Goal: Answer question/provide support: Share knowledge or assist other users

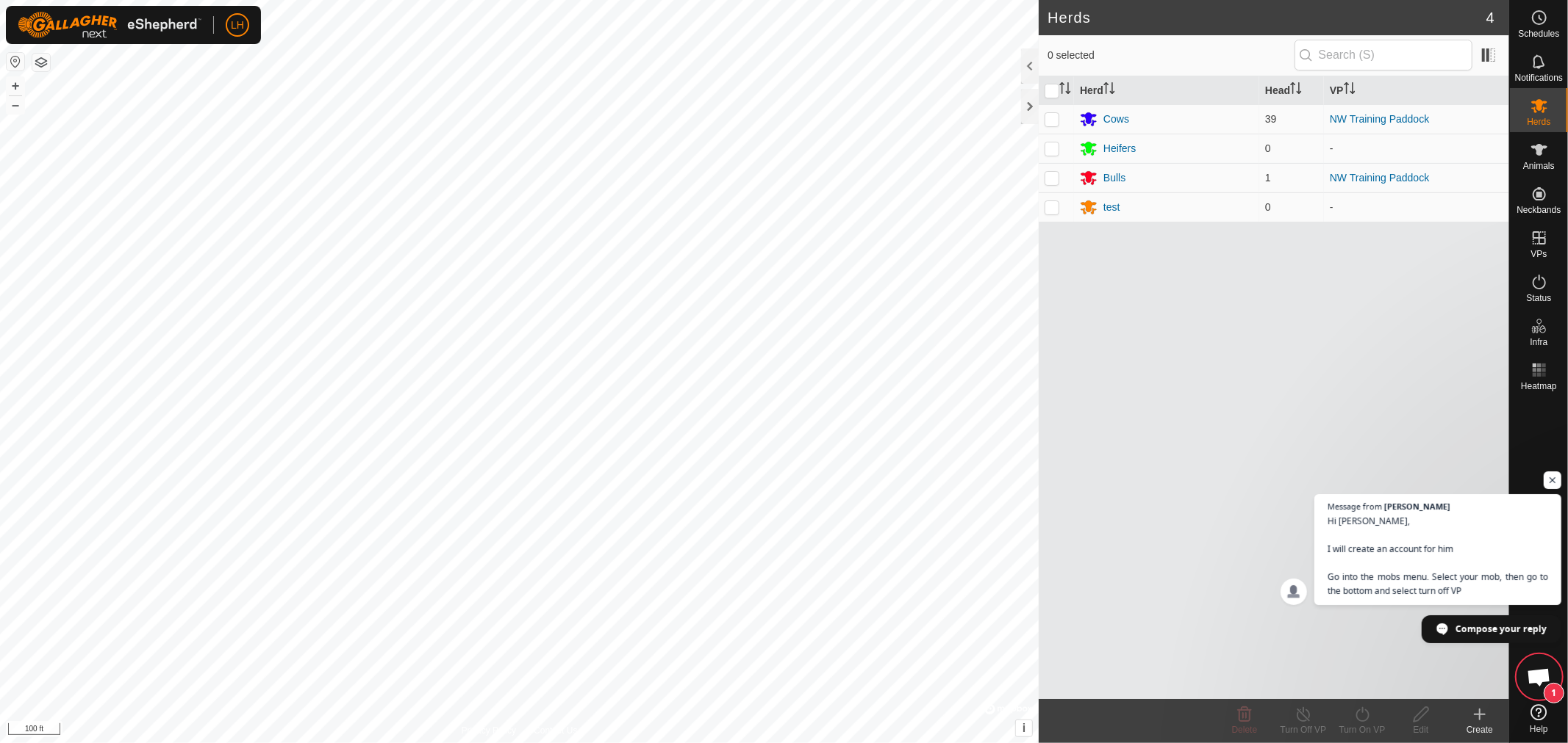
scroll to position [9974, 0]
click at [1049, 122] on p-checkbox at bounding box center [1052, 119] width 15 height 11
checkbox input "true"
click at [1362, 717] on icon at bounding box center [1362, 715] width 18 height 18
click at [1357, 681] on link "Now" at bounding box center [1406, 682] width 146 height 29
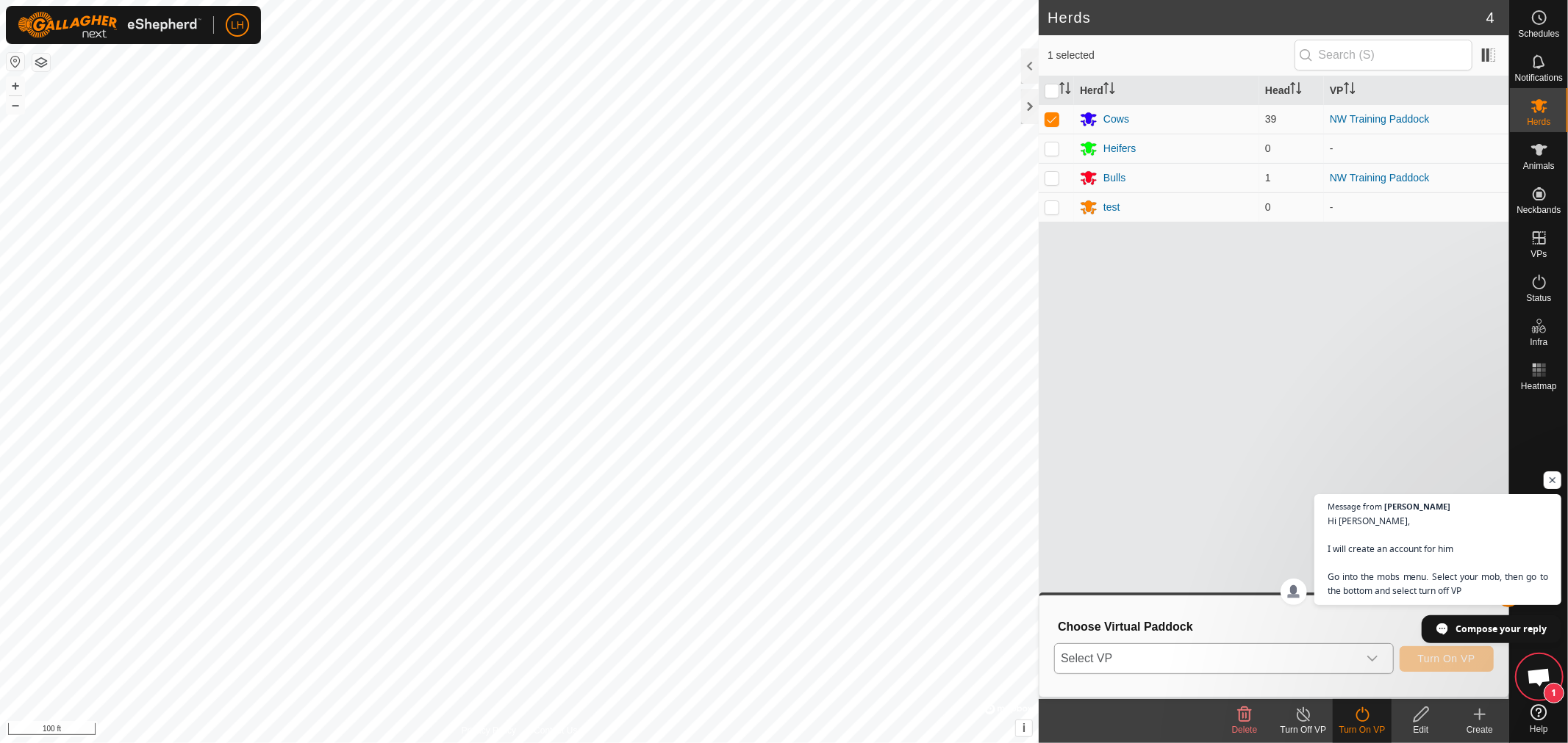
click at [1383, 655] on div "dropdown trigger" at bounding box center [1372, 659] width 29 height 29
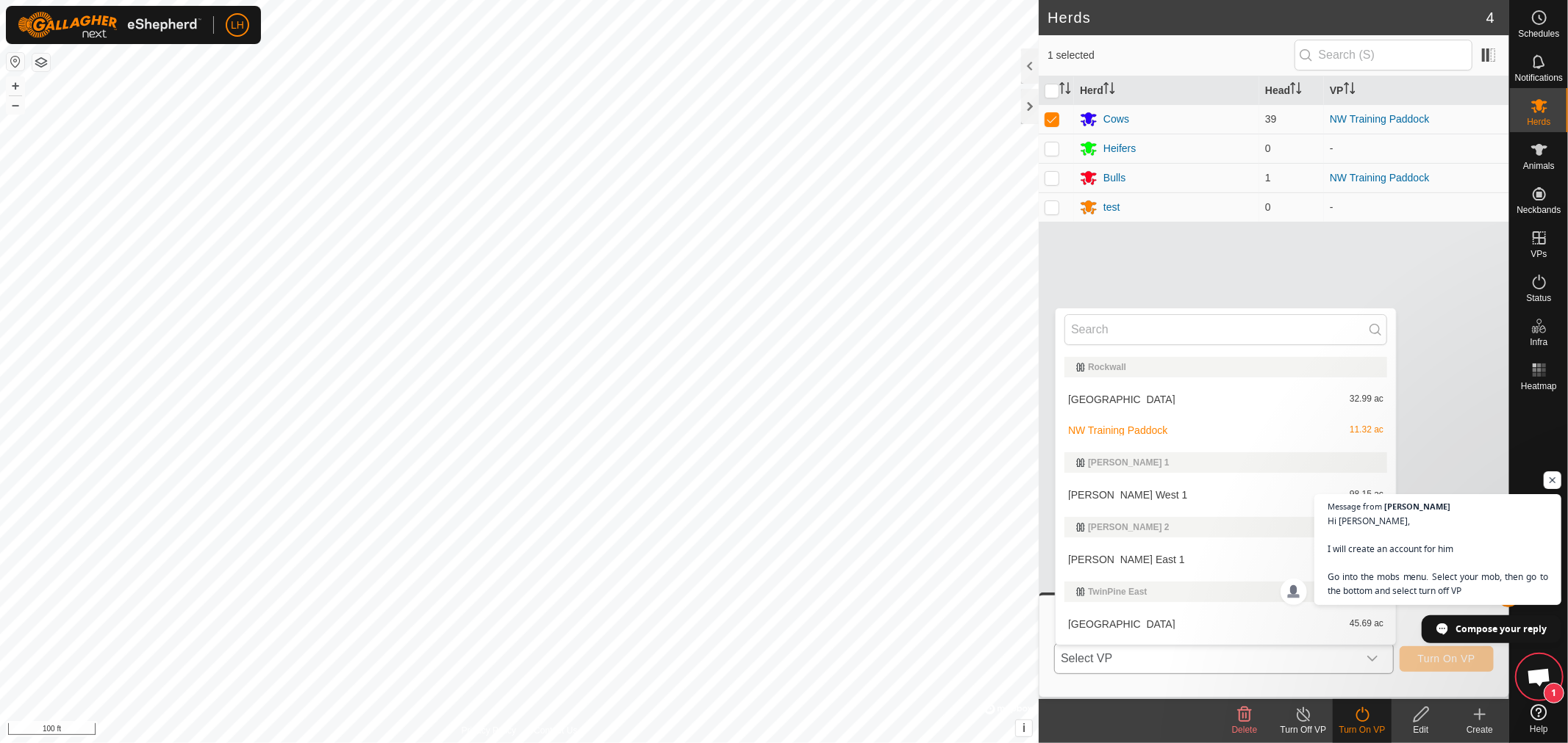
click at [1118, 427] on li "NW Training Paddock 11.32 ac" at bounding box center [1225, 430] width 340 height 29
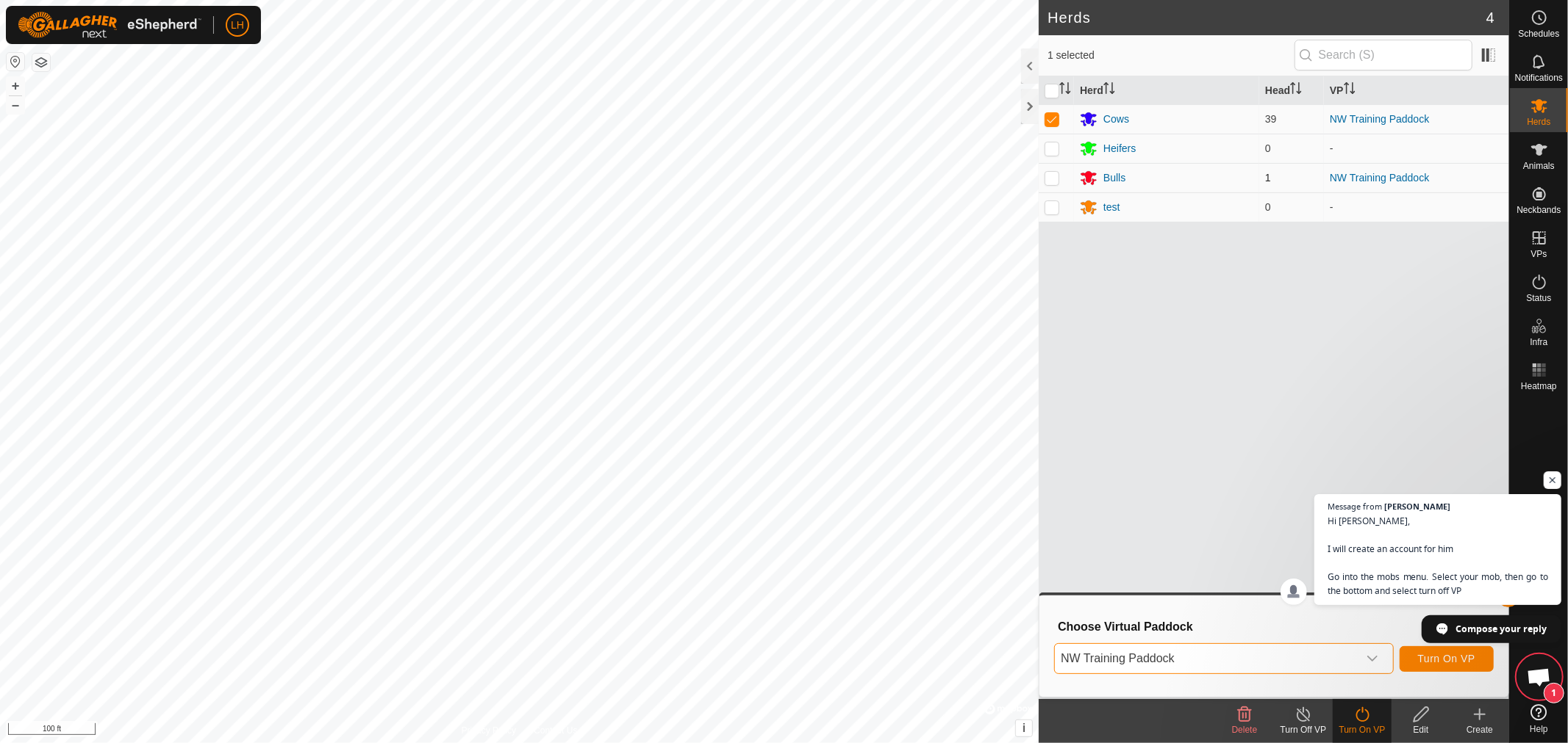
click at [1052, 176] on p-checkbox at bounding box center [1052, 178] width 15 height 11
checkbox input "true"
click at [1381, 658] on div "dropdown trigger" at bounding box center [1372, 659] width 29 height 29
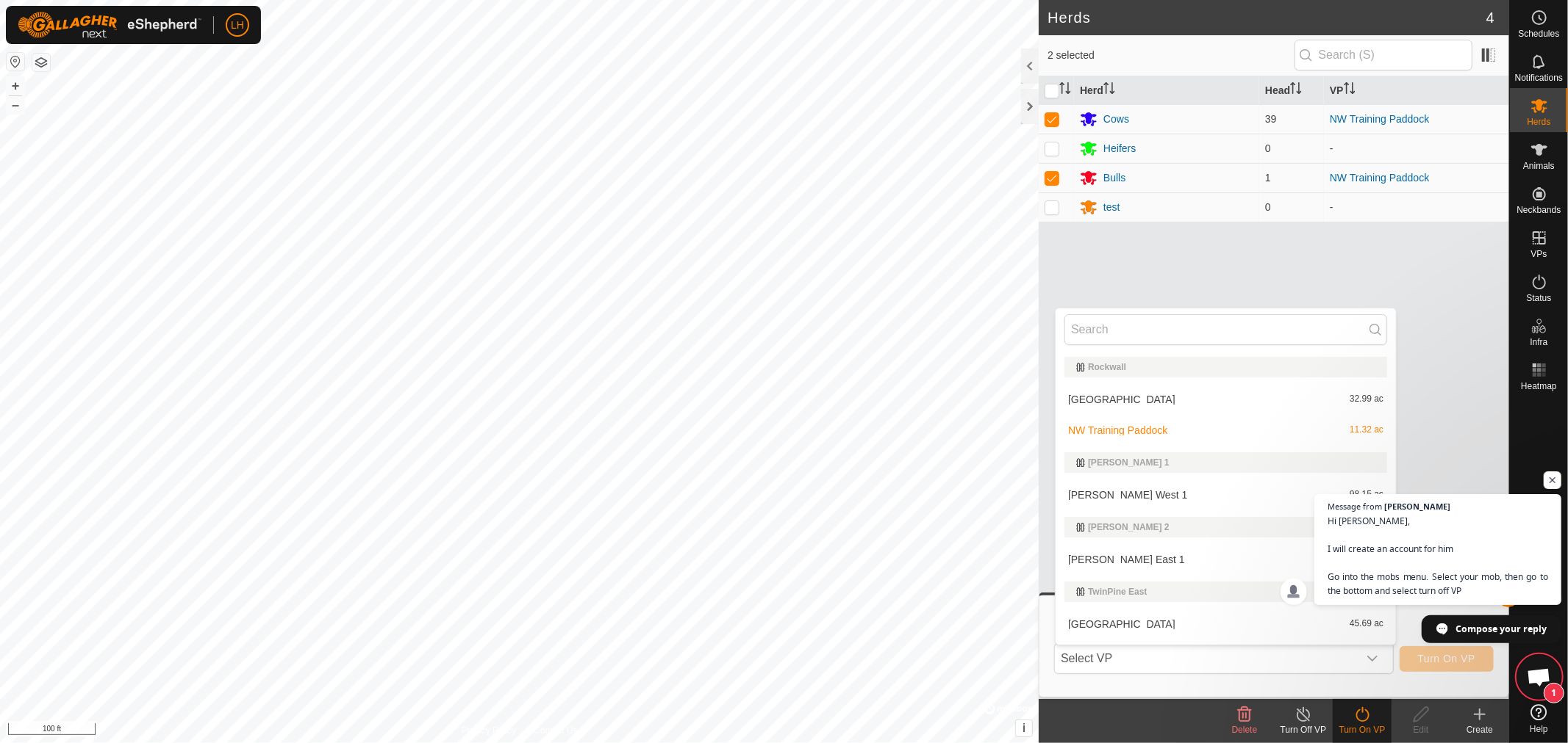
click at [1120, 432] on li "NW Training Paddock 11.32 ac" at bounding box center [1225, 430] width 340 height 29
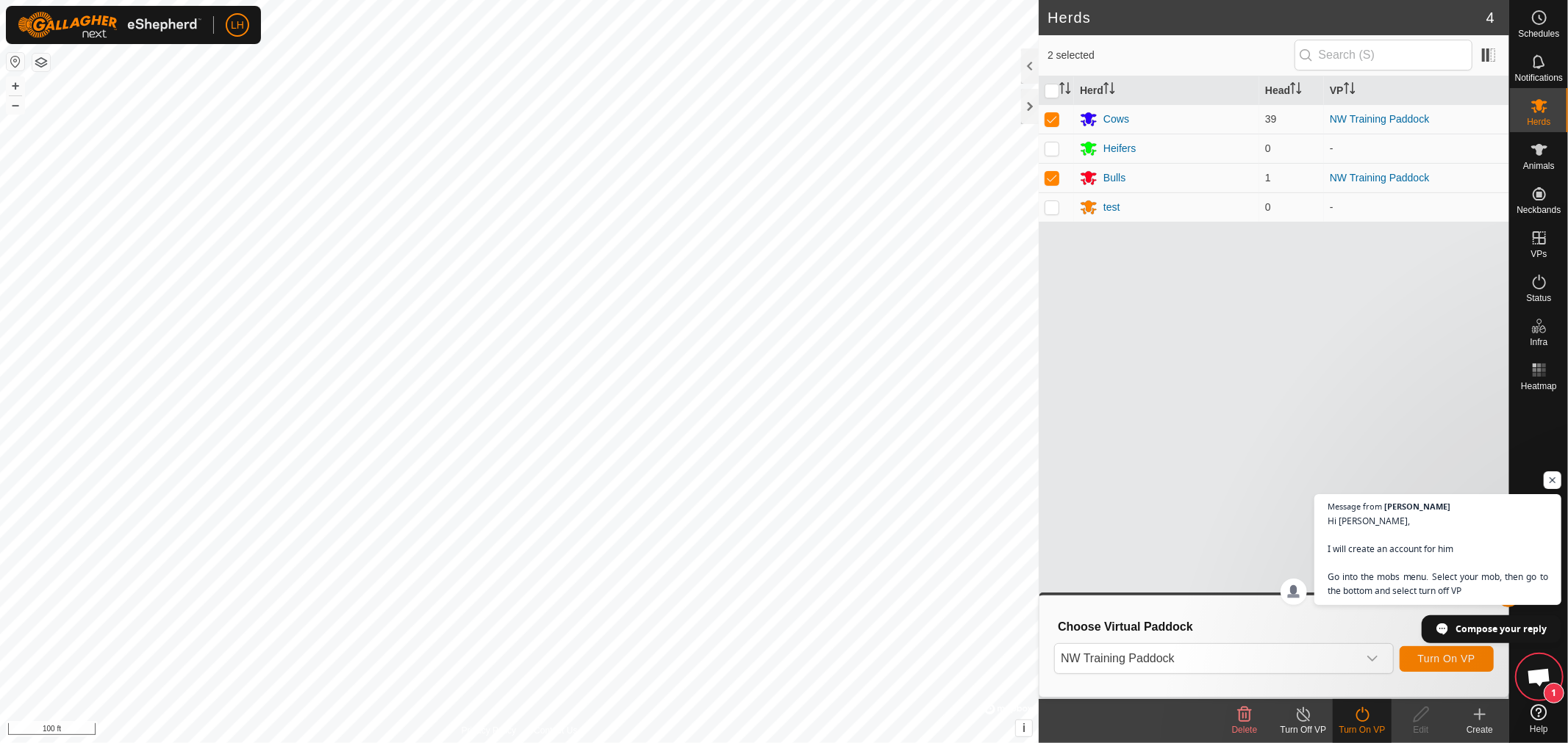
click at [1361, 720] on icon at bounding box center [1362, 715] width 13 height 15
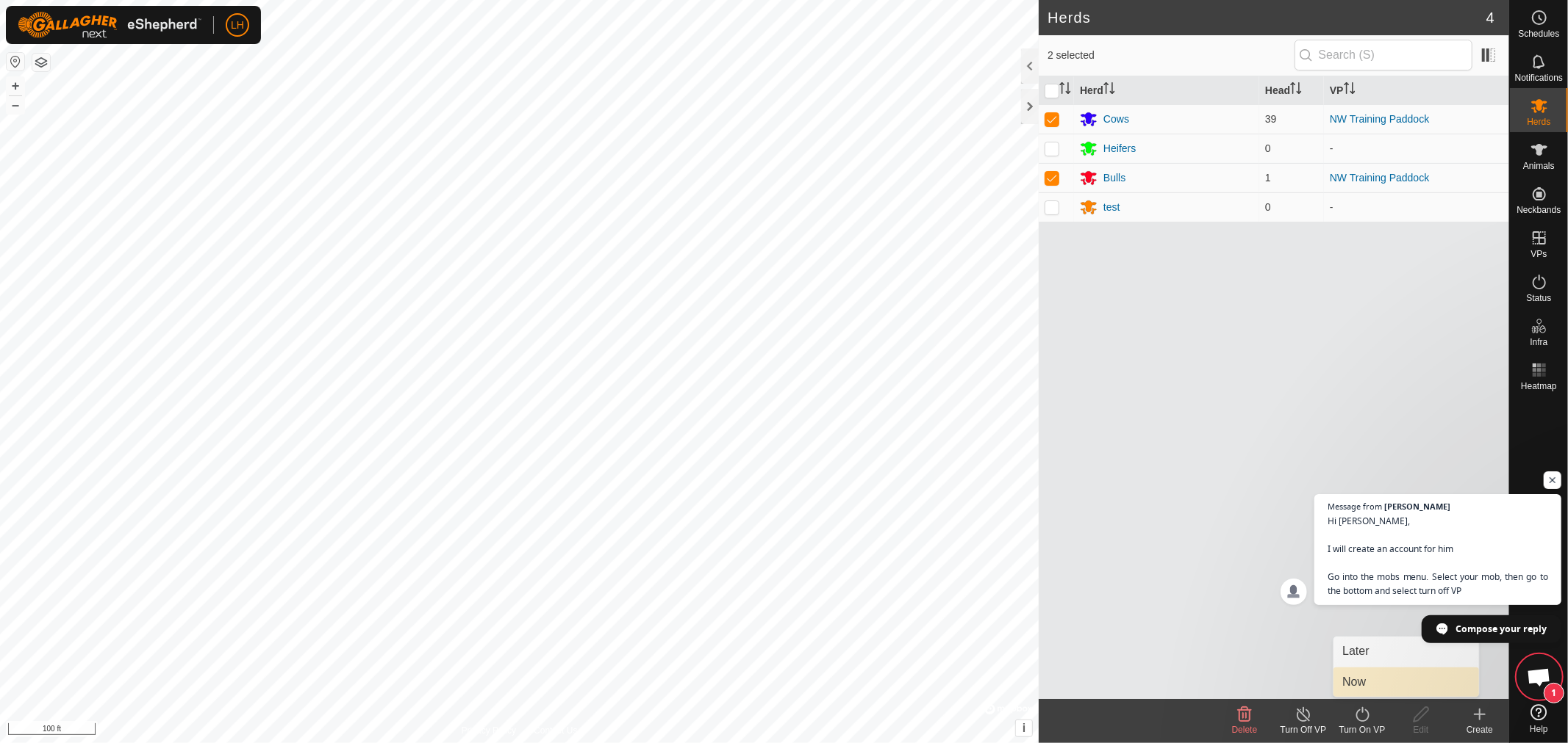
click at [1357, 684] on link "Now" at bounding box center [1406, 682] width 146 height 29
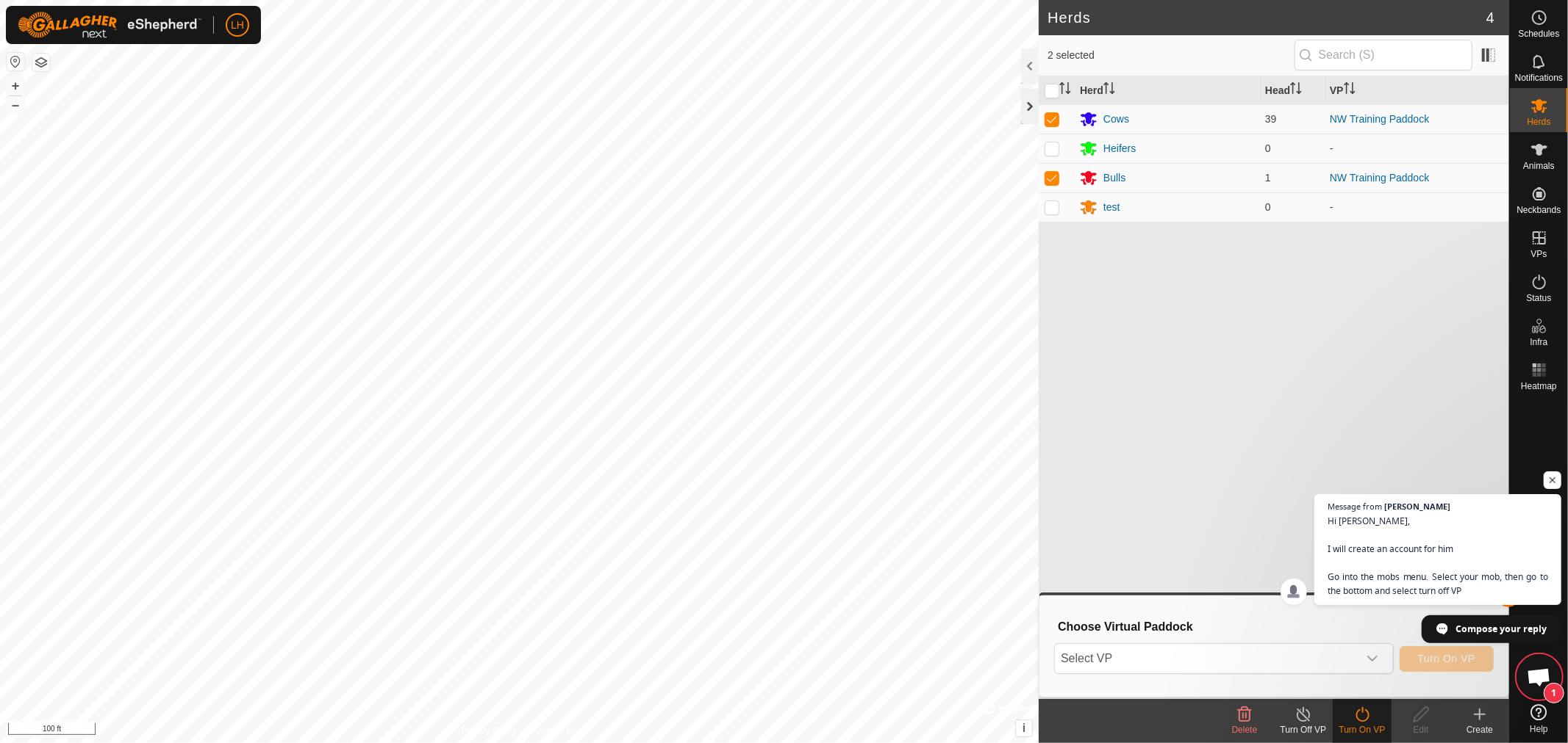
click at [1027, 100] on div at bounding box center [1029, 106] width 18 height 35
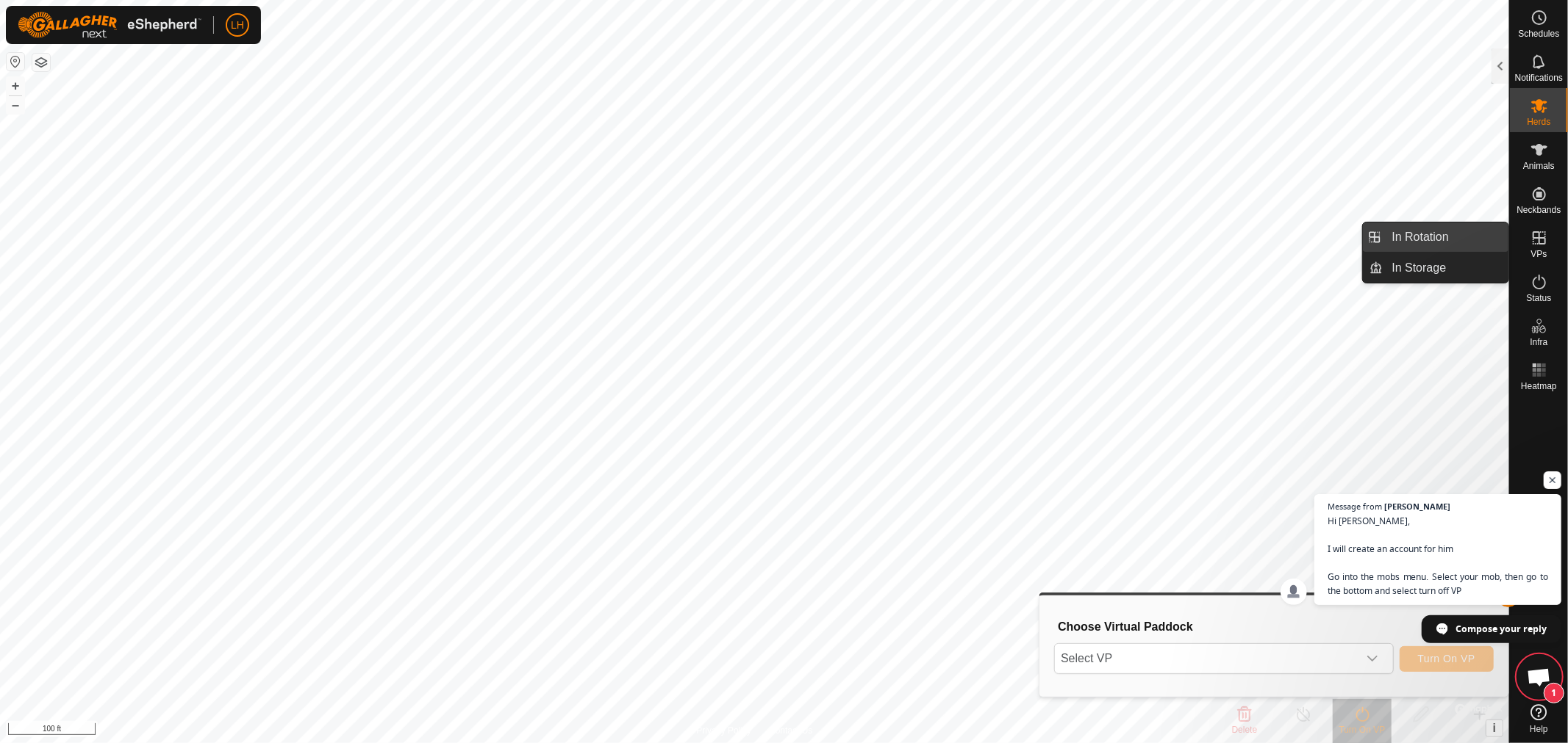
click at [1426, 238] on link "In Rotation" at bounding box center [1446, 237] width 126 height 29
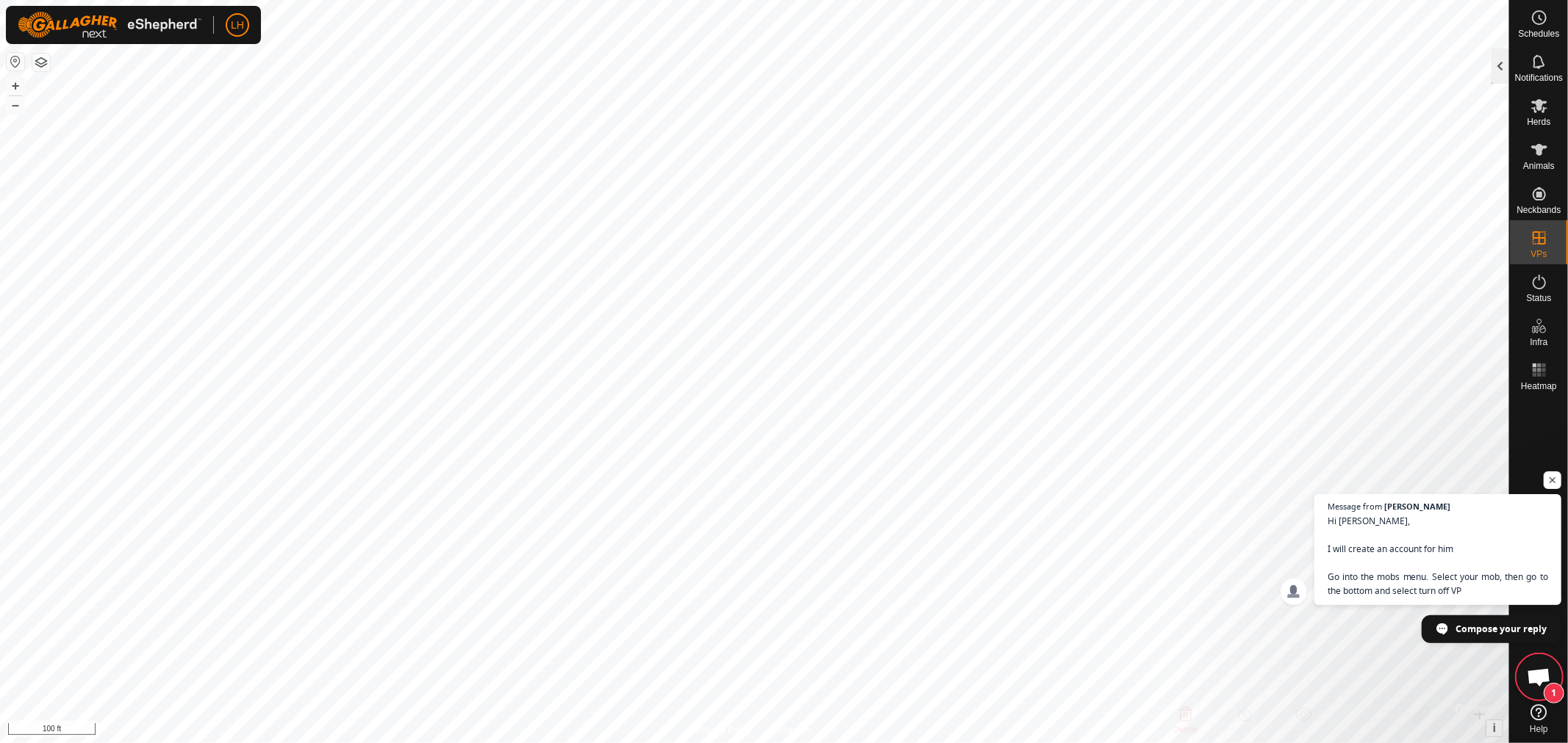
click at [1500, 72] on div at bounding box center [1500, 65] width 18 height 35
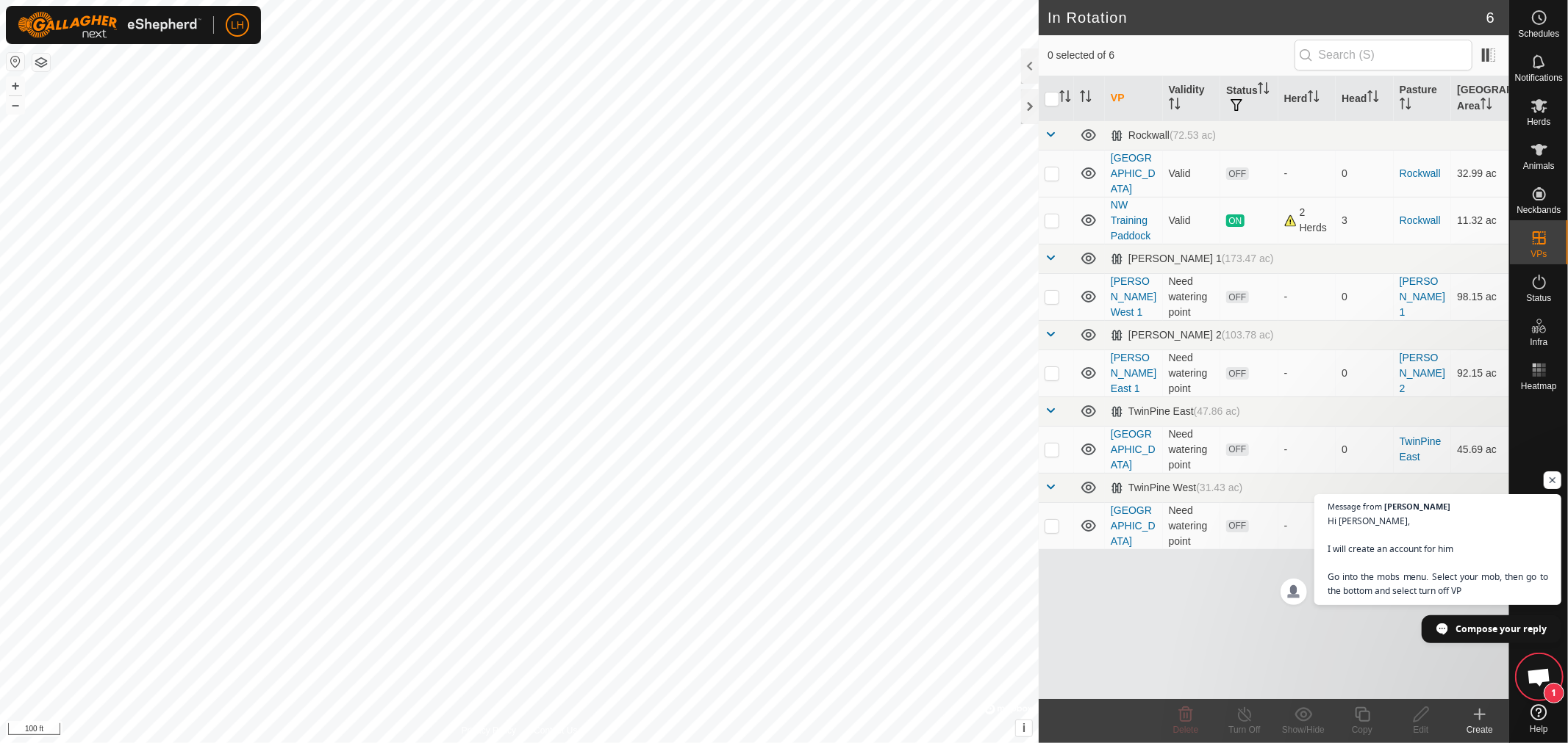
click at [1537, 679] on span "Open chat" at bounding box center [1539, 679] width 25 height 21
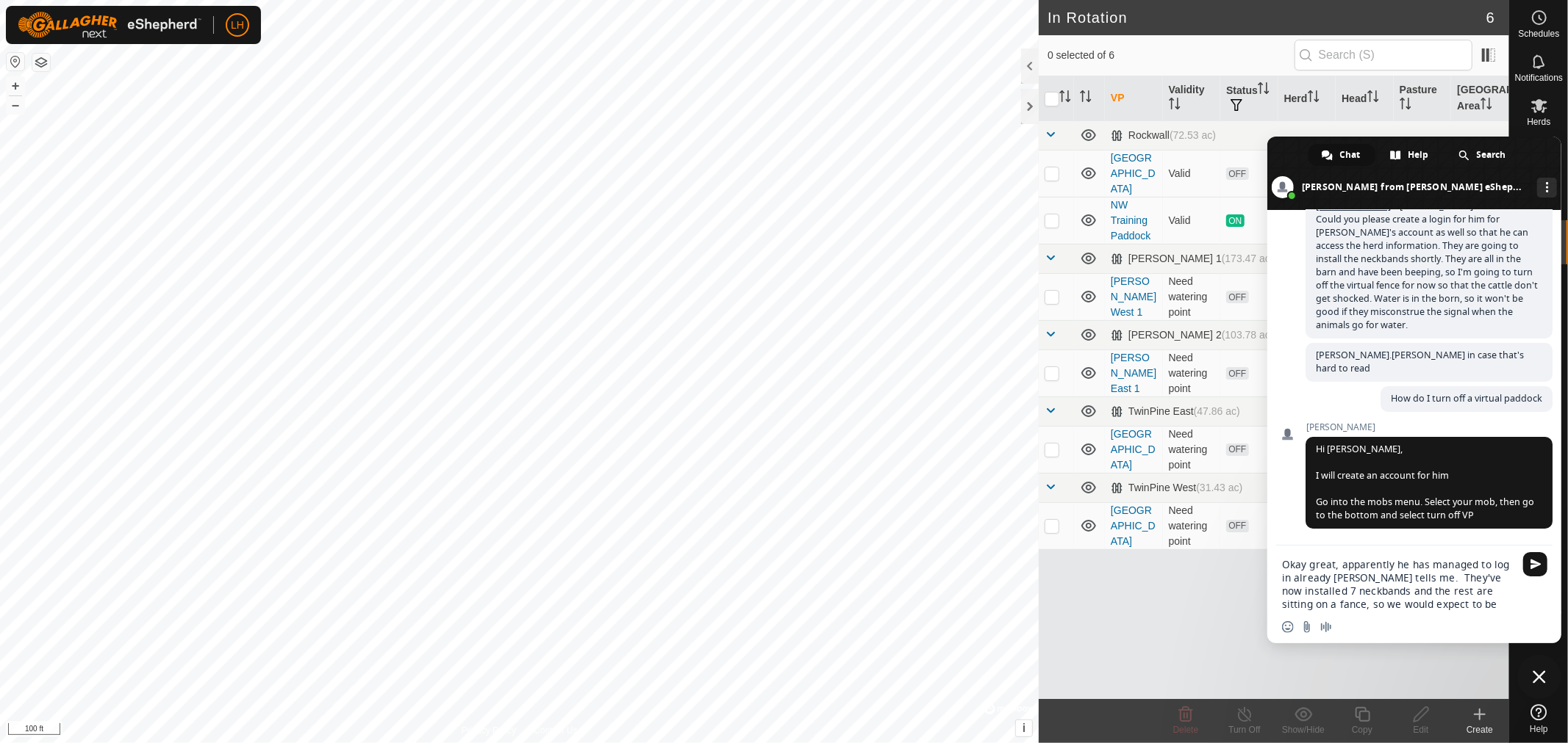
click at [1489, 596] on textarea "Okay great, apparently he has managed to log in already [PERSON_NAME] tells me.…" at bounding box center [1398, 585] width 232 height 53
click at [1507, 595] on textarea "Okay great, apparently he has managed to log in already [PERSON_NAME] tells me.…" at bounding box center [1398, 585] width 232 height 53
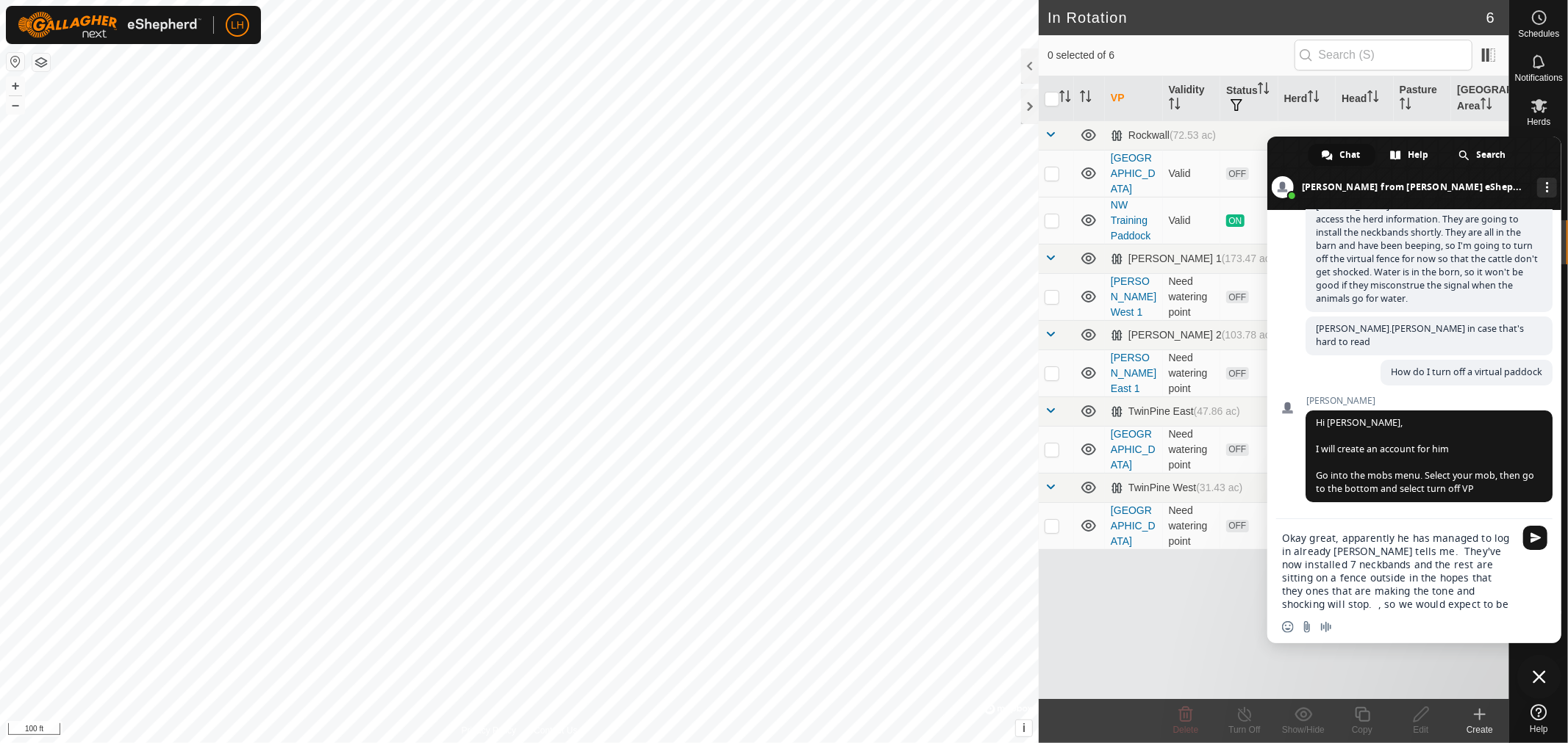
drag, startPoint x: 1474, startPoint y: 592, endPoint x: 1518, endPoint y: 614, distance: 49.2
click at [1518, 614] on div "Okay great, apparently he has managed to log in already [PERSON_NAME] tells me.…" at bounding box center [1414, 581] width 294 height 124
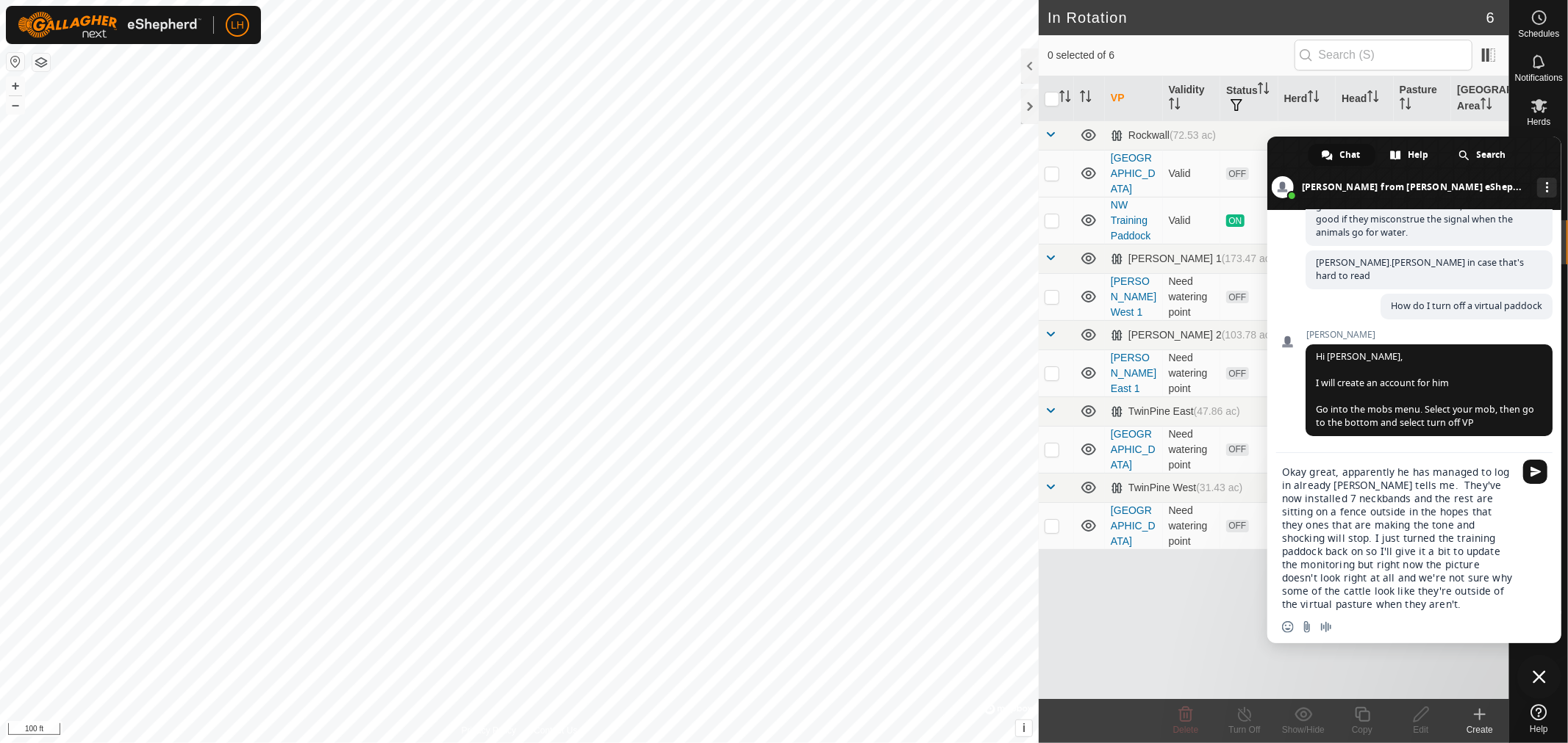
click at [1426, 509] on textarea "Okay great, apparently he has managed to log in already [PERSON_NAME] tells me.…" at bounding box center [1398, 539] width 232 height 146
click at [1488, 510] on textarea "Okay great, apparently he has managed to log in already [PERSON_NAME] tells me.…" at bounding box center [1398, 539] width 232 height 146
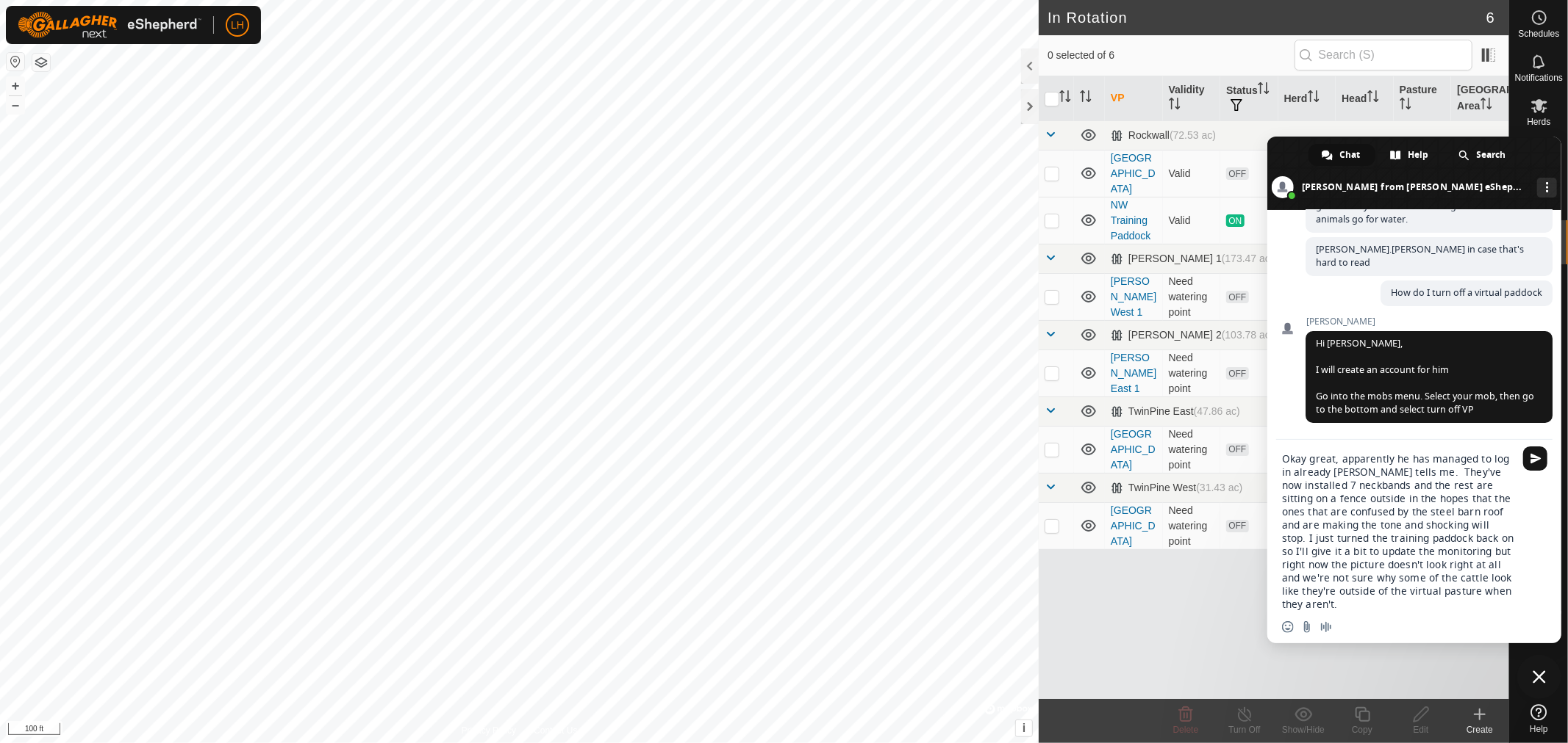
drag, startPoint x: 1435, startPoint y: 567, endPoint x: 1503, endPoint y: 590, distance: 71.8
click at [1503, 590] on textarea "Okay great, apparently he has managed to log in already Peter tells me. They've…" at bounding box center [1398, 532] width 232 height 159
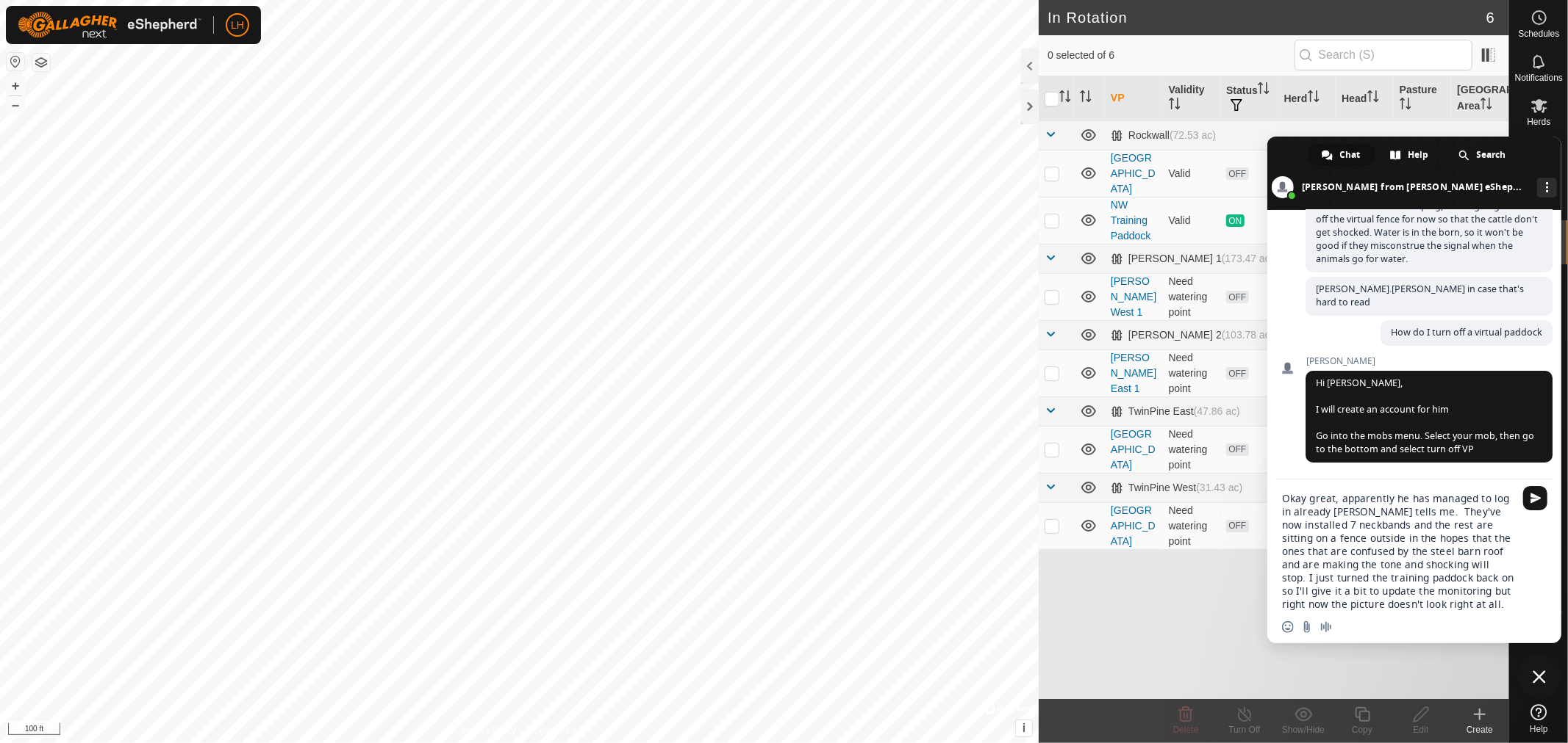
drag, startPoint x: 1394, startPoint y: 496, endPoint x: 1406, endPoint y: 498, distance: 12.2
click at [1406, 498] on textarea "Okay great, apparently he has managed to log in already Peter tells me. They've…" at bounding box center [1398, 552] width 232 height 119
click at [1461, 601] on textarea "Okay great, apparently Calvin has managed to log in already Peter tells me. The…" at bounding box center [1398, 552] width 232 height 119
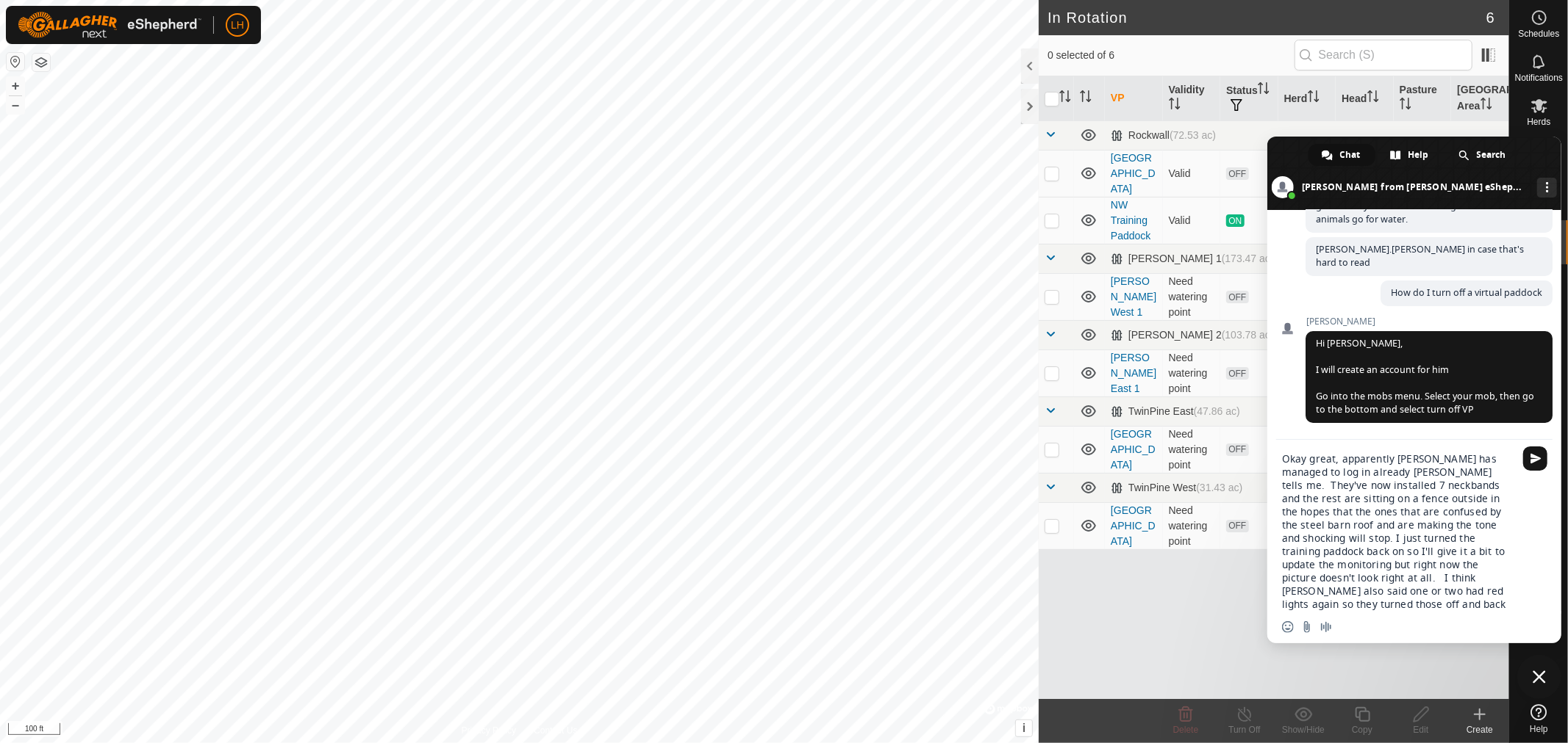
type textarea "Okay great, apparently [PERSON_NAME] has managed to log in already [PERSON_NAME…"
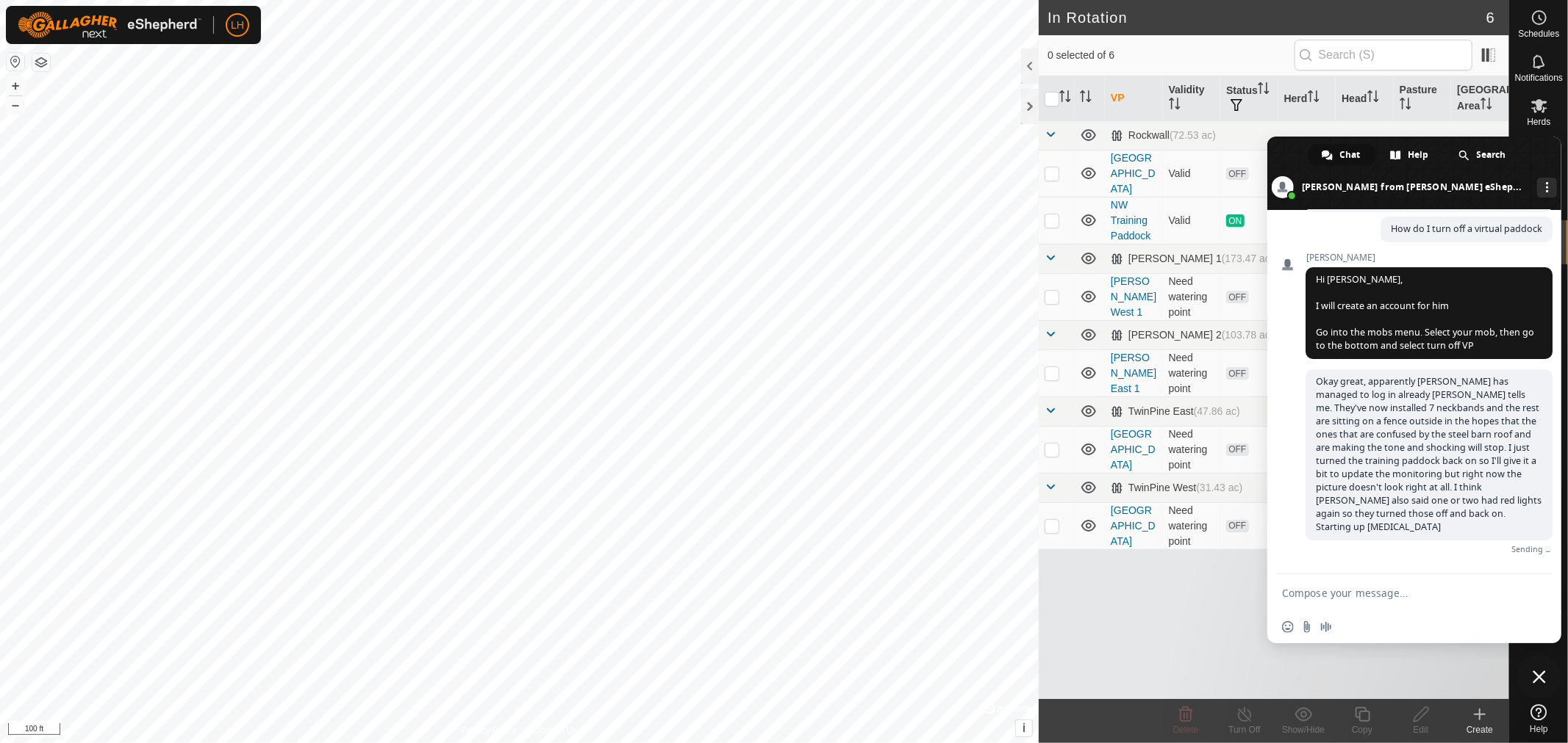
scroll to position [10151, 0]
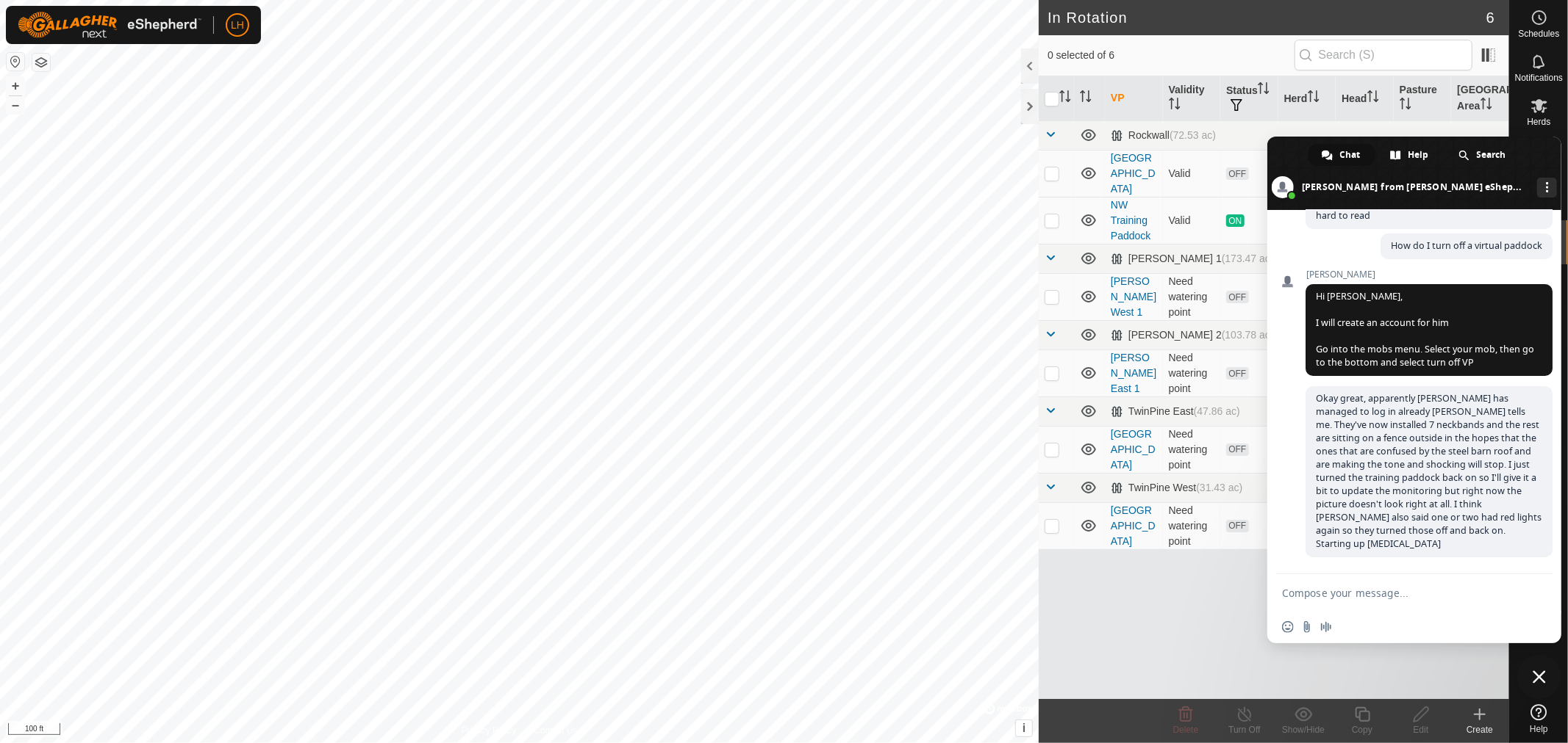
click at [1537, 675] on span "Close chat" at bounding box center [1539, 678] width 13 height 13
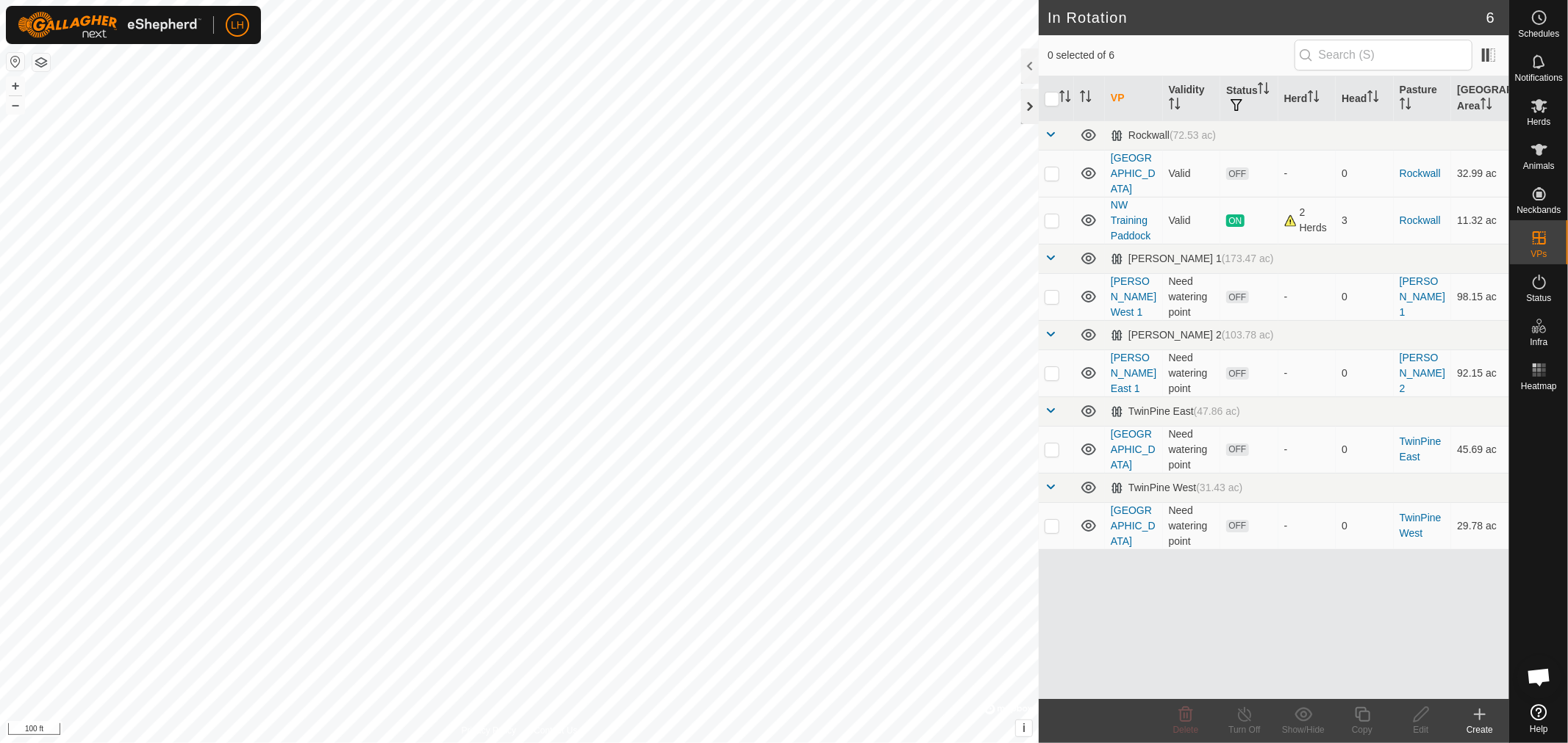
click at [1027, 107] on div at bounding box center [1029, 106] width 18 height 35
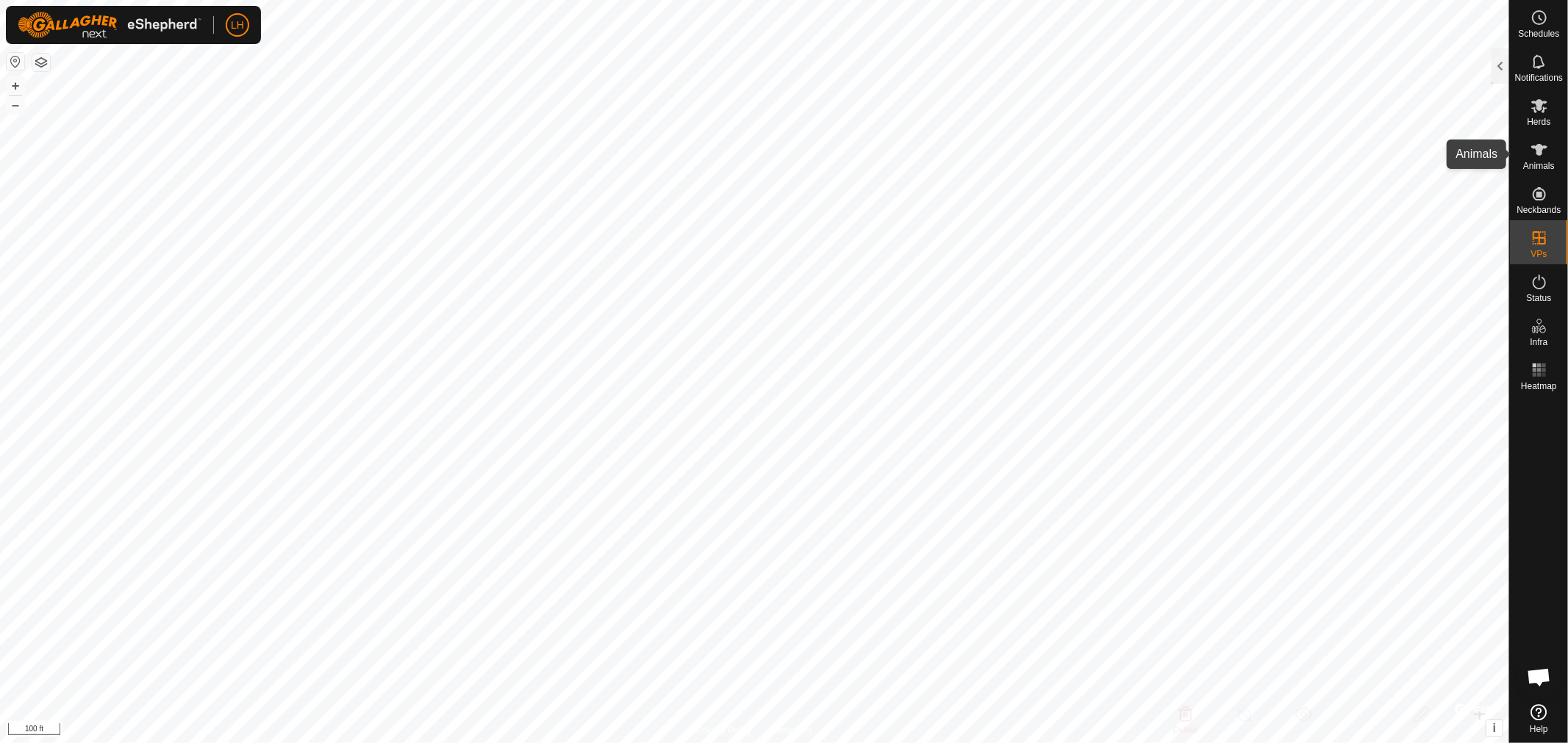
click at [1534, 149] on icon at bounding box center [1539, 150] width 18 height 18
click at [1497, 68] on div at bounding box center [1500, 65] width 18 height 35
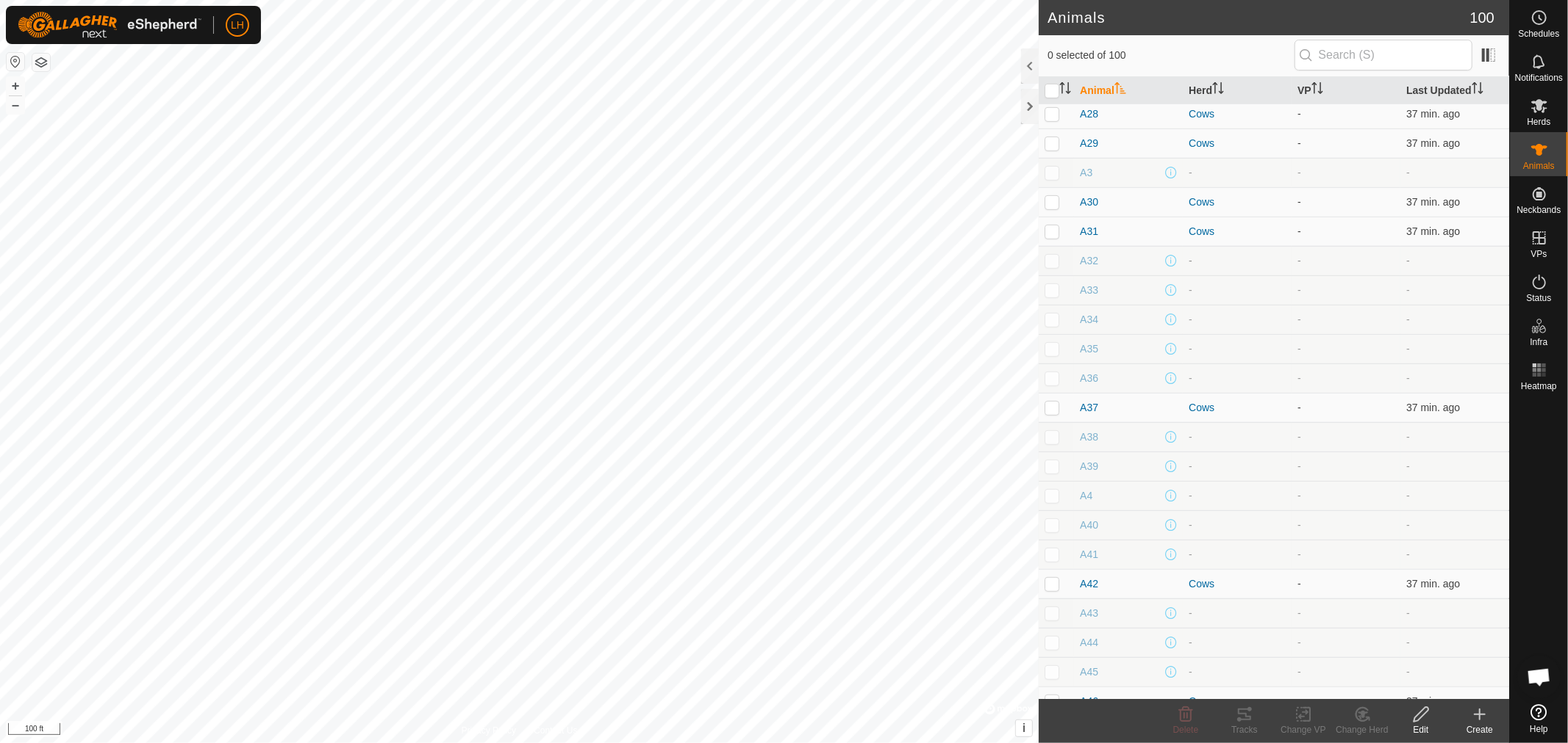
scroll to position [652, 0]
click at [1023, 99] on div at bounding box center [1029, 106] width 18 height 35
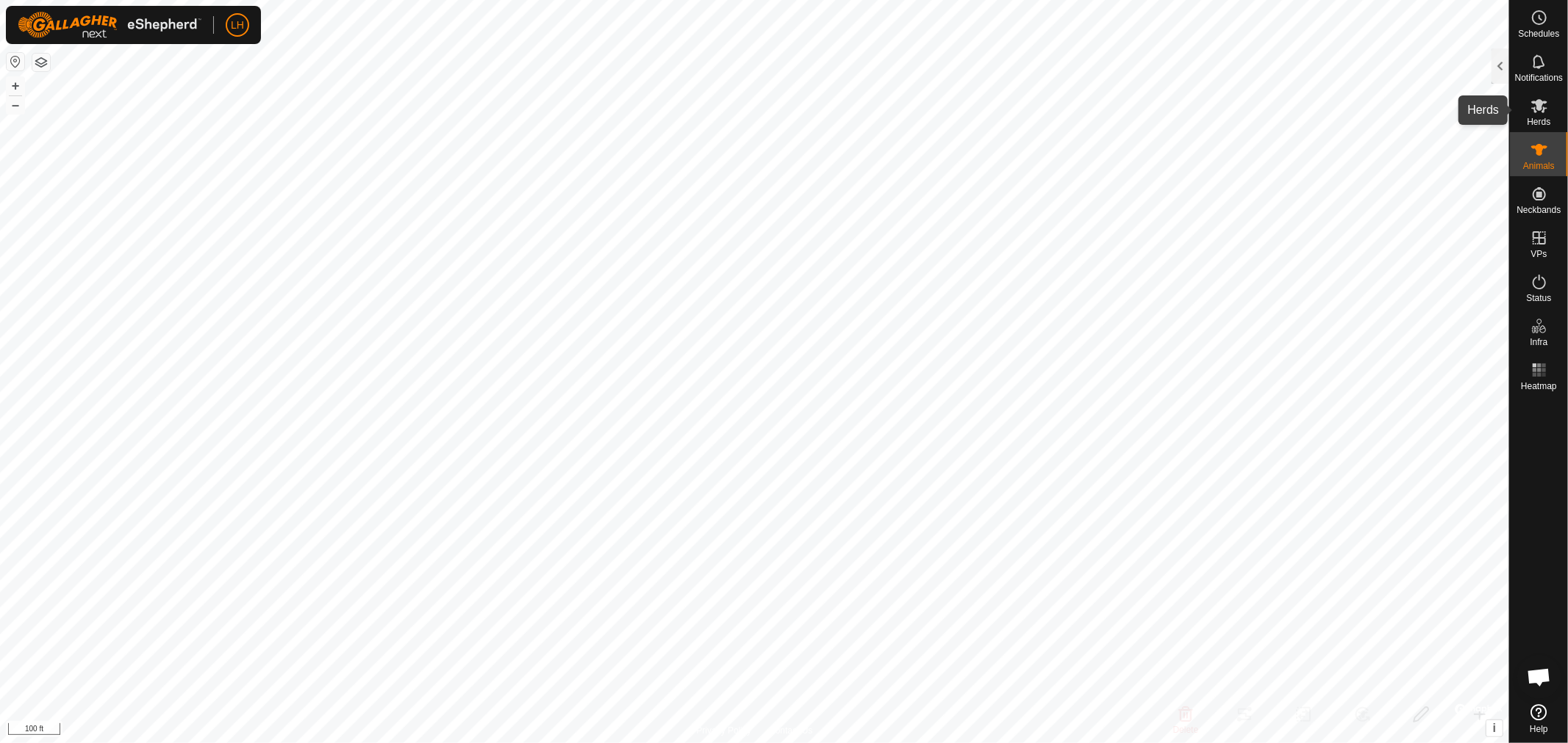
click at [1540, 103] on icon at bounding box center [1539, 106] width 16 height 14
click at [1502, 64] on div at bounding box center [1500, 65] width 18 height 35
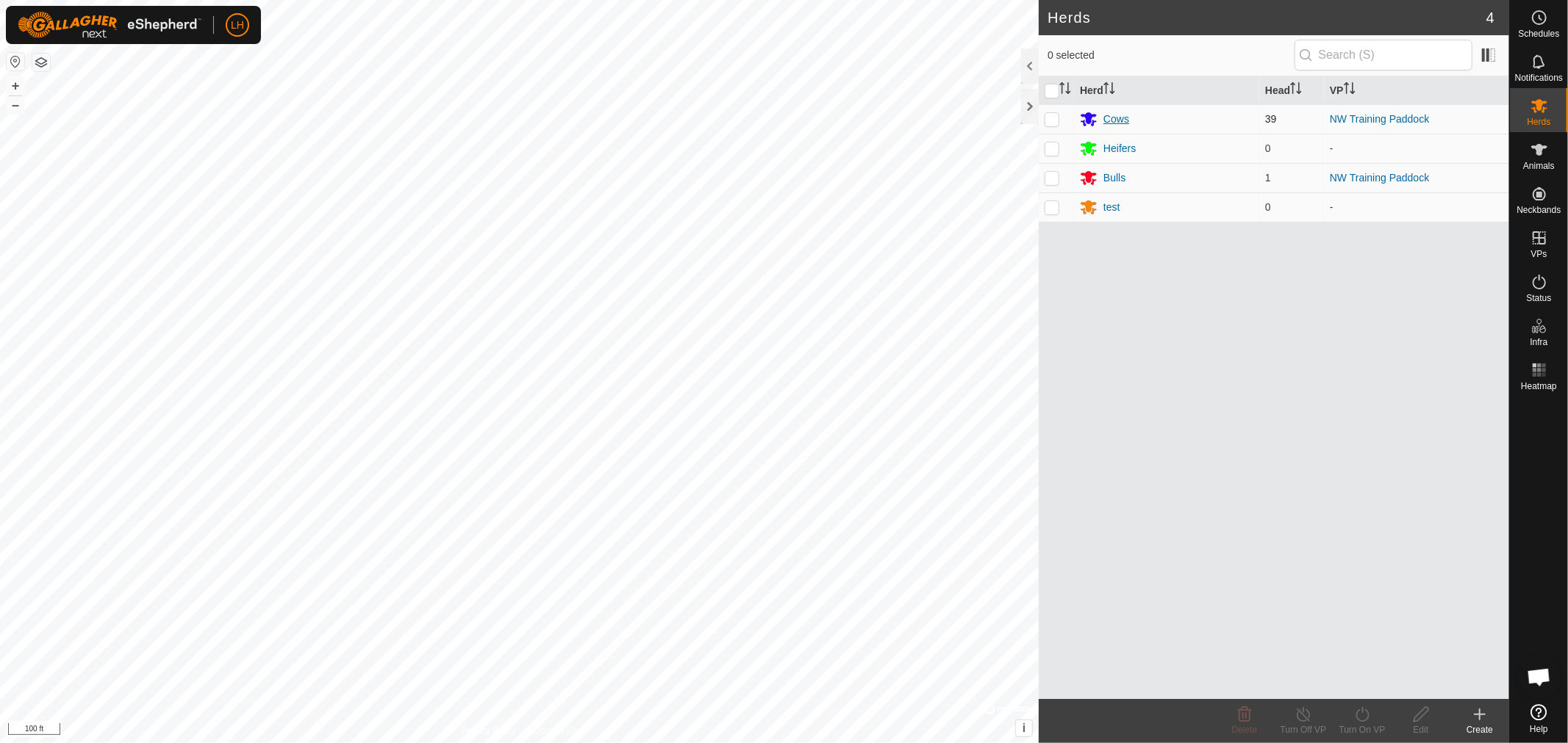
click at [1110, 120] on div "Cows" at bounding box center [1115, 119] width 26 height 15
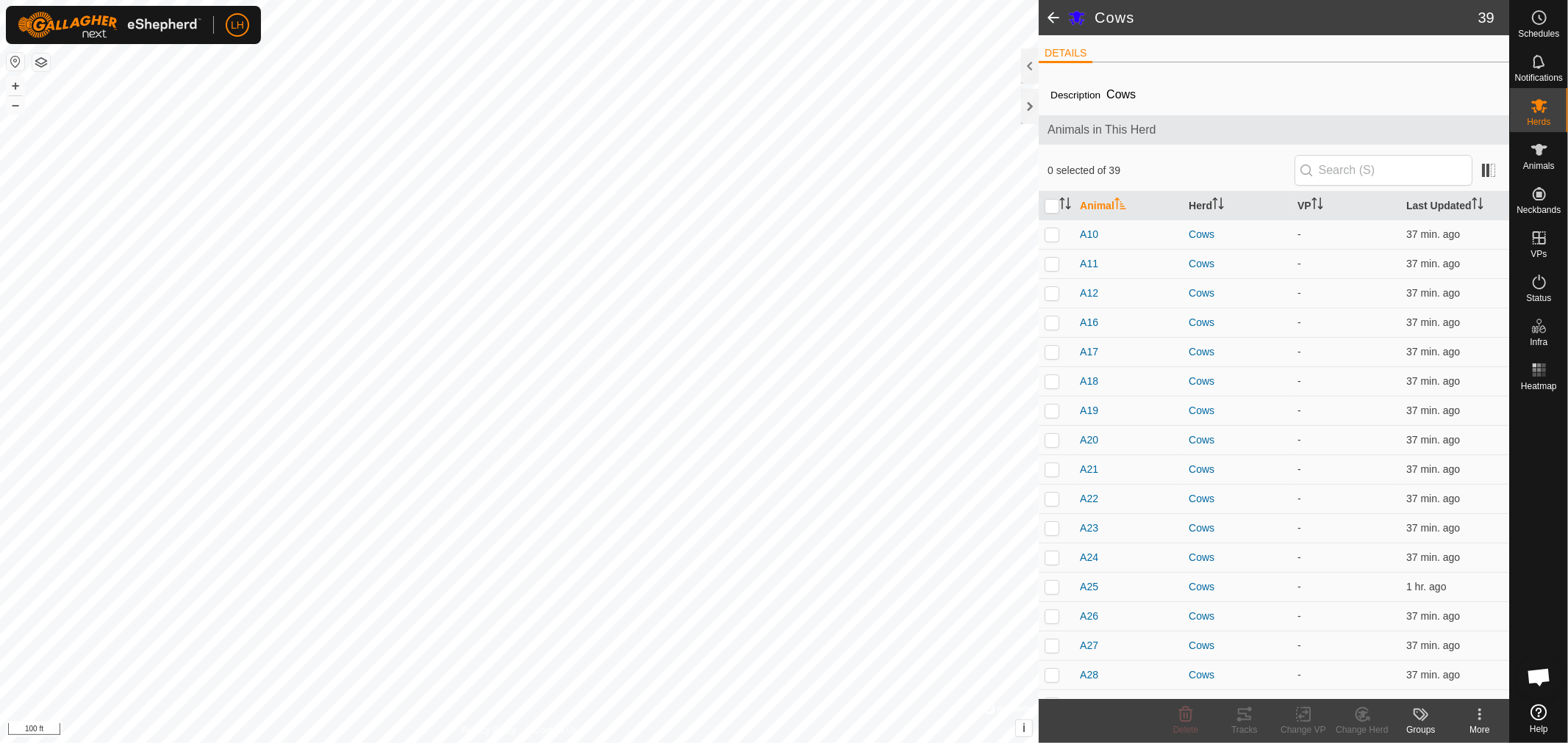
click at [1056, 20] on span at bounding box center [1053, 17] width 29 height 35
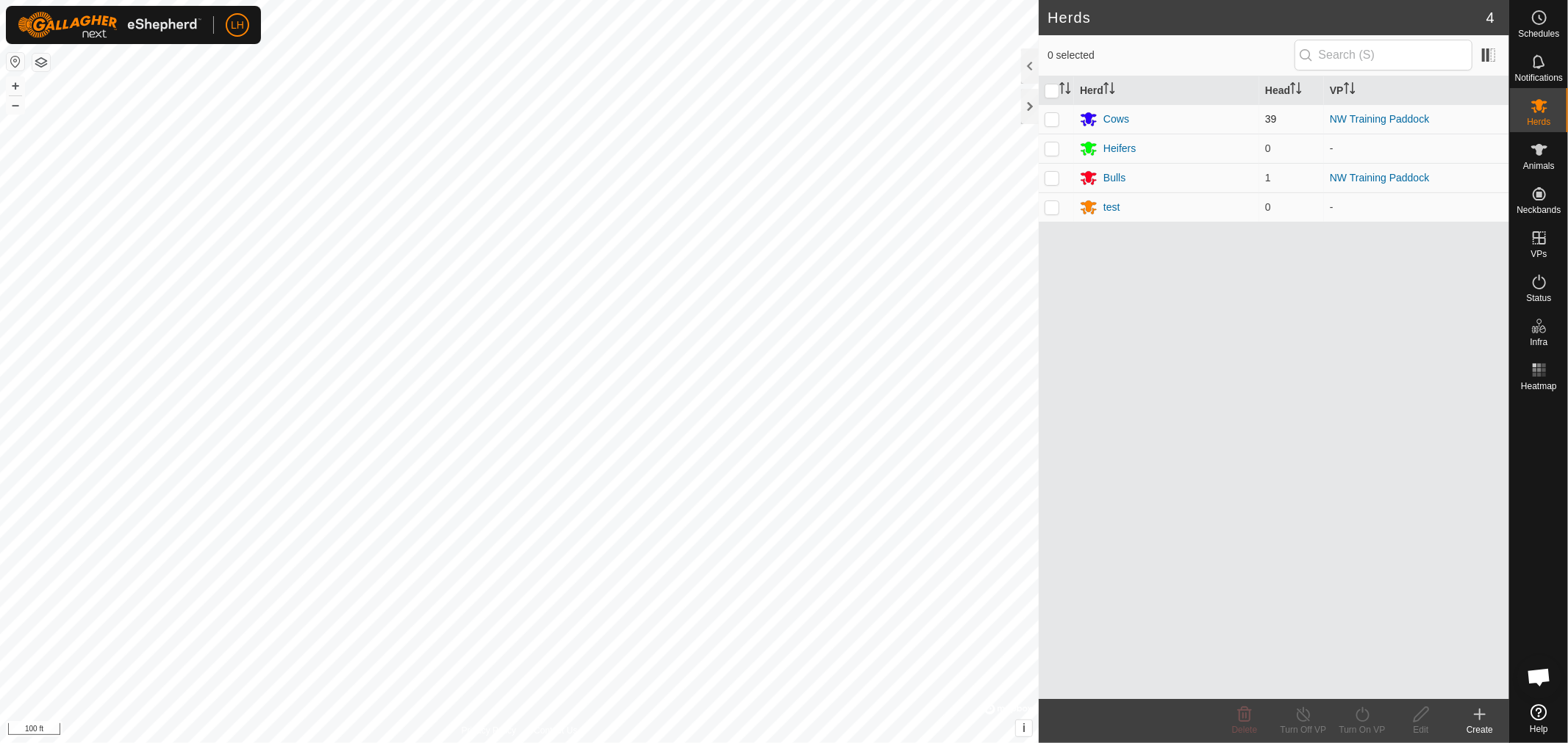
click at [1048, 119] on p-checkbox at bounding box center [1052, 119] width 15 height 11
checkbox input "true"
click at [1360, 717] on icon at bounding box center [1362, 715] width 18 height 18
click at [1354, 683] on link "Now" at bounding box center [1406, 682] width 146 height 29
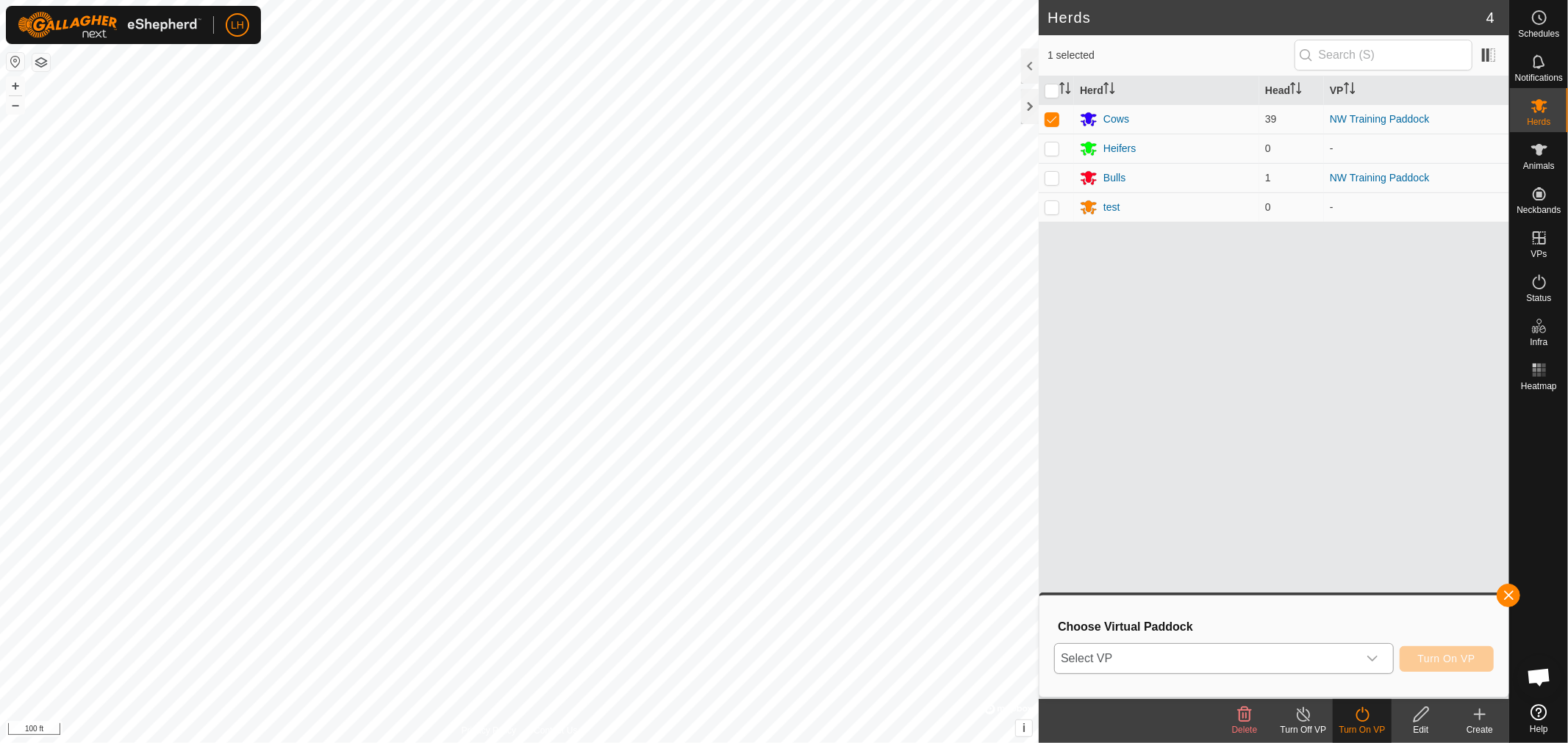
click at [1376, 658] on icon "dropdown trigger" at bounding box center [1372, 659] width 11 height 11
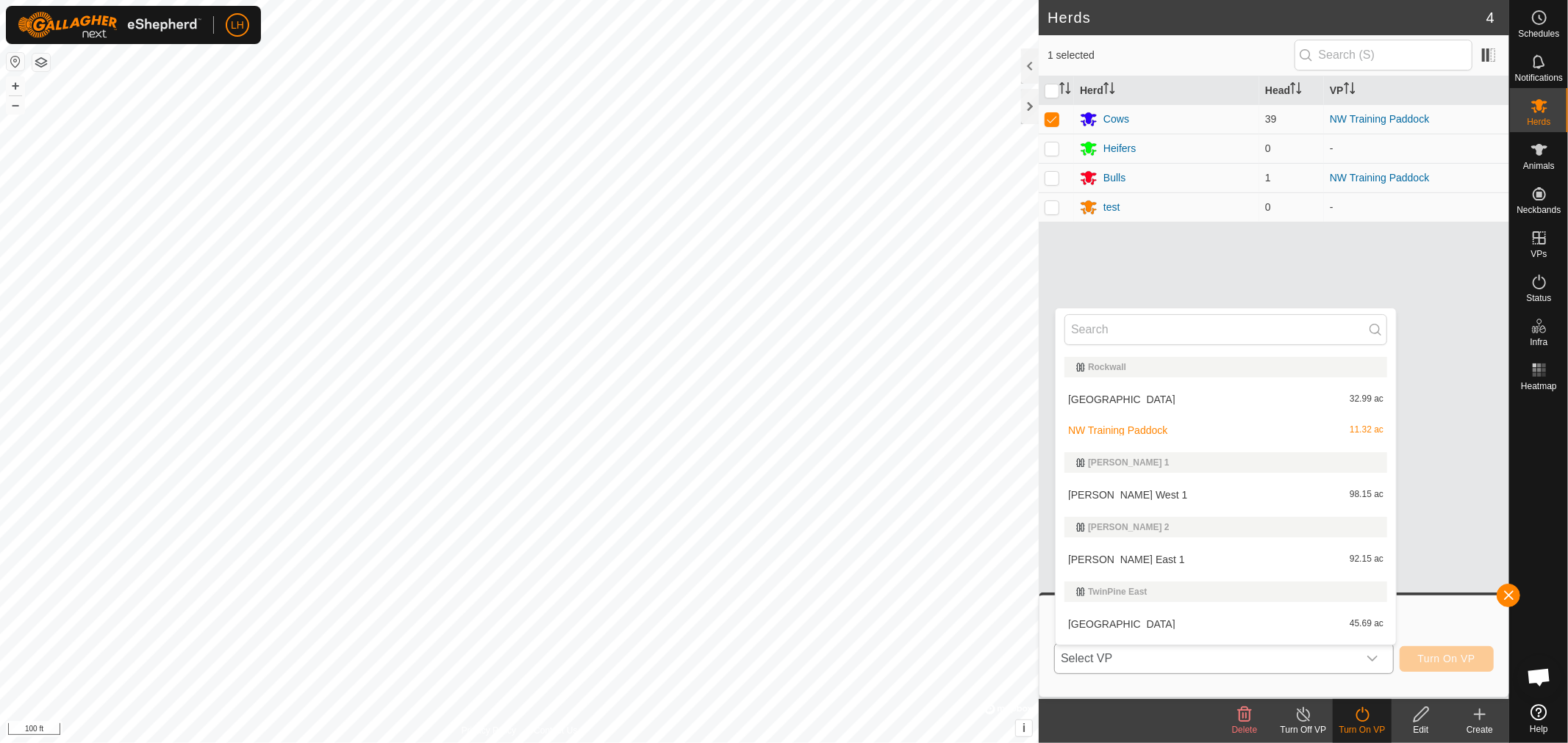
click at [1148, 427] on li "NW Training Paddock 11.32 ac" at bounding box center [1225, 430] width 340 height 29
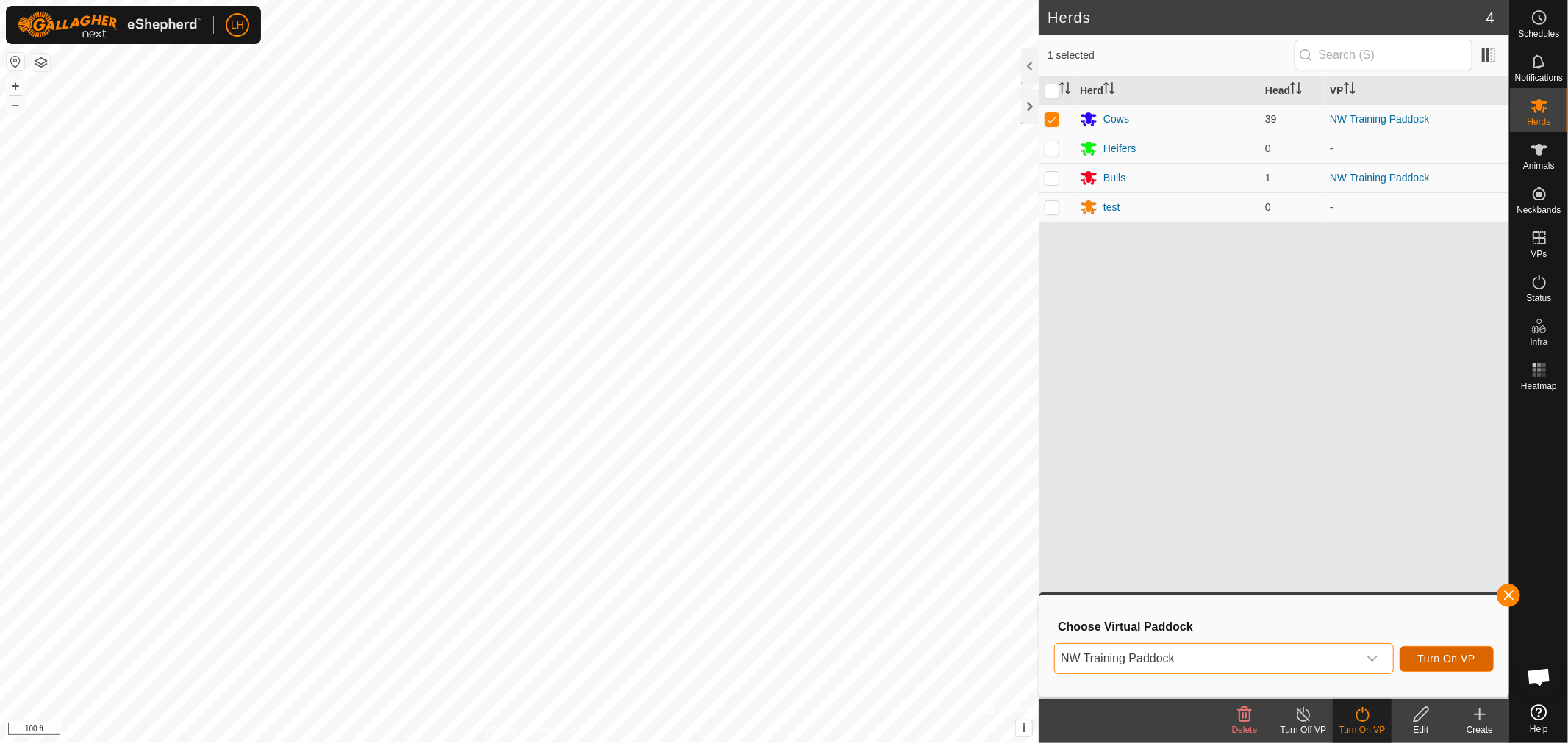
click at [1430, 654] on span "Turn On VP" at bounding box center [1446, 659] width 58 height 11
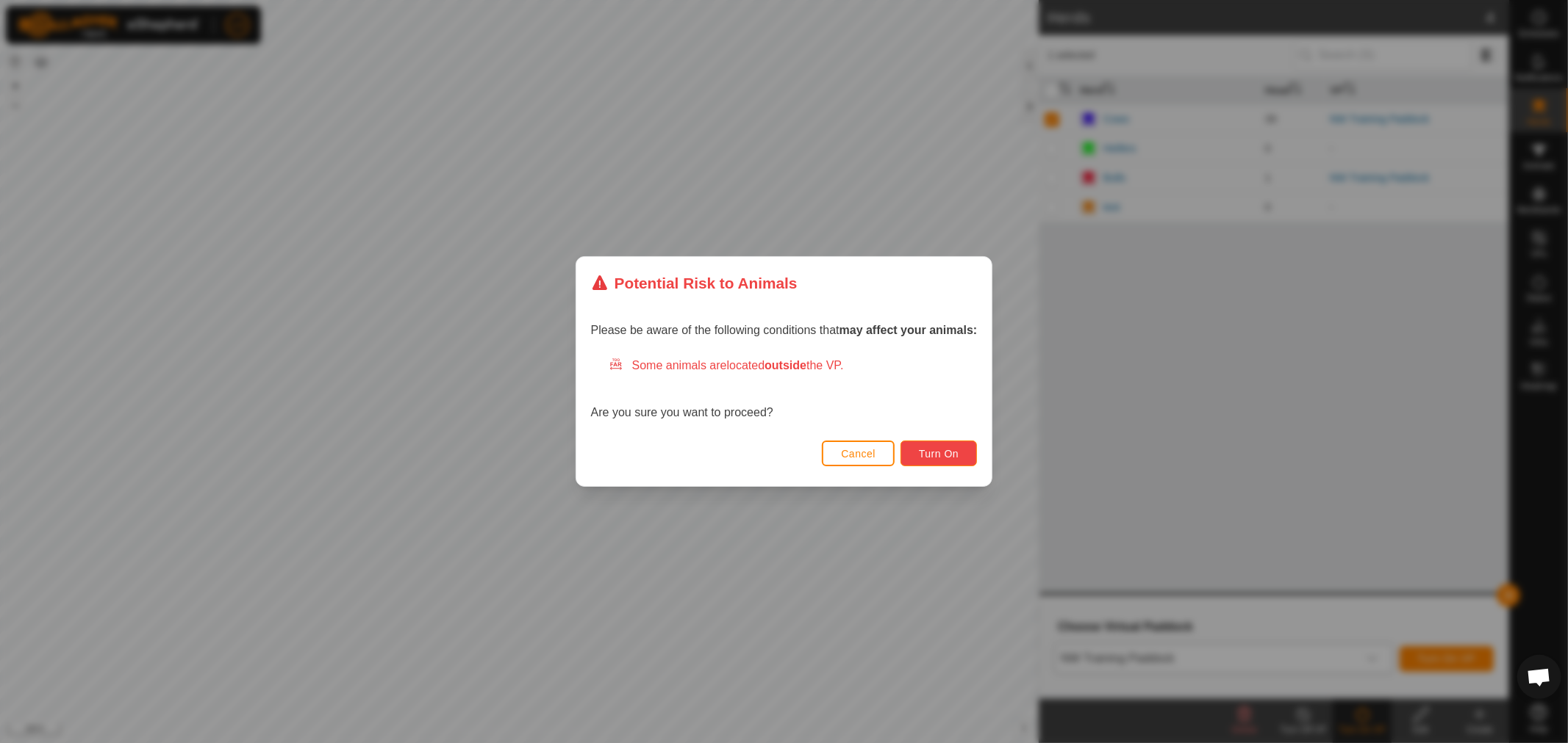
click at [934, 451] on span "Turn On" at bounding box center [938, 453] width 40 height 11
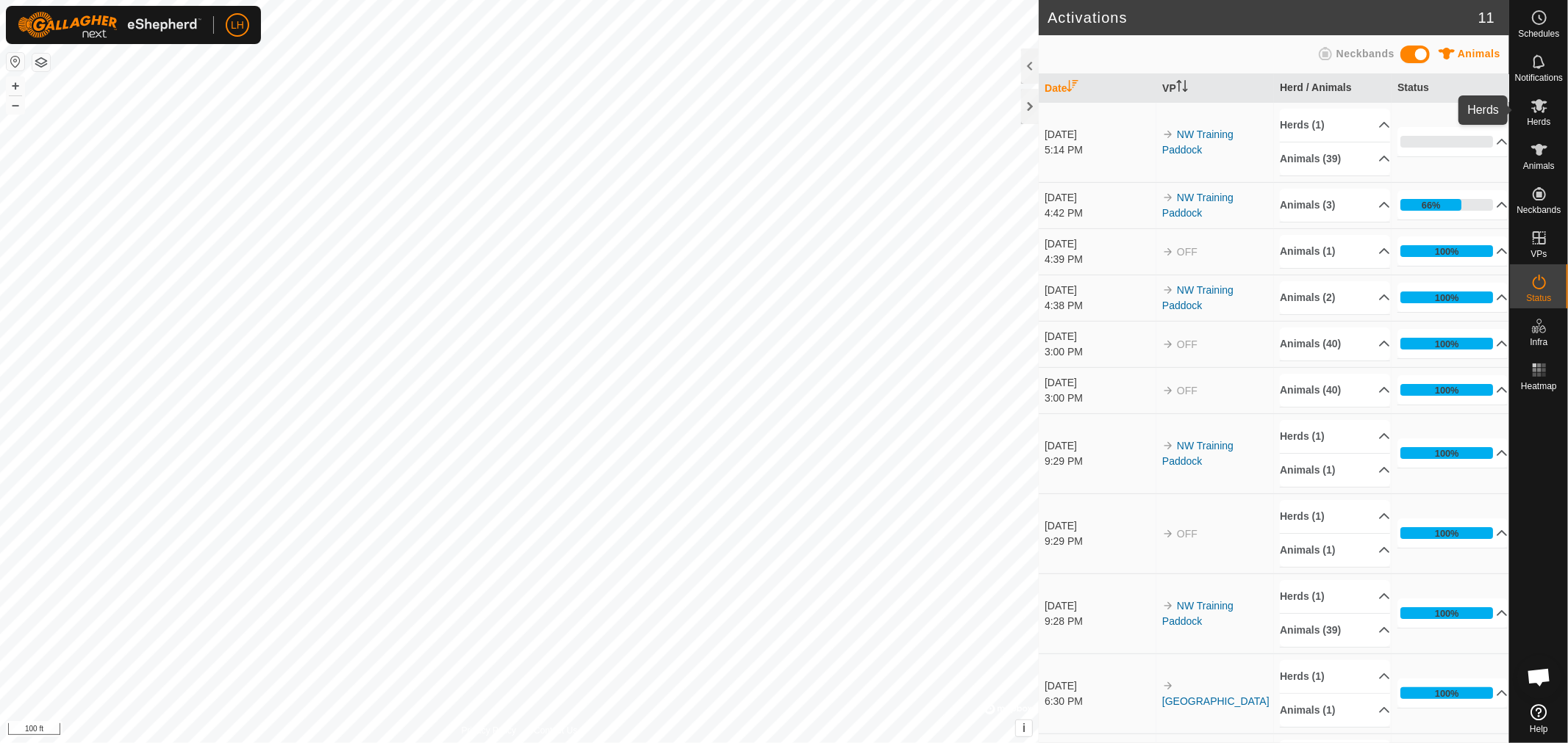
click at [1535, 114] on icon at bounding box center [1539, 105] width 18 height 18
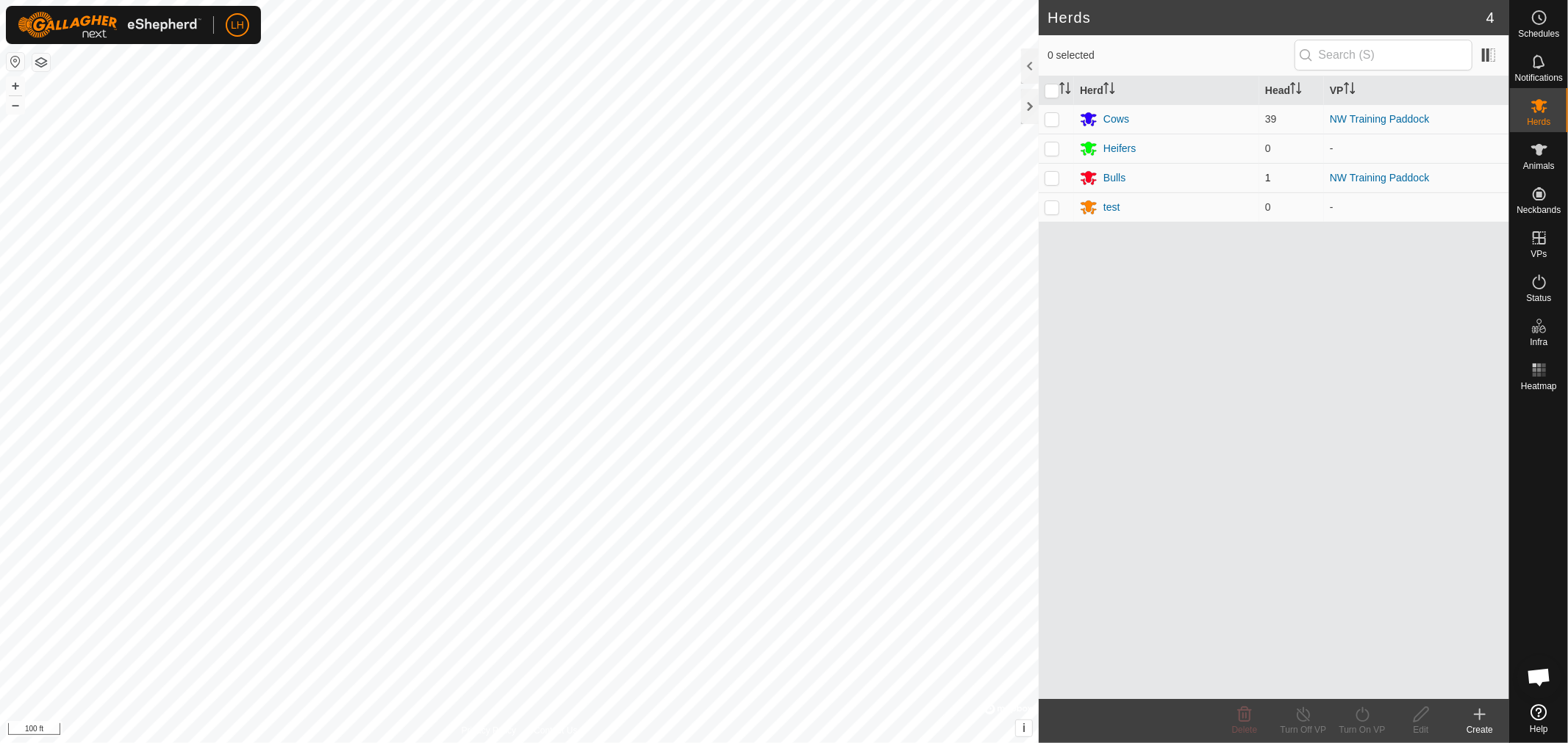
click at [1056, 177] on p-checkbox at bounding box center [1052, 178] width 15 height 11
checkbox input "true"
click at [1358, 718] on icon at bounding box center [1362, 715] width 18 height 18
click at [1358, 684] on link "Now" at bounding box center [1406, 682] width 146 height 29
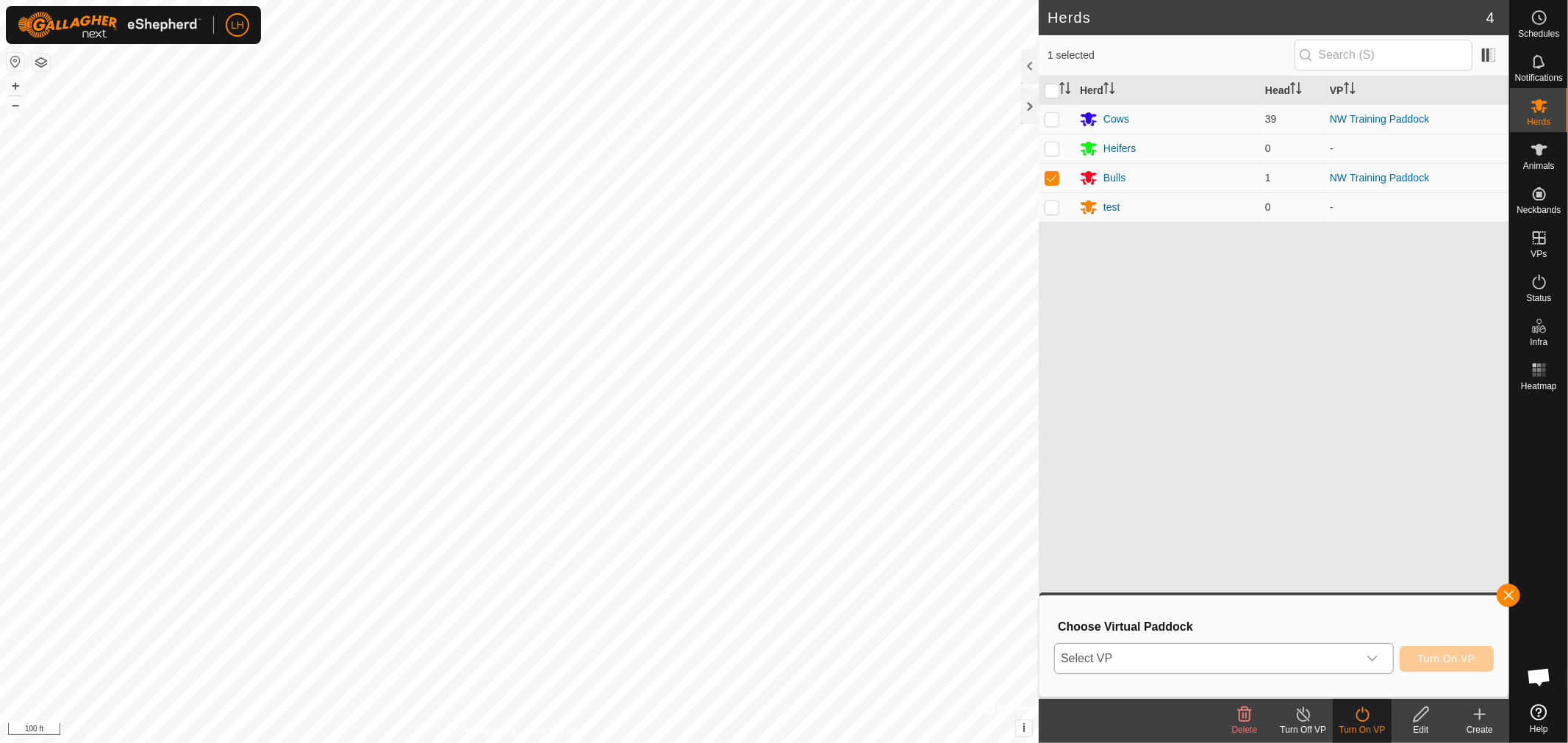
click at [1378, 659] on icon "dropdown trigger" at bounding box center [1372, 659] width 11 height 11
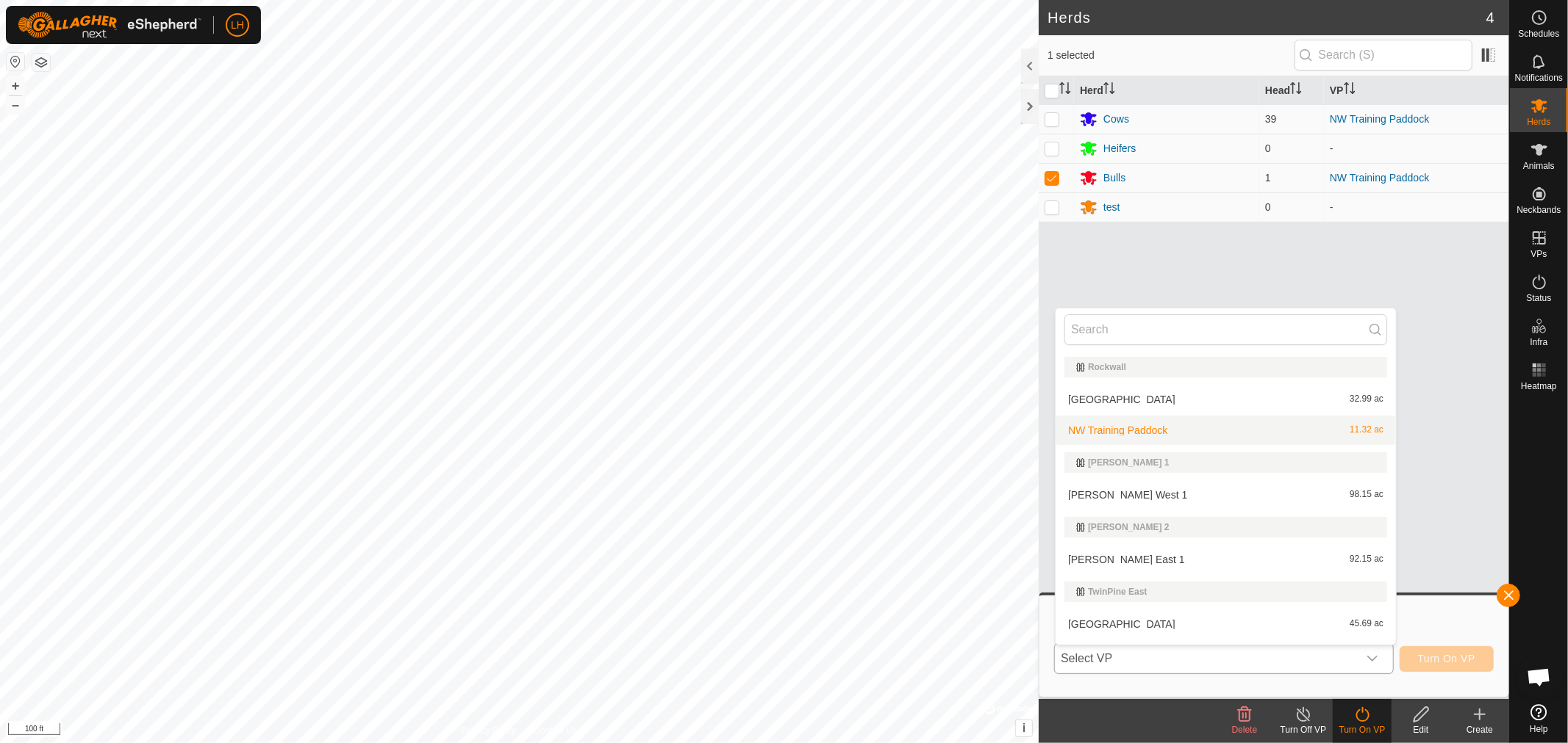
click at [1114, 427] on li "NW Training Paddock 11.32 ac" at bounding box center [1225, 430] width 340 height 29
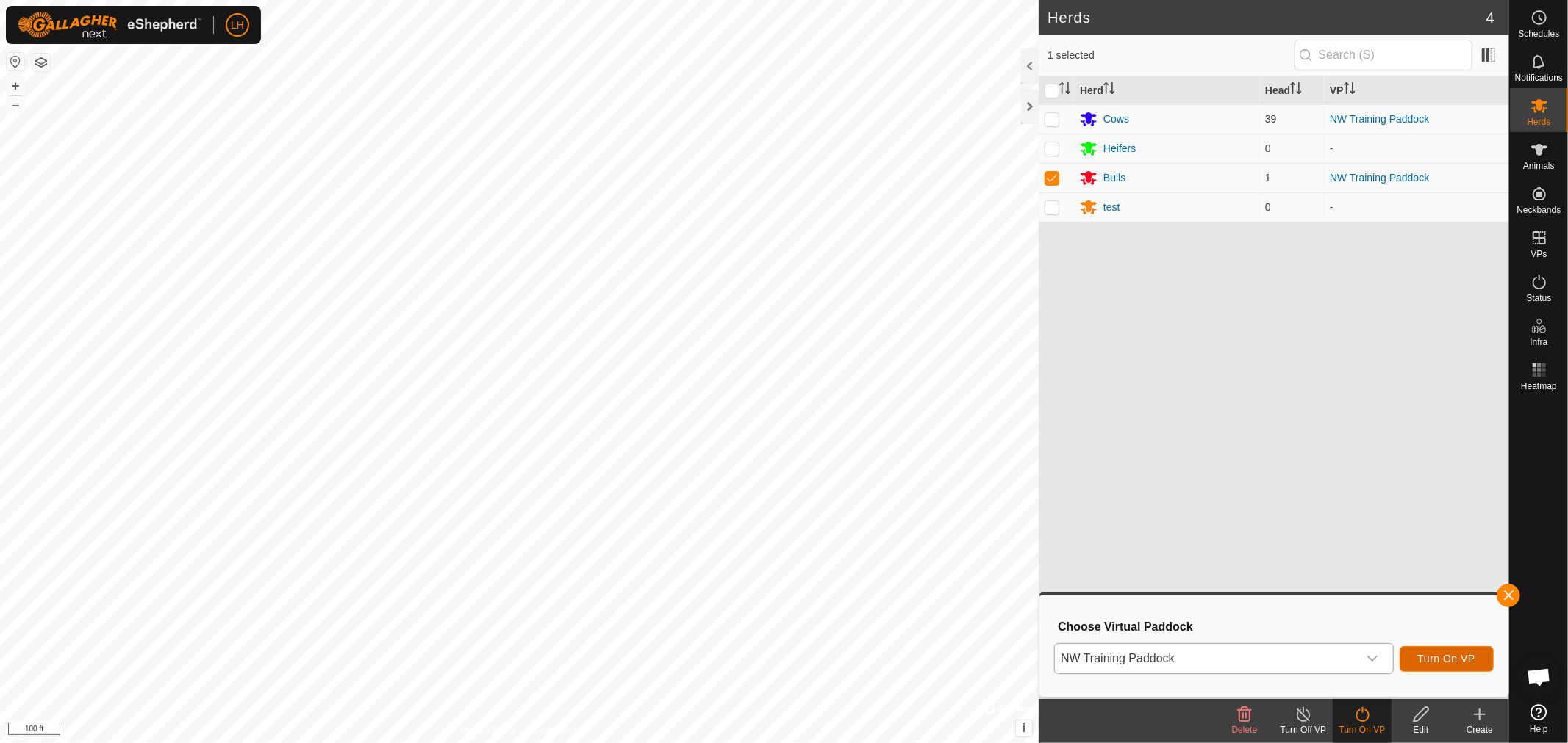
click at [1452, 657] on span "Turn On VP" at bounding box center [1446, 659] width 58 height 11
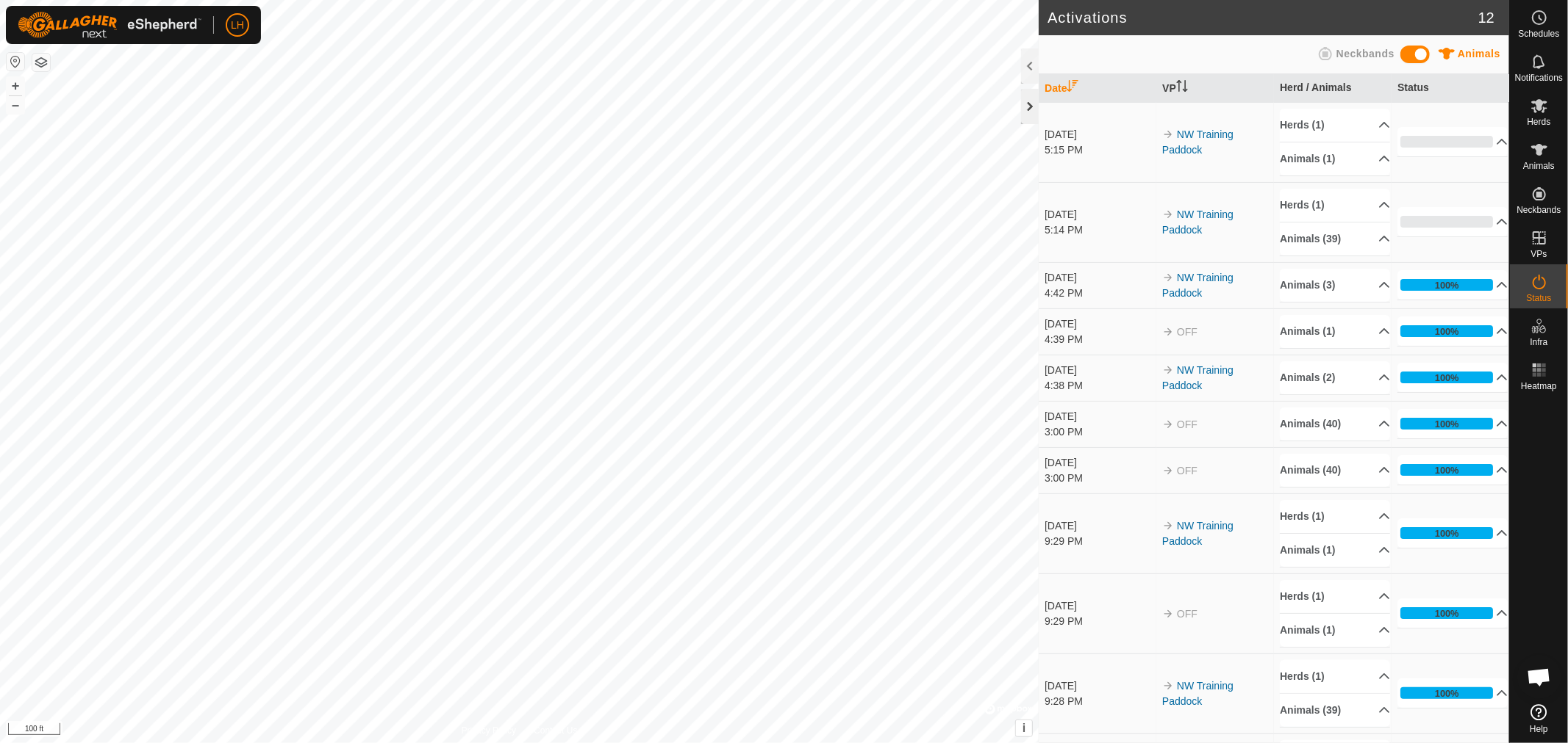
click at [1033, 107] on div at bounding box center [1029, 106] width 18 height 35
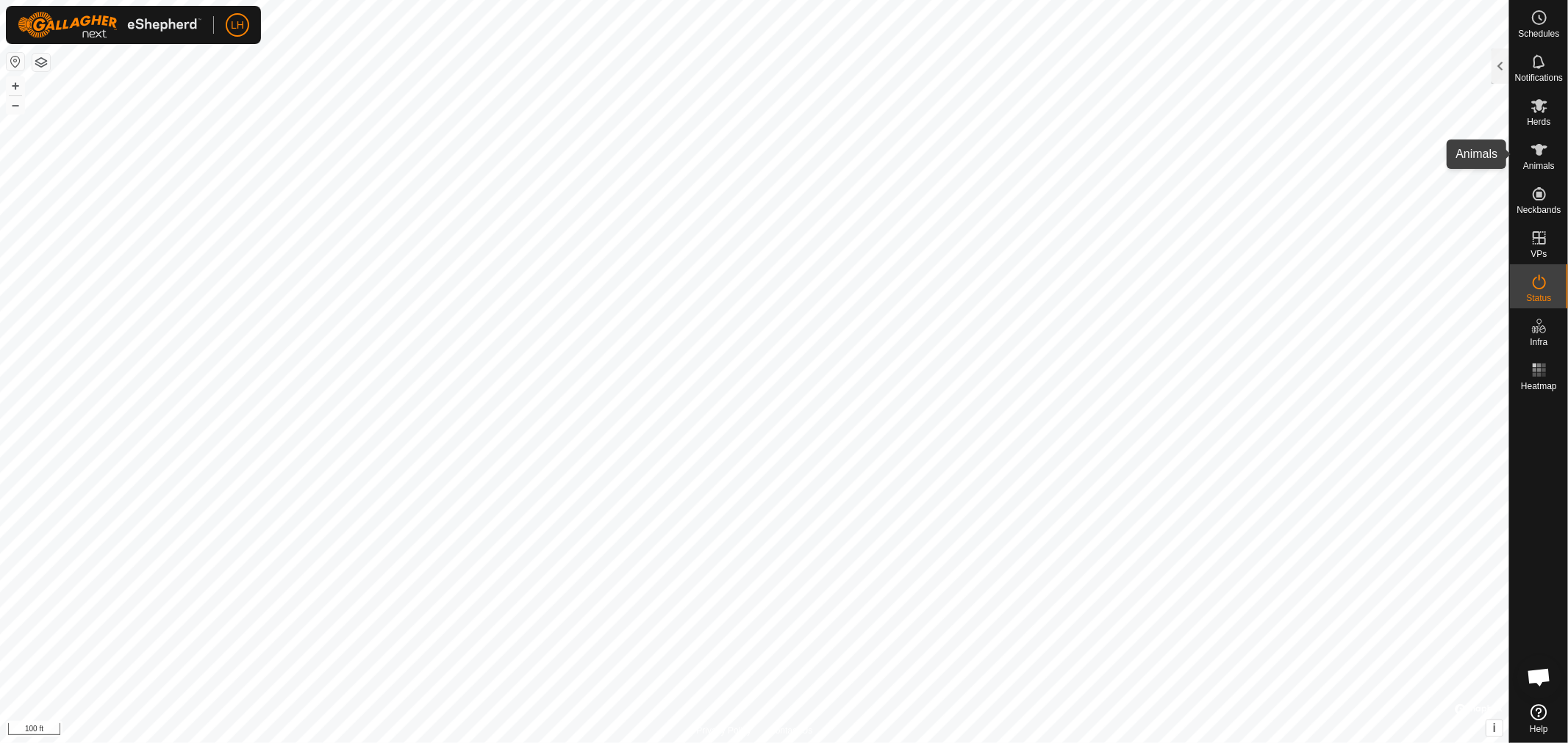
click at [1539, 151] on icon at bounding box center [1539, 150] width 16 height 11
click at [1498, 64] on div at bounding box center [1500, 65] width 18 height 35
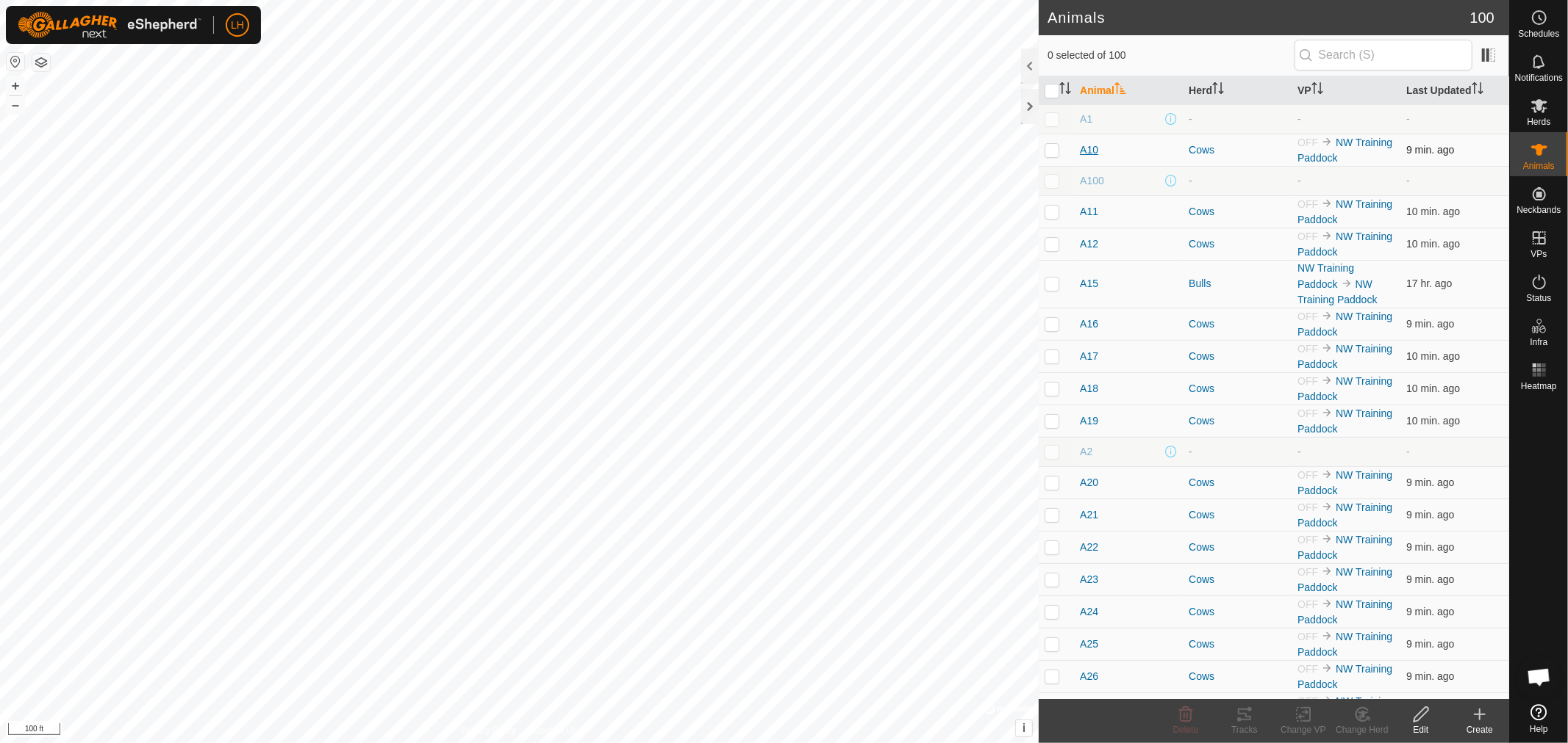
click at [1085, 150] on span "A10" at bounding box center [1088, 150] width 18 height 15
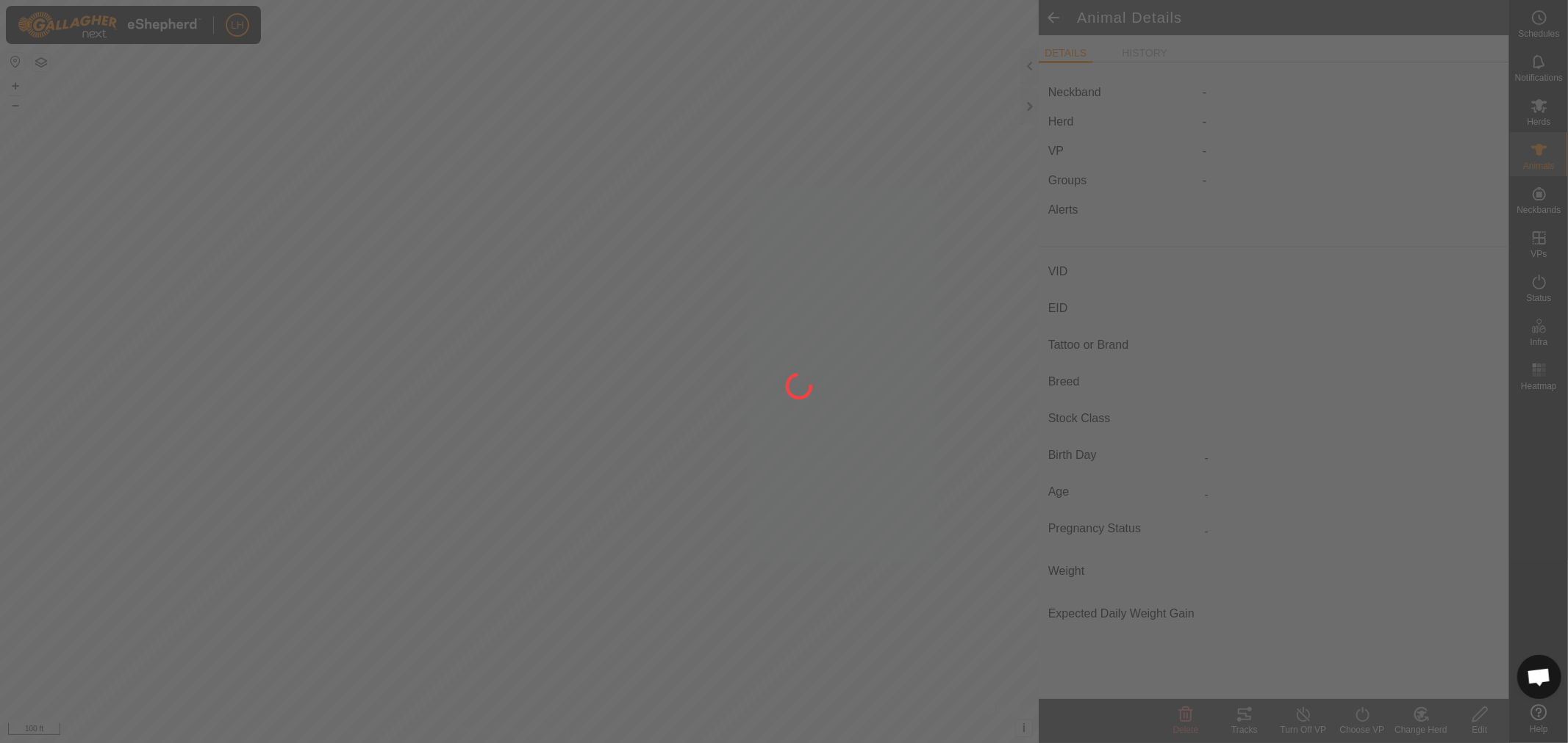
type input "A10"
type input "-"
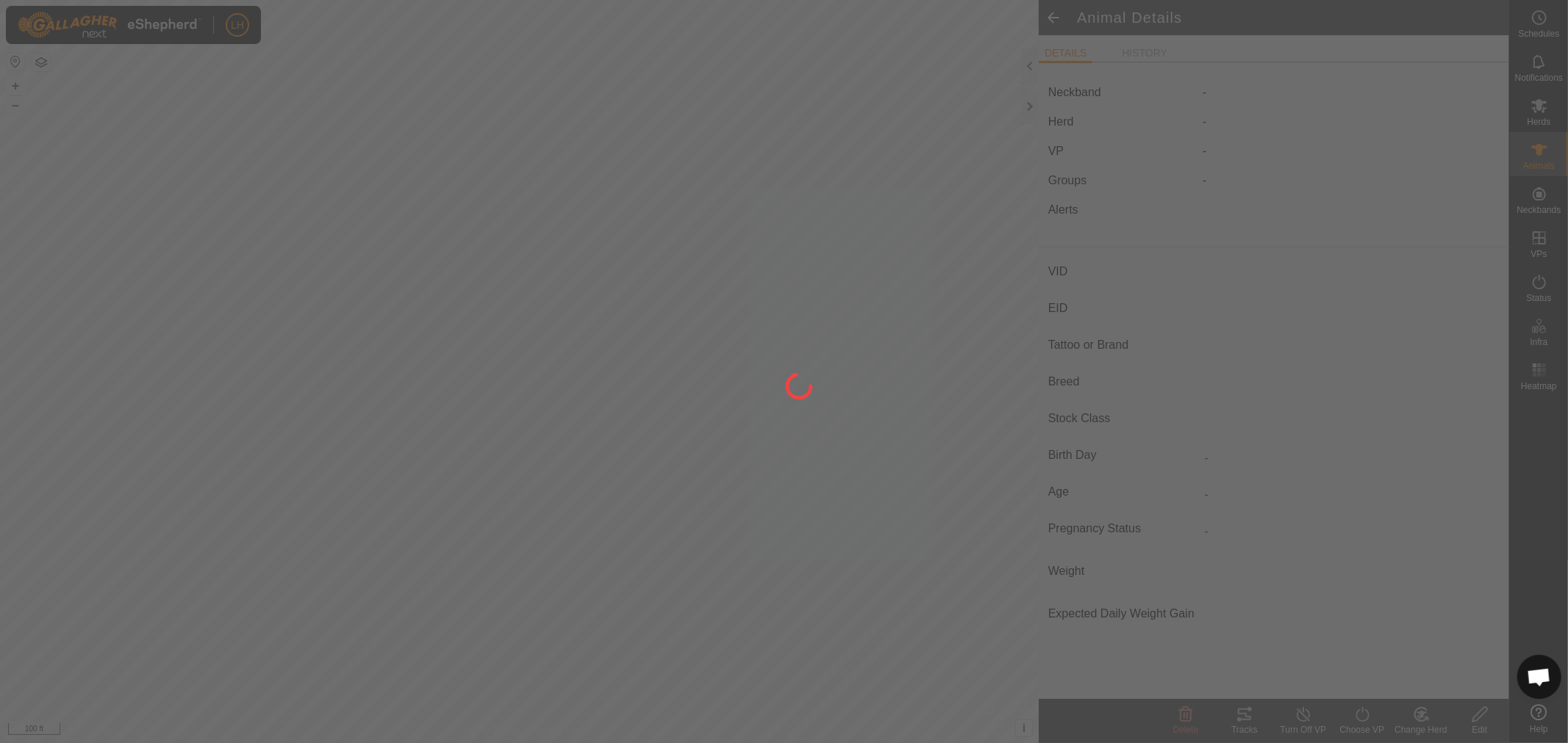
type input "-"
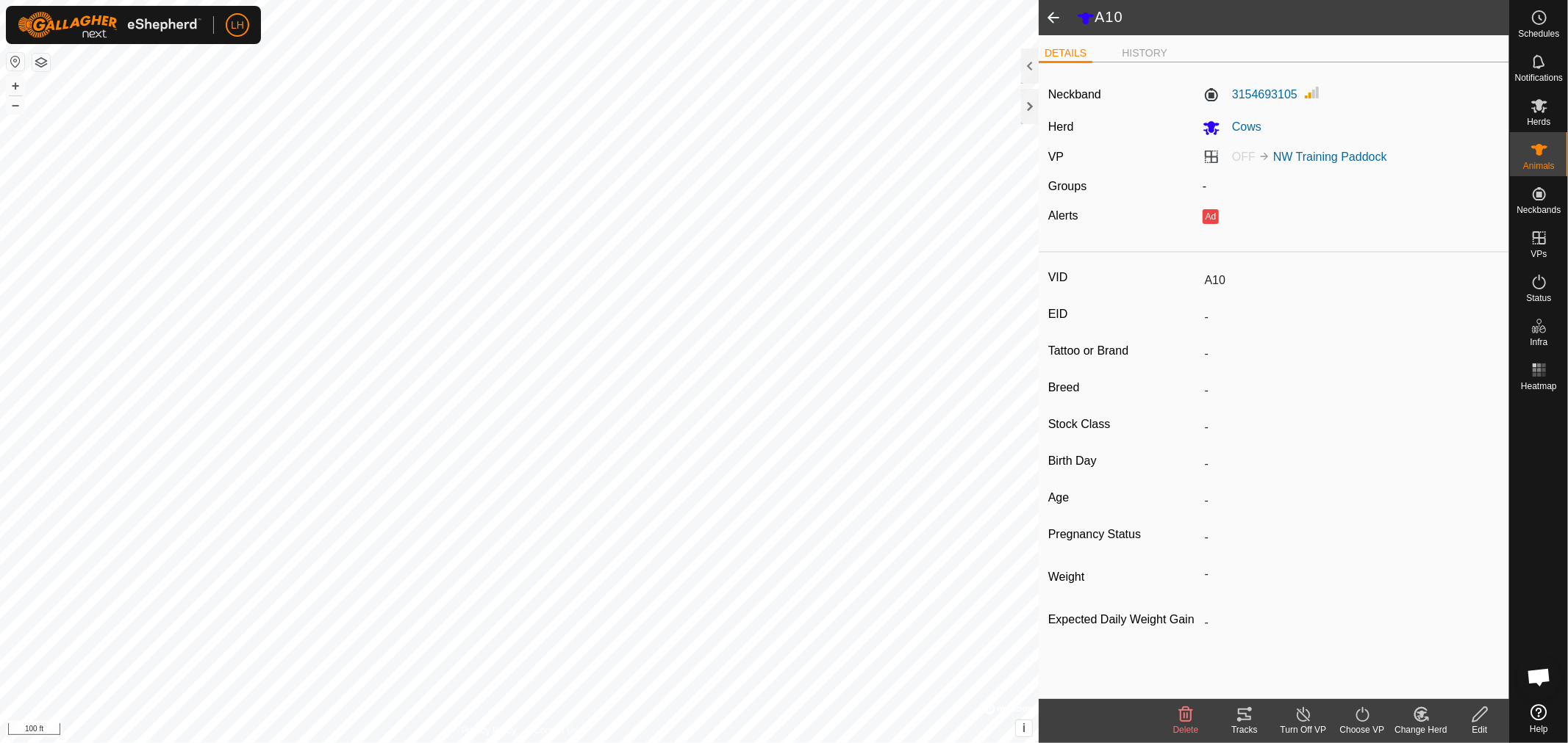
click at [1052, 16] on span at bounding box center [1053, 17] width 29 height 35
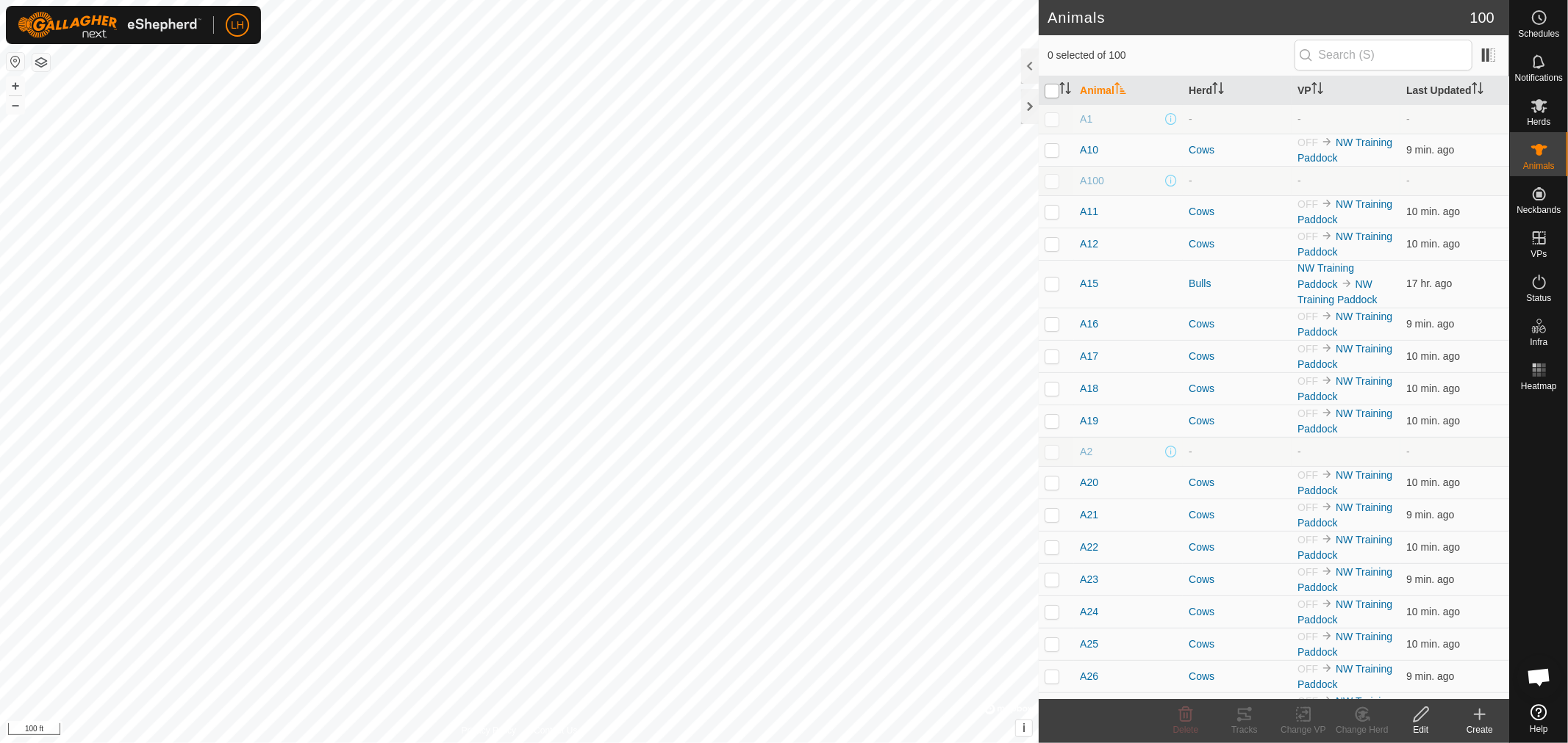
click at [1054, 88] on input "checkbox" at bounding box center [1052, 91] width 15 height 15
checkbox input "true"
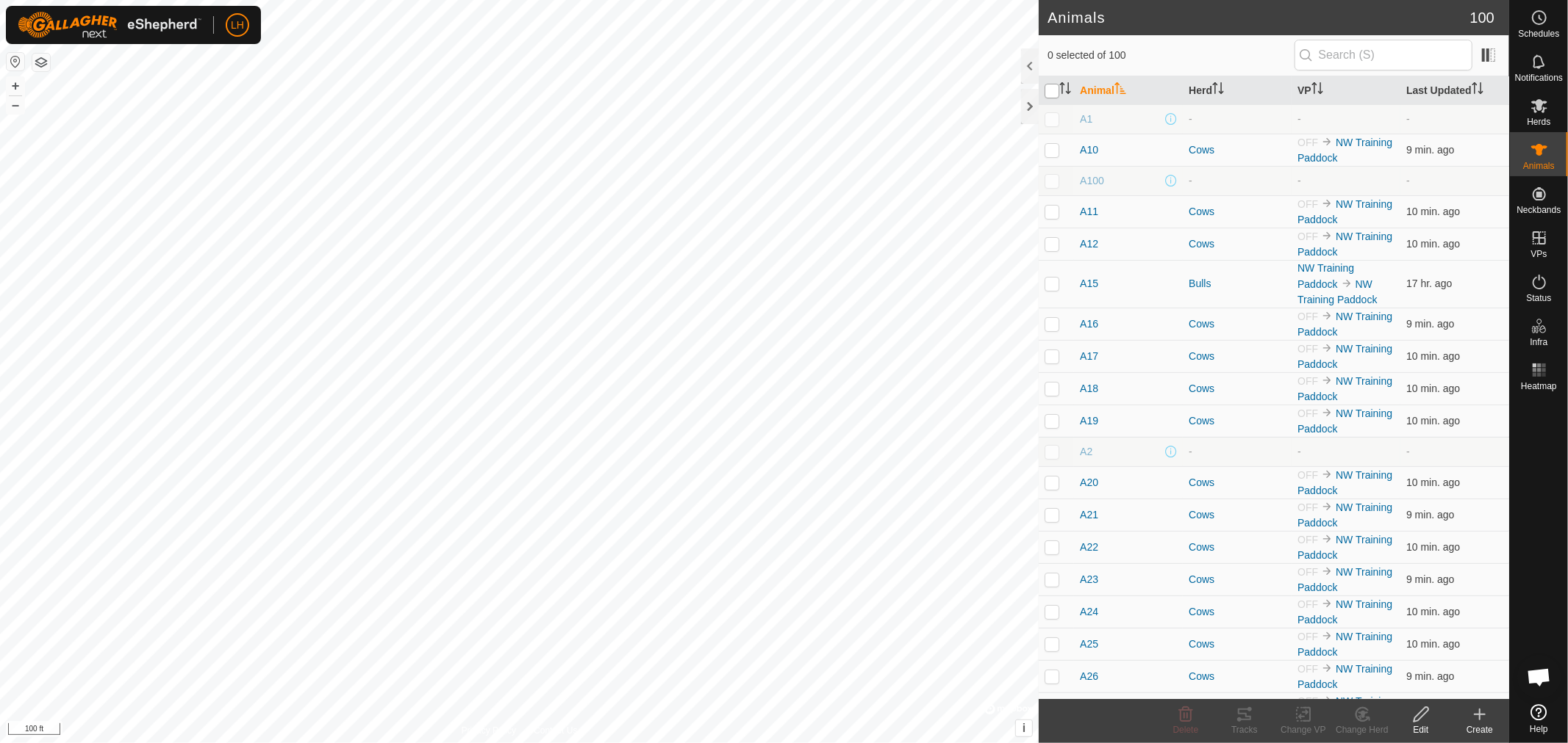
checkbox input "true"
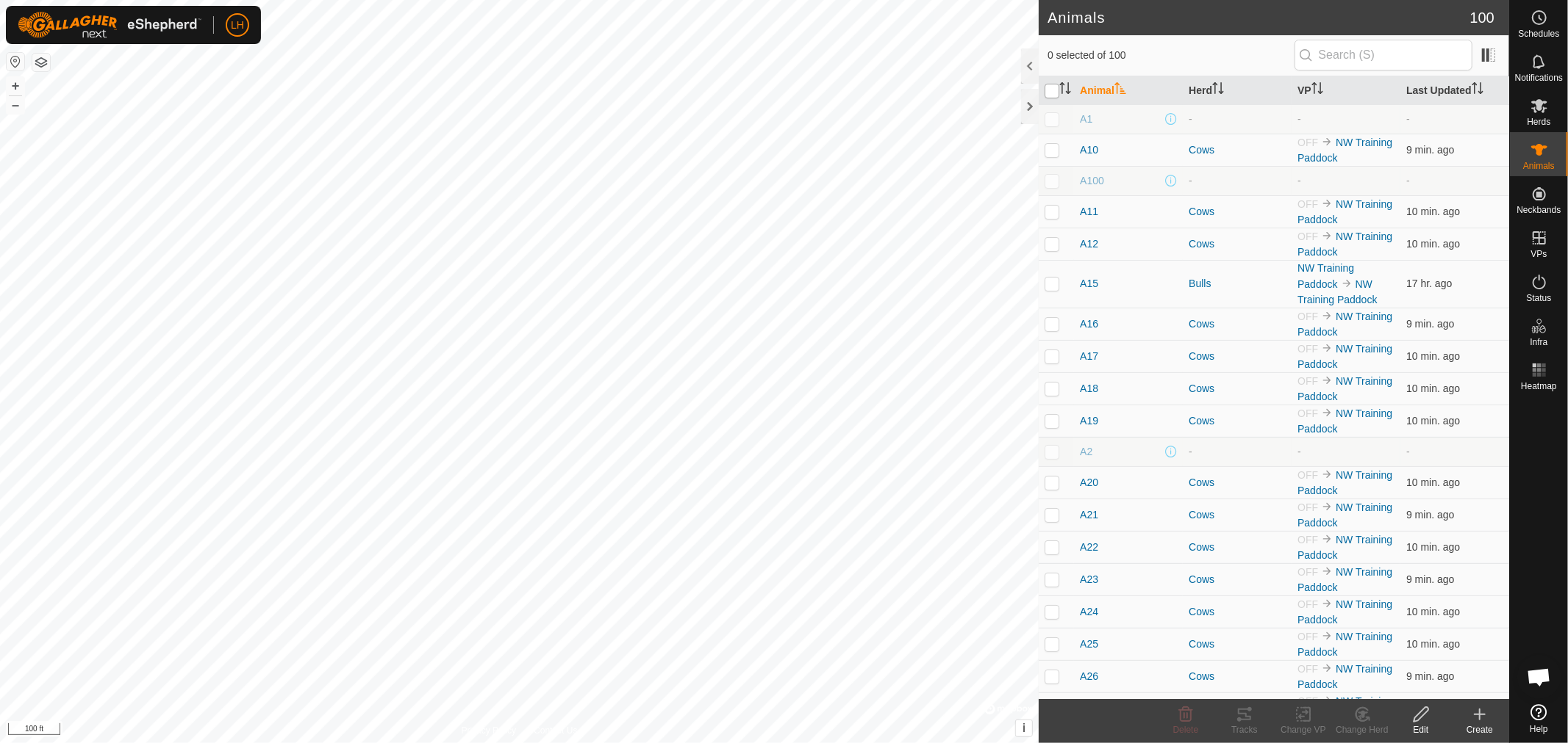
checkbox input "true"
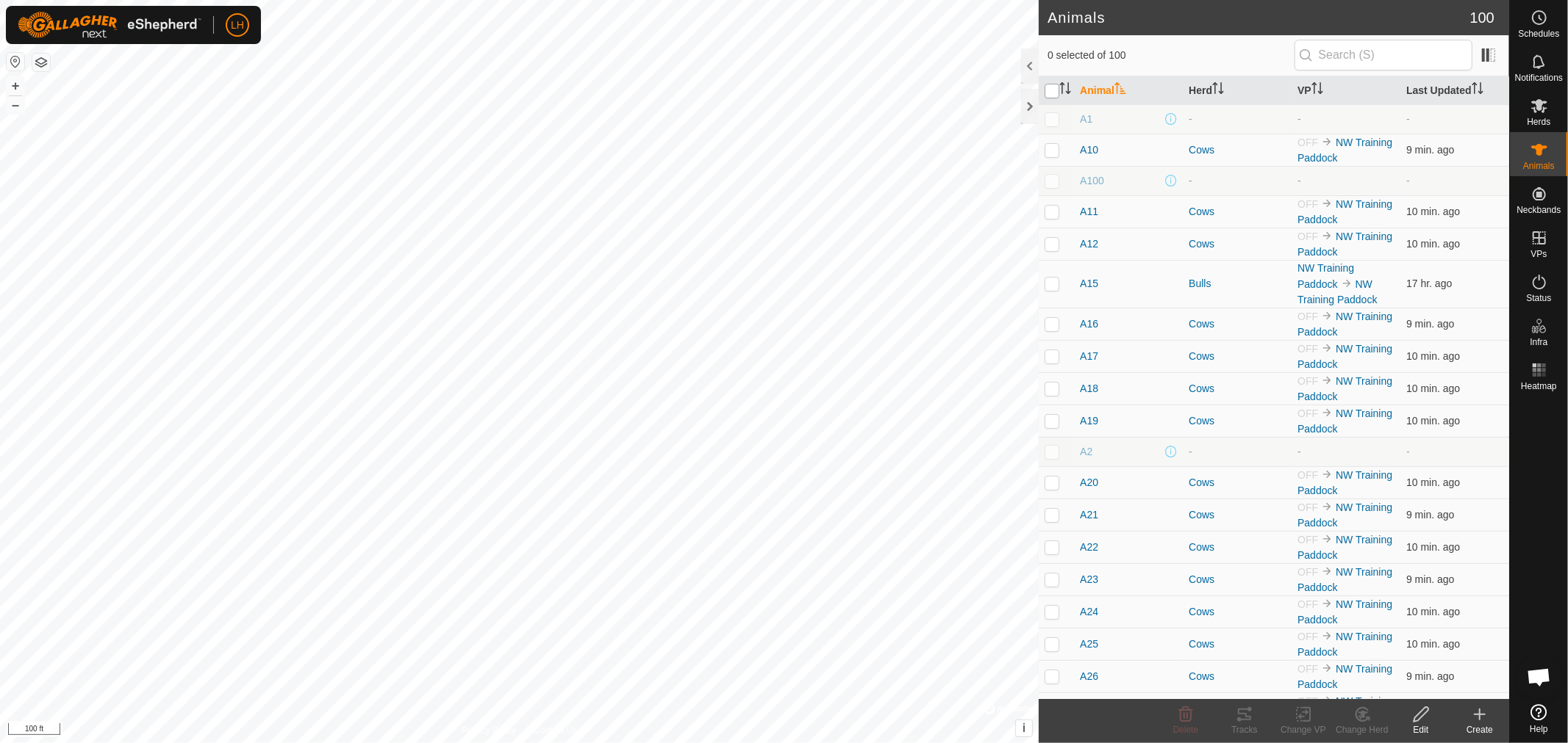
checkbox input "true"
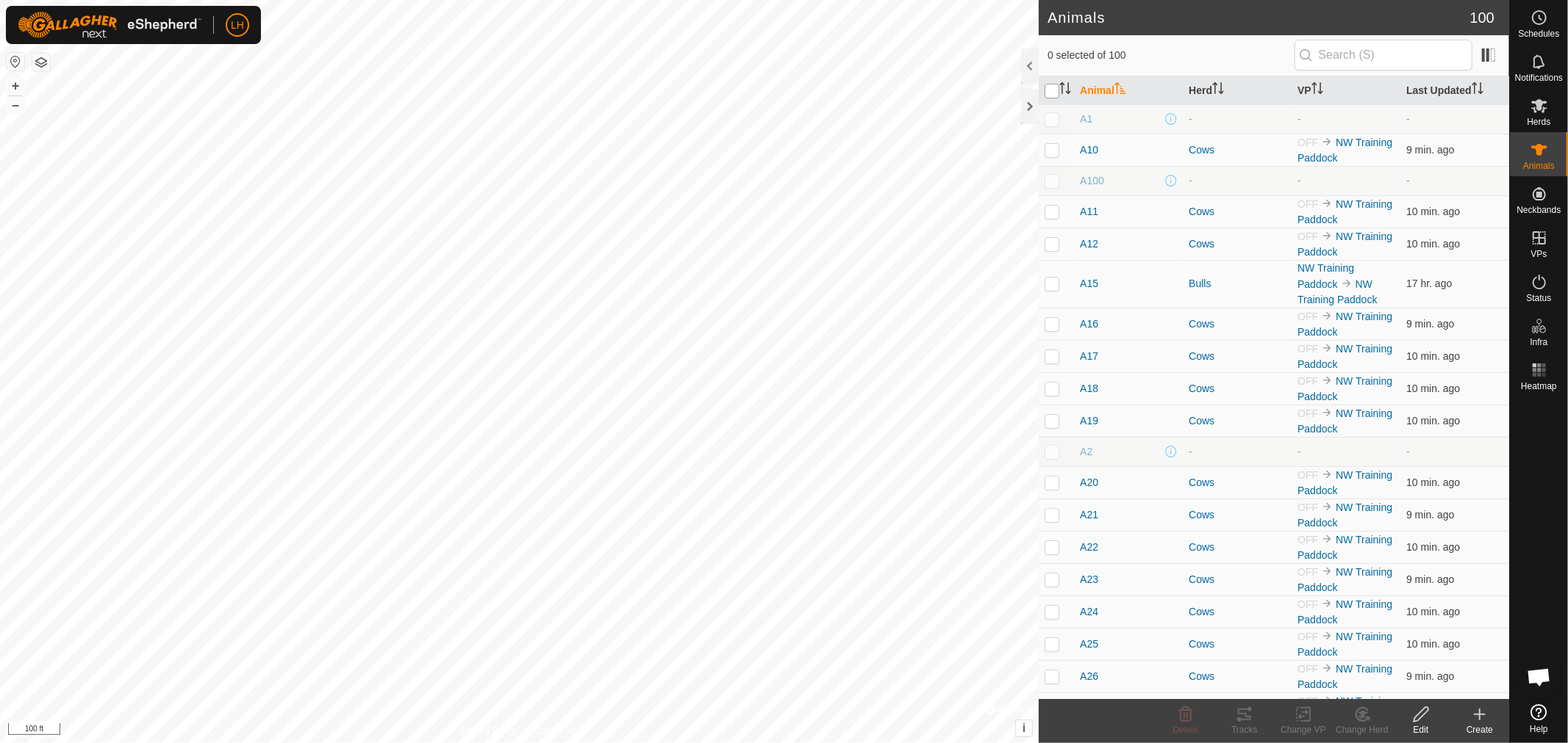
checkbox input "true"
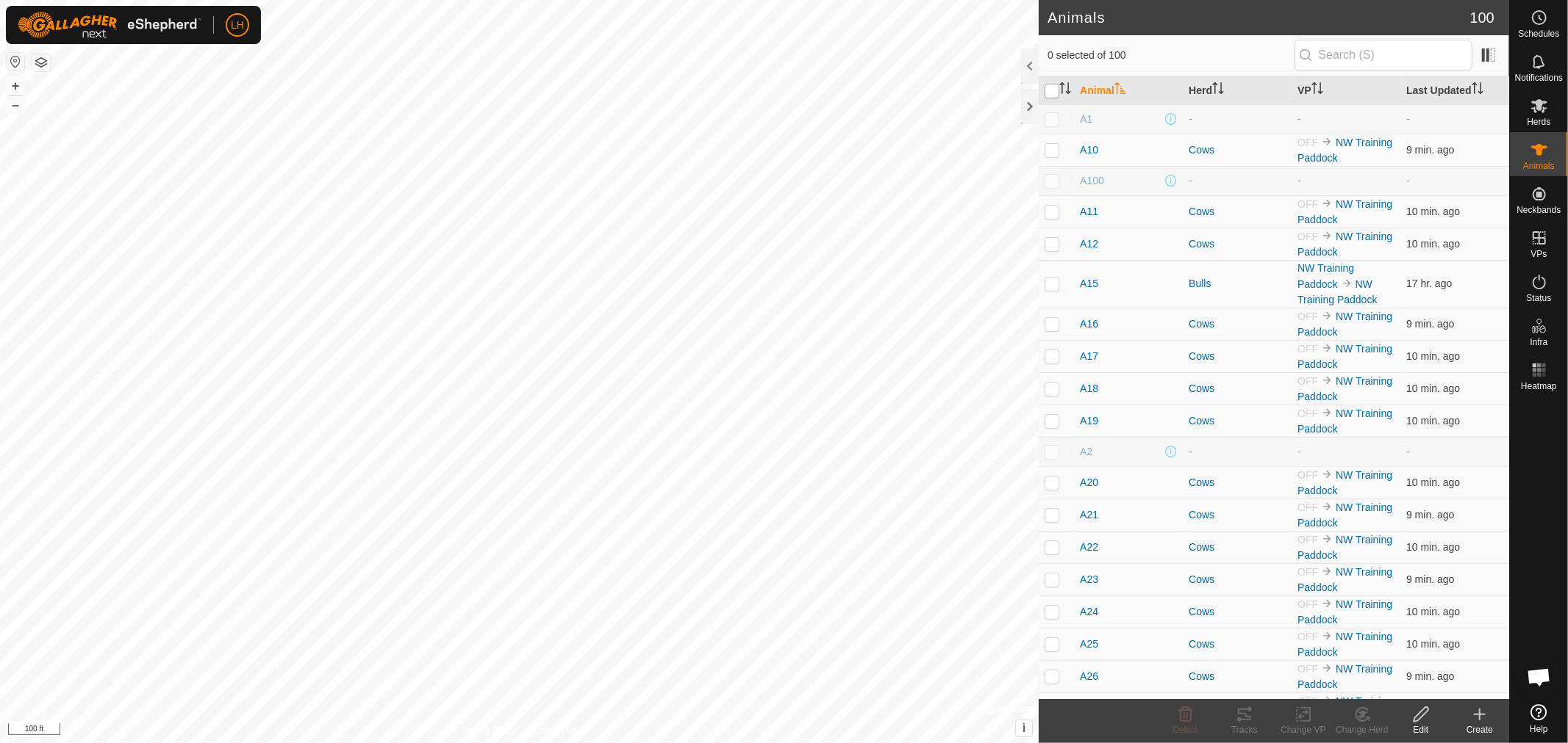
checkbox input "true"
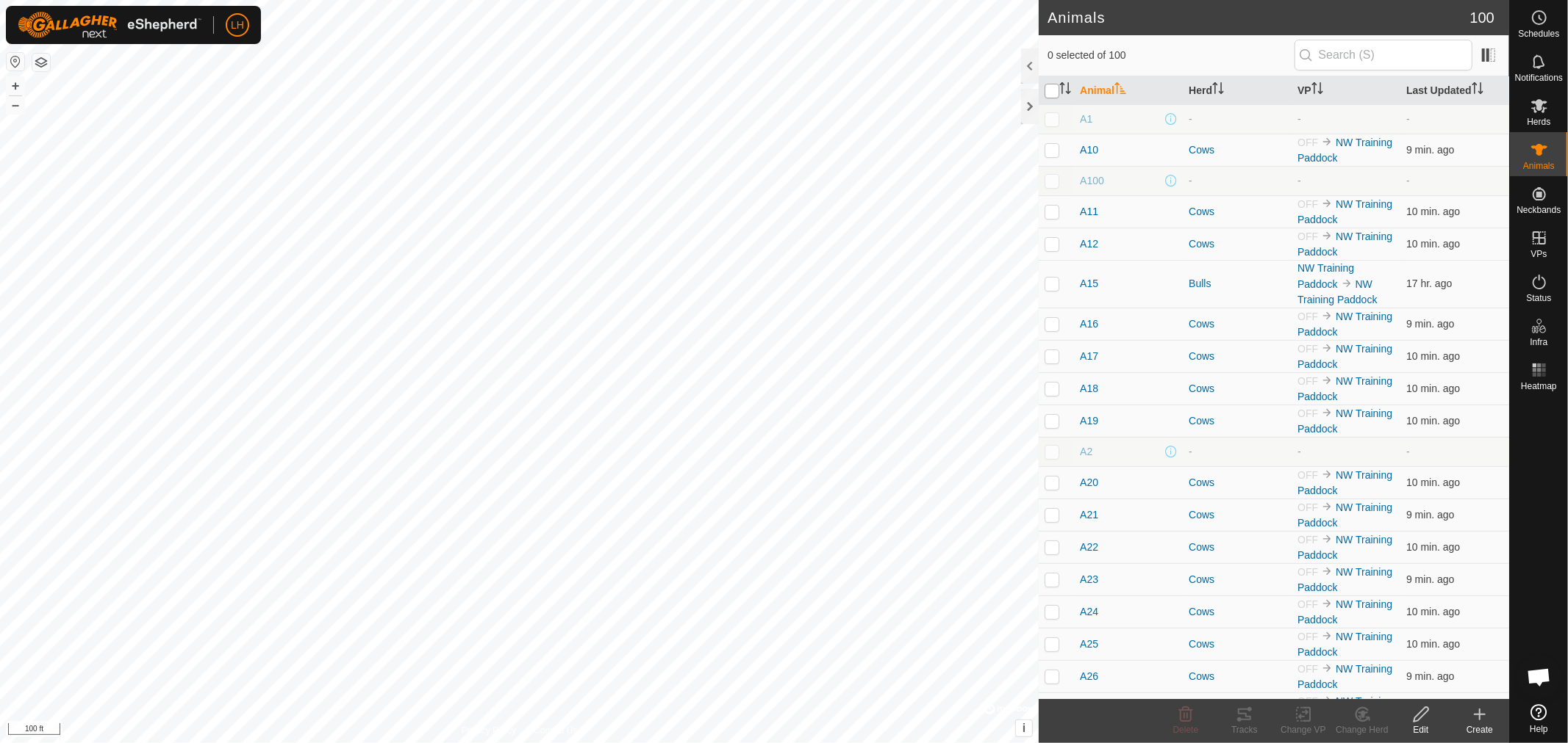
checkbox input "true"
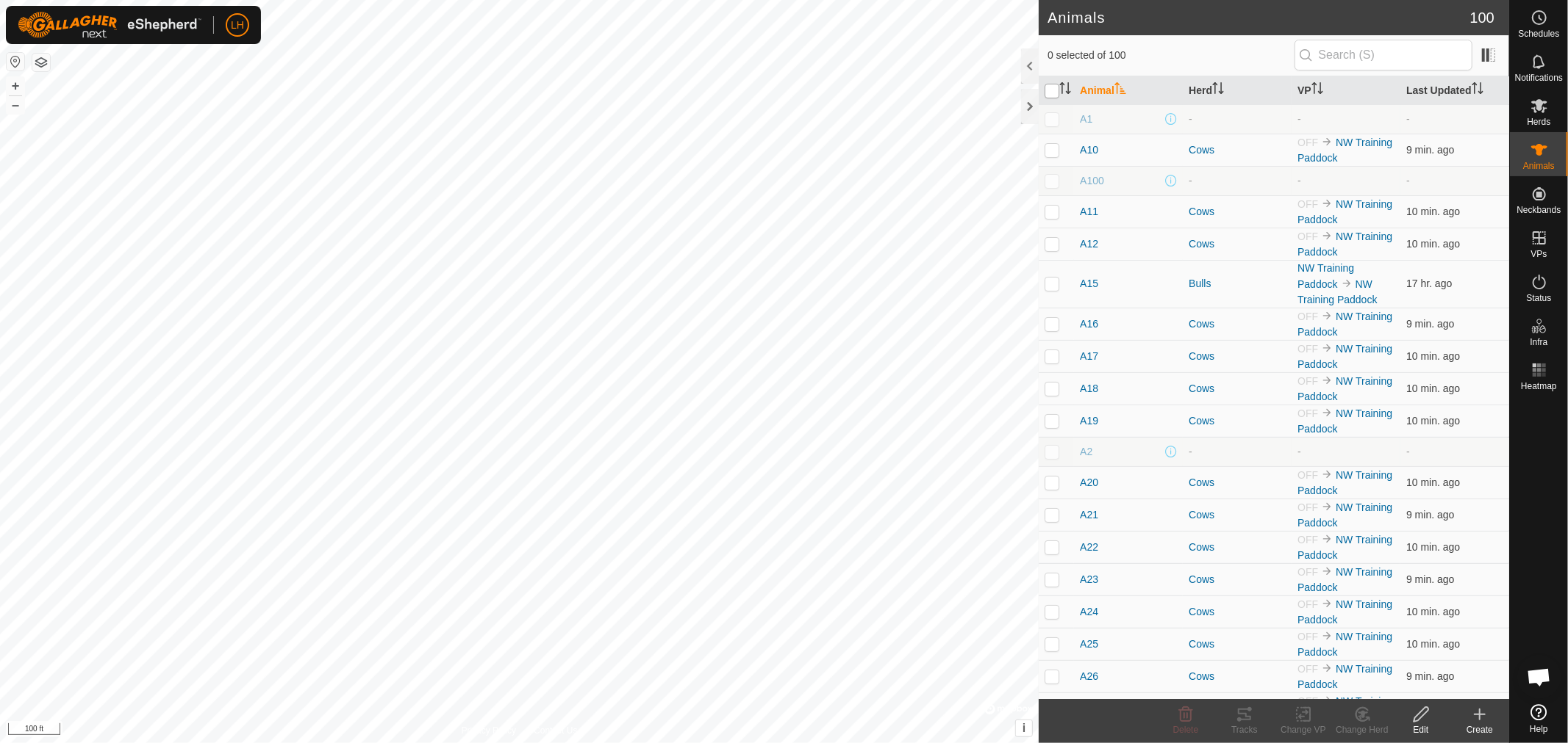
checkbox input "true"
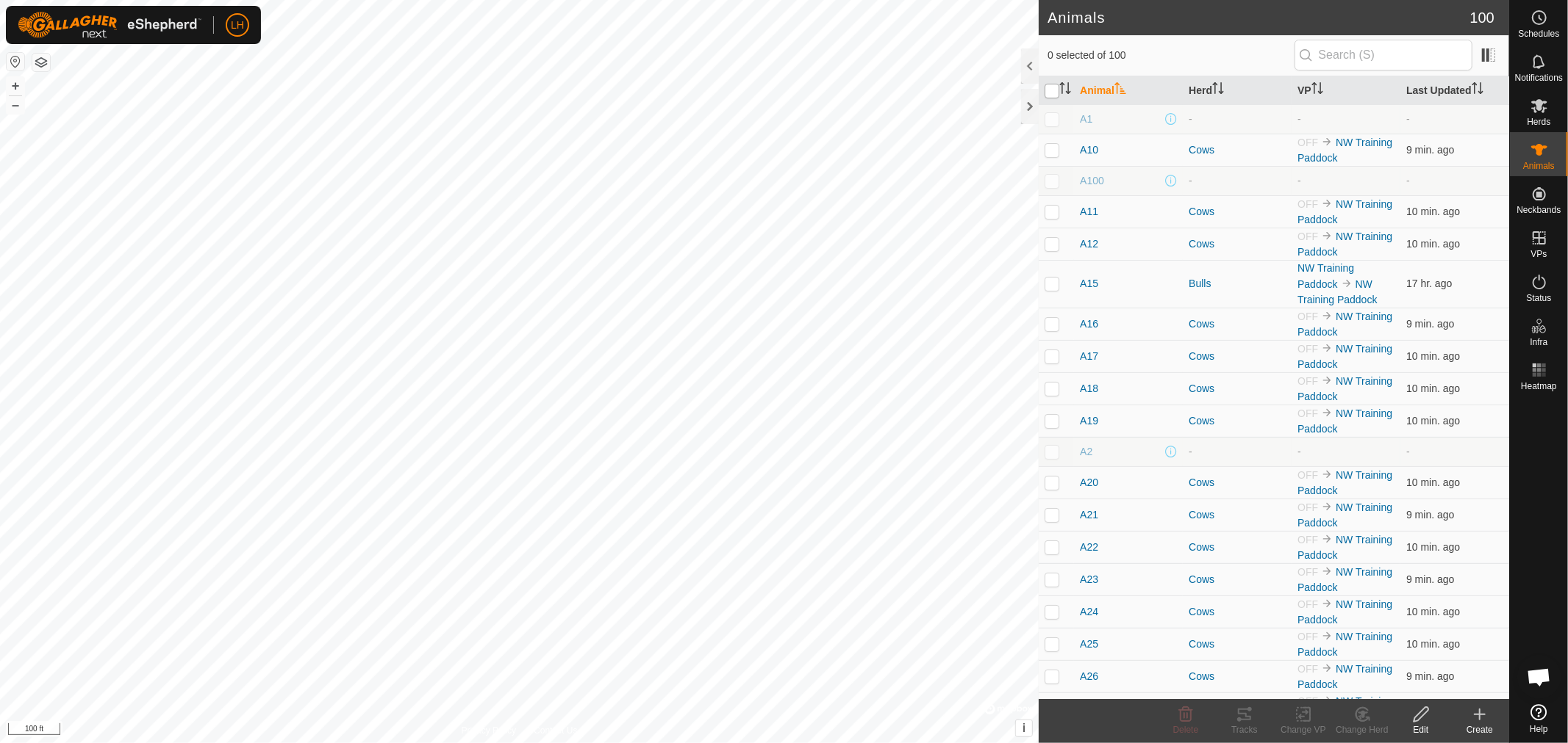
checkbox input "true"
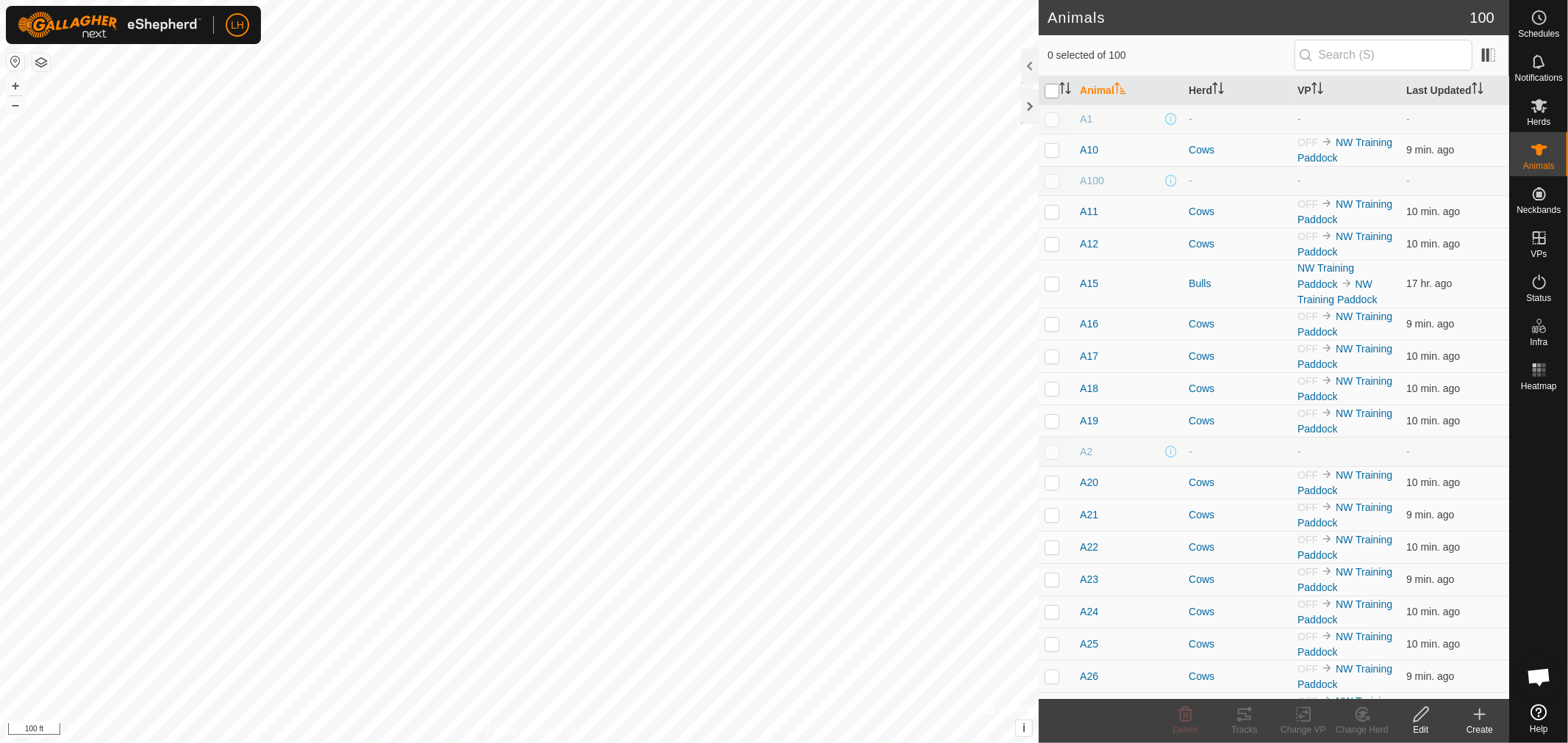
checkbox input "true"
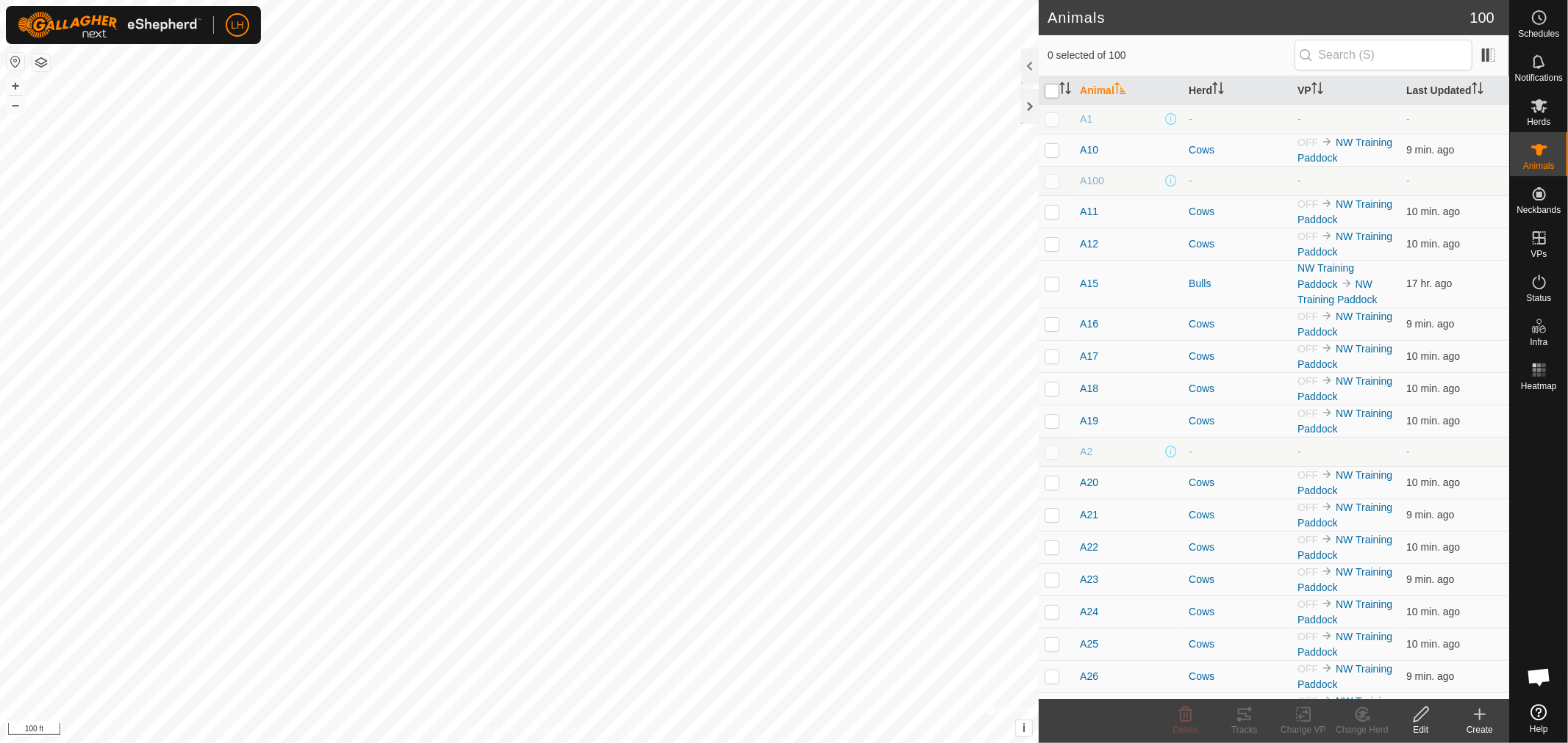
checkbox input "true"
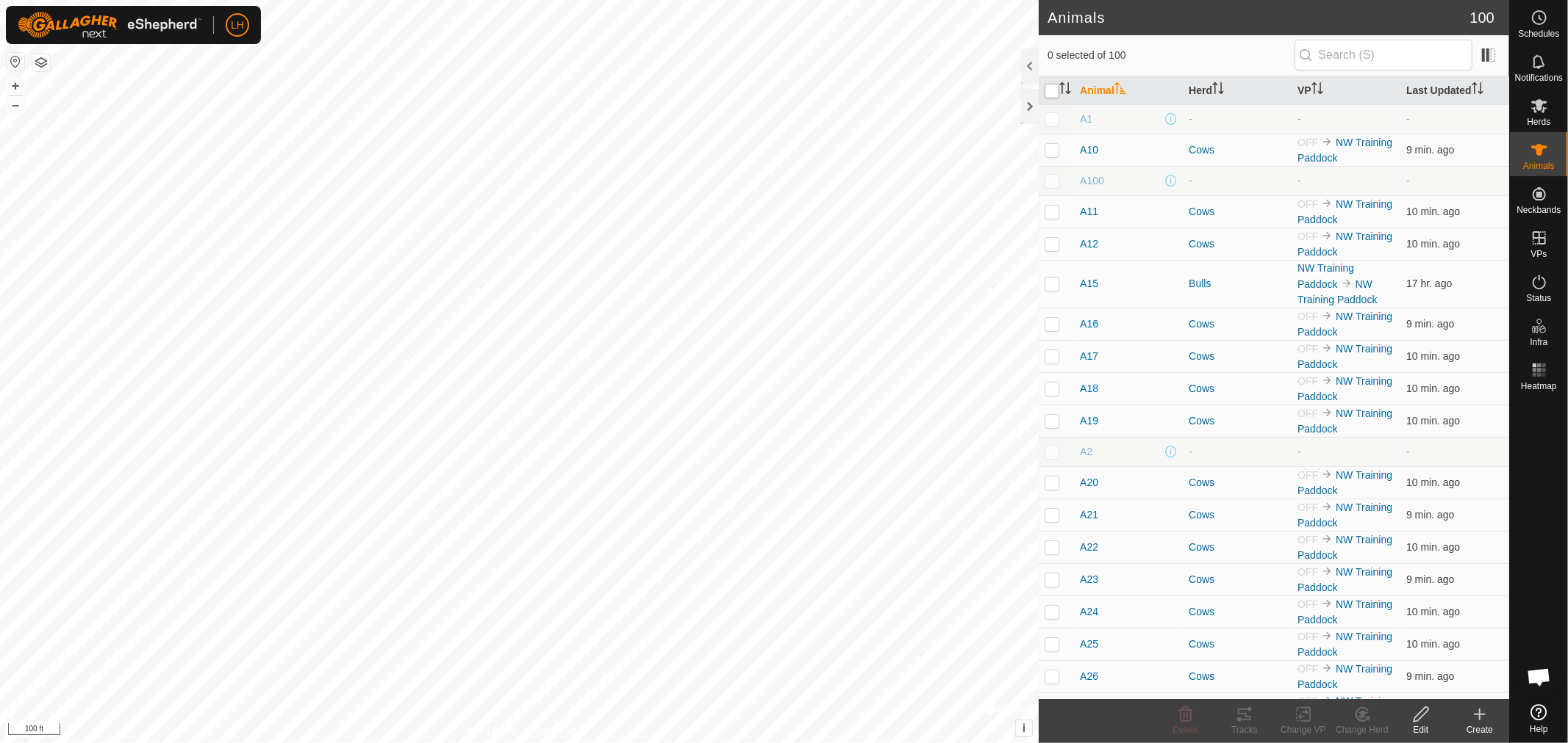
checkbox input "true"
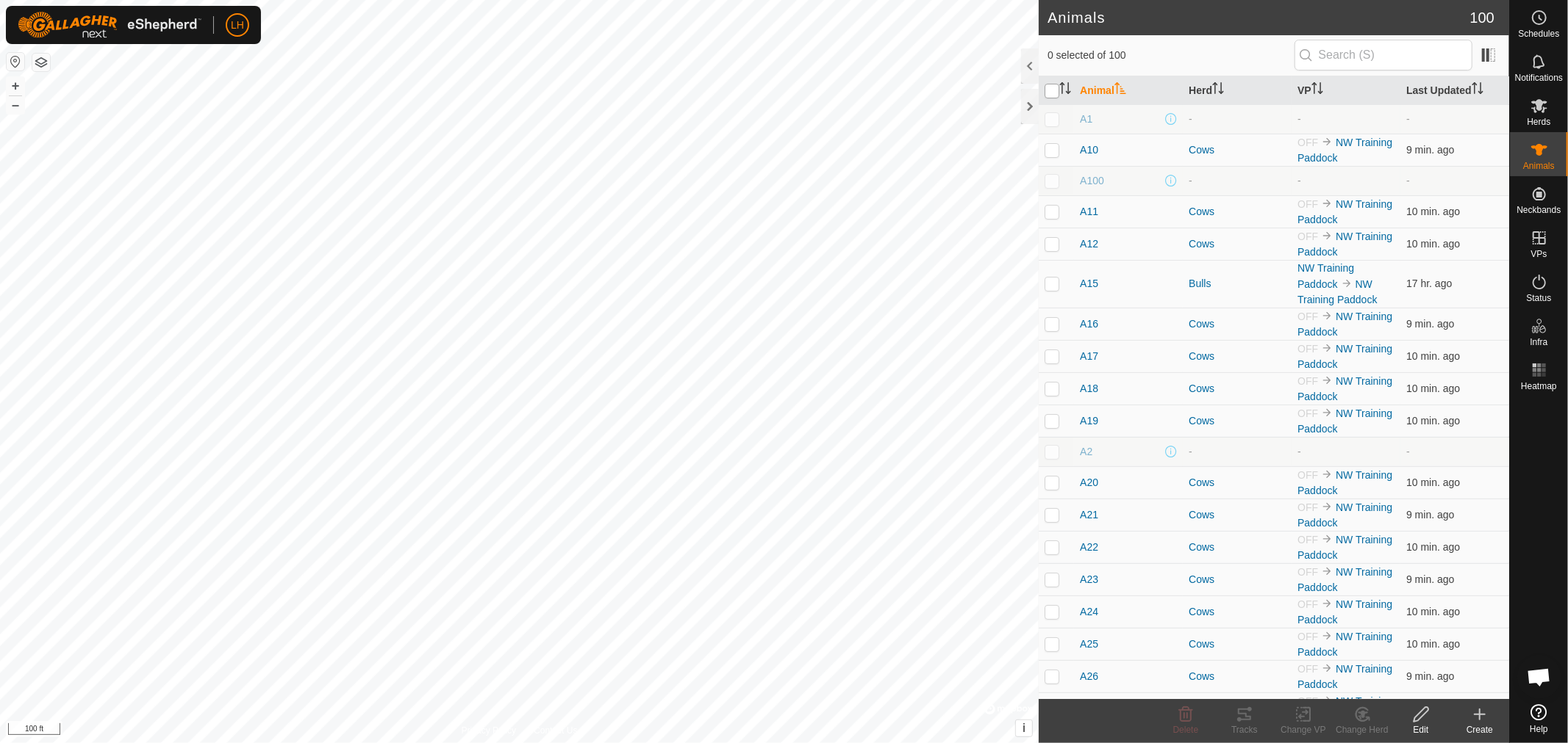
checkbox input "true"
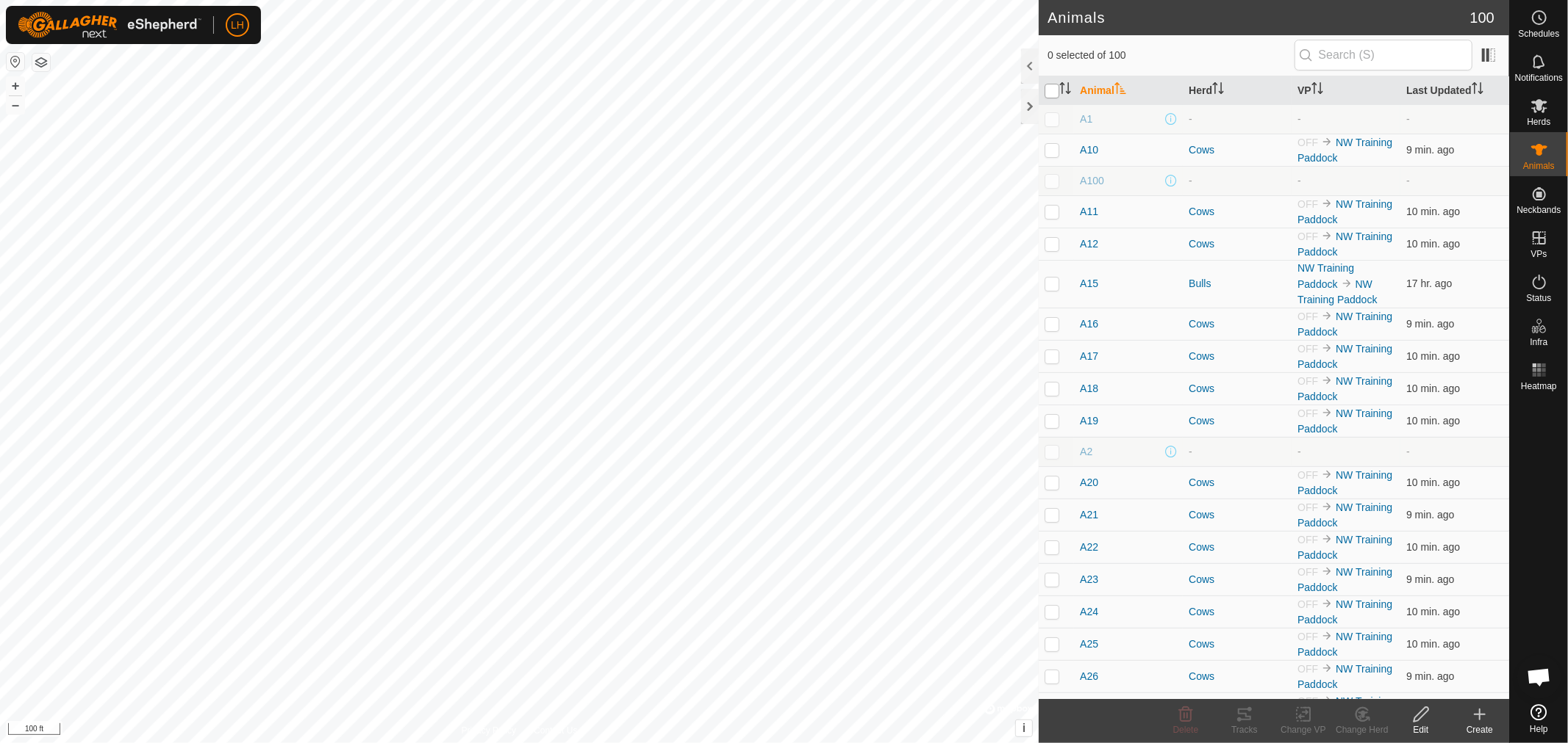
checkbox input "true"
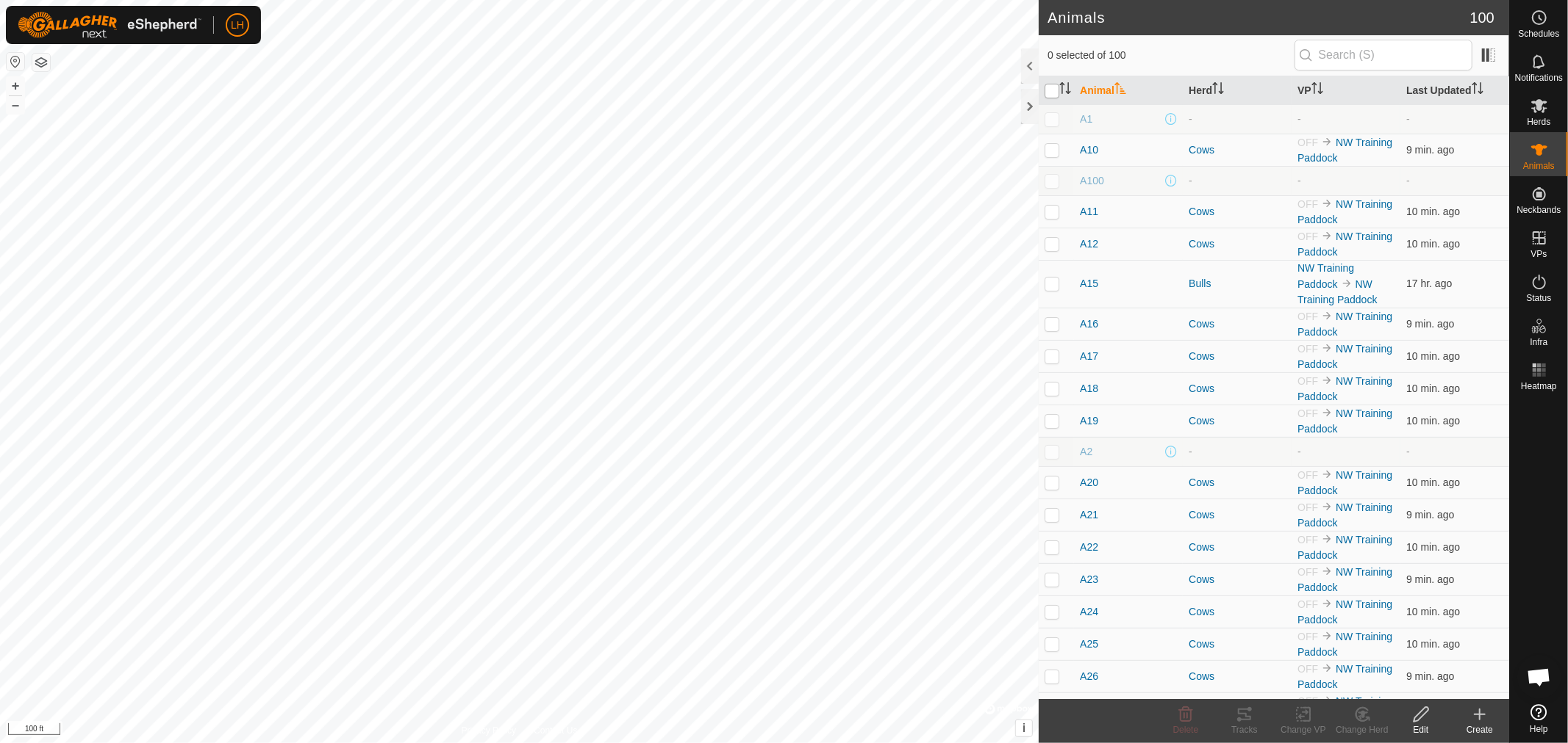
checkbox input "true"
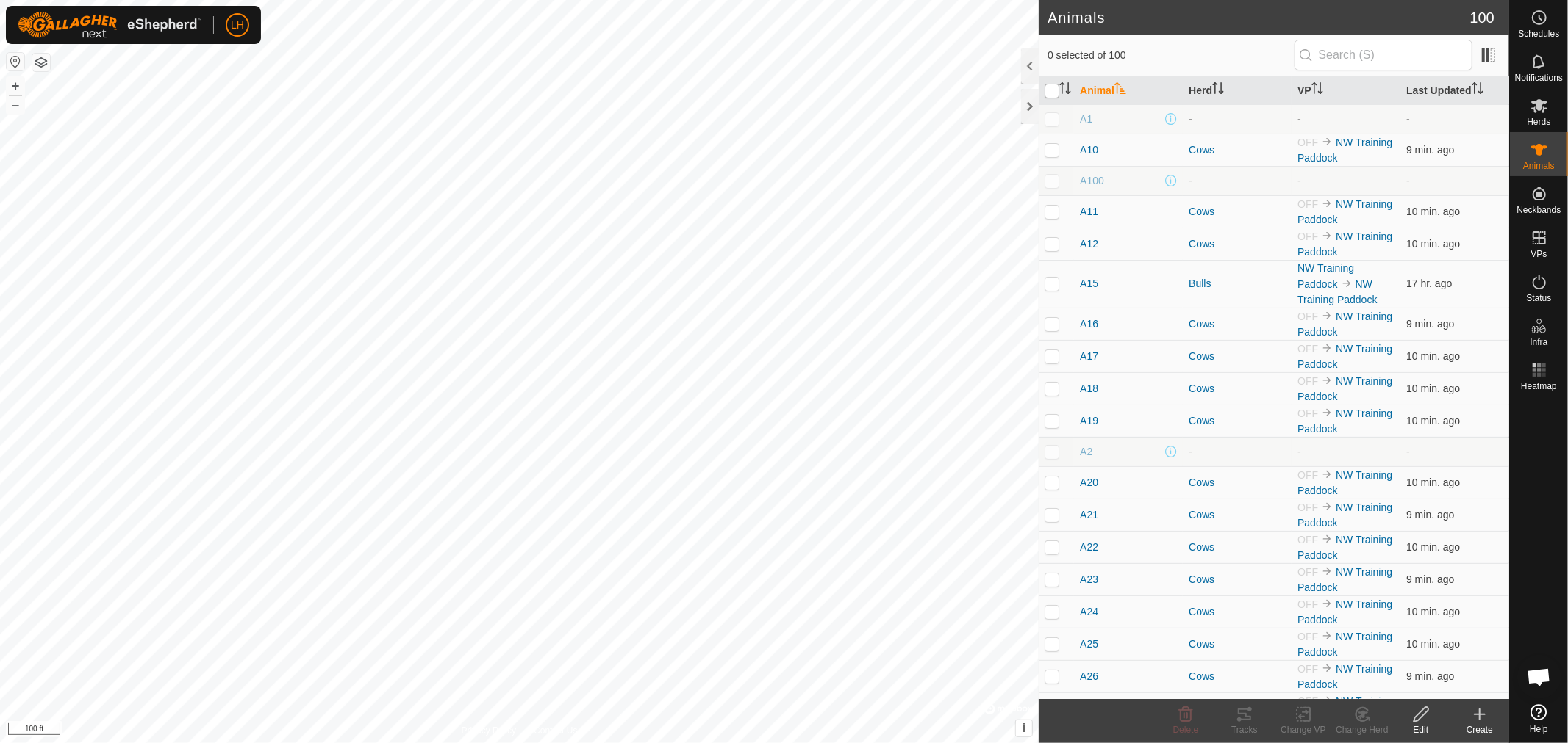
checkbox input "true"
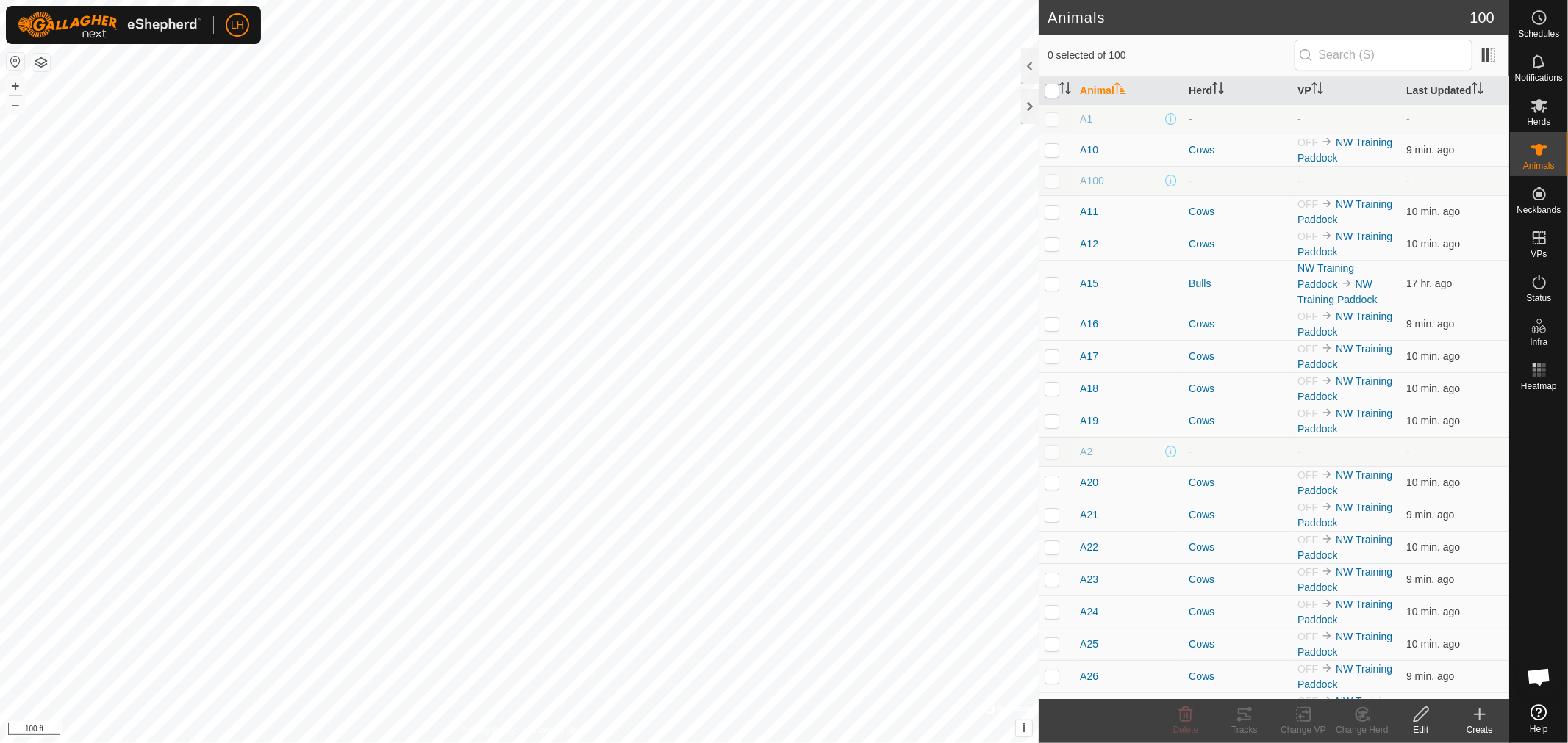
checkbox input "true"
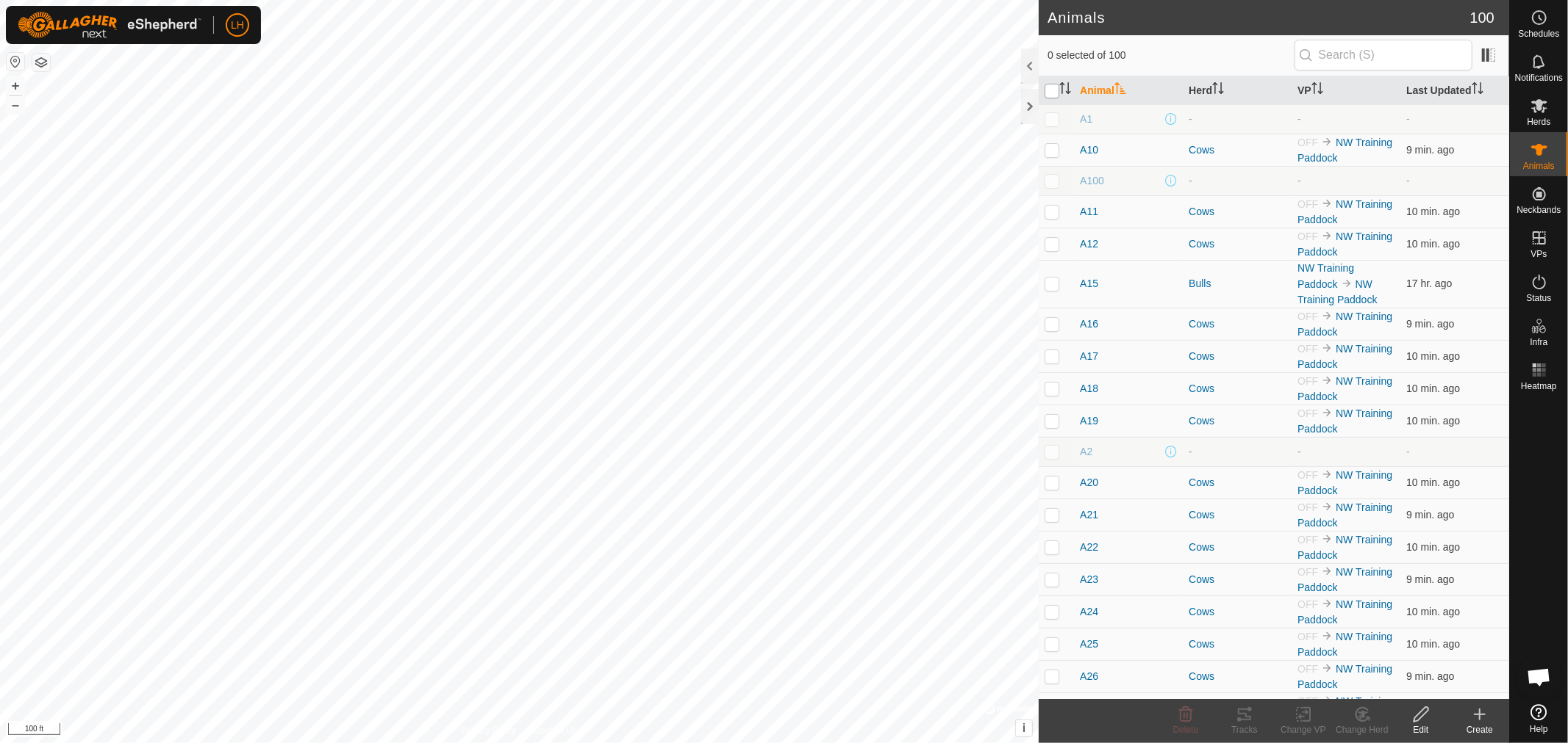
checkbox input "true"
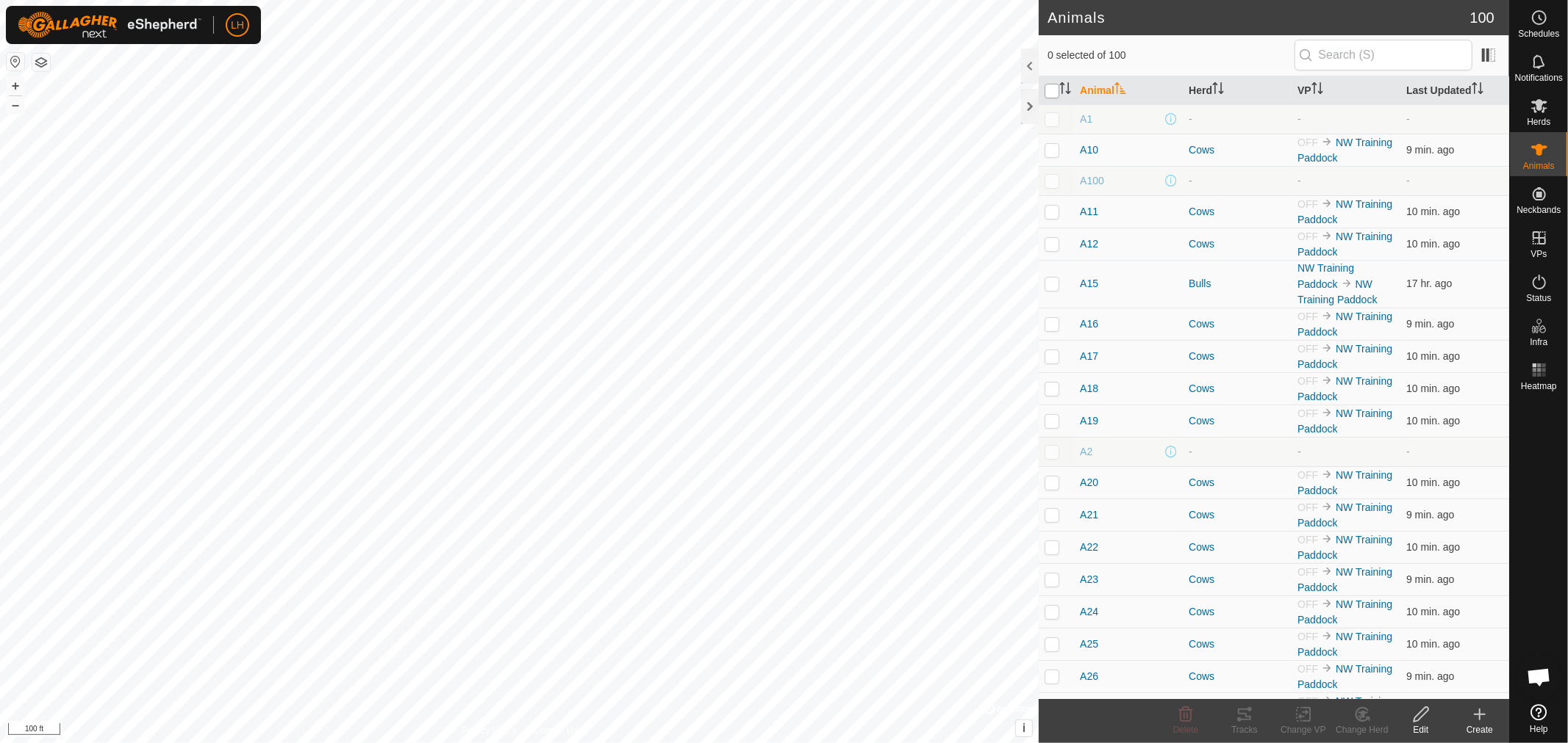
checkbox input "true"
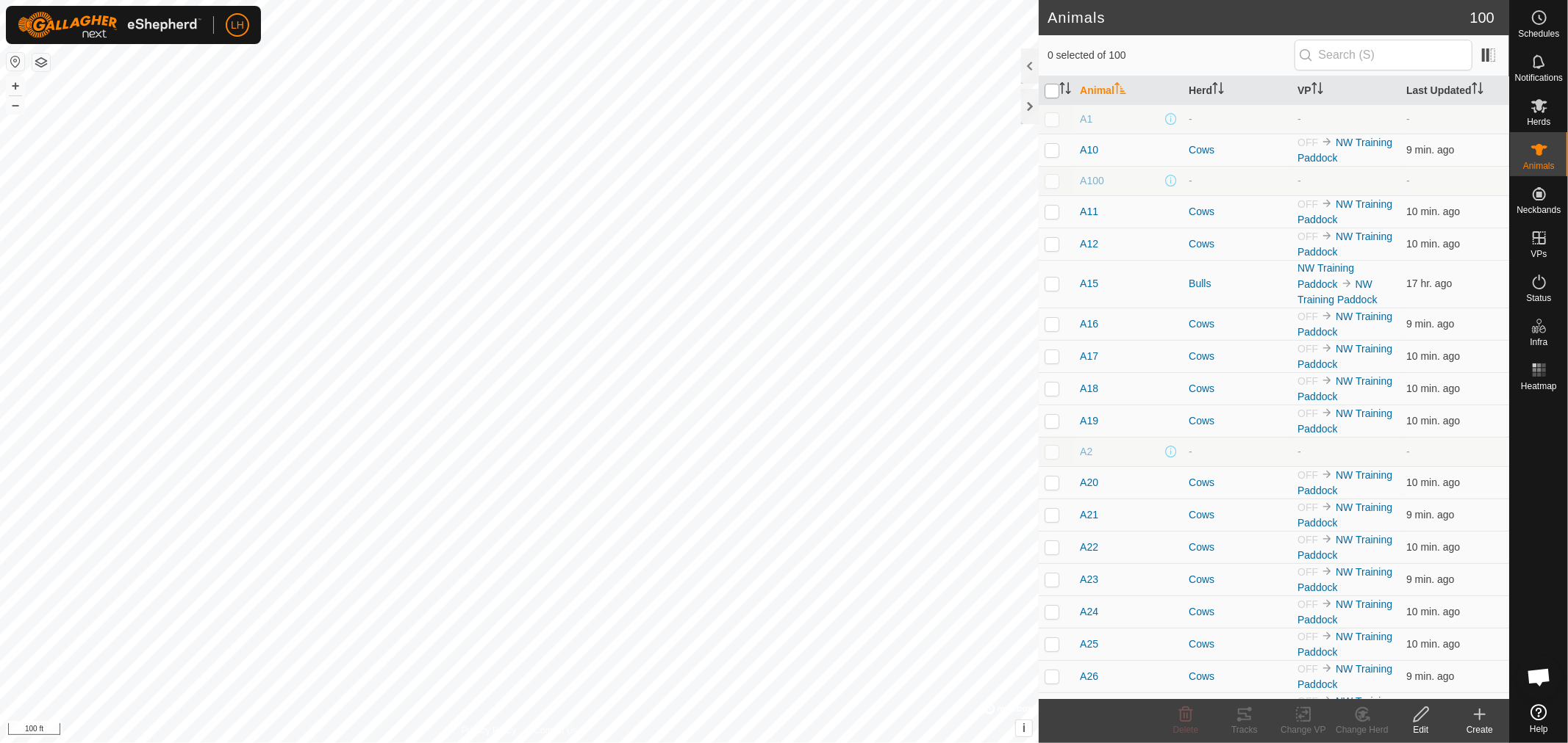
checkbox input "true"
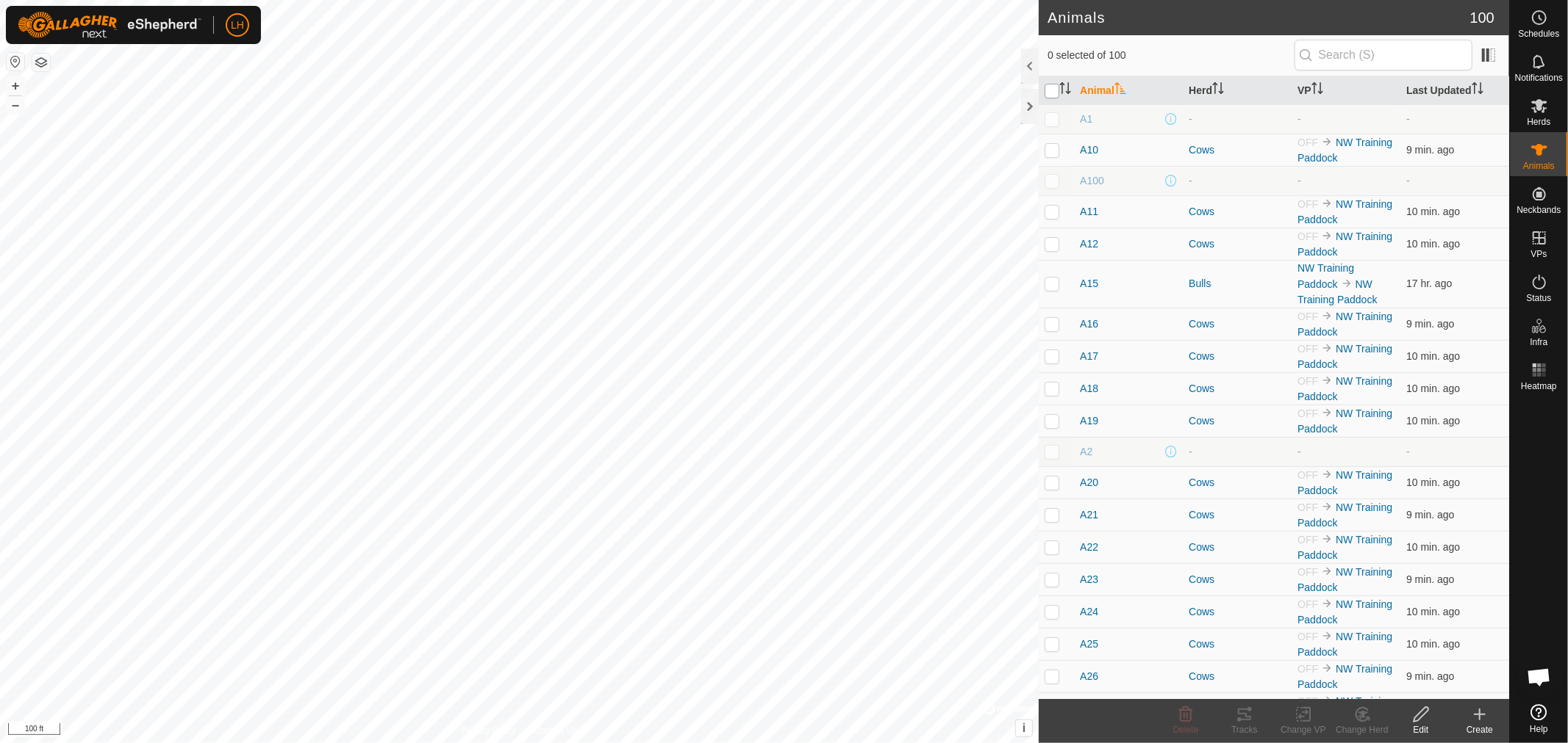
checkbox input "true"
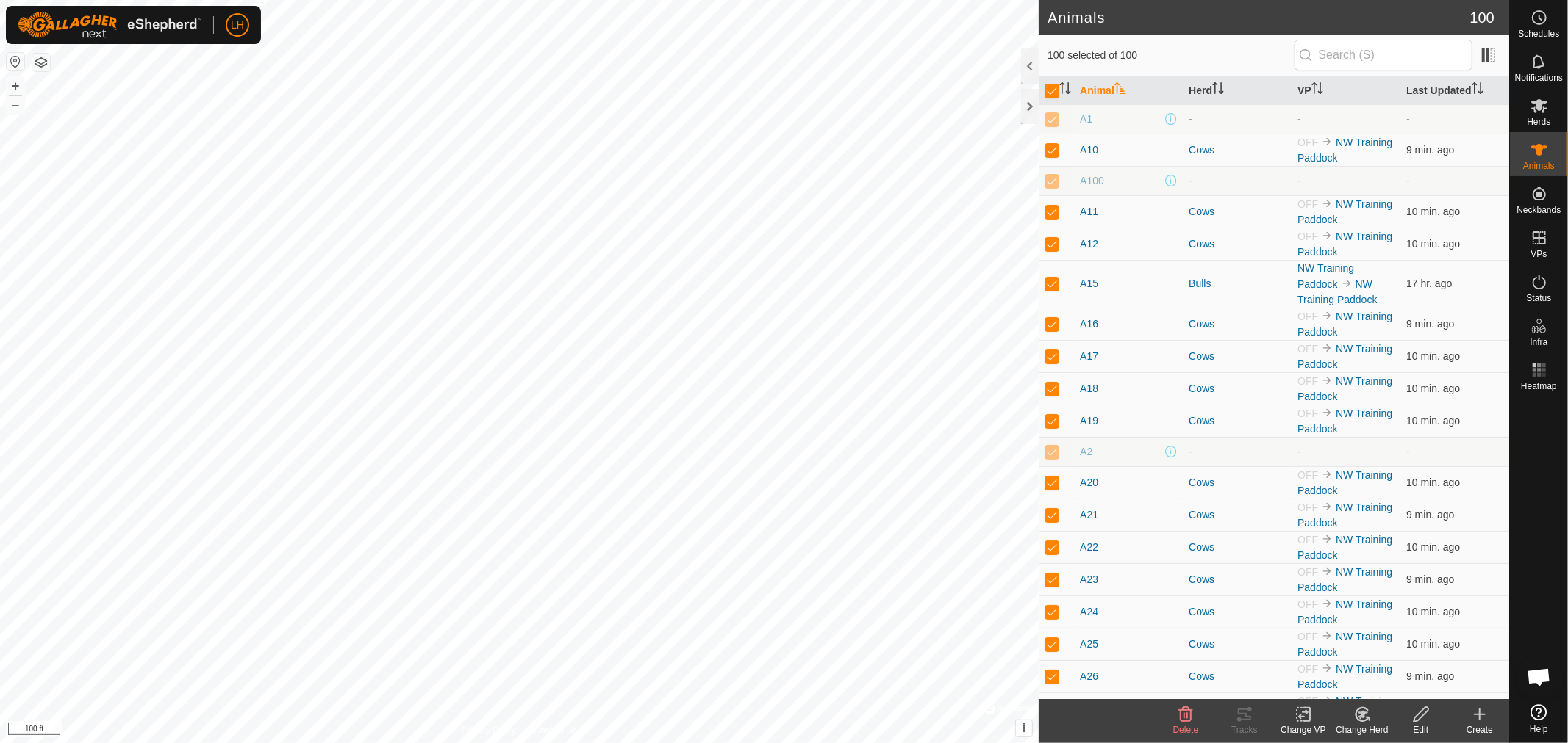
click at [1422, 717] on icon at bounding box center [1420, 715] width 18 height 18
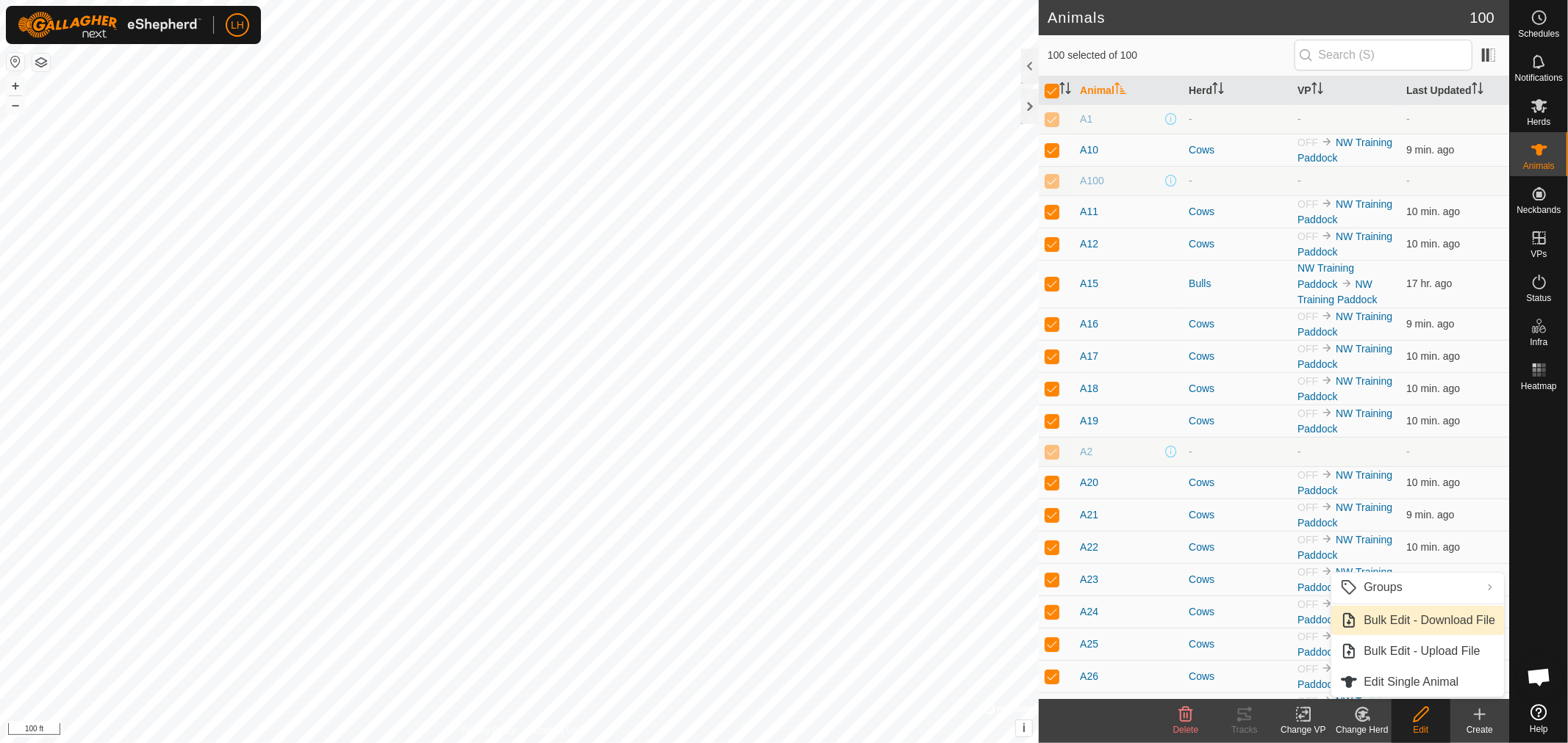
click at [1365, 622] on link "Bulk Edit - Download File" at bounding box center [1417, 620] width 172 height 29
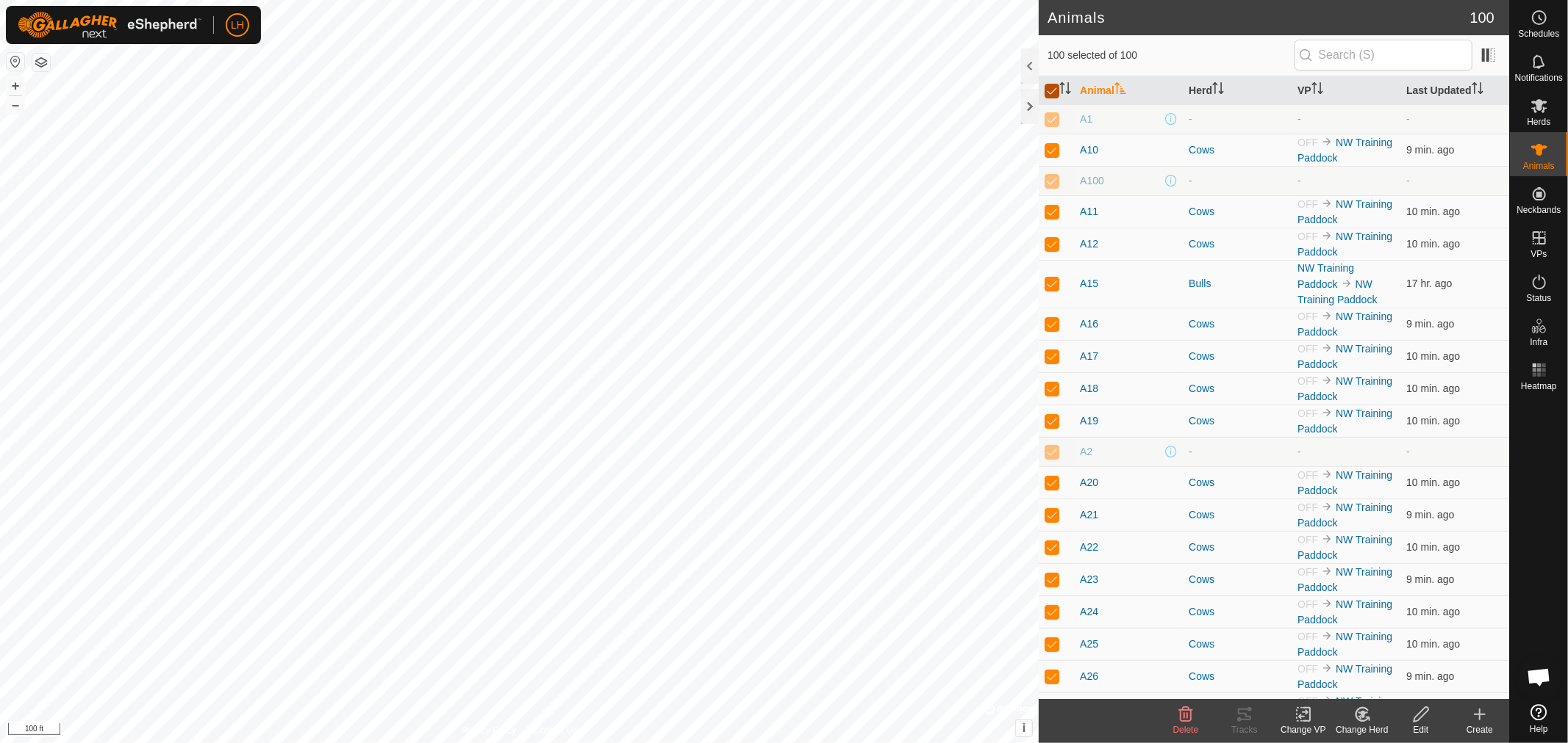
click at [1051, 88] on input "checkbox" at bounding box center [1052, 91] width 15 height 15
checkbox input "false"
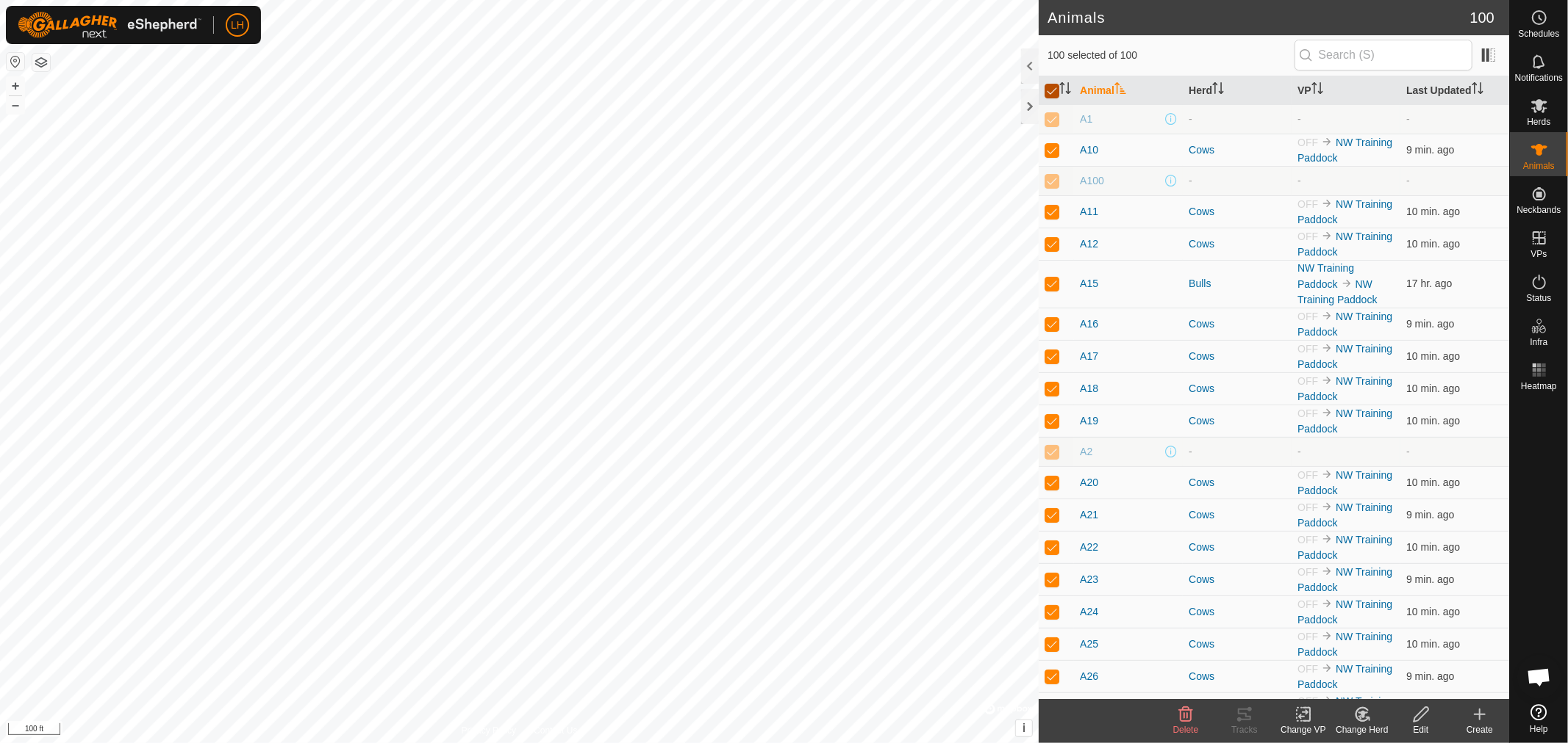
checkbox input "false"
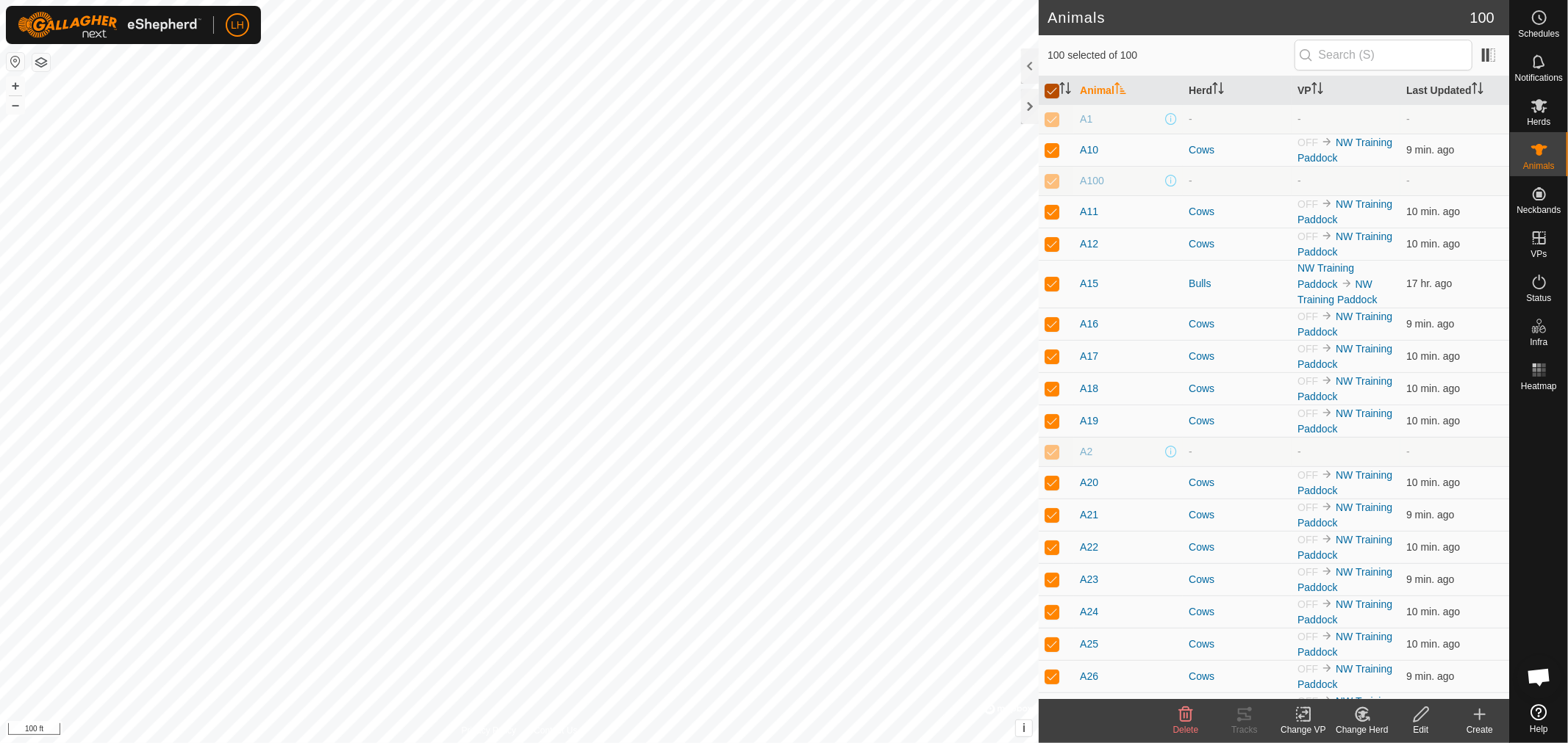
checkbox input "false"
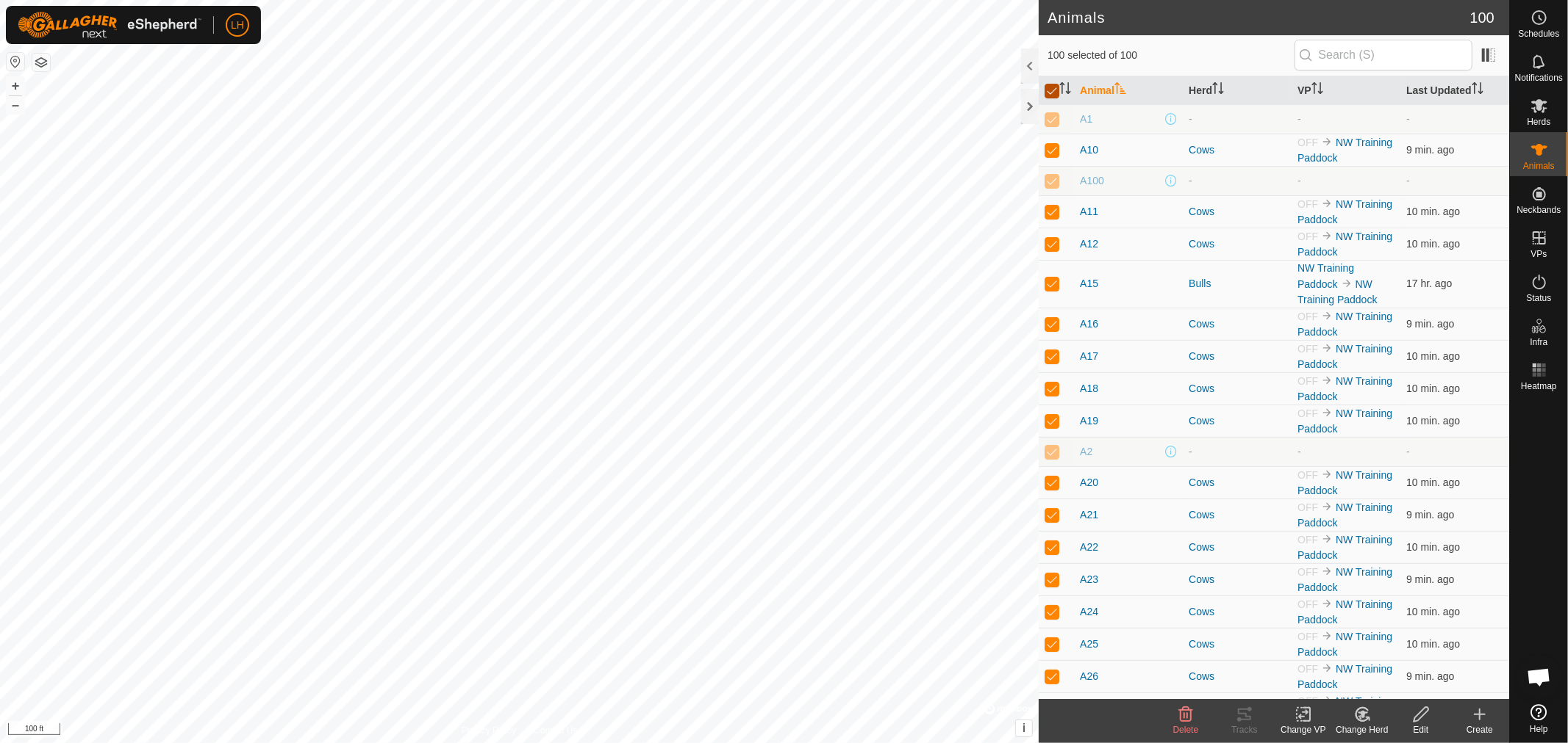
checkbox input "false"
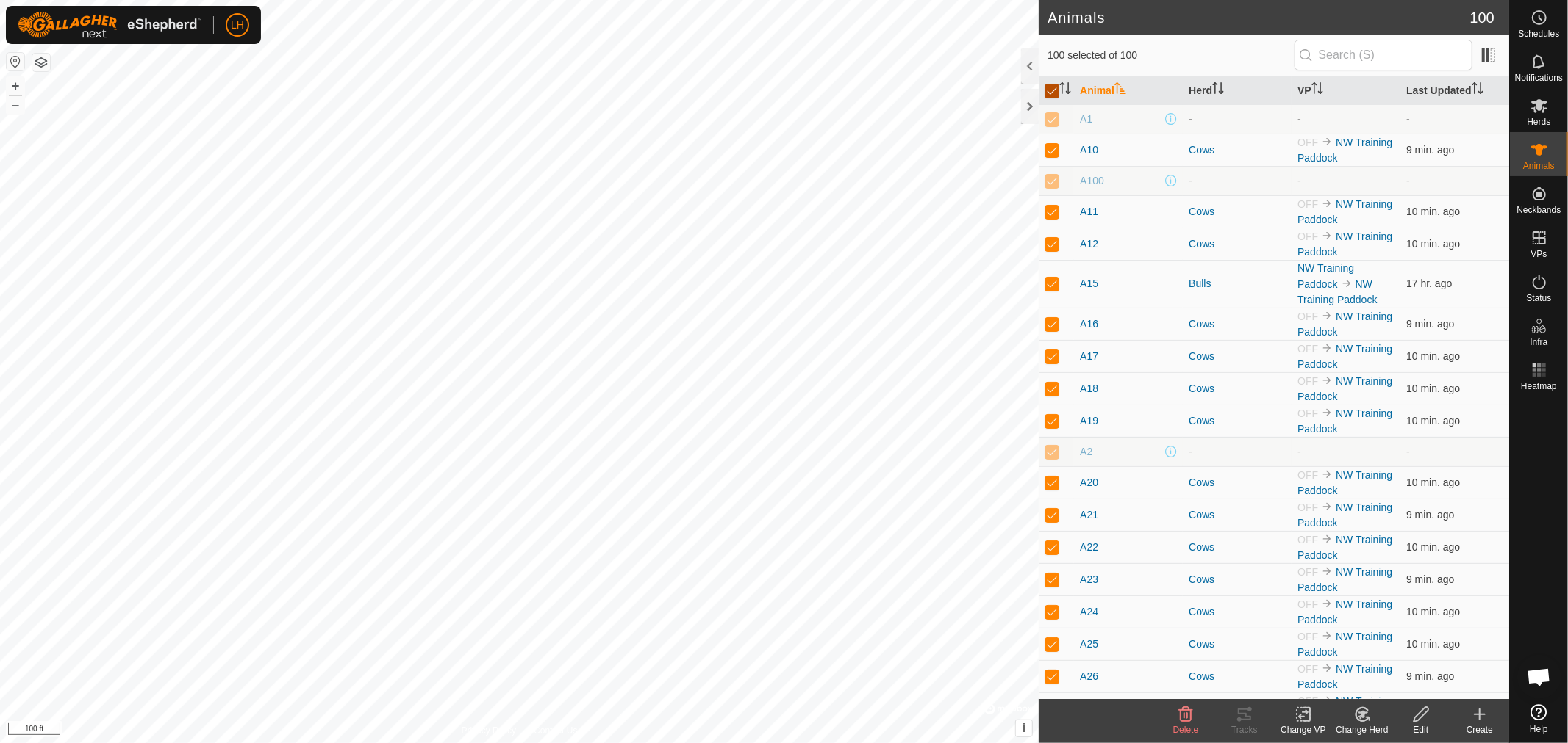
checkbox input "false"
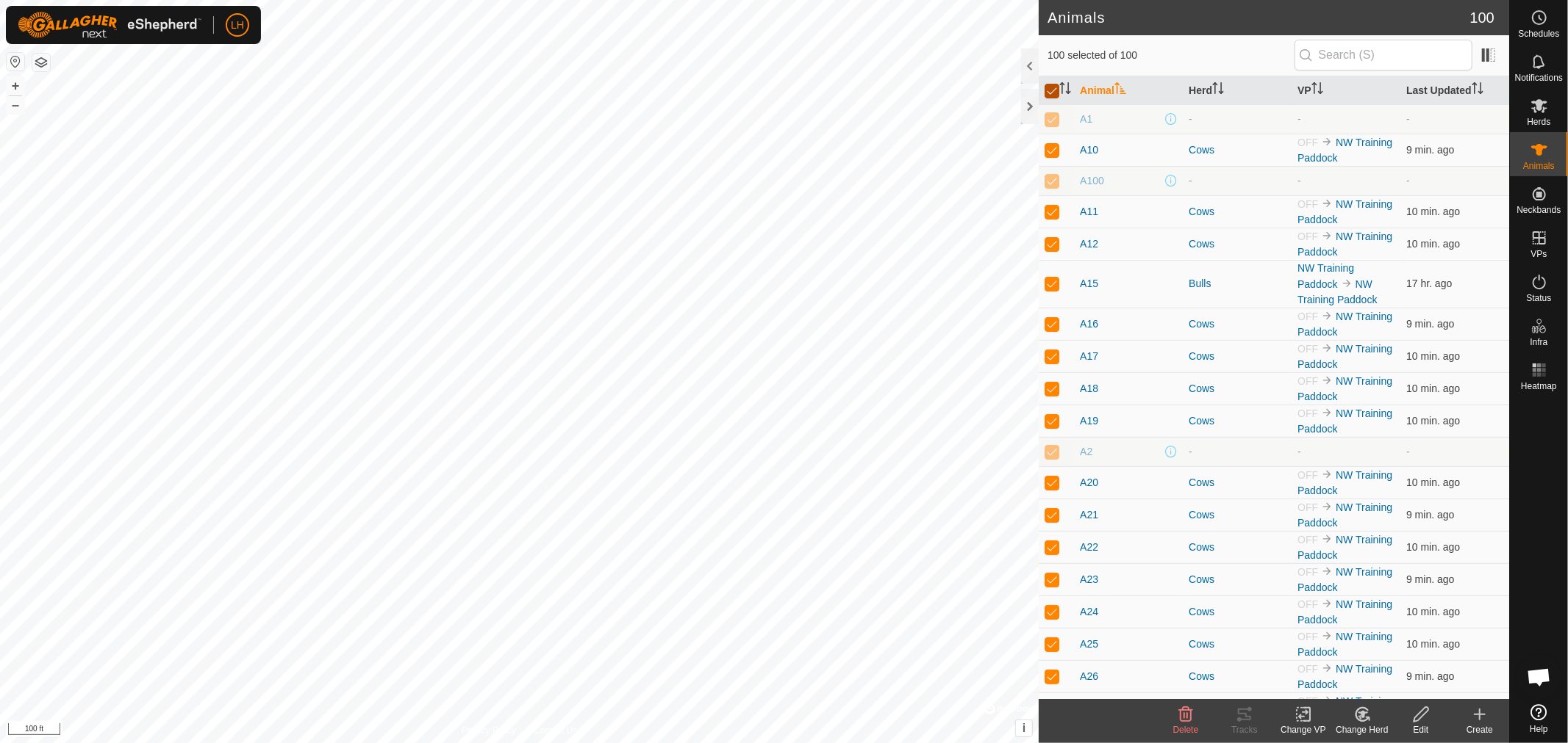
checkbox input "false"
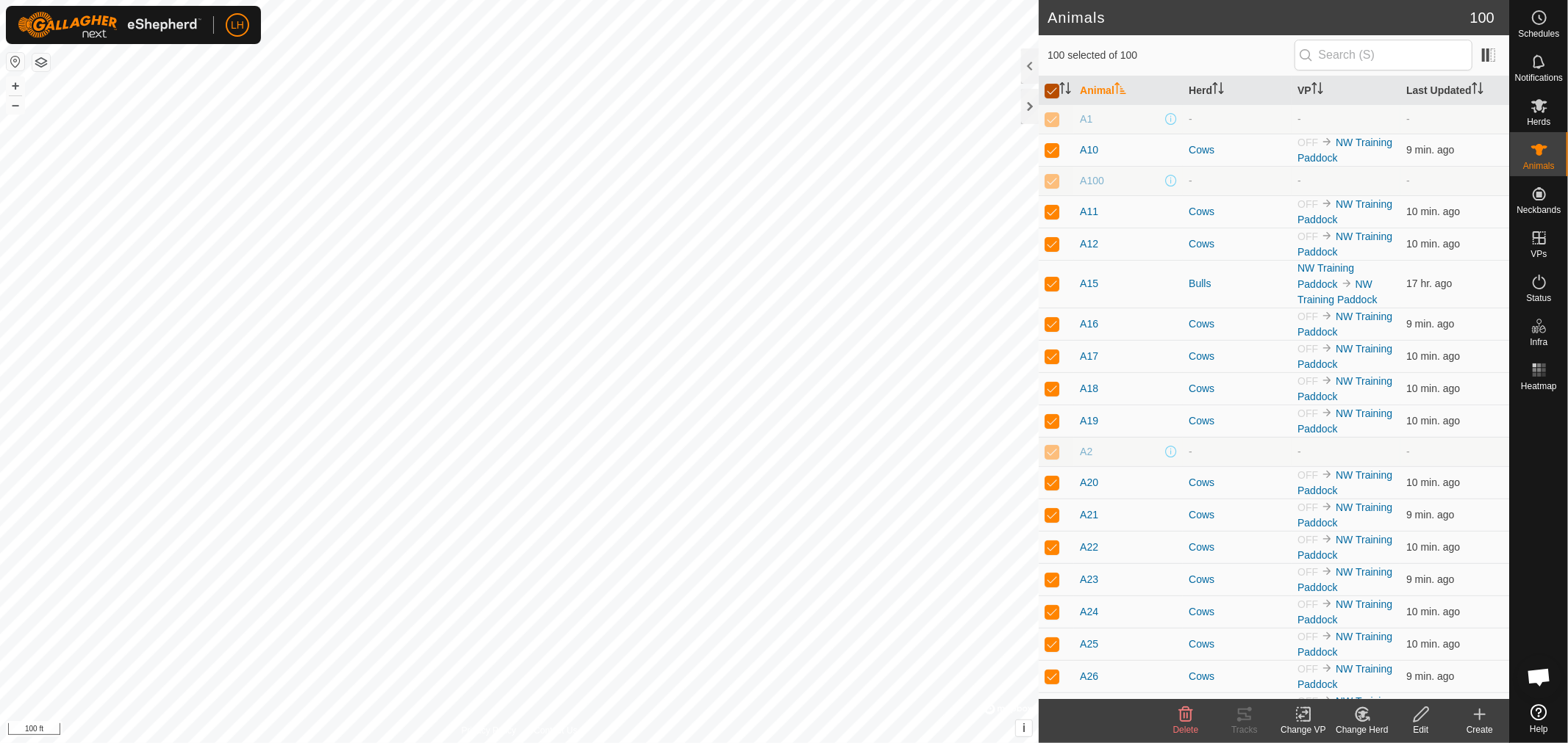
checkbox input "false"
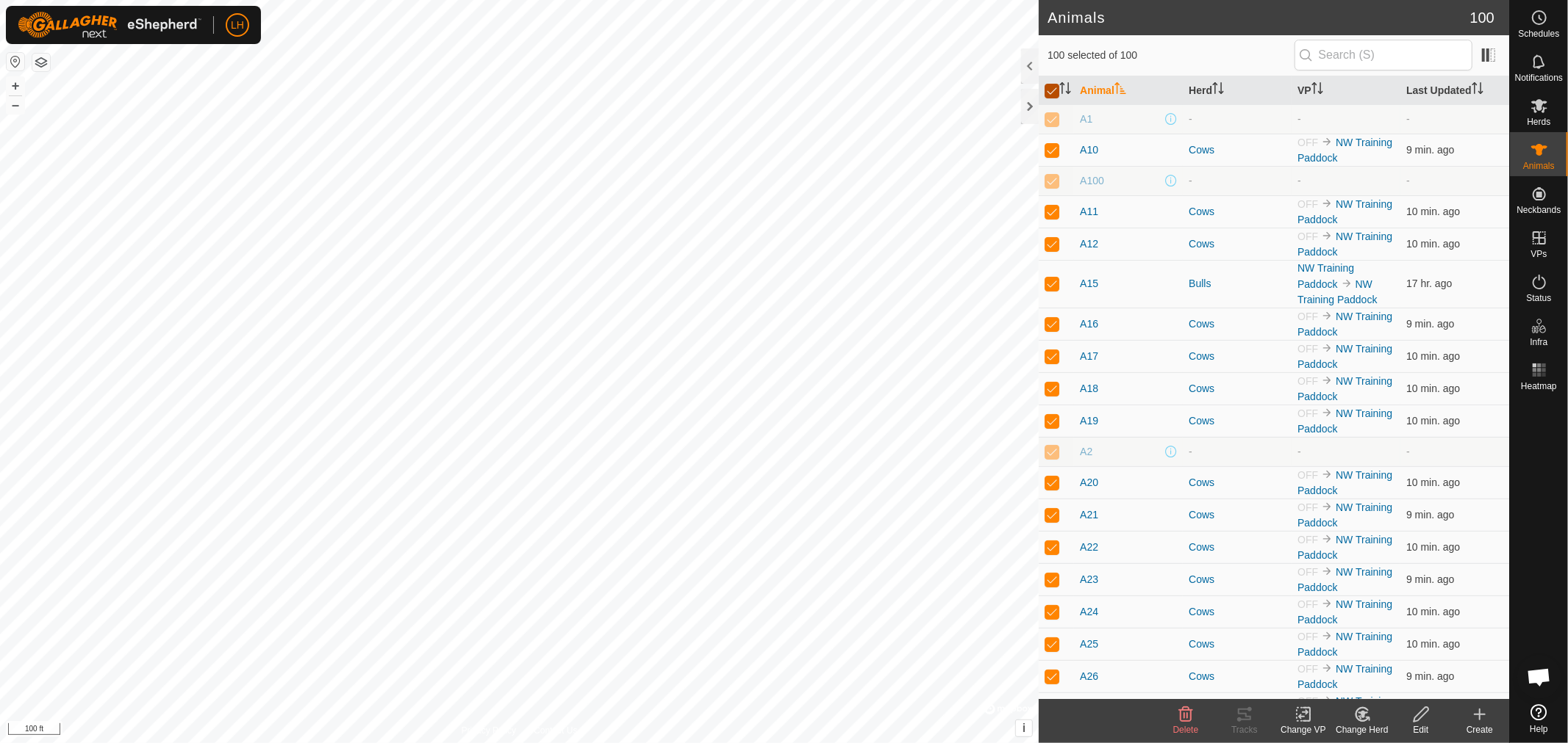
checkbox input "false"
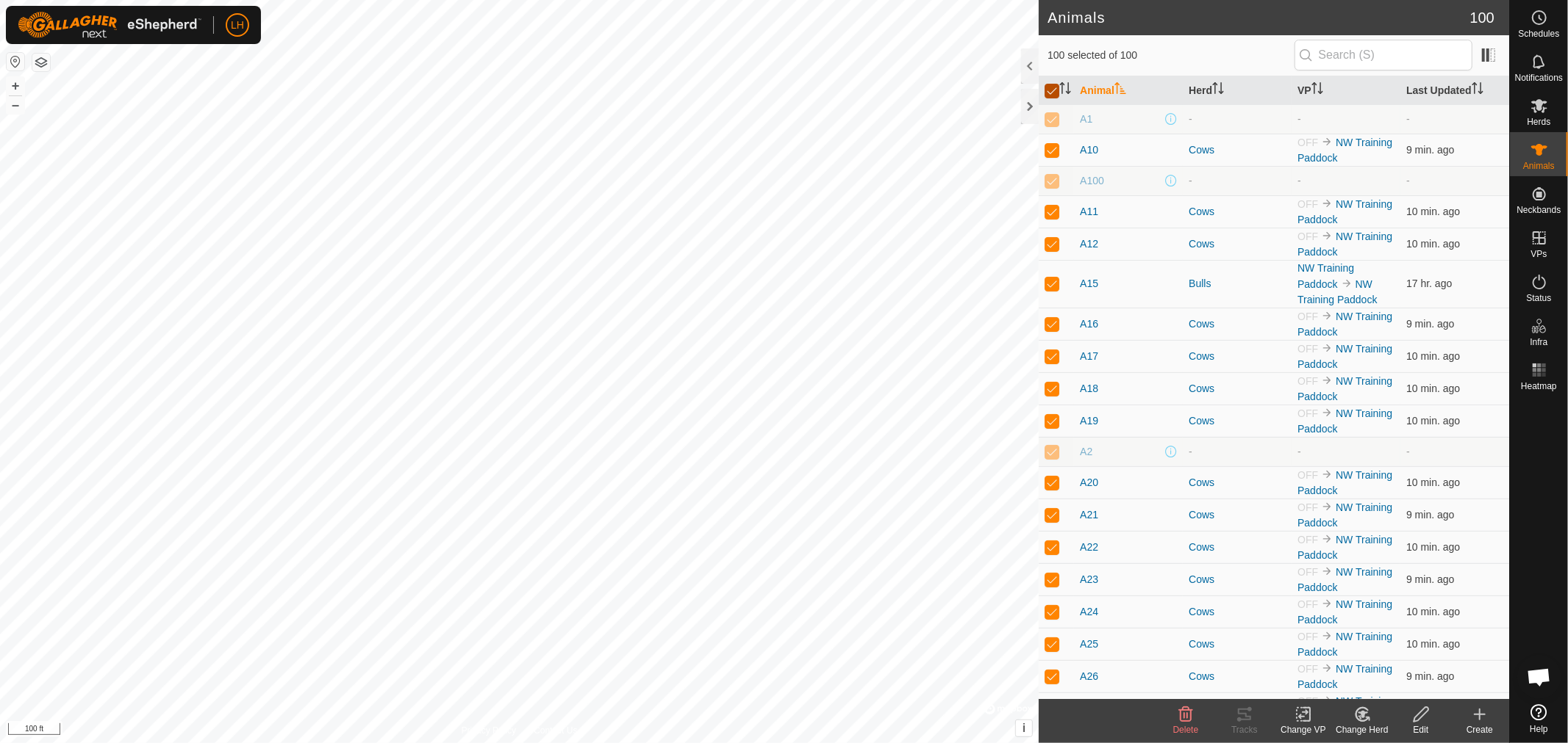
checkbox input "false"
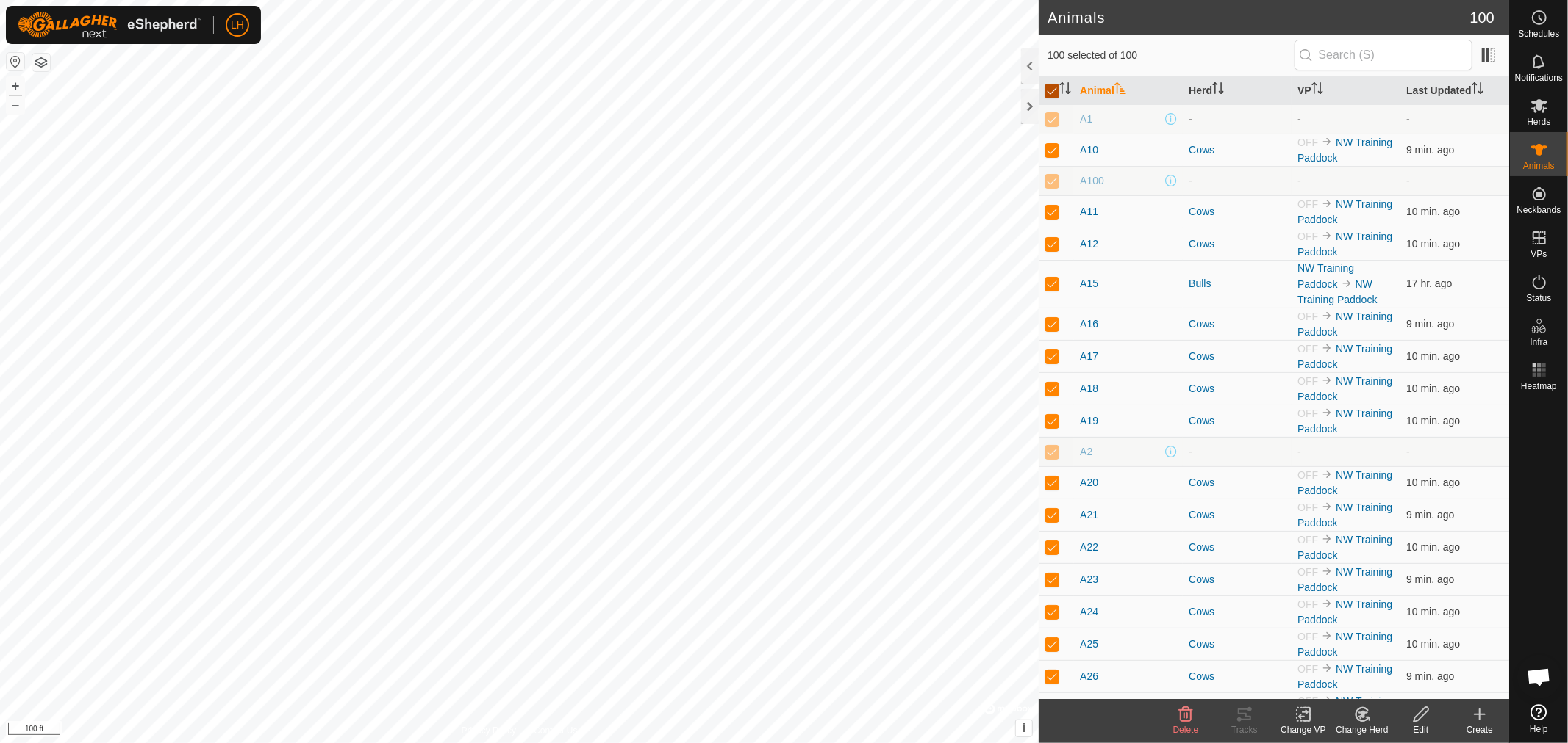
checkbox input "false"
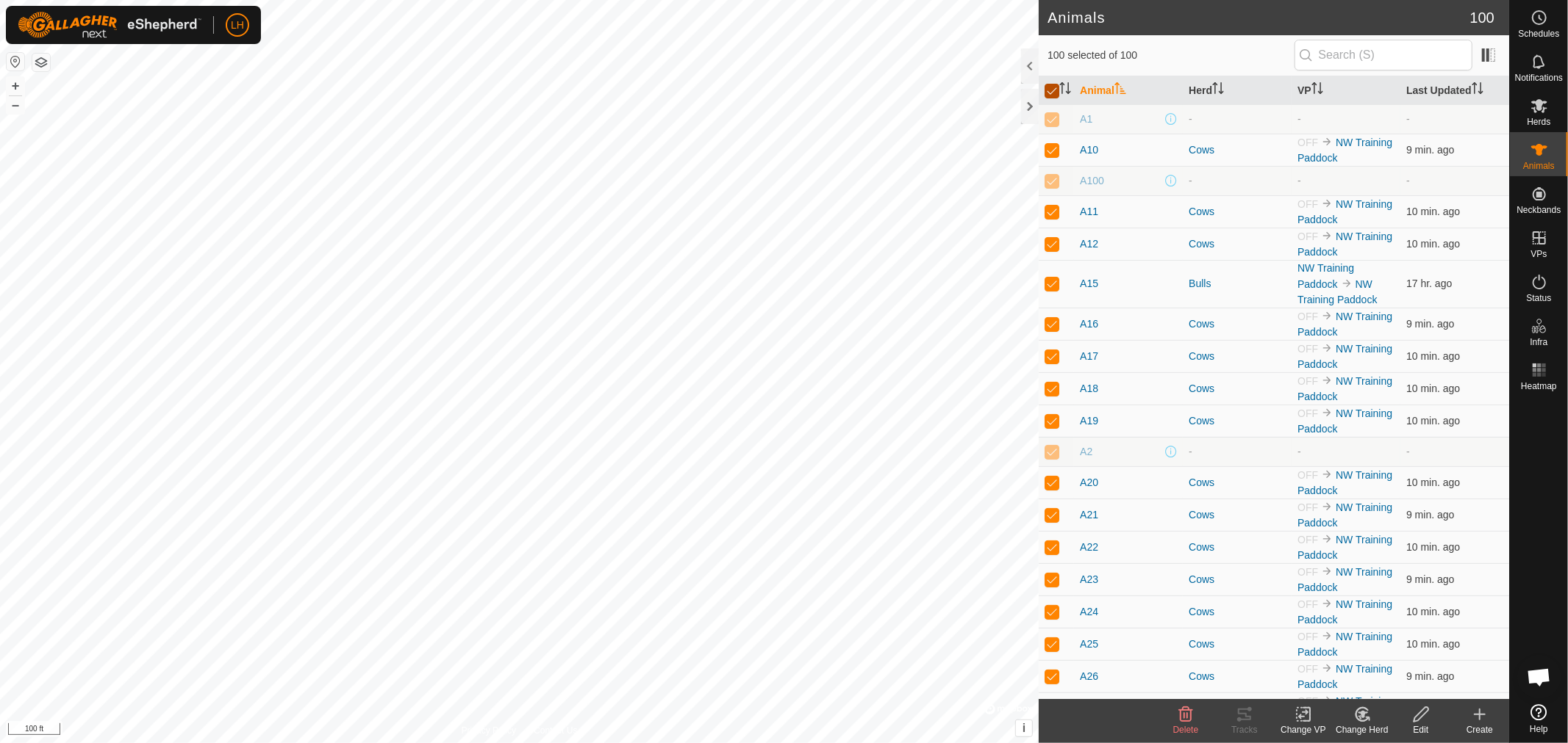
checkbox input "false"
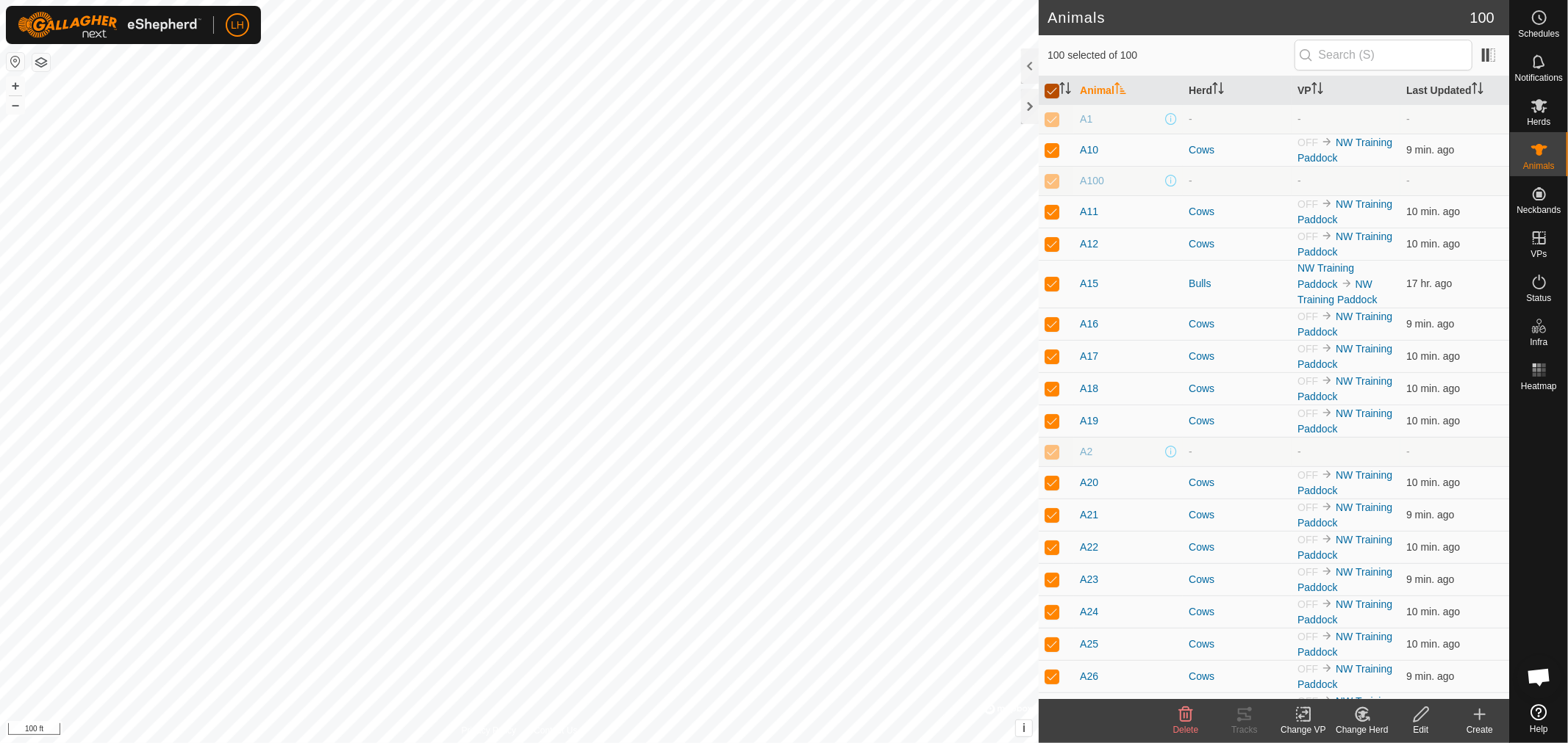
checkbox input "false"
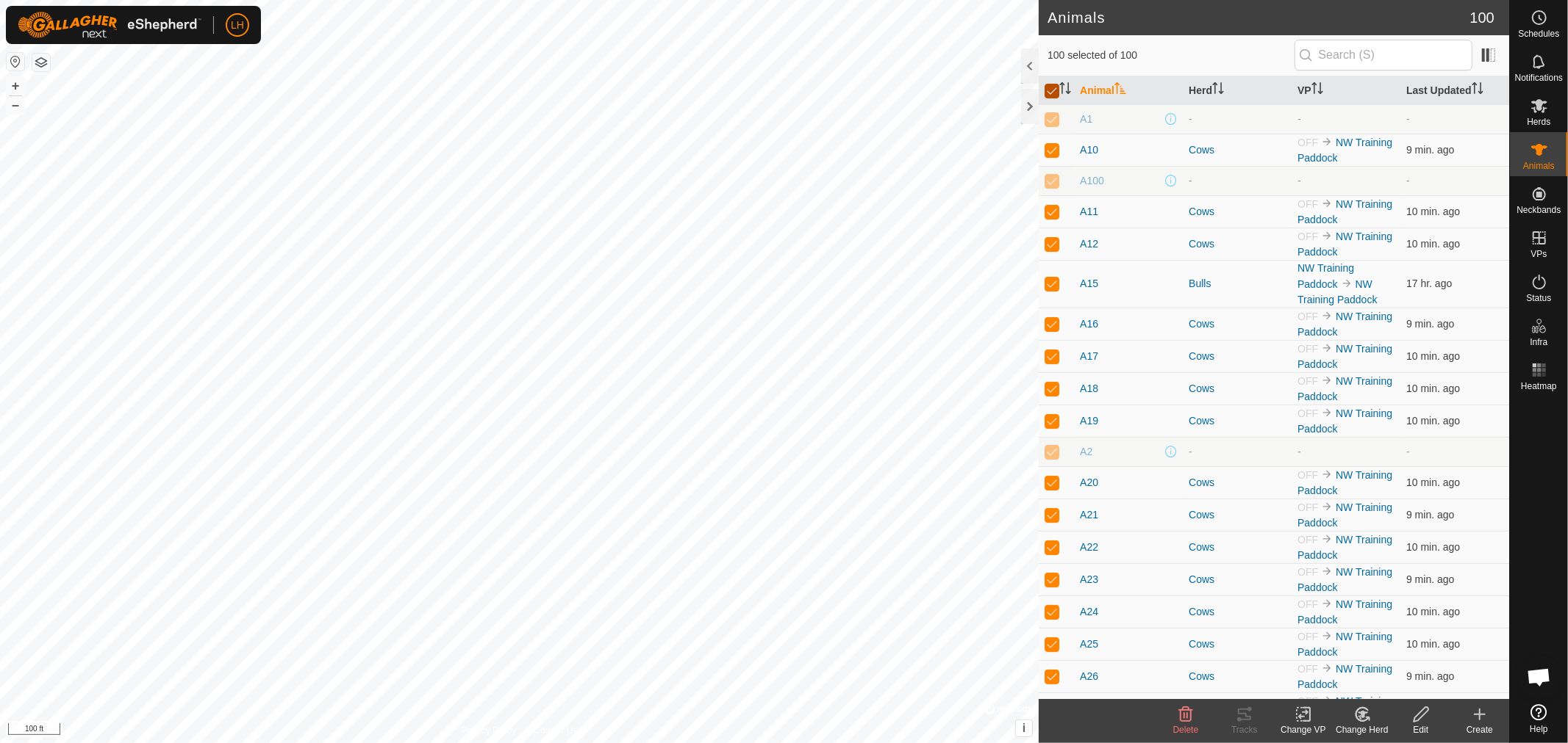
checkbox input "false"
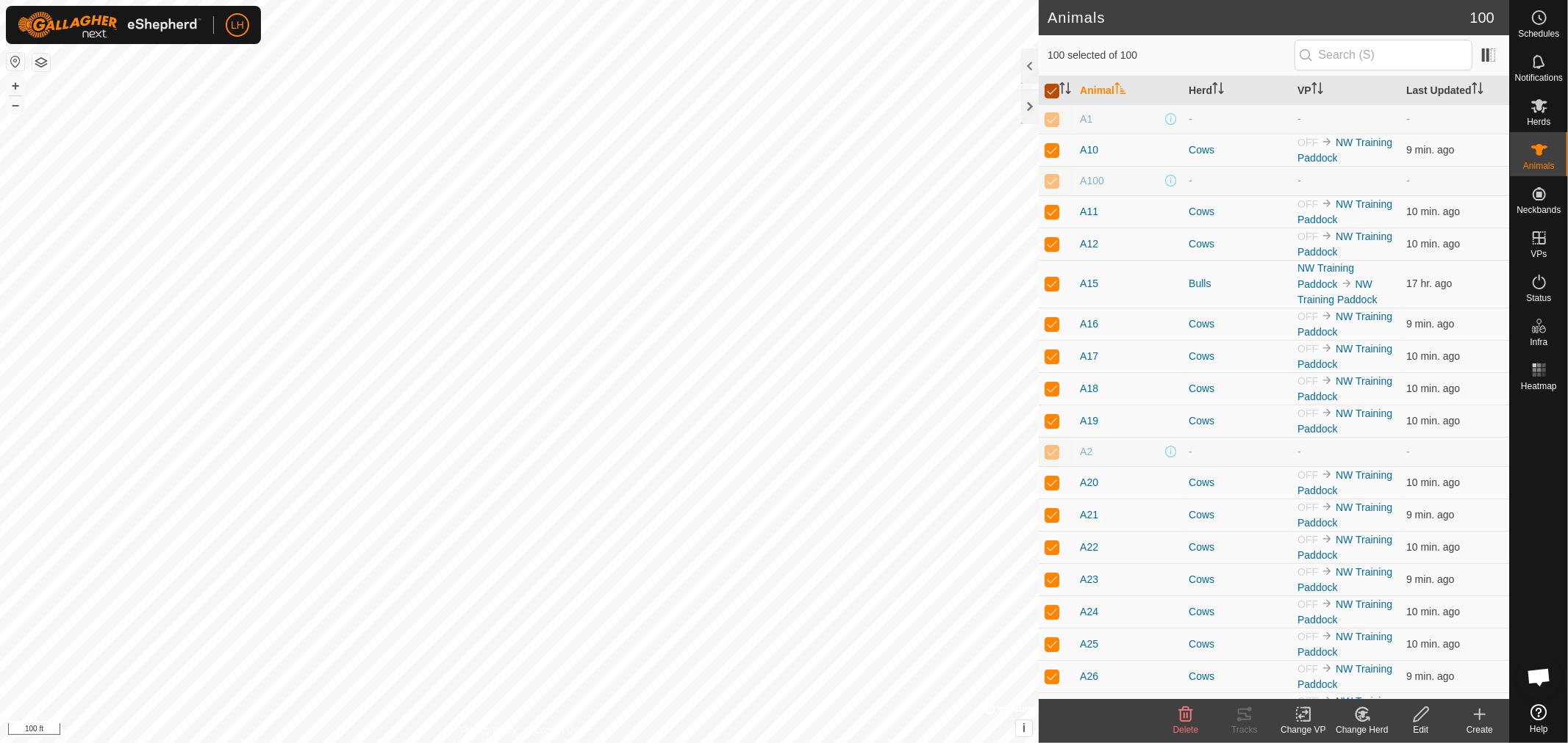
checkbox input "false"
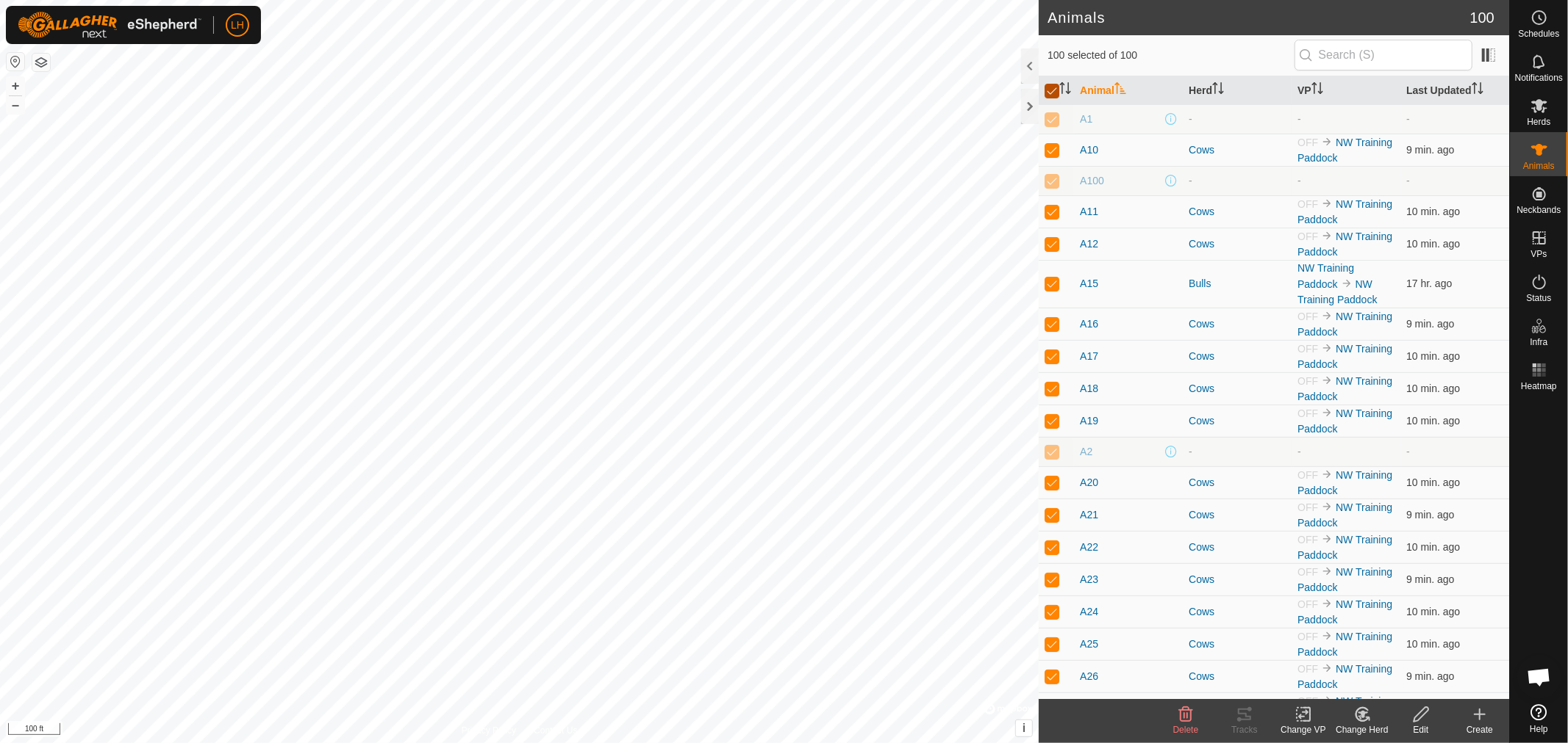
checkbox input "false"
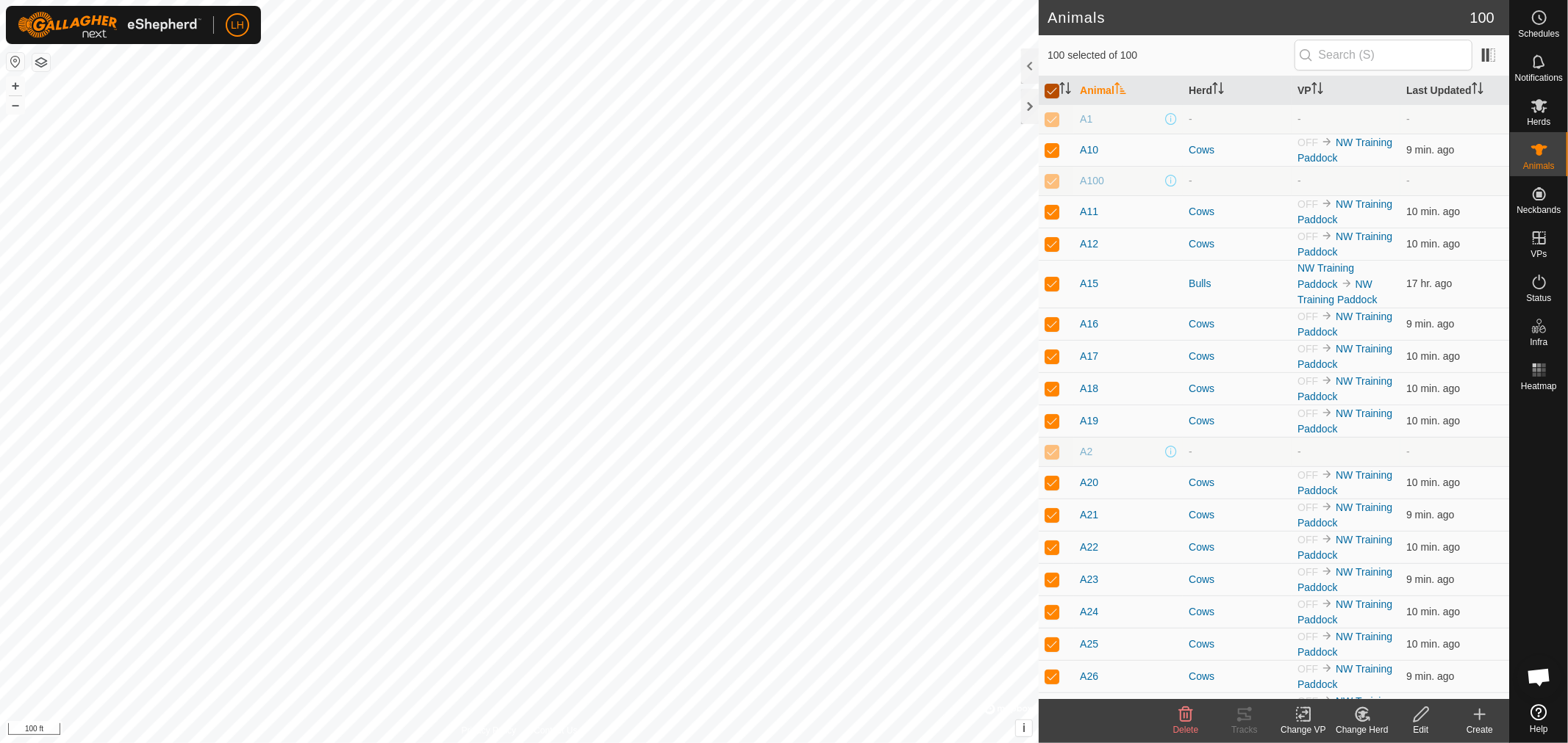
checkbox input "false"
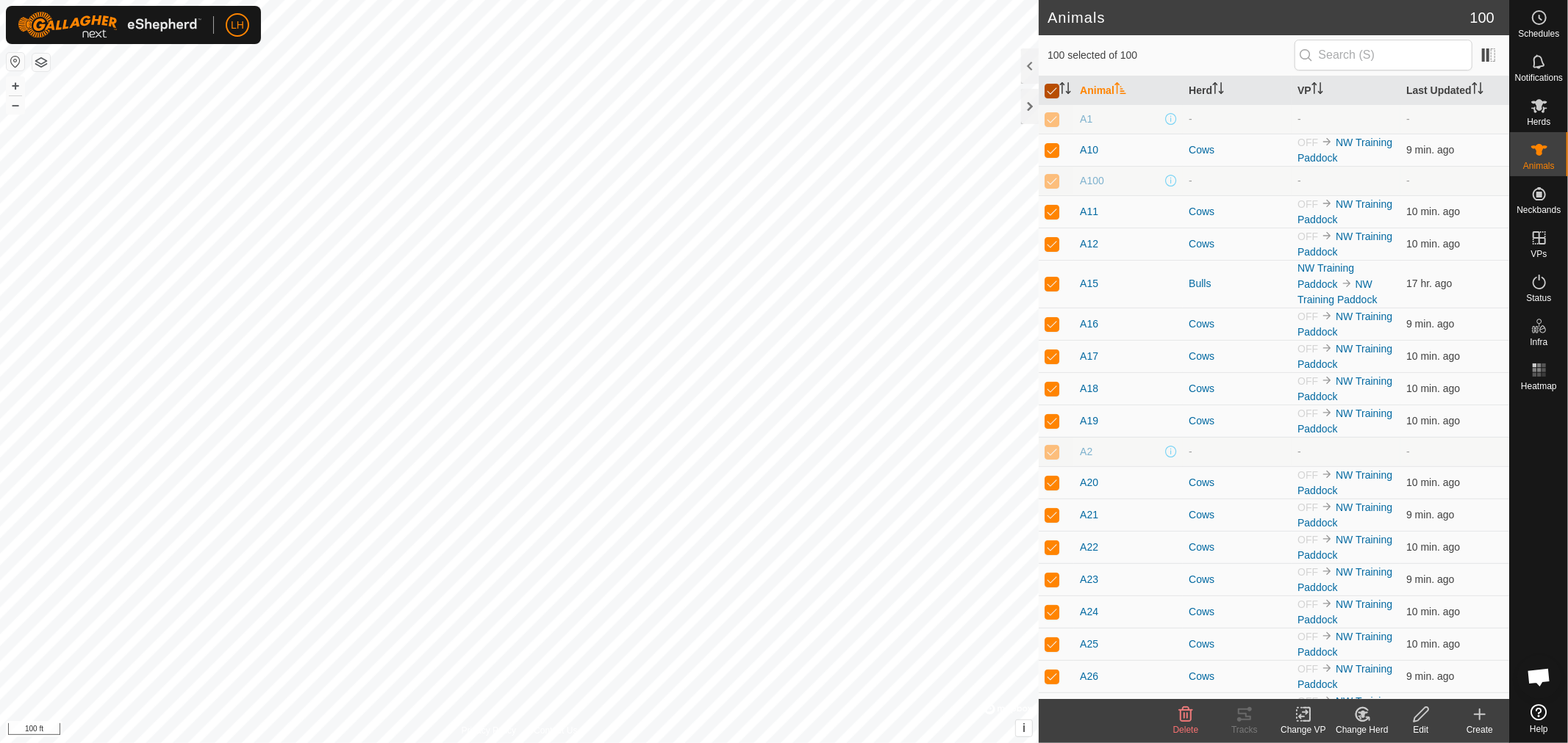
checkbox input "false"
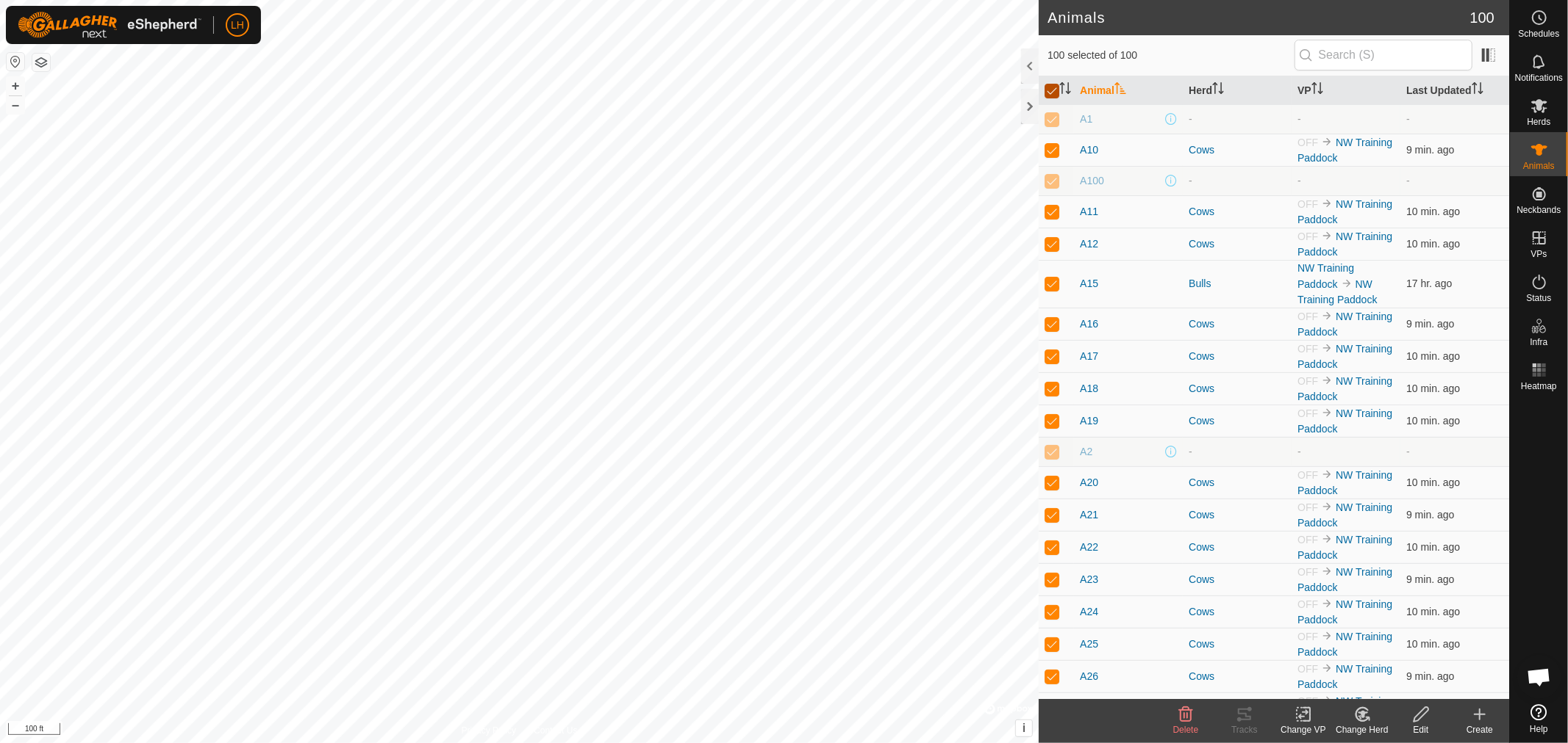
checkbox input "false"
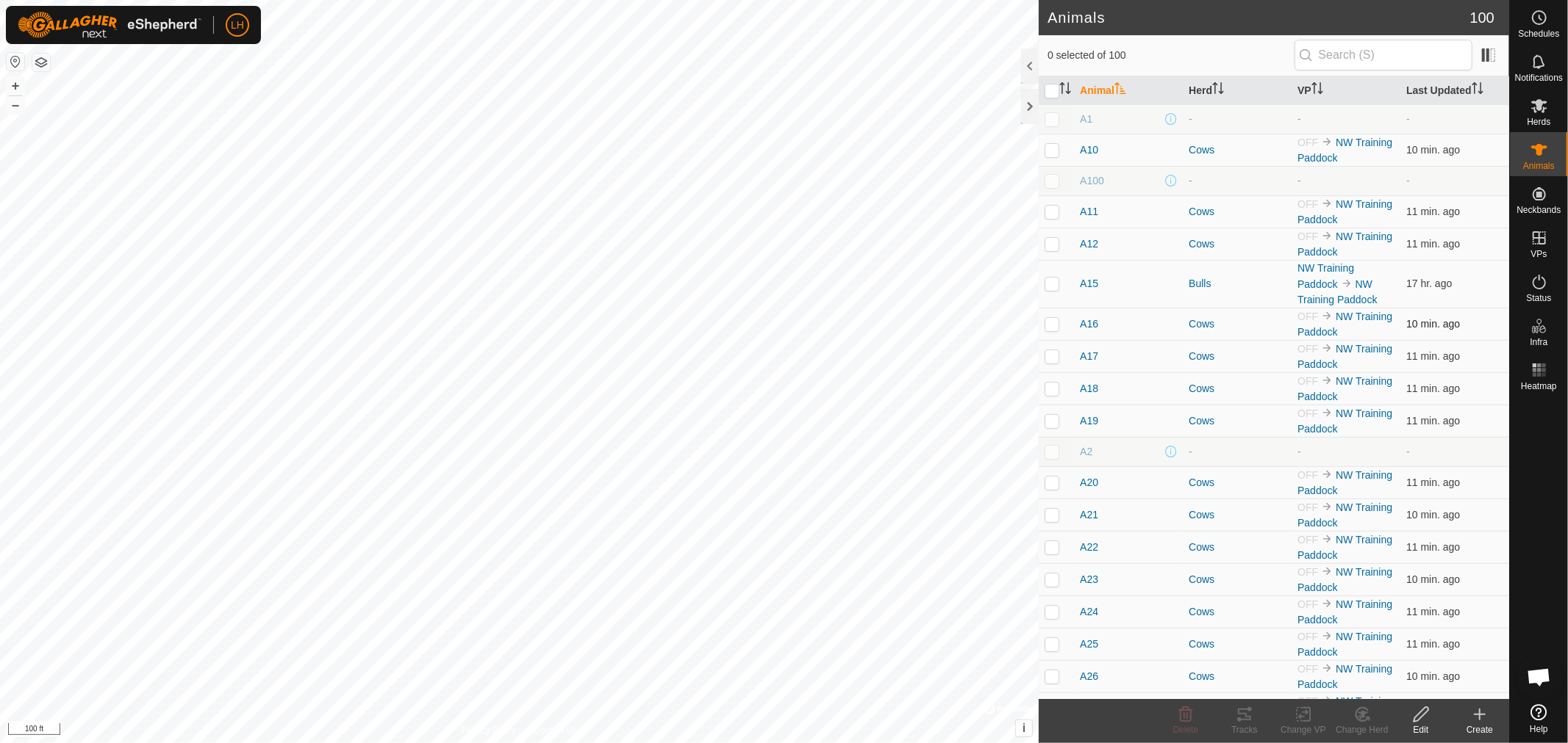
click at [1052, 325] on p-checkbox at bounding box center [1052, 324] width 15 height 11
click at [1083, 327] on span "A16" at bounding box center [1088, 325] width 18 height 15
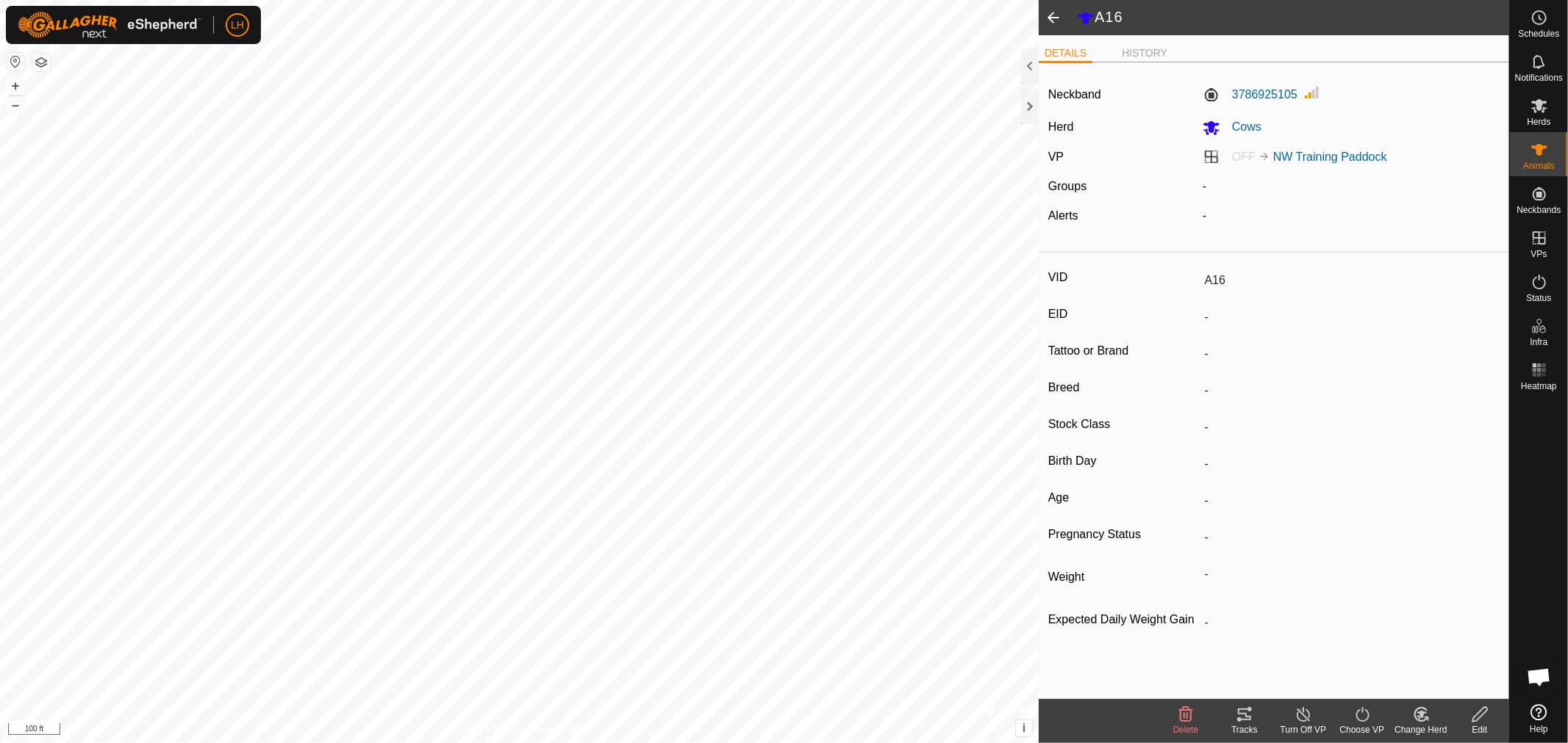
click at [1423, 717] on icon at bounding box center [1420, 715] width 18 height 18
click at [1430, 685] on link "Remove from Herd" at bounding box center [1465, 682] width 146 height 29
click at [1416, 716] on icon at bounding box center [1420, 715] width 18 height 18
click at [1449, 651] on link "Choose Herd..." at bounding box center [1465, 651] width 146 height 29
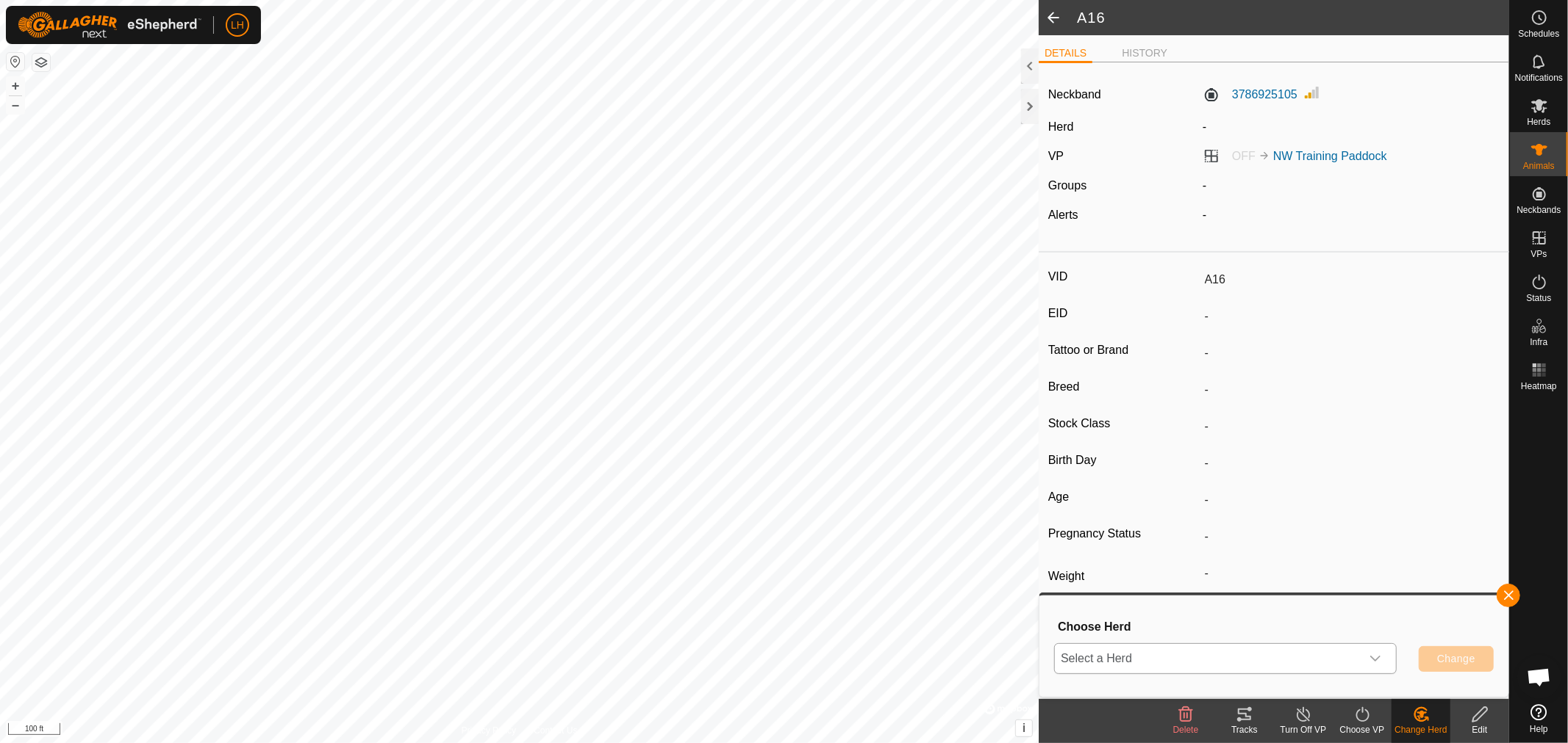
click at [1380, 658] on icon "dropdown trigger" at bounding box center [1375, 659] width 11 height 11
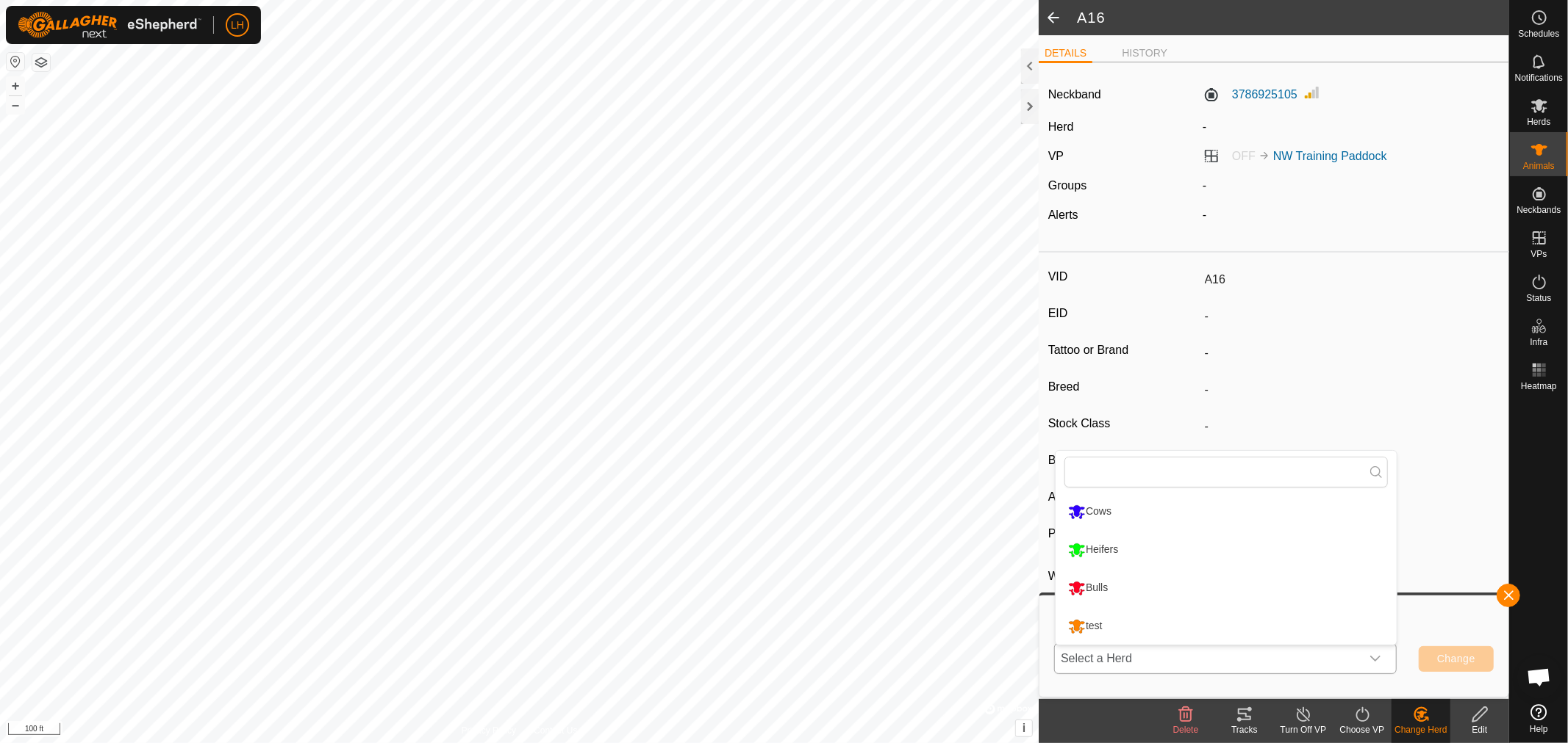
click at [1098, 580] on li "Bulls" at bounding box center [1226, 588] width 341 height 37
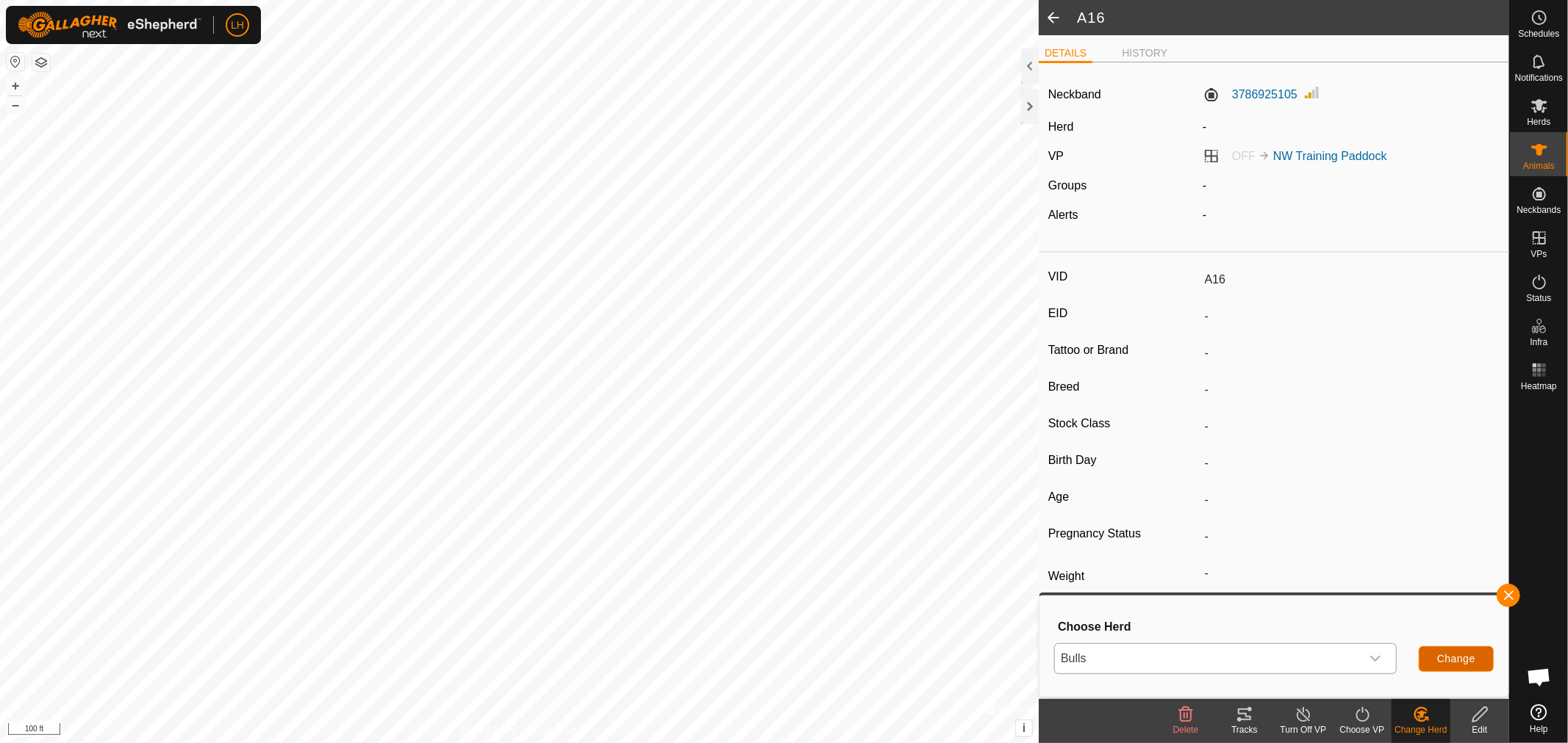
click at [1456, 659] on span "Change" at bounding box center [1455, 659] width 38 height 11
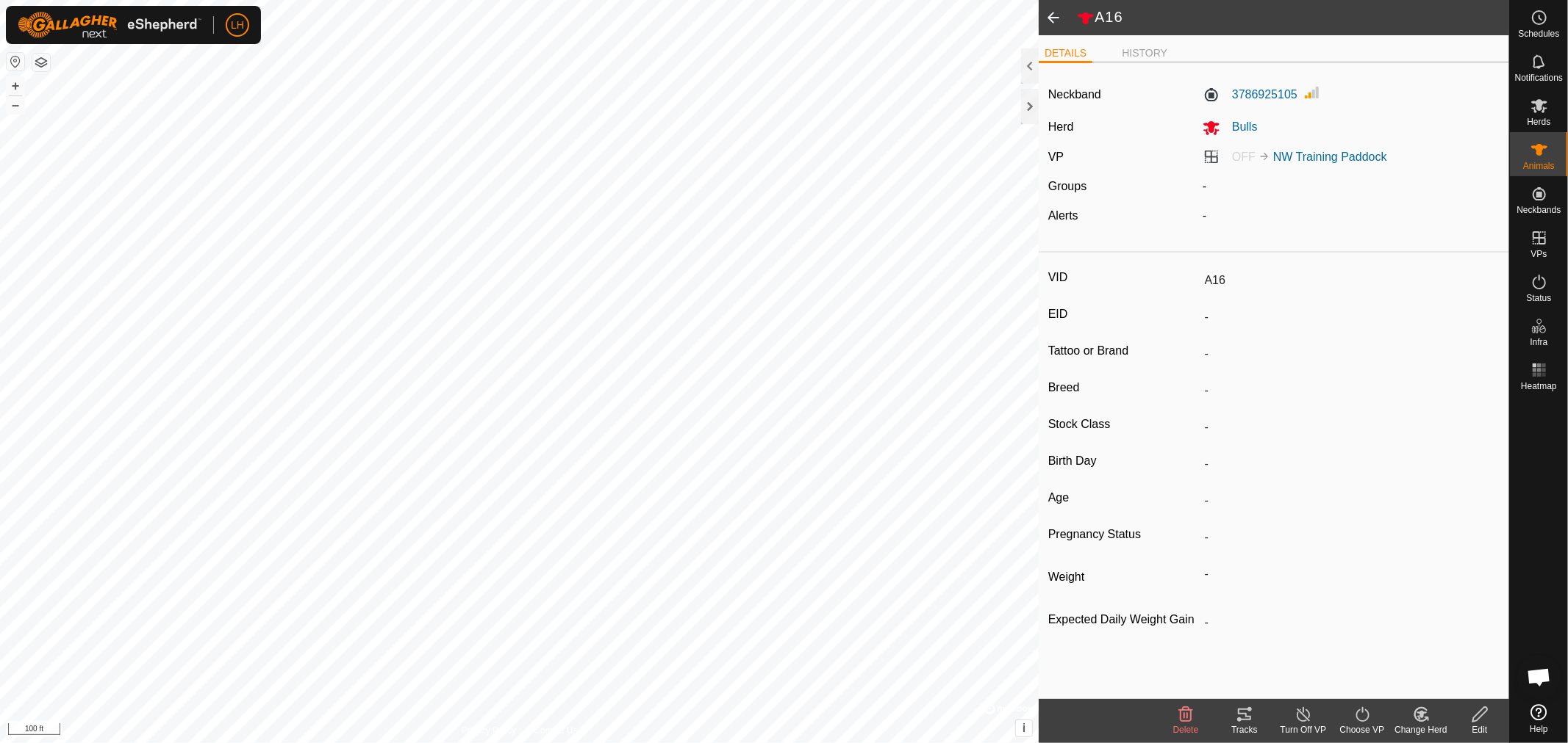
click at [1053, 22] on span at bounding box center [1053, 17] width 29 height 35
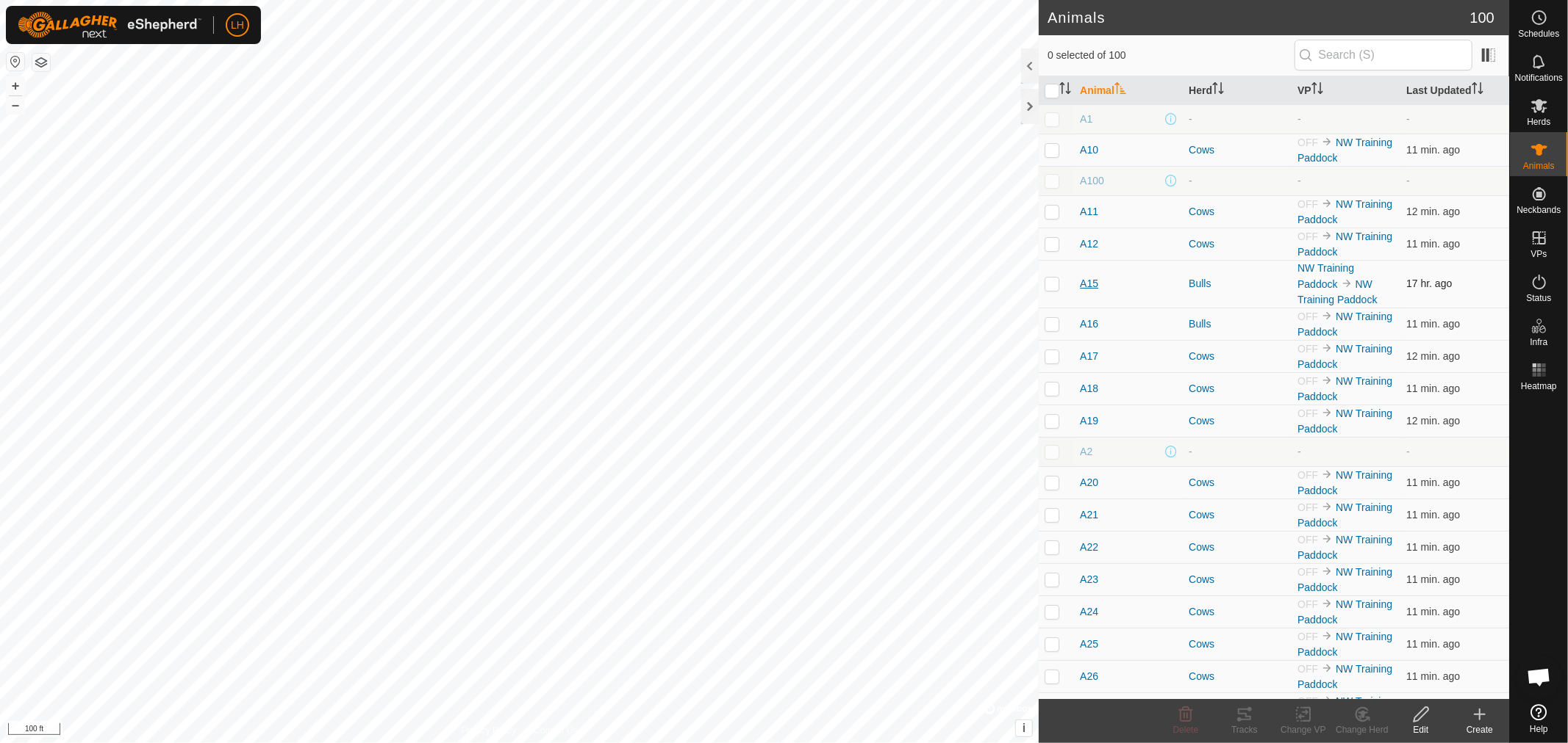
click at [1086, 284] on span "A15" at bounding box center [1088, 284] width 18 height 15
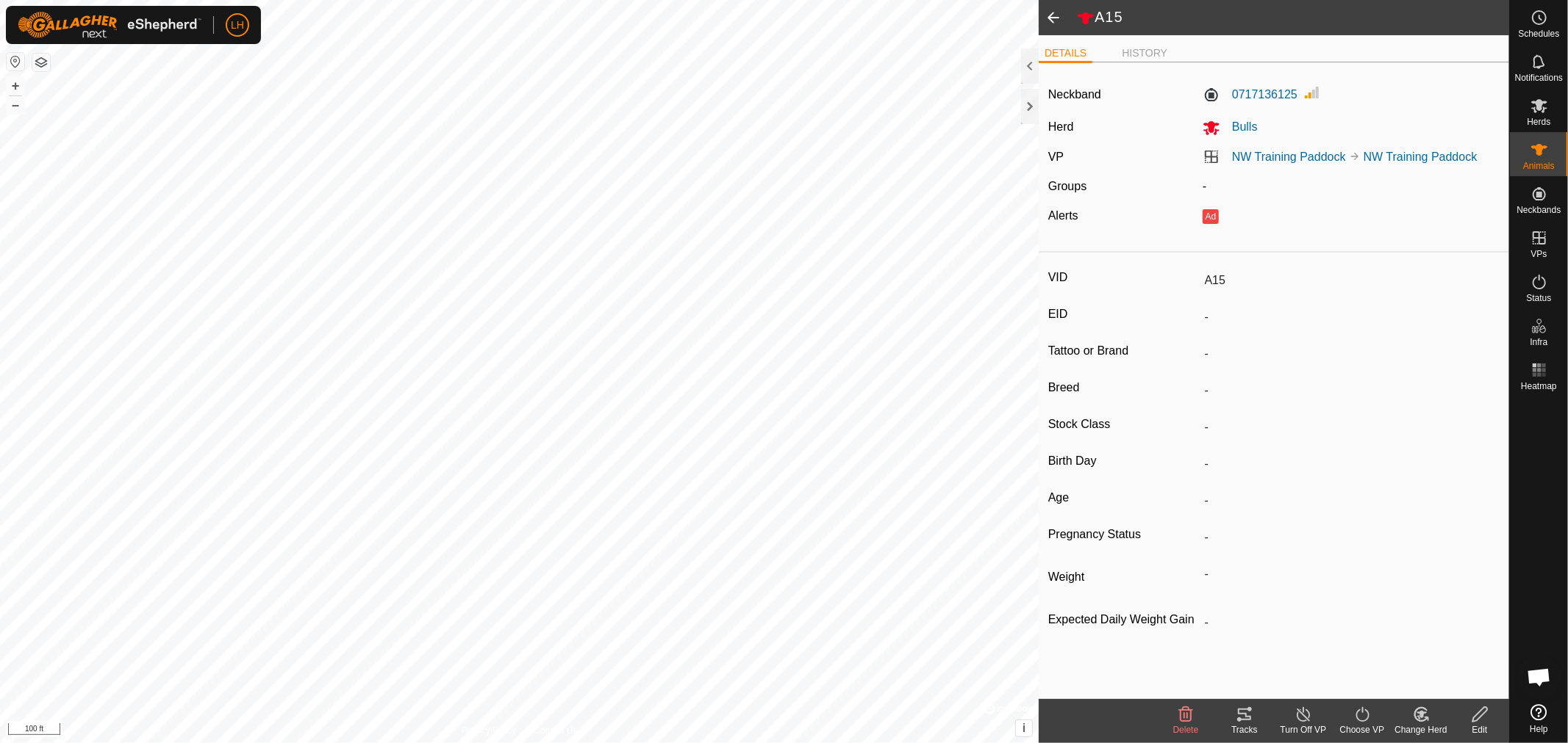
click at [1421, 720] on icon at bounding box center [1420, 715] width 18 height 18
click at [1453, 649] on link "Choose Herd..." at bounding box center [1465, 651] width 146 height 29
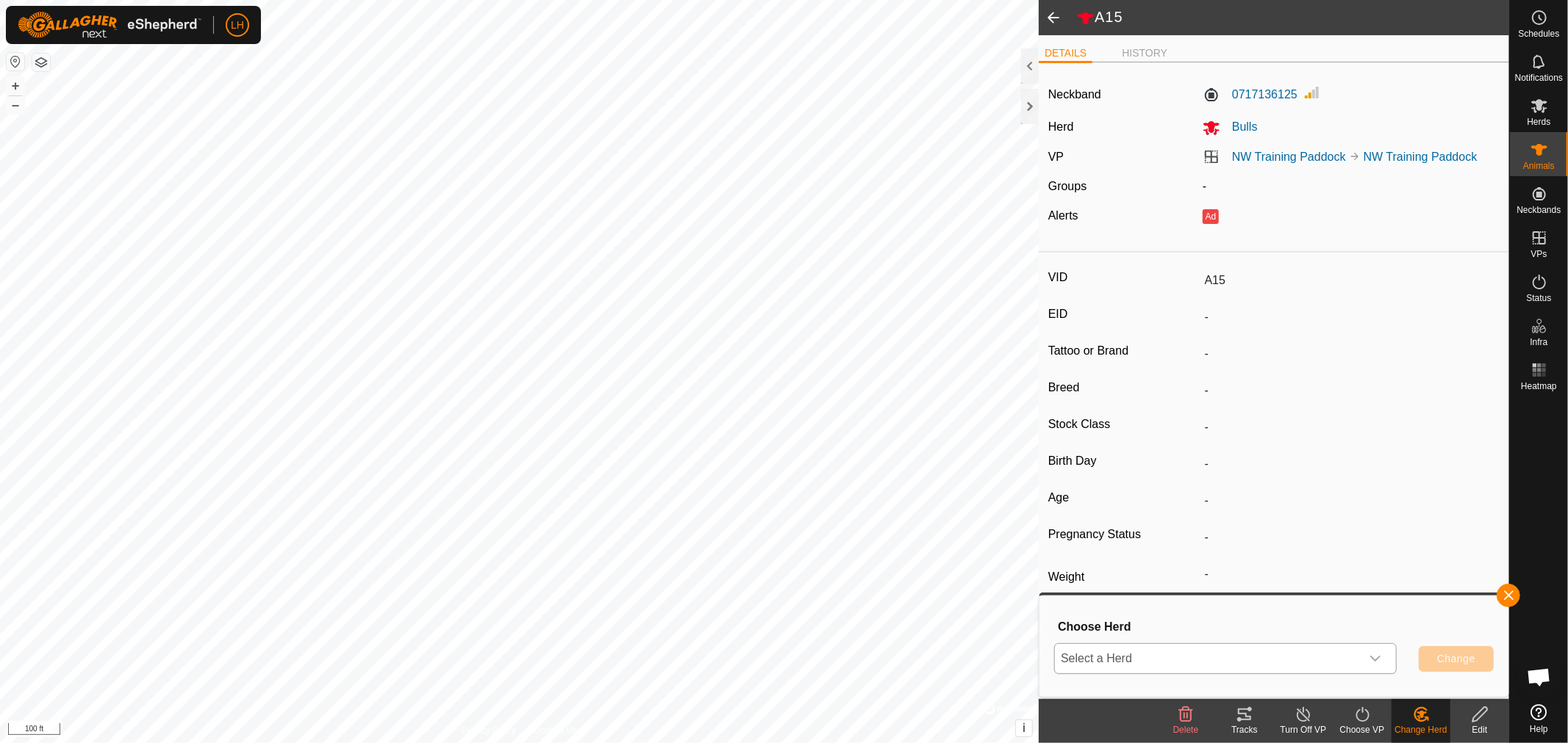
click at [1375, 662] on icon "dropdown trigger" at bounding box center [1376, 660] width 10 height 6
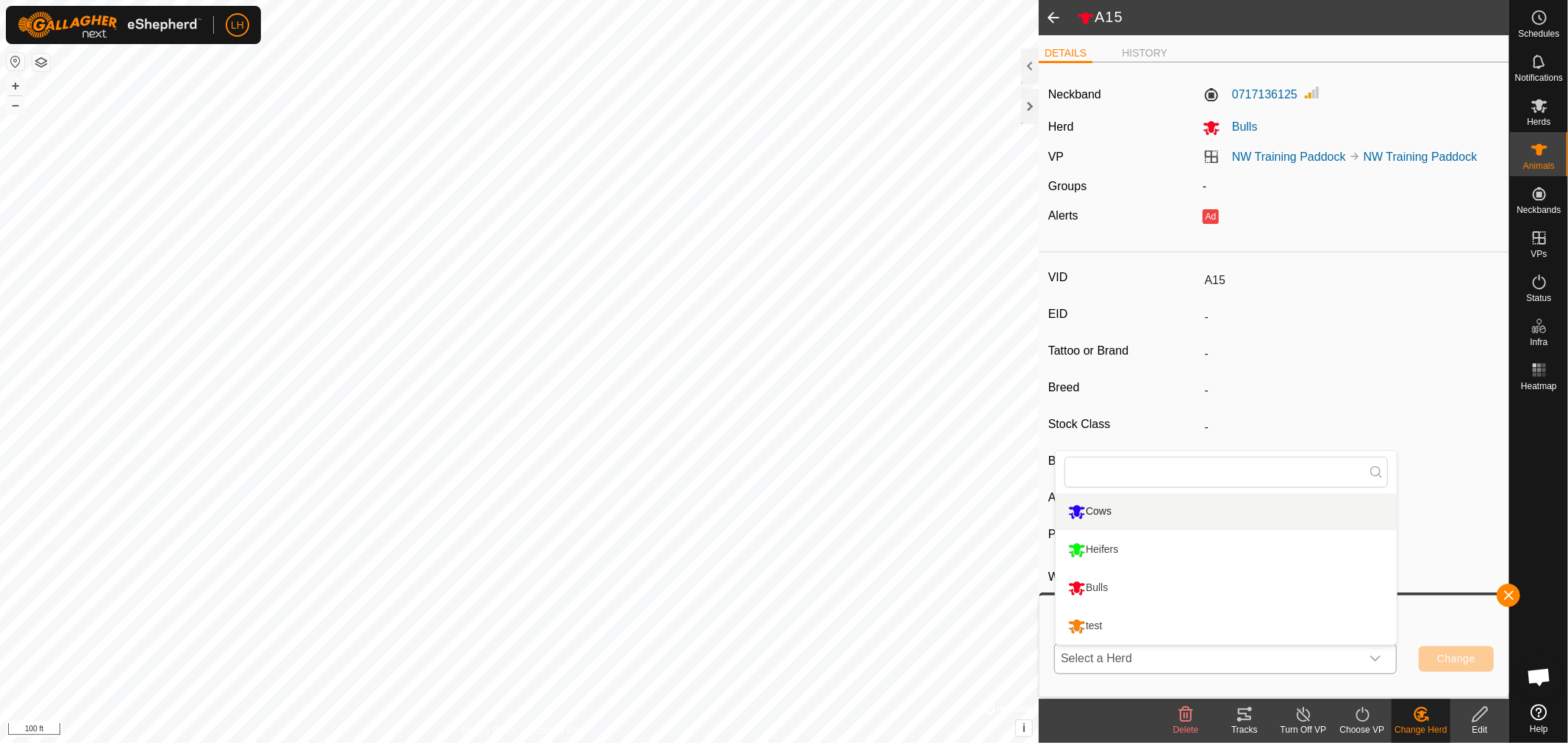
click at [1091, 504] on li "Cows" at bounding box center [1226, 512] width 341 height 37
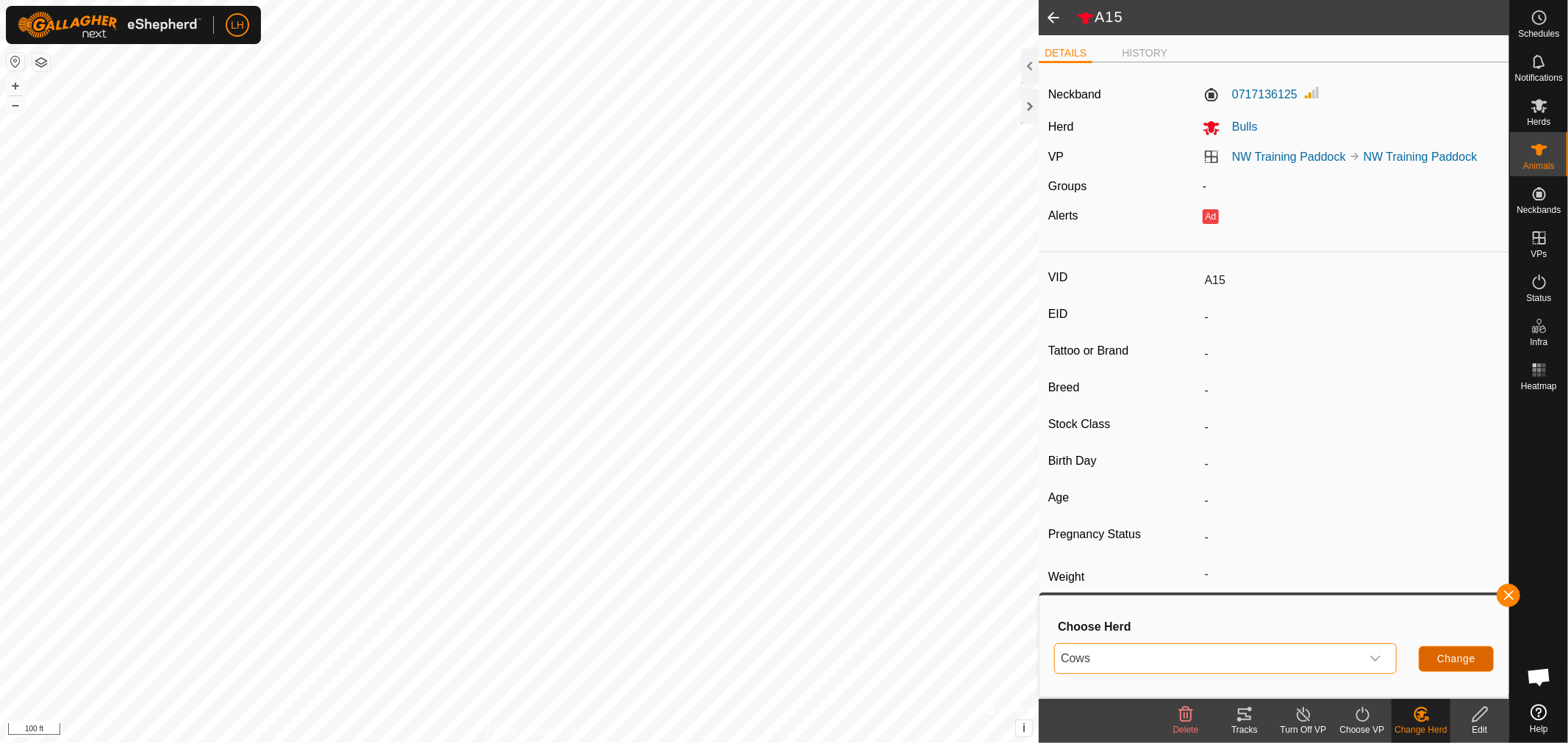
click at [1457, 662] on span "Change" at bounding box center [1455, 659] width 38 height 11
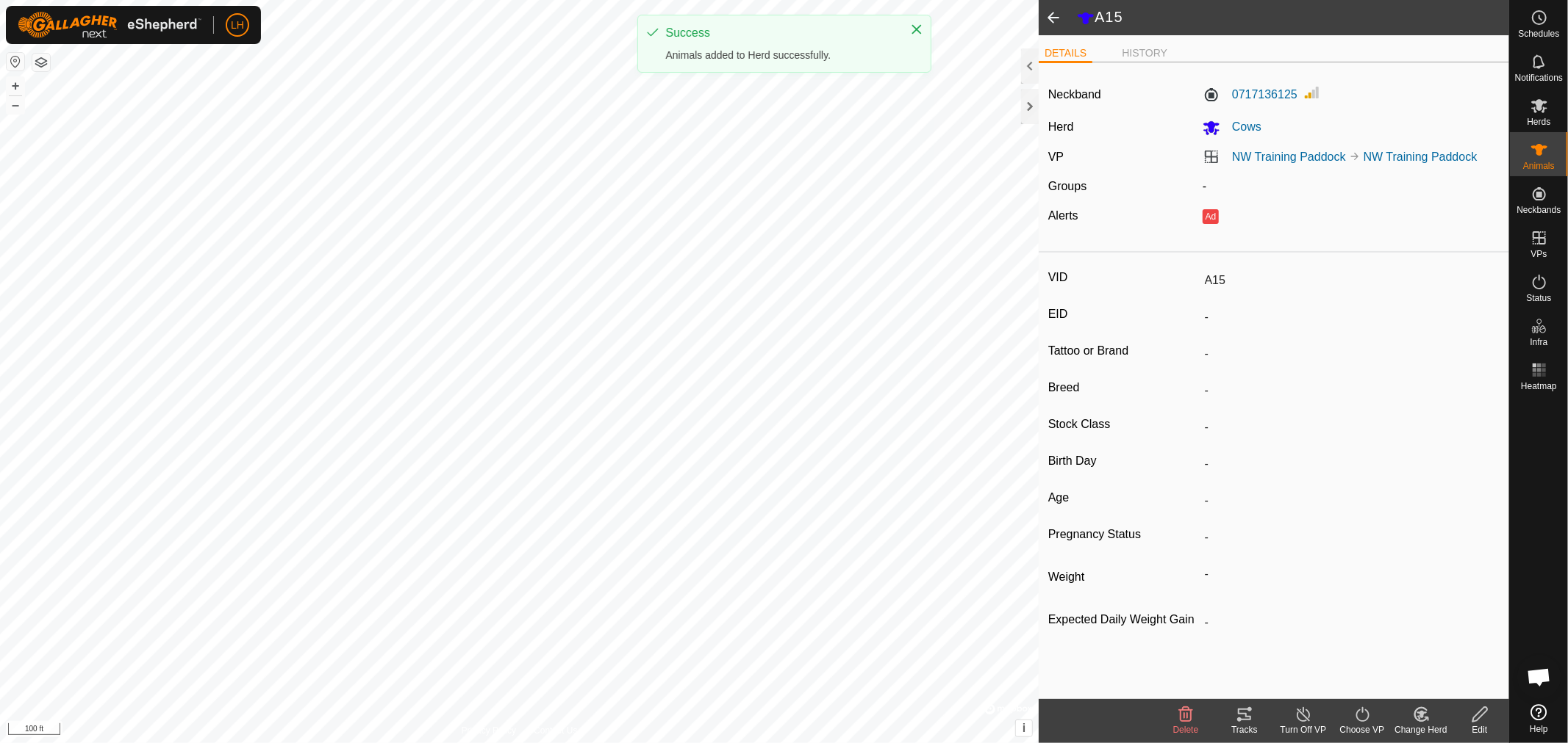
scroll to position [10138, 0]
click at [1047, 15] on span at bounding box center [1053, 17] width 29 height 35
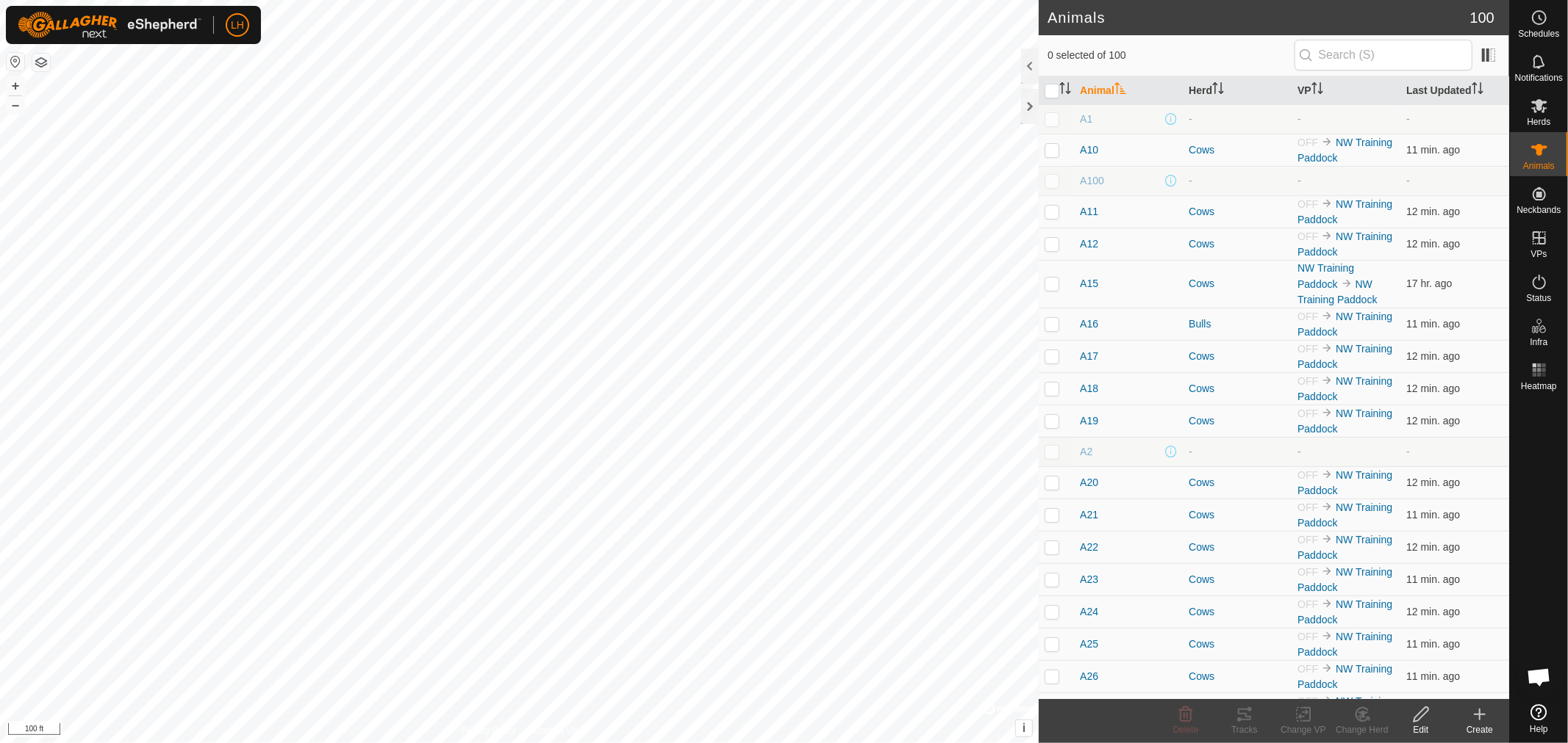
scroll to position [10181, 0]
click at [1025, 63] on div at bounding box center [1029, 65] width 18 height 35
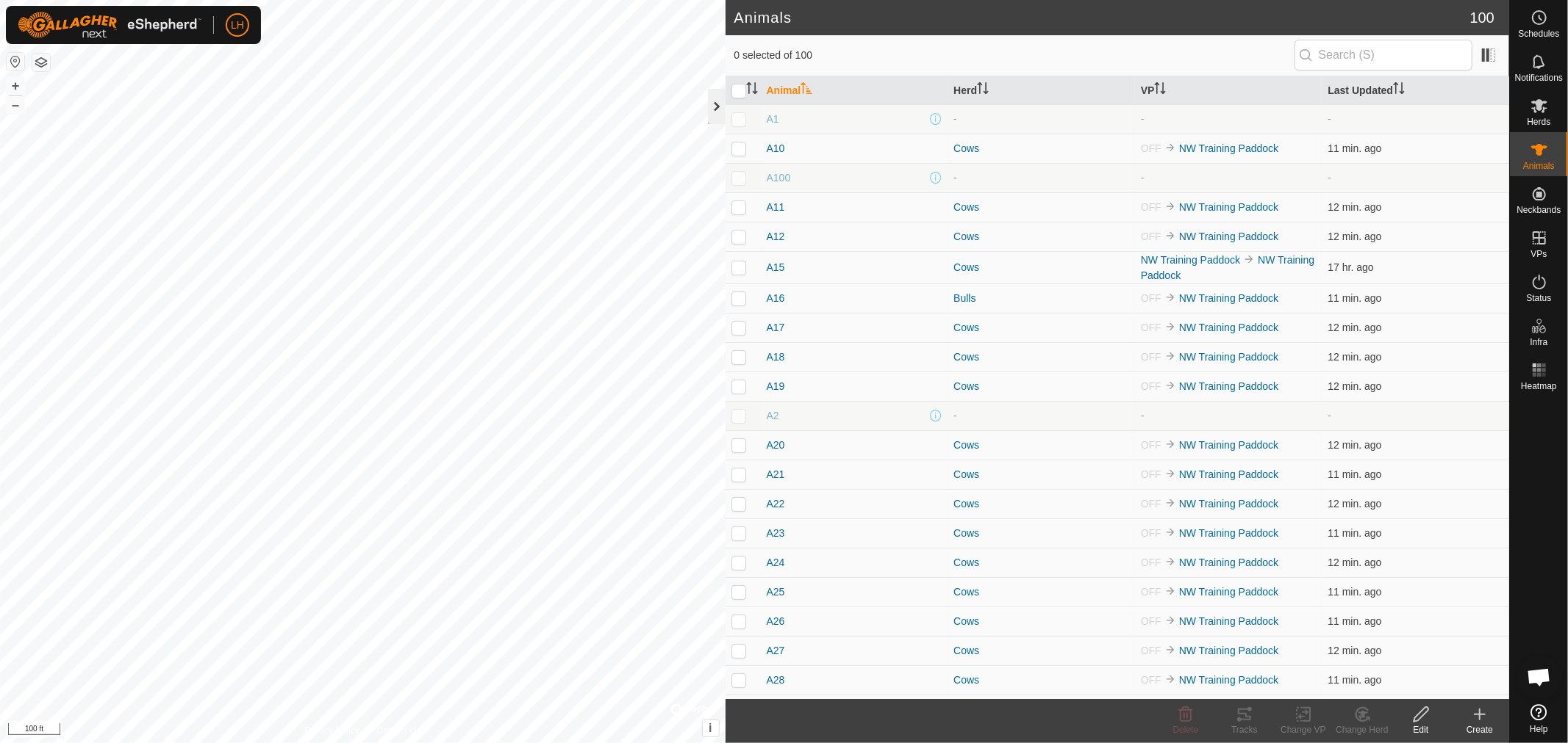
click at [715, 104] on div at bounding box center [716, 106] width 18 height 35
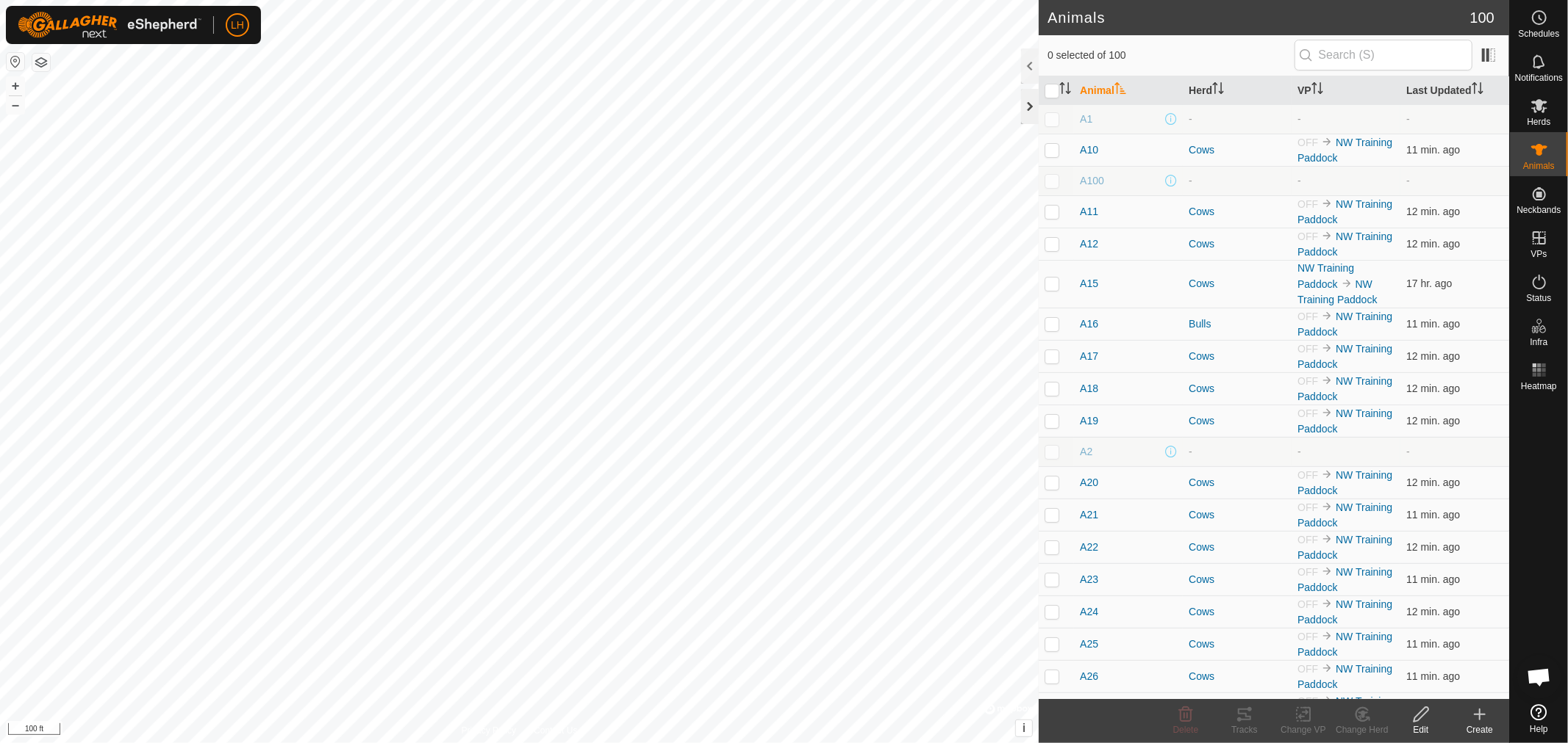
click at [1031, 107] on div at bounding box center [1029, 106] width 18 height 35
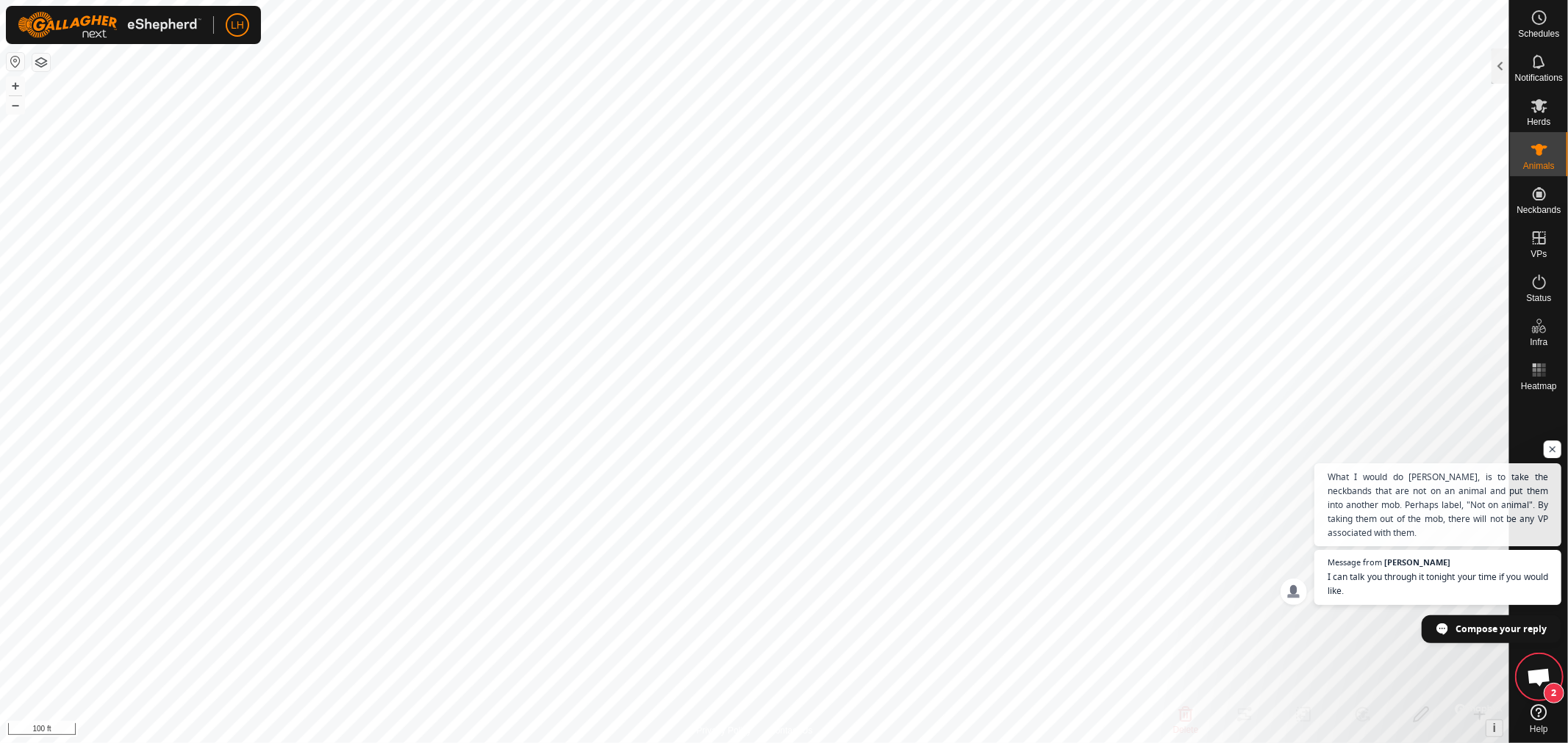
scroll to position [10305, 0]
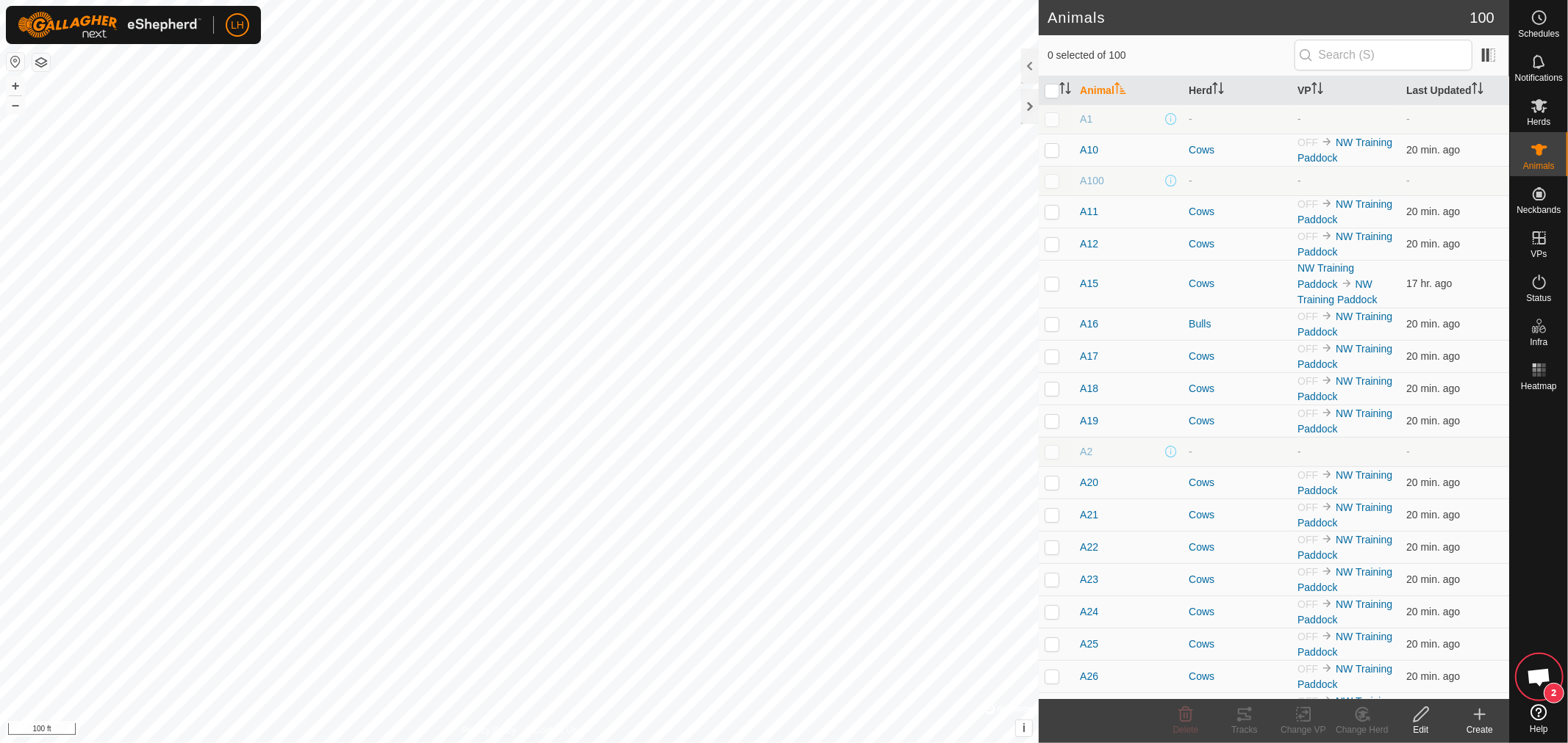
scroll to position [10305, 0]
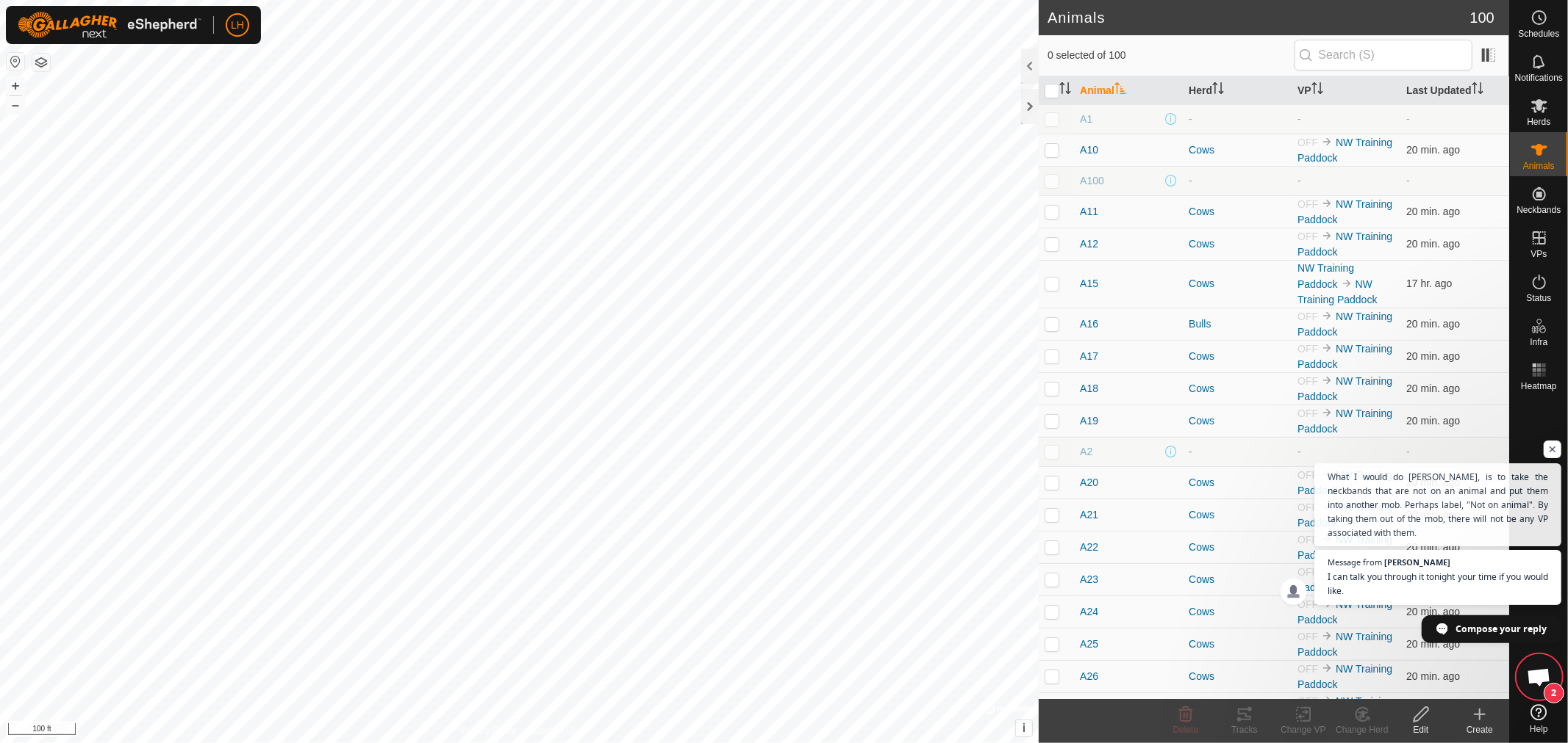
click at [1536, 678] on span "Open chat" at bounding box center [1539, 679] width 25 height 21
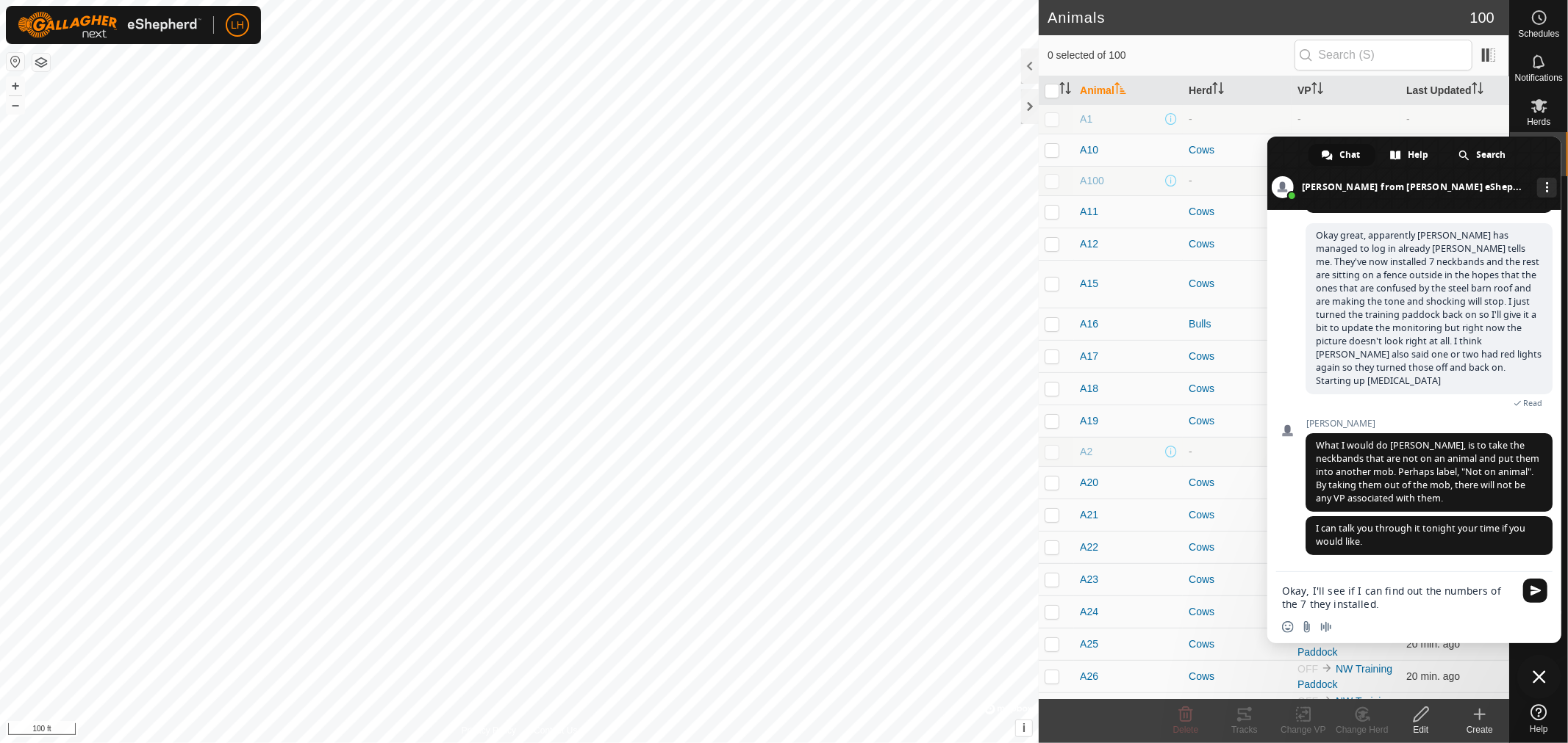
type textarea "Okay, I'll see if I can find out the numbers of the 7 they installed."
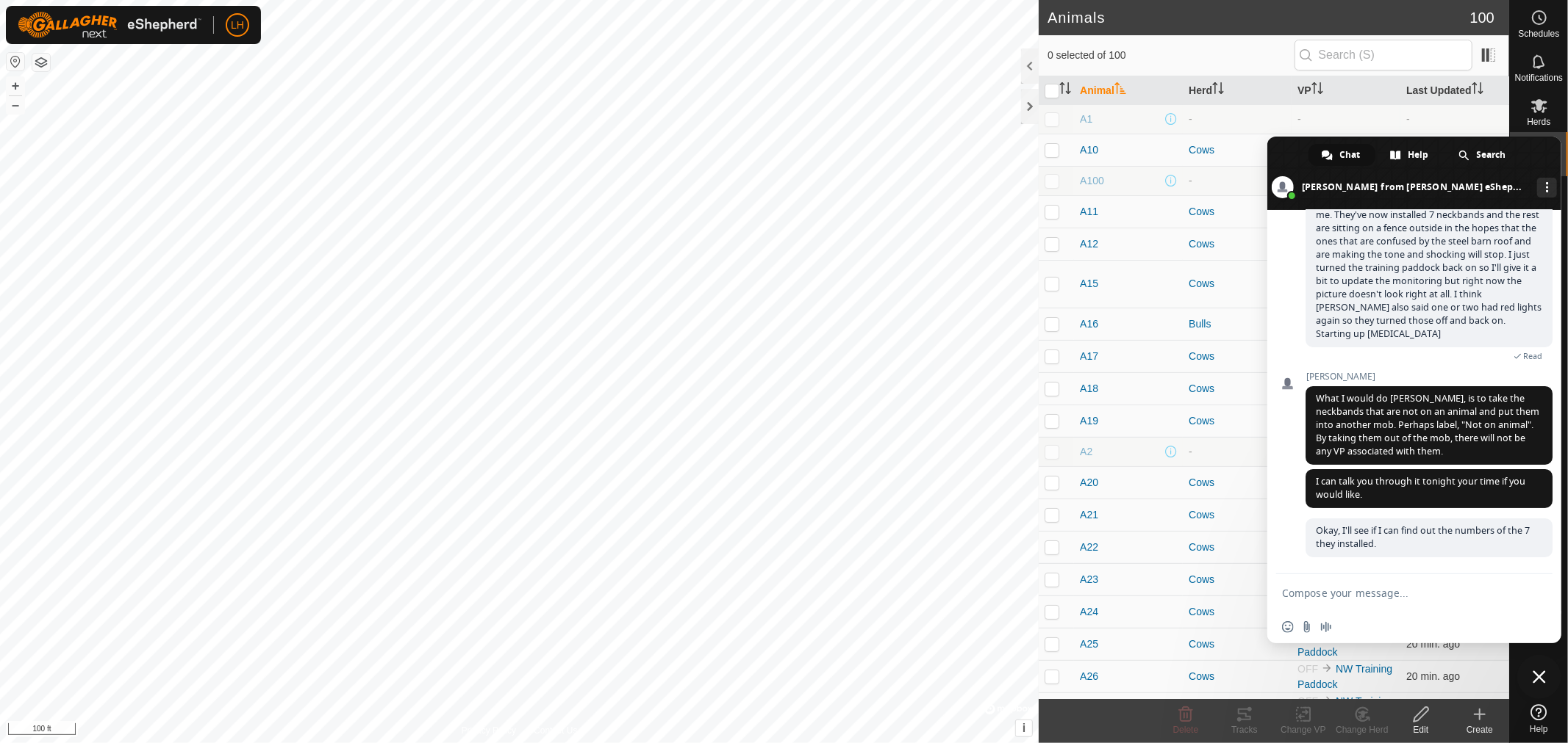
scroll to position [10355, 0]
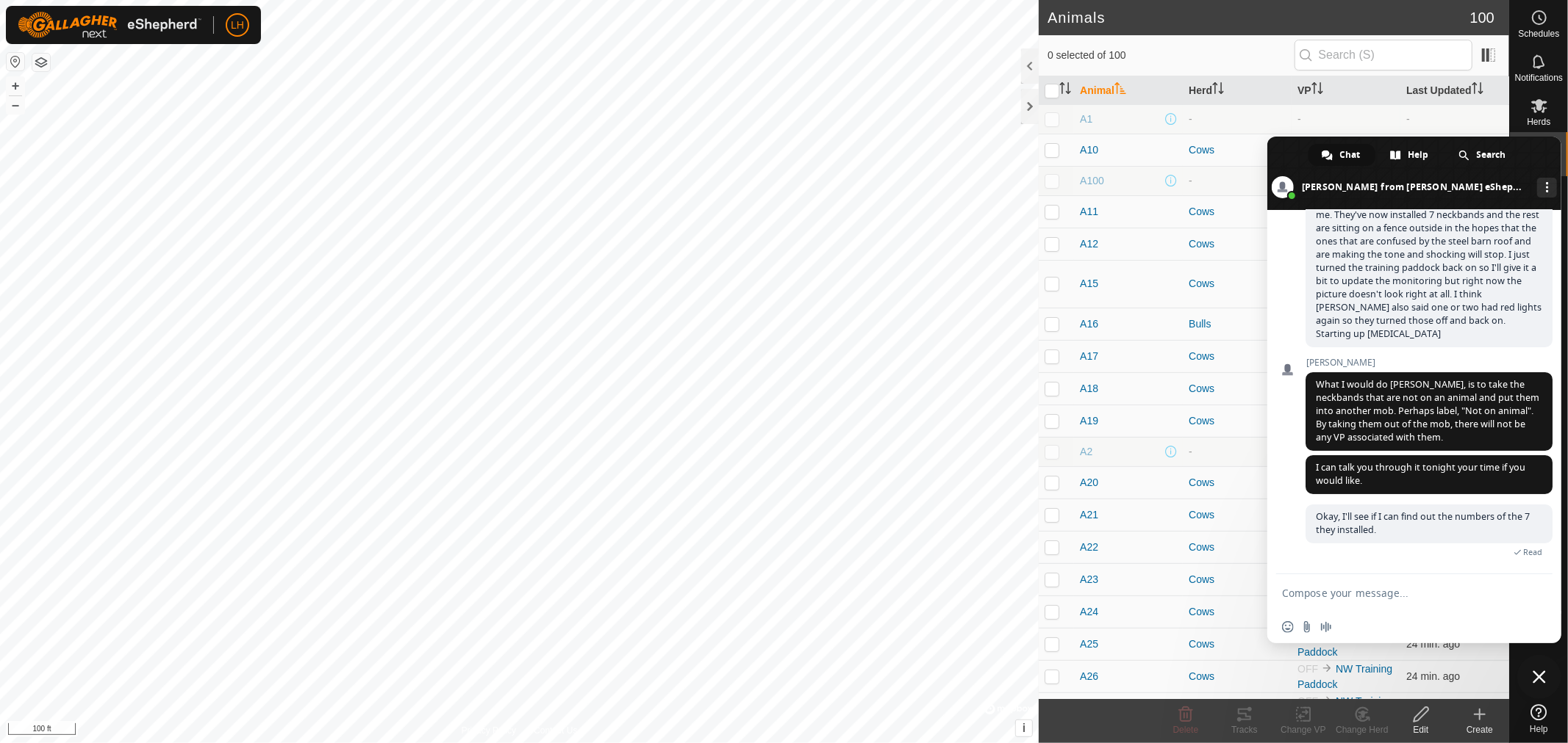
click at [1537, 679] on span "Close chat" at bounding box center [1539, 678] width 13 height 13
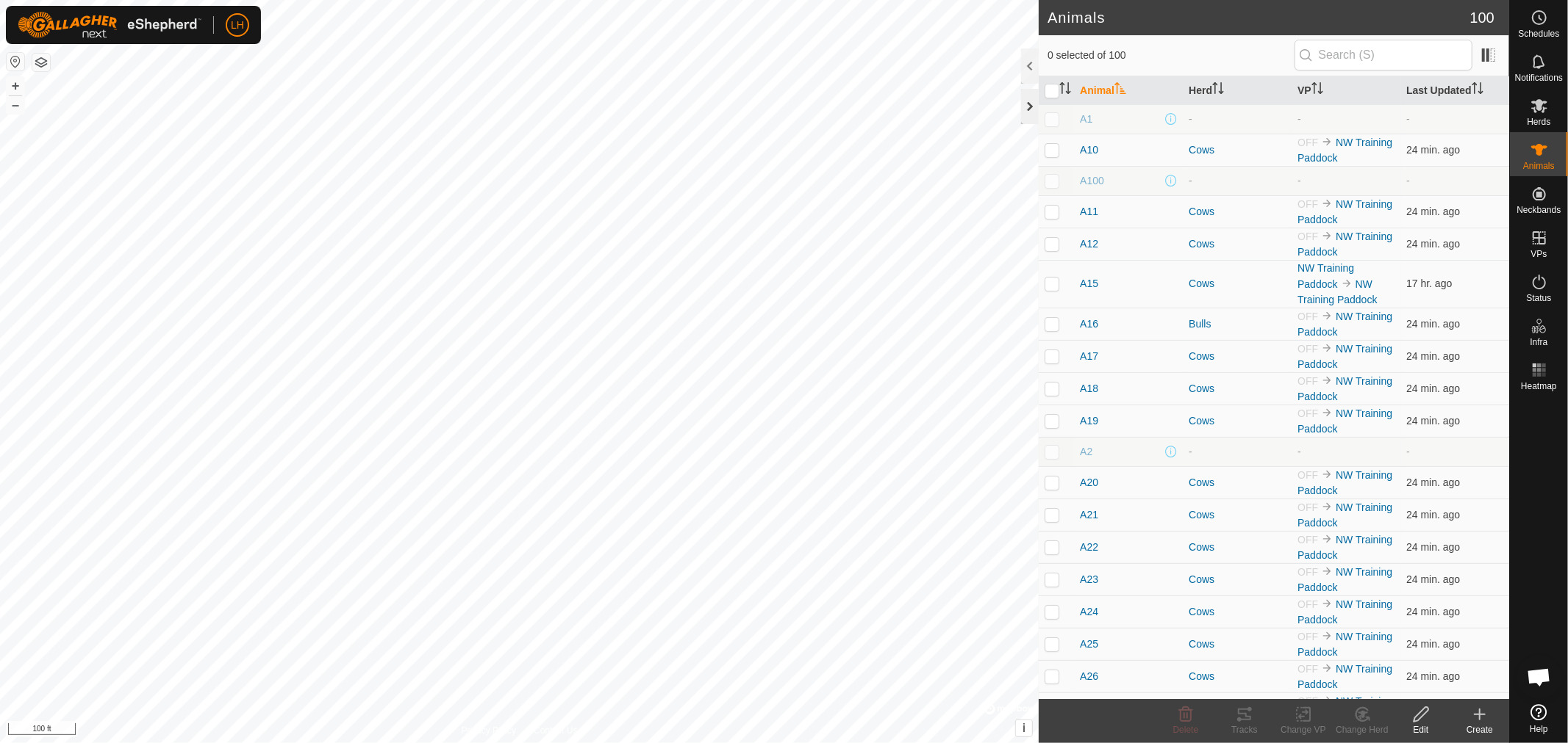
click at [1026, 107] on div at bounding box center [1029, 106] width 18 height 35
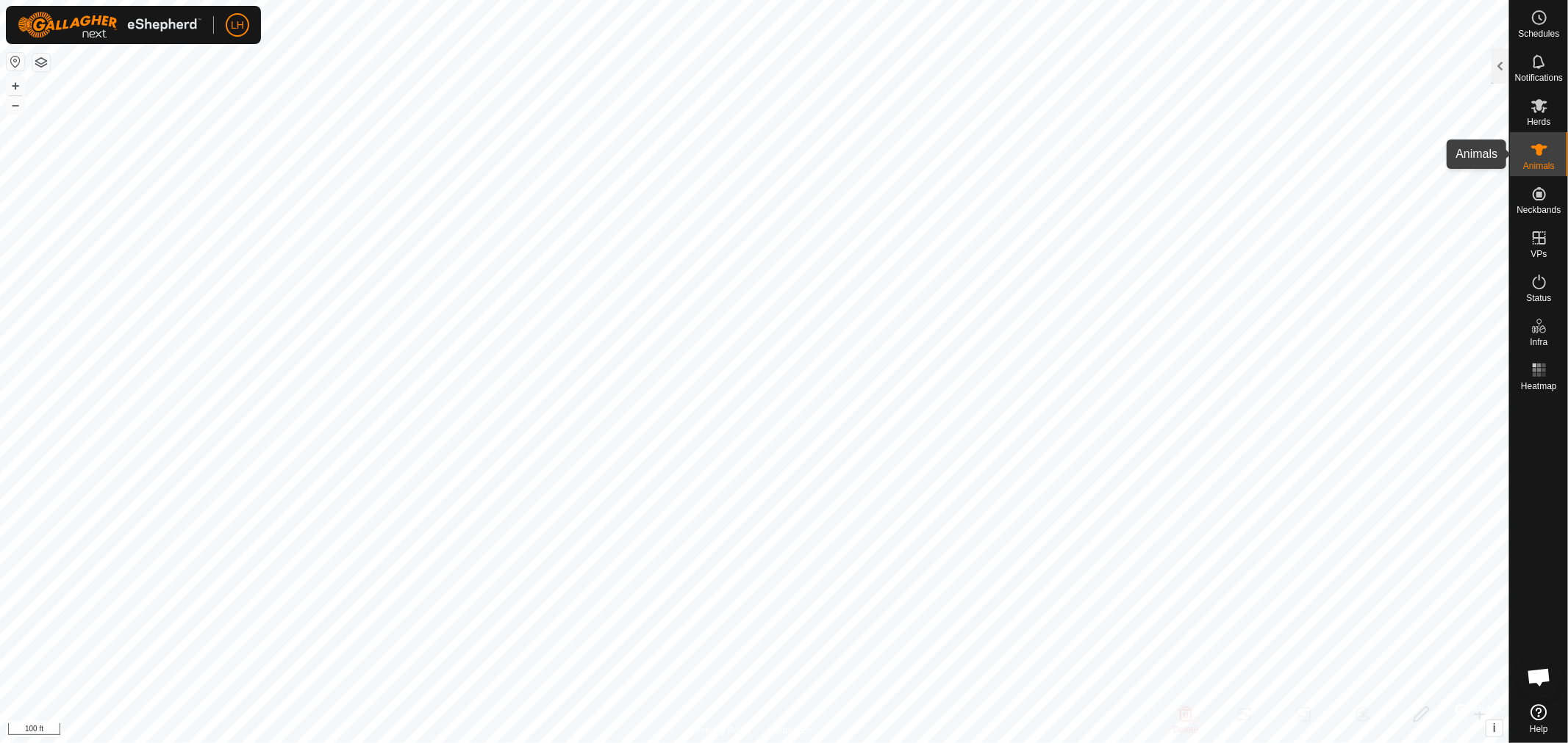
click at [1537, 152] on icon at bounding box center [1539, 150] width 16 height 11
click at [1539, 152] on icon at bounding box center [1539, 150] width 16 height 11
click at [1501, 63] on div at bounding box center [1500, 65] width 18 height 35
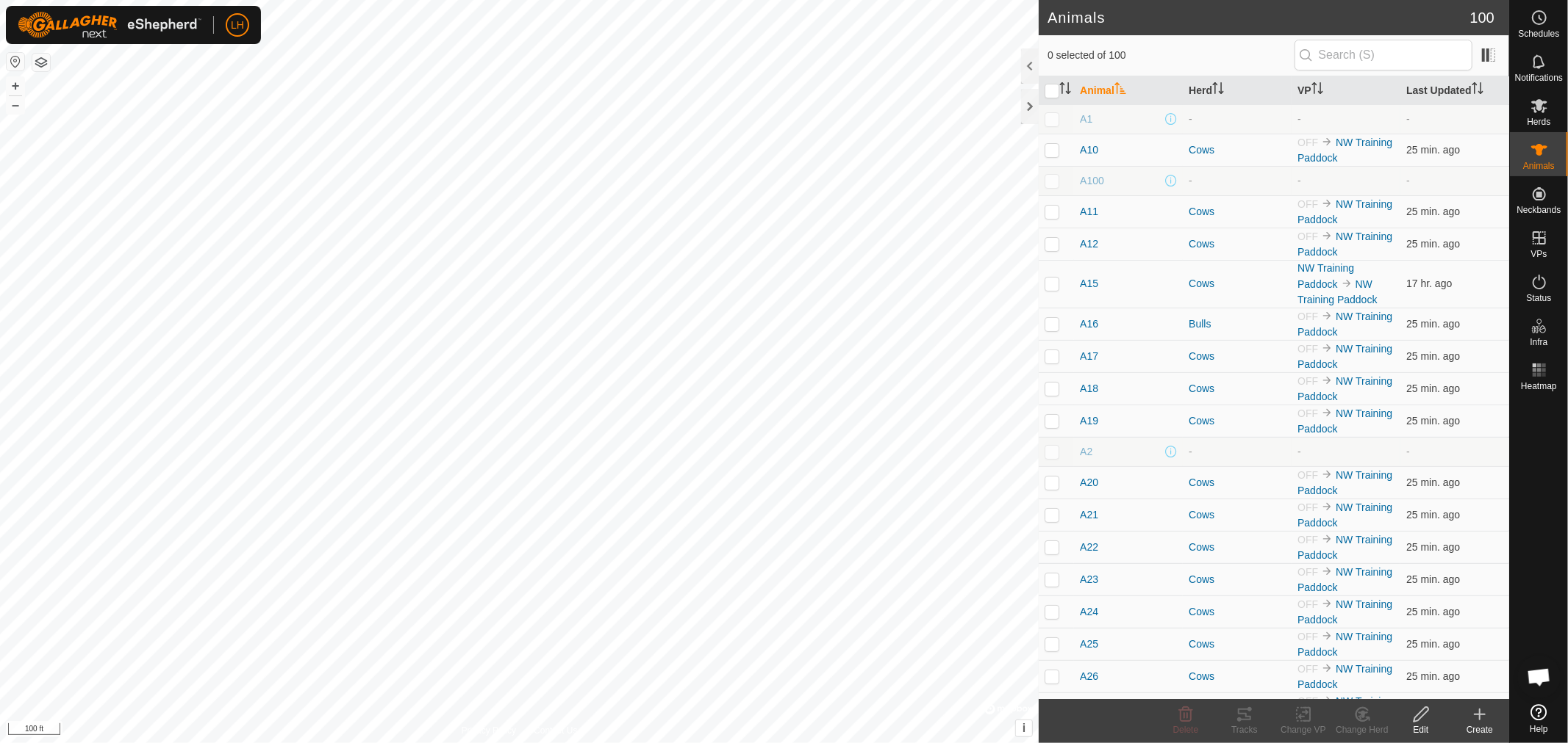
click at [1048, 118] on p-checkbox at bounding box center [1052, 119] width 15 height 11
checkbox input "true"
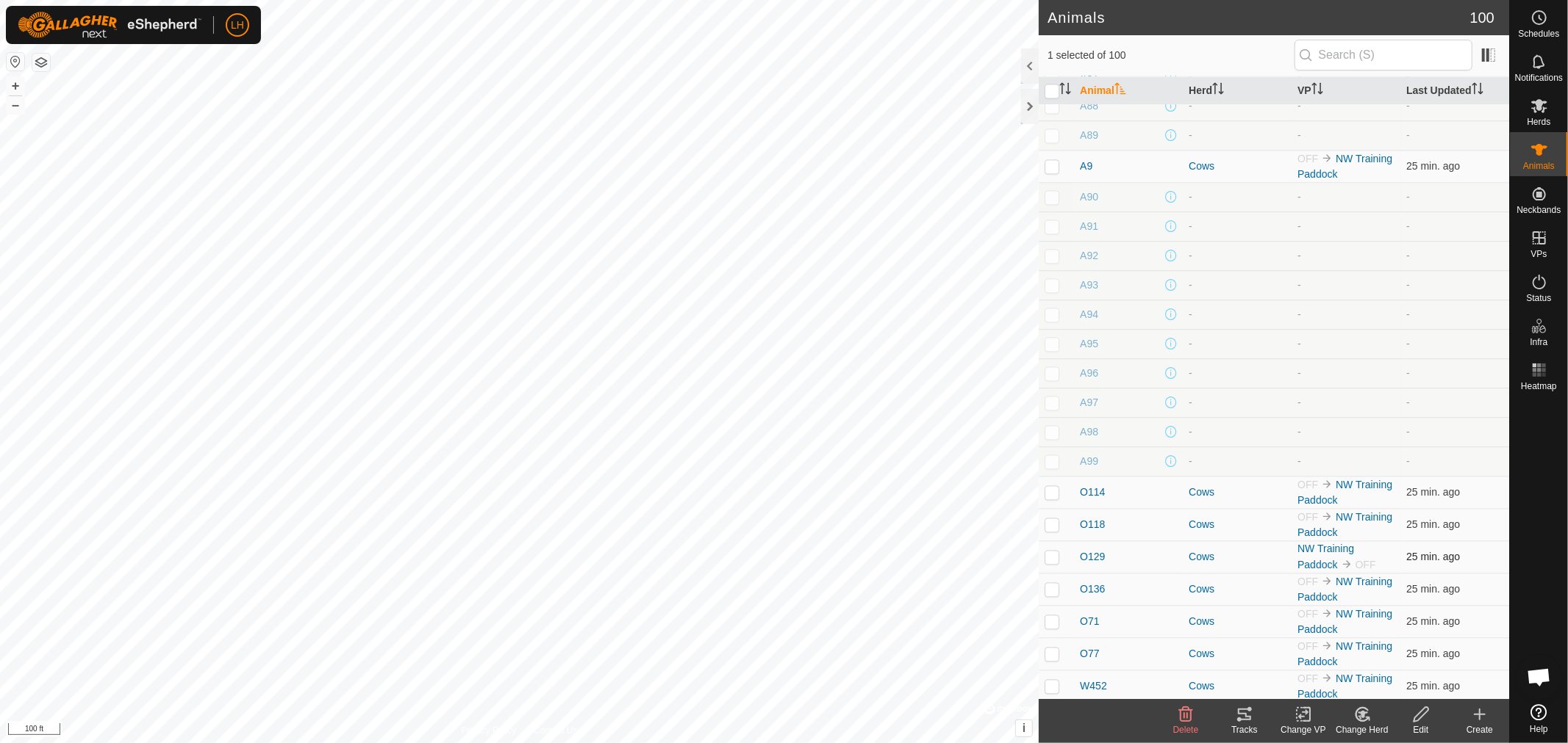
scroll to position [2511, 0]
click at [1052, 487] on p-checkbox at bounding box center [1052, 488] width 15 height 11
checkbox input "true"
click at [1048, 515] on p-checkbox at bounding box center [1052, 521] width 15 height 11
click at [1054, 516] on p-checkbox at bounding box center [1052, 521] width 15 height 11
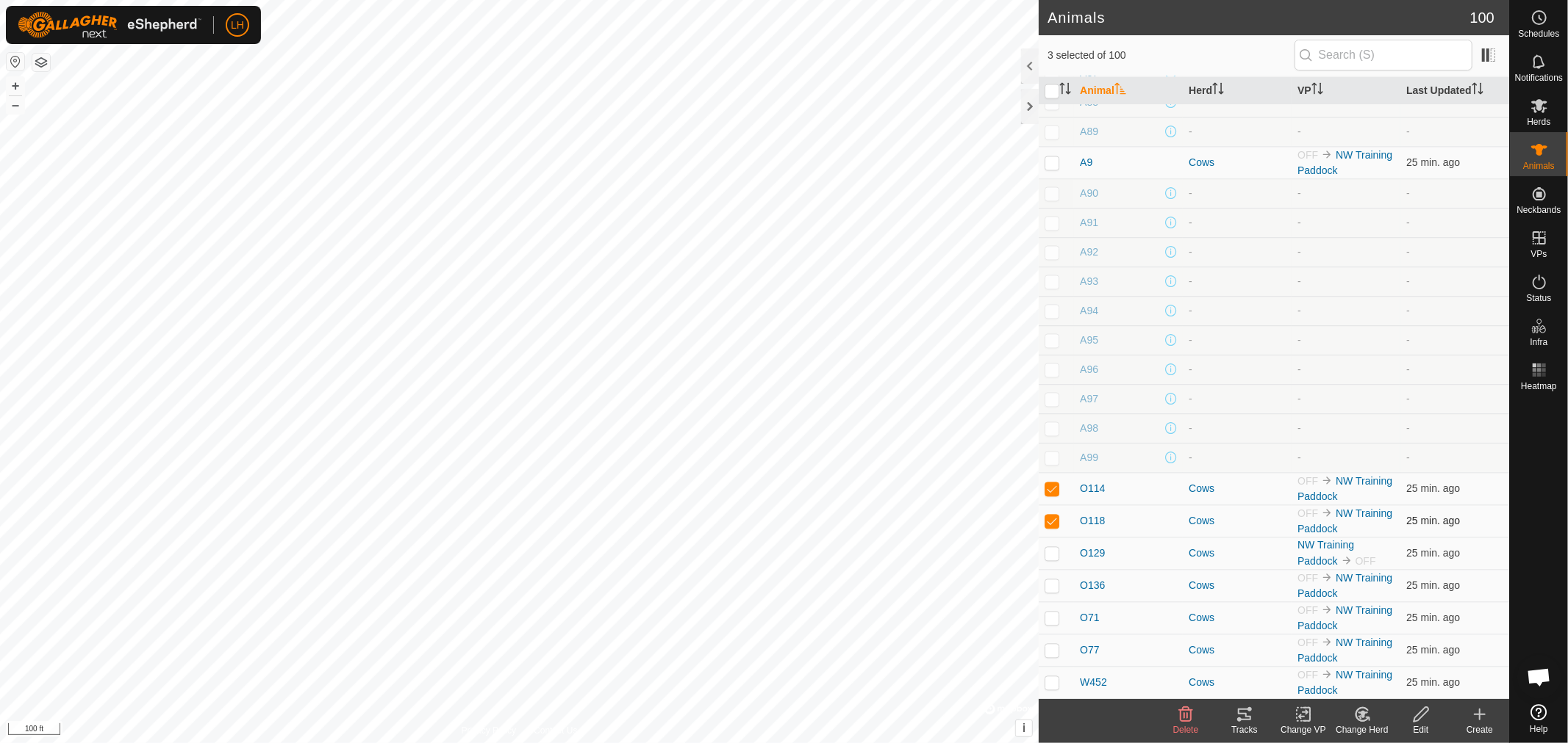
checkbox input "false"
click at [1052, 484] on p-checkbox at bounding box center [1052, 488] width 15 height 11
checkbox input "false"
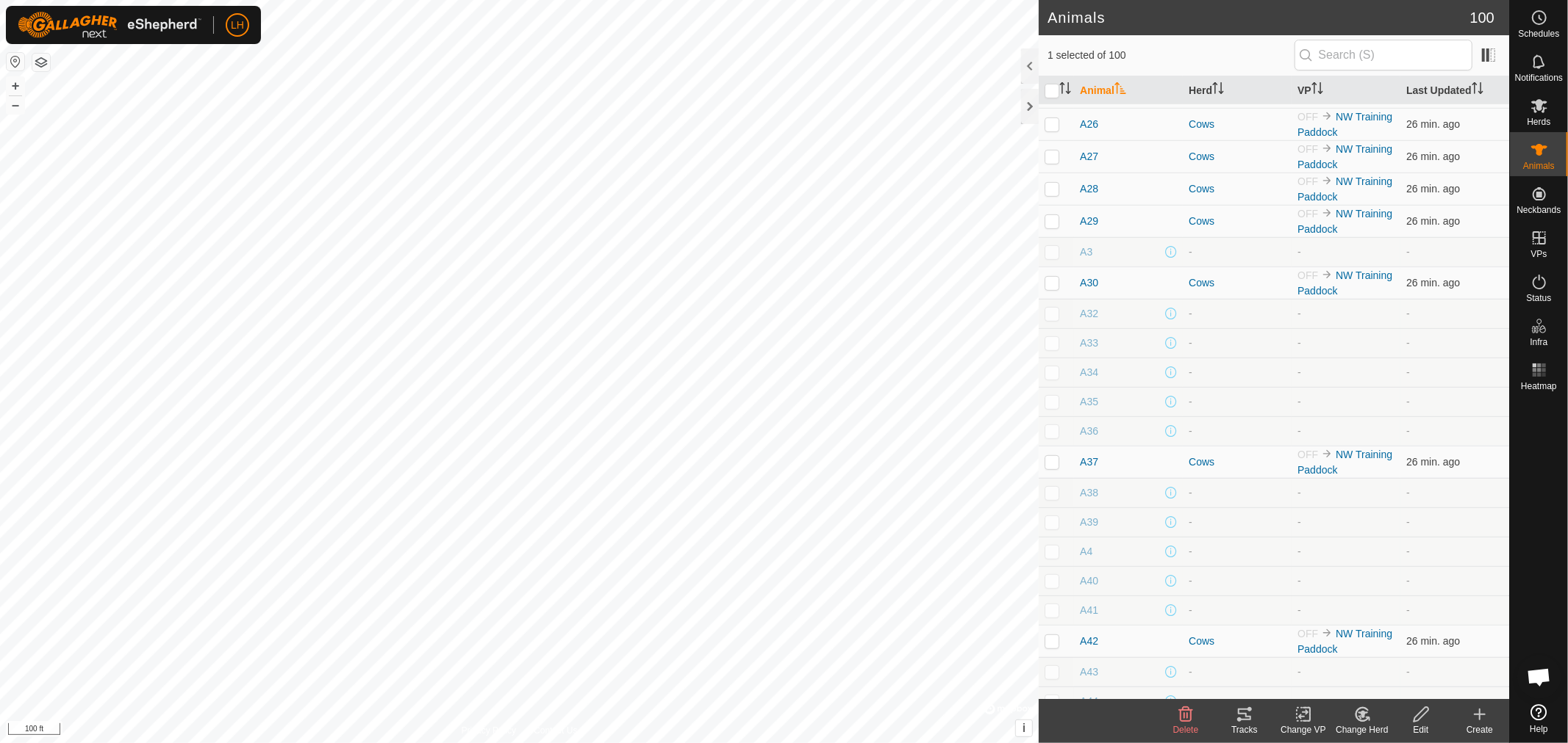
scroll to position [0, 0]
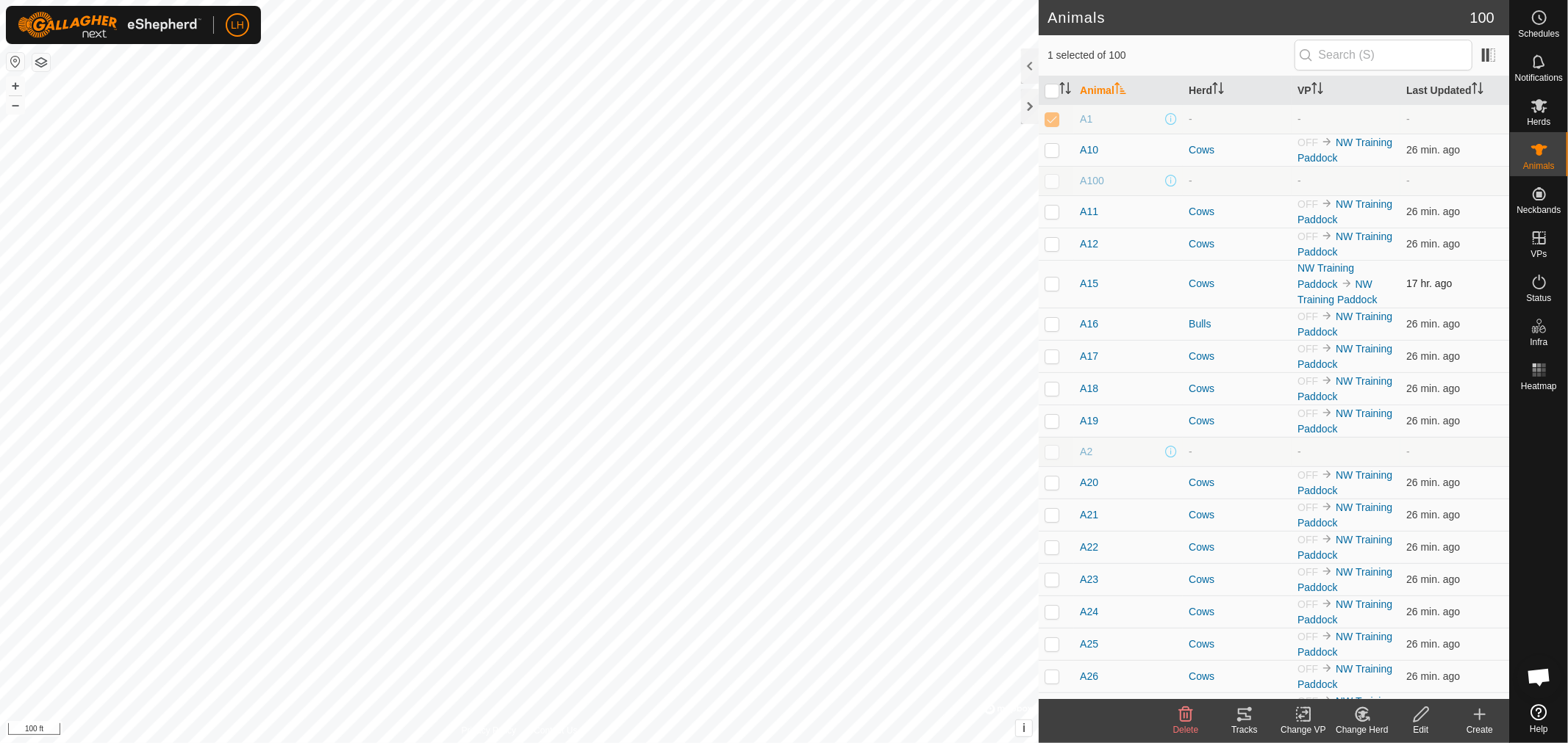
click at [1054, 285] on p-checkbox at bounding box center [1052, 283] width 15 height 11
checkbox input "true"
click at [1084, 285] on span "A15" at bounding box center [1088, 284] width 18 height 15
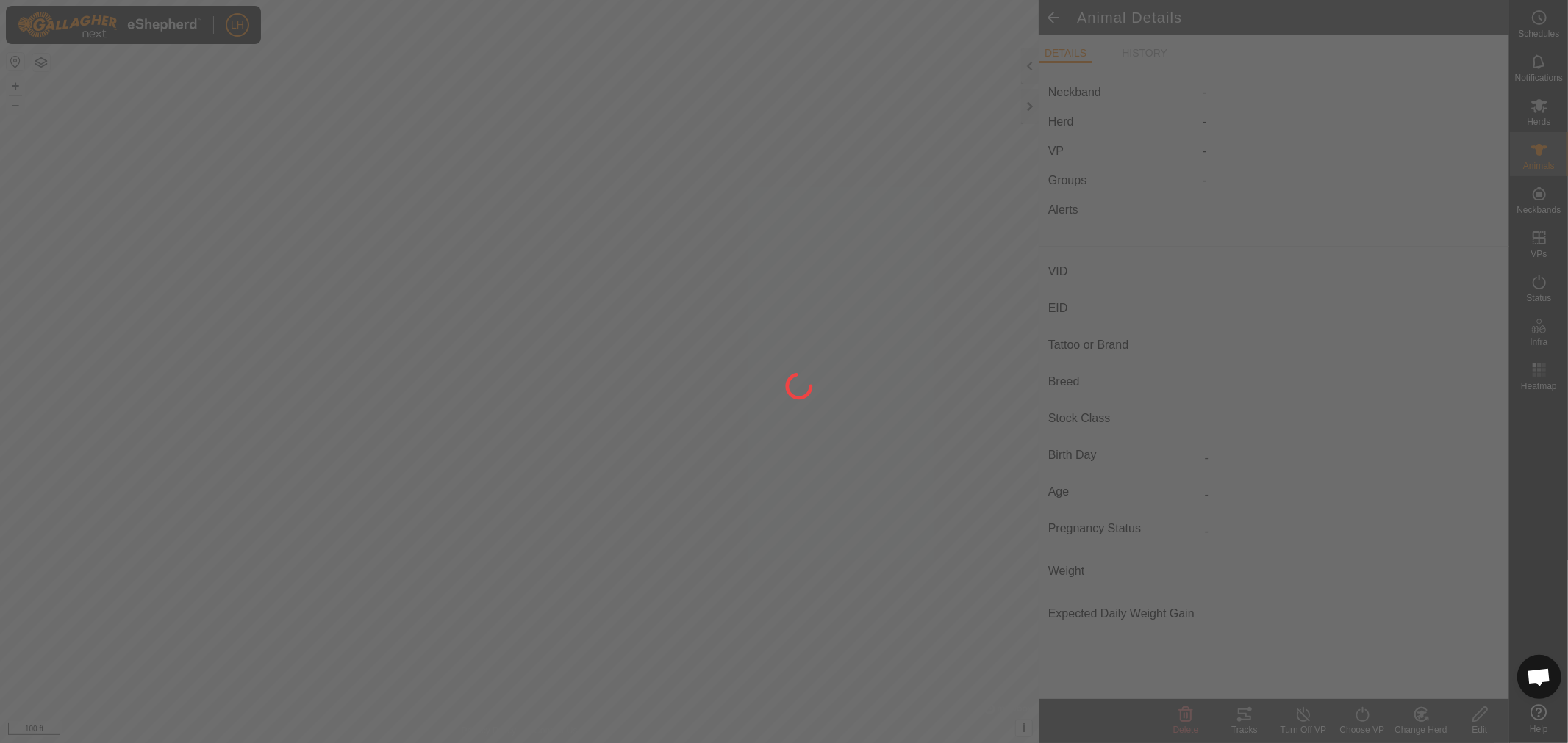
type input "A15"
type input "-"
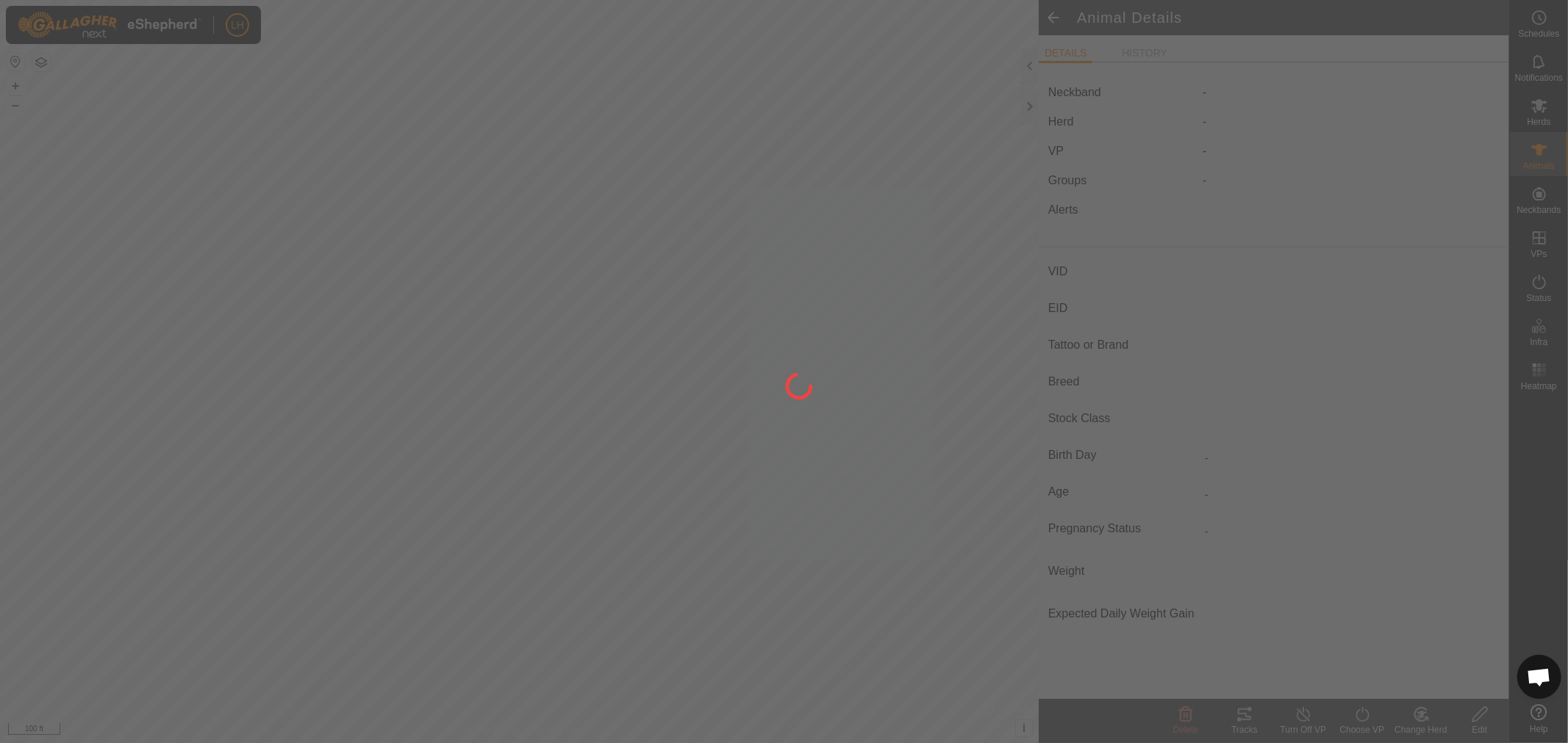
type input "-"
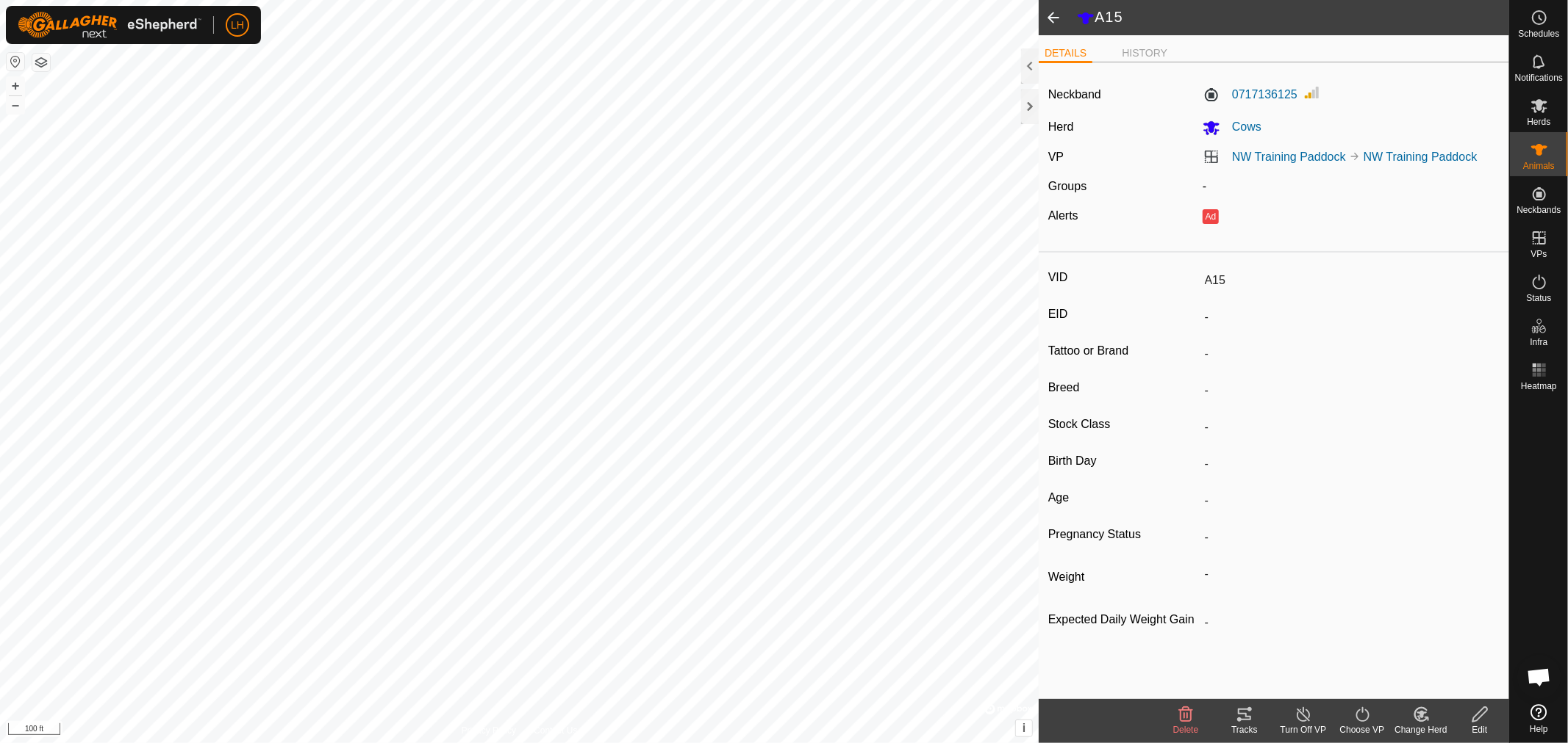
click at [1056, 16] on span at bounding box center [1053, 17] width 29 height 35
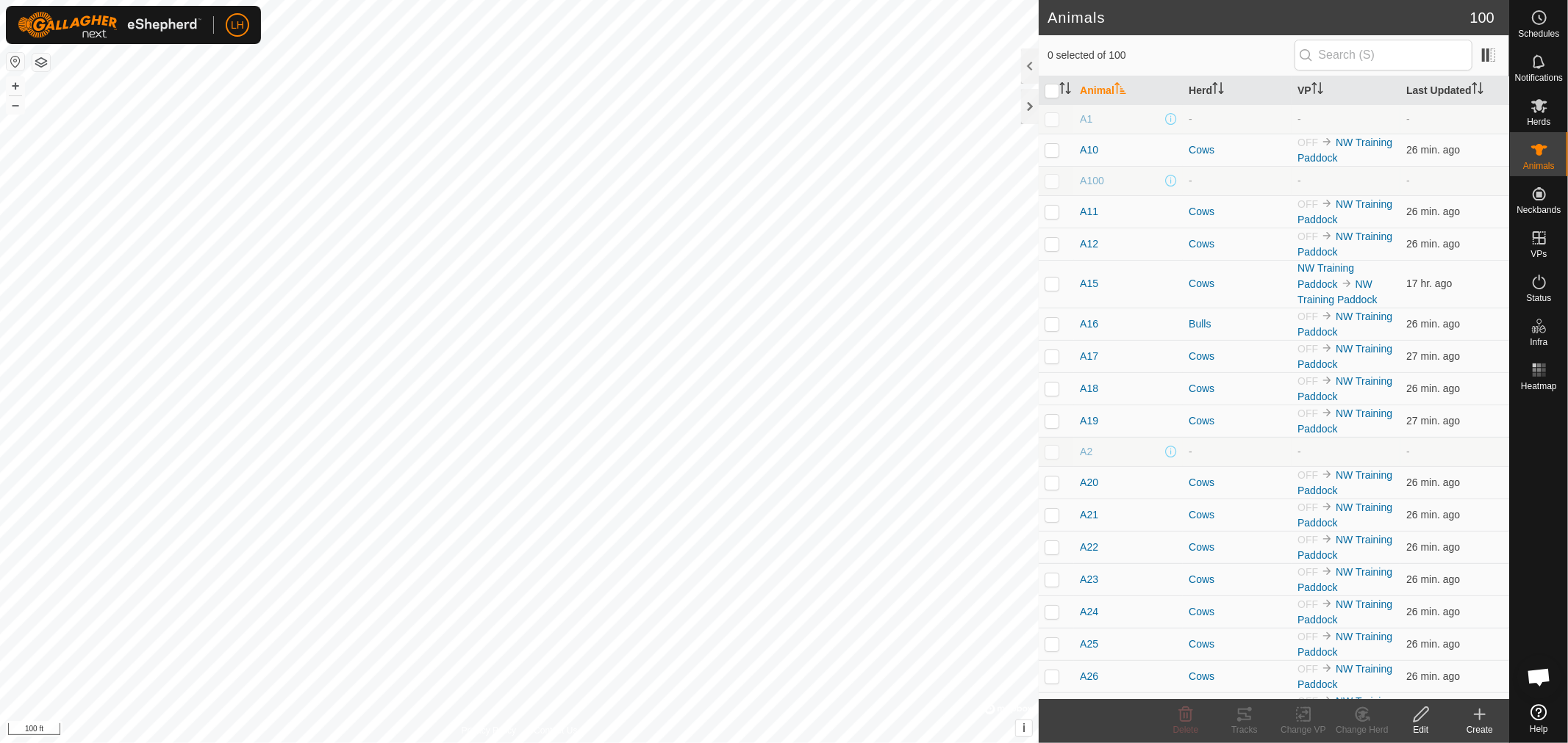
click at [1023, 62] on div at bounding box center [1029, 65] width 18 height 35
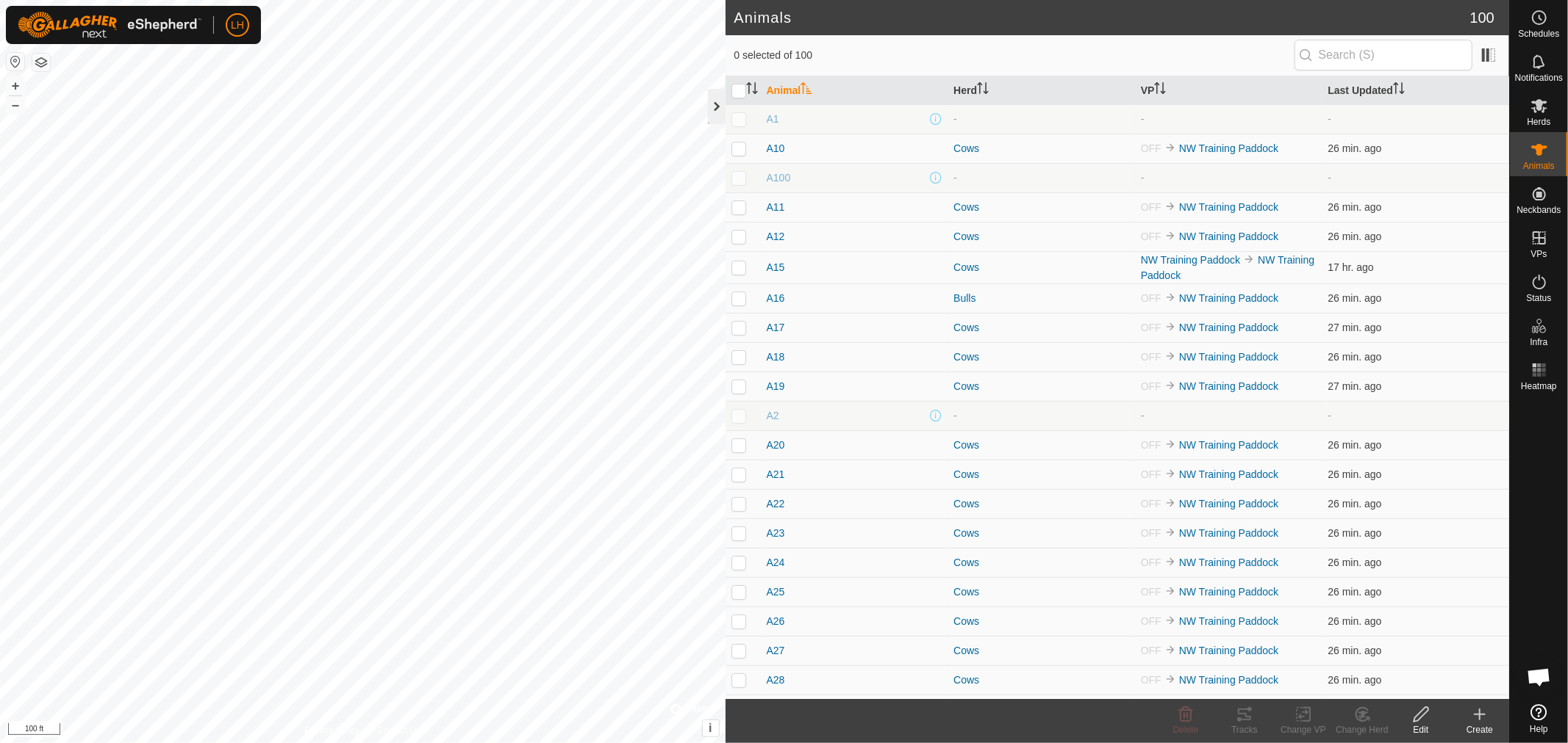
click at [718, 103] on div at bounding box center [716, 106] width 18 height 35
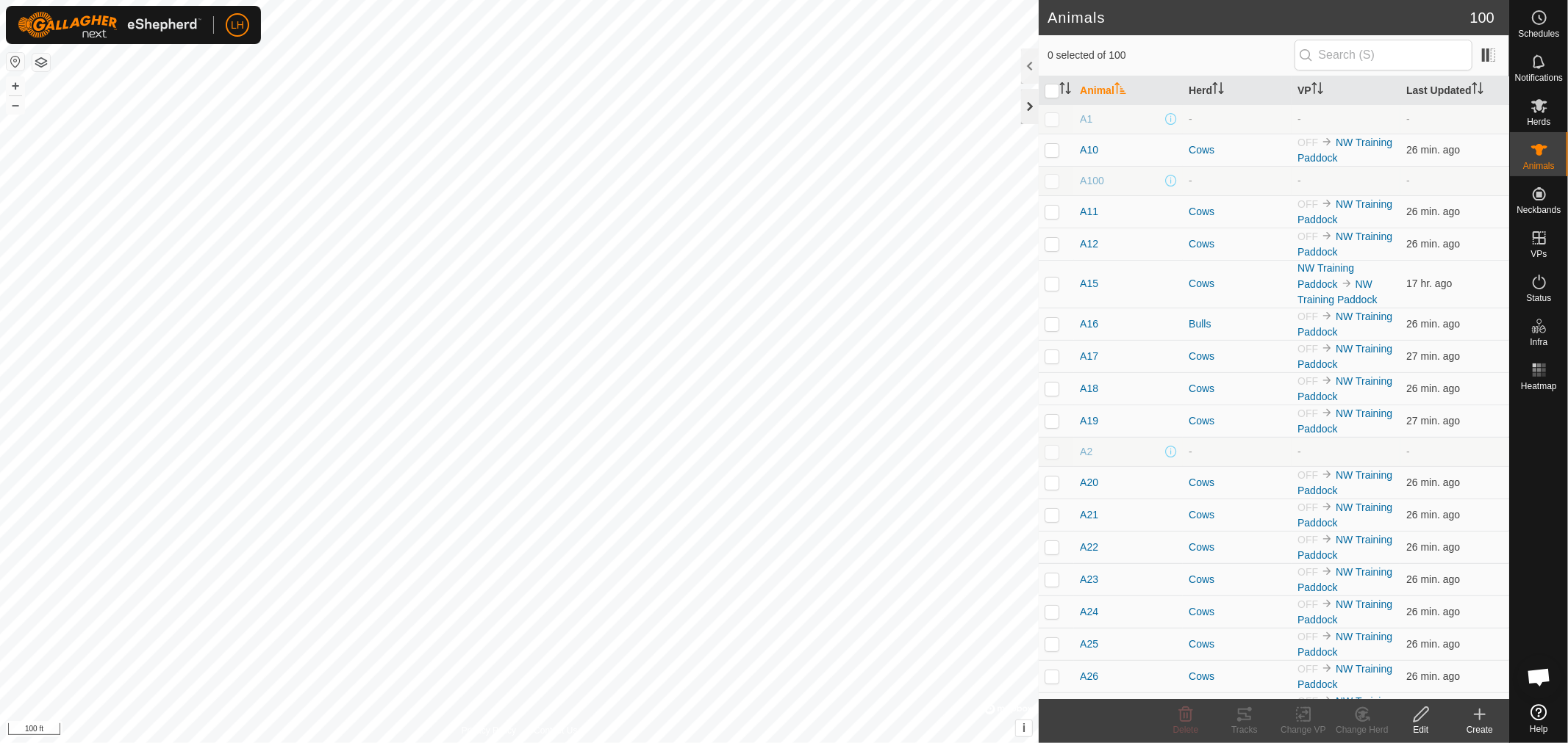
click at [1032, 106] on div at bounding box center [1029, 106] width 18 height 35
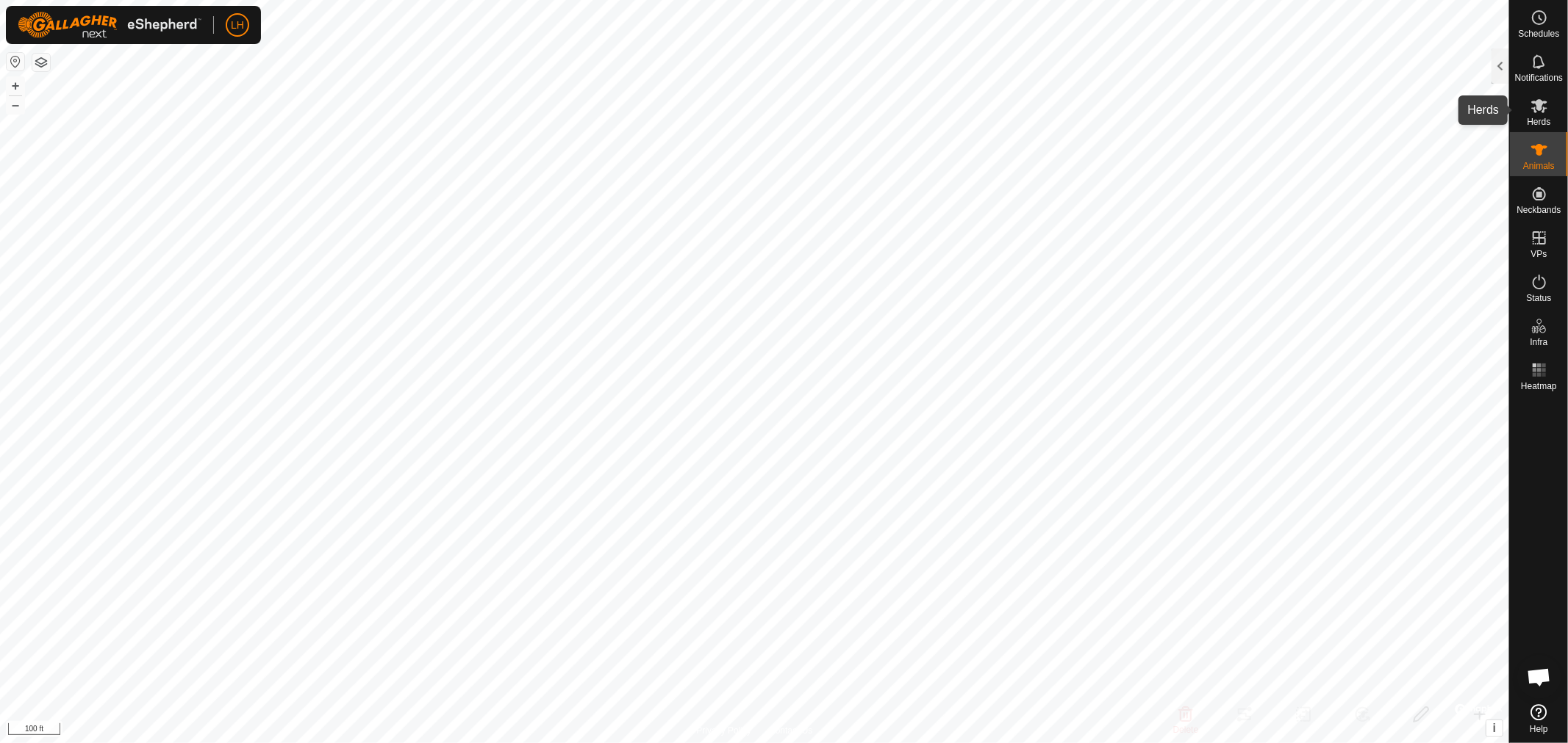
click at [1537, 103] on icon at bounding box center [1539, 106] width 16 height 14
click at [1499, 60] on div at bounding box center [1500, 65] width 18 height 35
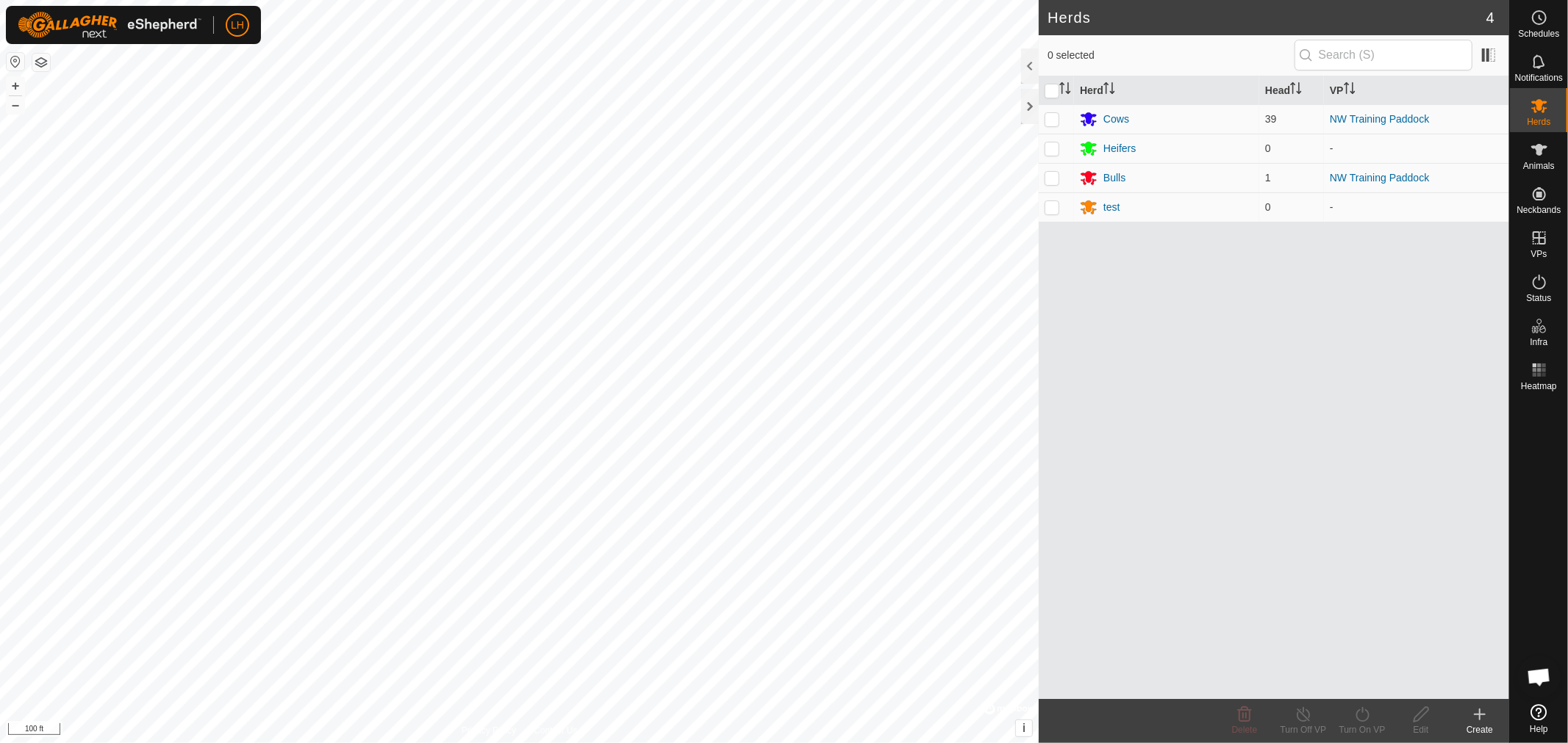
click at [1475, 716] on icon at bounding box center [1479, 715] width 18 height 18
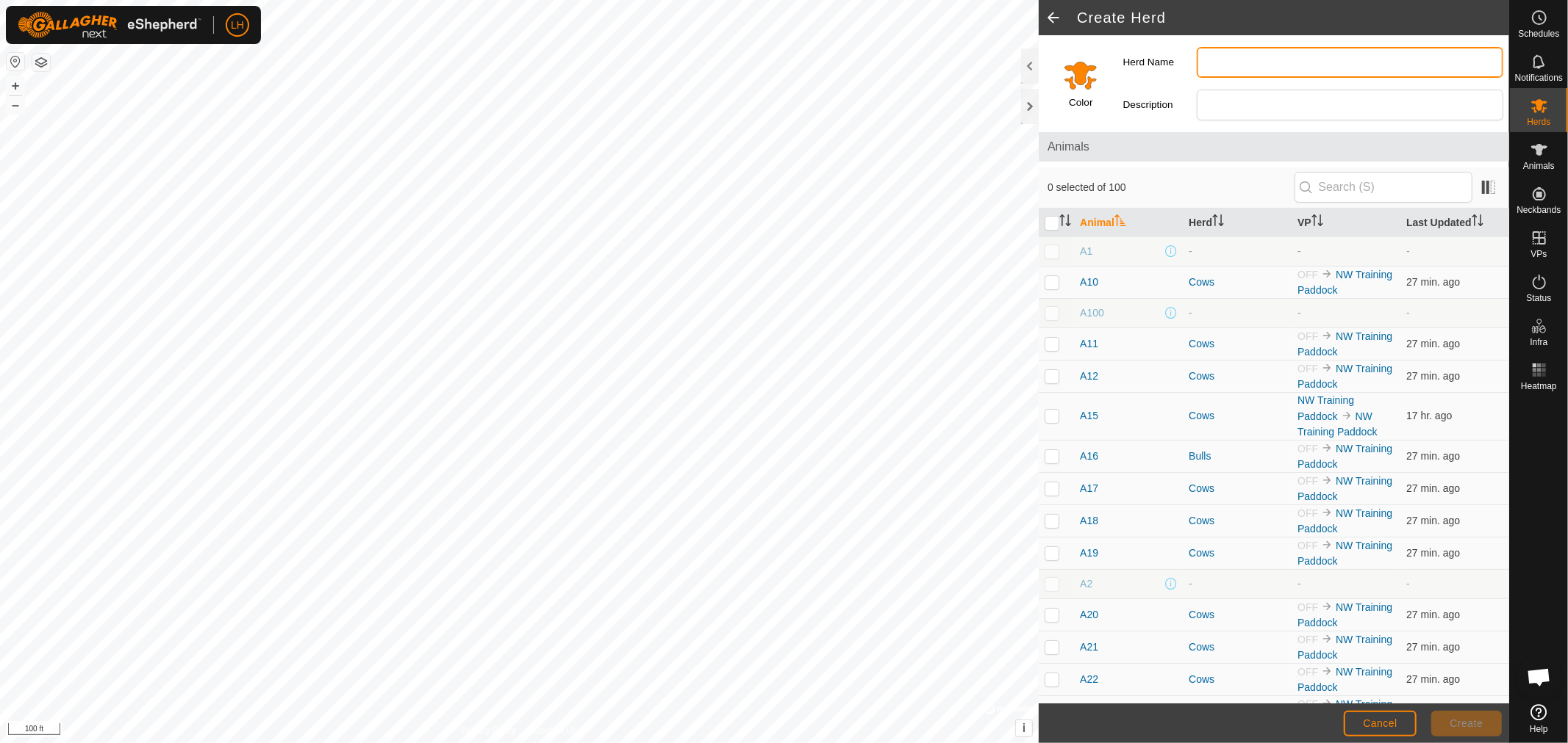
click at [1237, 69] on input "Herd Name" at bounding box center [1350, 62] width 307 height 31
type input "Cows Live"
click at [1470, 724] on span "Create" at bounding box center [1466, 723] width 33 height 11
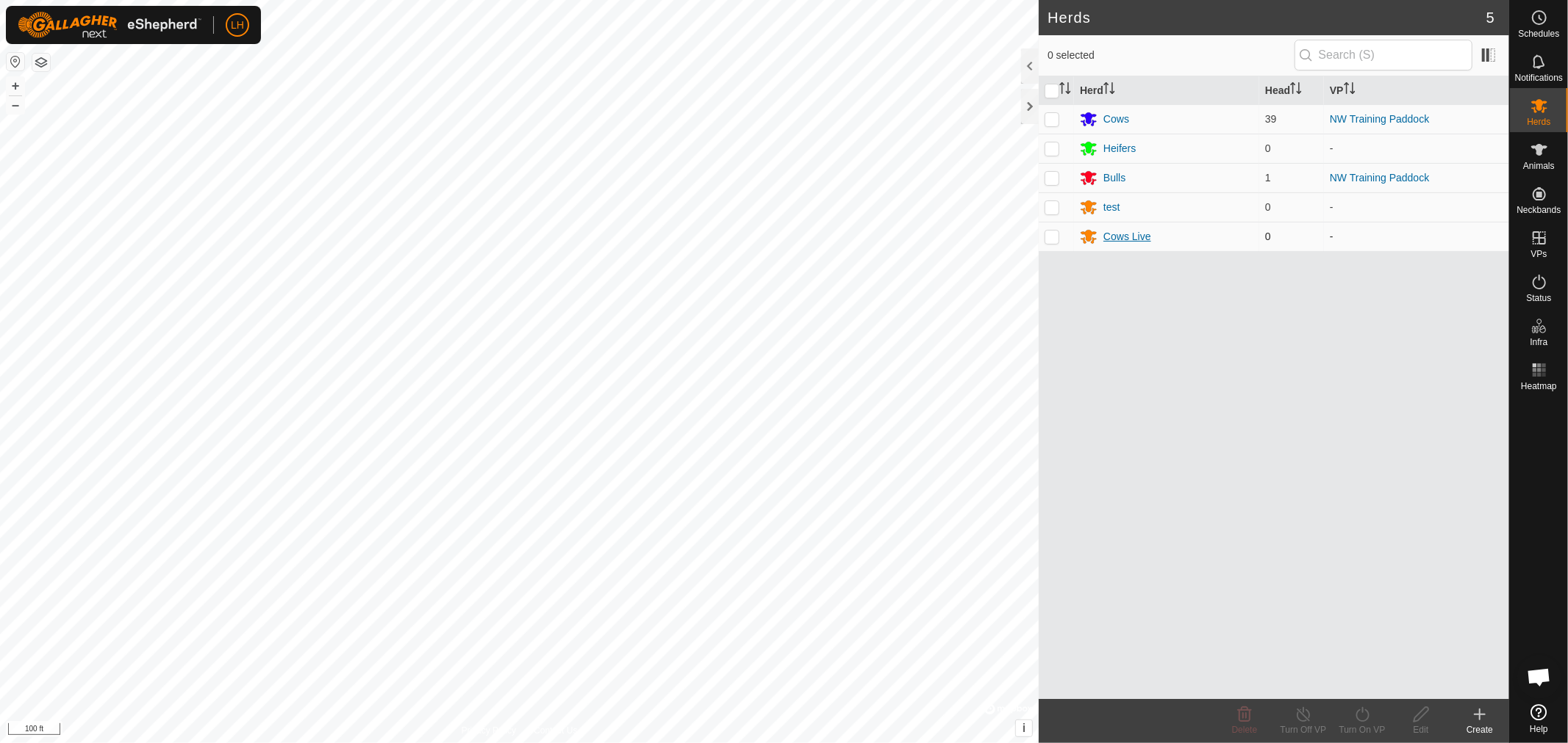
click at [1121, 239] on div "Cows Live" at bounding box center [1127, 237] width 47 height 15
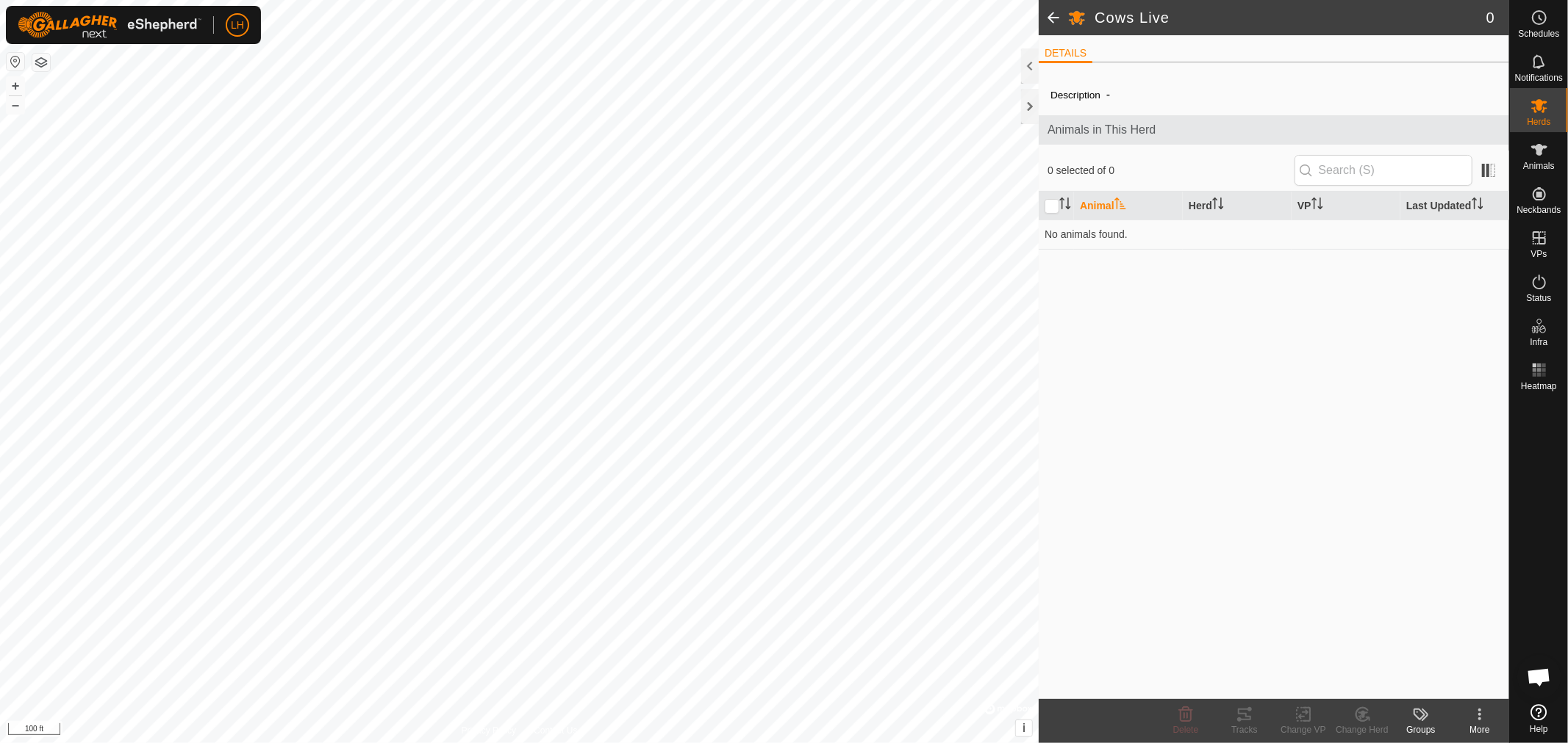
click at [1055, 18] on span at bounding box center [1053, 17] width 29 height 35
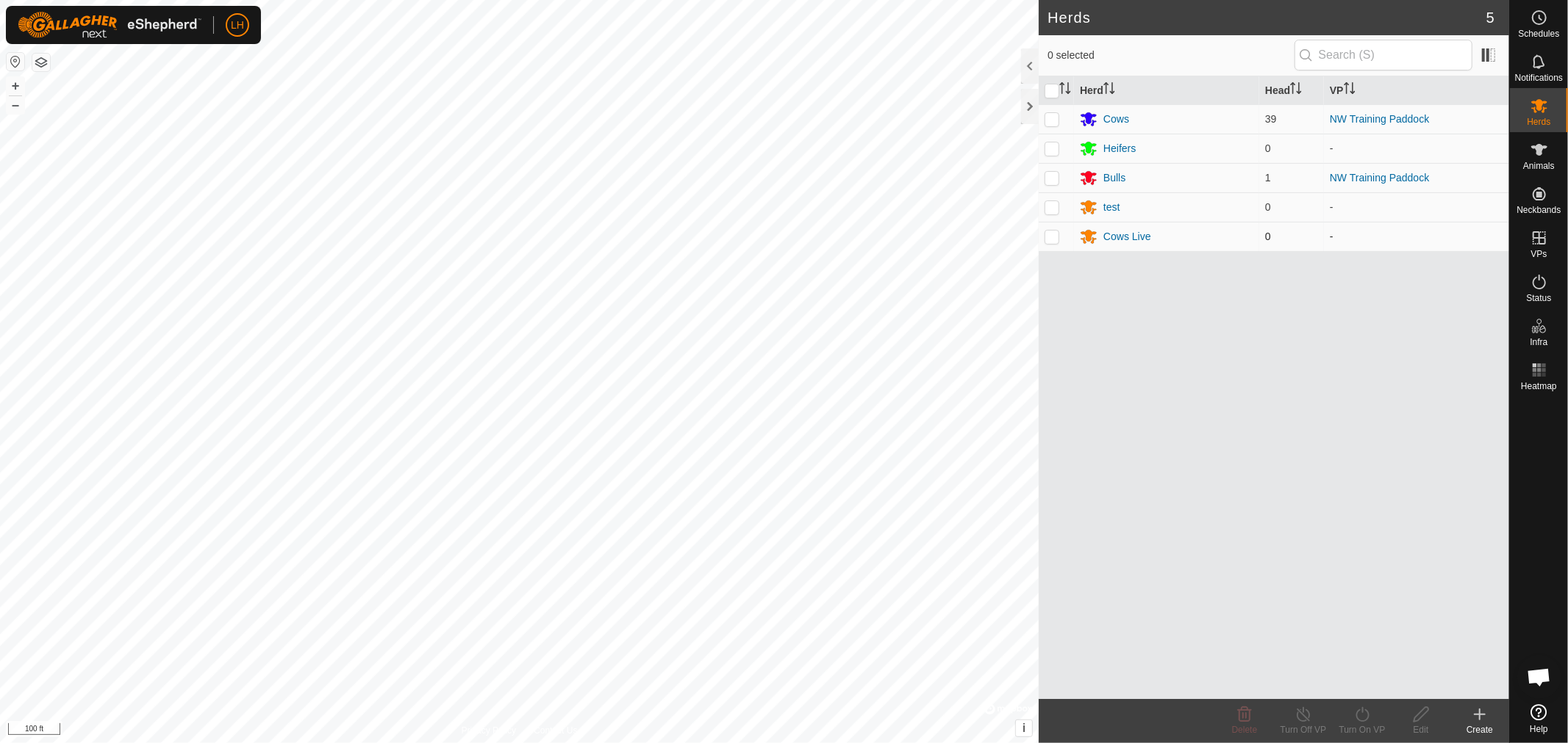
click at [1054, 238] on p-checkbox at bounding box center [1052, 237] width 15 height 11
checkbox input "true"
click at [1417, 717] on icon at bounding box center [1420, 715] width 18 height 18
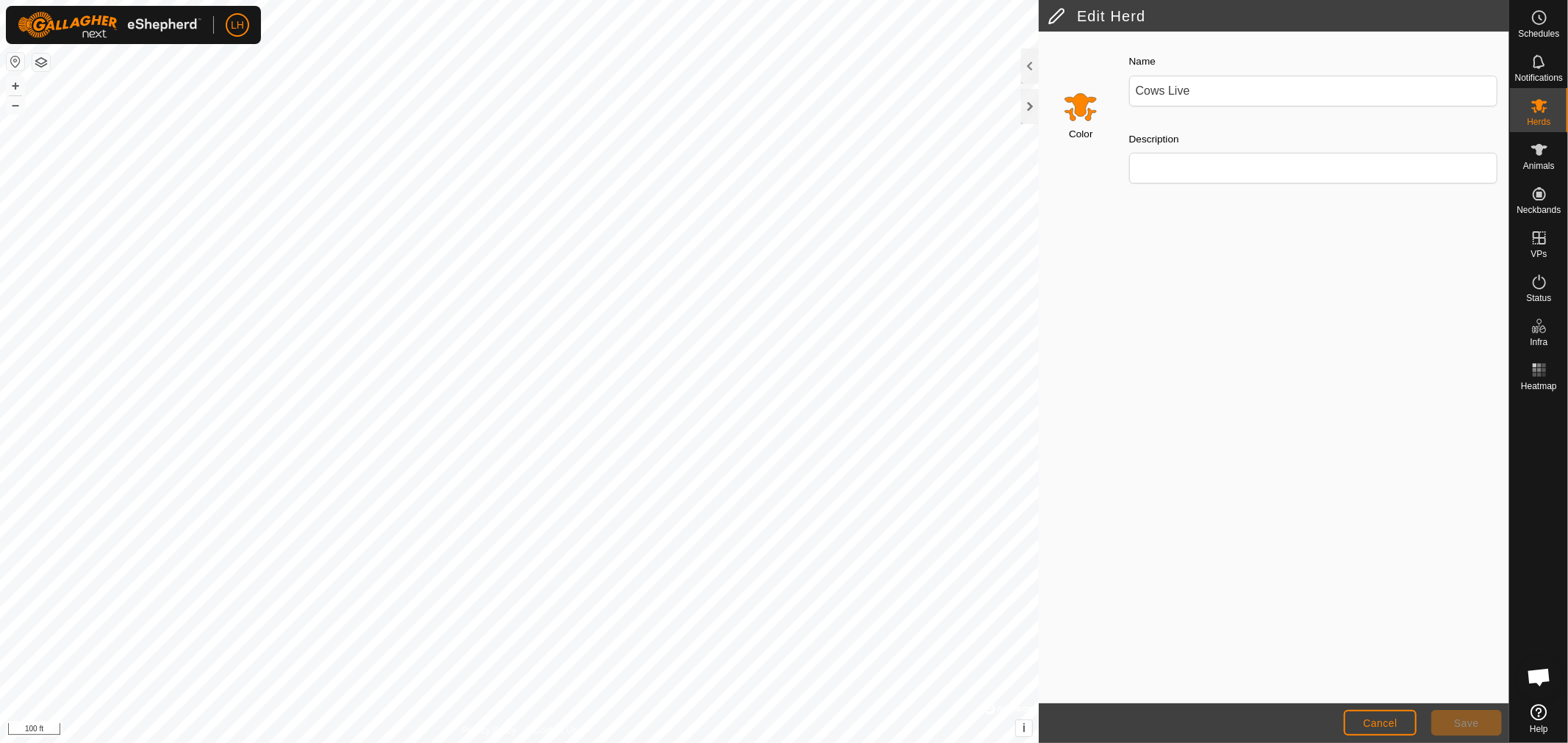
click at [1082, 106] on input "Select a color" at bounding box center [1079, 106] width 35 height 35
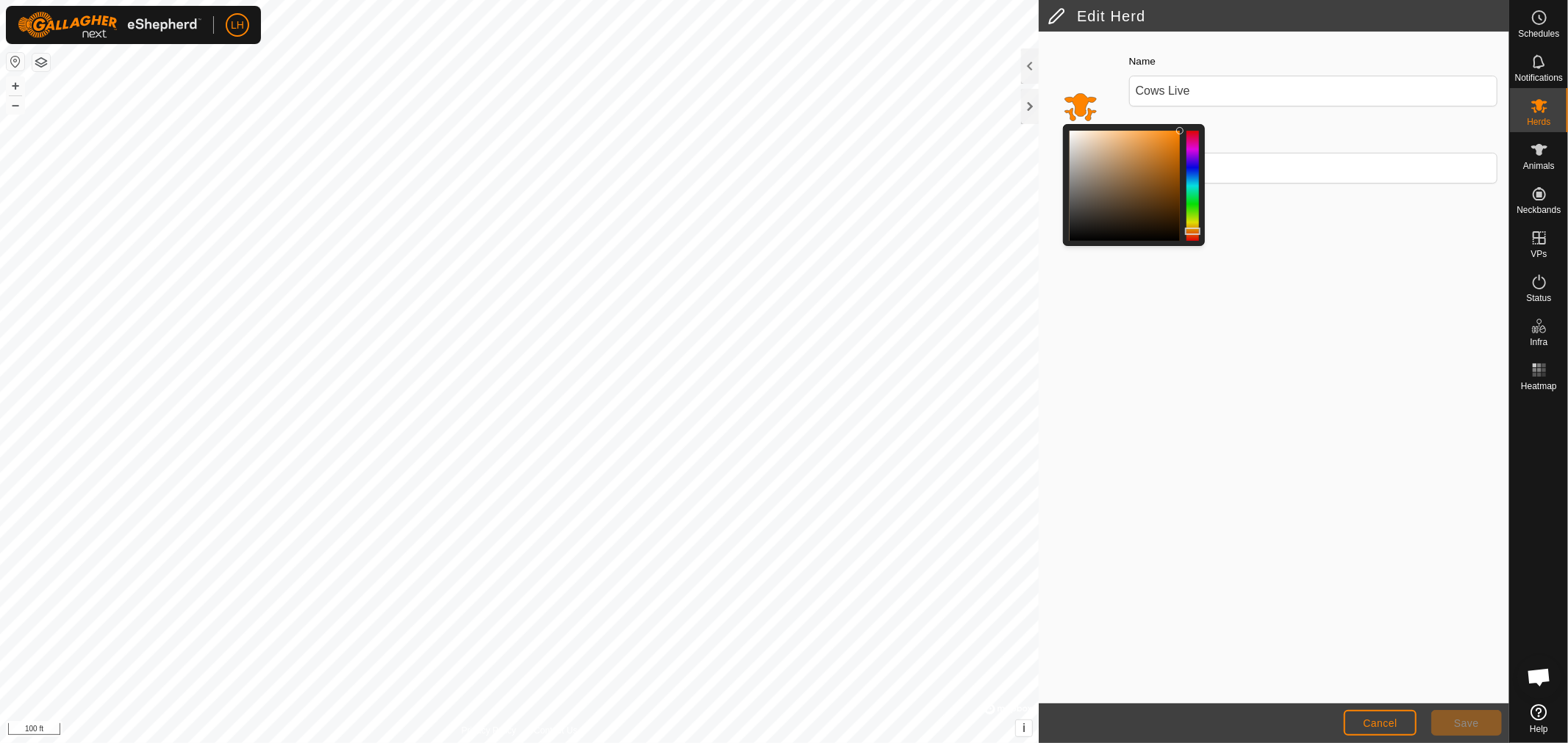
click at [1193, 219] on div at bounding box center [1192, 186] width 12 height 110
click at [1471, 721] on span "Save" at bounding box center [1466, 723] width 25 height 11
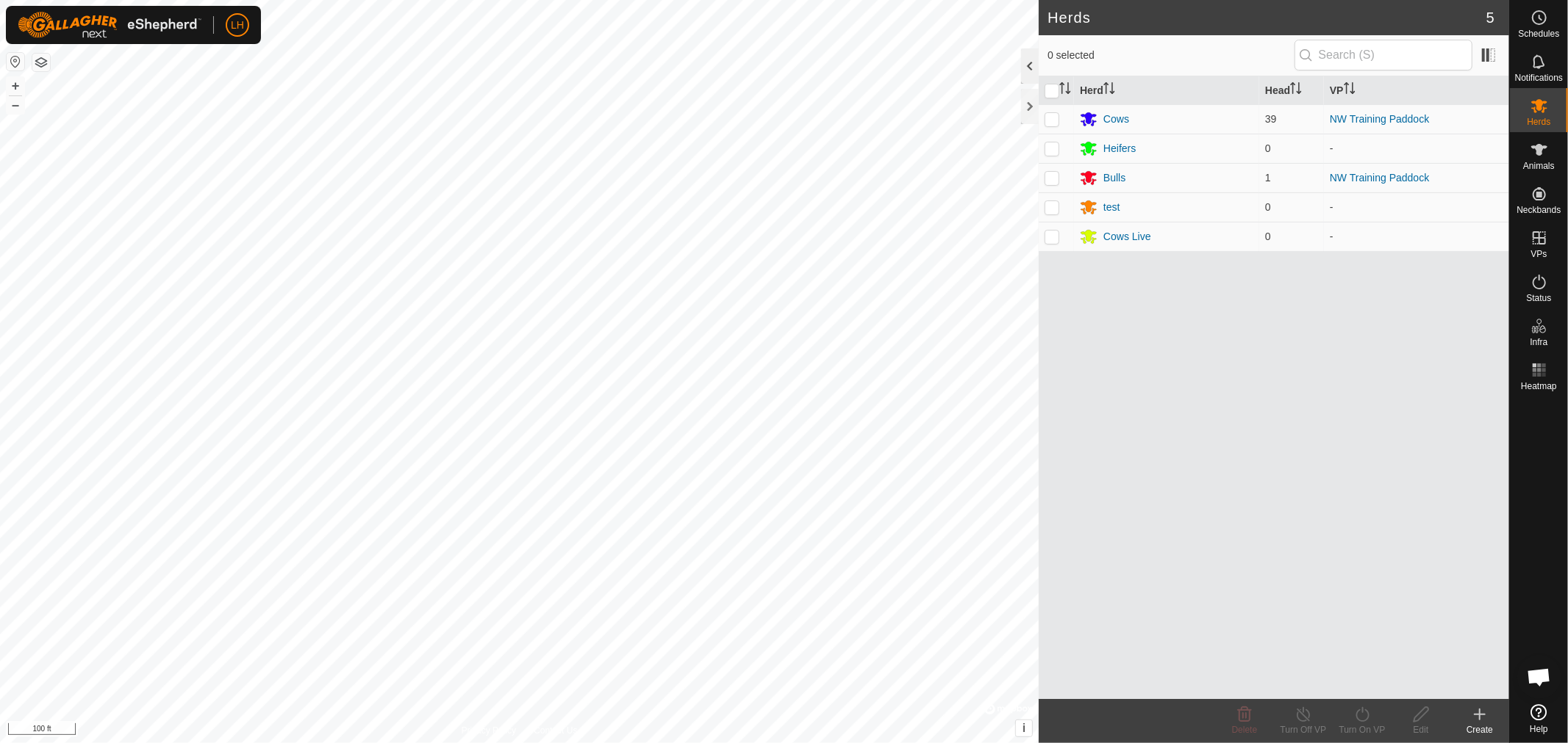
click at [1026, 60] on div at bounding box center [1029, 65] width 18 height 35
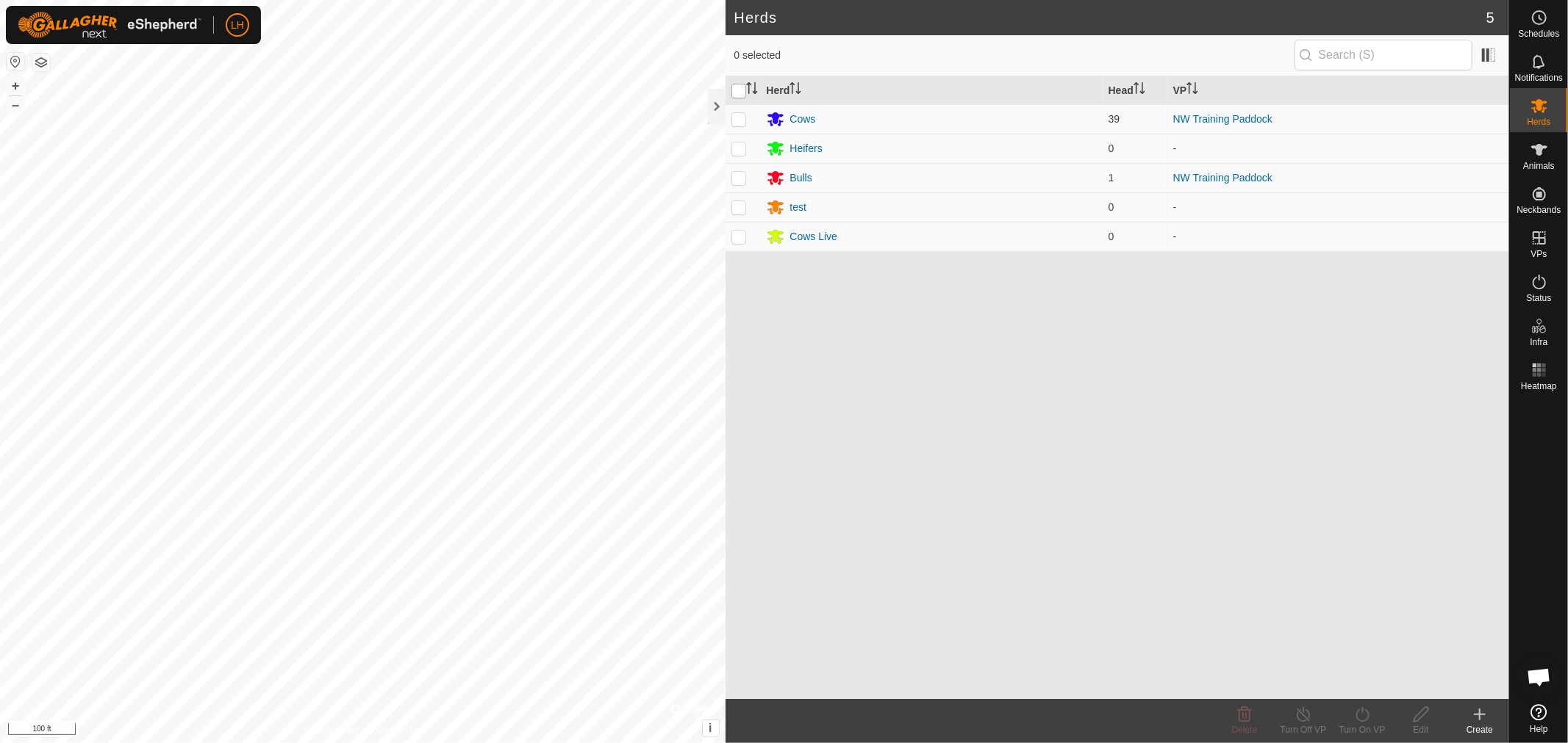
click at [740, 86] on input "checkbox" at bounding box center [739, 91] width 15 height 15
checkbox input "true"
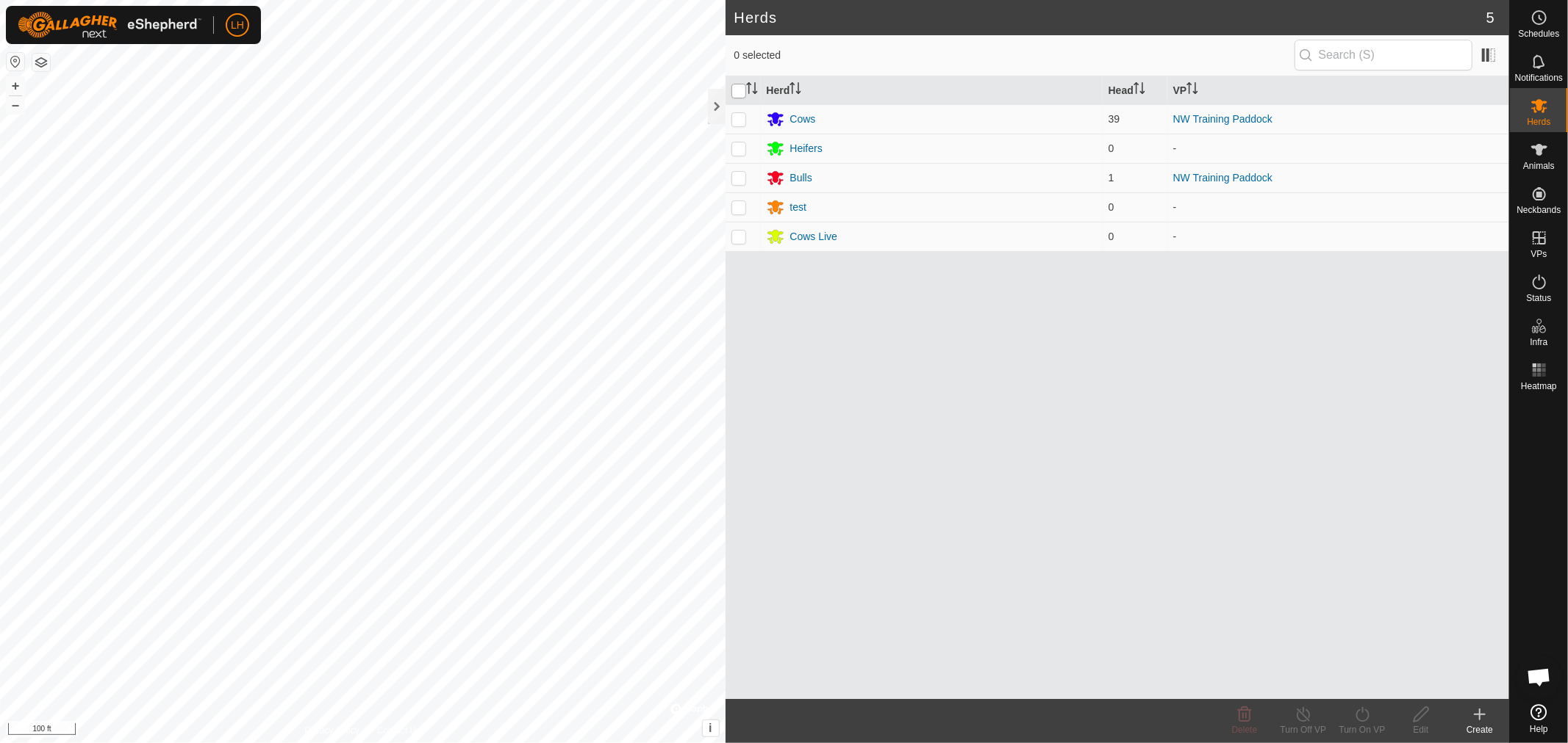
checkbox input "true"
click at [739, 87] on input "checkbox" at bounding box center [739, 91] width 15 height 15
checkbox input "false"
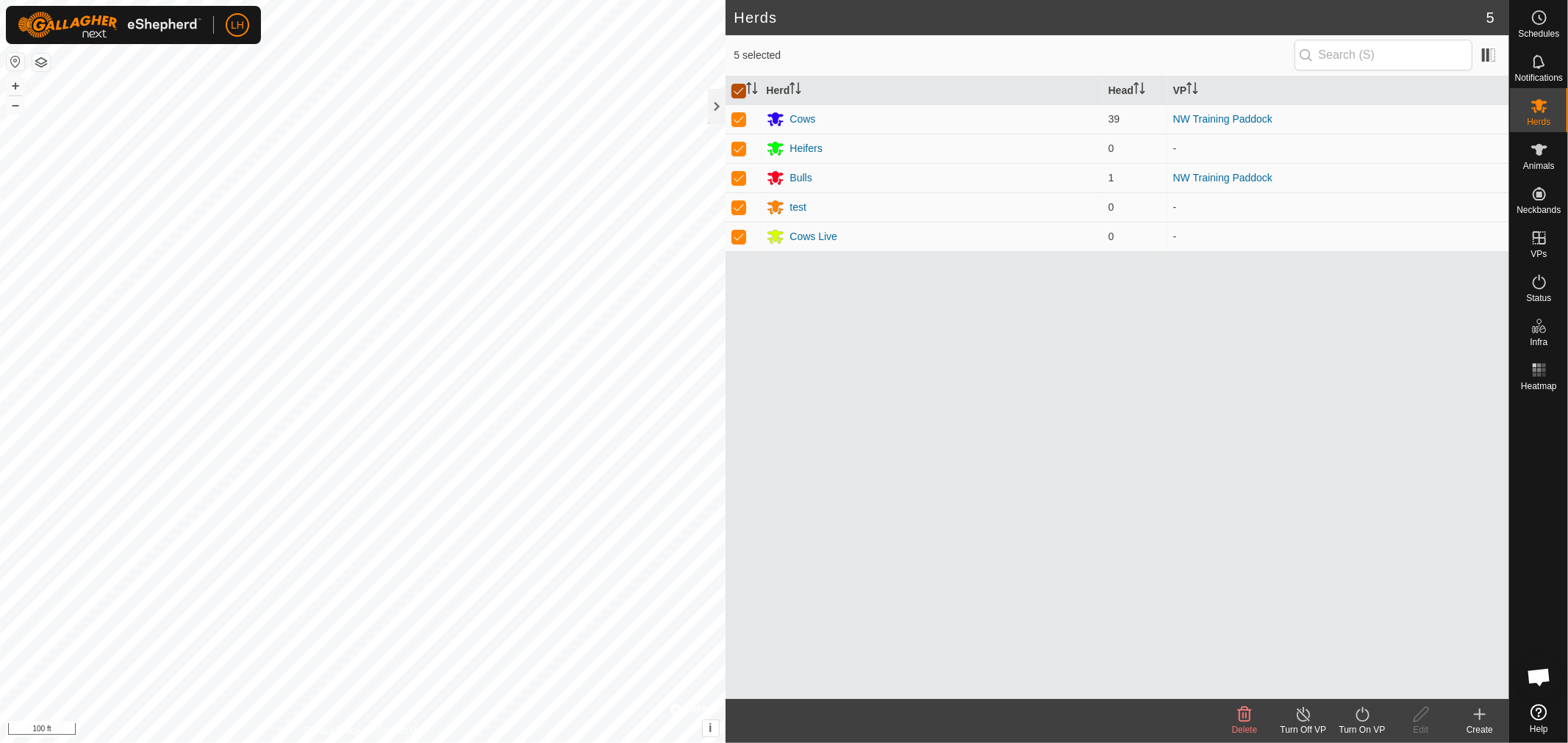
checkbox input "false"
click at [711, 110] on div at bounding box center [716, 106] width 18 height 35
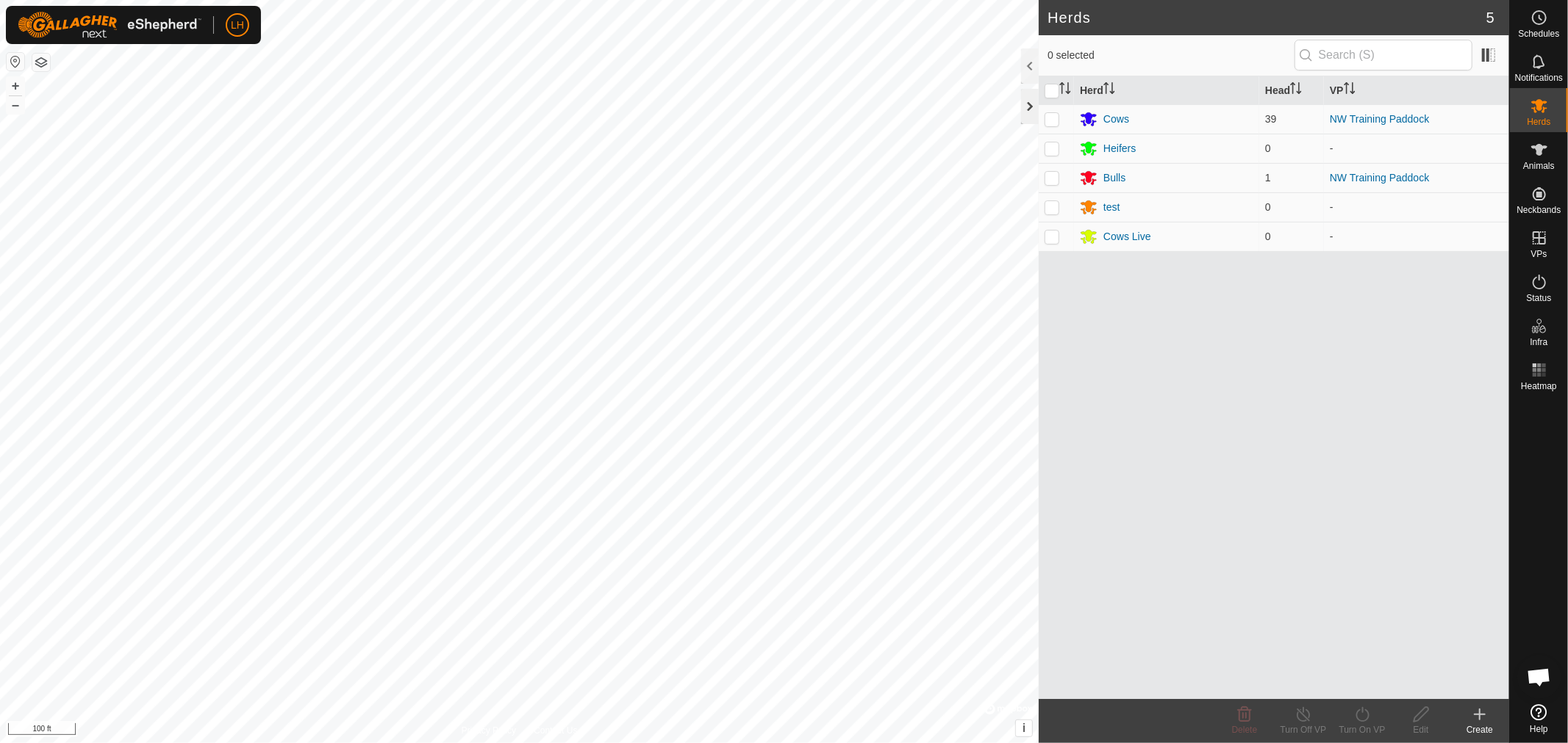
click at [1026, 107] on div at bounding box center [1029, 106] width 18 height 35
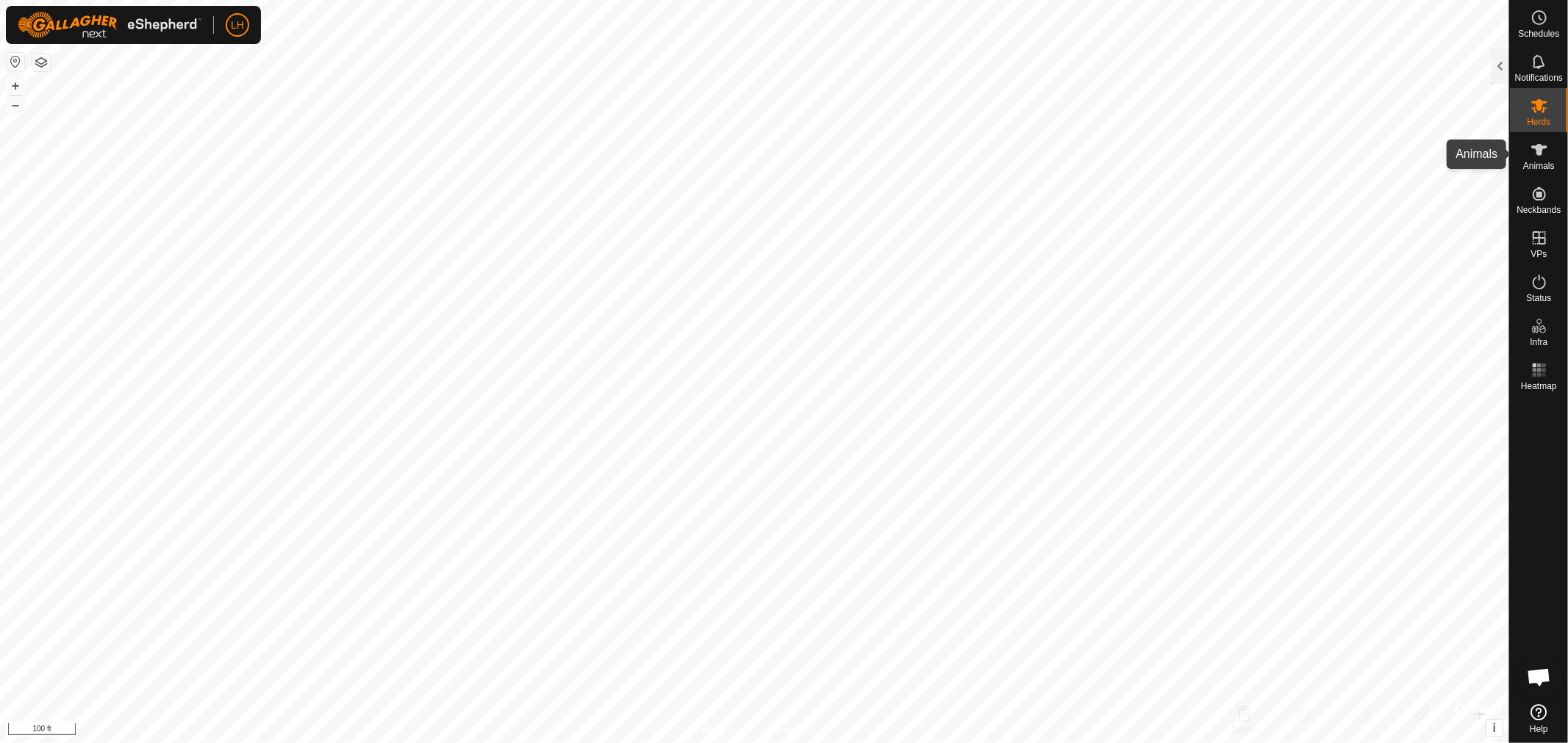
click at [1541, 154] on icon at bounding box center [1539, 150] width 18 height 18
drag, startPoint x: 1500, startPoint y: 57, endPoint x: 1456, endPoint y: 94, distance: 57.5
click at [1500, 58] on div at bounding box center [1500, 65] width 18 height 35
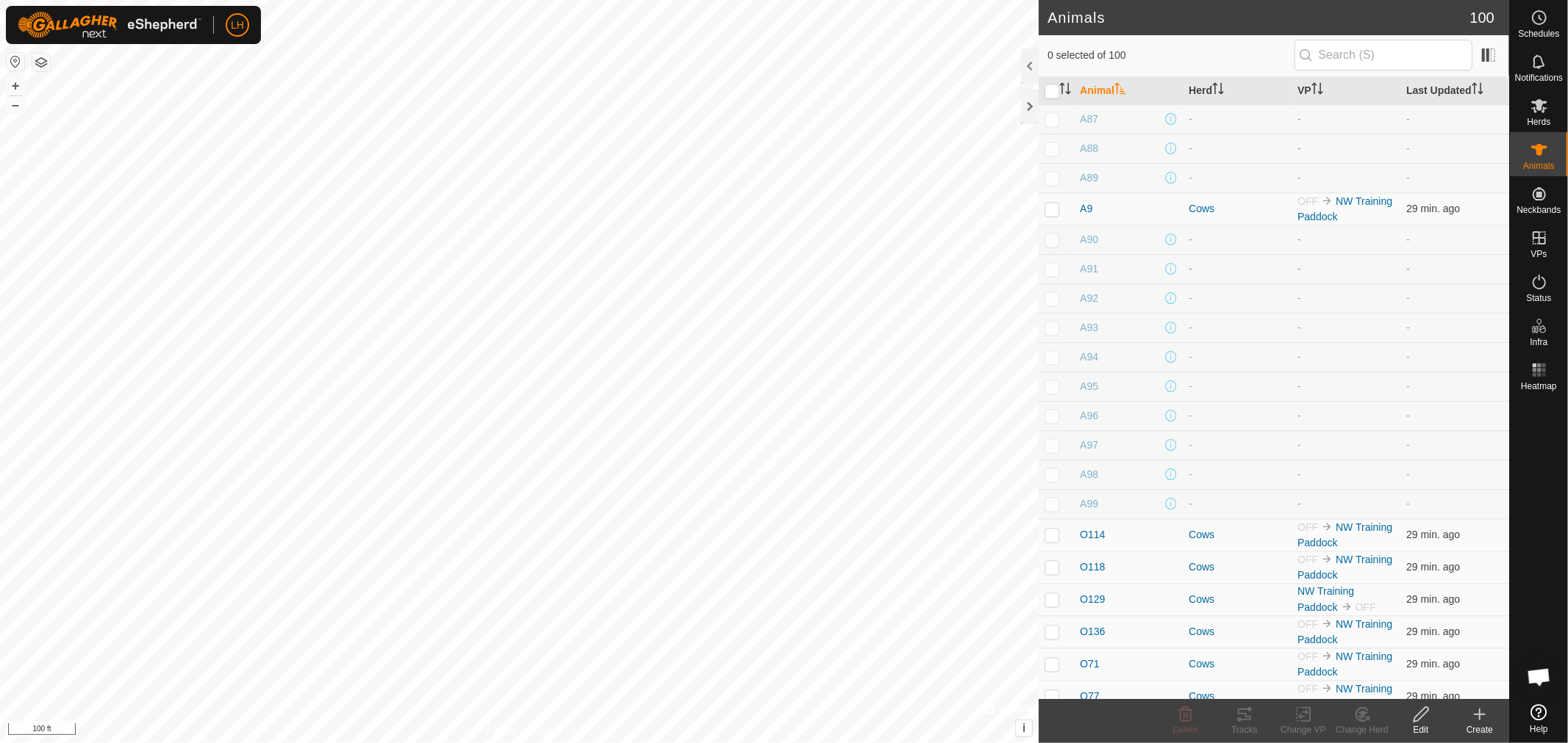
scroll to position [2511, 0]
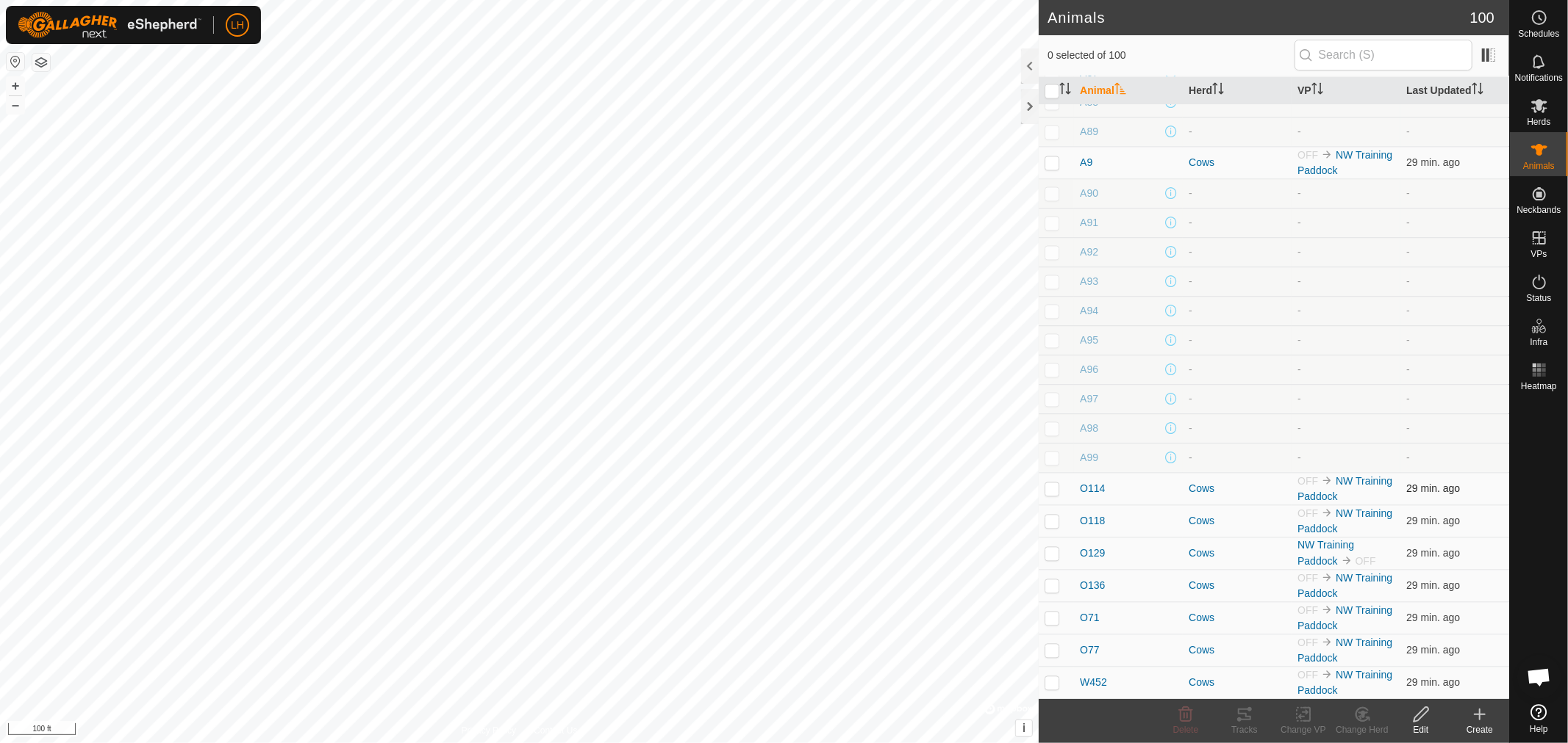
click at [1049, 486] on p-checkbox at bounding box center [1052, 488] width 15 height 11
checkbox input "true"
click at [1052, 521] on p-checkbox at bounding box center [1052, 521] width 15 height 11
checkbox input "true"
click at [1053, 551] on p-checkbox at bounding box center [1052, 553] width 15 height 11
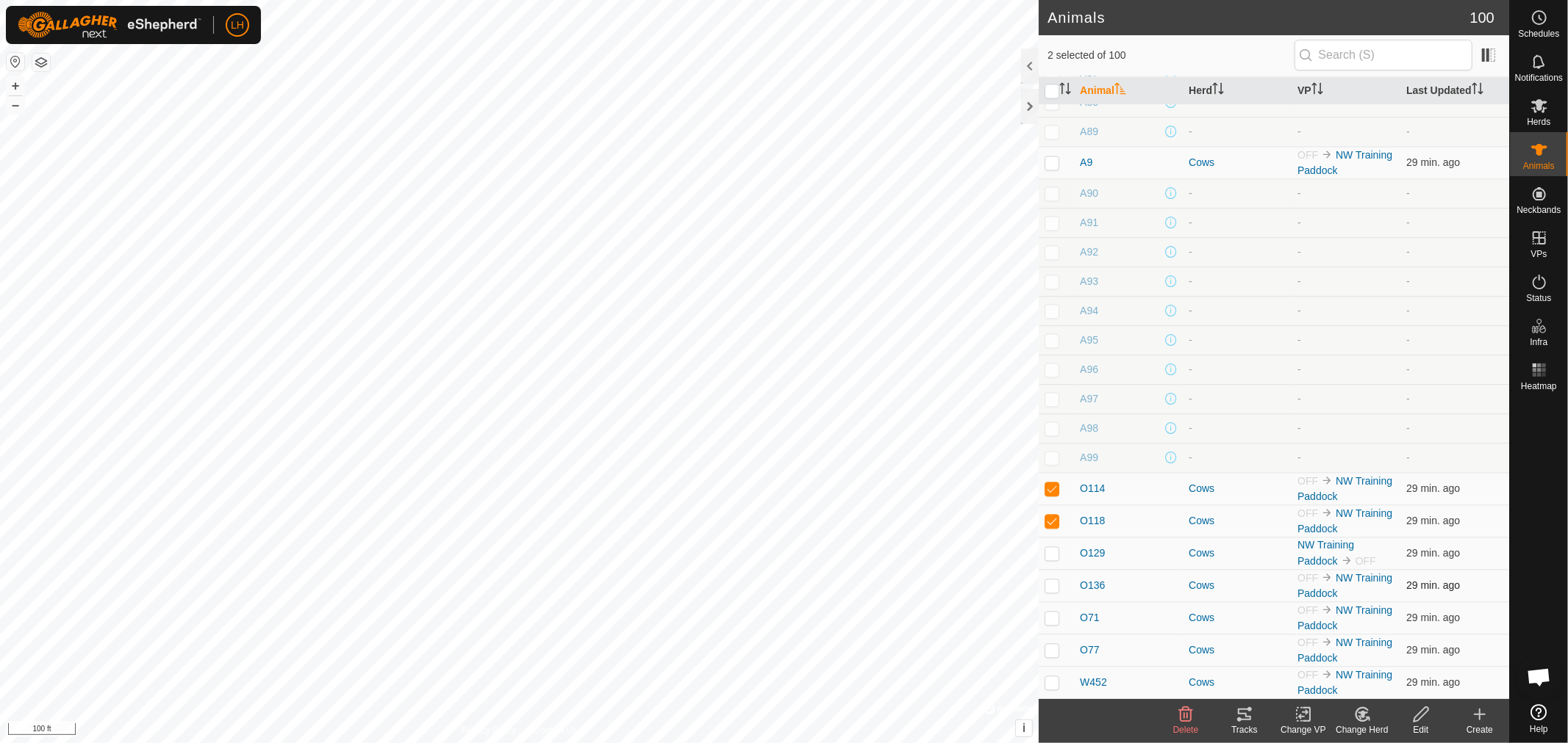
checkbox input "true"
drag, startPoint x: 1056, startPoint y: 580, endPoint x: 1056, endPoint y: 591, distance: 11.0
click at [1056, 585] on p-checkbox at bounding box center [1052, 585] width 15 height 11
checkbox input "true"
click at [1051, 617] on p-checkbox at bounding box center [1052, 618] width 15 height 11
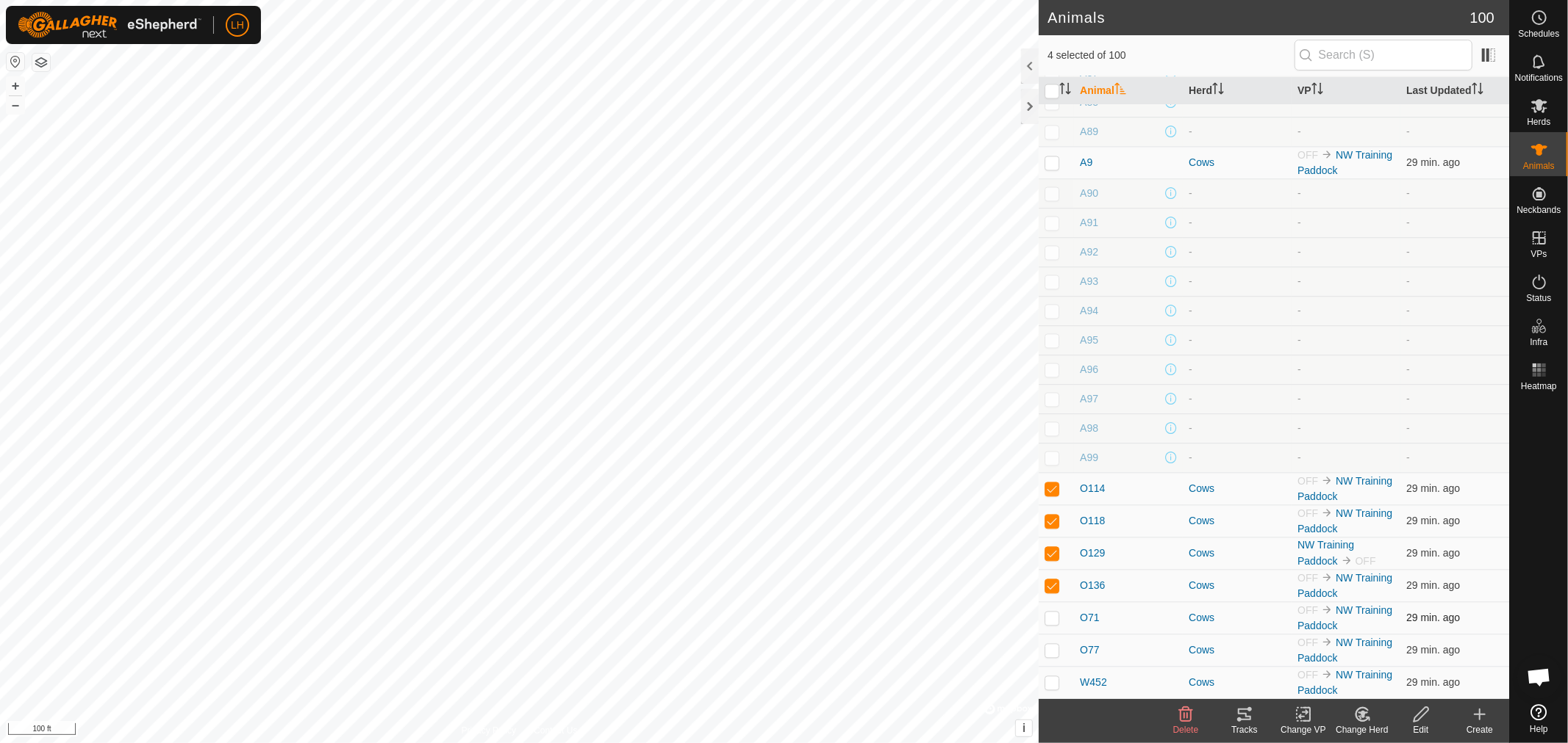
checkbox input "true"
click at [1054, 648] on p-checkbox at bounding box center [1052, 650] width 15 height 11
checkbox input "true"
click at [1049, 678] on p-checkbox at bounding box center [1052, 682] width 15 height 11
checkbox input "true"
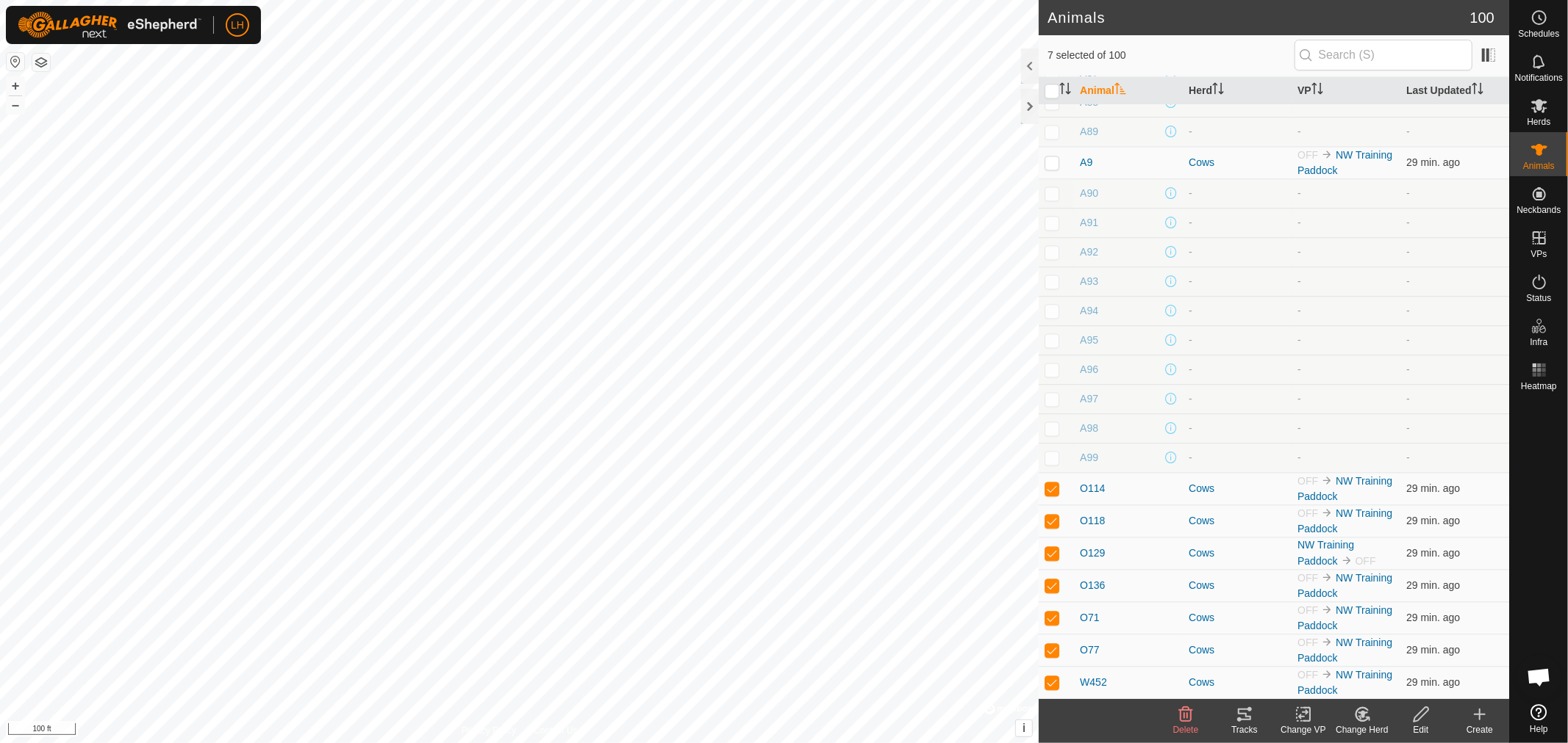
click at [1355, 717] on icon at bounding box center [1362, 715] width 18 height 18
click at [1400, 651] on link "Choose Herd..." at bounding box center [1406, 651] width 146 height 29
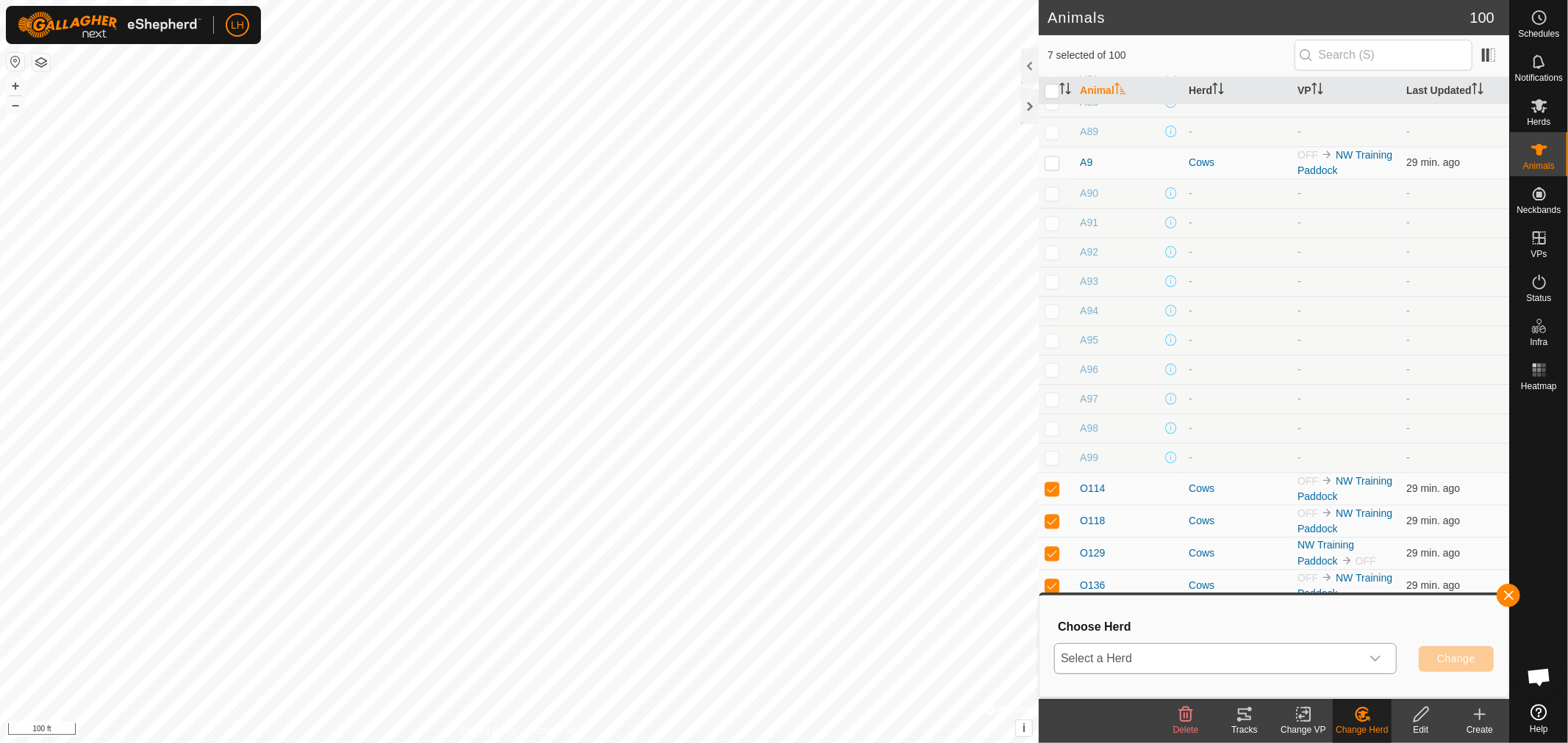
click at [1377, 654] on icon "dropdown trigger" at bounding box center [1375, 659] width 11 height 11
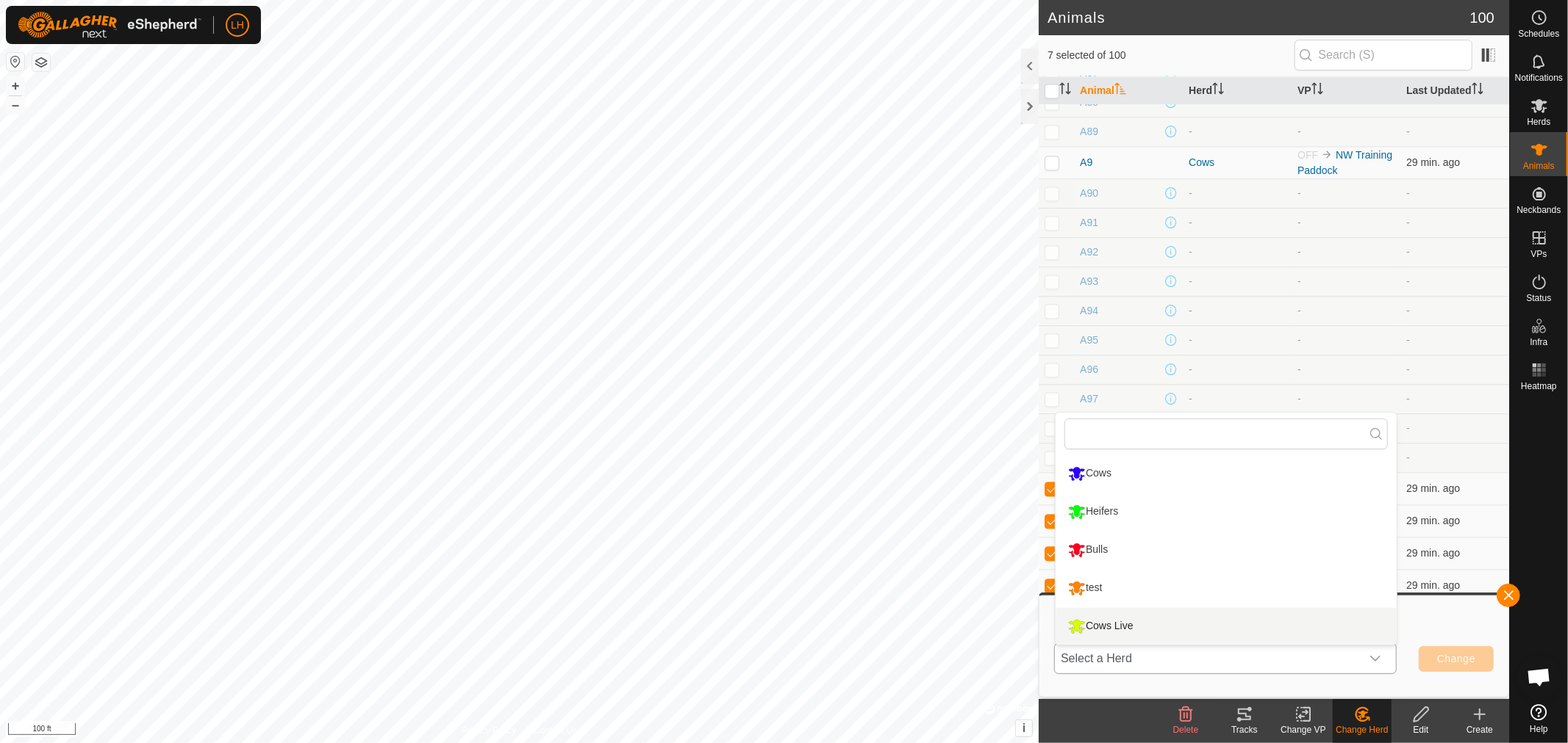
click at [1112, 625] on li "Cows Live" at bounding box center [1226, 627] width 341 height 37
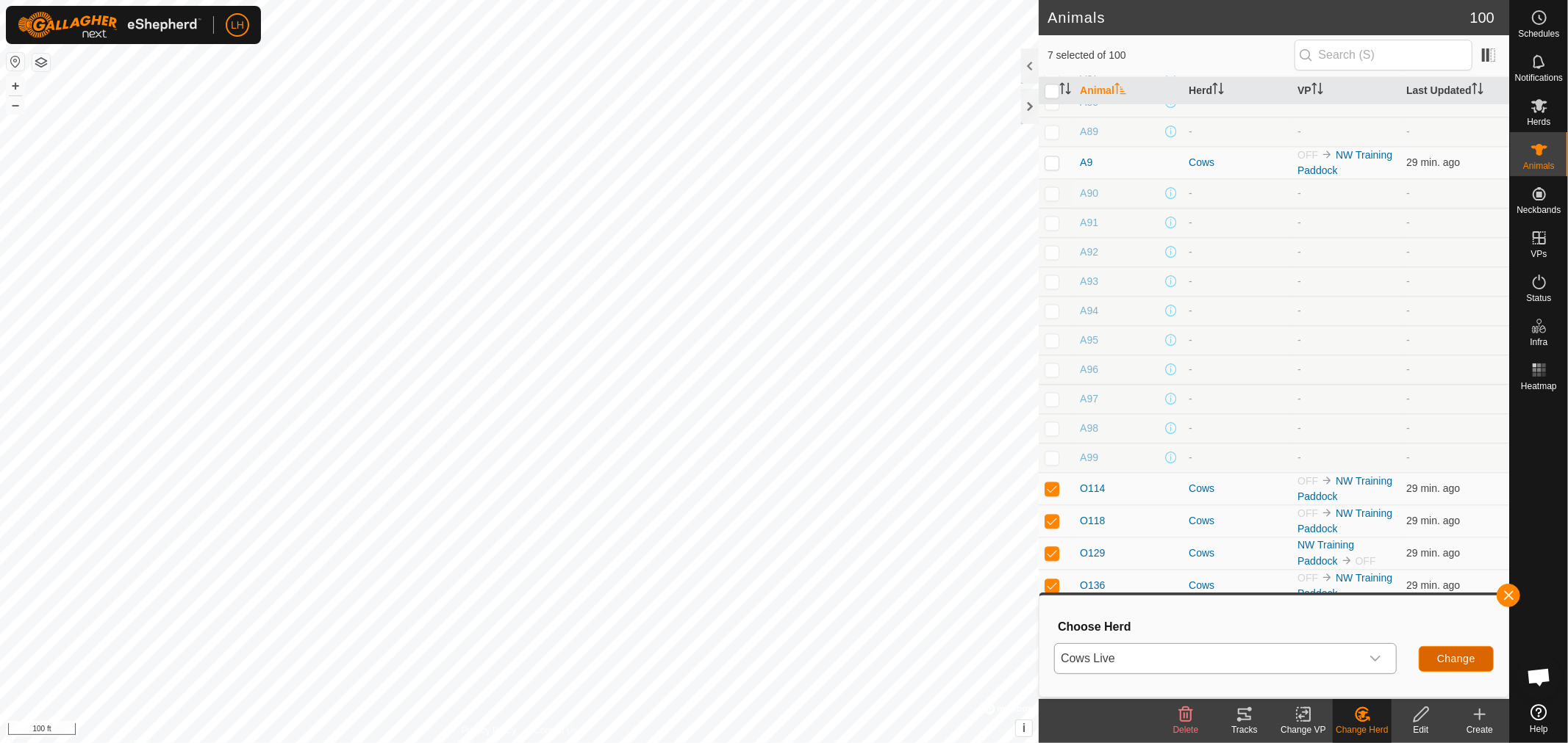
click at [1464, 654] on span "Change" at bounding box center [1455, 659] width 38 height 11
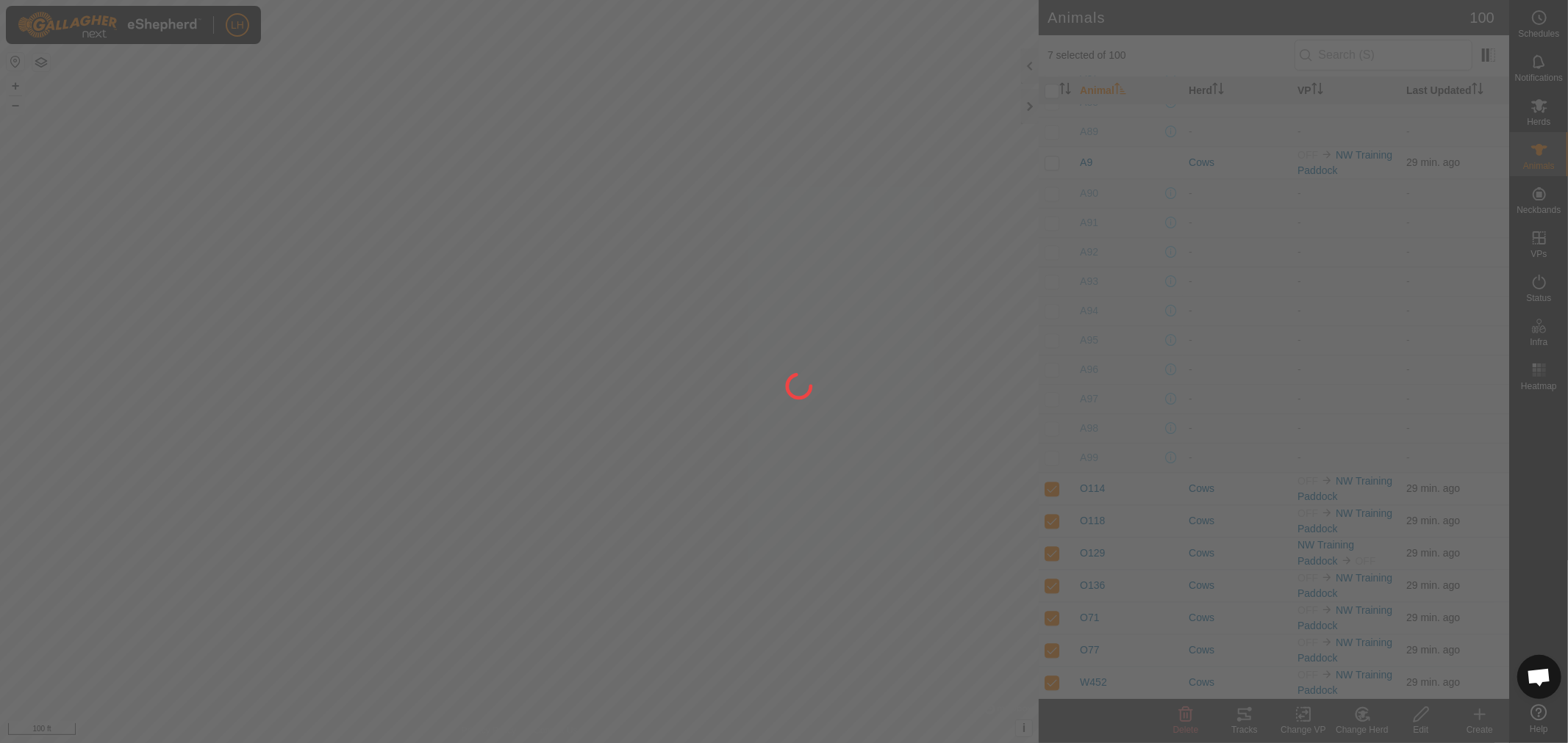
checkbox input "false"
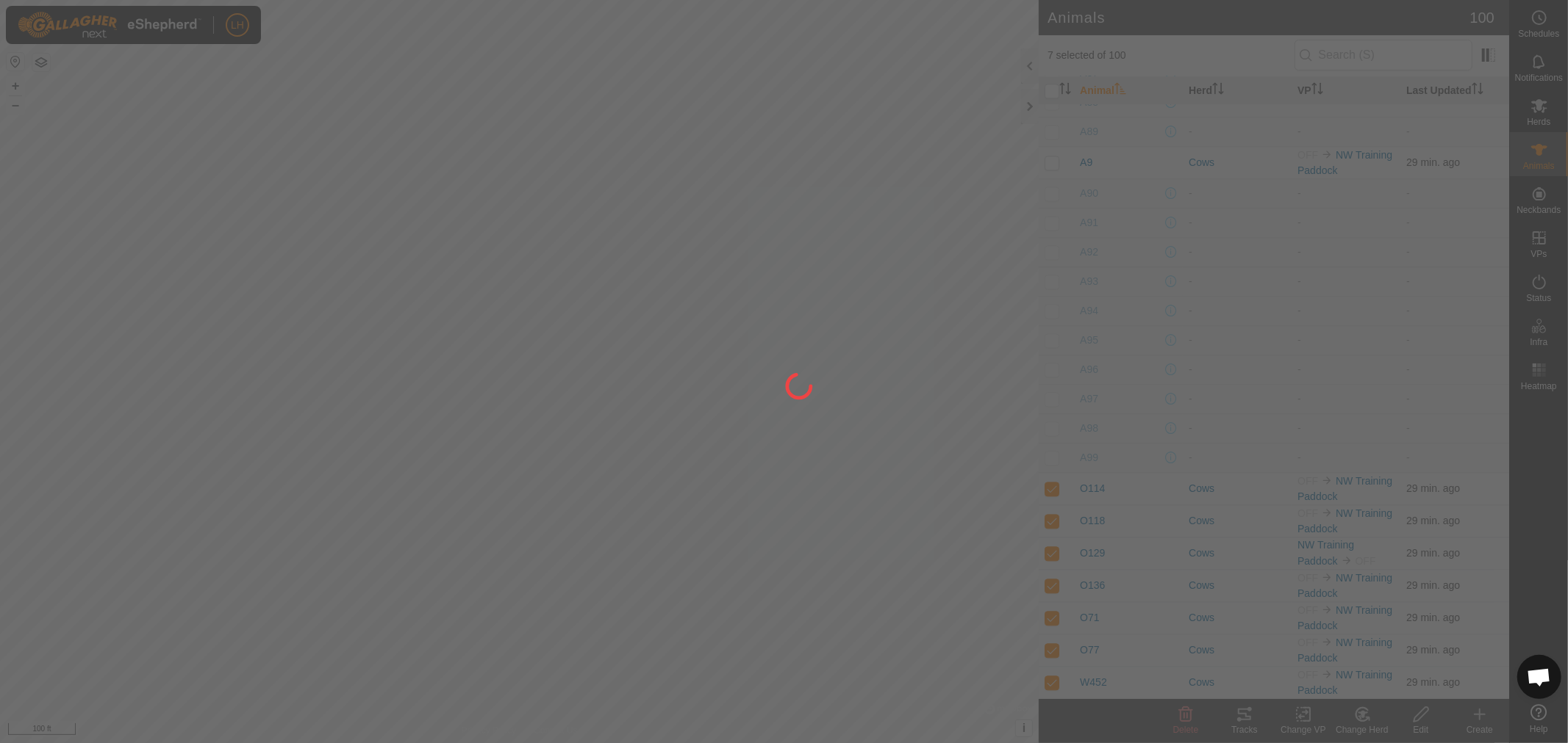
checkbox input "false"
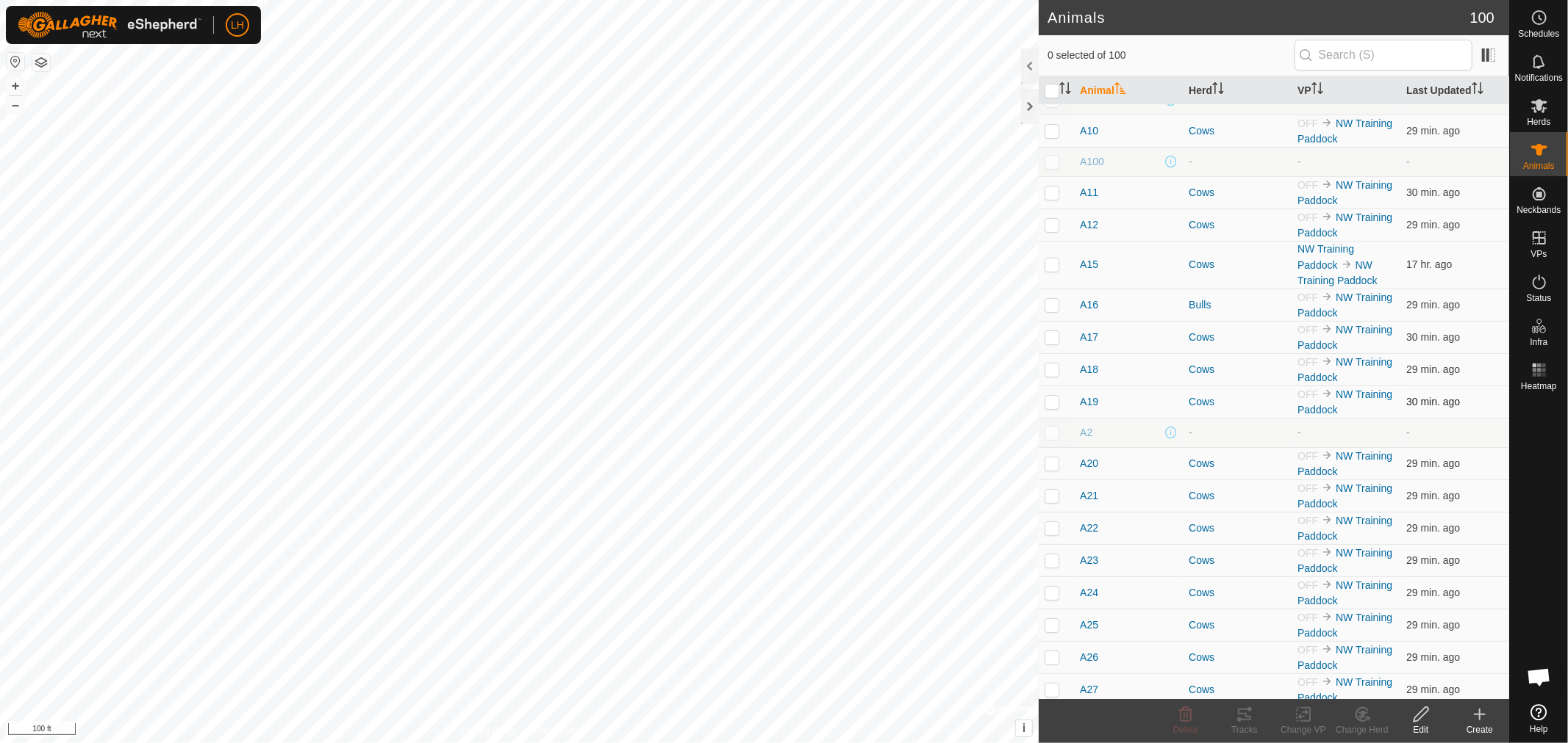
scroll to position [0, 0]
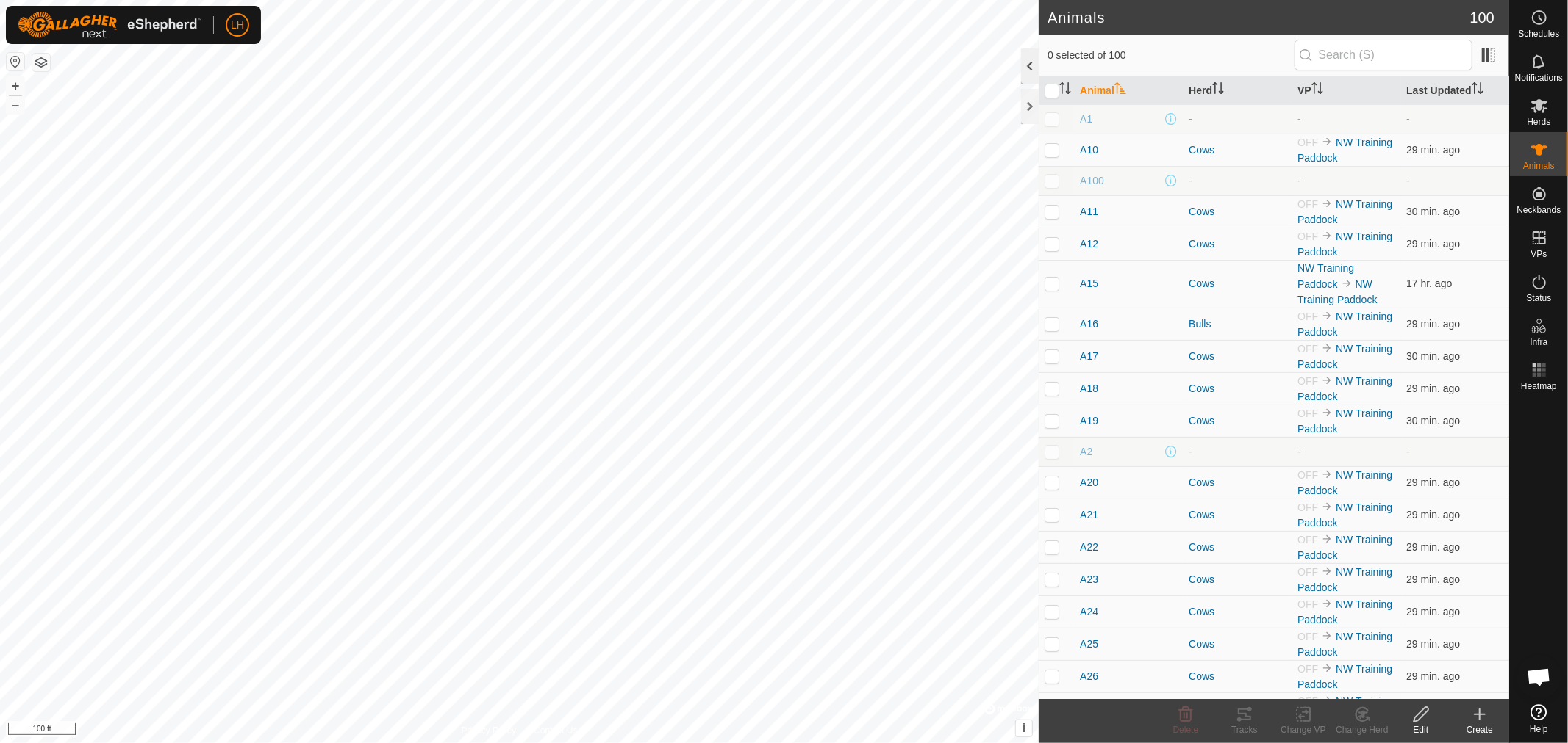
click at [1027, 62] on div at bounding box center [1029, 65] width 18 height 35
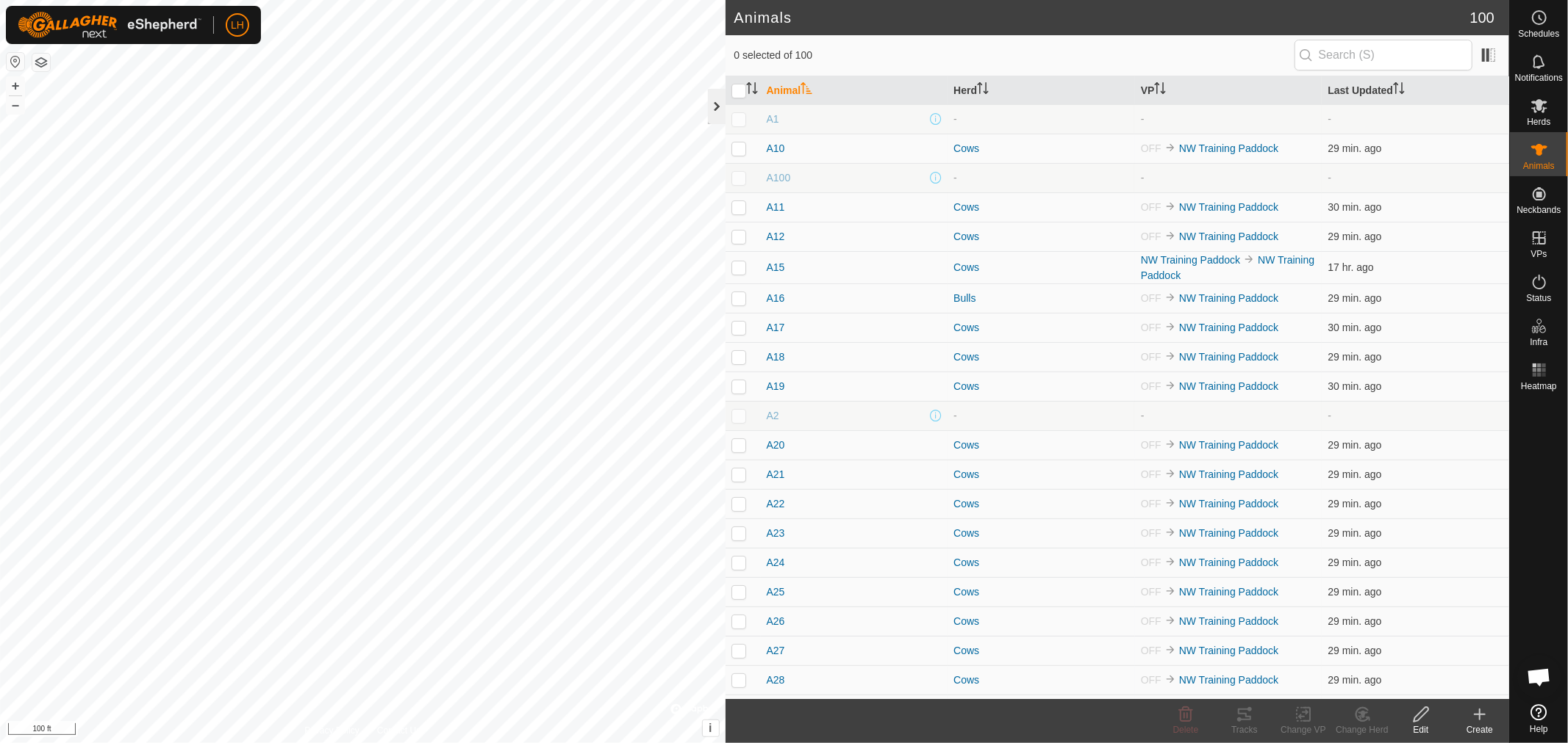
click at [718, 110] on div at bounding box center [716, 106] width 18 height 35
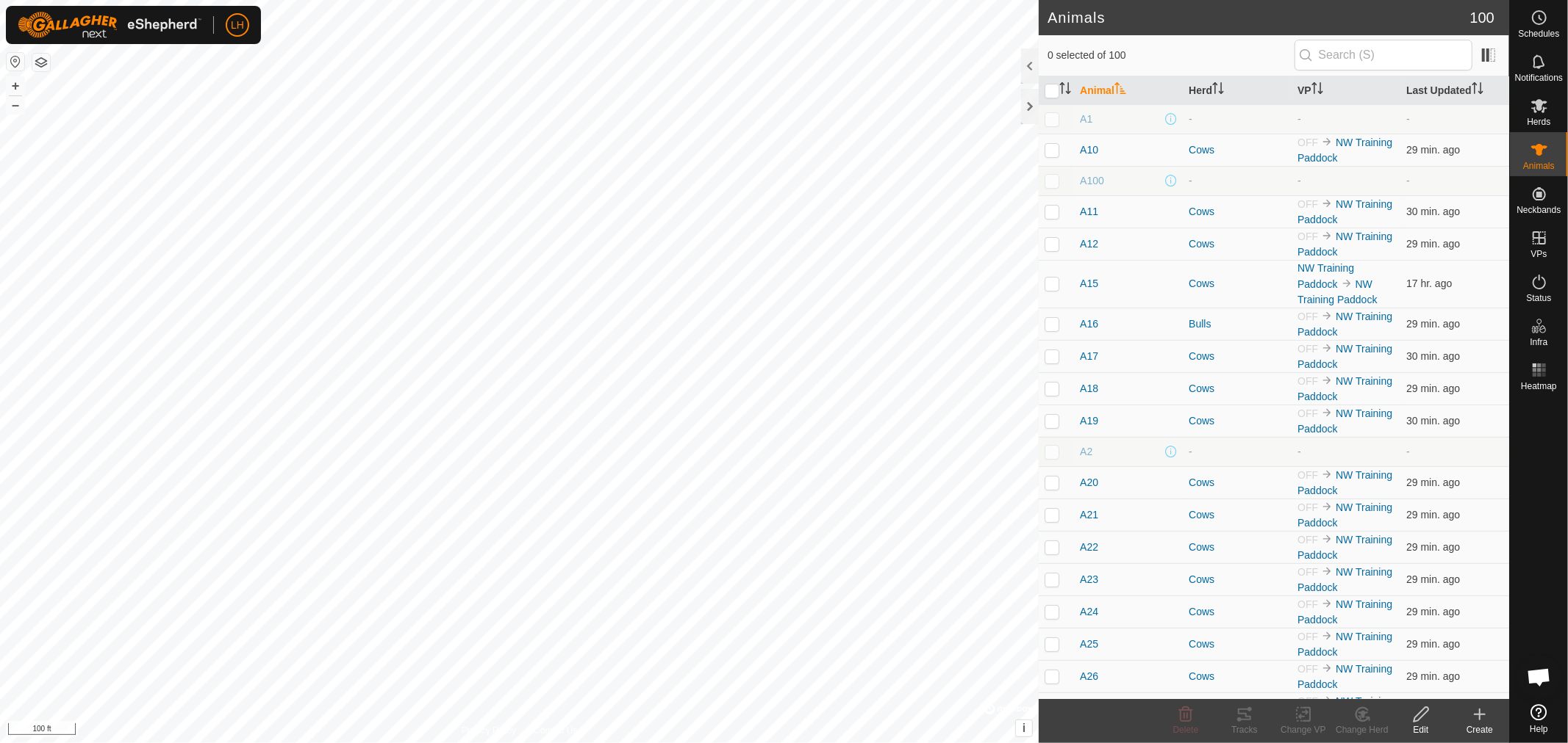
drag, startPoint x: 1025, startPoint y: 107, endPoint x: 1042, endPoint y: 111, distance: 17.5
click at [1026, 107] on div at bounding box center [1029, 106] width 18 height 35
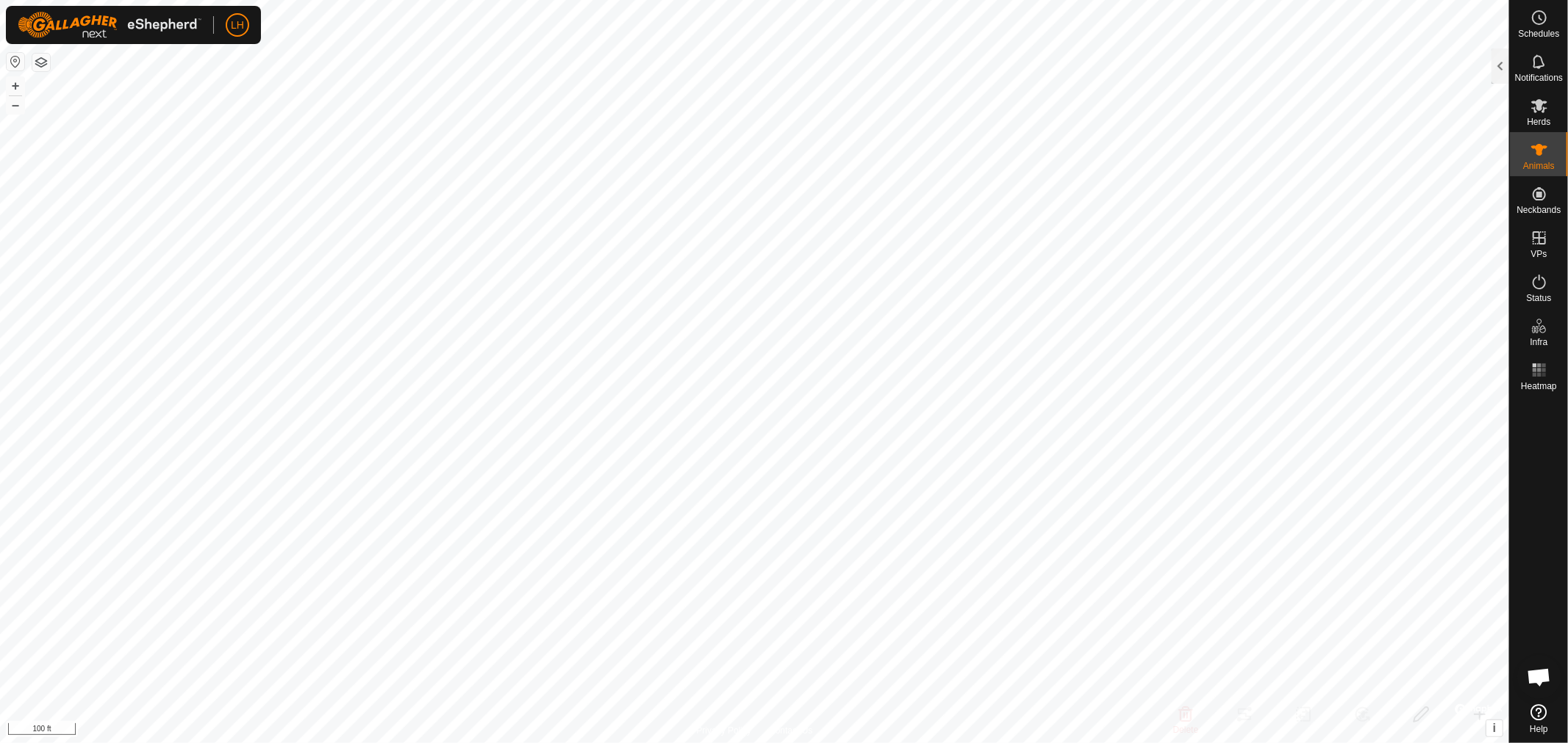
click at [1541, 685] on span "Open chat" at bounding box center [1539, 679] width 25 height 21
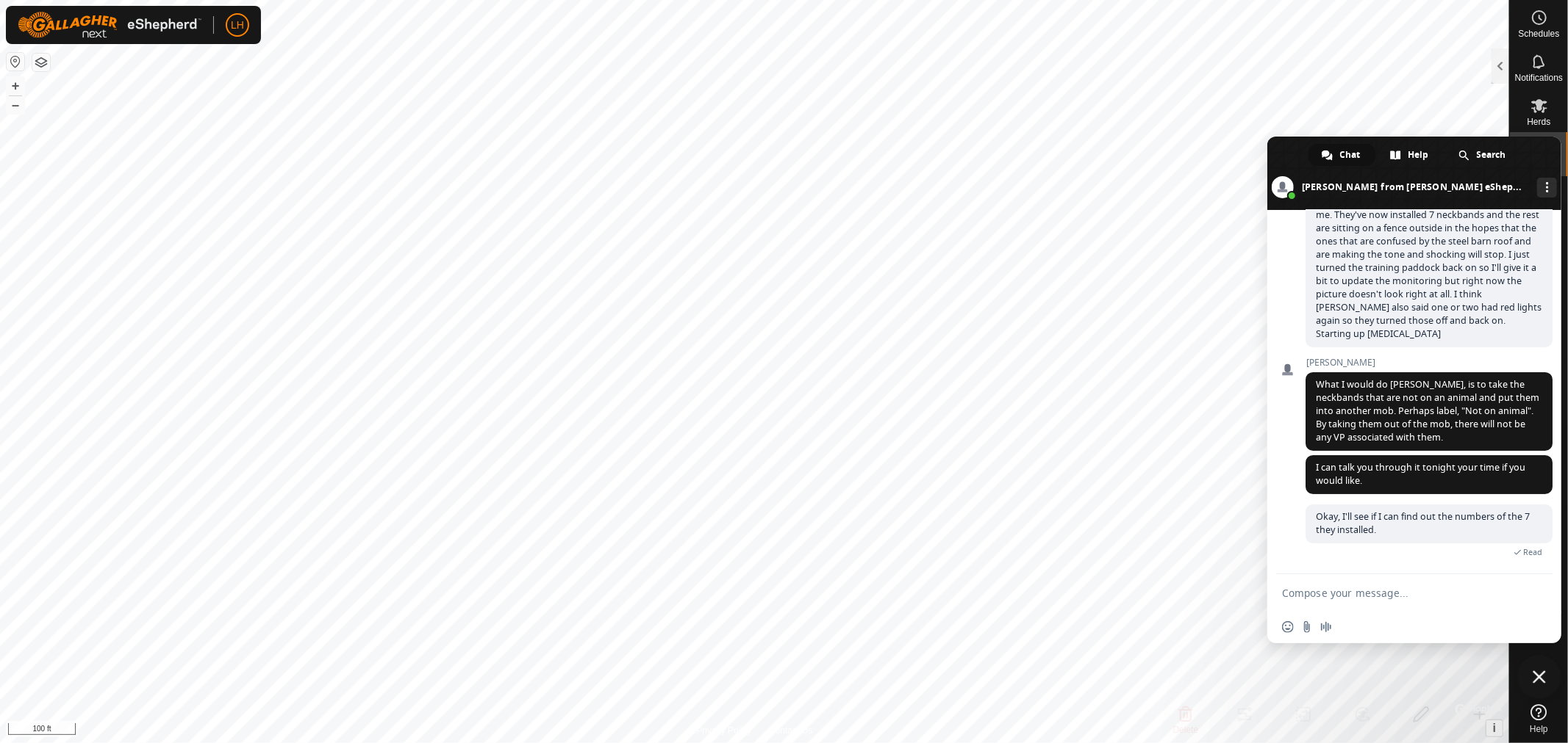
scroll to position [9947, 0]
click at [1533, 677] on span "Close chat" at bounding box center [1539, 678] width 13 height 13
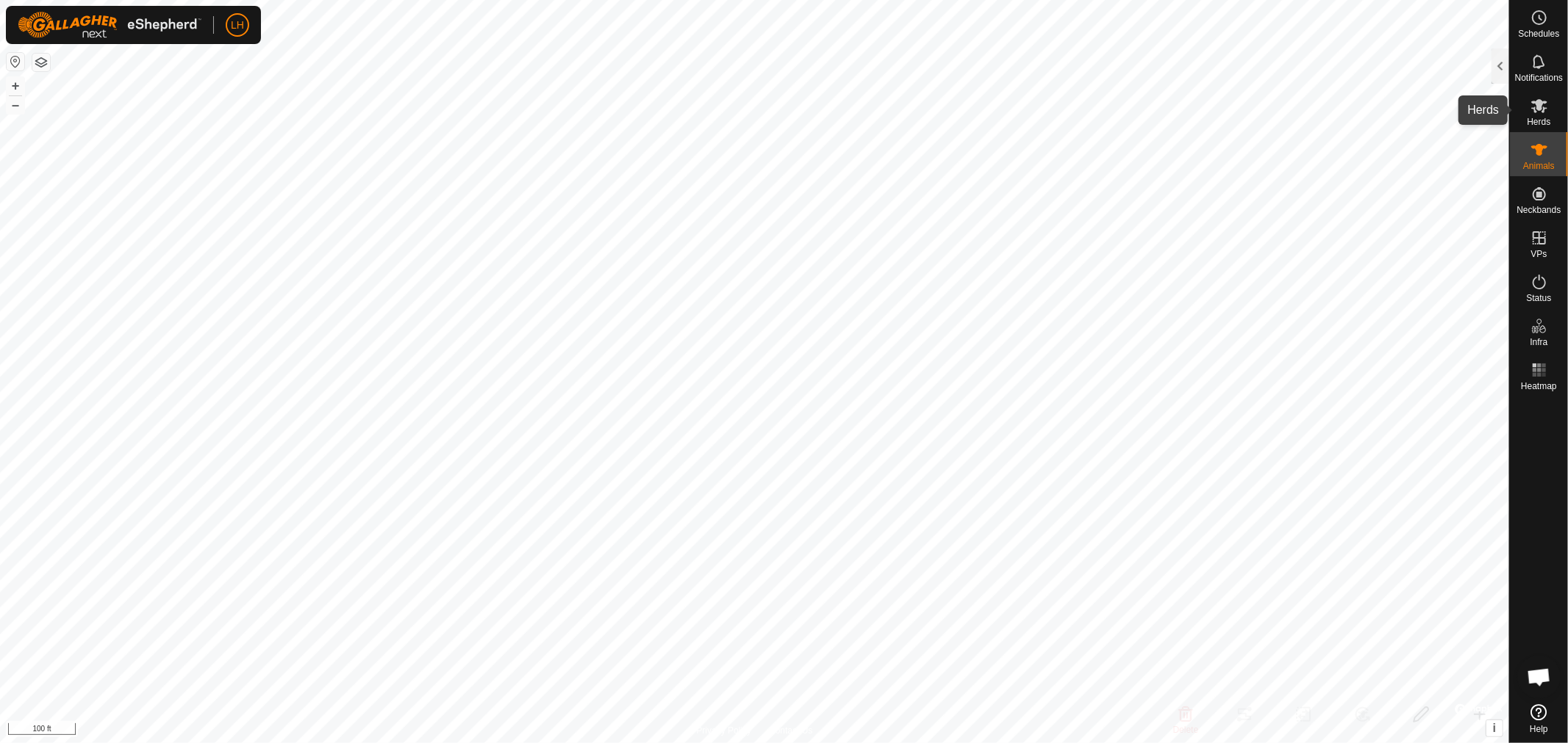
click at [1540, 115] on es-mob-svg-icon at bounding box center [1539, 105] width 27 height 24
click at [1502, 63] on div at bounding box center [1500, 65] width 18 height 35
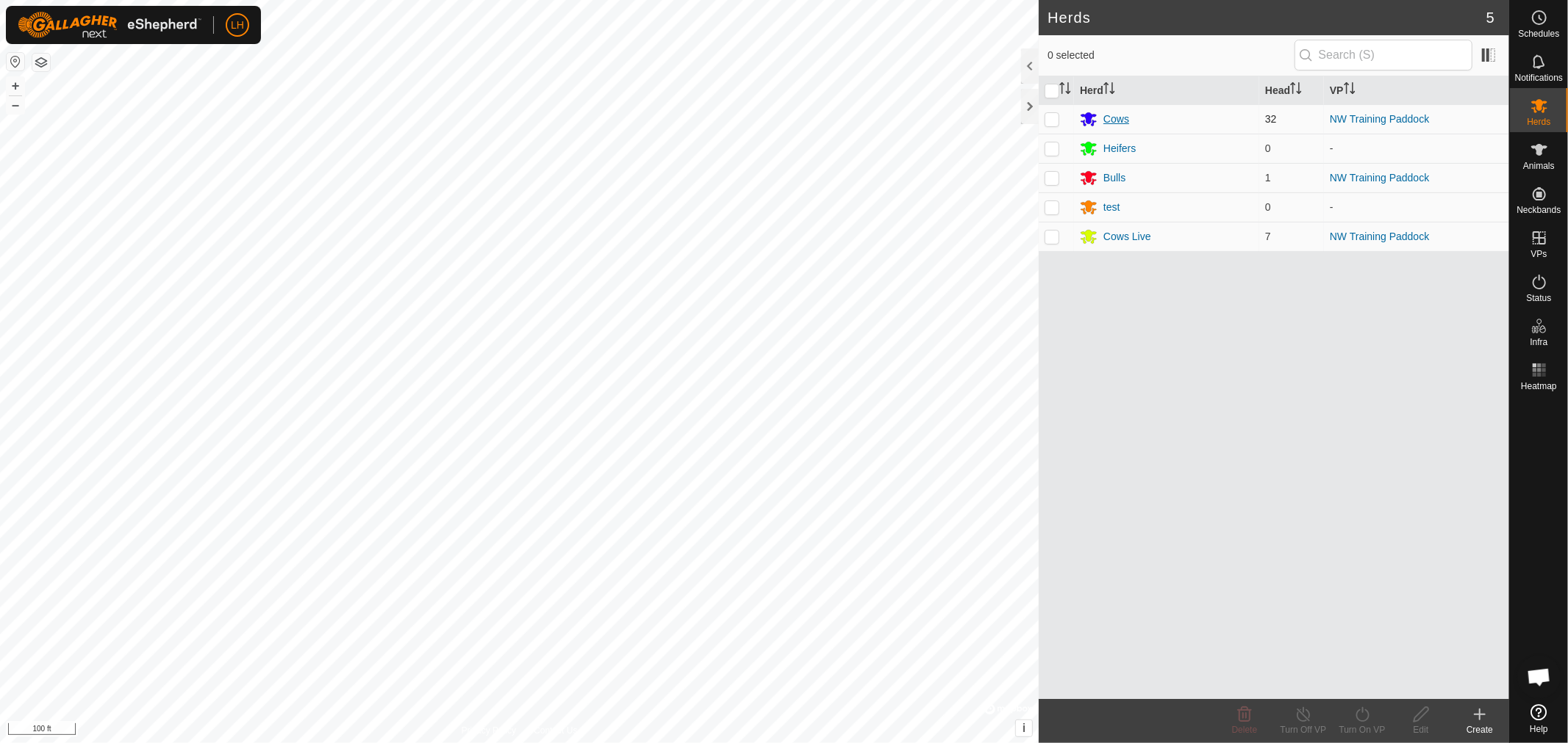
click at [1107, 120] on div "Cows" at bounding box center [1115, 119] width 26 height 15
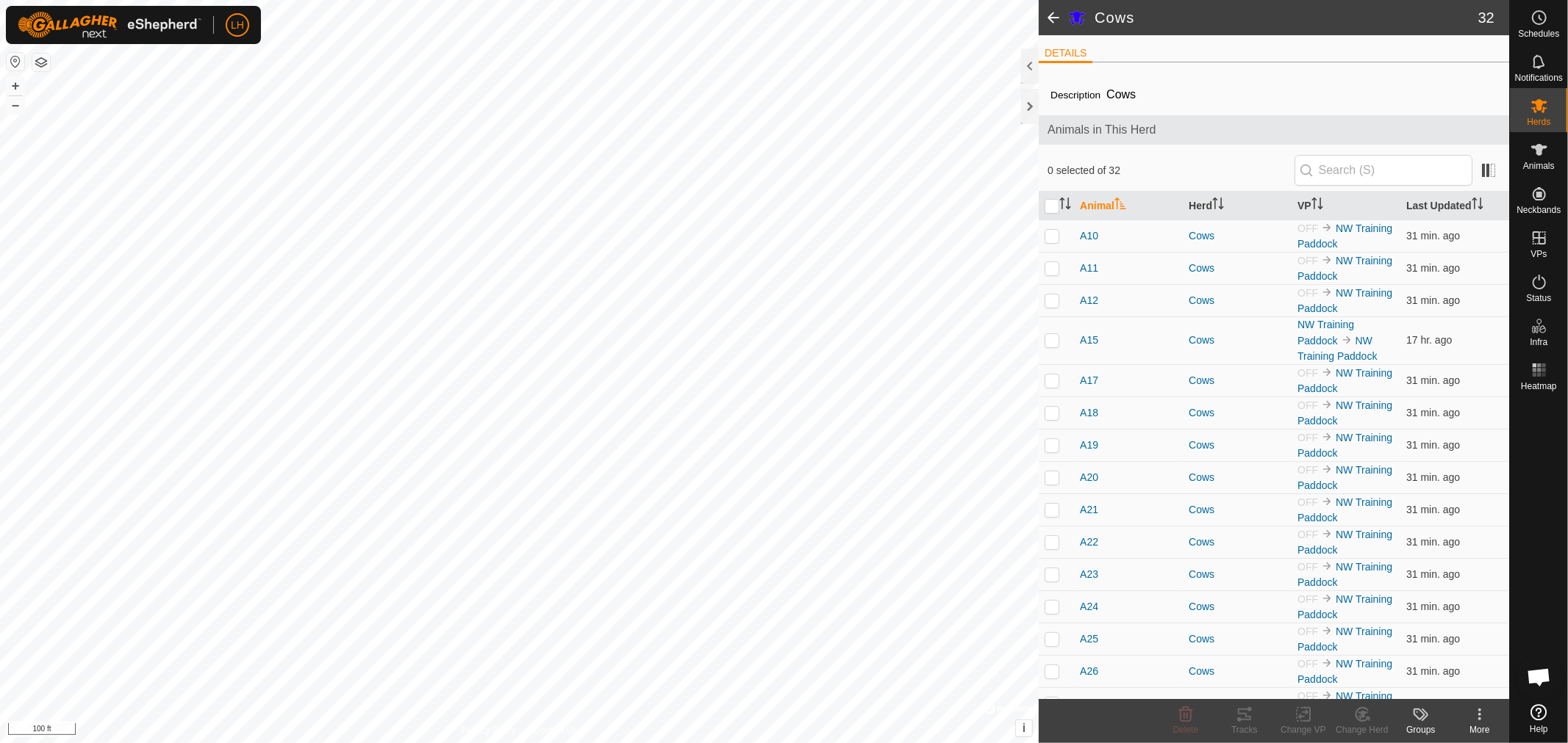
click at [1049, 12] on span at bounding box center [1053, 17] width 29 height 35
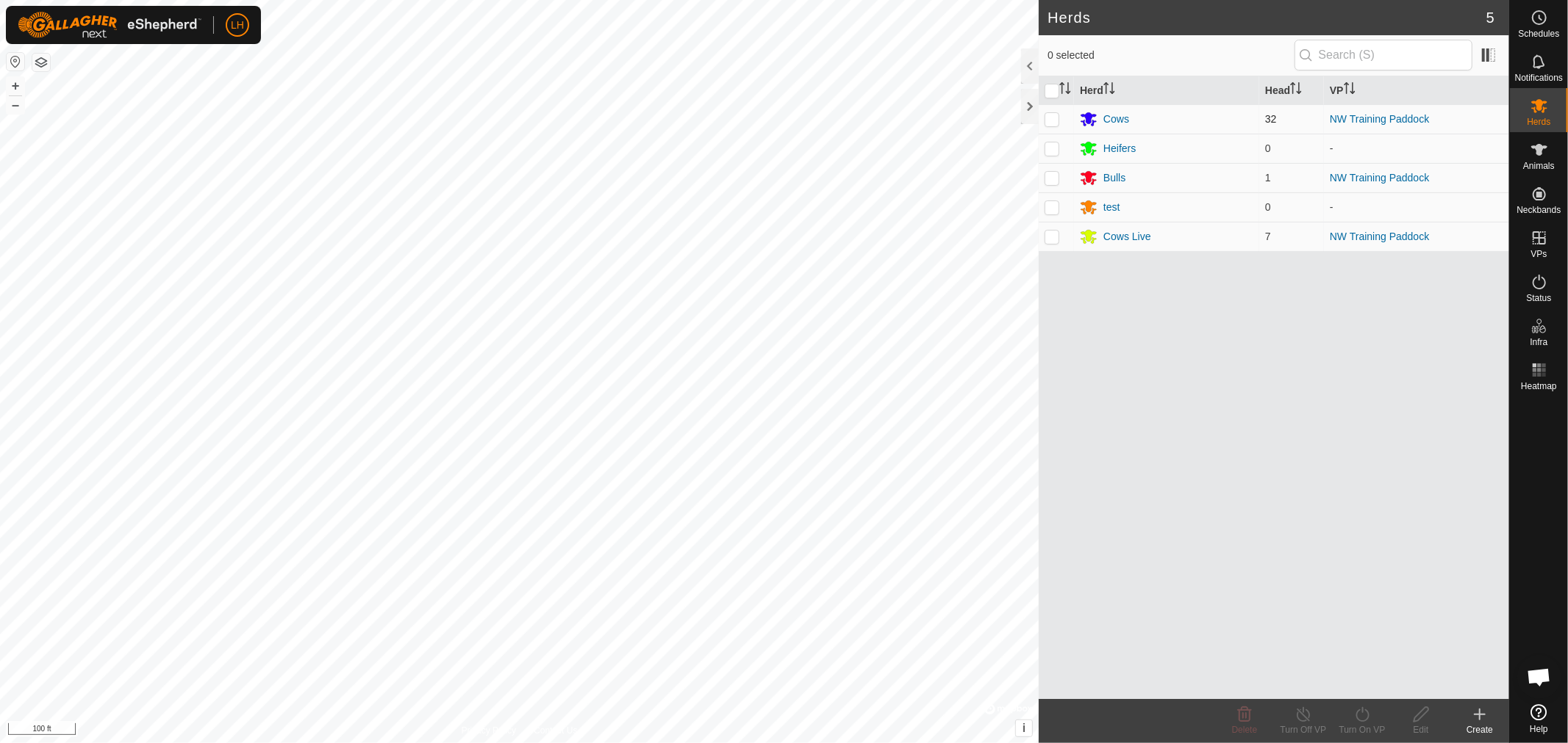
click at [1056, 118] on p-checkbox at bounding box center [1052, 119] width 15 height 11
checkbox input "true"
click at [1363, 717] on icon at bounding box center [1362, 715] width 18 height 18
click at [1360, 684] on link "Now" at bounding box center [1406, 682] width 146 height 29
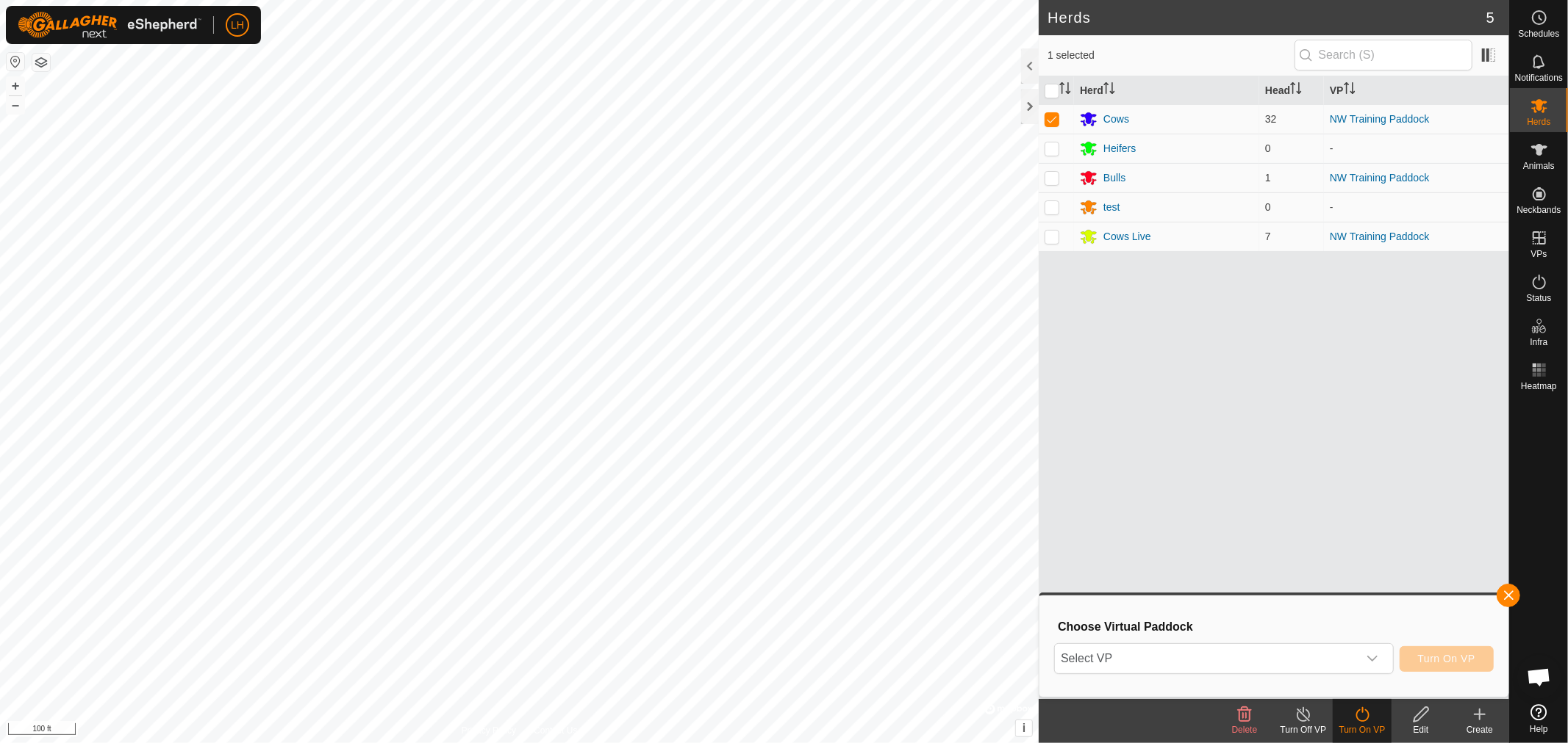
click at [1305, 716] on line at bounding box center [1303, 716] width 11 height 11
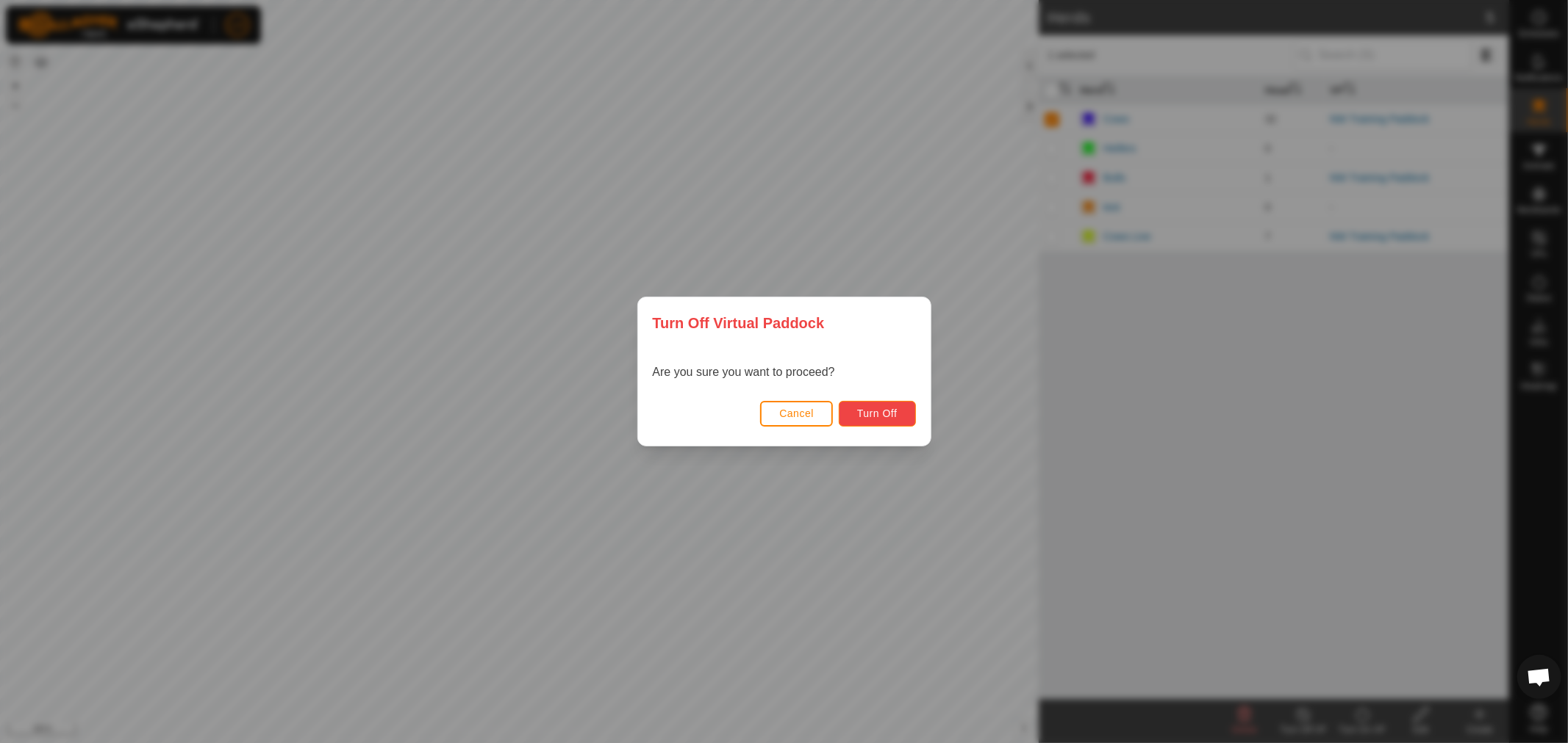
click at [875, 412] on span "Turn Off" at bounding box center [877, 414] width 41 height 11
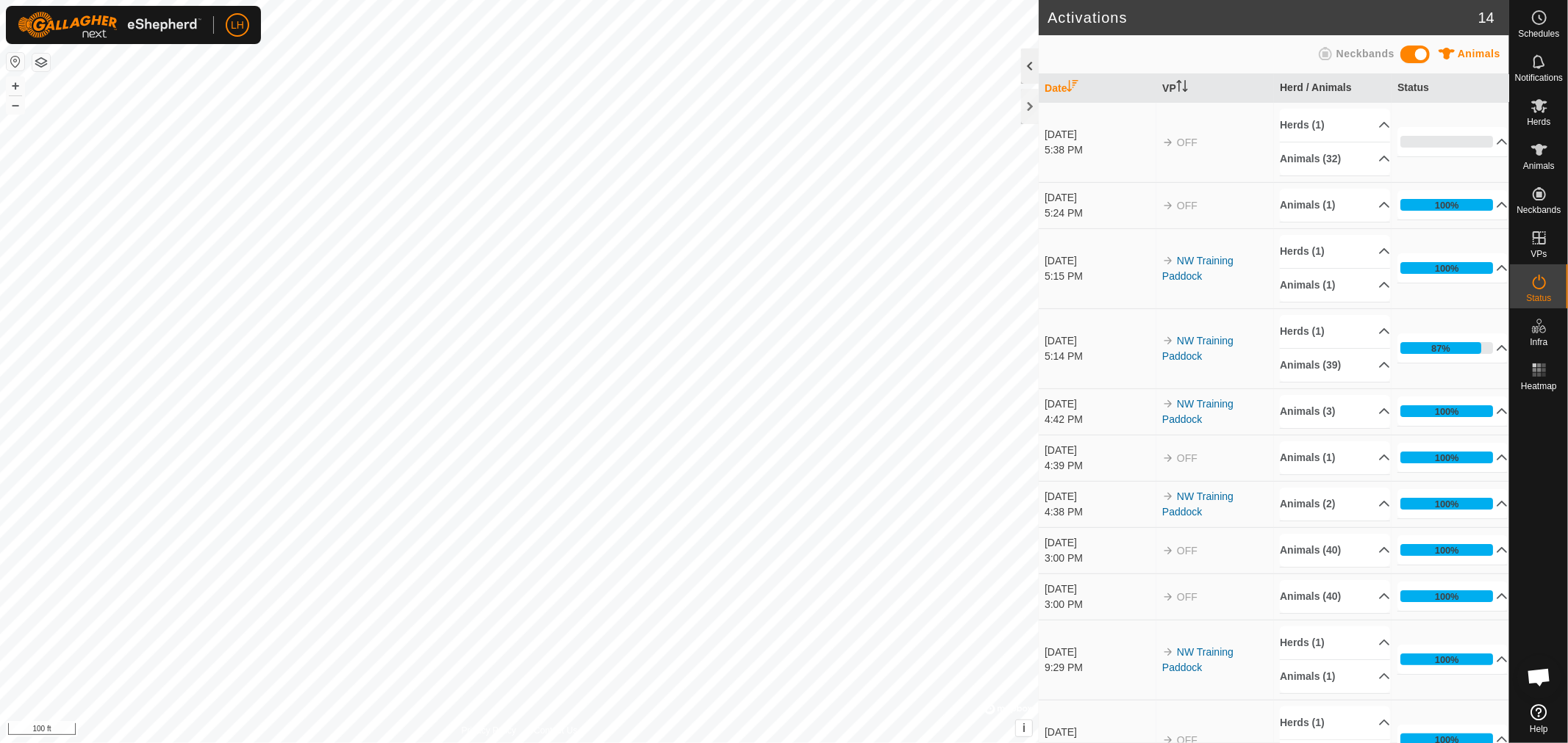
click at [1024, 68] on div at bounding box center [1029, 65] width 18 height 35
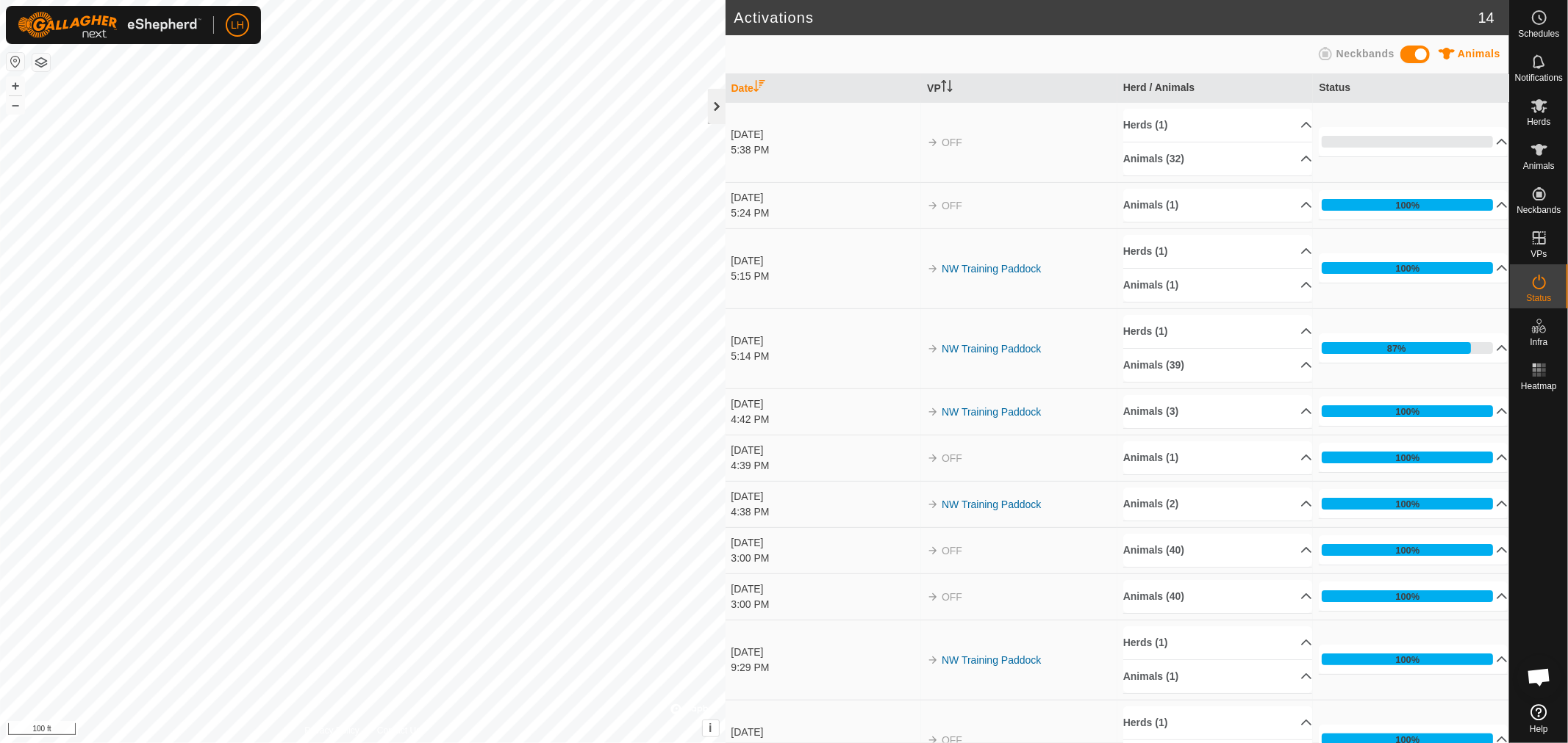
click at [714, 99] on div at bounding box center [716, 106] width 18 height 35
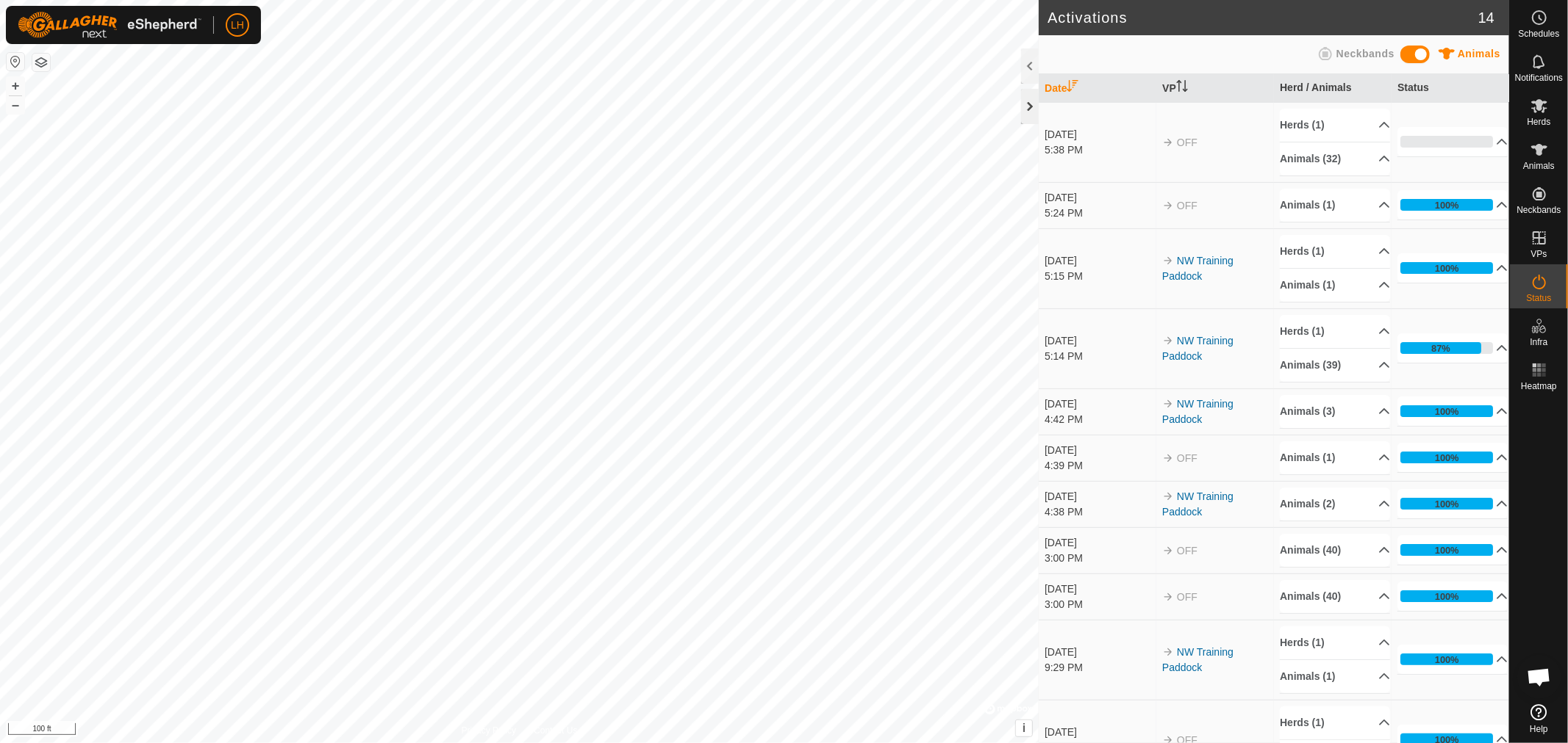
click at [1024, 103] on div at bounding box center [1029, 106] width 18 height 35
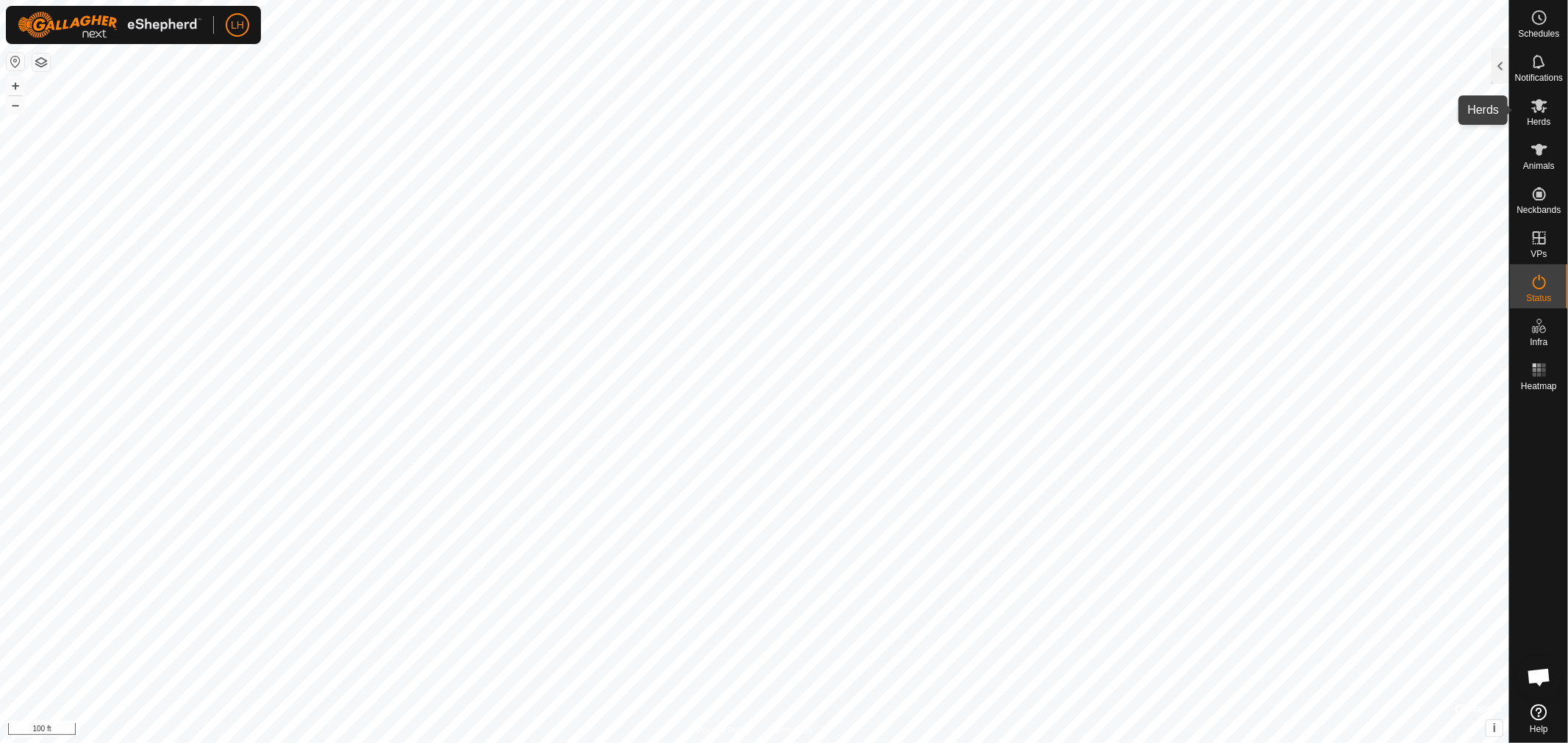
click at [1541, 114] on icon at bounding box center [1539, 105] width 18 height 18
click at [1497, 67] on div at bounding box center [1500, 65] width 18 height 35
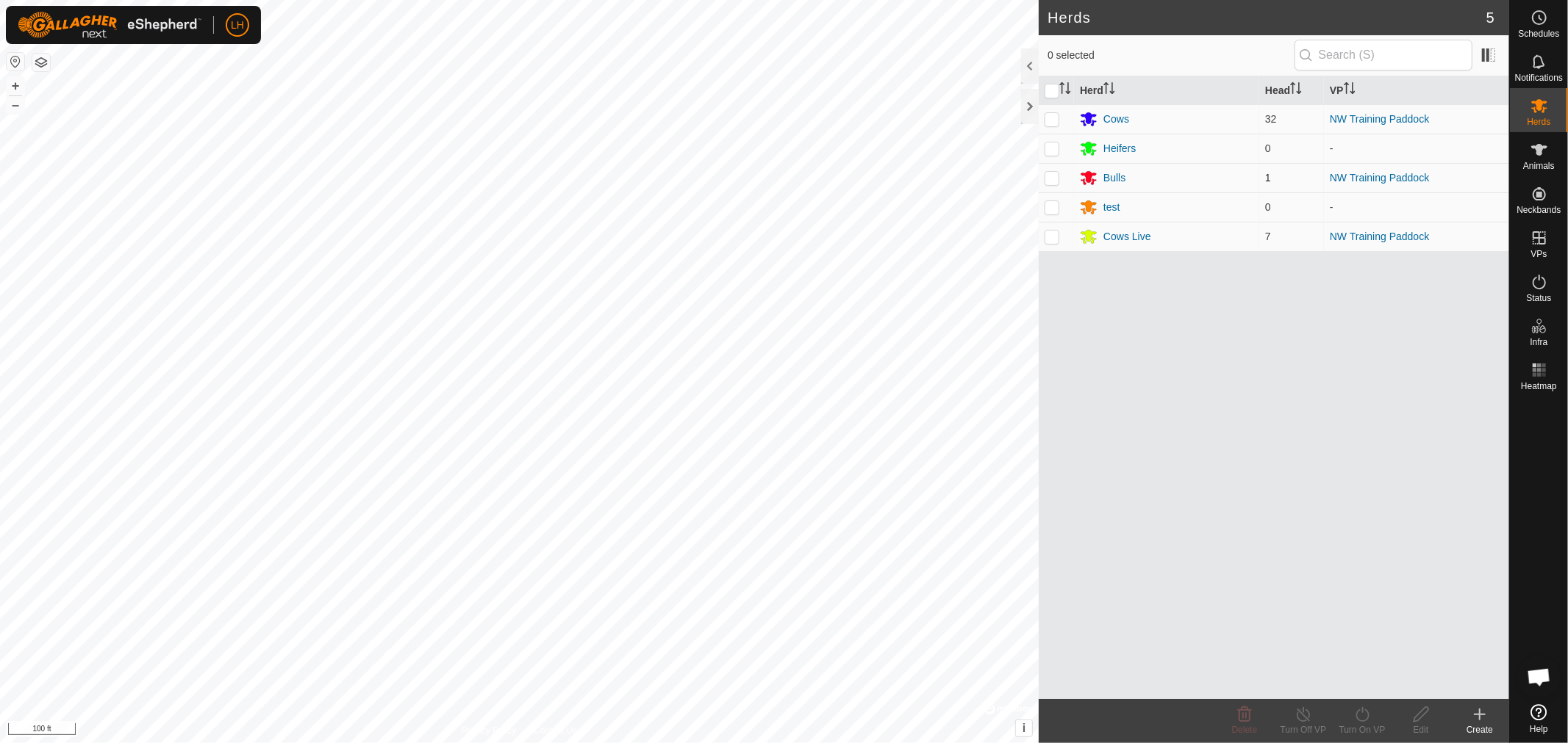
click at [1046, 179] on p-checkbox at bounding box center [1052, 178] width 15 height 11
checkbox input "true"
click at [1292, 711] on turn-off-svg-icon at bounding box center [1303, 715] width 59 height 18
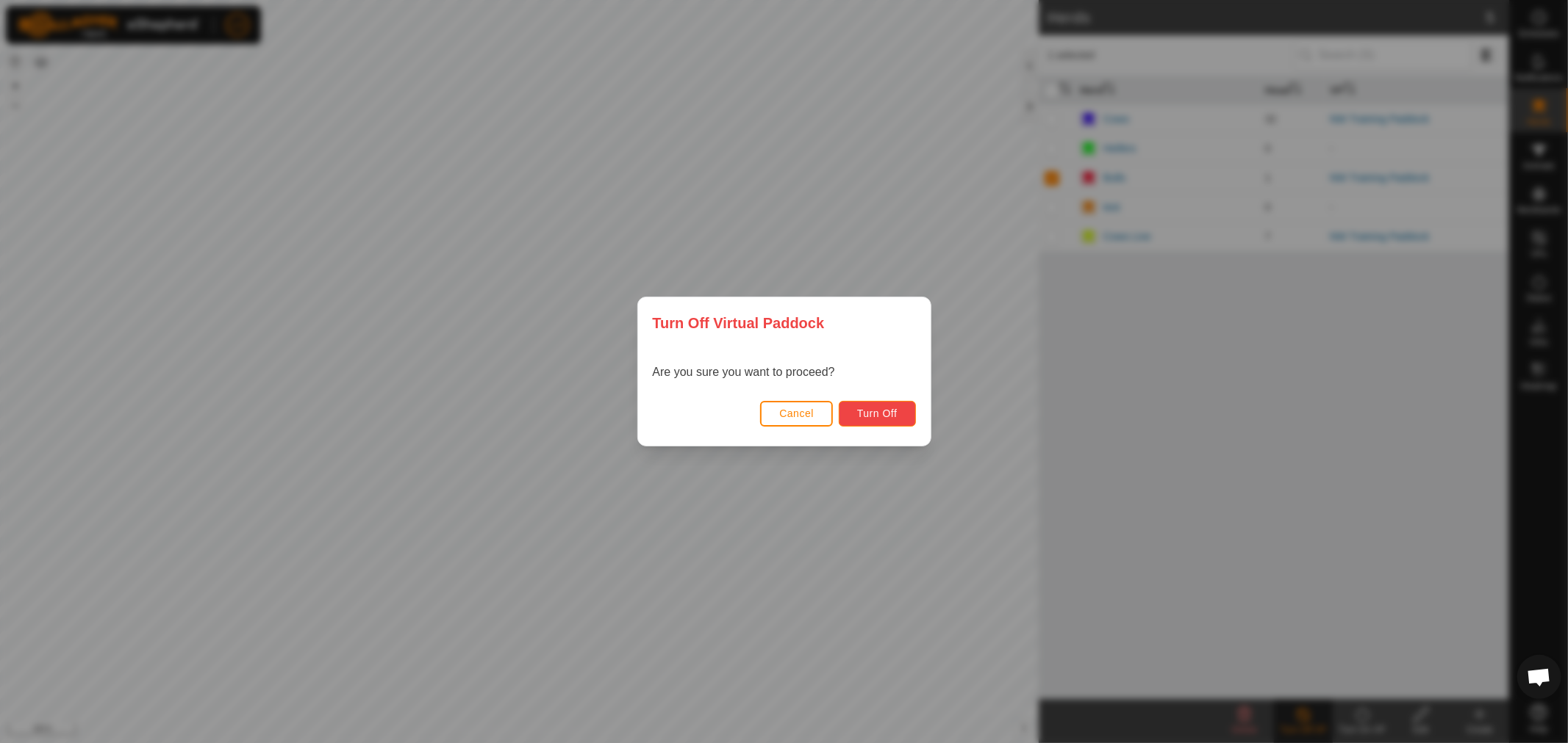
click at [877, 409] on span "Turn Off" at bounding box center [877, 414] width 41 height 11
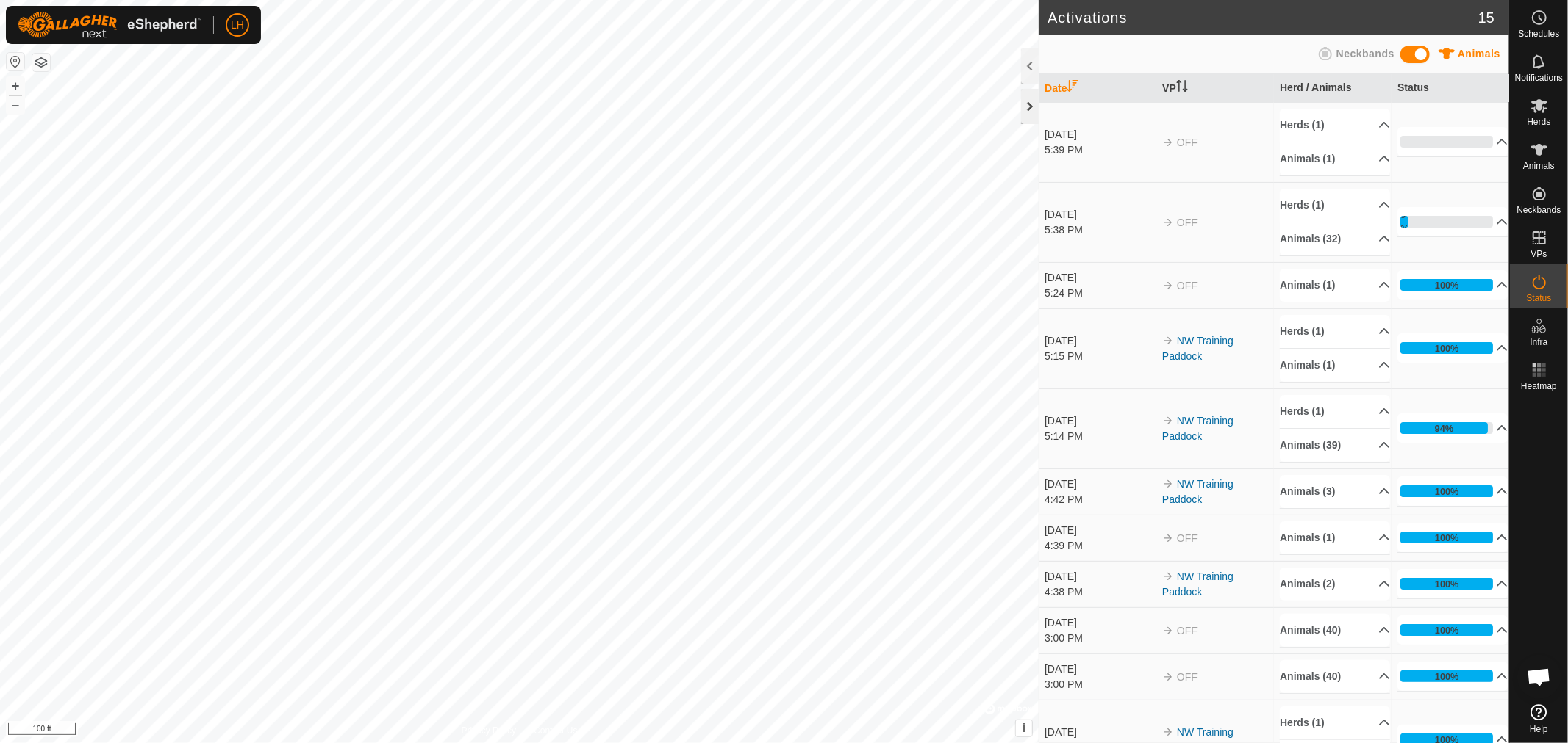
click at [1026, 103] on div at bounding box center [1029, 106] width 18 height 35
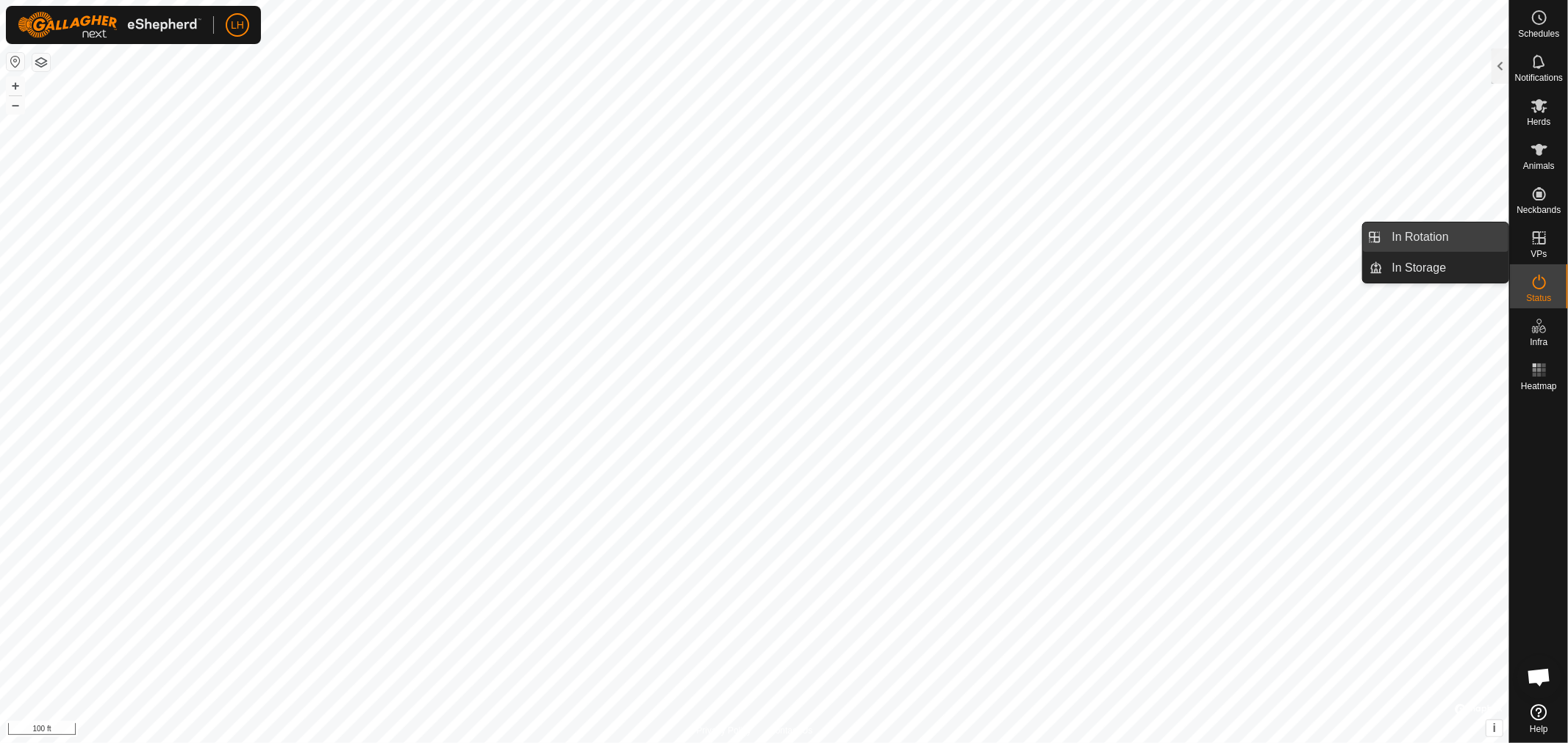
click at [1437, 238] on link "In Rotation" at bounding box center [1446, 237] width 126 height 29
click at [1539, 233] on icon at bounding box center [1539, 238] width 13 height 13
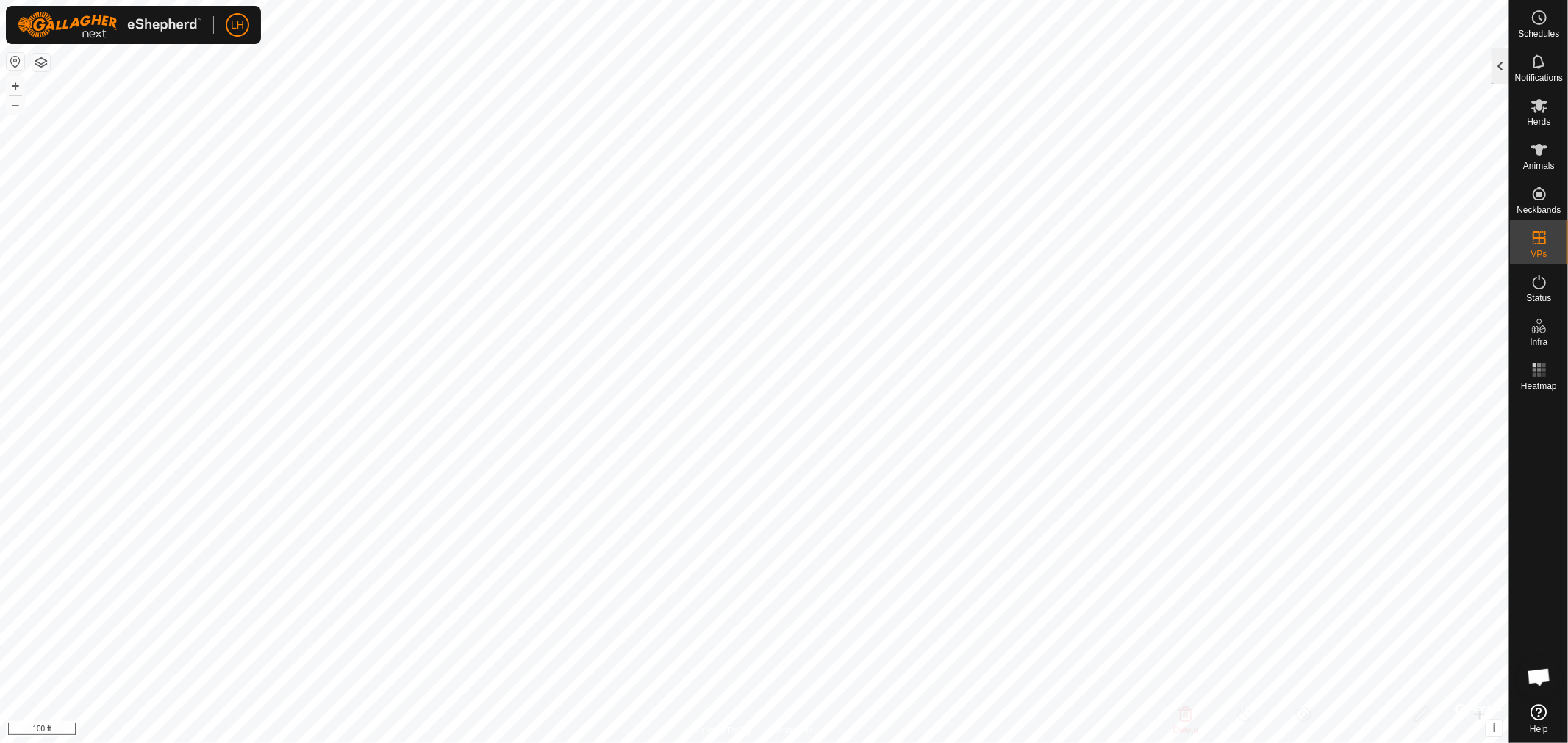
click at [1503, 64] on div at bounding box center [1500, 65] width 18 height 35
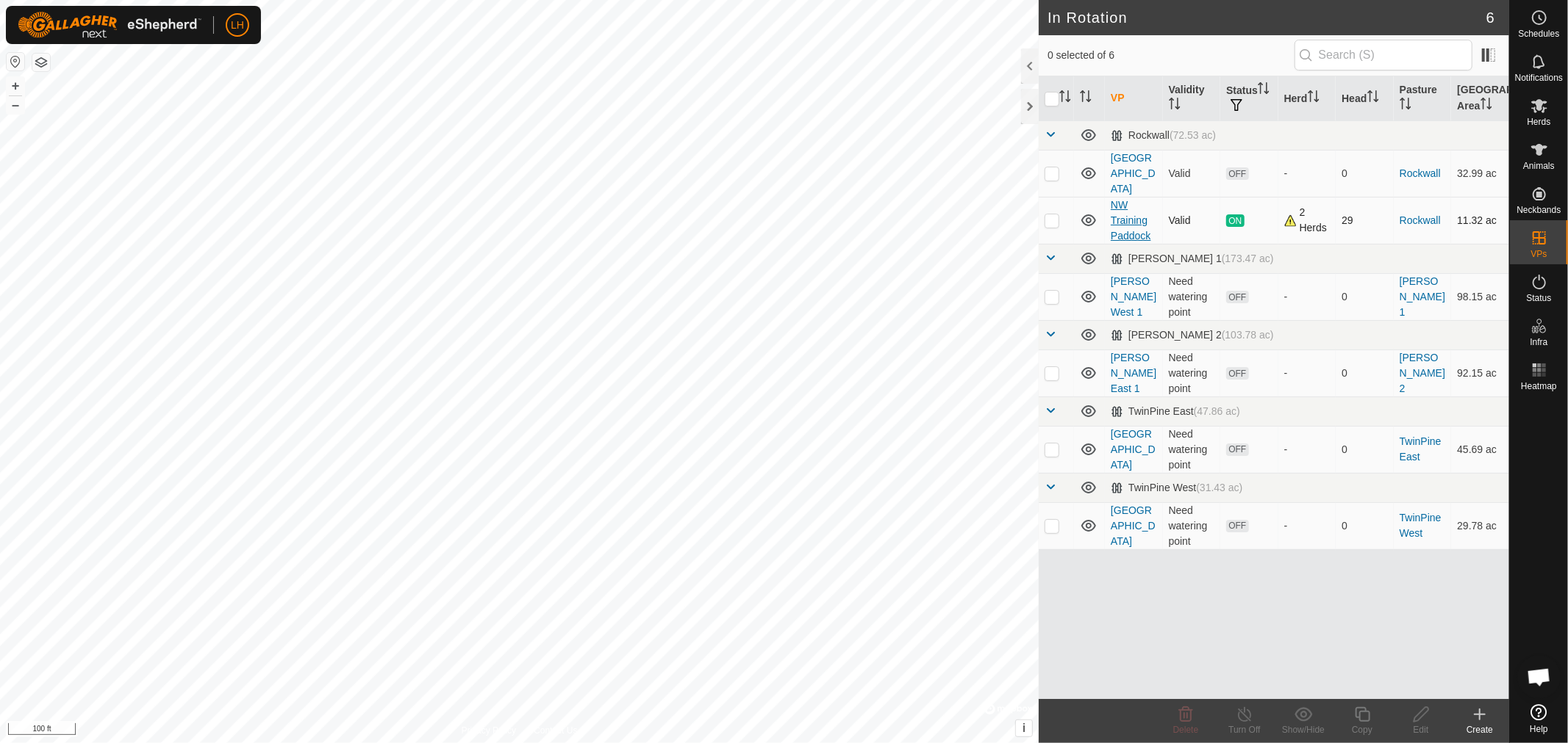
click at [1121, 205] on link "NW Training Paddock" at bounding box center [1131, 220] width 40 height 43
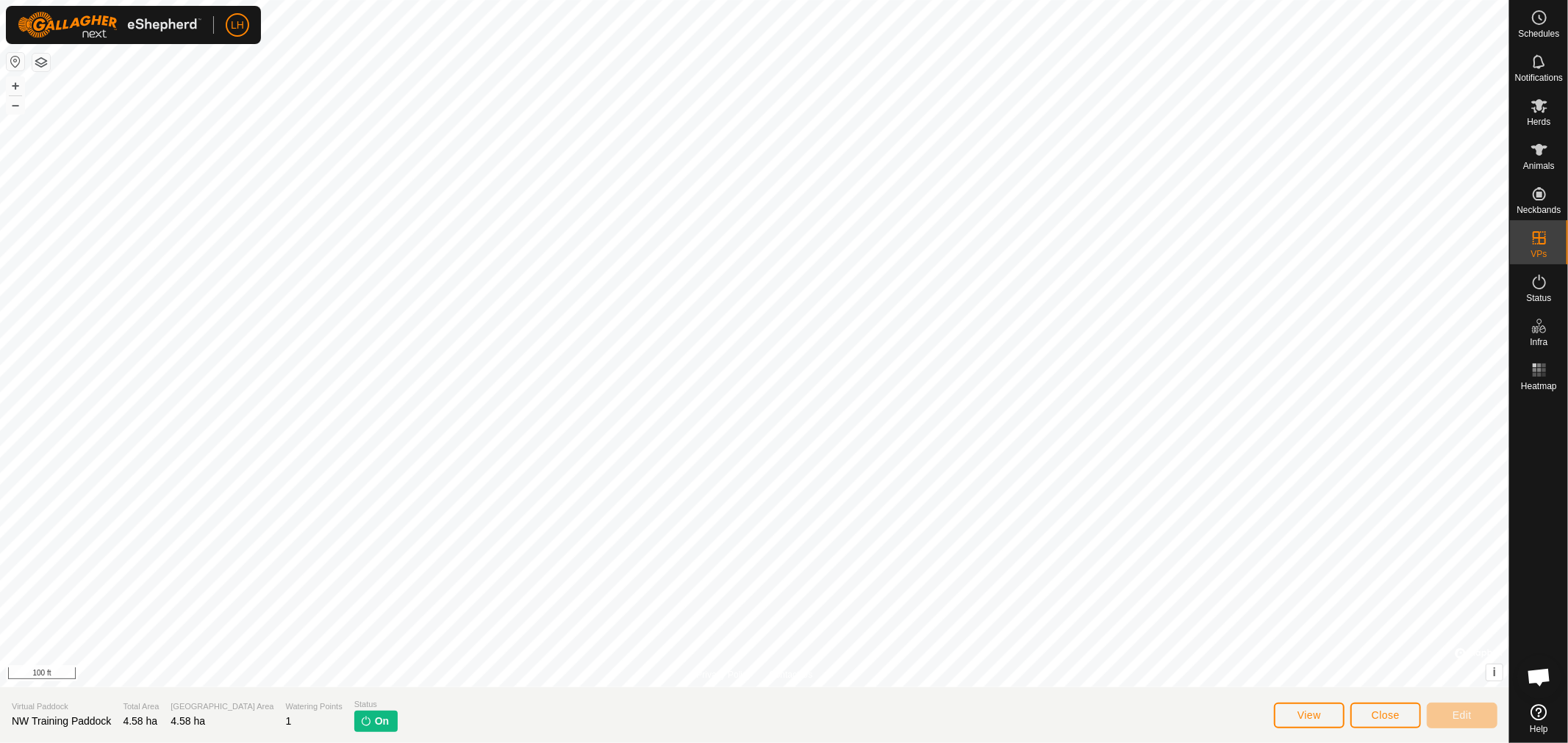
scroll to position [9947, 0]
click at [1412, 238] on link "In Rotation" at bounding box center [1446, 237] width 126 height 29
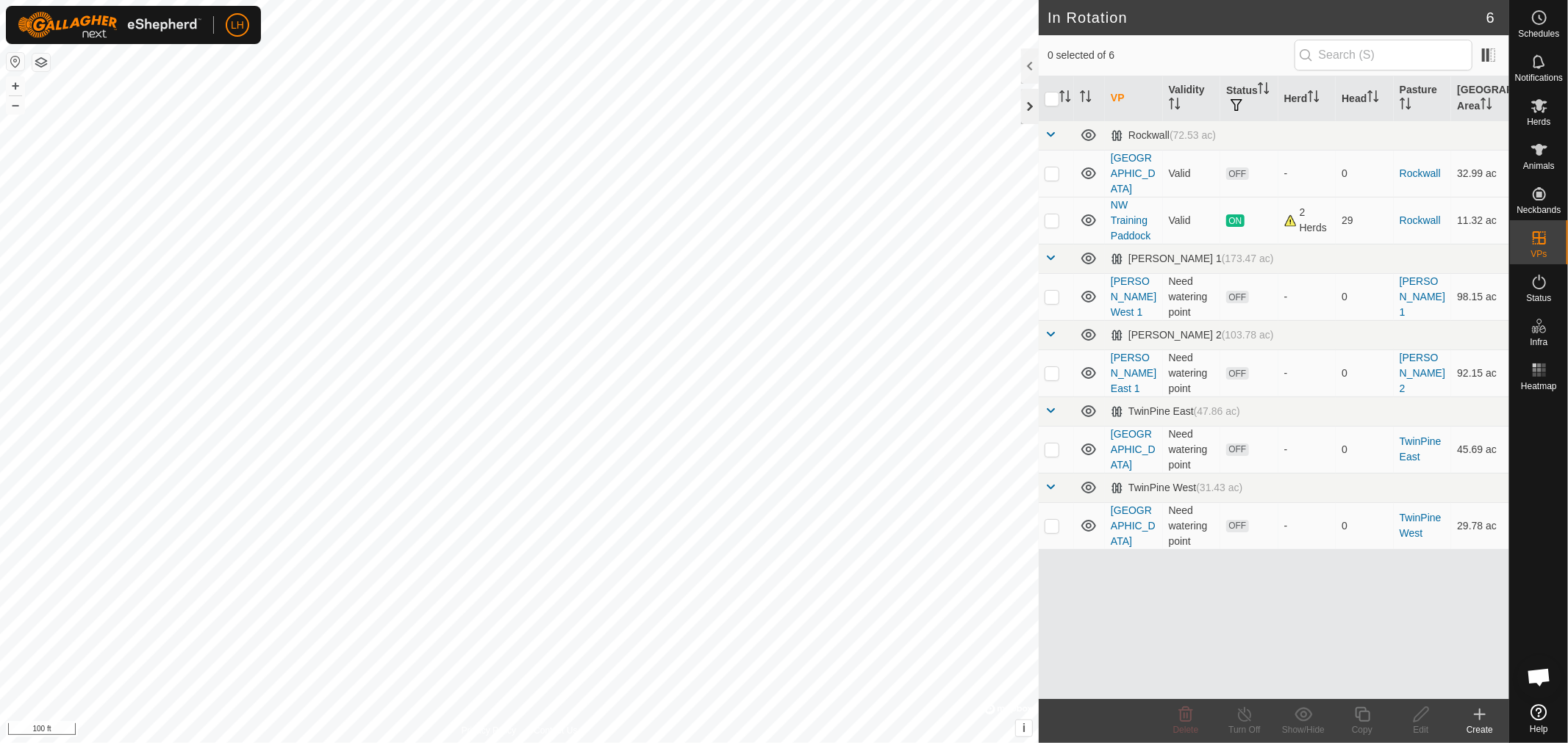
click at [1032, 109] on div at bounding box center [1029, 106] width 18 height 35
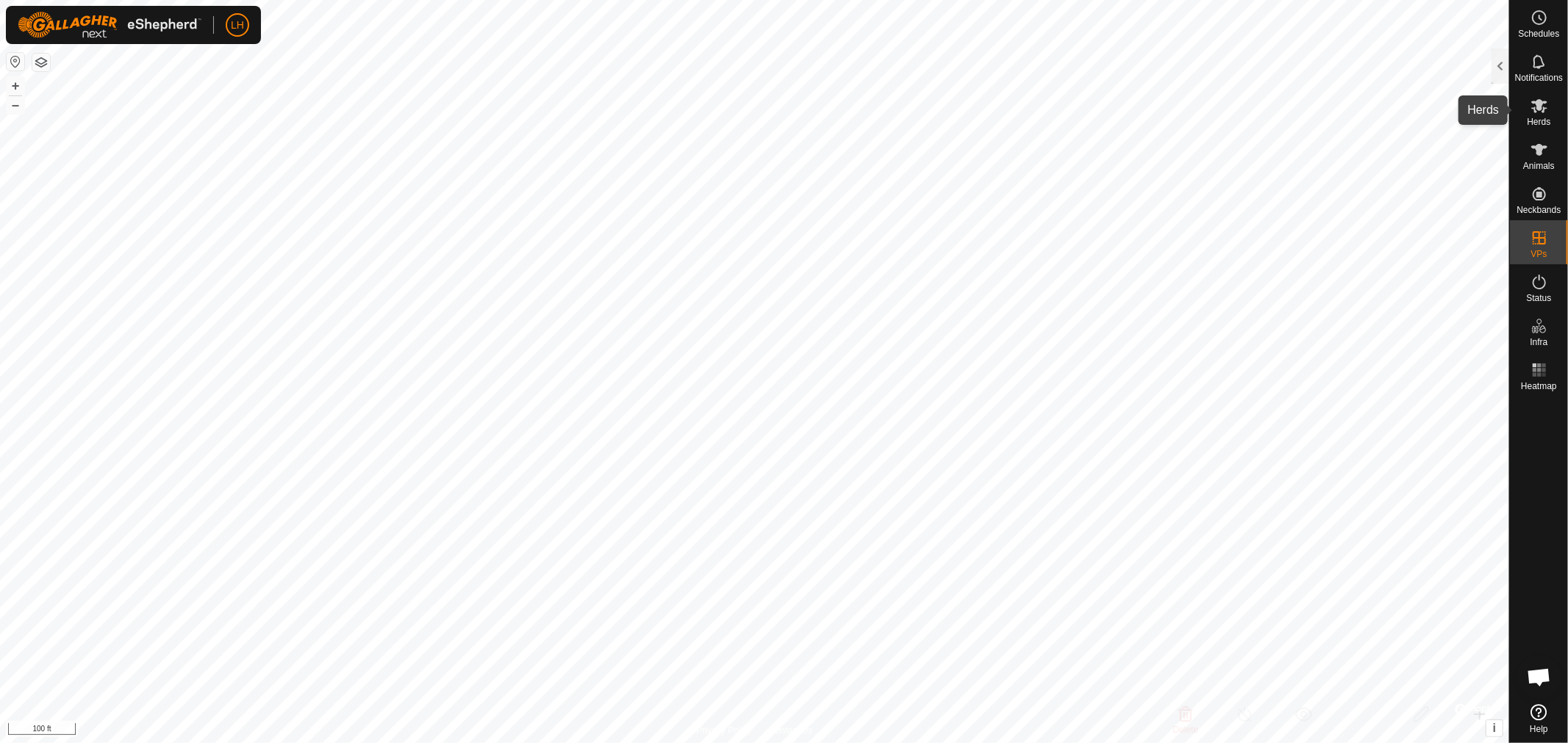
click at [1537, 106] on icon at bounding box center [1539, 105] width 18 height 18
click at [1502, 71] on div at bounding box center [1500, 65] width 18 height 35
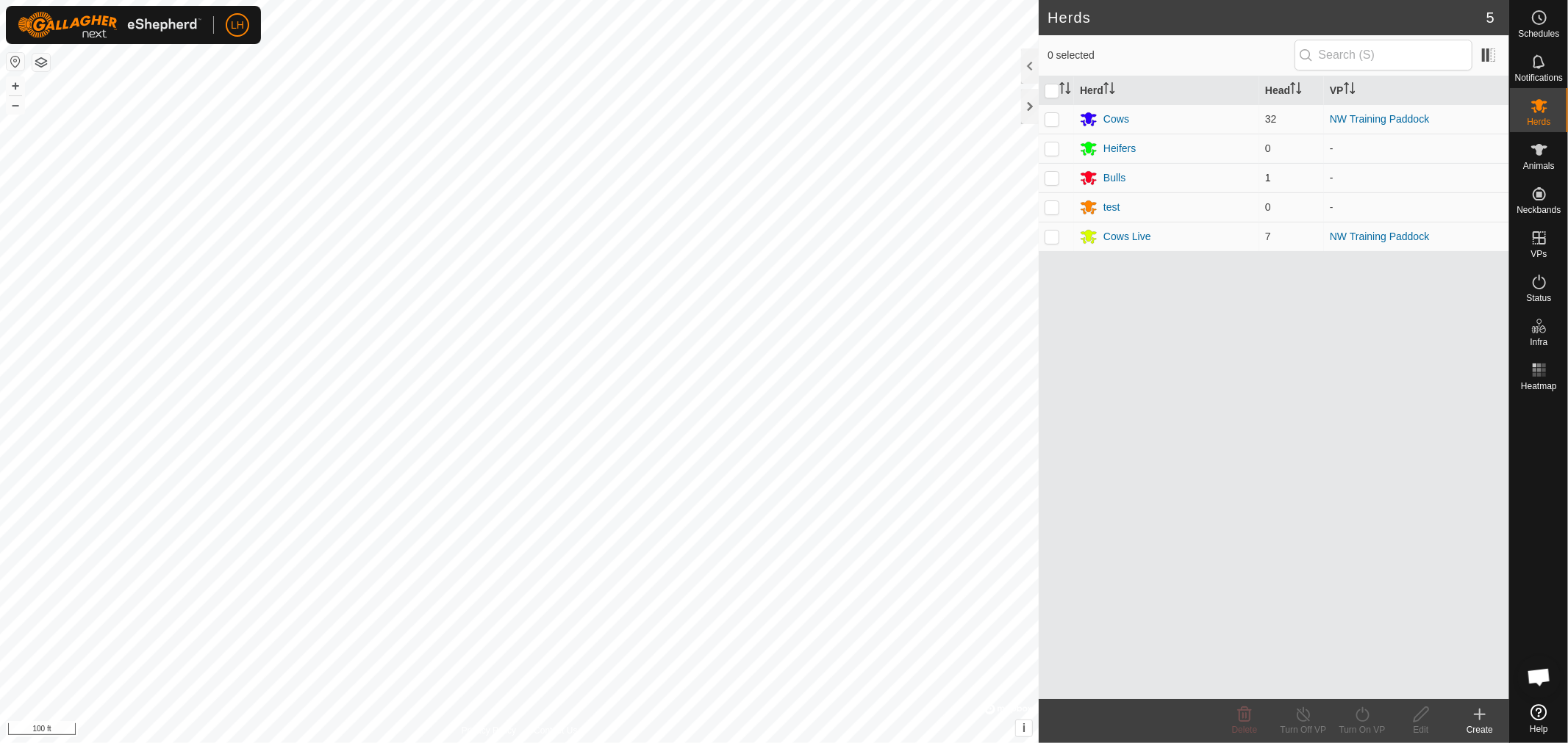
click at [1056, 180] on p-checkbox at bounding box center [1052, 178] width 15 height 11
checkbox input "true"
click at [1052, 118] on p-checkbox at bounding box center [1052, 119] width 15 height 11
click at [1055, 118] on p-checkbox at bounding box center [1052, 119] width 15 height 11
checkbox input "false"
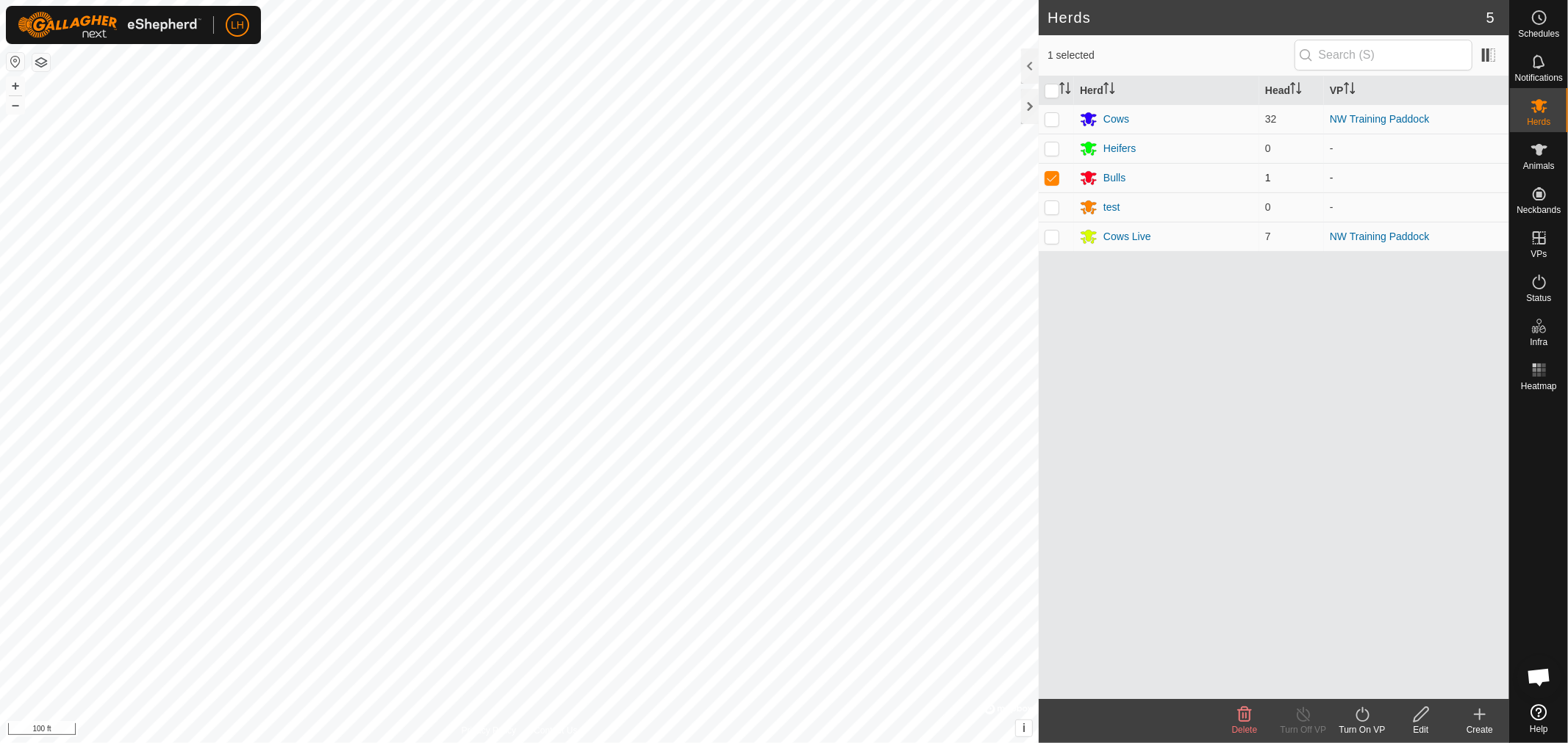
click at [1048, 176] on p-checkbox at bounding box center [1052, 178] width 15 height 11
checkbox input "false"
click at [1049, 239] on p-checkbox at bounding box center [1052, 237] width 15 height 11
checkbox input "true"
click at [1305, 718] on line at bounding box center [1303, 716] width 11 height 11
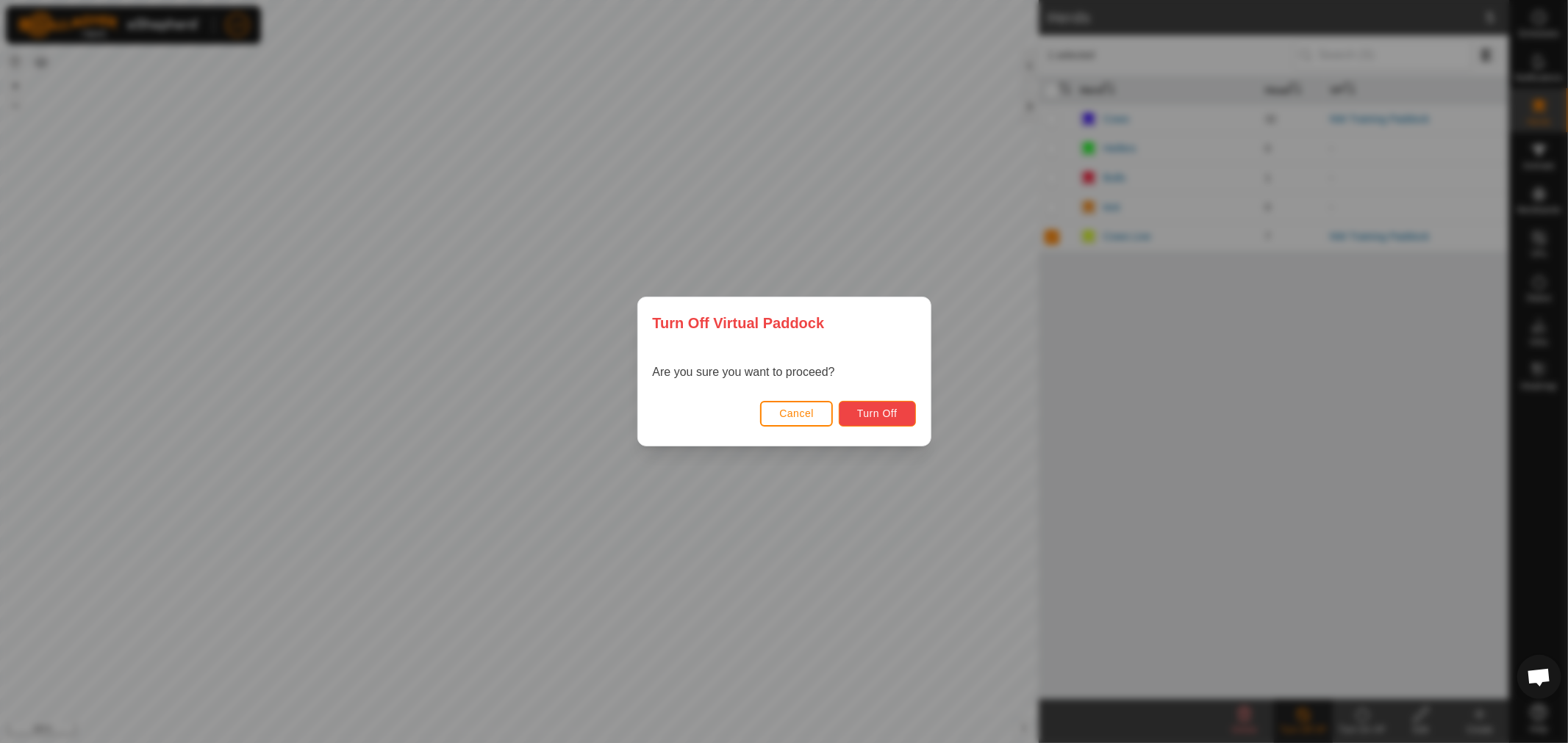
click at [876, 405] on button "Turn Off" at bounding box center [877, 414] width 77 height 26
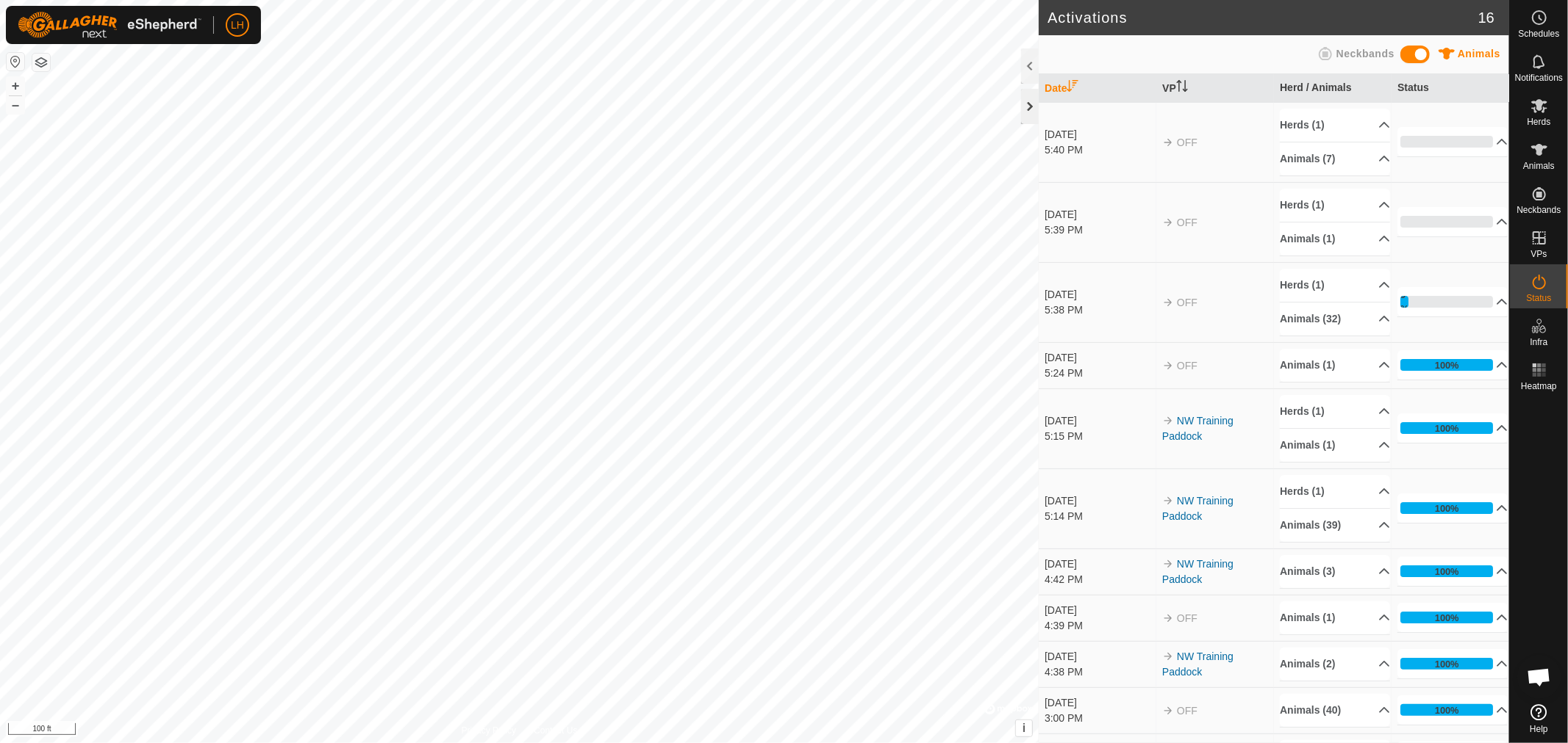
click at [1029, 97] on div at bounding box center [1029, 106] width 18 height 35
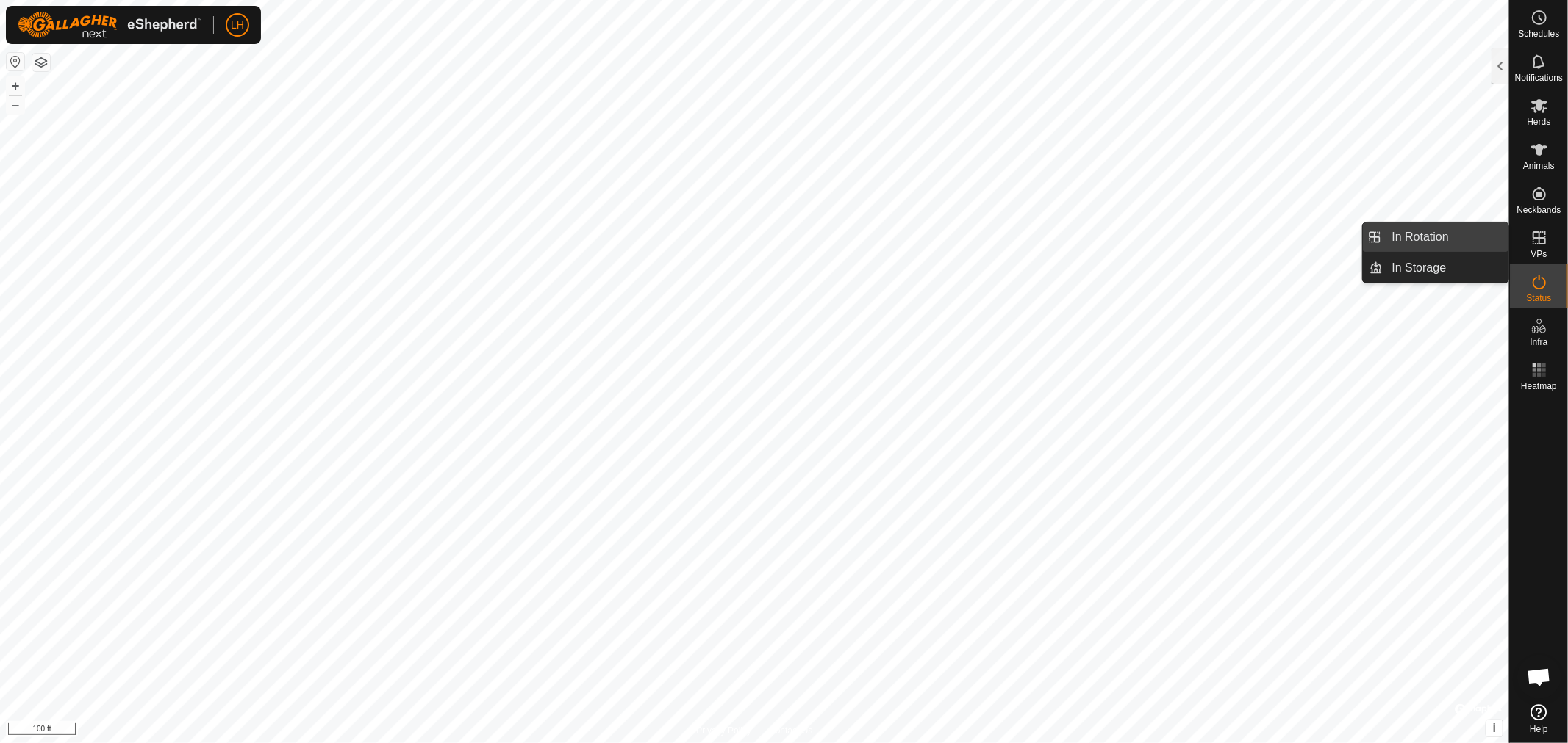
click at [1435, 232] on link "In Rotation" at bounding box center [1446, 237] width 126 height 29
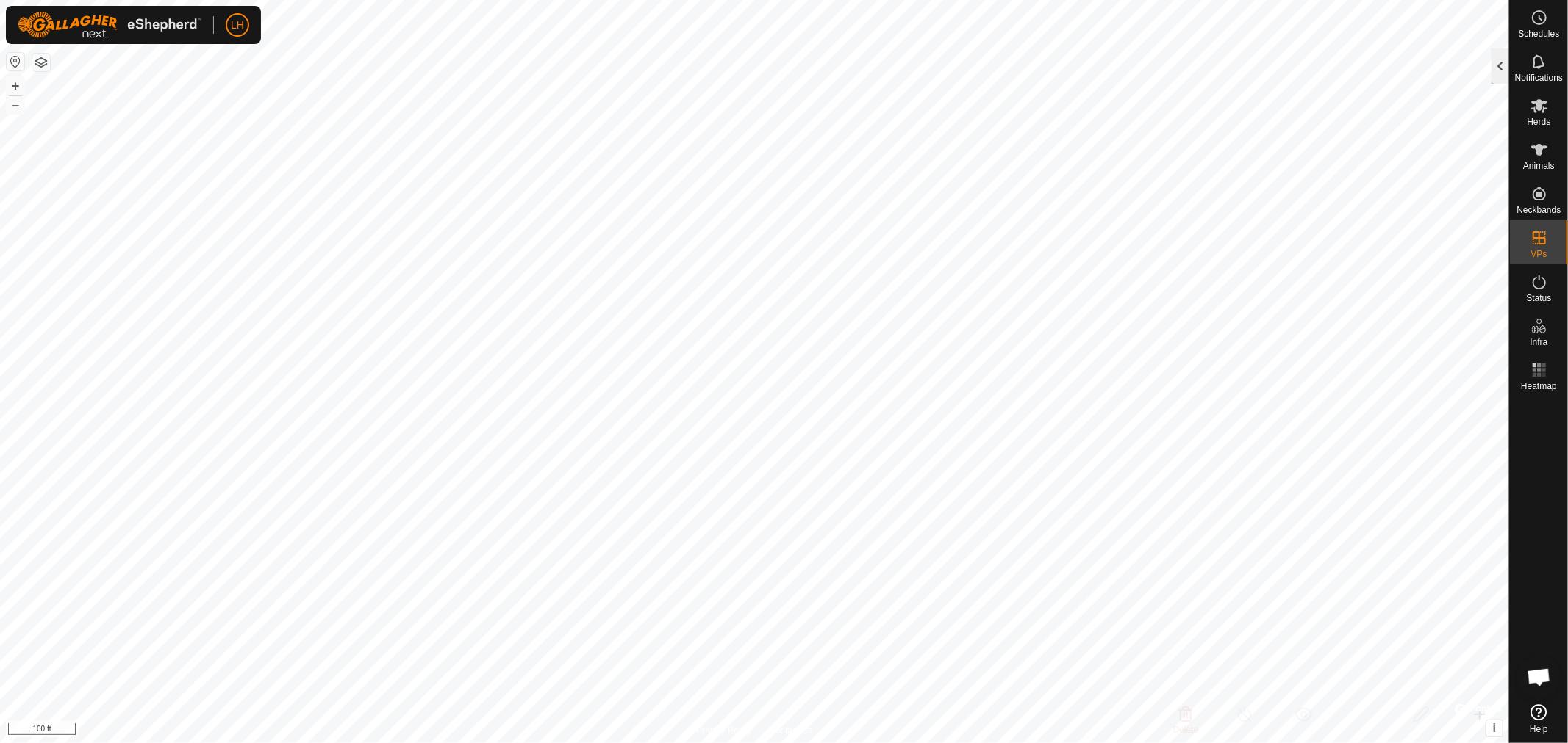
click at [1495, 68] on div at bounding box center [1500, 65] width 18 height 35
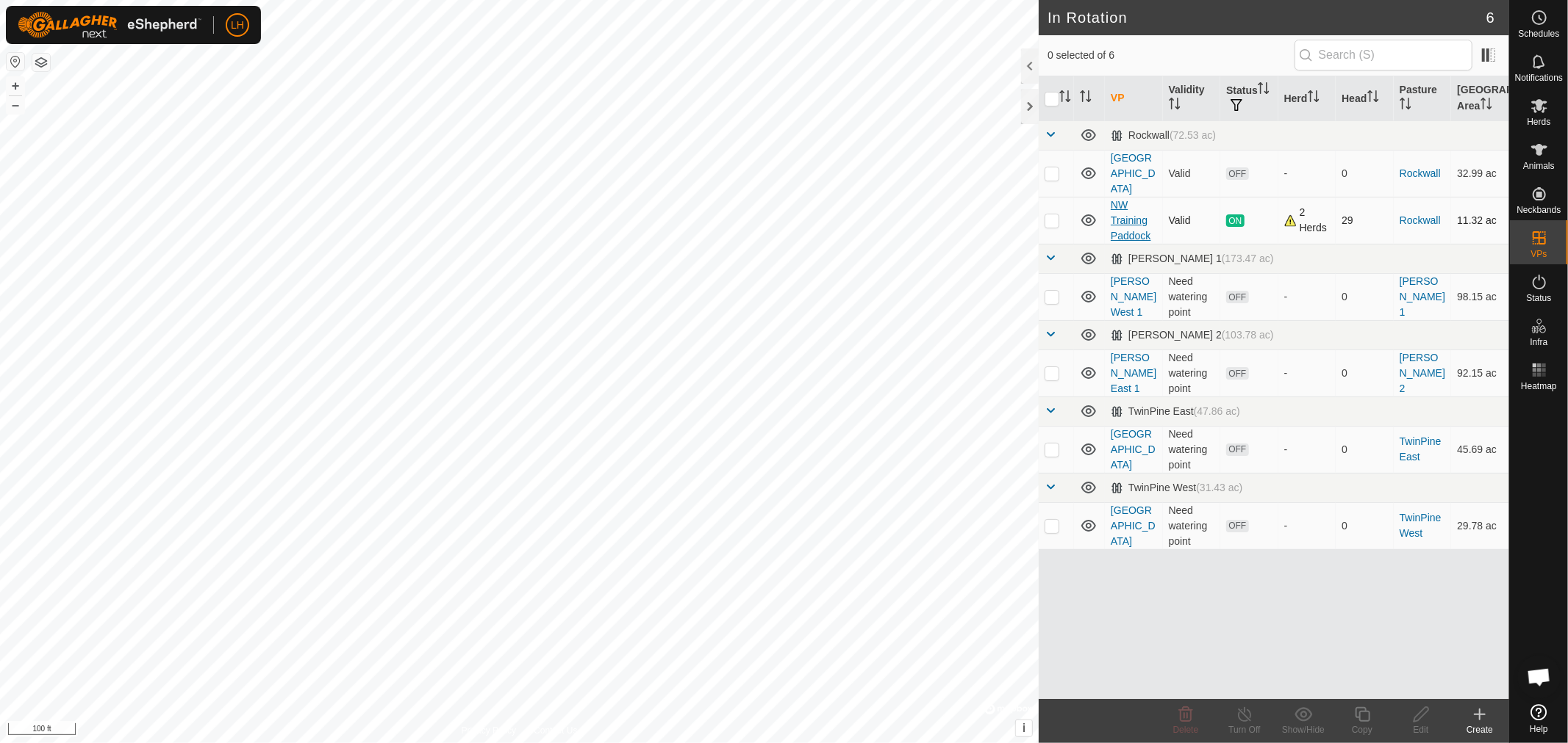
click at [1133, 201] on link "NW Training Paddock" at bounding box center [1131, 220] width 40 height 43
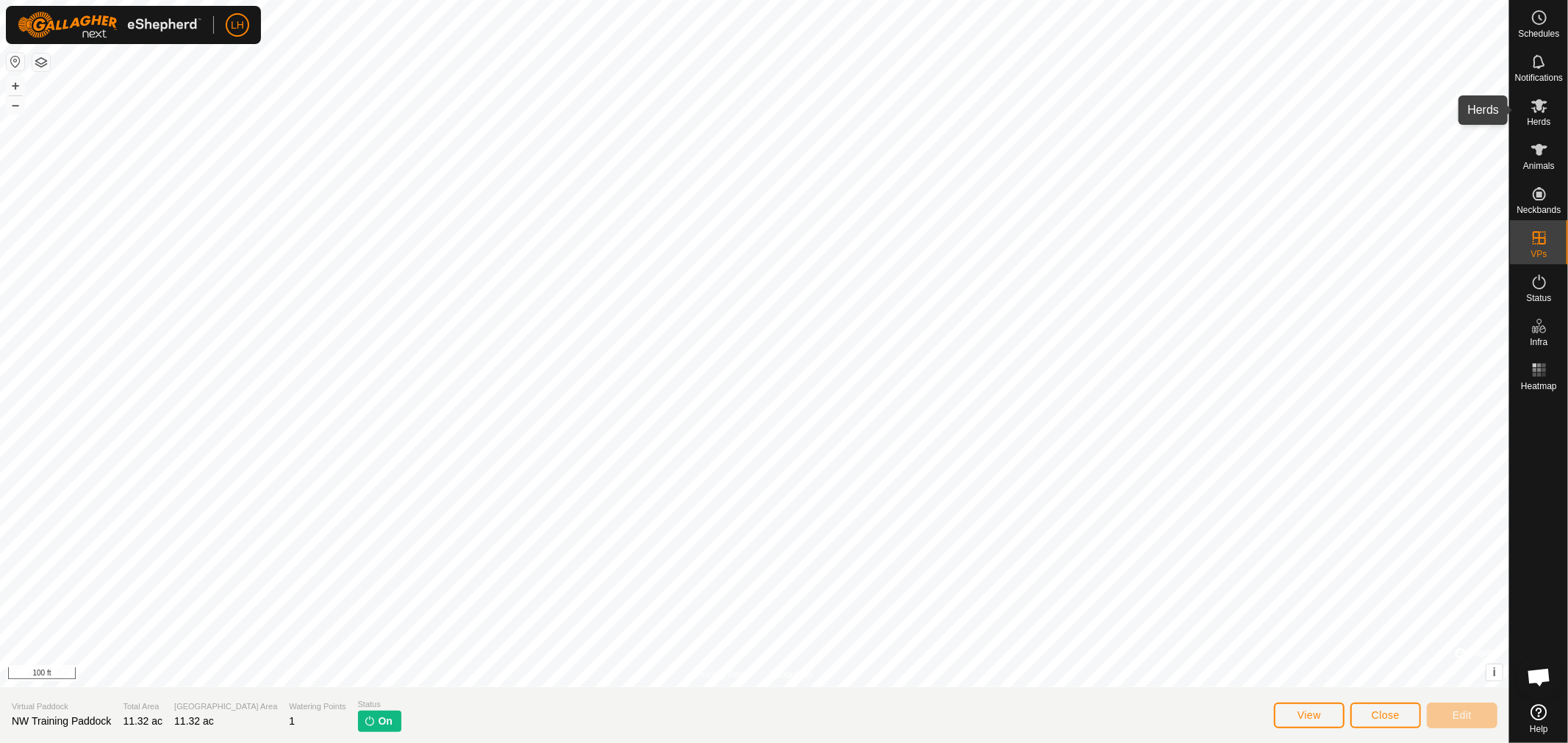
click at [1538, 112] on icon at bounding box center [1539, 105] width 18 height 18
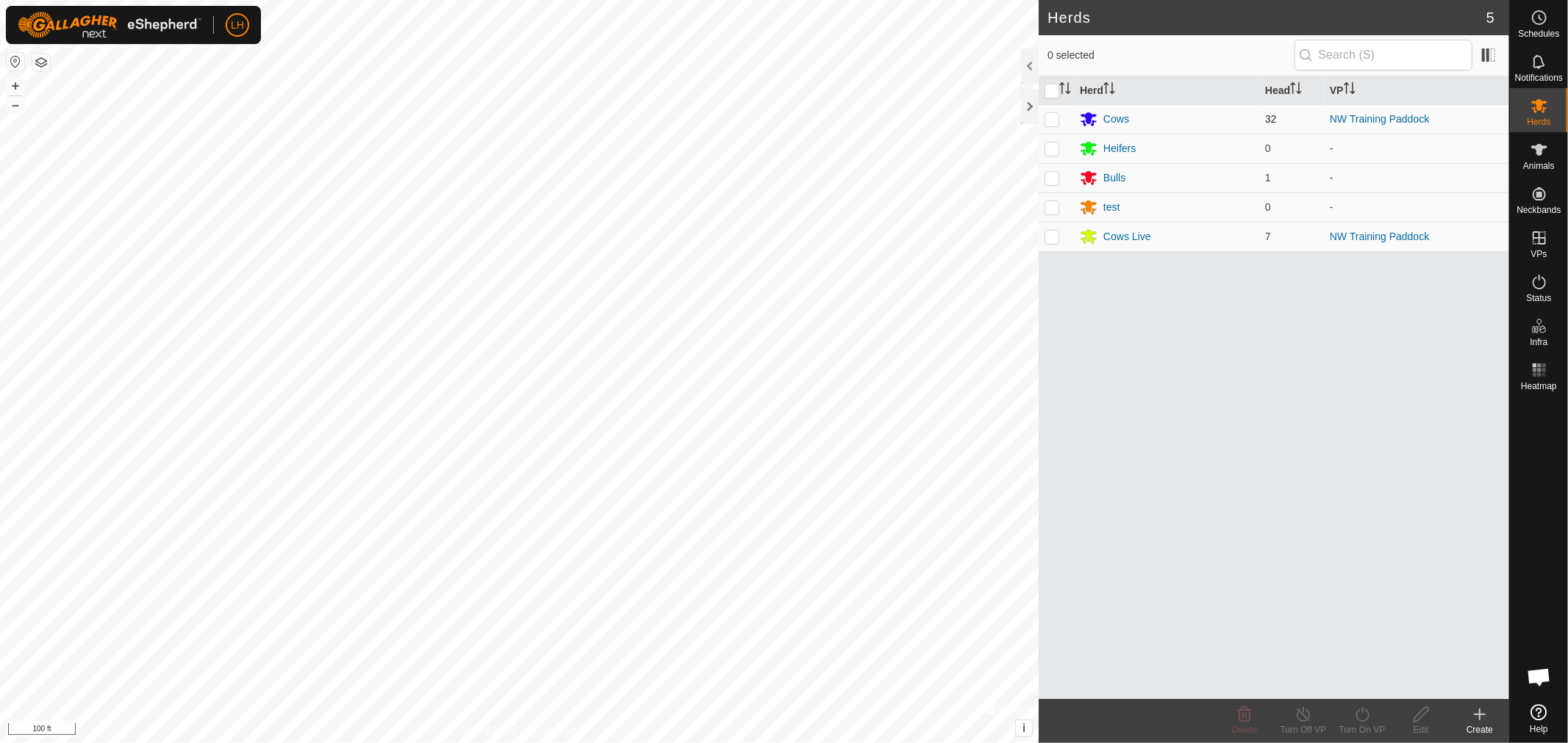
click at [1052, 120] on p-checkbox at bounding box center [1052, 119] width 15 height 11
checkbox input "true"
click at [1361, 720] on icon at bounding box center [1362, 715] width 13 height 15
click at [1280, 517] on div "Herd Head VP Cows 32 NW Training Paddock Heifers 0 - Bulls 1 - test 0 - Cows Li…" at bounding box center [1274, 388] width 471 height 623
click at [1051, 239] on p-checkbox at bounding box center [1052, 237] width 15 height 11
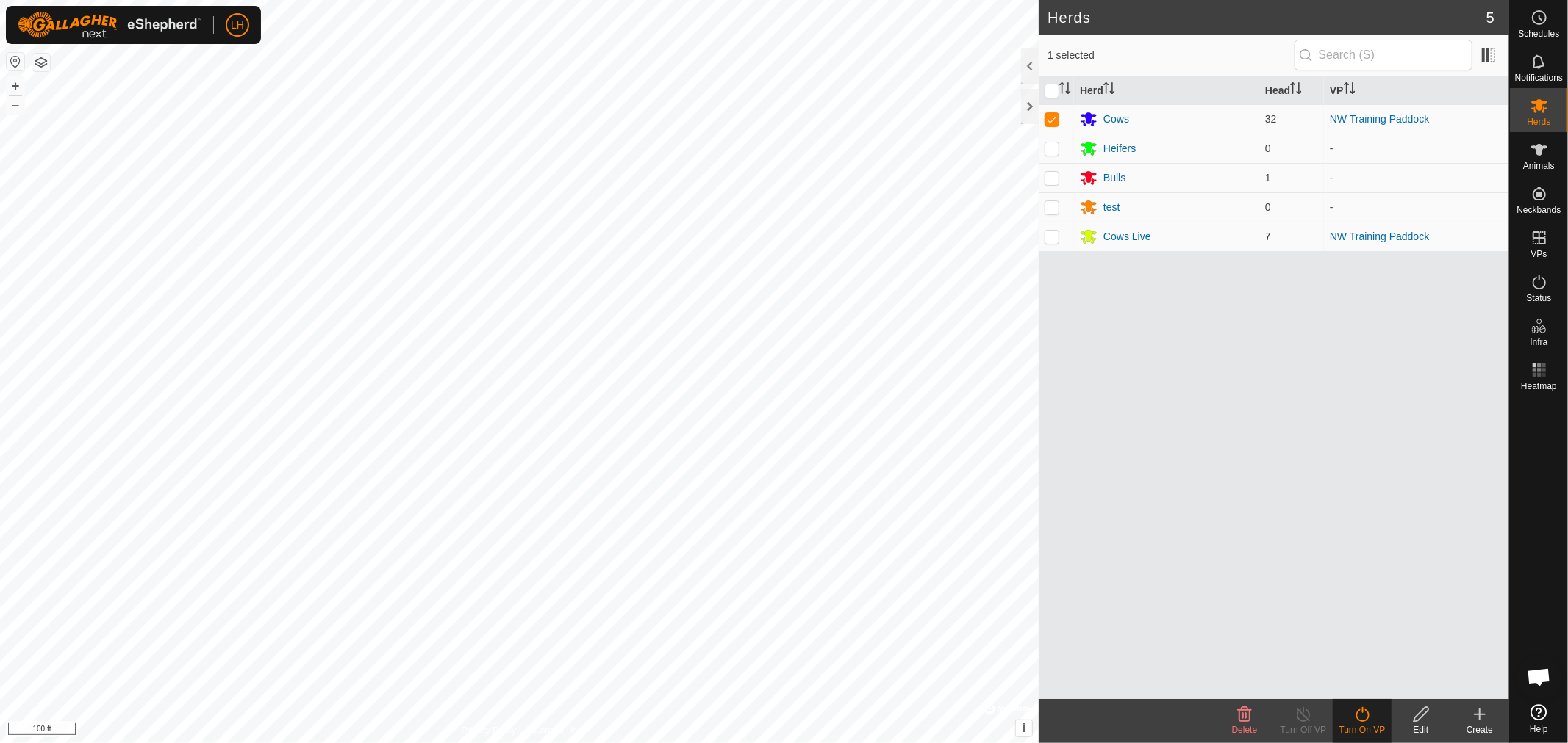
checkbox input "true"
click at [1053, 172] on p-checkbox at bounding box center [1052, 178] width 15 height 11
checkbox input "true"
click at [1051, 149] on p-checkbox at bounding box center [1052, 149] width 15 height 11
checkbox input "true"
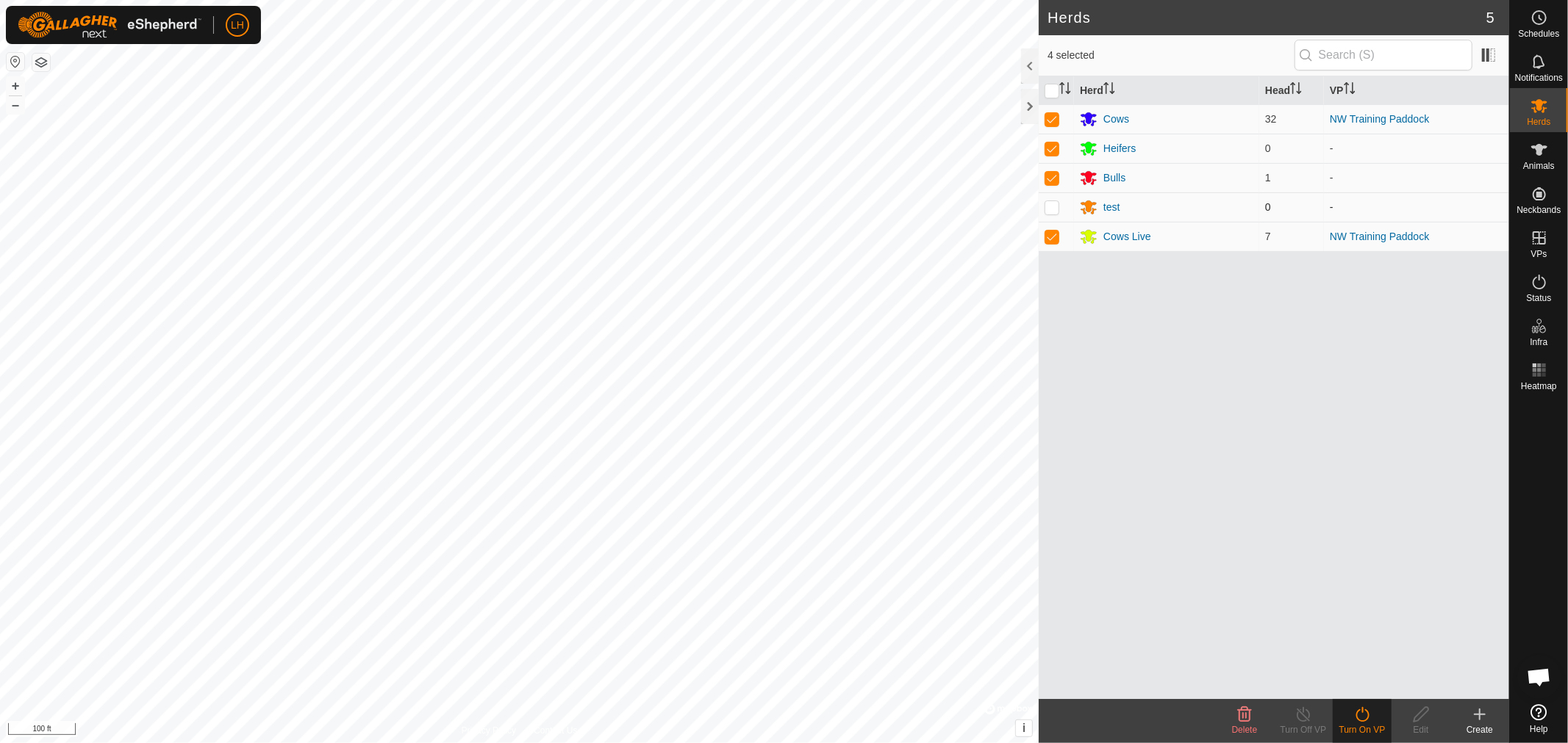
click at [1053, 209] on p-checkbox at bounding box center [1052, 207] width 15 height 11
checkbox input "true"
click at [1029, 100] on div at bounding box center [1029, 106] width 18 height 35
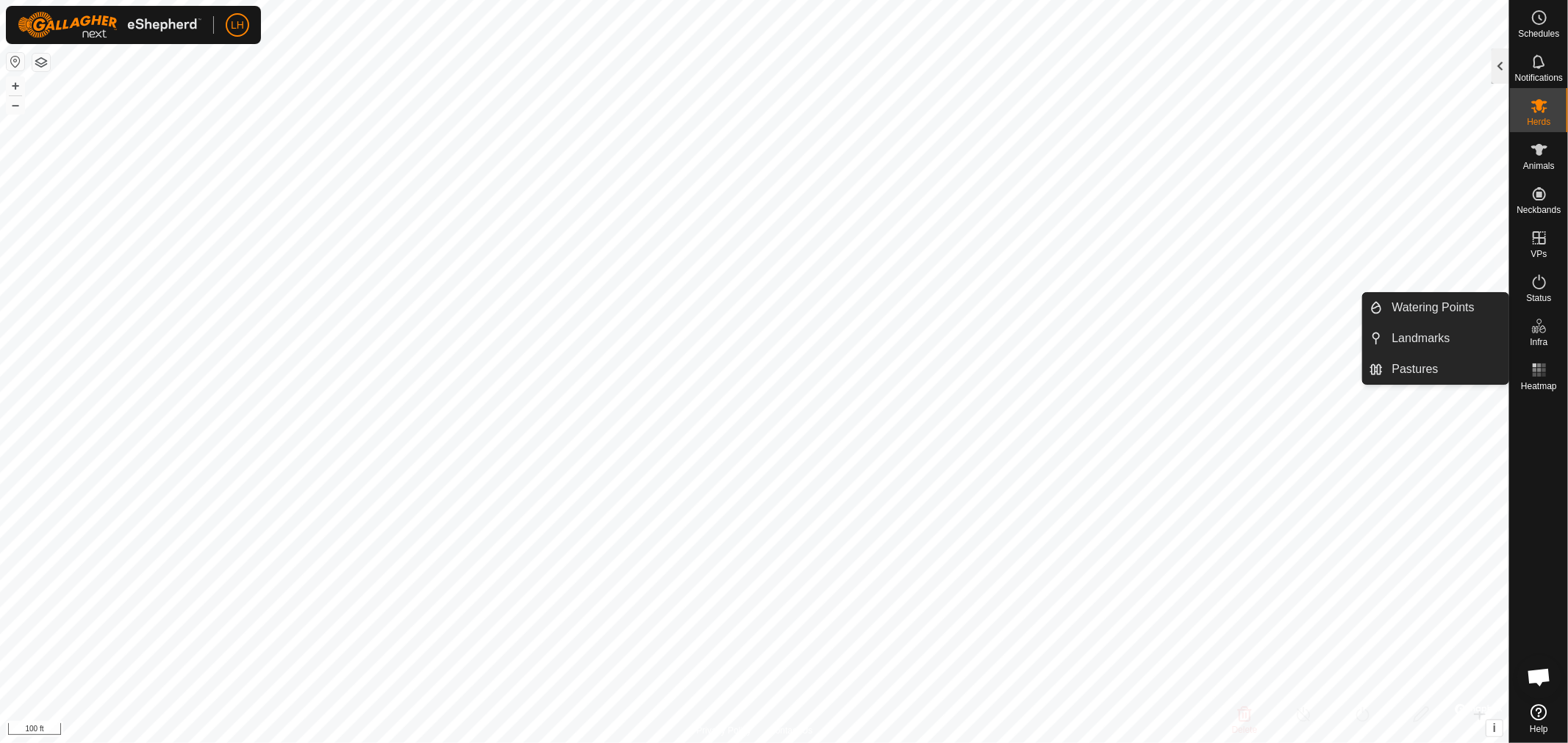
click at [1492, 61] on div at bounding box center [1500, 65] width 18 height 35
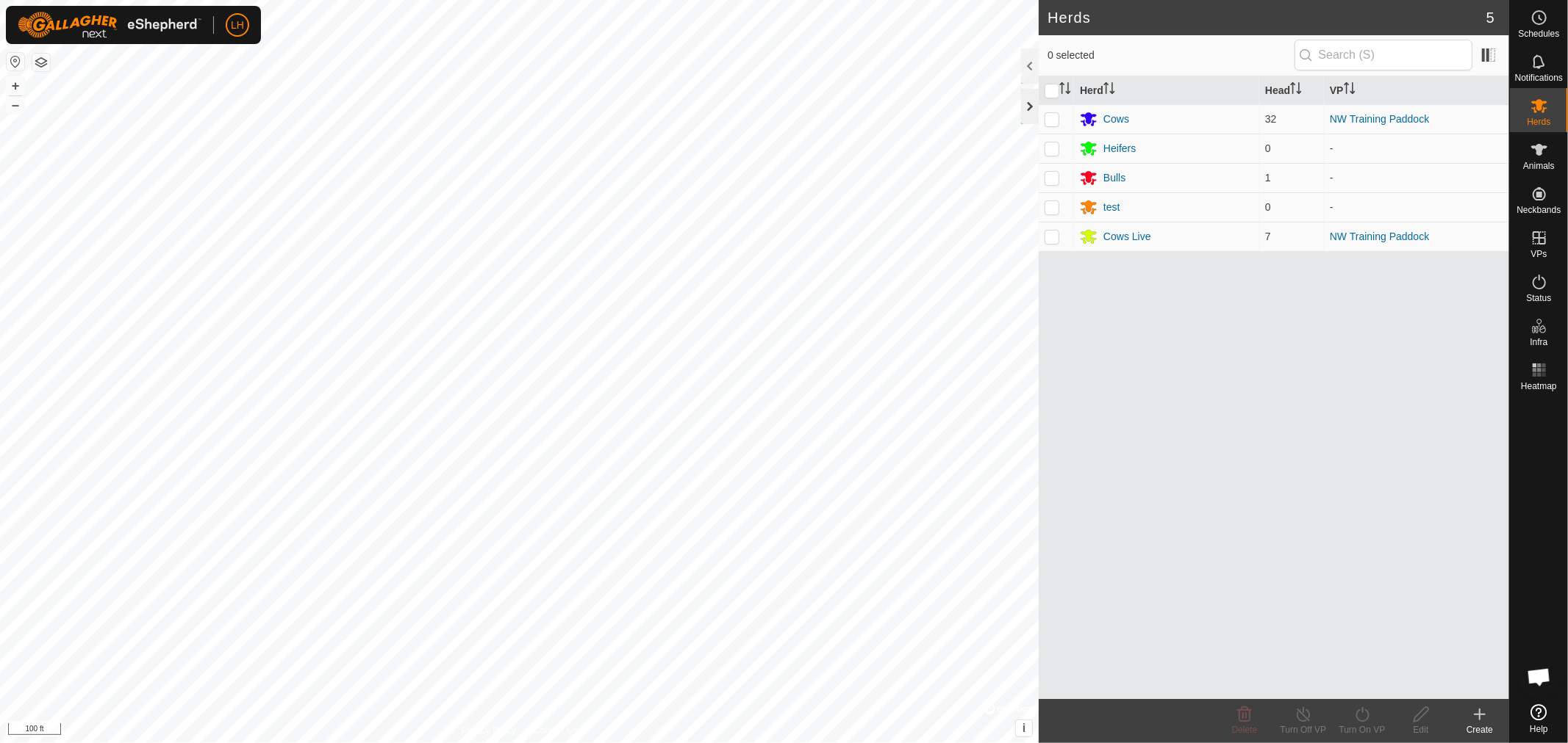
click at [1032, 99] on div at bounding box center [1029, 106] width 18 height 35
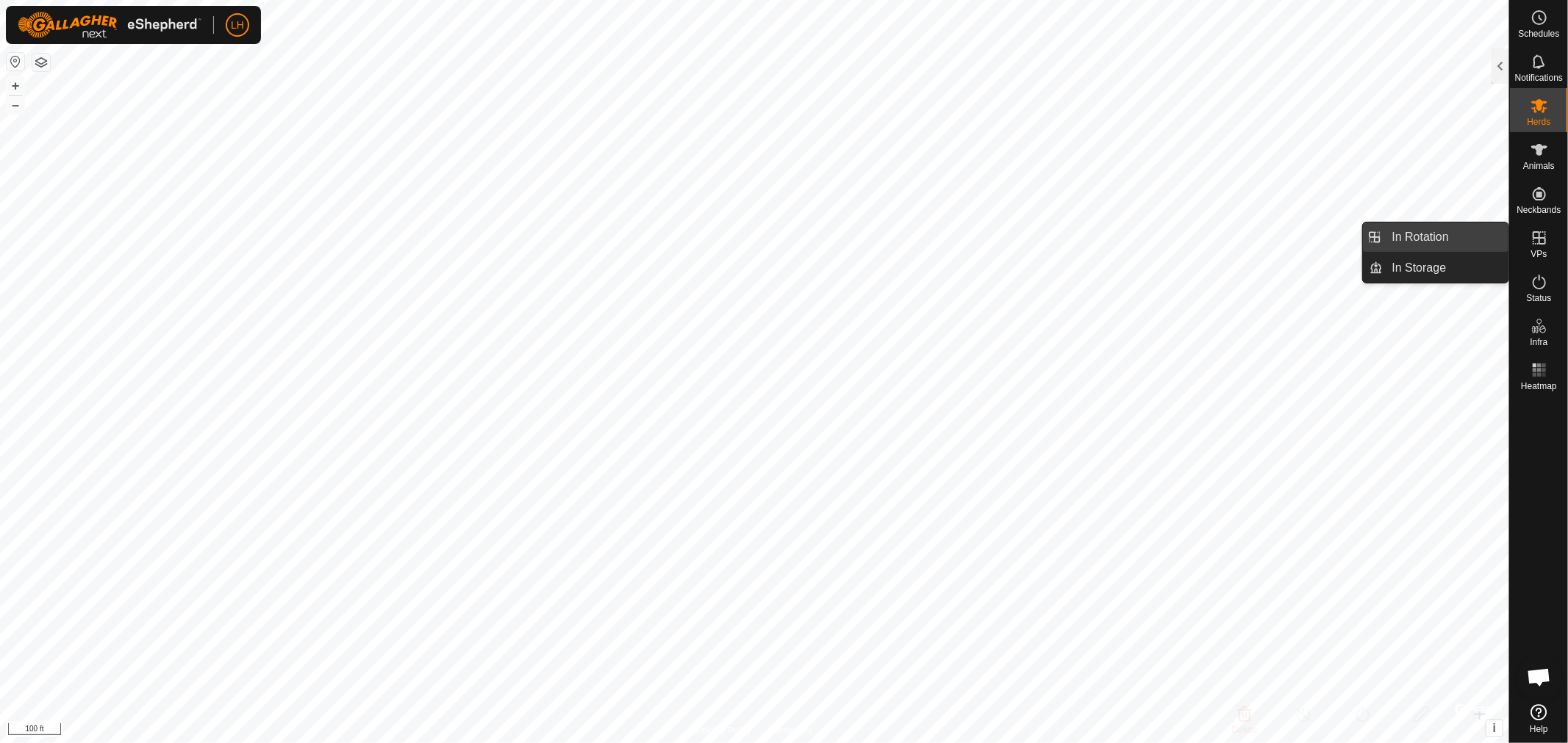
click at [1409, 237] on link "In Rotation" at bounding box center [1446, 237] width 126 height 29
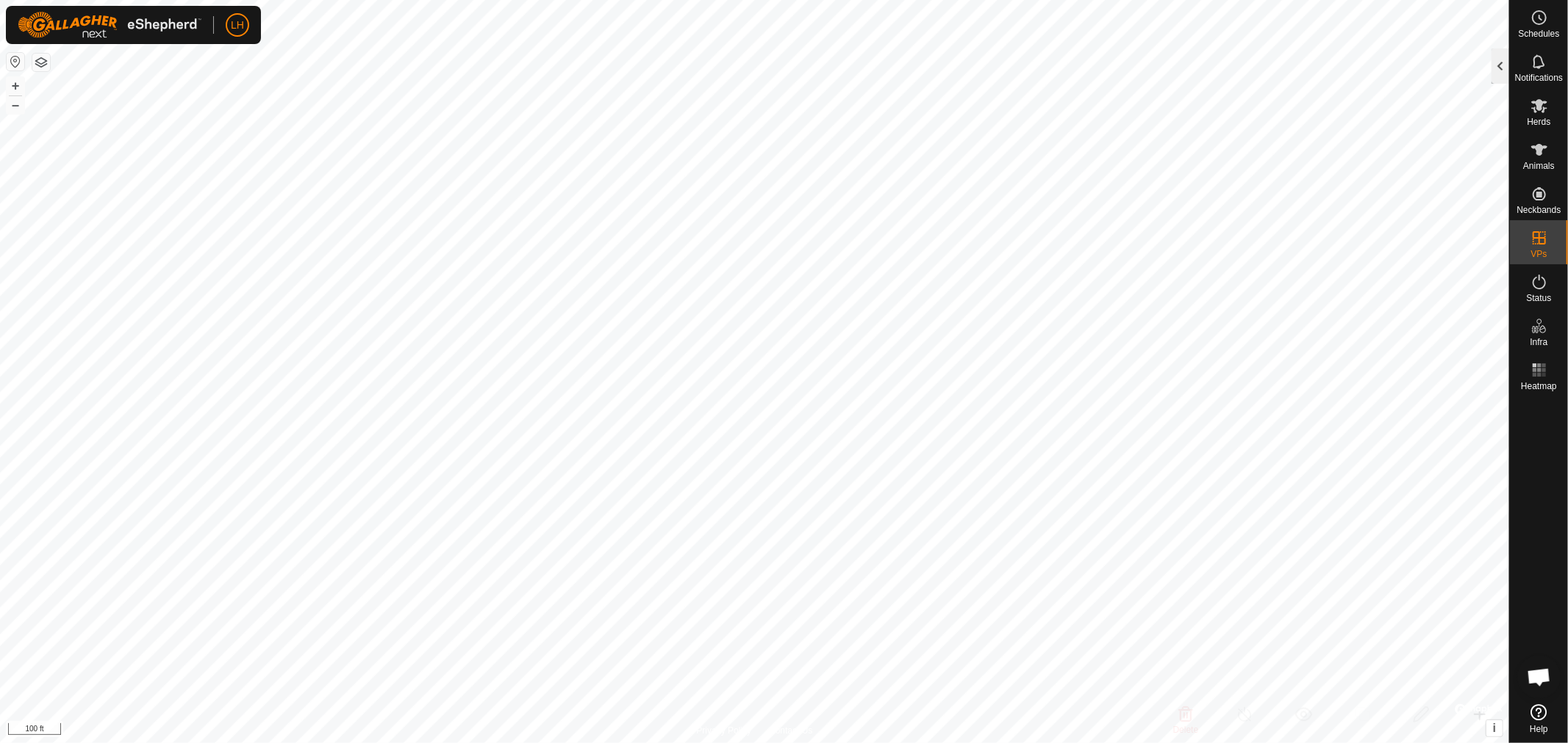
click at [1501, 67] on div at bounding box center [1500, 65] width 18 height 35
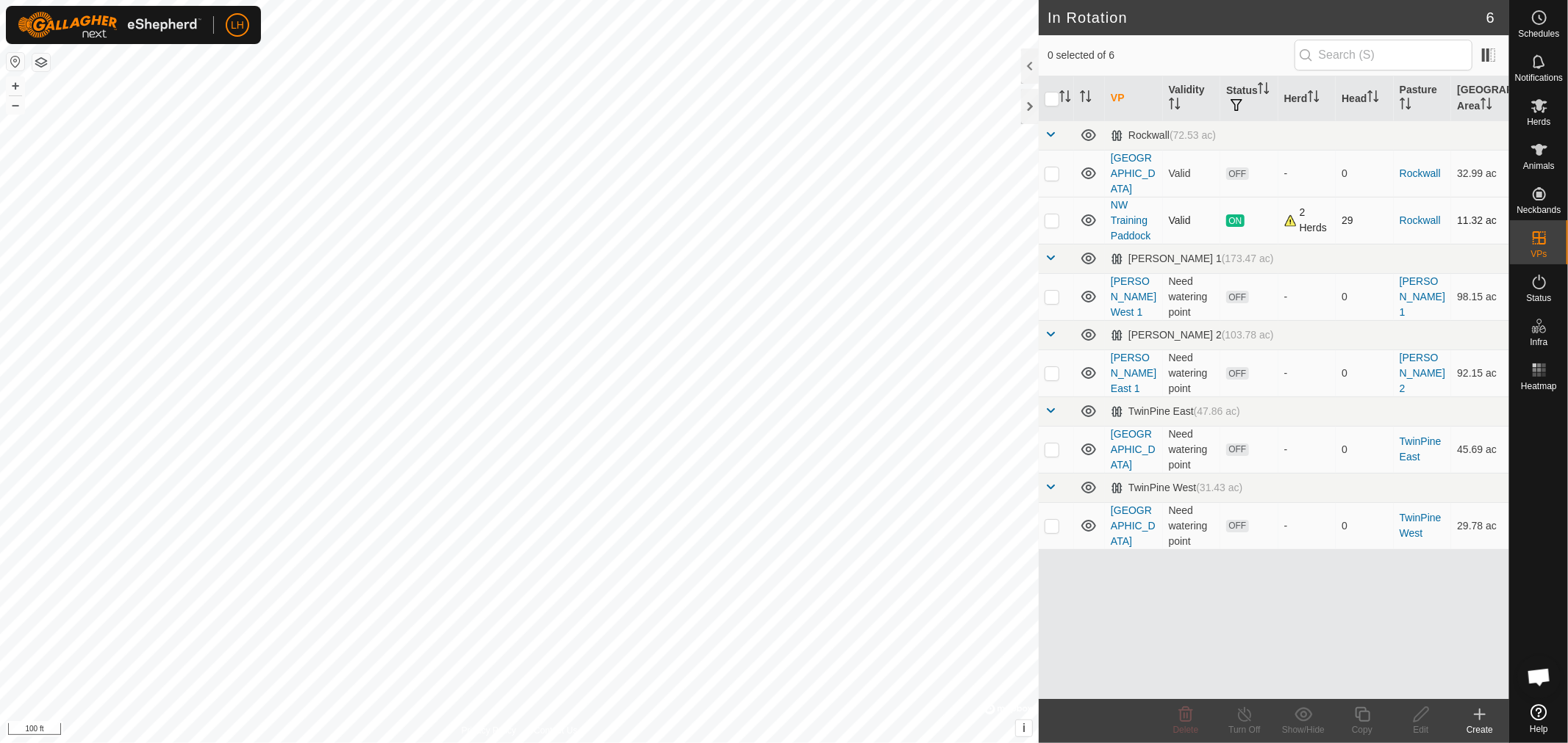
click at [1059, 215] on p-tablecheckbox at bounding box center [1052, 221] width 15 height 11
checkbox input "true"
click at [1243, 718] on icon at bounding box center [1244, 715] width 18 height 18
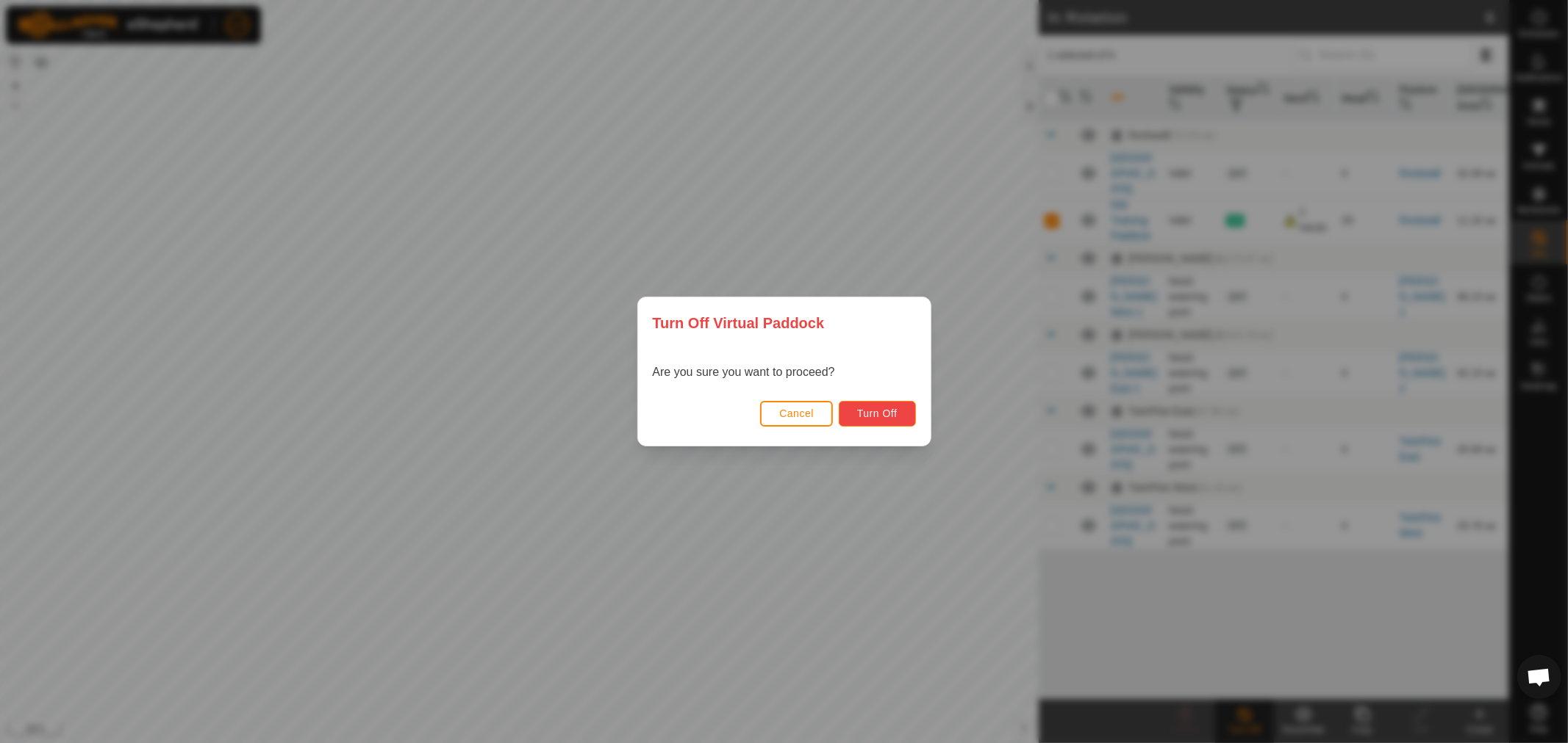
click at [883, 409] on span "Turn Off" at bounding box center [877, 414] width 41 height 11
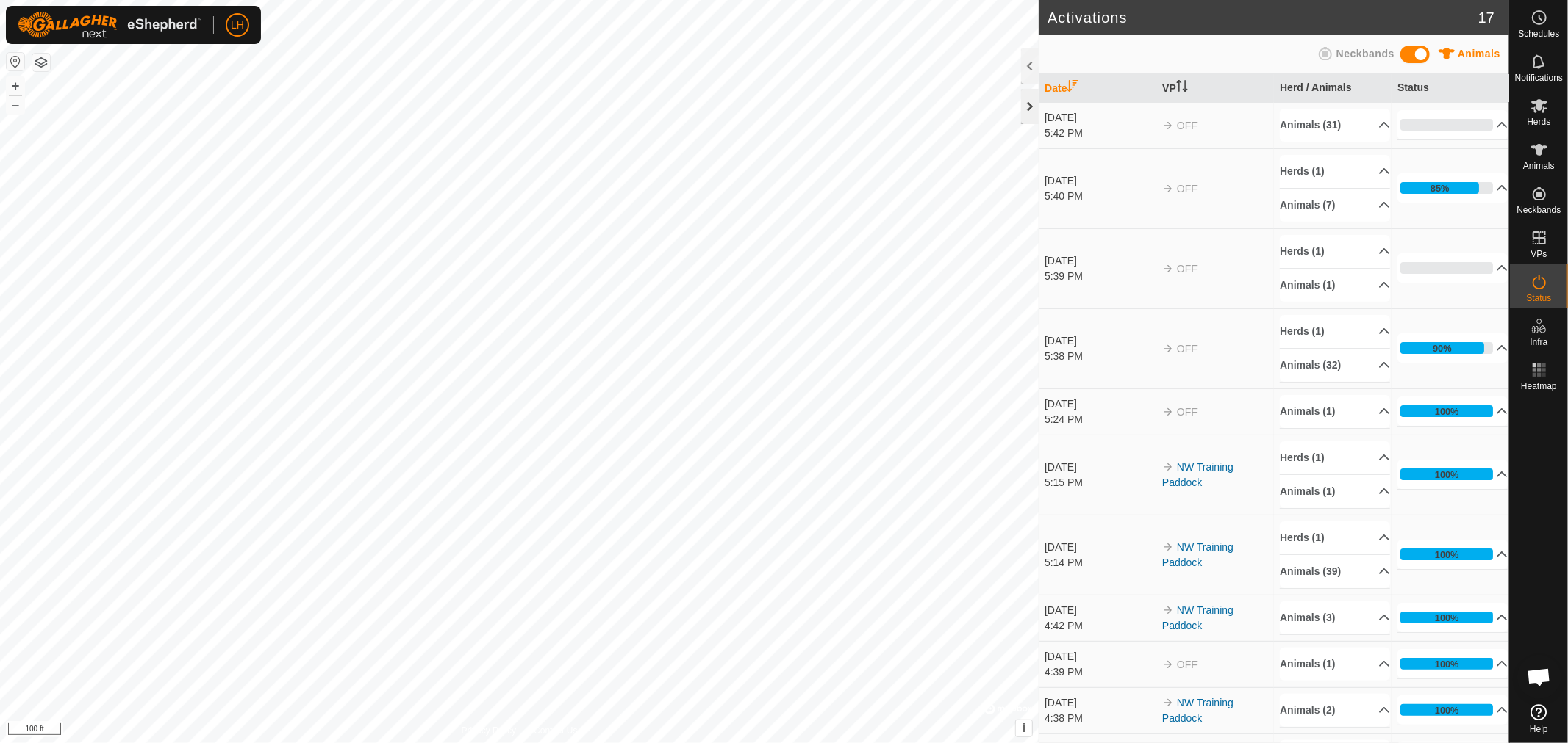
click at [1024, 104] on div at bounding box center [1029, 106] width 18 height 35
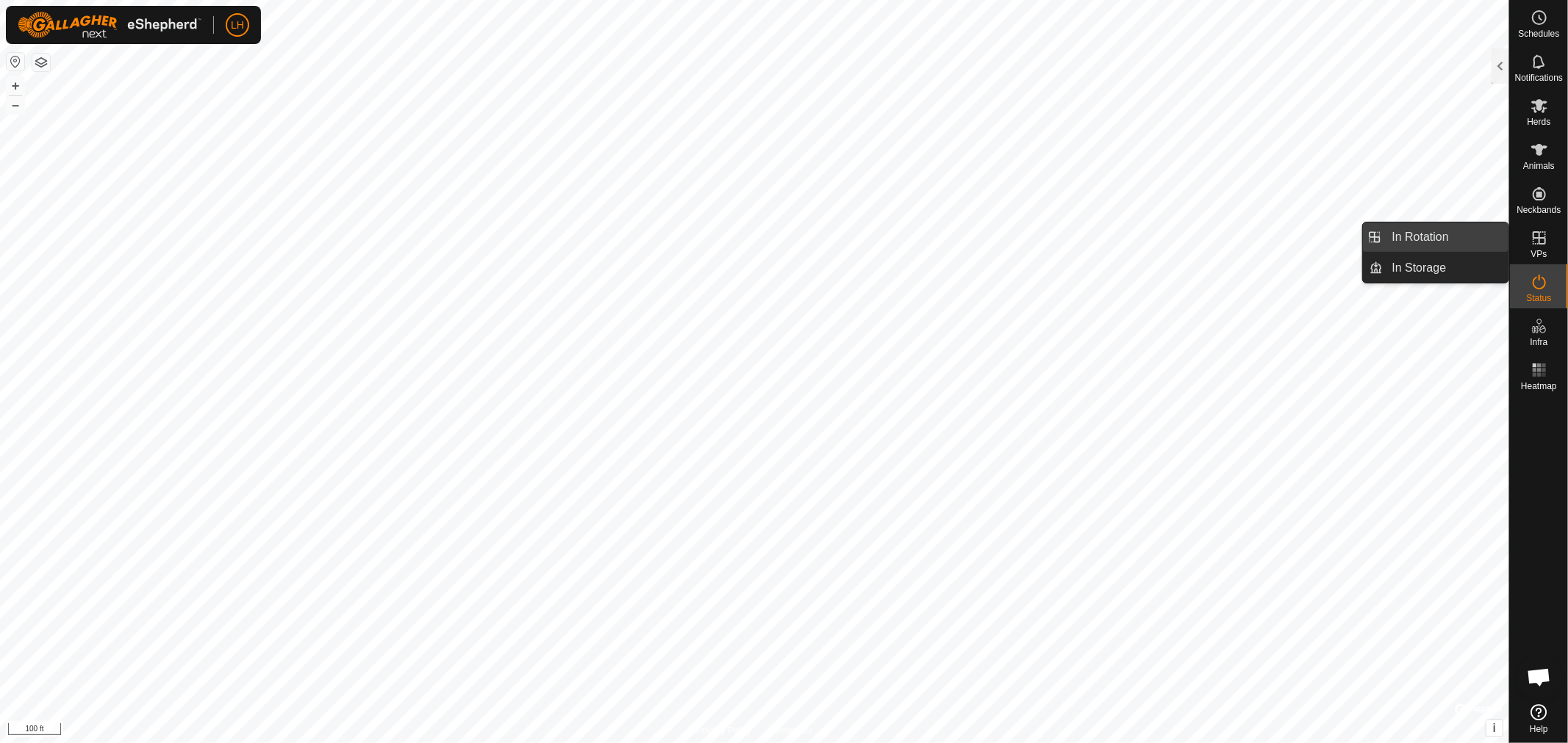
click at [1410, 237] on link "In Rotation" at bounding box center [1446, 237] width 126 height 29
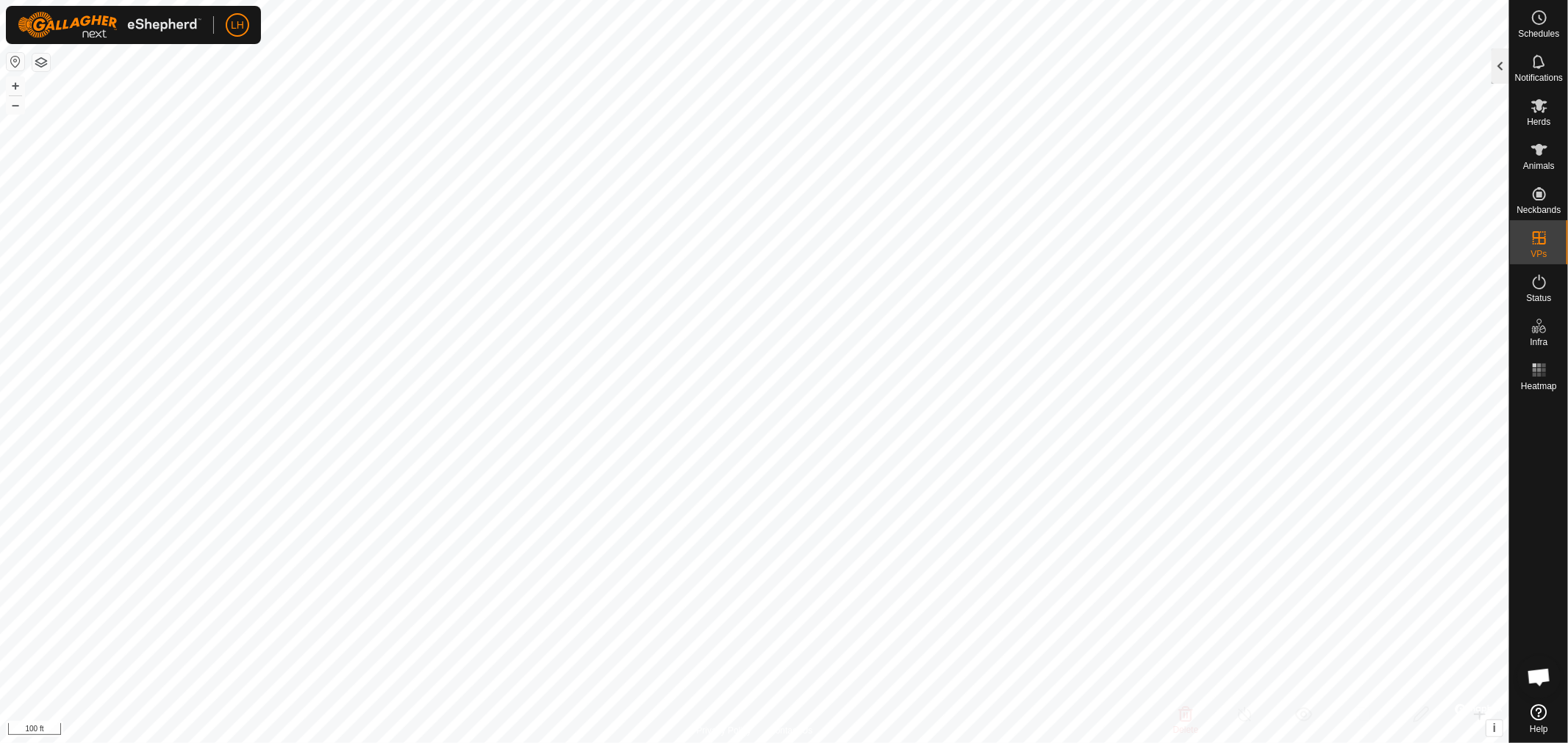
click at [1495, 72] on div at bounding box center [1500, 65] width 18 height 35
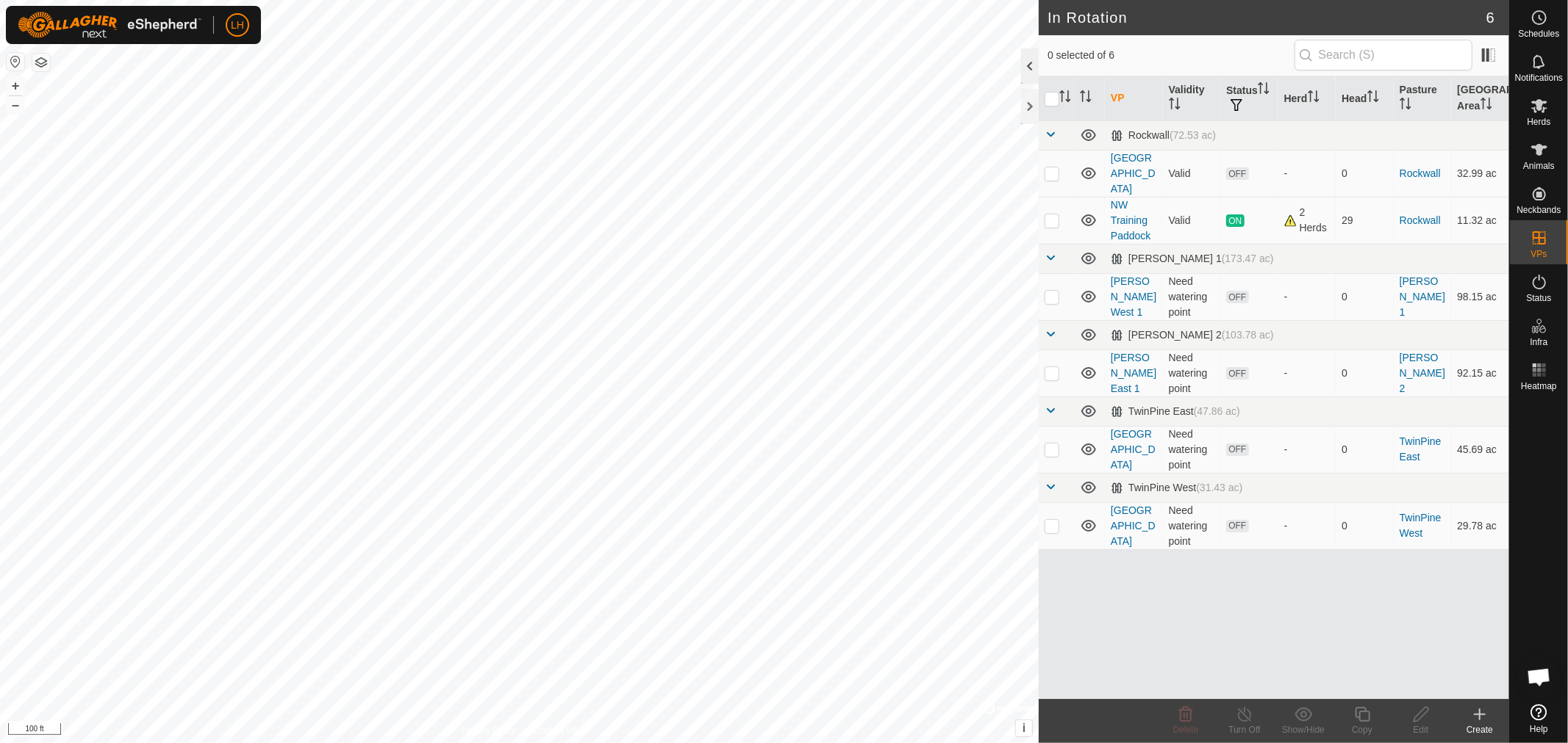
click at [1027, 62] on div at bounding box center [1029, 65] width 18 height 35
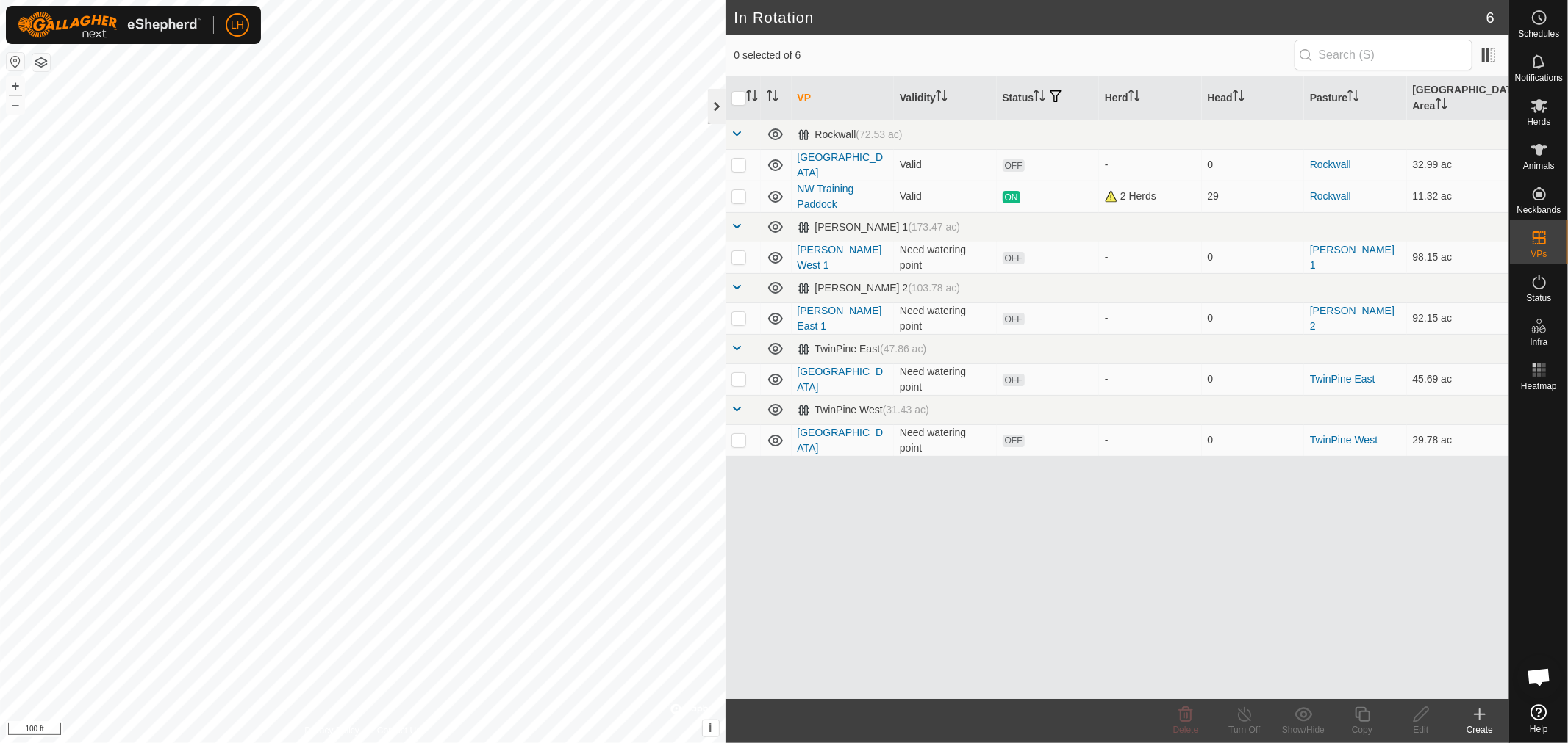
click at [722, 108] on div at bounding box center [716, 106] width 18 height 35
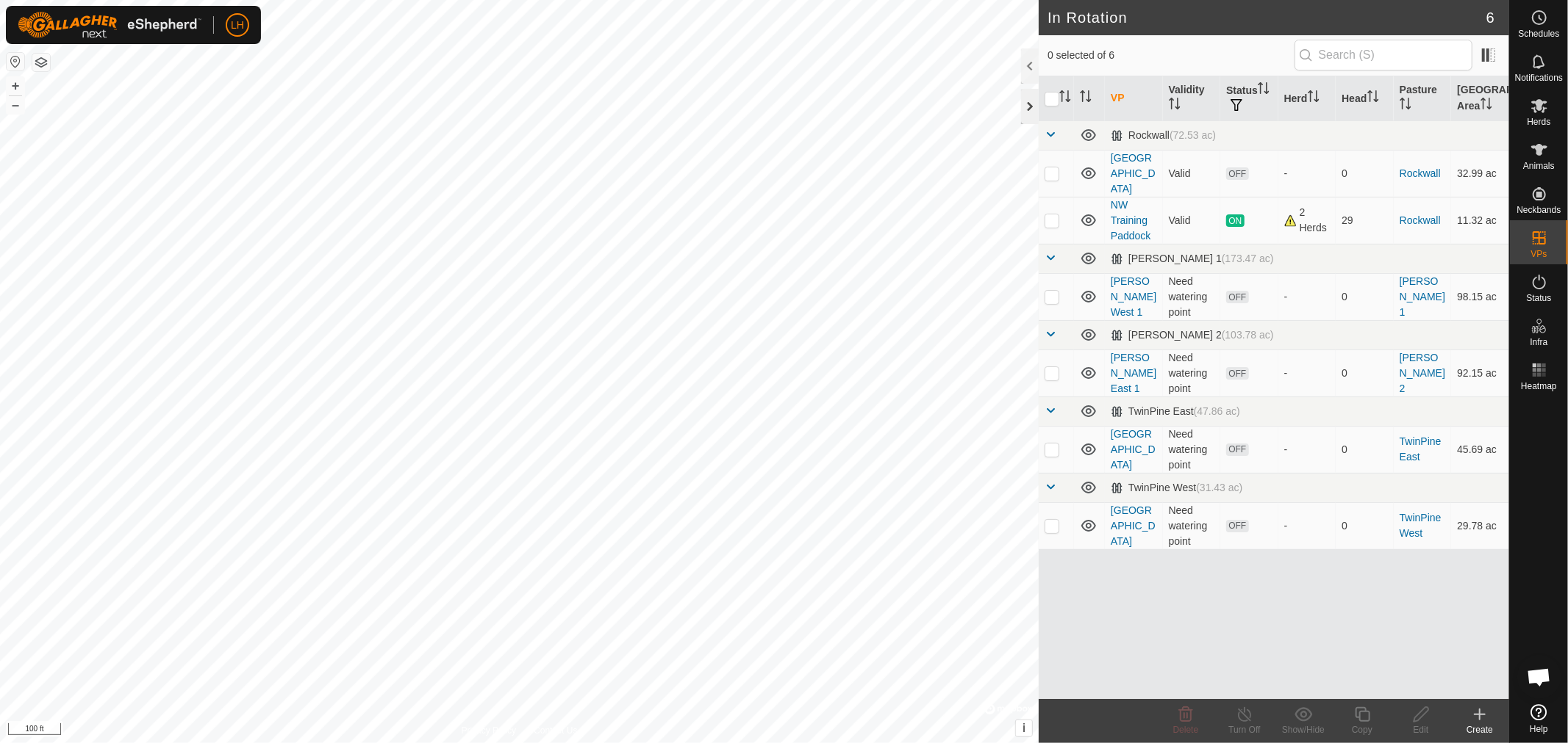
click at [1025, 101] on div at bounding box center [1029, 106] width 18 height 35
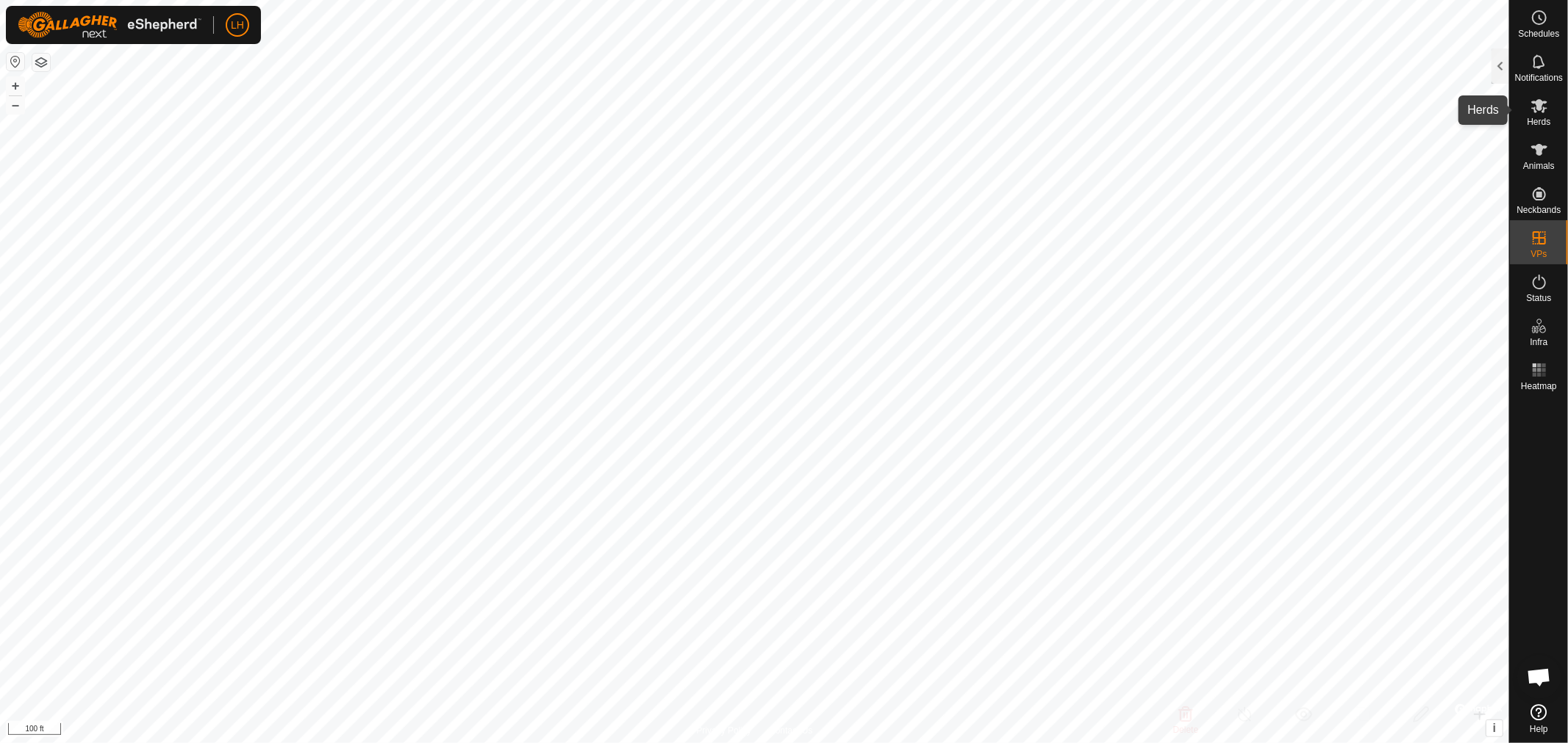
click at [1540, 108] on icon at bounding box center [1539, 106] width 16 height 14
click at [1496, 72] on div at bounding box center [1500, 65] width 18 height 35
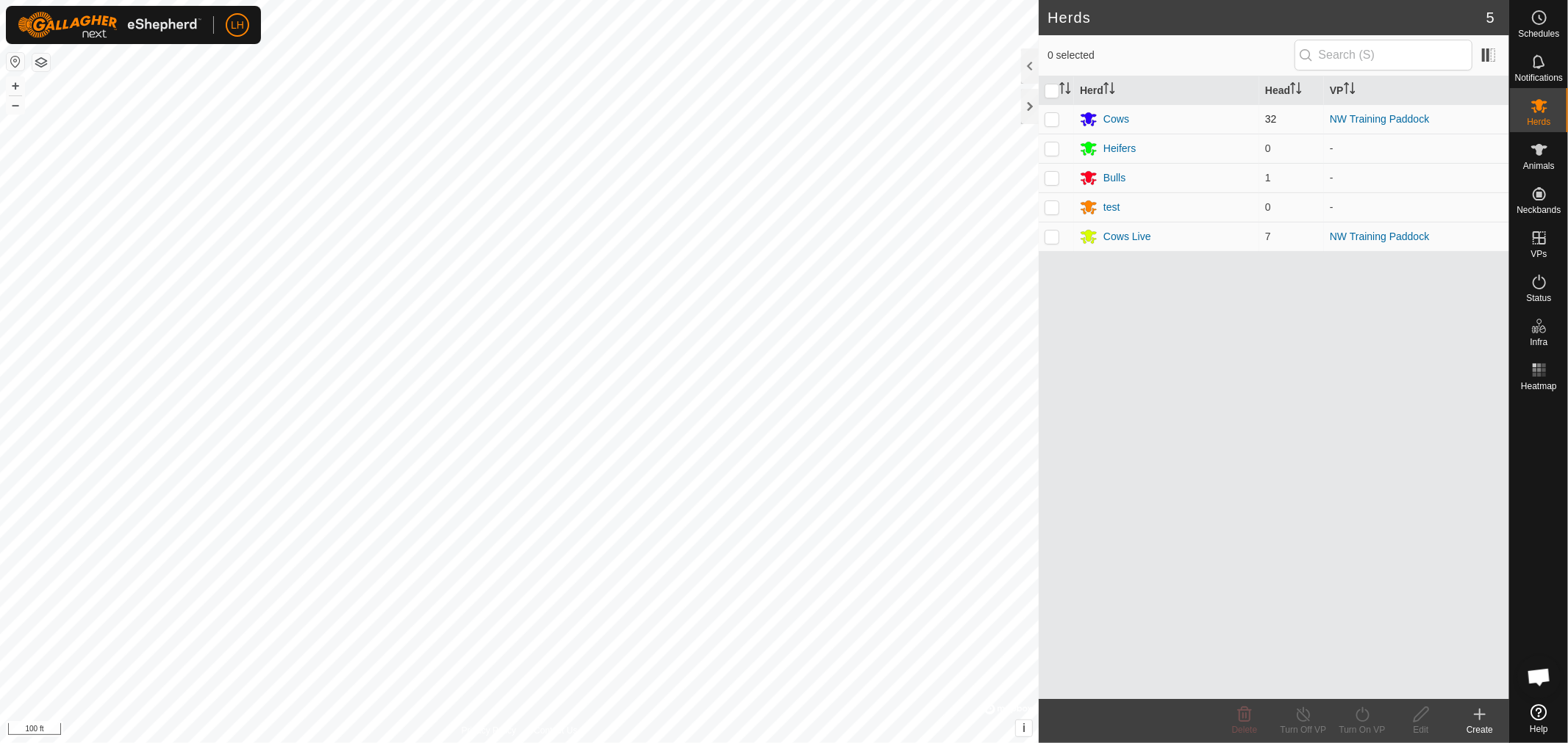
click at [1055, 117] on p-checkbox at bounding box center [1052, 119] width 15 height 11
checkbox input "true"
click at [1420, 714] on icon at bounding box center [1420, 715] width 18 height 18
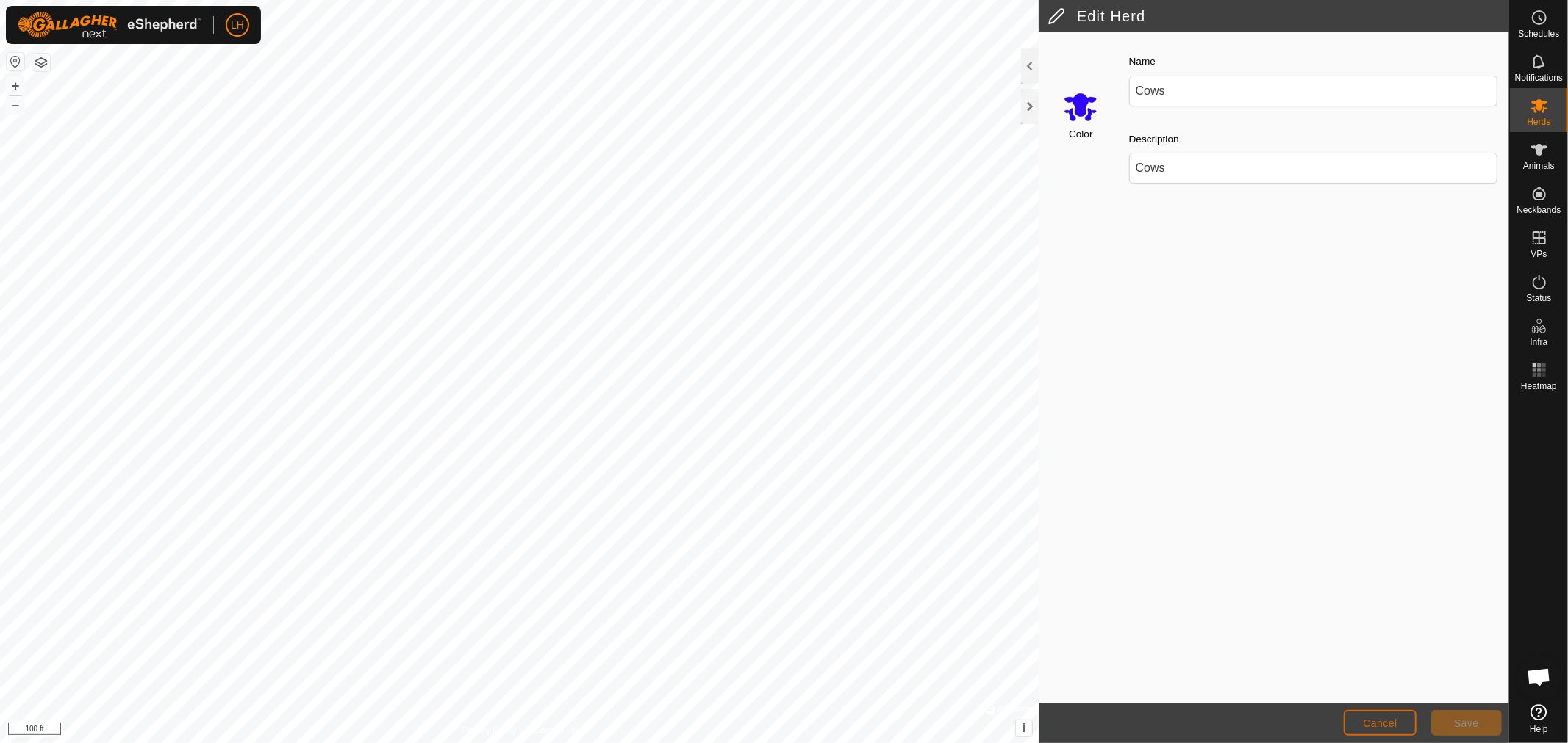
click at [1402, 724] on button "Cancel" at bounding box center [1380, 723] width 73 height 26
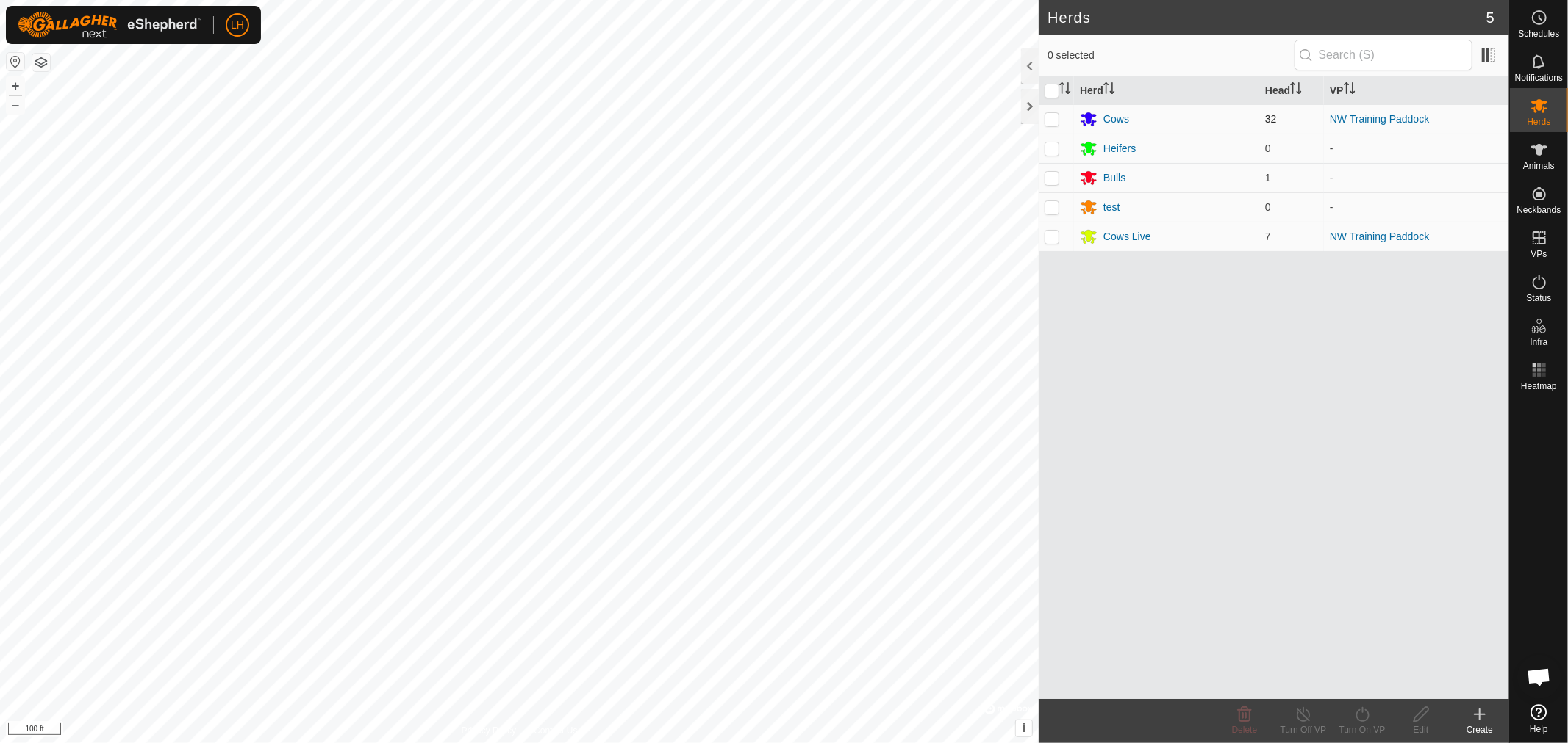
click at [1055, 119] on p-checkbox at bounding box center [1052, 119] width 15 height 11
checkbox input "true"
click at [1052, 236] on p-checkbox at bounding box center [1052, 237] width 15 height 11
checkbox input "false"
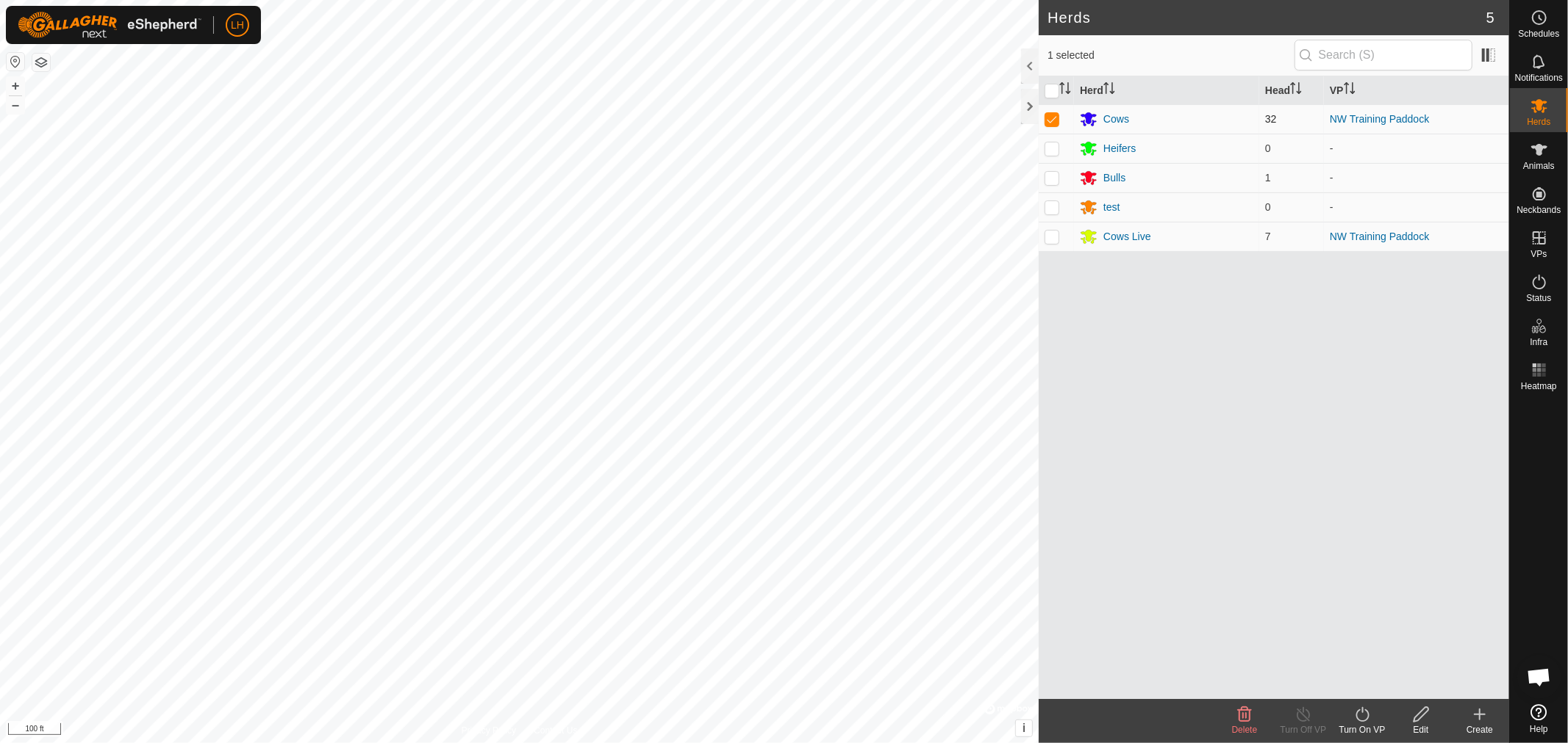
click at [1059, 117] on p-checkbox at bounding box center [1052, 119] width 15 height 11
click at [1051, 119] on p-checkbox at bounding box center [1052, 119] width 15 height 11
checkbox input "true"
click at [1365, 717] on icon at bounding box center [1362, 715] width 18 height 18
click at [1361, 683] on link "Now" at bounding box center [1406, 682] width 146 height 29
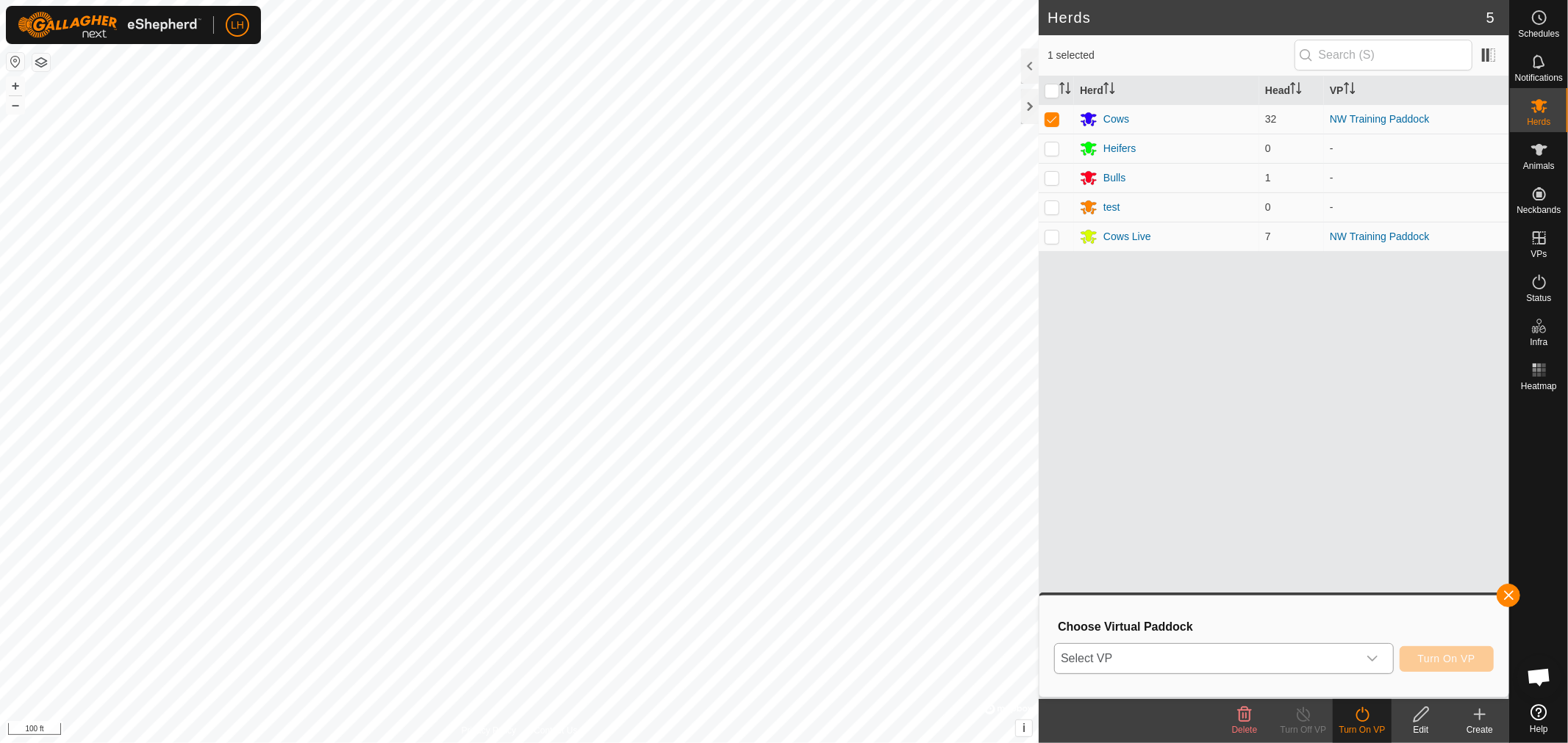
click at [1382, 657] on div "dropdown trigger" at bounding box center [1372, 659] width 29 height 29
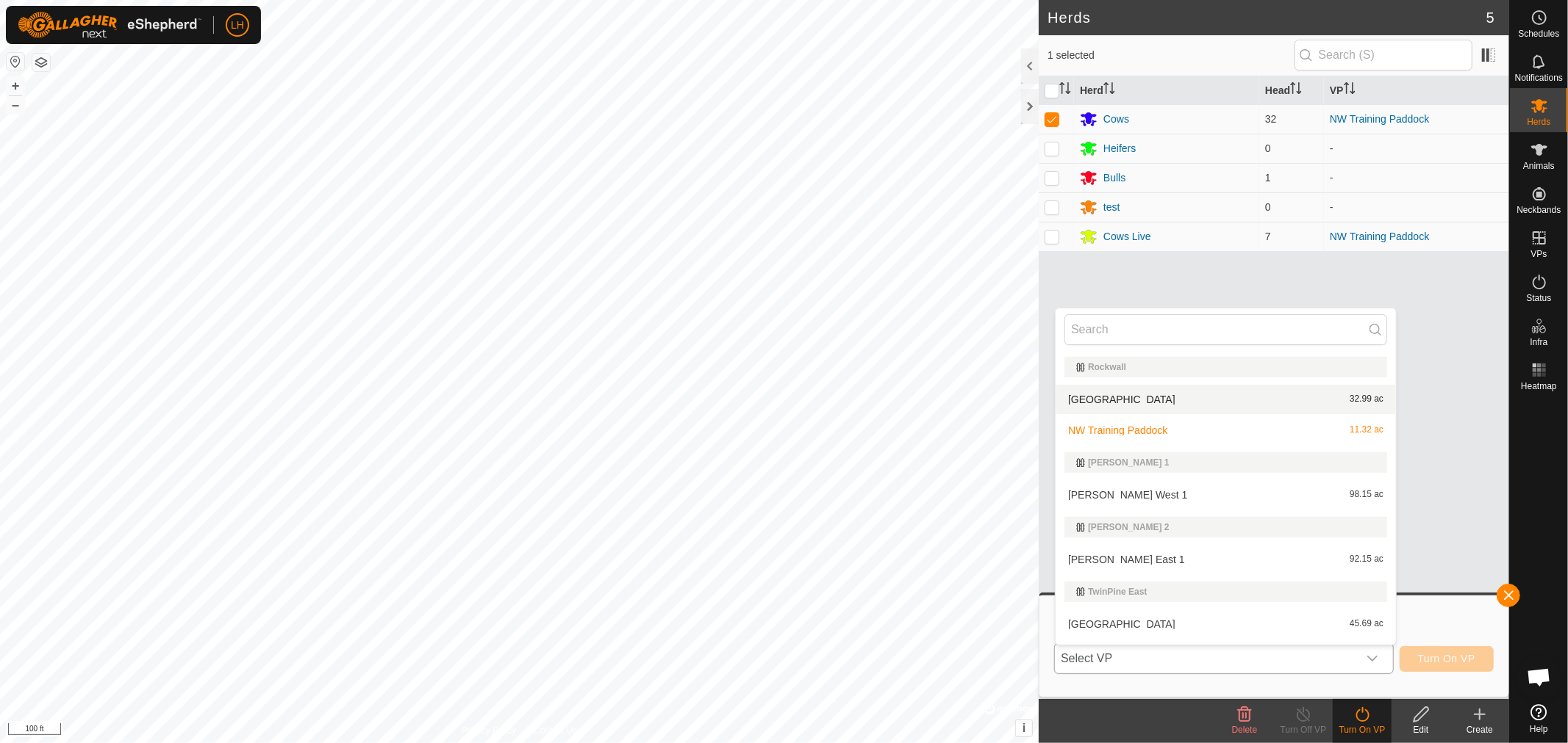
click at [1105, 402] on li "Northwest field 32.99 ac" at bounding box center [1225, 399] width 340 height 29
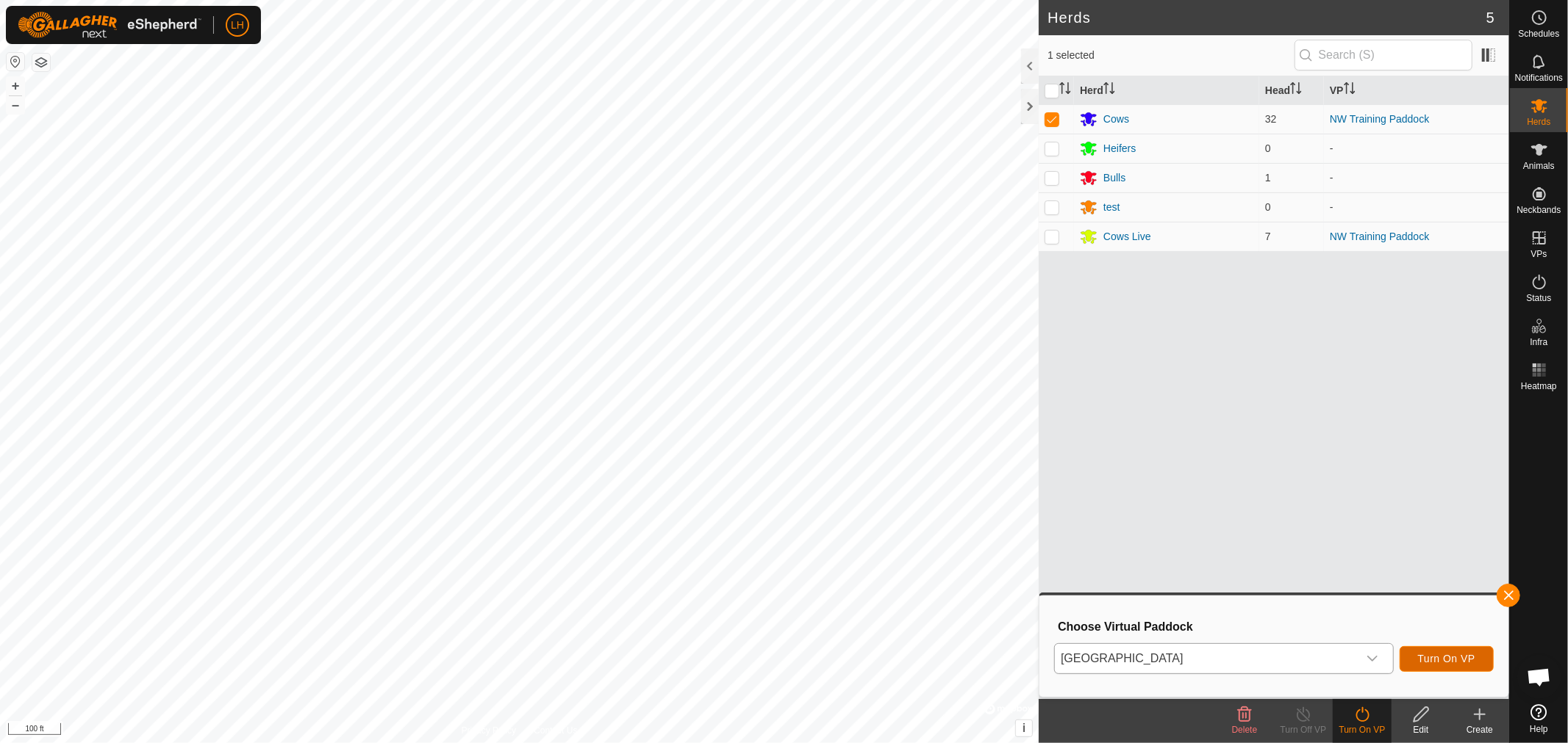
click at [1453, 658] on span "Turn On VP" at bounding box center [1446, 659] width 58 height 11
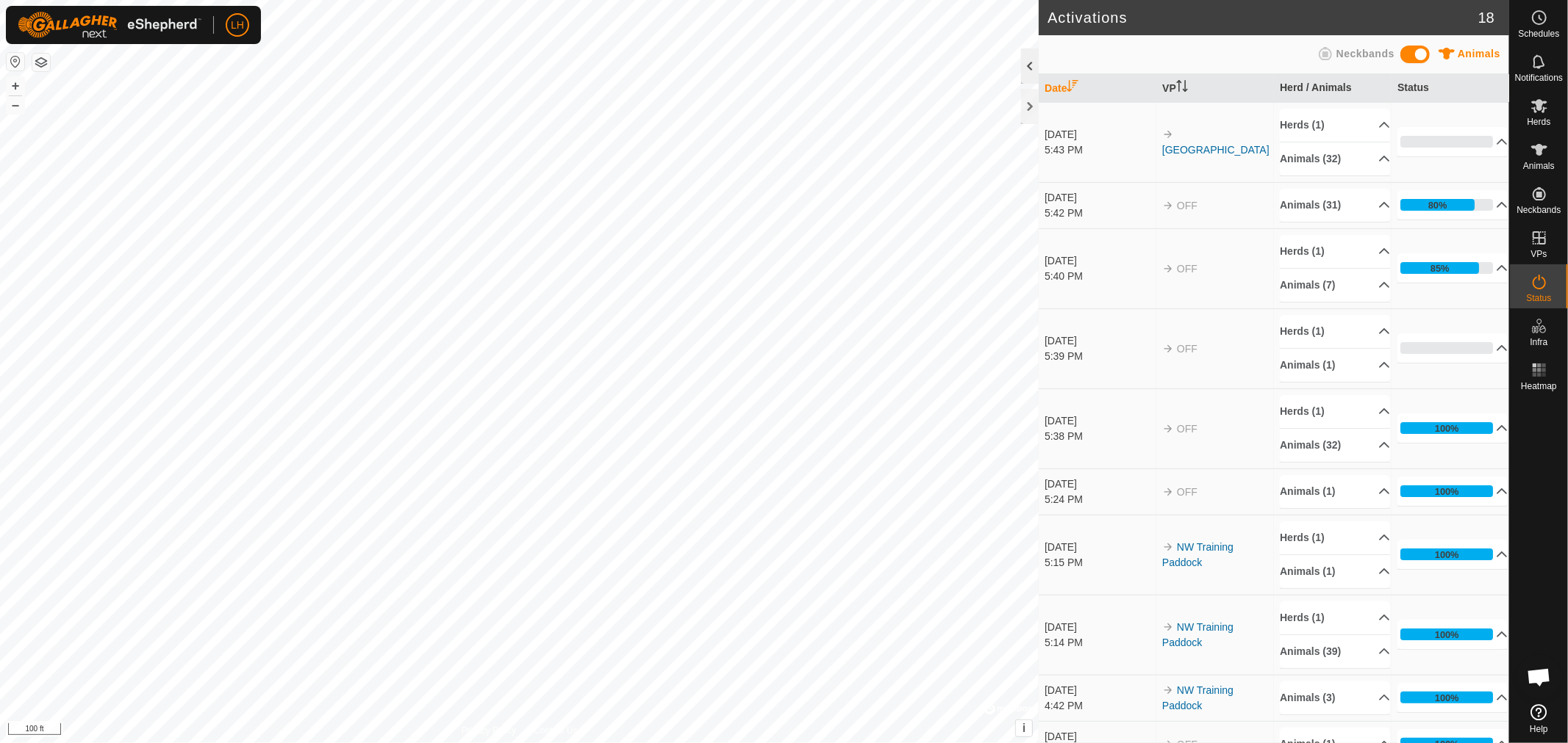
click at [1030, 66] on div at bounding box center [1029, 65] width 18 height 35
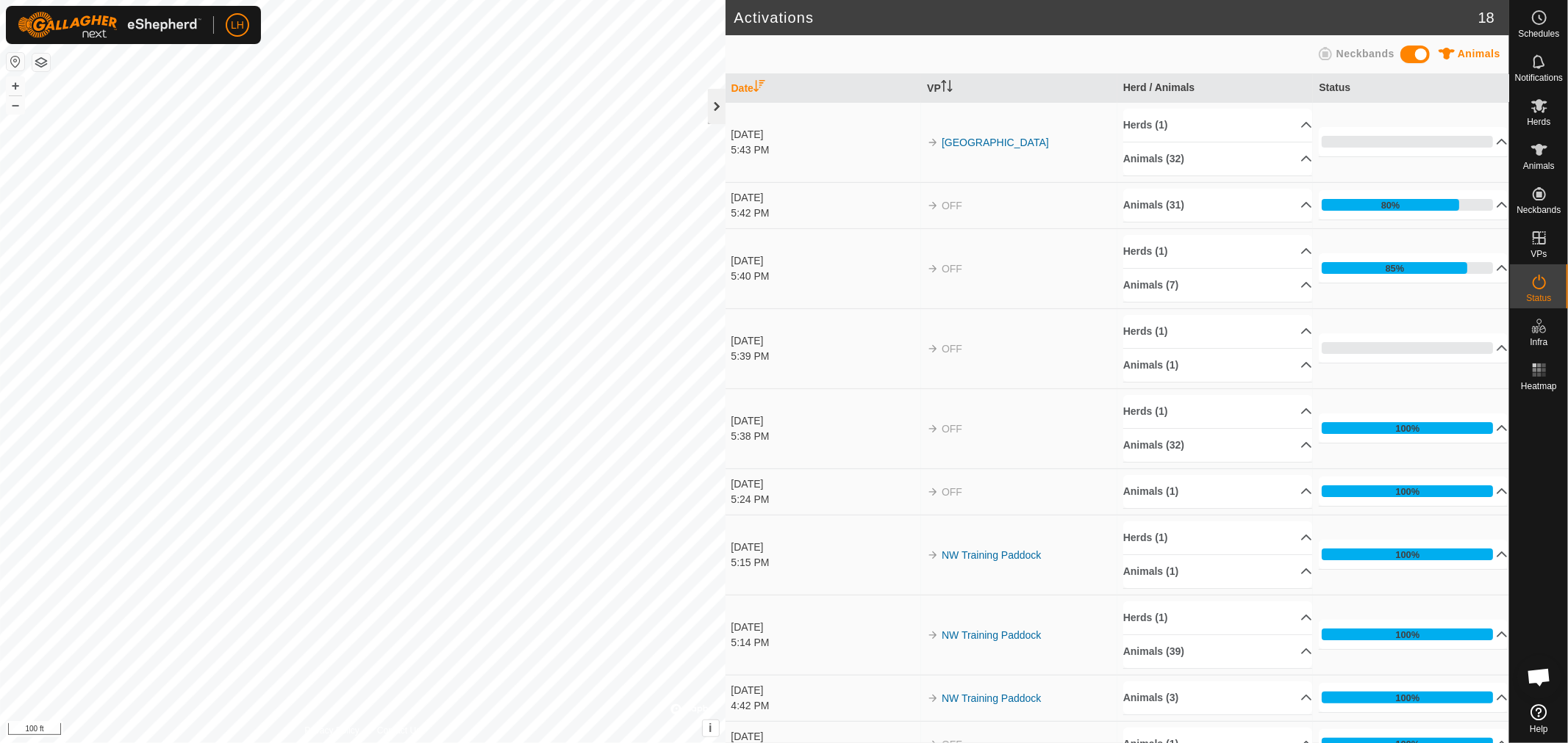
click at [723, 103] on div at bounding box center [716, 106] width 18 height 35
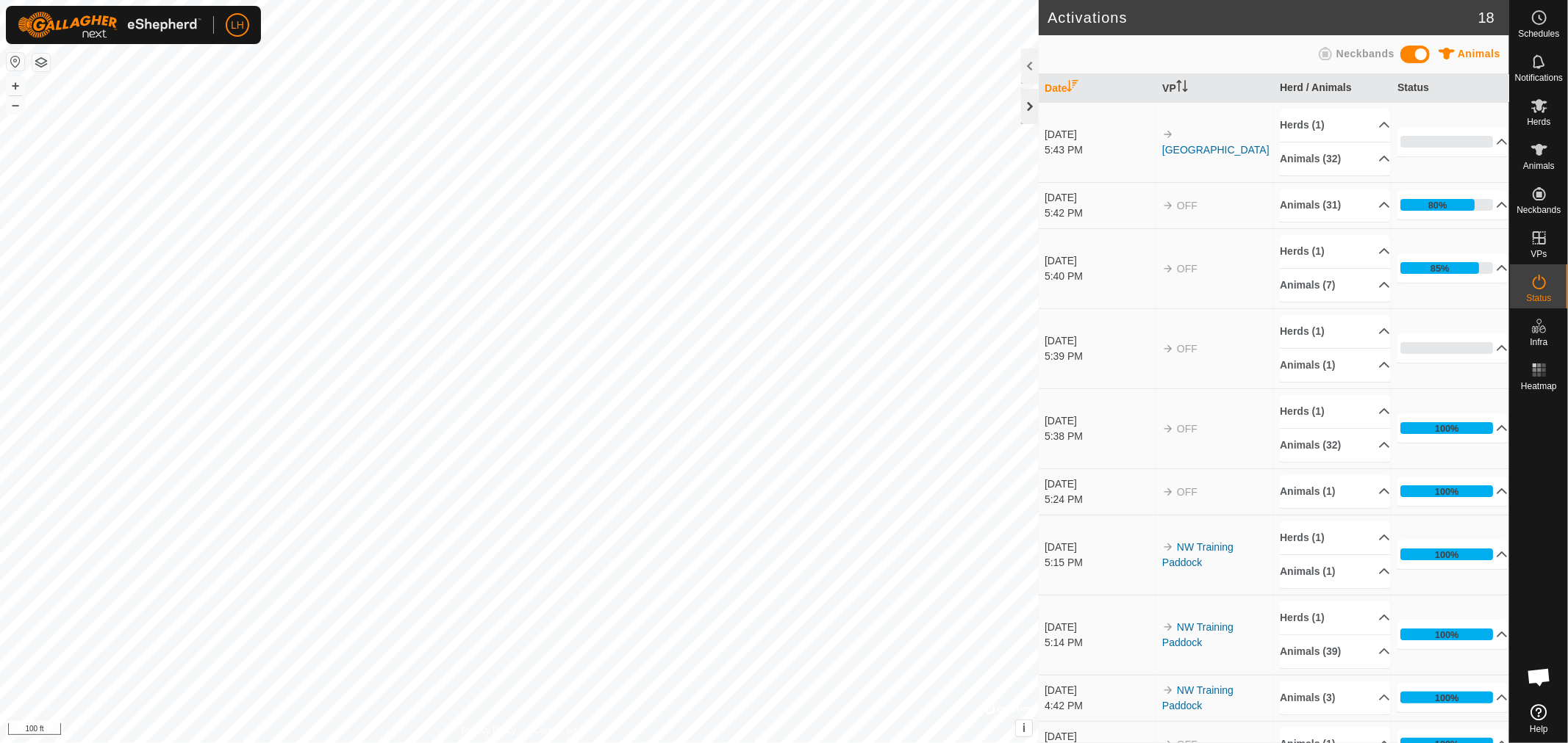
click at [1026, 101] on div at bounding box center [1029, 106] width 18 height 35
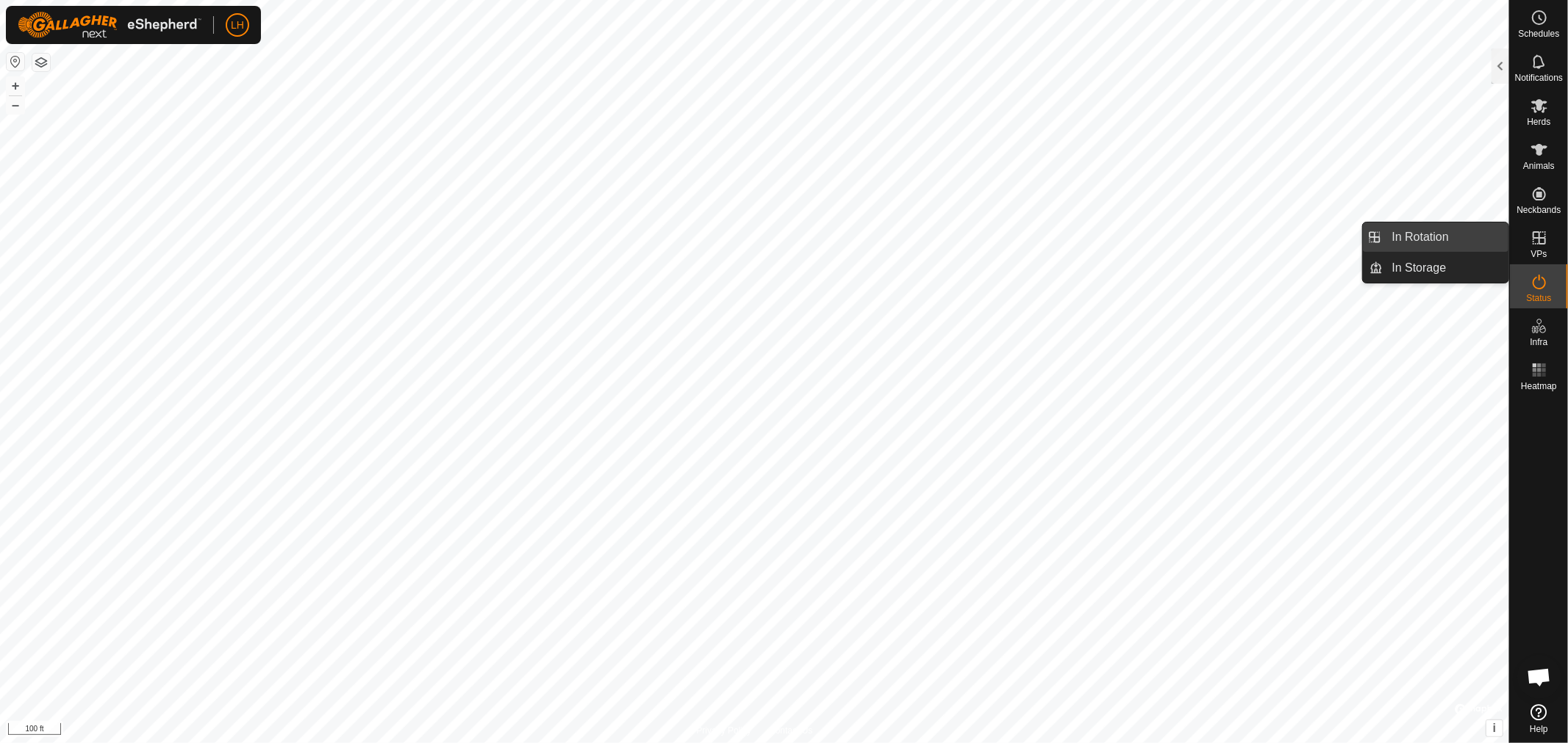
click at [1428, 235] on link "In Rotation" at bounding box center [1446, 237] width 126 height 29
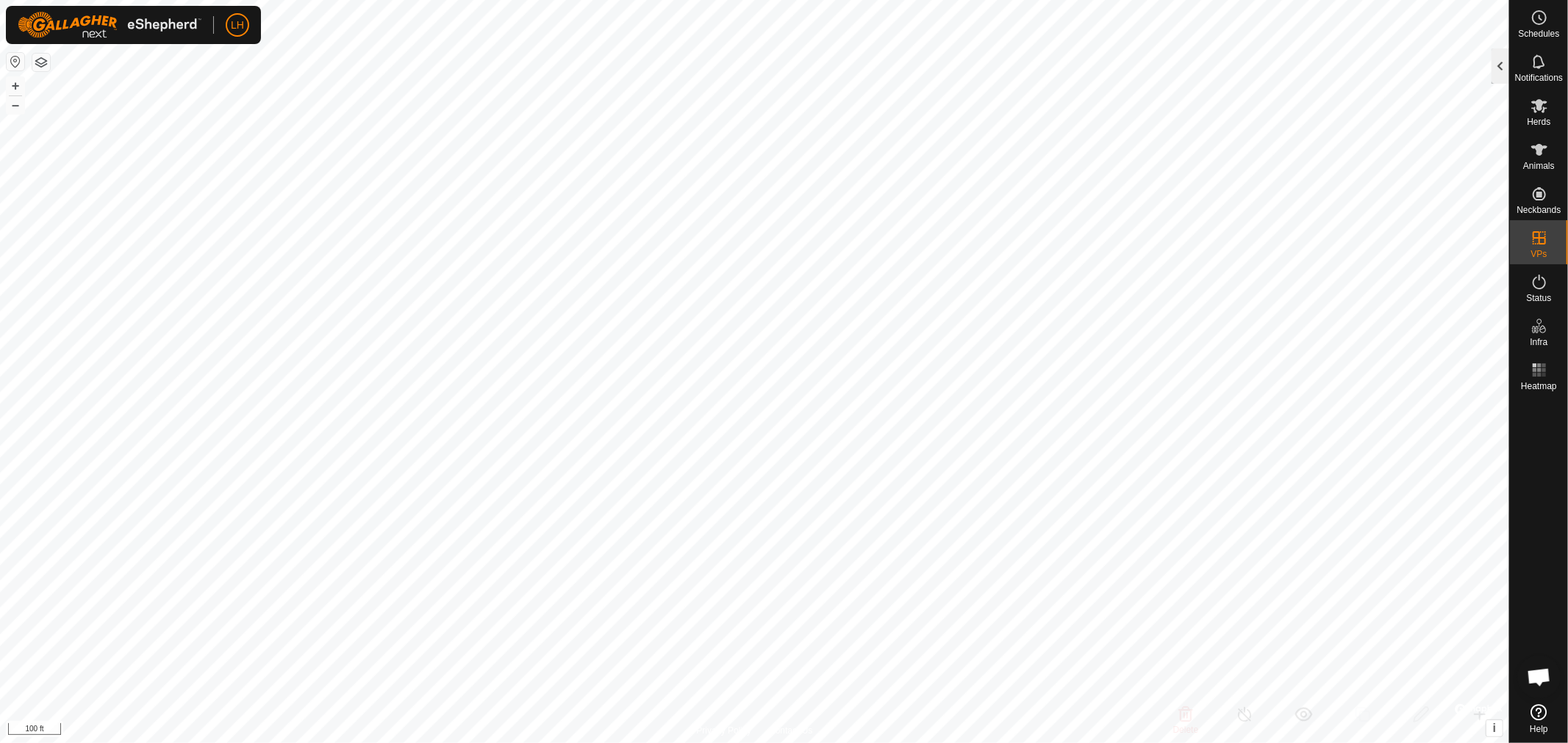
click at [1496, 70] on div at bounding box center [1500, 65] width 18 height 35
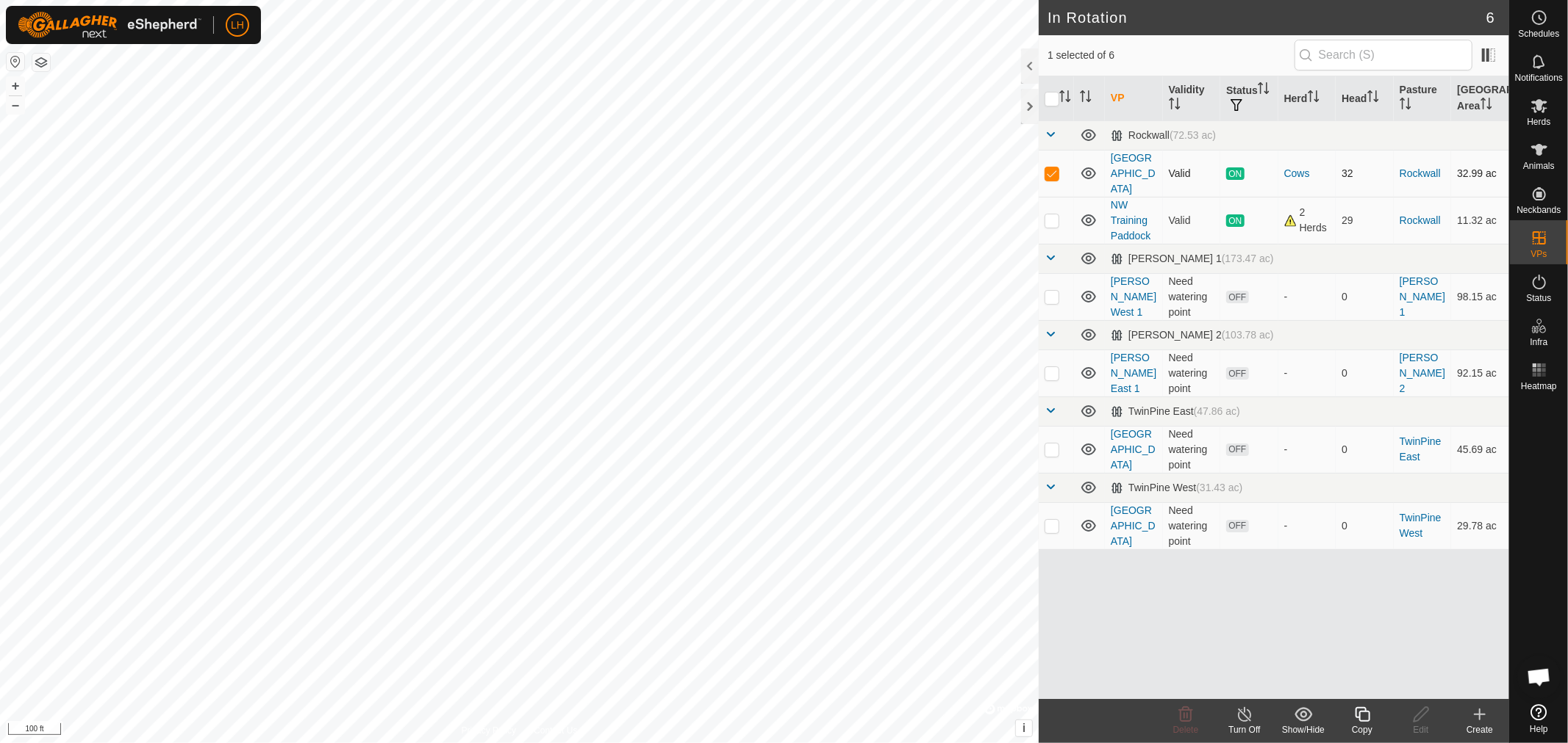
click at [1059, 168] on p-tablecheckbox at bounding box center [1052, 173] width 15 height 11
checkbox input "false"
click at [1052, 215] on p-checkbox at bounding box center [1052, 221] width 15 height 11
checkbox input "true"
click at [1238, 720] on icon at bounding box center [1244, 715] width 18 height 18
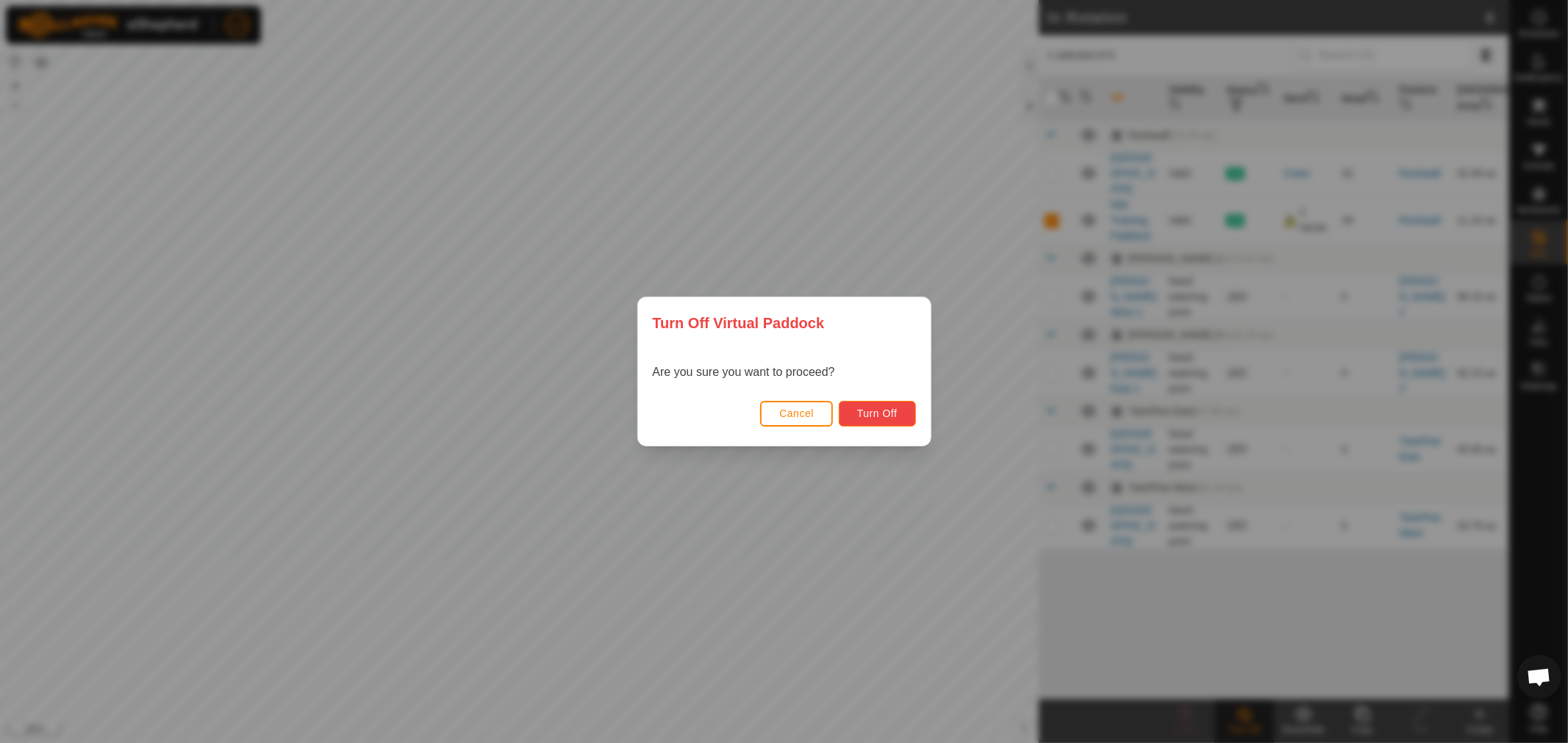
click at [875, 413] on span "Turn Off" at bounding box center [877, 414] width 41 height 11
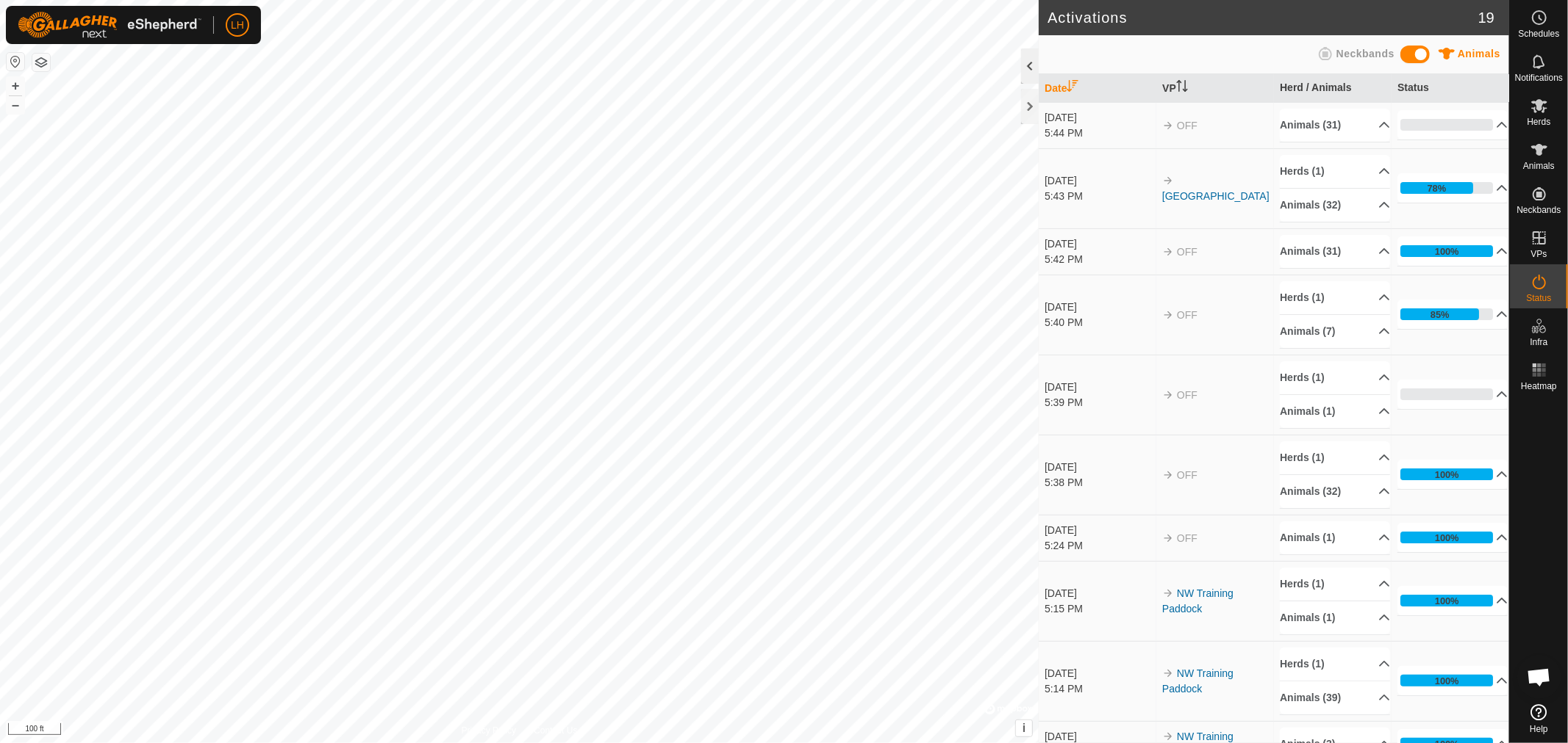
click at [1031, 62] on div at bounding box center [1029, 65] width 18 height 35
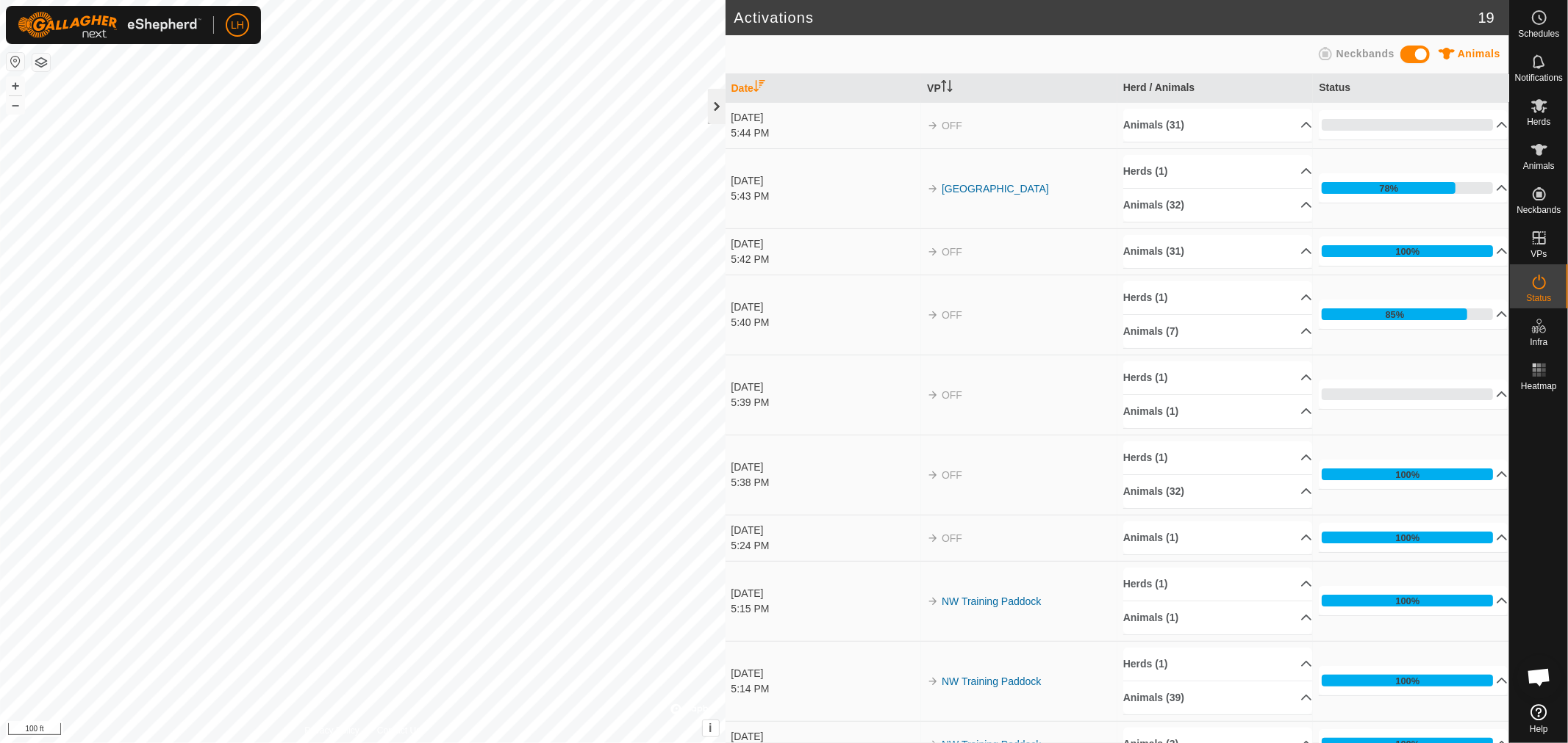
click at [721, 115] on div at bounding box center [716, 106] width 18 height 35
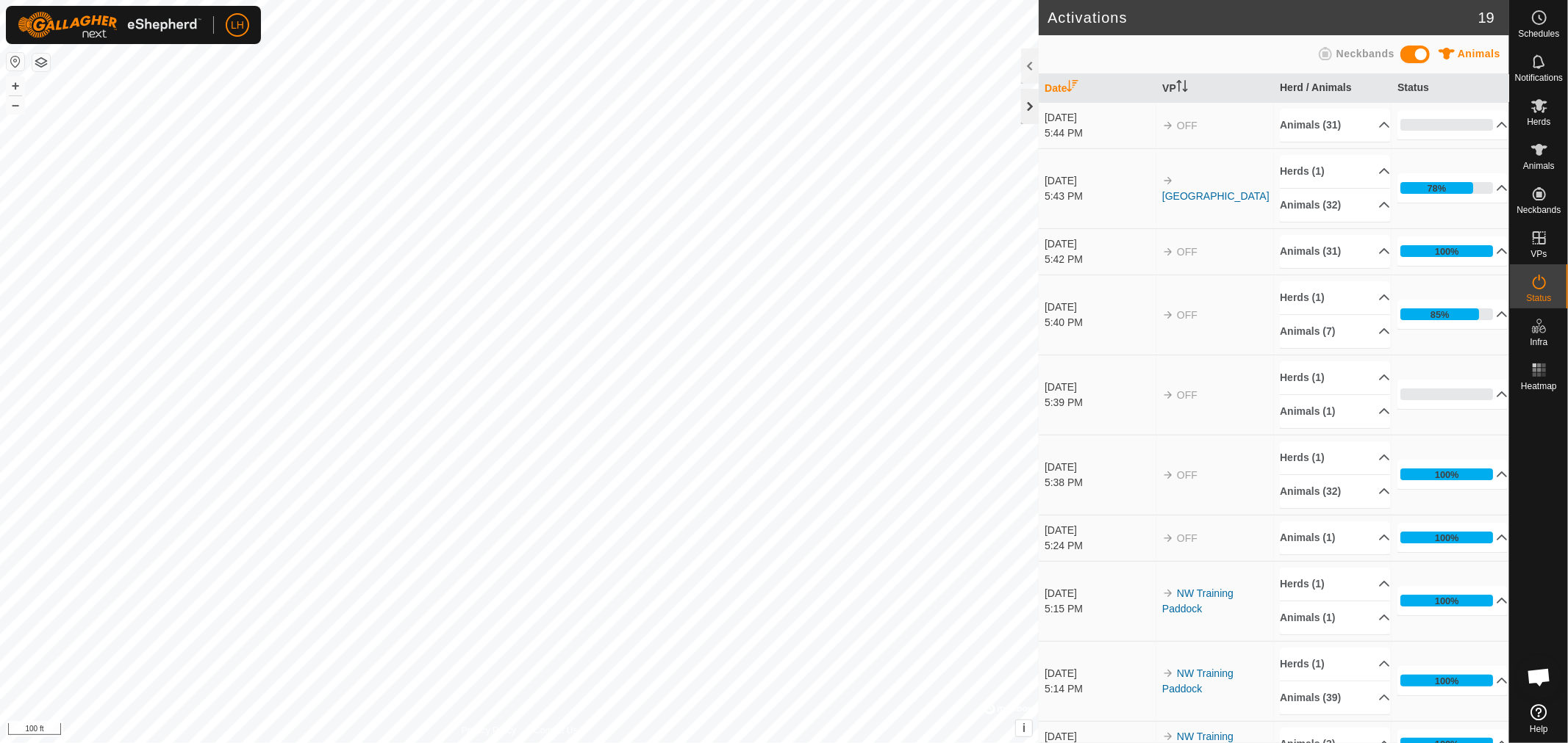
click at [1024, 104] on div at bounding box center [1029, 106] width 18 height 35
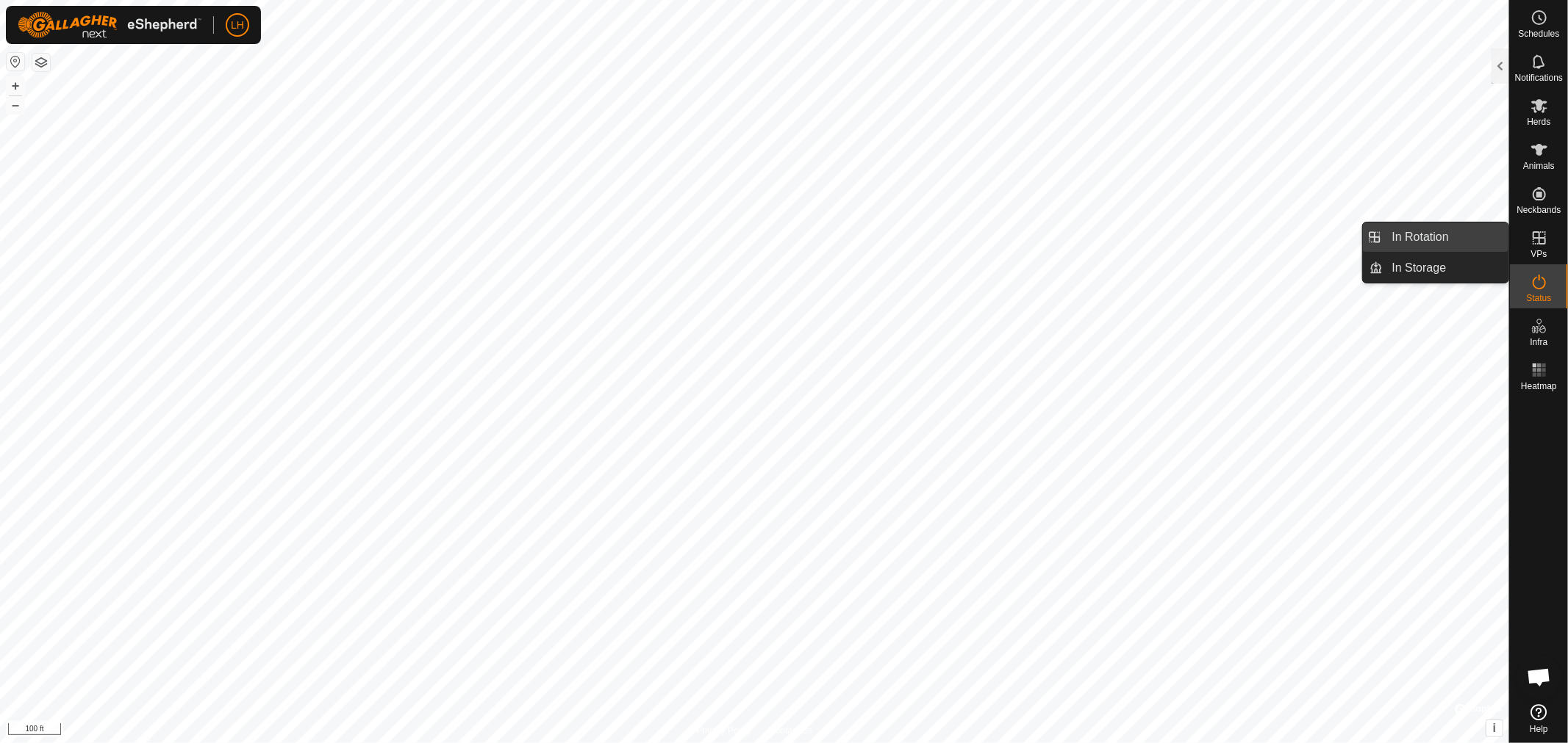
click at [1436, 238] on link "In Rotation" at bounding box center [1446, 237] width 126 height 29
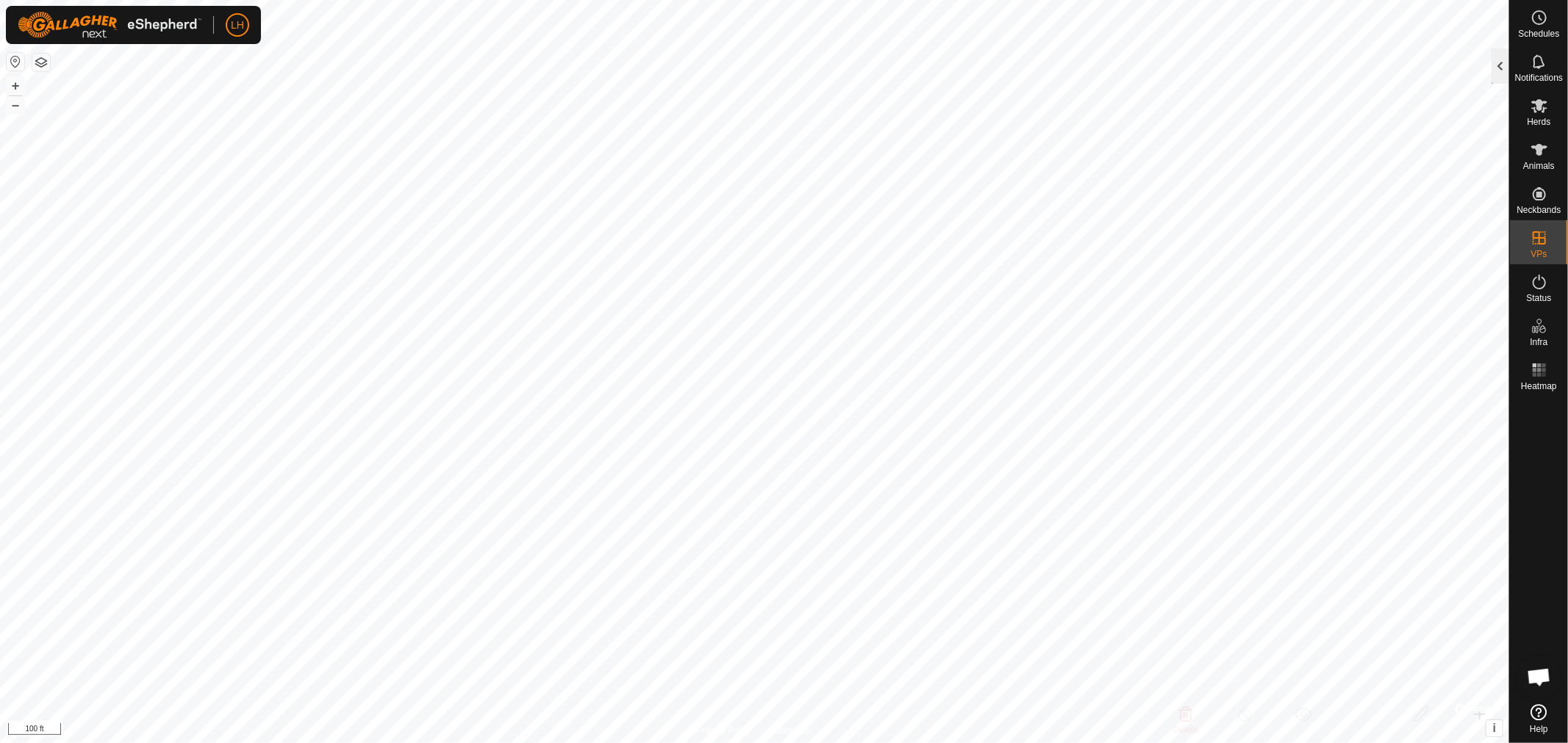
click at [1501, 78] on div at bounding box center [1500, 65] width 18 height 35
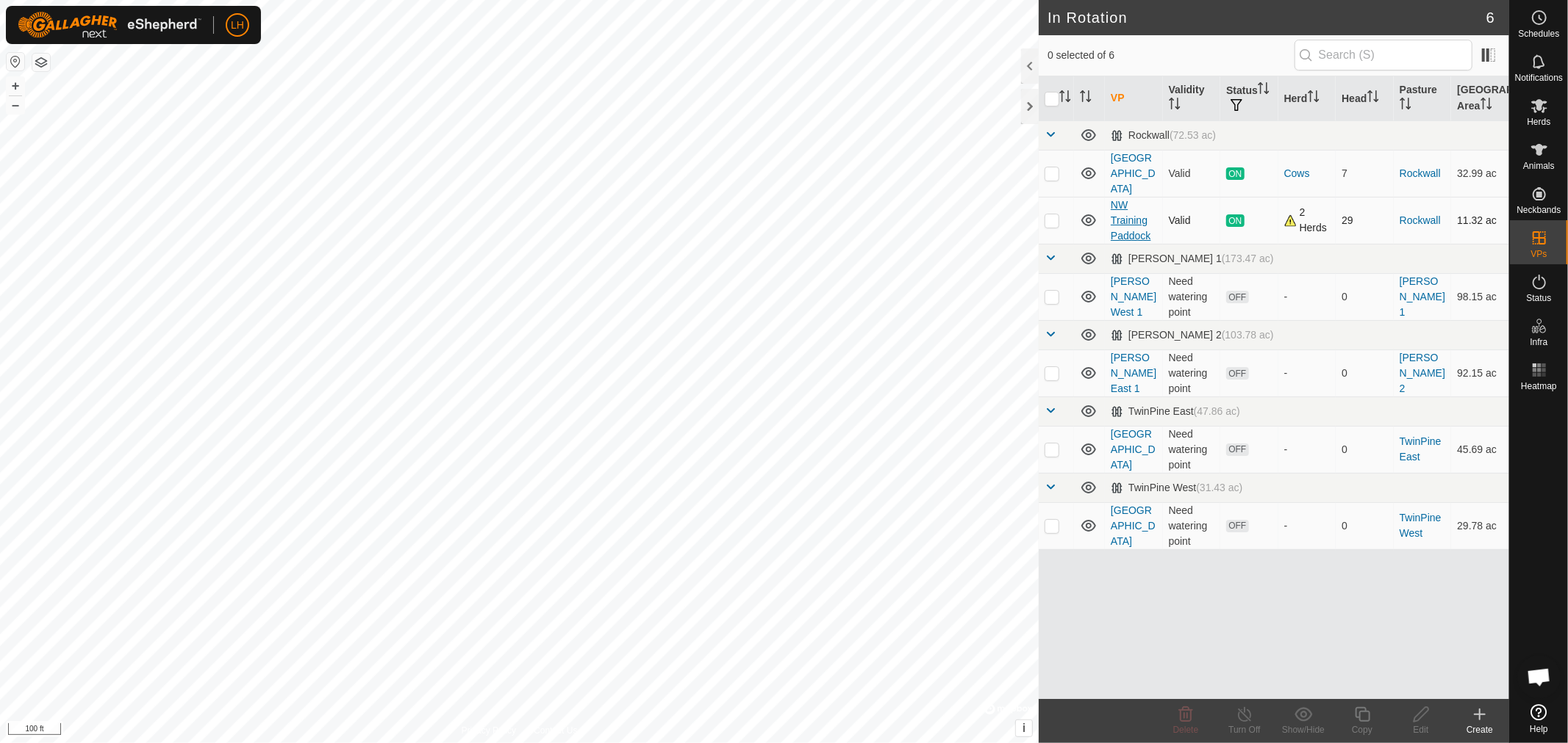
click at [1126, 206] on link "NW Training Paddock" at bounding box center [1131, 220] width 40 height 43
click at [1023, 114] on div at bounding box center [1029, 106] width 18 height 35
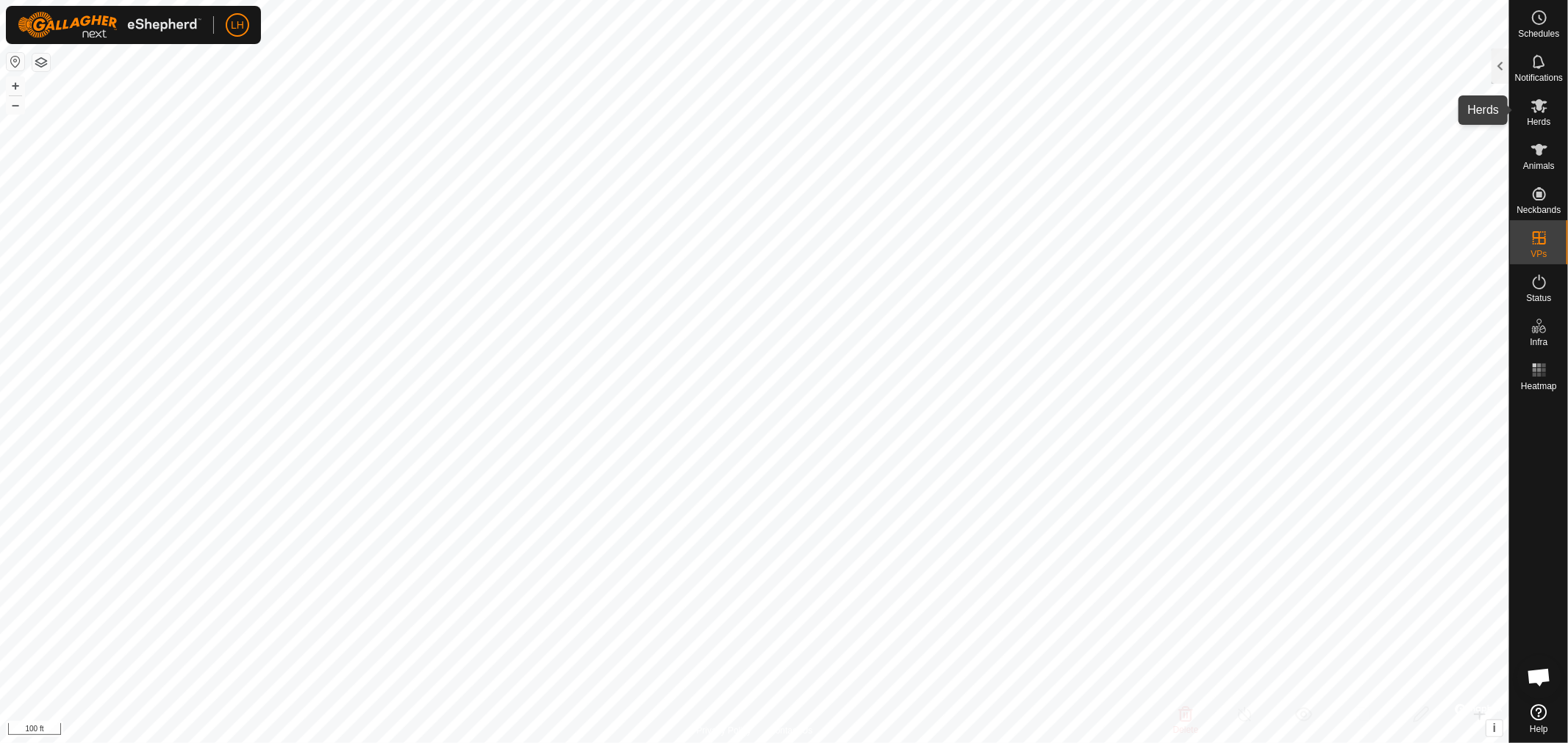
click at [1540, 112] on icon at bounding box center [1539, 105] width 18 height 18
click at [1504, 76] on div at bounding box center [1500, 65] width 18 height 35
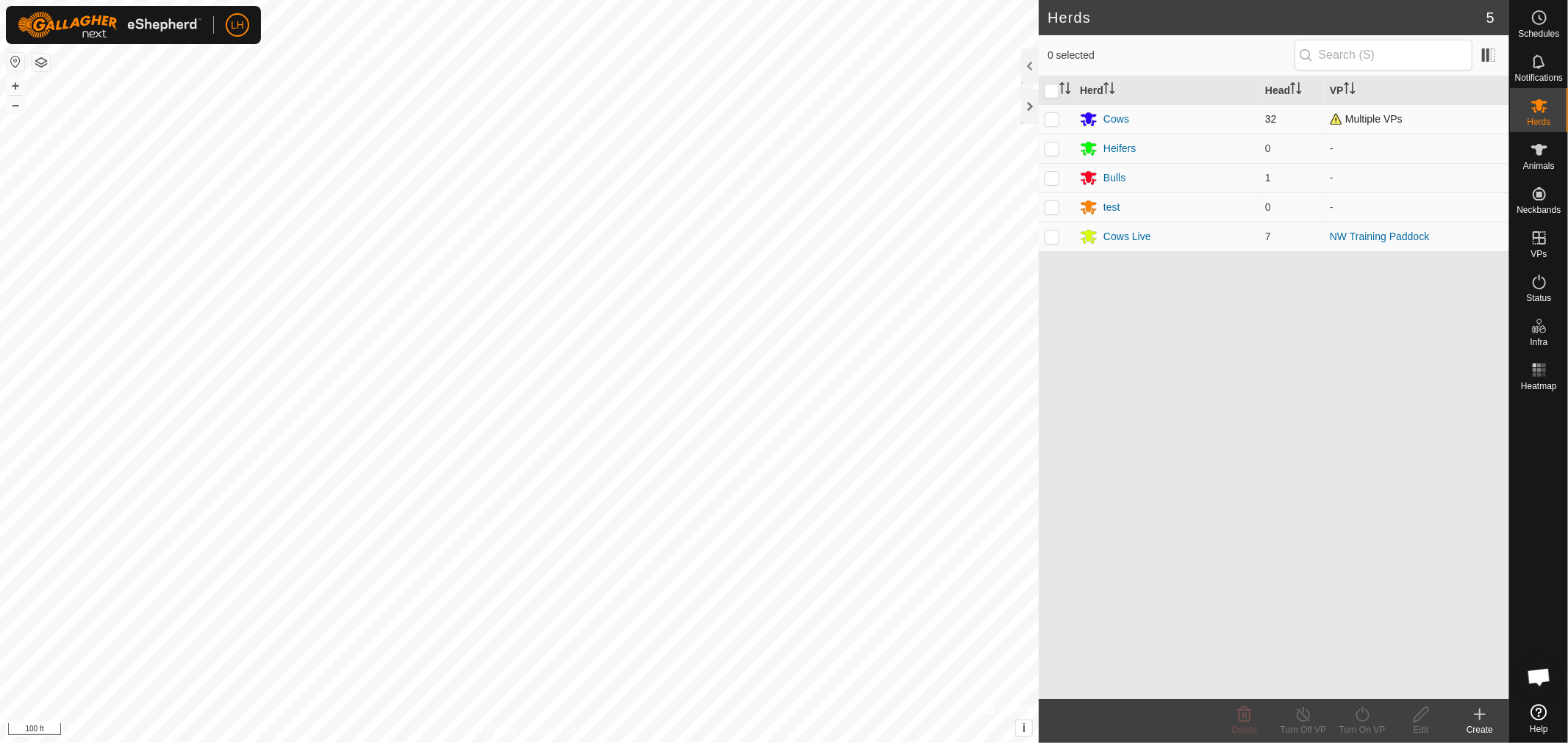
click at [1054, 122] on p-checkbox at bounding box center [1052, 119] width 15 height 11
checkbox input "true"
click at [1297, 720] on icon at bounding box center [1303, 715] width 18 height 18
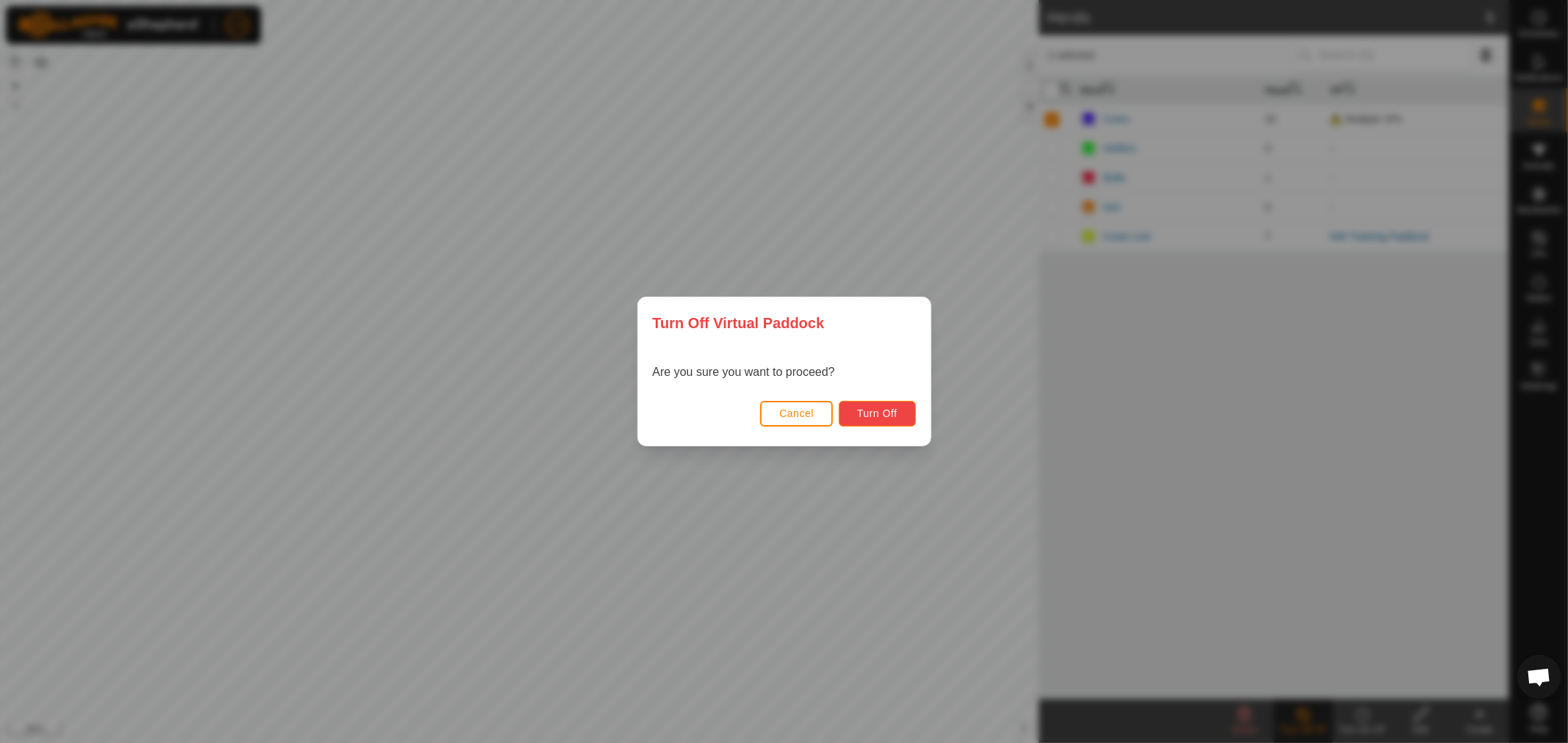
click at [890, 413] on span "Turn Off" at bounding box center [877, 414] width 41 height 11
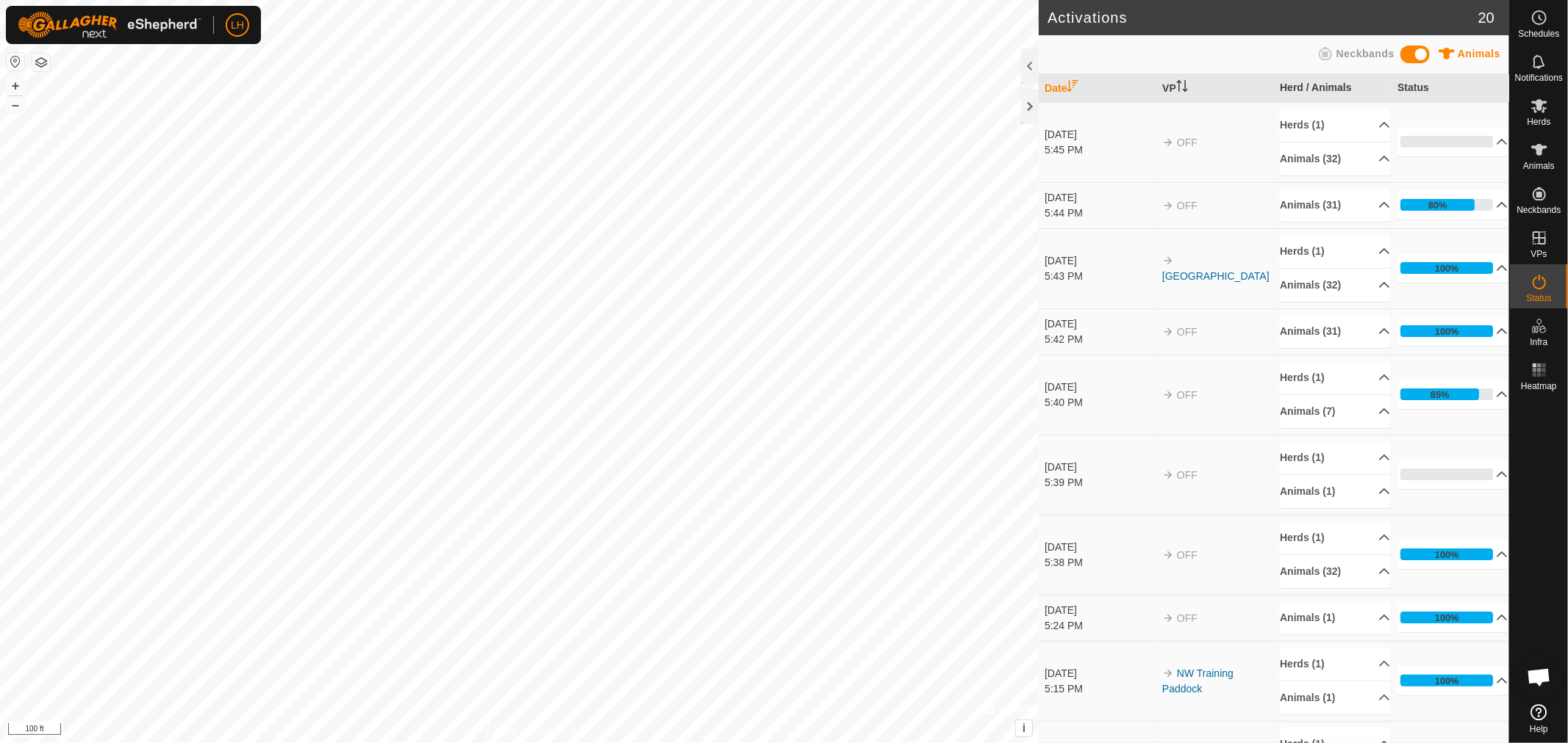
click at [1187, 271] on link "[GEOGRAPHIC_DATA]" at bounding box center [1215, 276] width 107 height 11
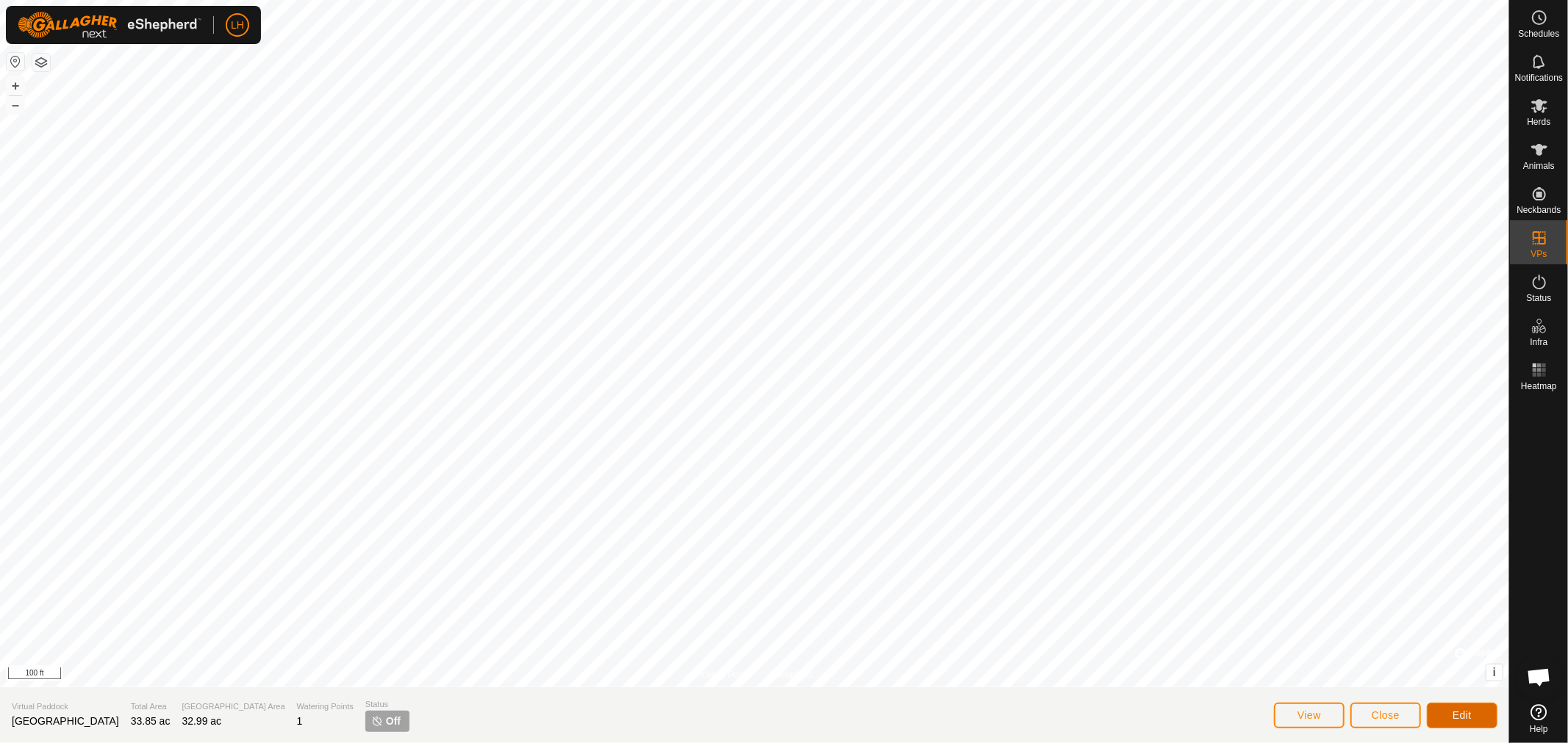
click at [1460, 722] on button "Edit" at bounding box center [1462, 716] width 71 height 26
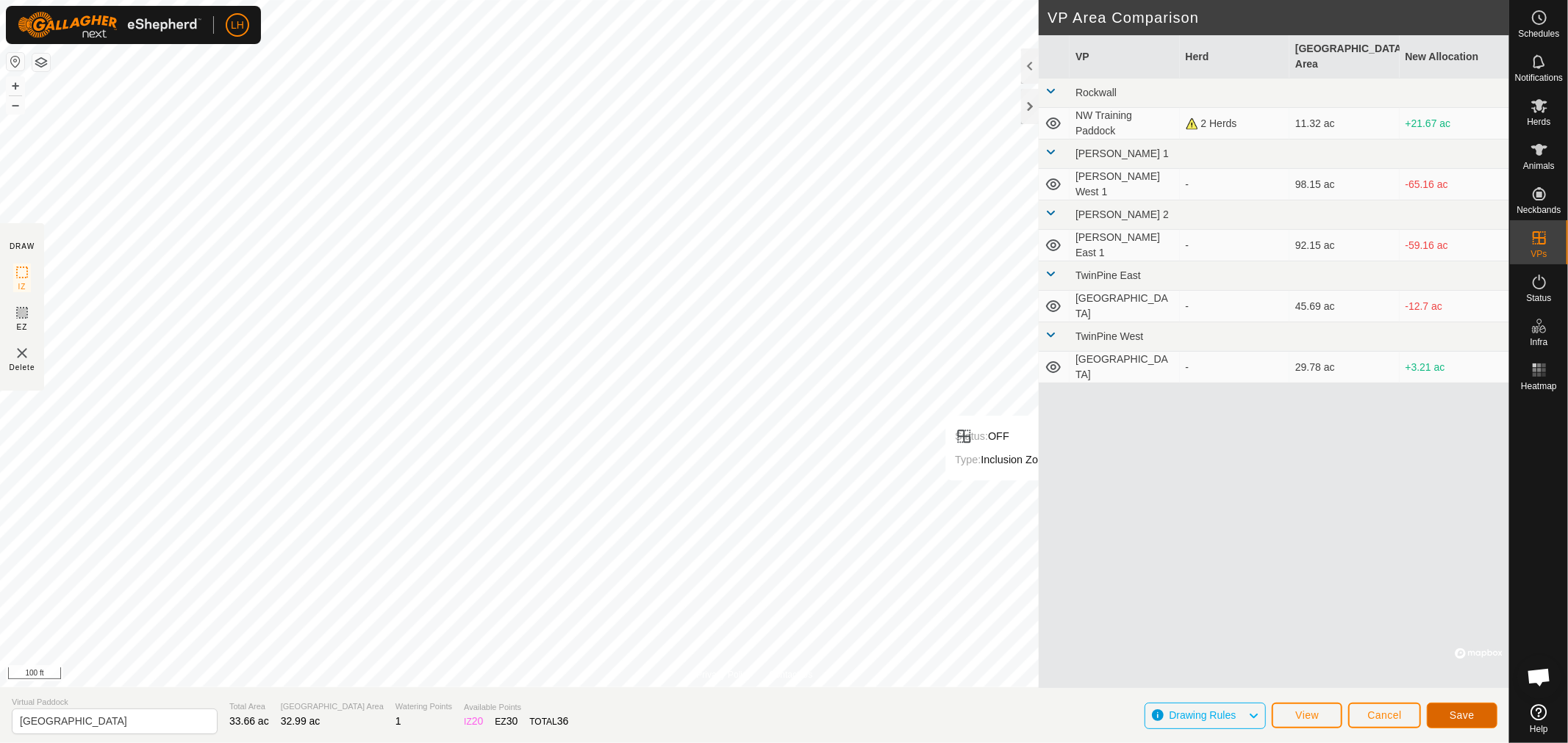
click at [1456, 714] on span "Save" at bounding box center [1462, 716] width 25 height 11
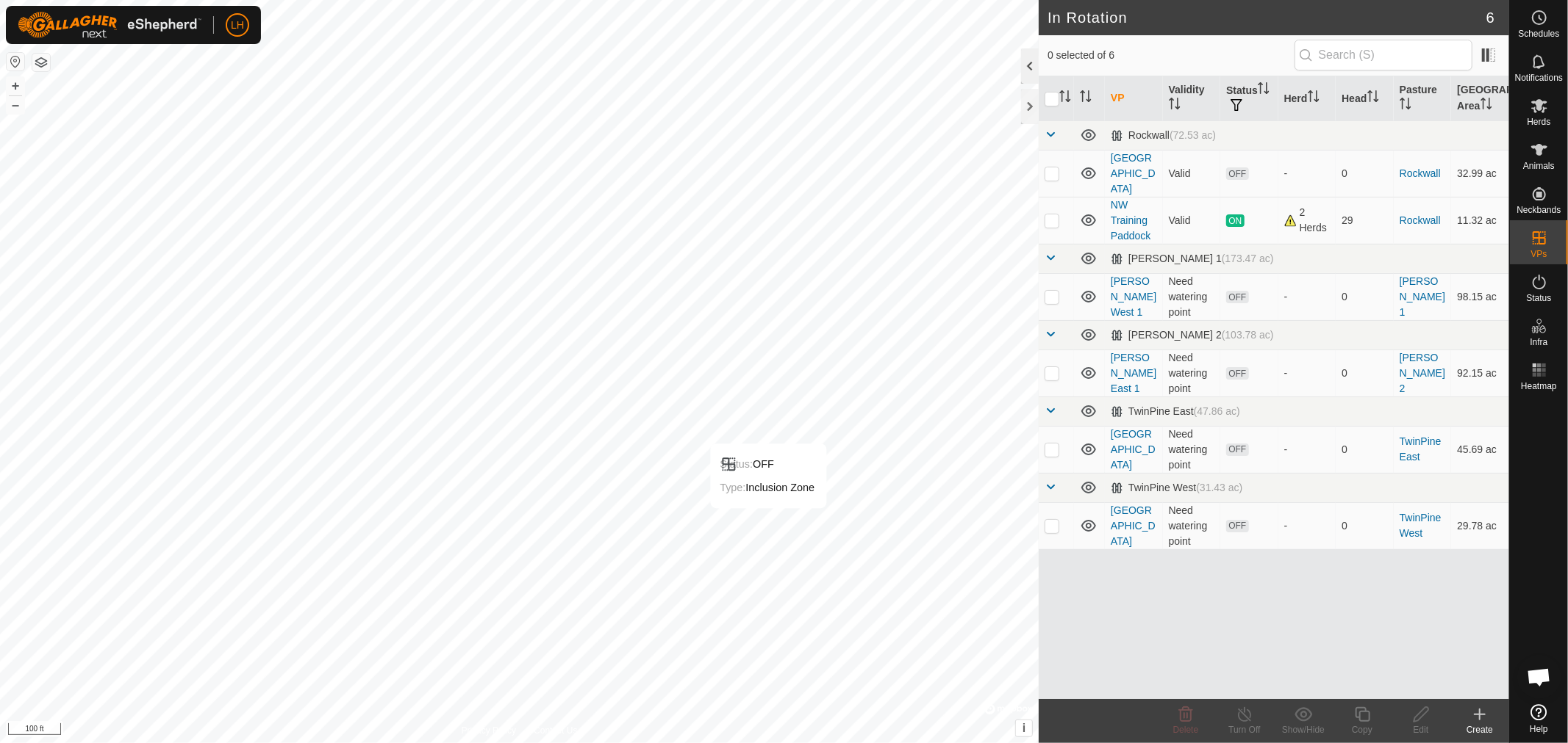
click at [1033, 63] on div at bounding box center [1029, 65] width 18 height 35
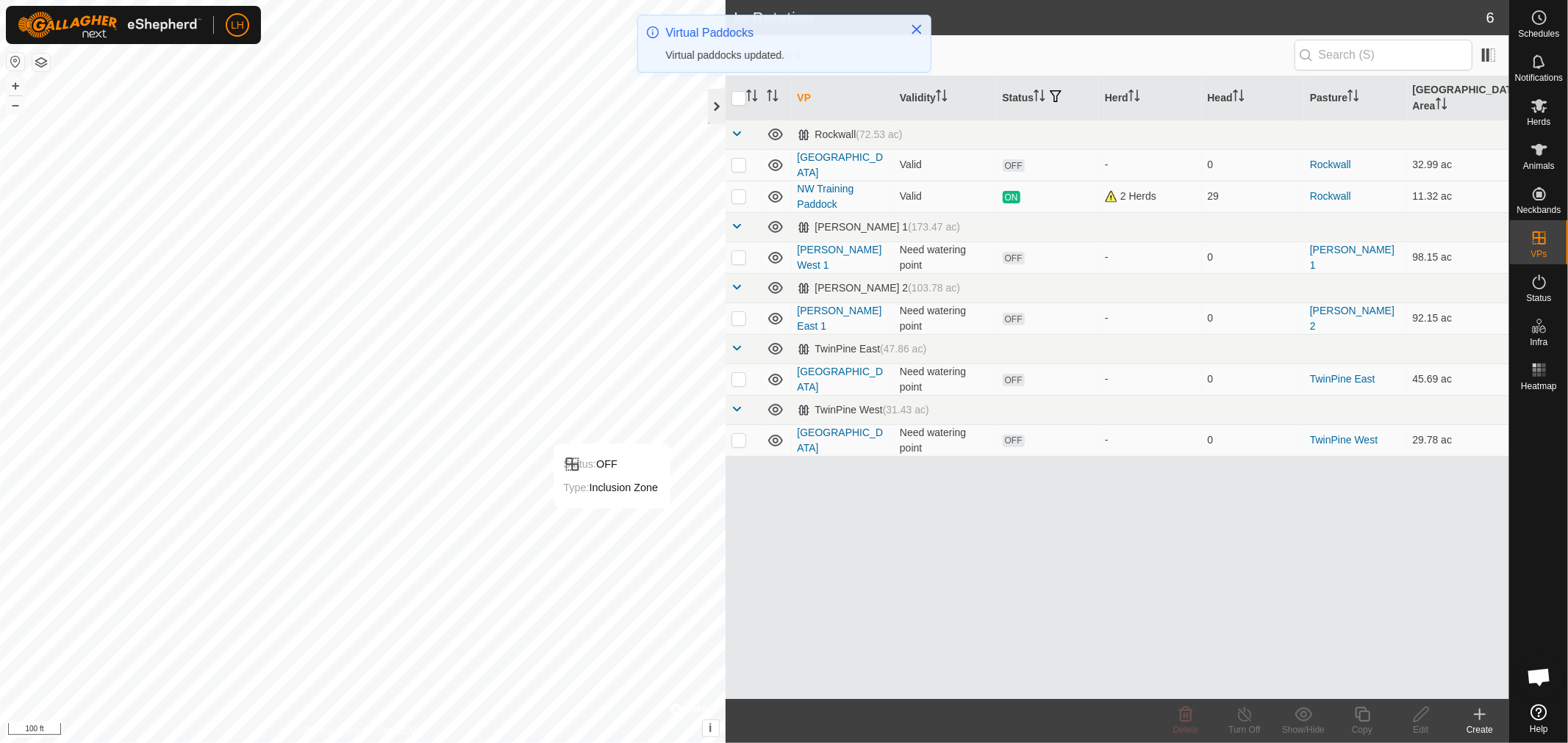
click at [711, 108] on div at bounding box center [716, 106] width 18 height 35
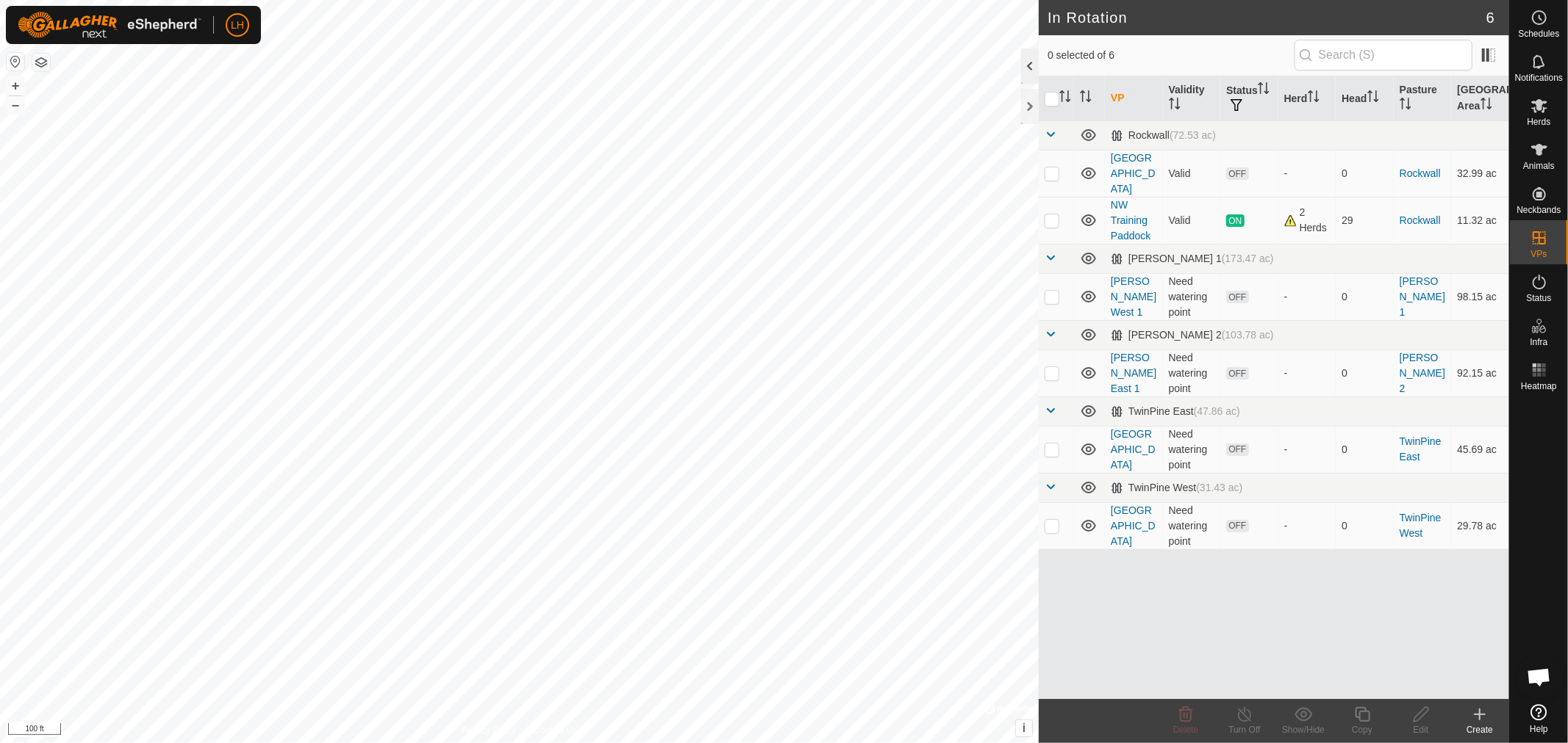
click at [1030, 64] on div at bounding box center [1029, 65] width 18 height 35
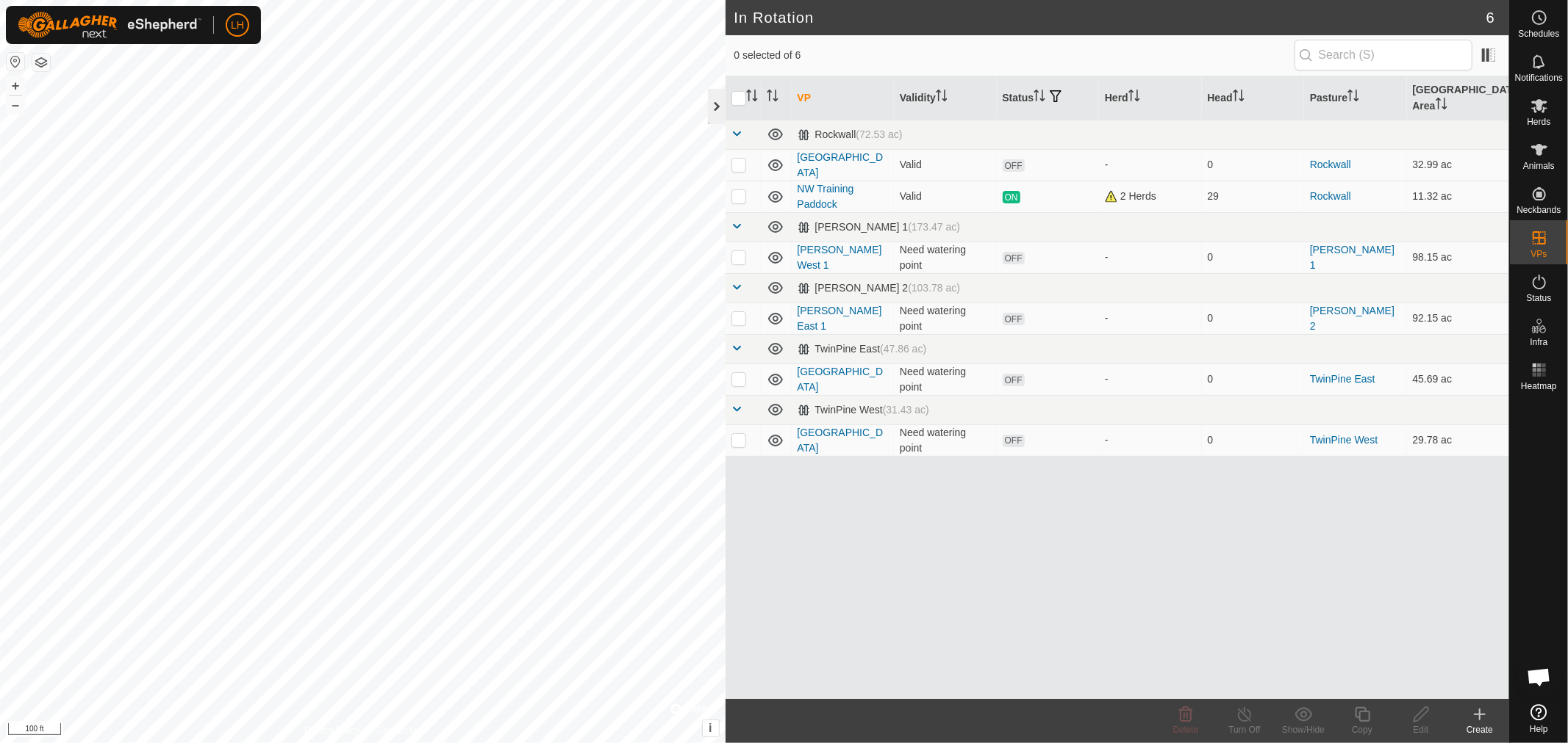
click at [718, 114] on div at bounding box center [716, 106] width 18 height 35
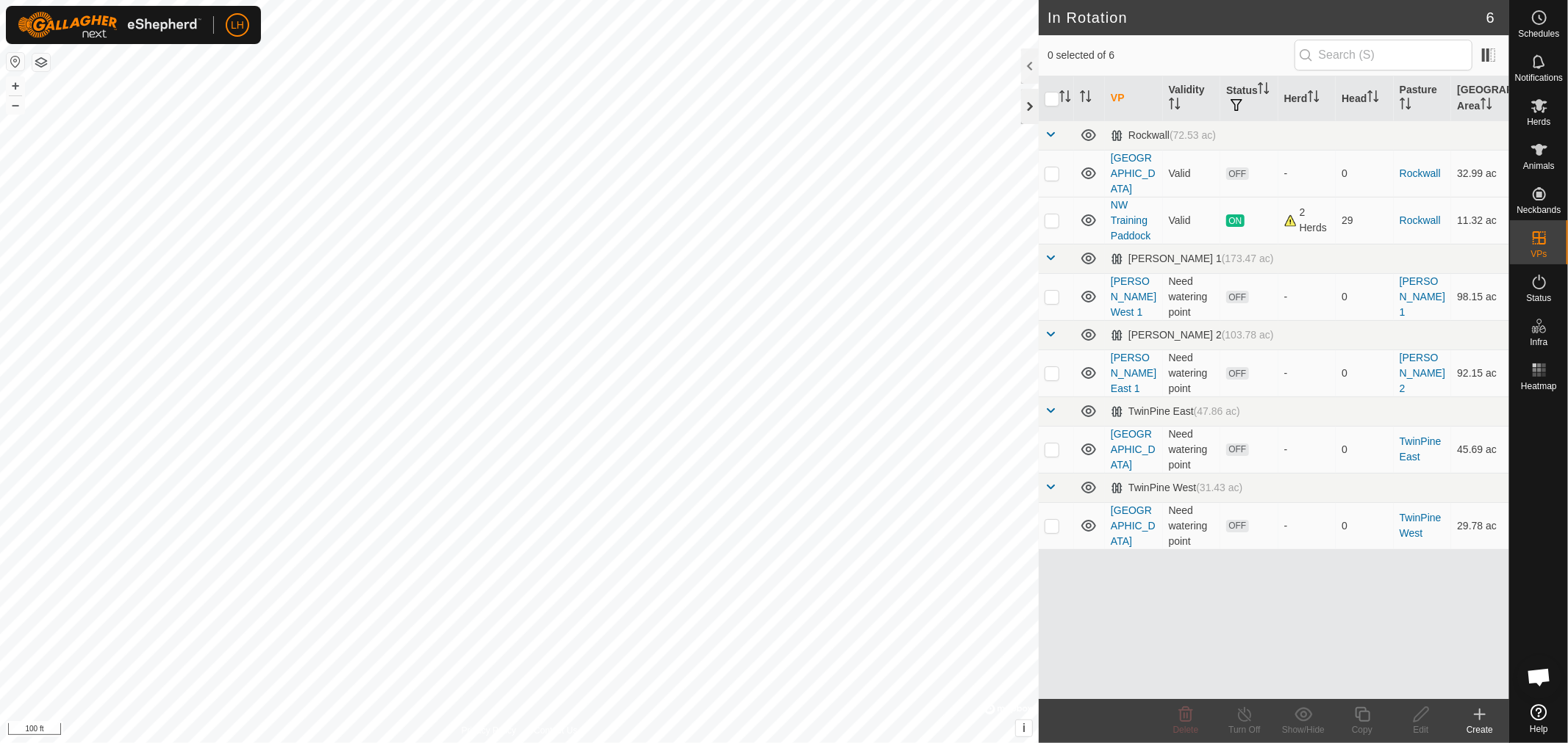
click at [1025, 103] on div at bounding box center [1029, 106] width 18 height 35
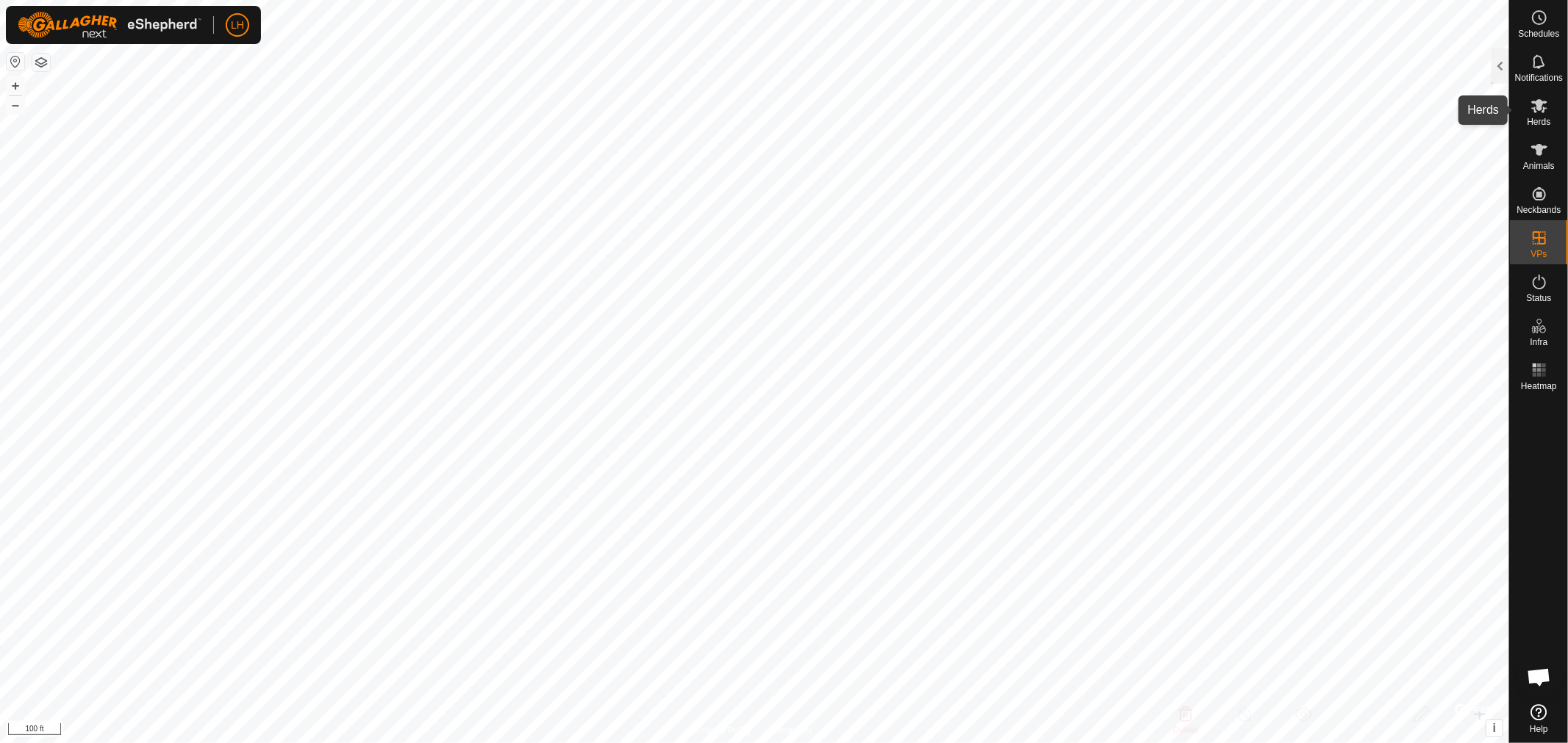
click at [1541, 103] on icon at bounding box center [1539, 106] width 16 height 14
click at [1492, 70] on div at bounding box center [1500, 65] width 18 height 35
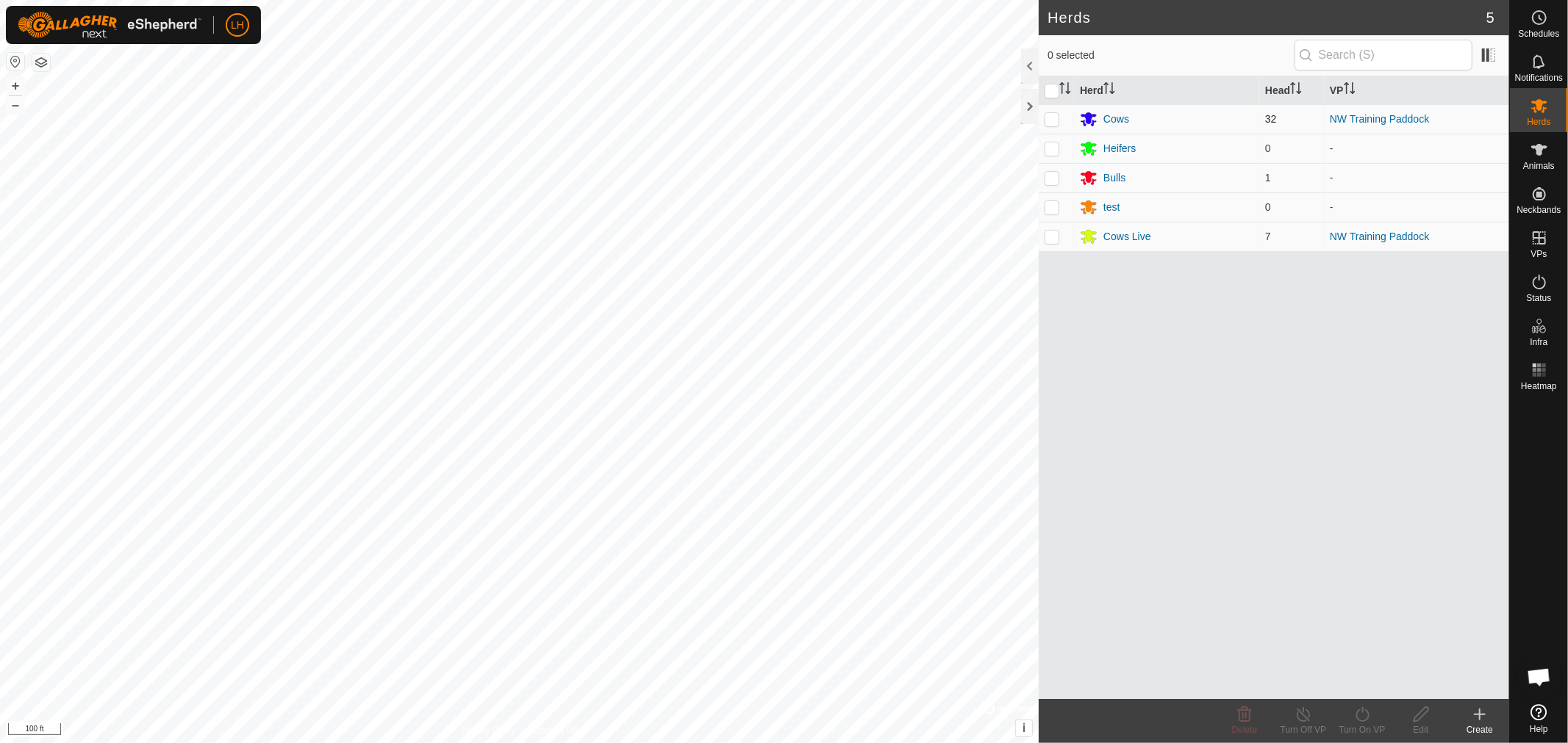
click at [1046, 115] on p-checkbox at bounding box center [1052, 119] width 15 height 11
checkbox input "true"
click at [1049, 238] on p-checkbox at bounding box center [1052, 237] width 15 height 11
checkbox input "true"
click at [1536, 678] on span "Open chat" at bounding box center [1539, 679] width 25 height 21
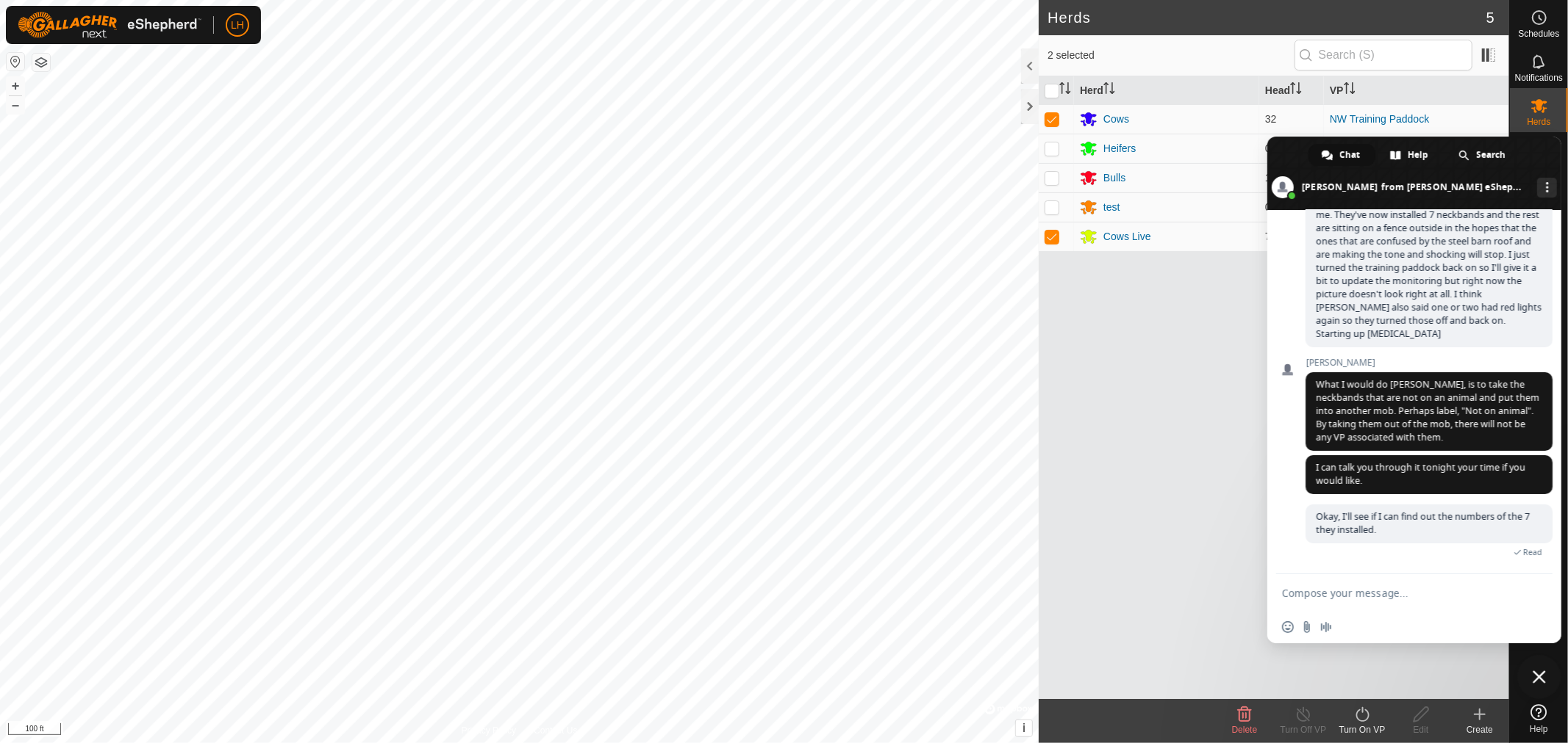
scroll to position [10355, 0]
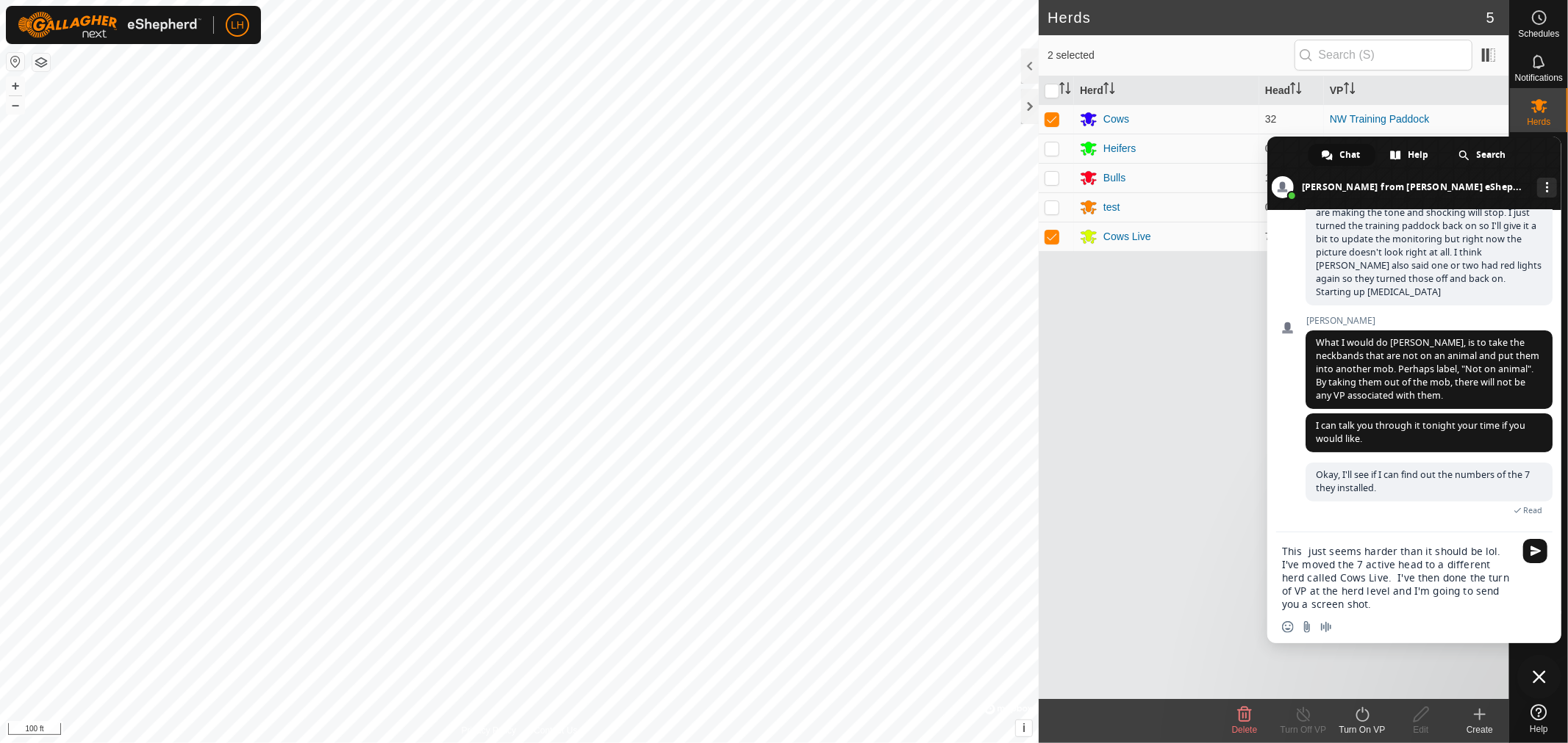
type textarea "This just seems harder than it should be lol. I've moved the 7 active head to a…"
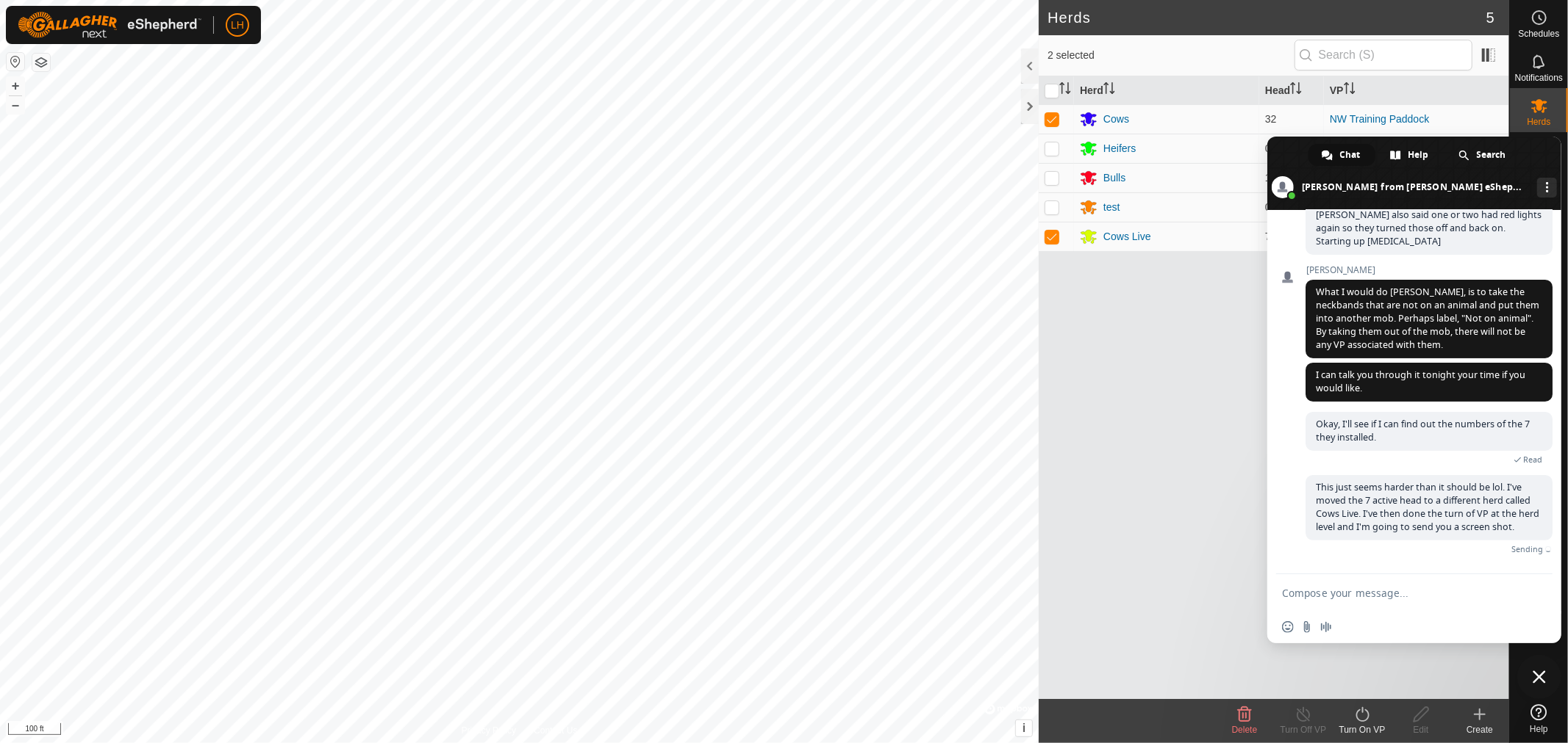
scroll to position [10429, 0]
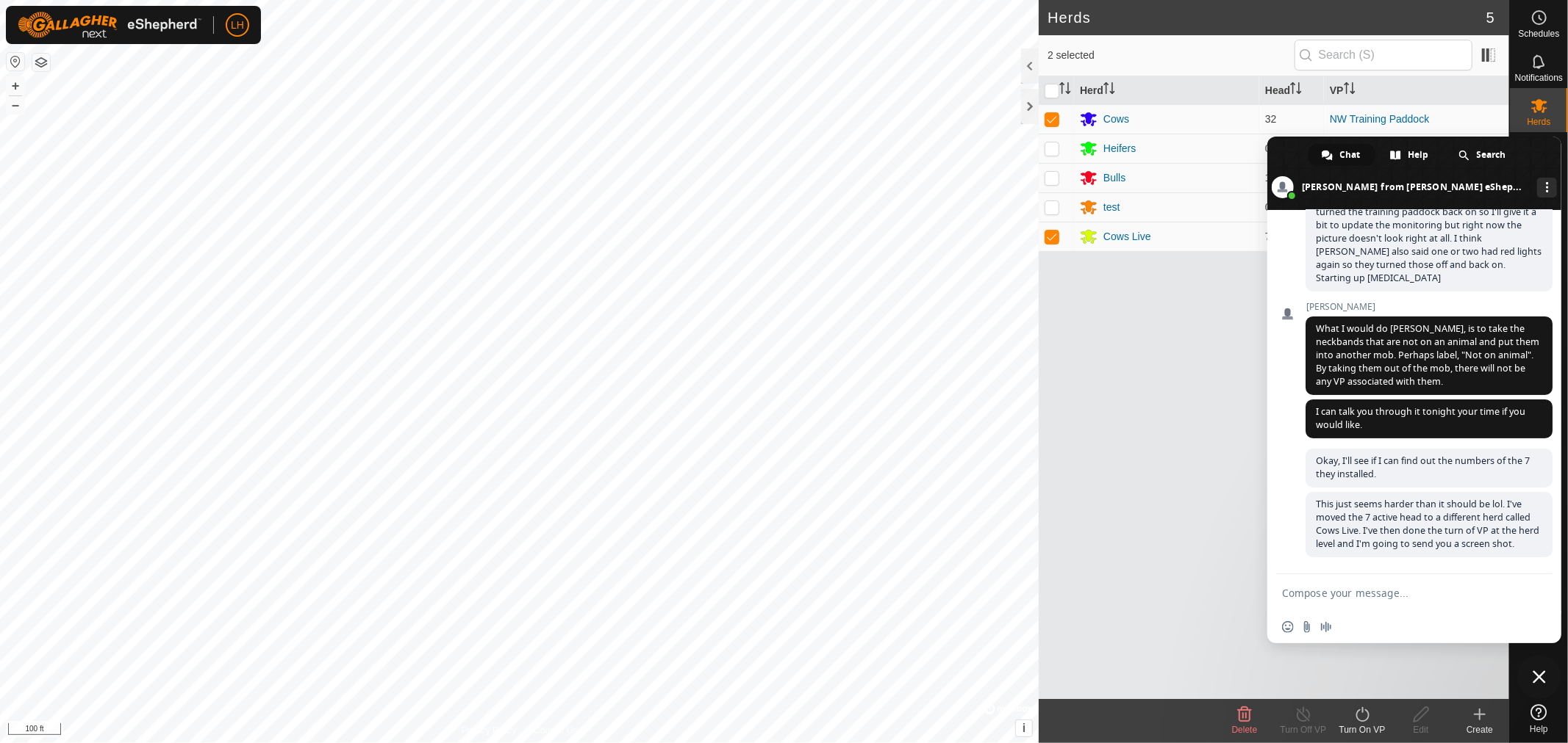
click at [1531, 674] on span "Close chat" at bounding box center [1539, 677] width 45 height 44
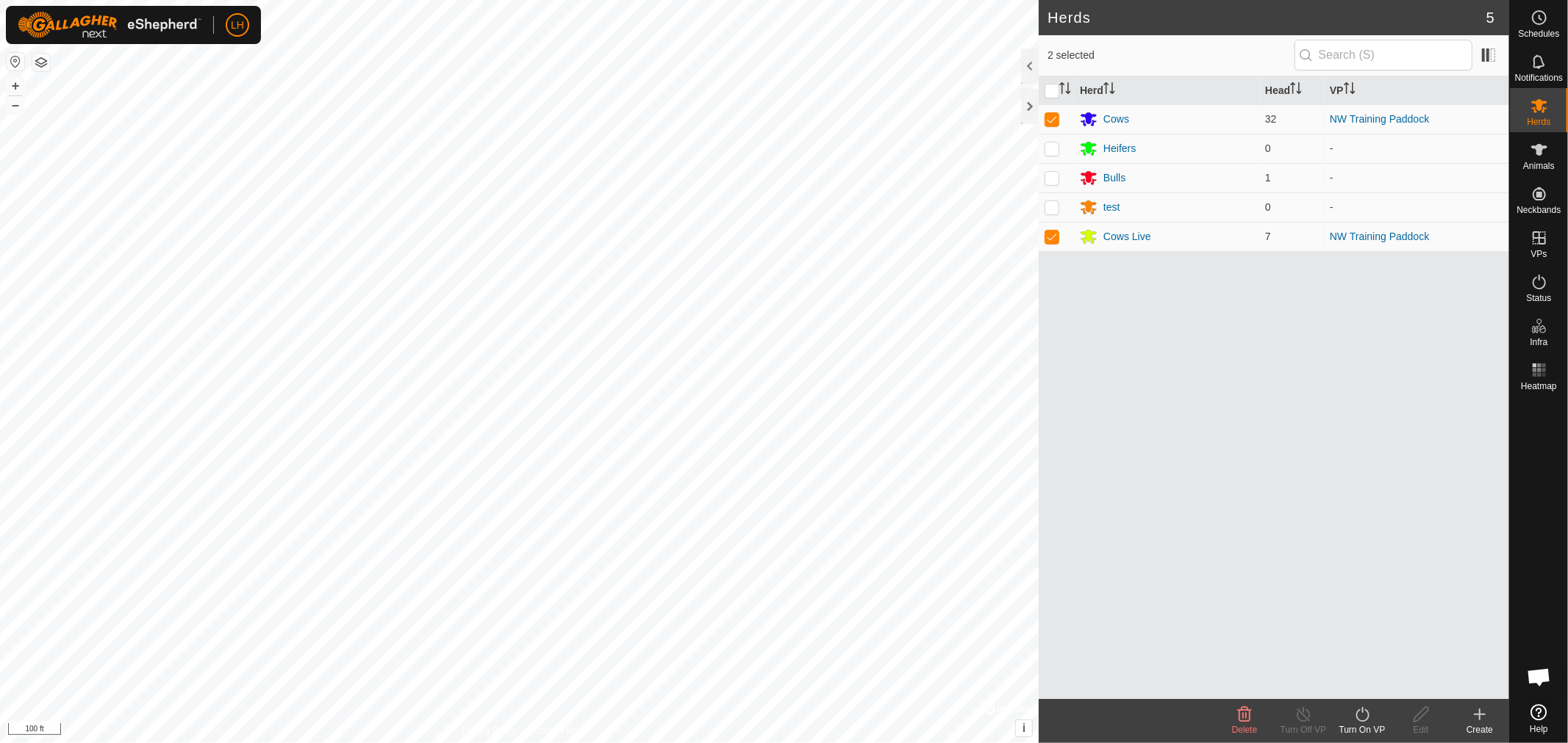
click at [1545, 665] on span "Open chat" at bounding box center [1539, 677] width 45 height 44
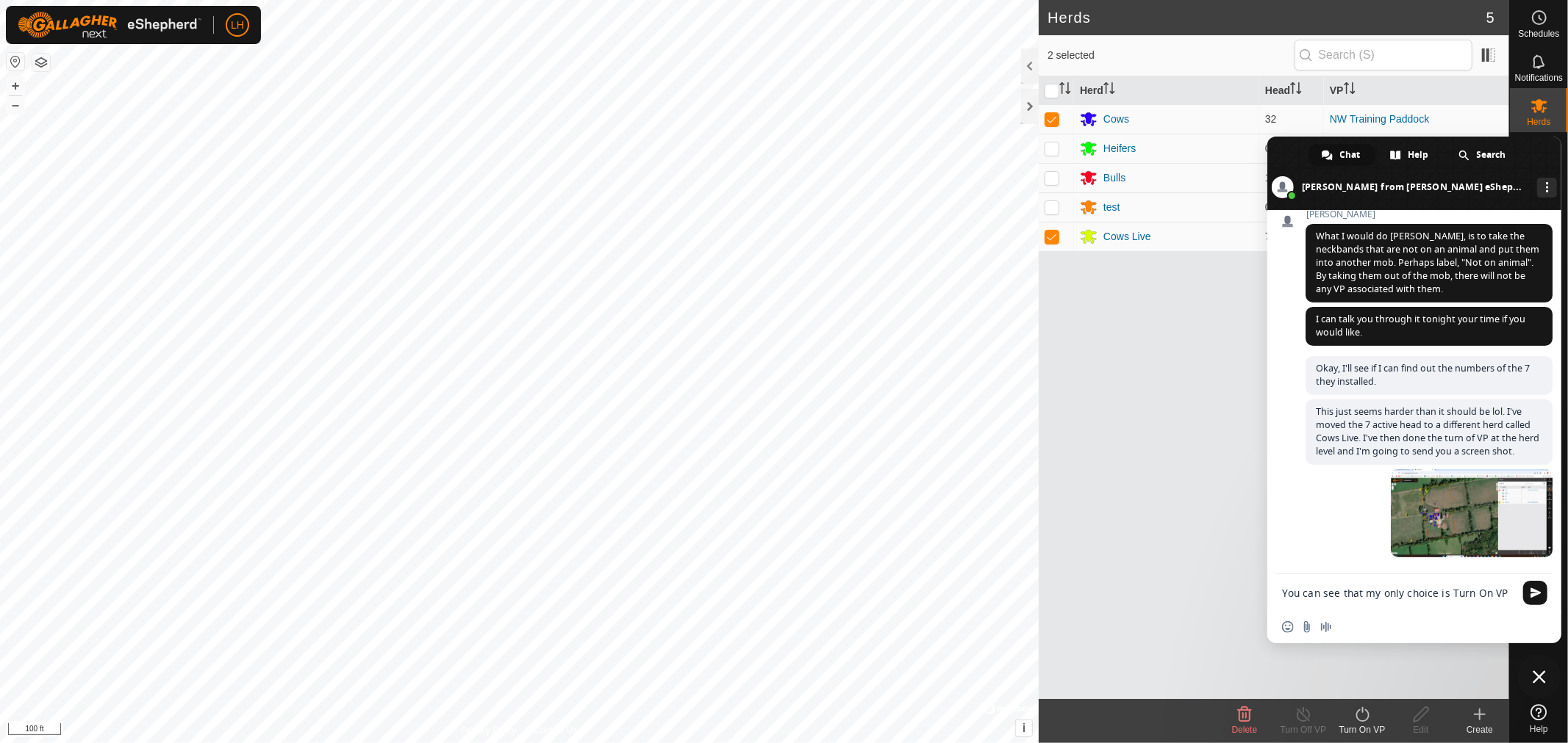
scroll to position [10523, 0]
type textarea "You can see that my only choice is Turn On VP so it should be off."
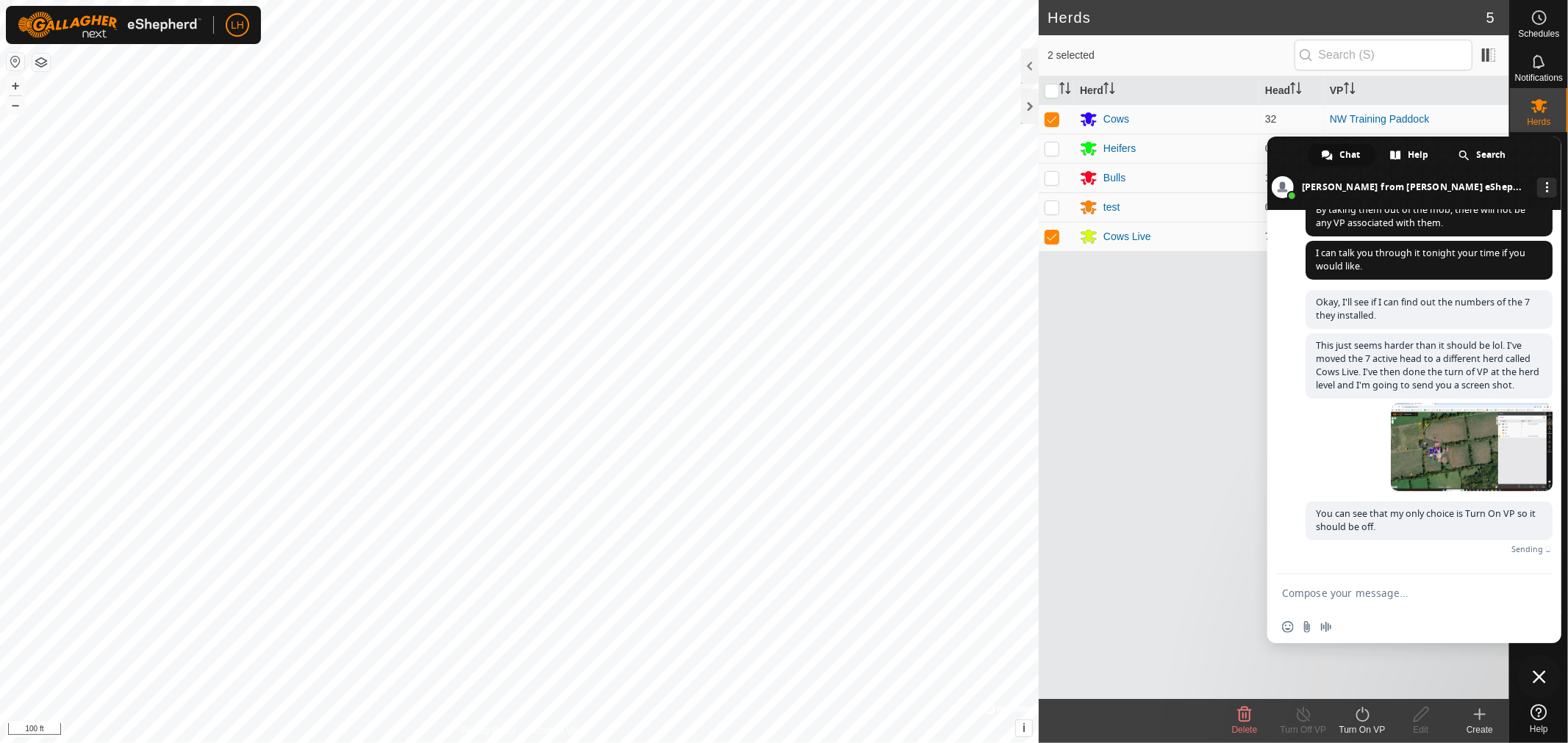
scroll to position [10567, 0]
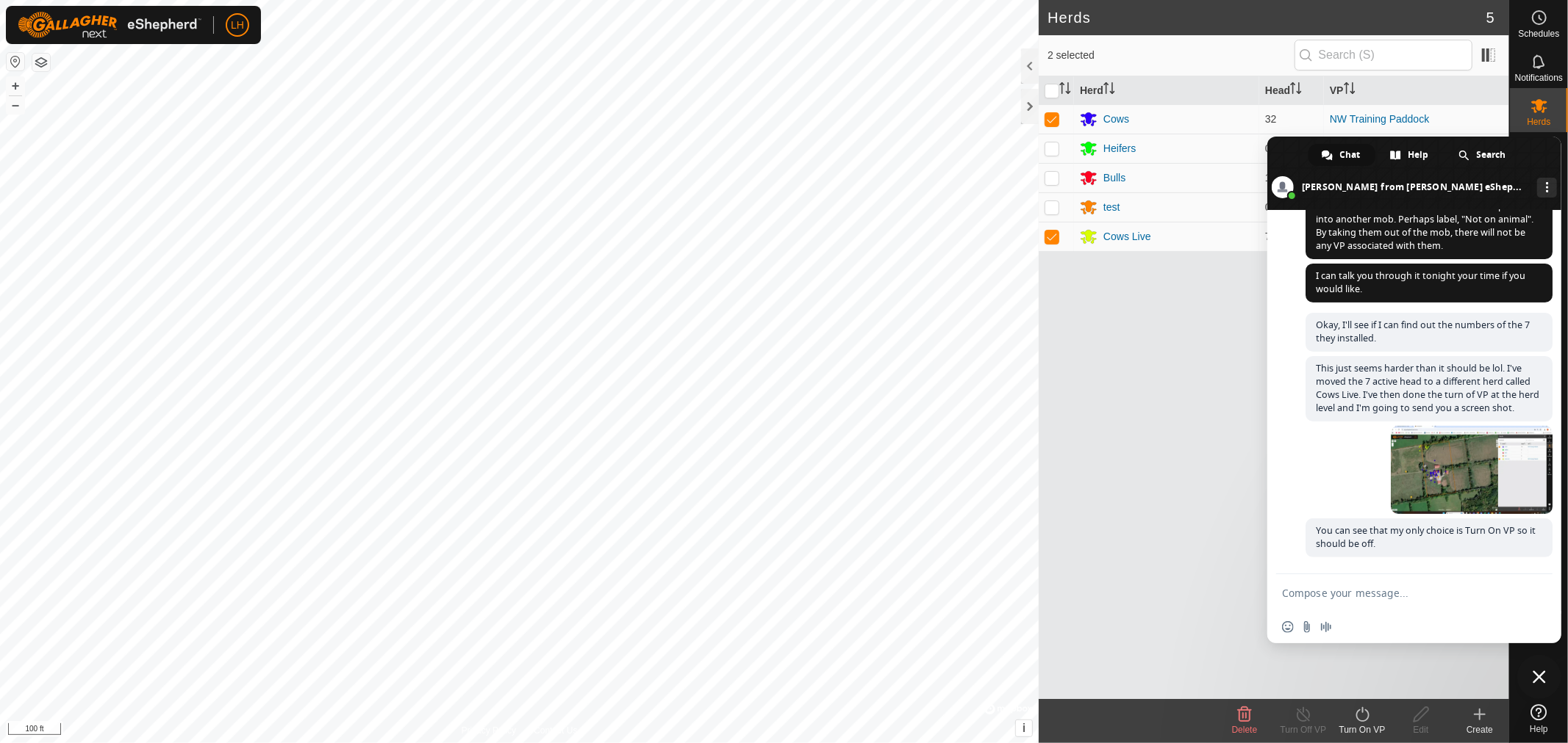
click at [1537, 678] on span "Close chat" at bounding box center [1539, 678] width 13 height 13
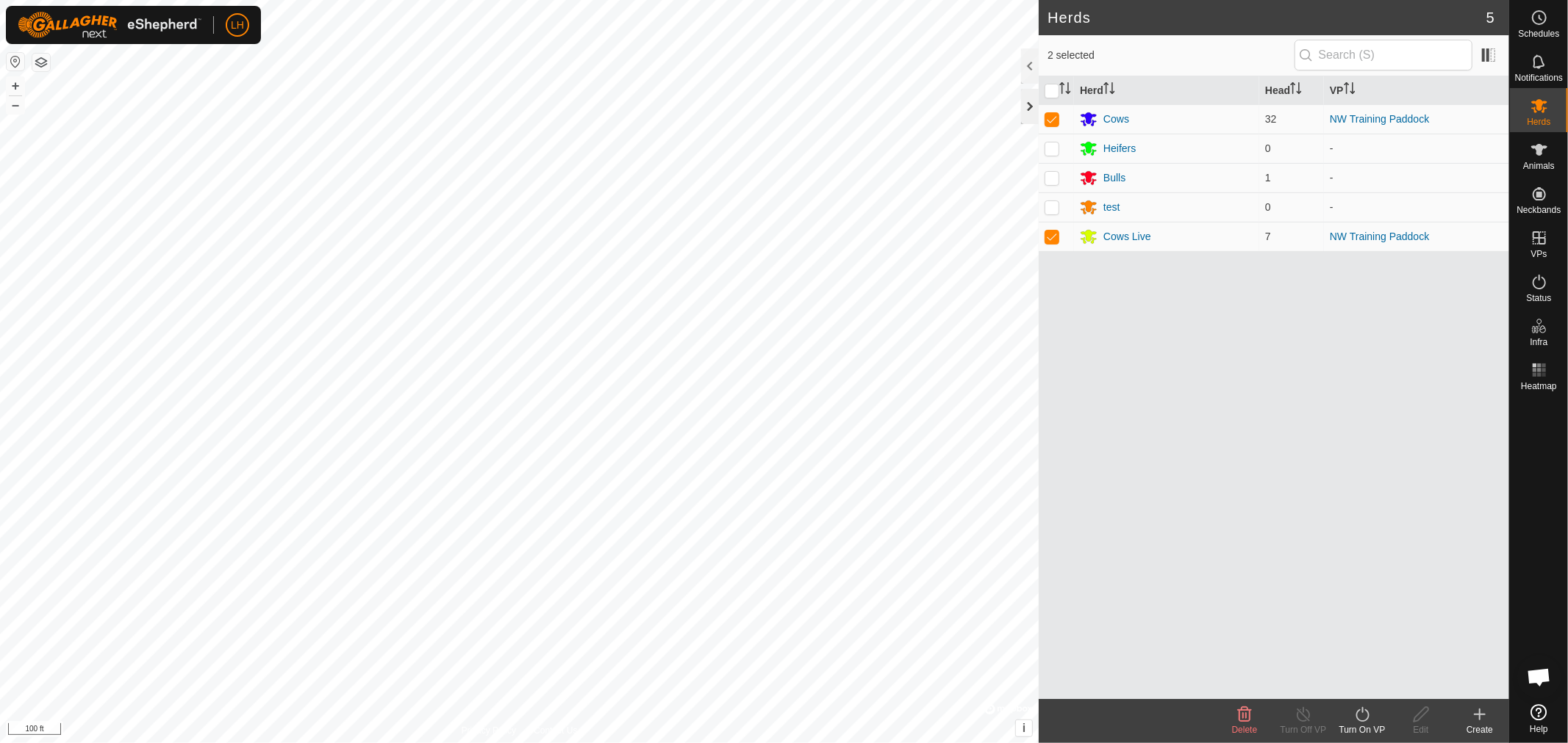
click at [1029, 99] on div at bounding box center [1029, 106] width 18 height 35
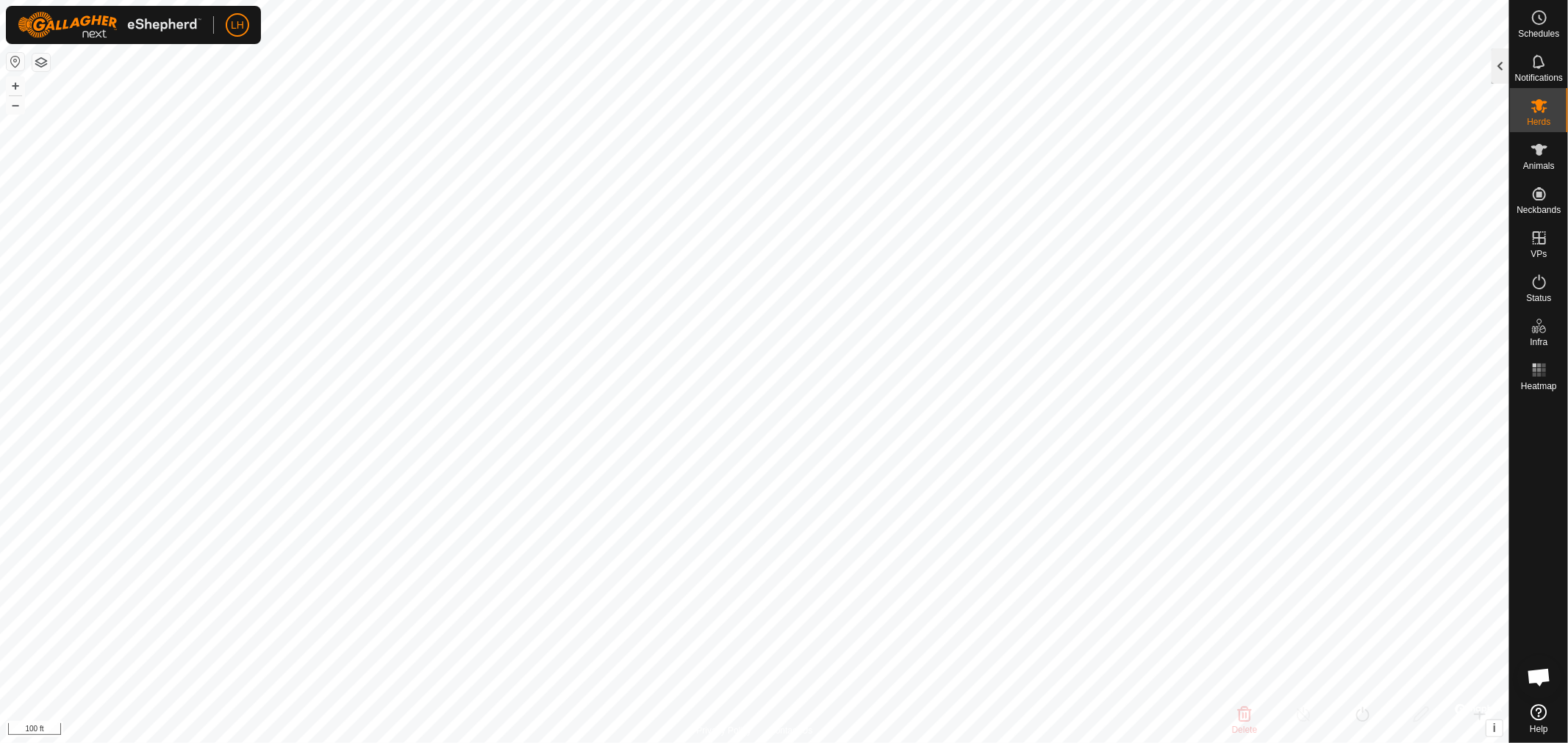
click at [1499, 66] on div at bounding box center [1500, 65] width 18 height 35
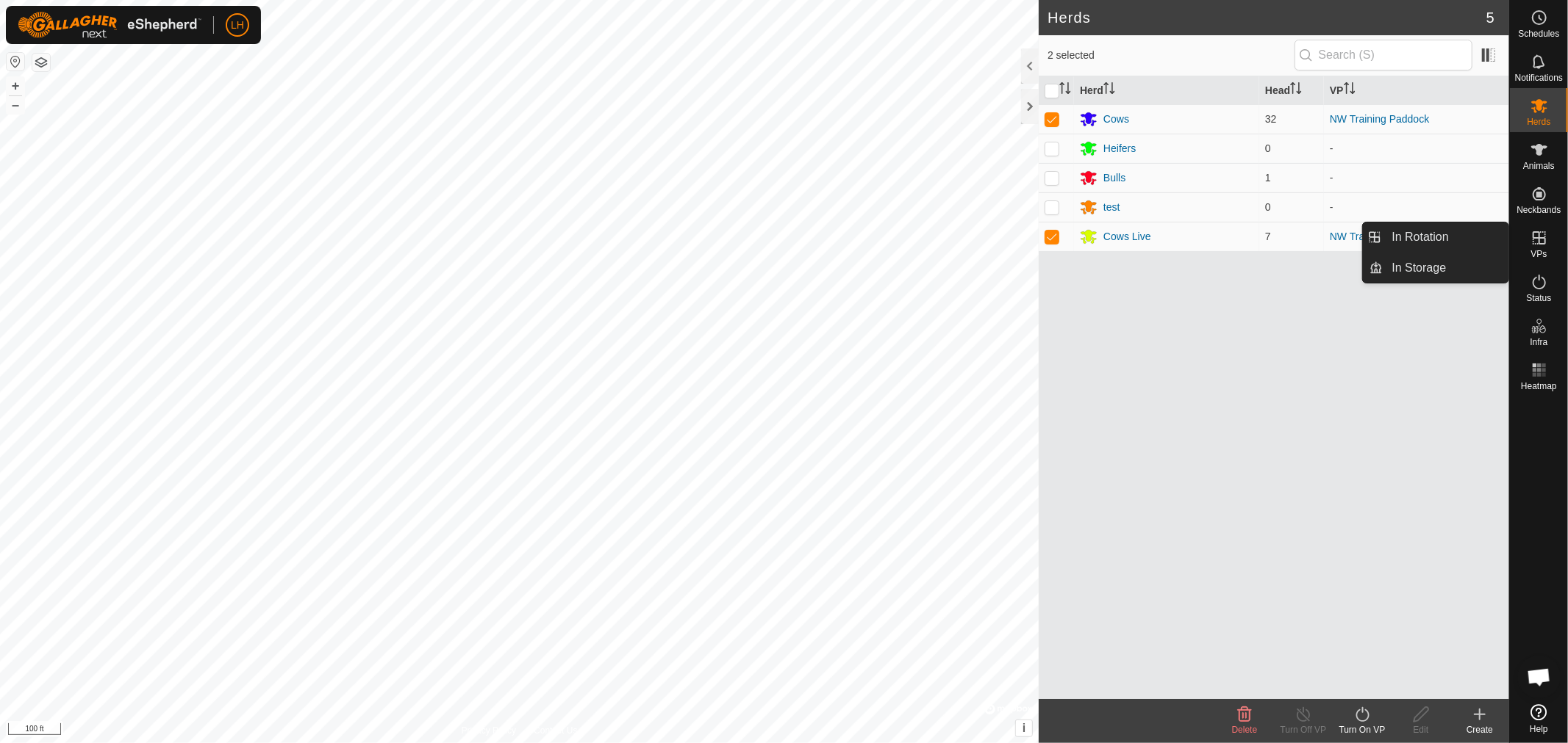
click at [1534, 250] on span "VPs" at bounding box center [1538, 254] width 16 height 9
click at [1423, 235] on link "In Rotation" at bounding box center [1446, 237] width 126 height 29
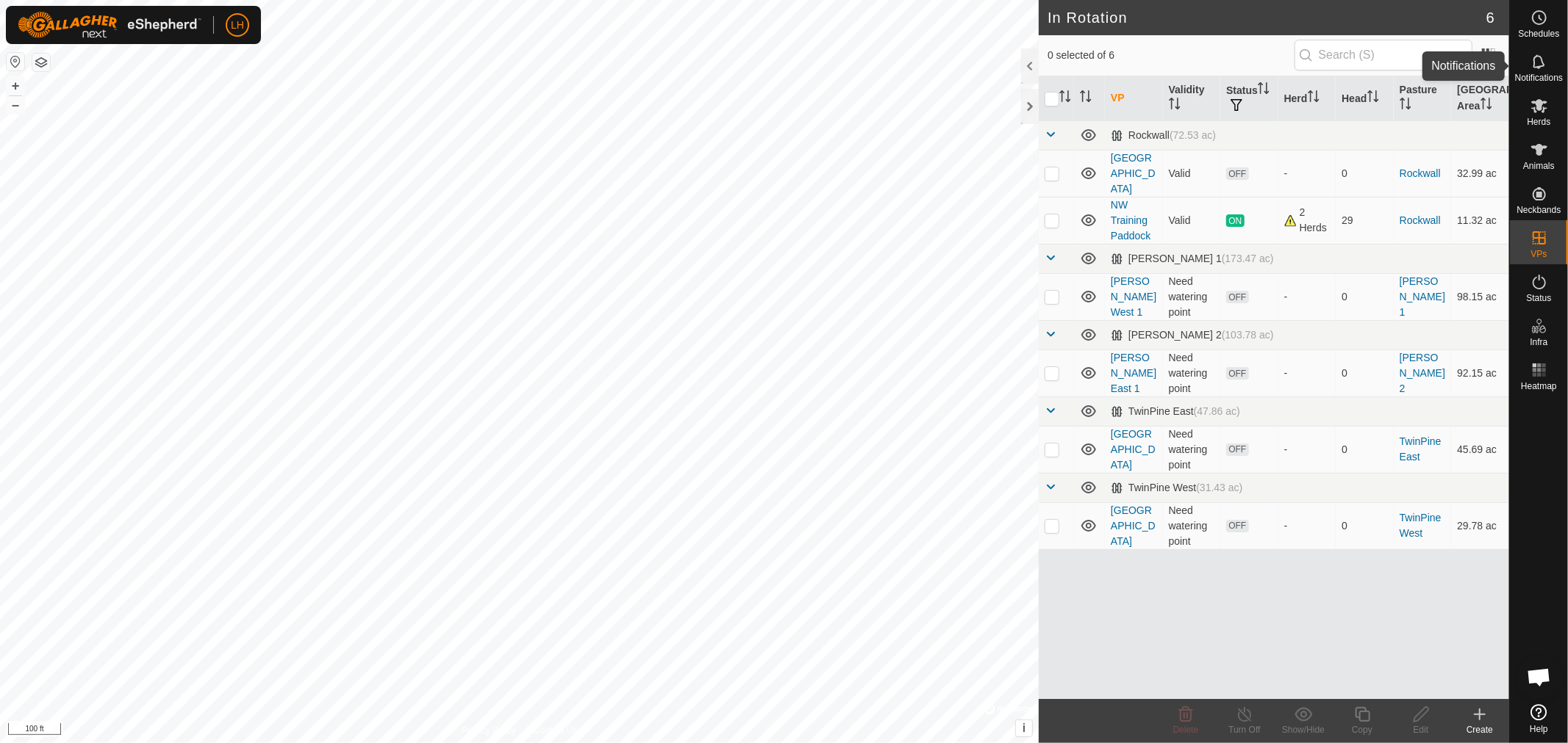
click at [1539, 62] on icon at bounding box center [1539, 62] width 18 height 18
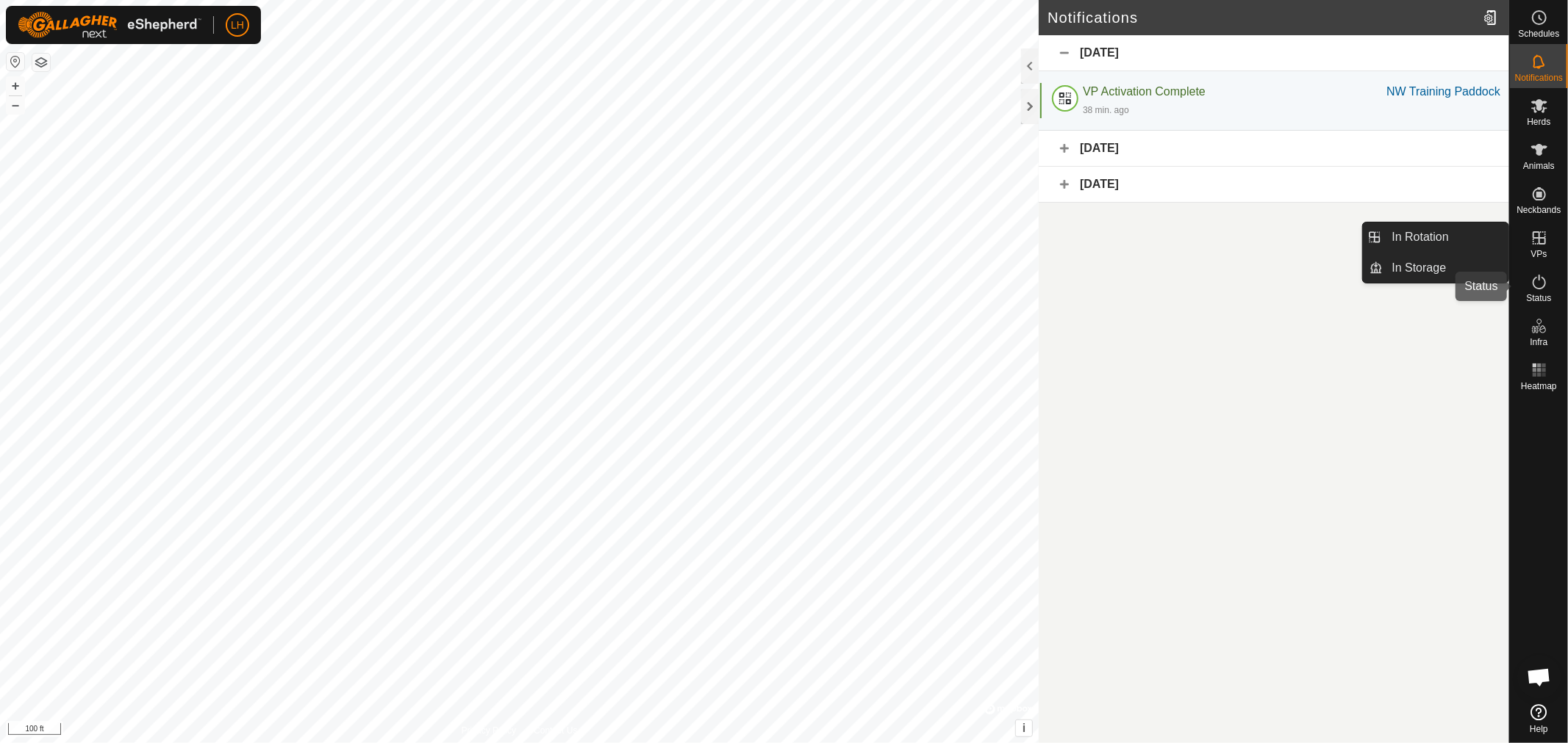
click at [1537, 275] on icon at bounding box center [1539, 282] width 18 height 18
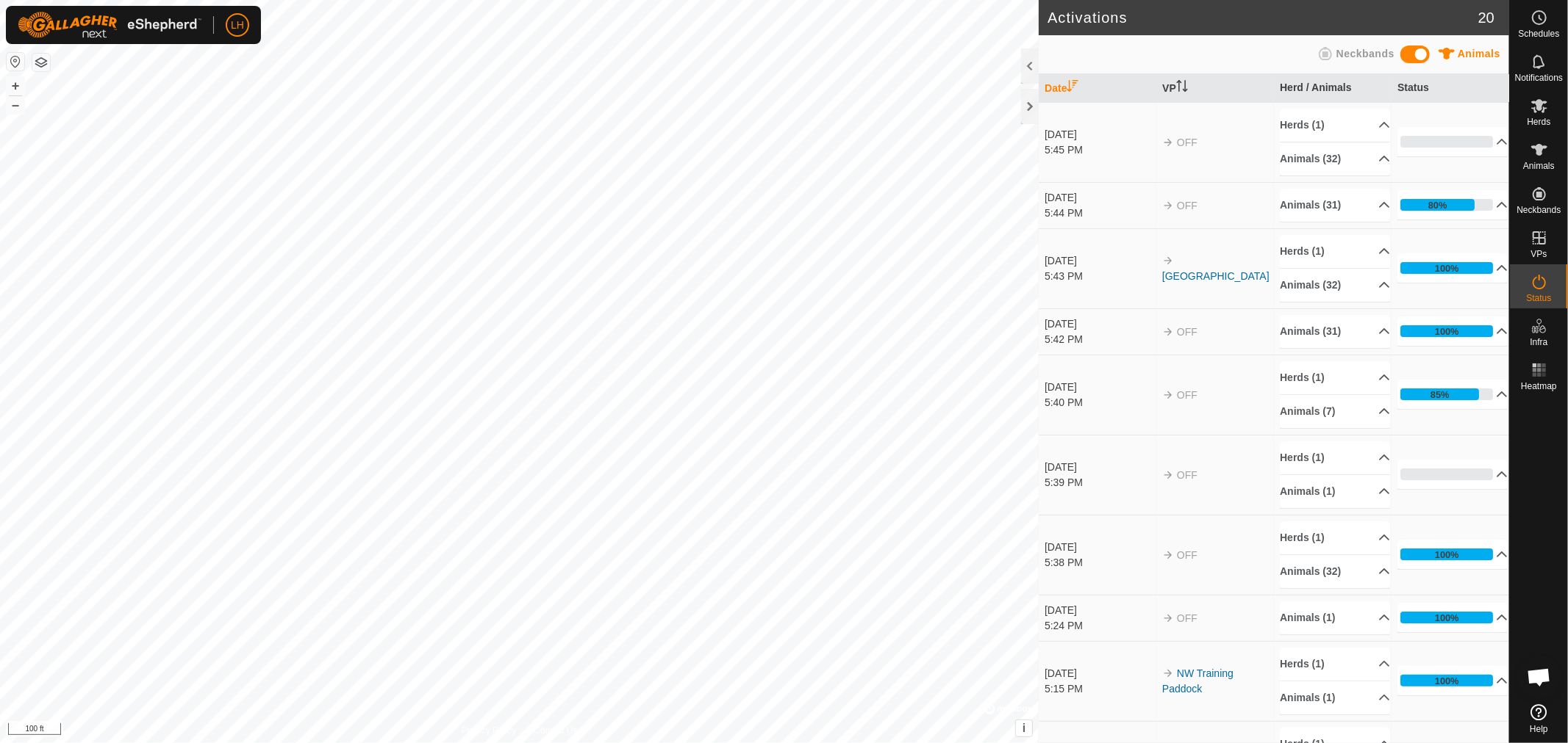
click at [1541, 681] on span "Open chat" at bounding box center [1539, 679] width 25 height 21
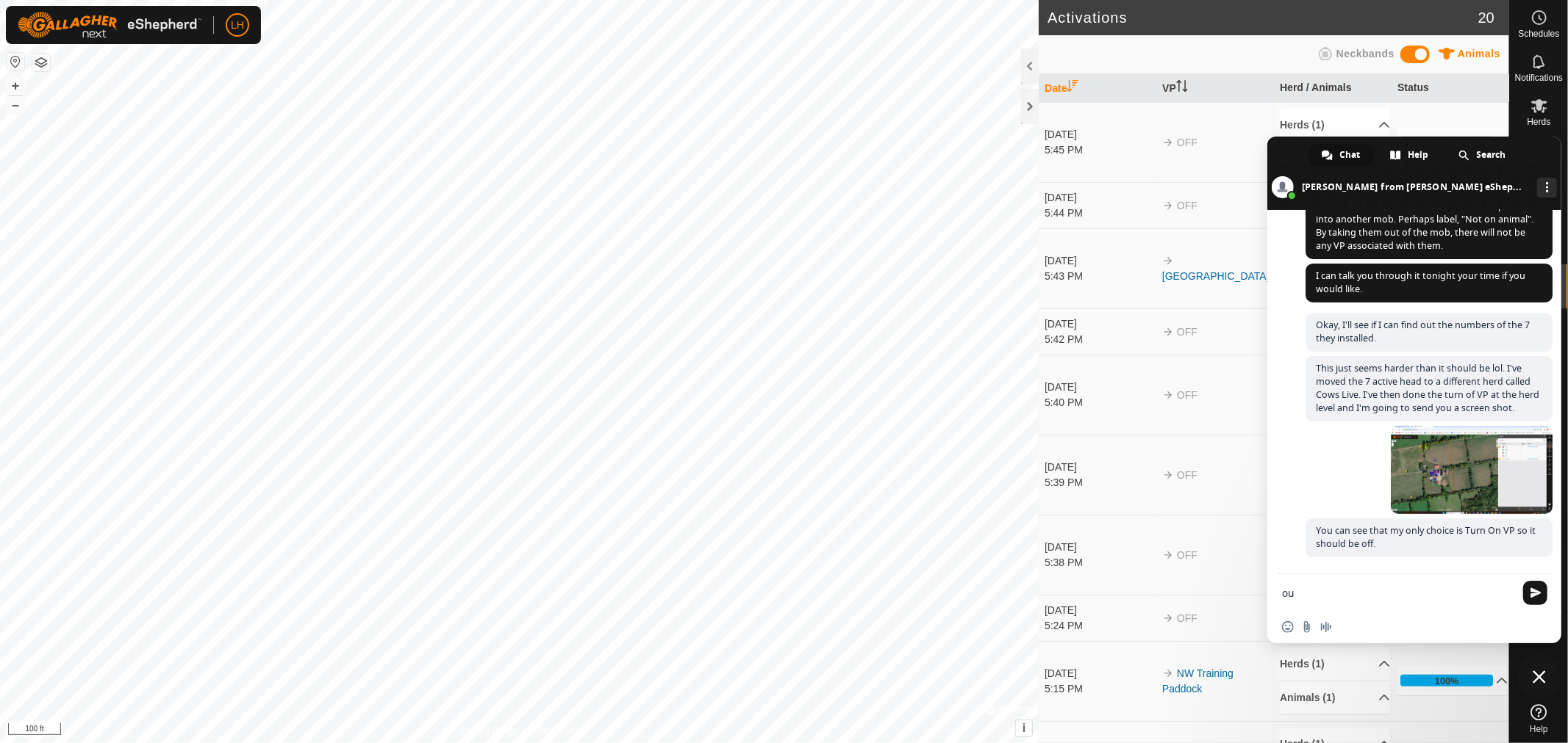
type textarea "o"
type textarea "You can see in this shot that it says I turned them all off."
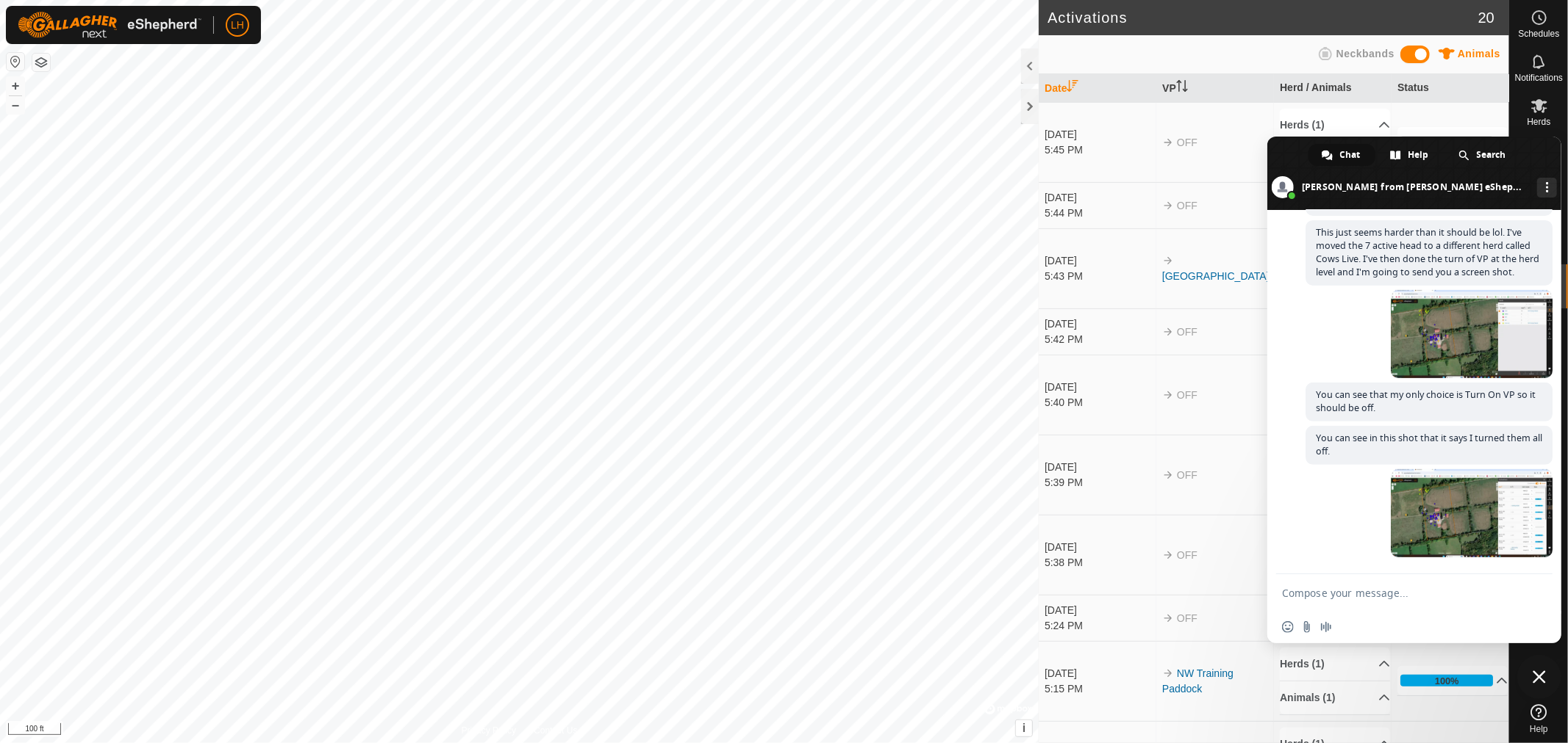
scroll to position [10704, 0]
click at [1533, 673] on span "Close chat" at bounding box center [1539, 678] width 13 height 13
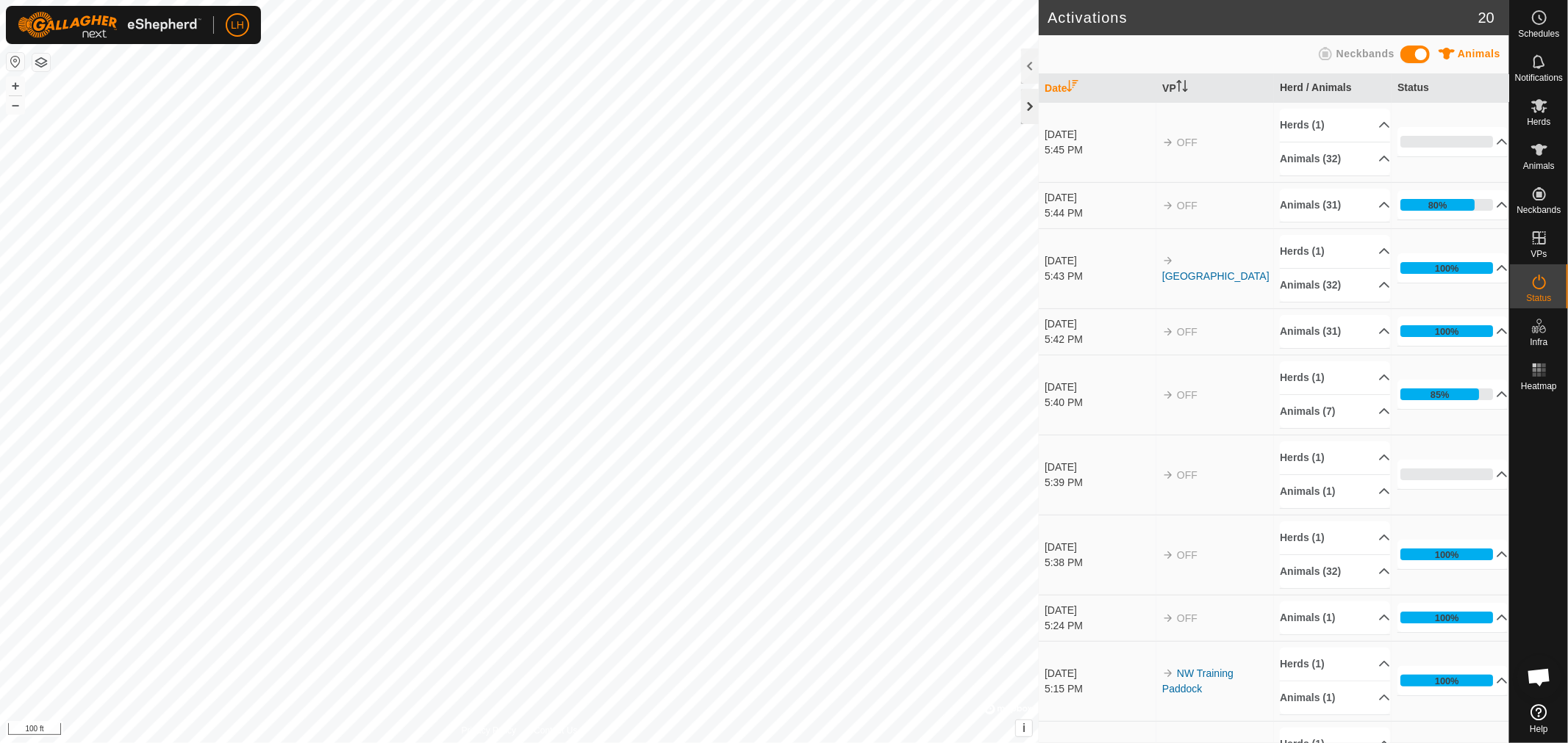
click at [1026, 103] on div at bounding box center [1029, 106] width 18 height 35
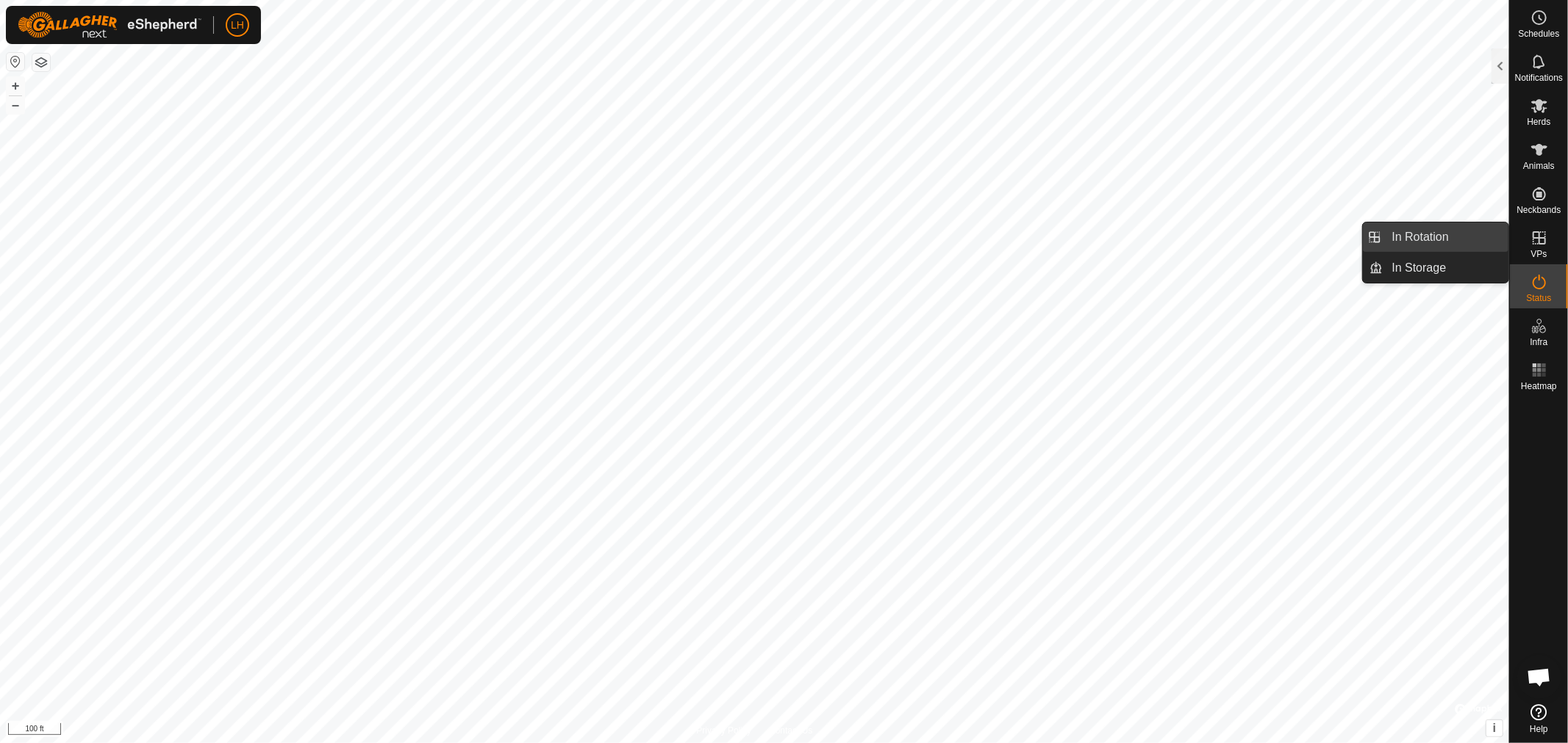
click at [1438, 237] on link "In Rotation" at bounding box center [1446, 237] width 126 height 29
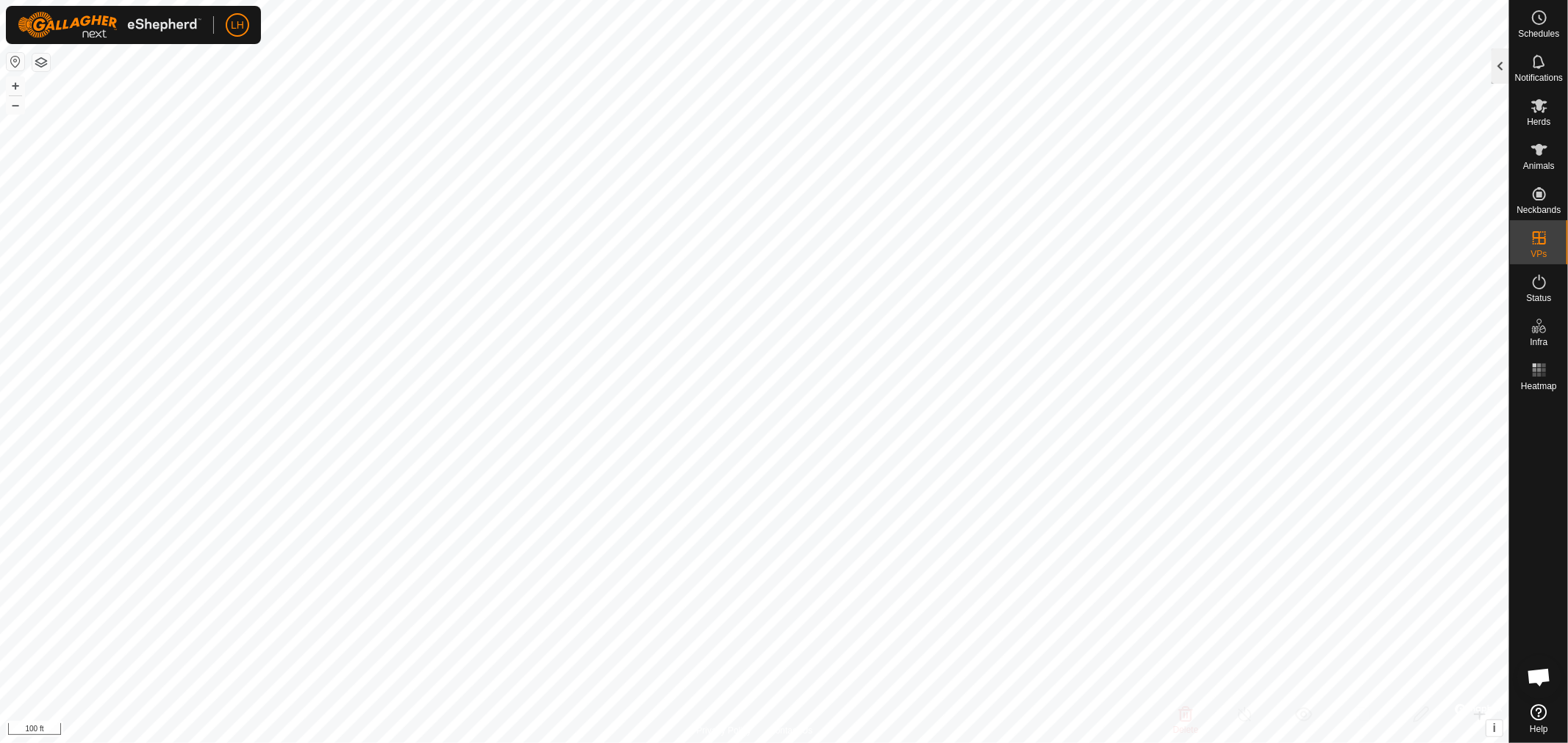
click at [1498, 64] on div at bounding box center [1500, 65] width 18 height 35
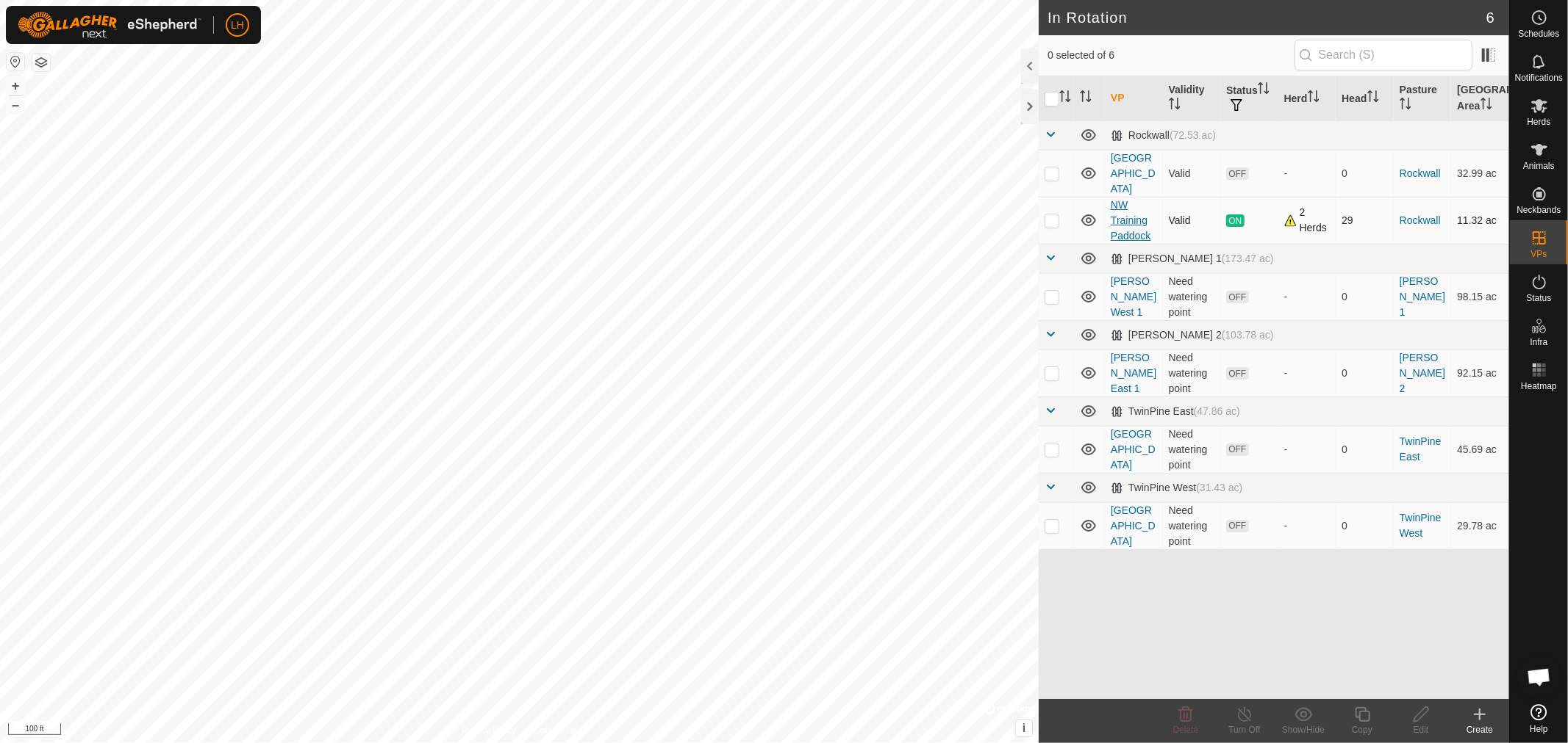
click at [1128, 203] on link "NW Training Paddock" at bounding box center [1131, 220] width 40 height 43
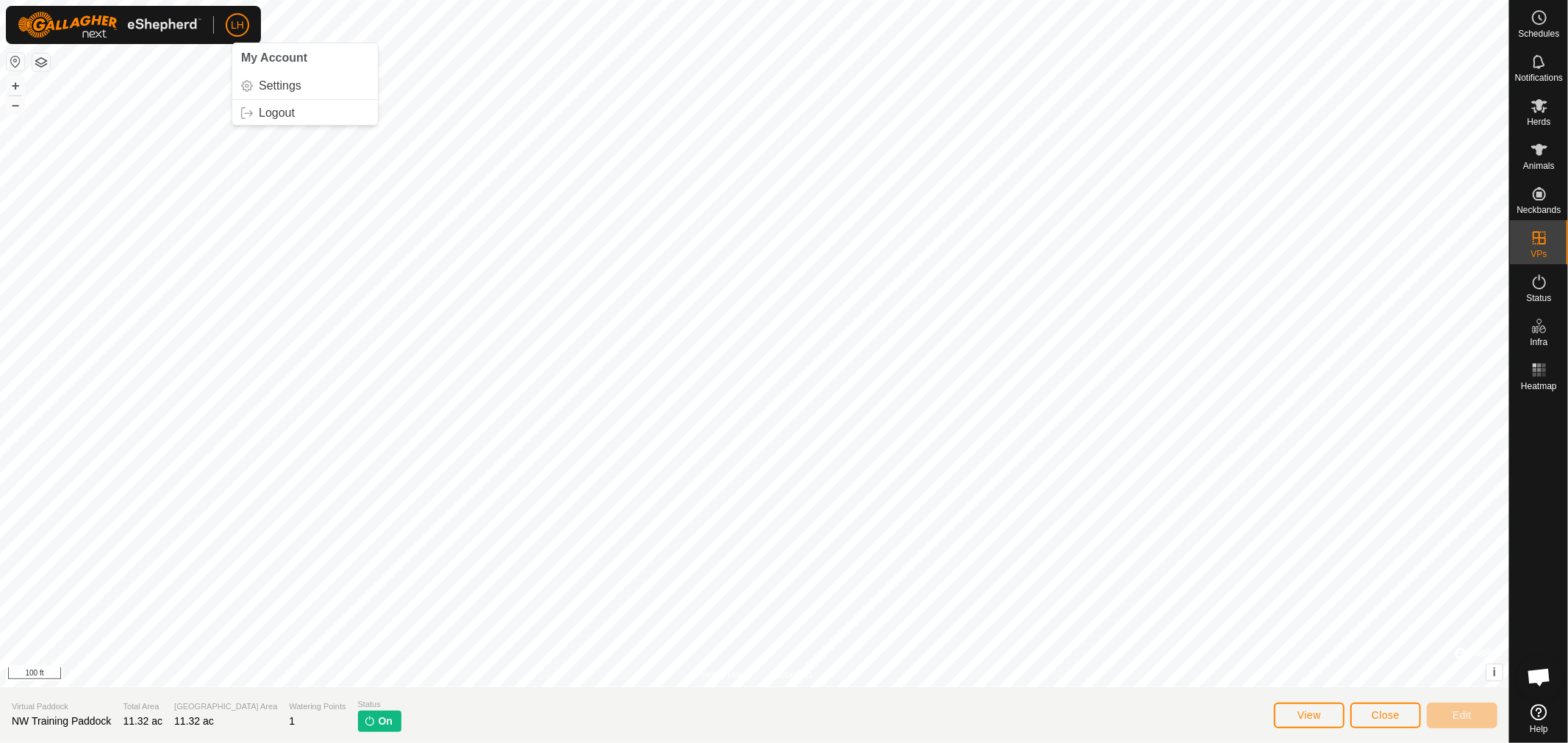
click at [1539, 675] on span "Open chat" at bounding box center [1539, 679] width 25 height 21
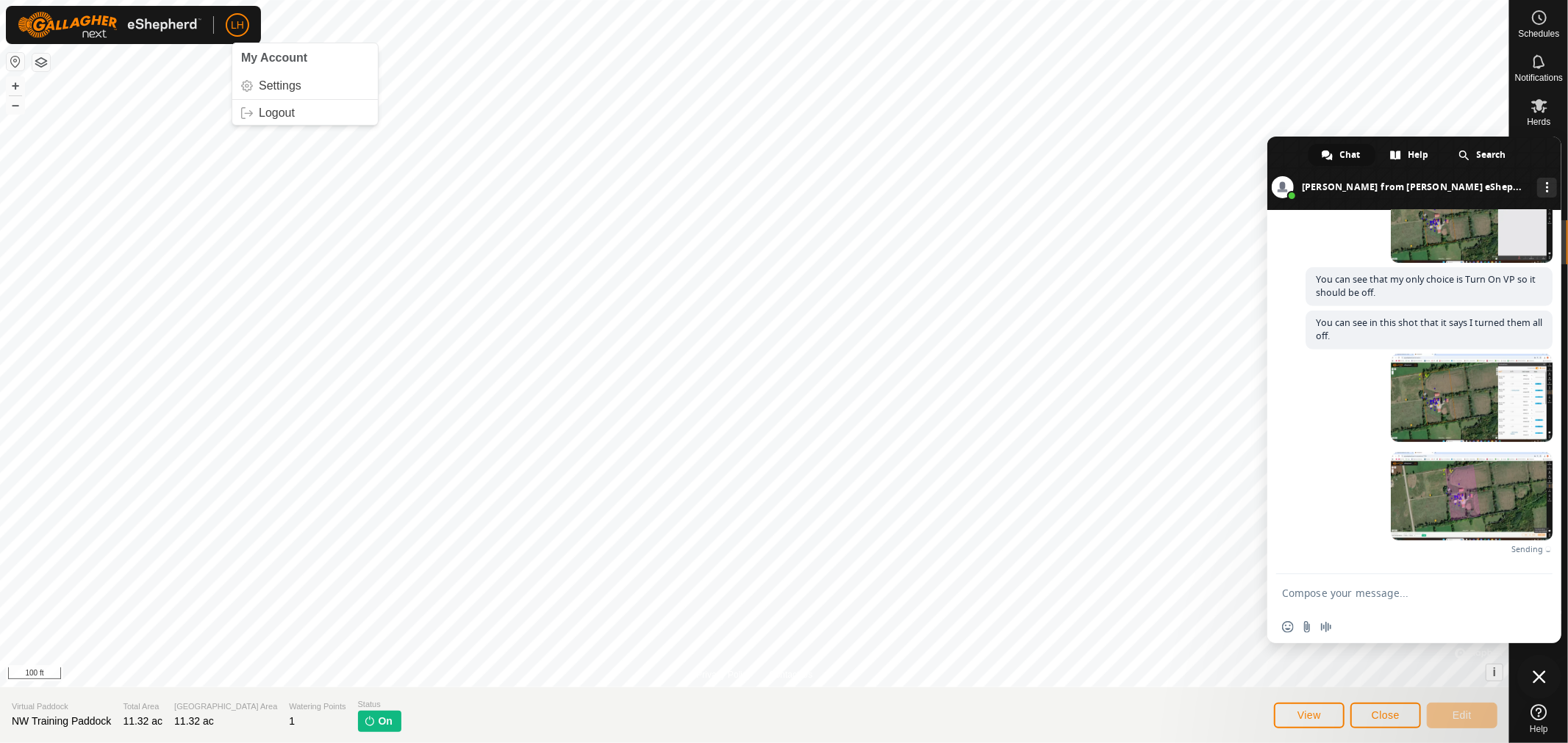
scroll to position [10796, 0]
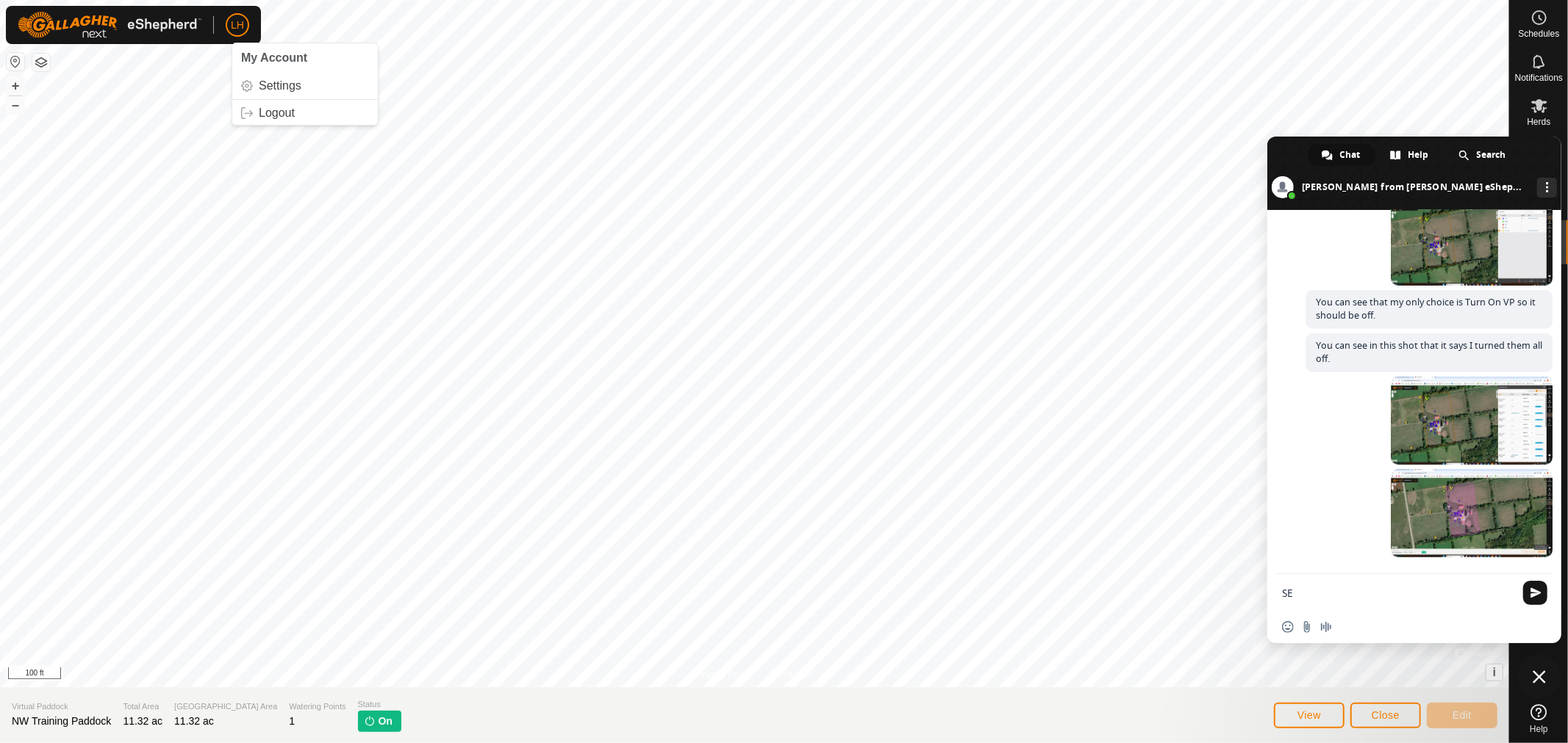
type textarea "S"
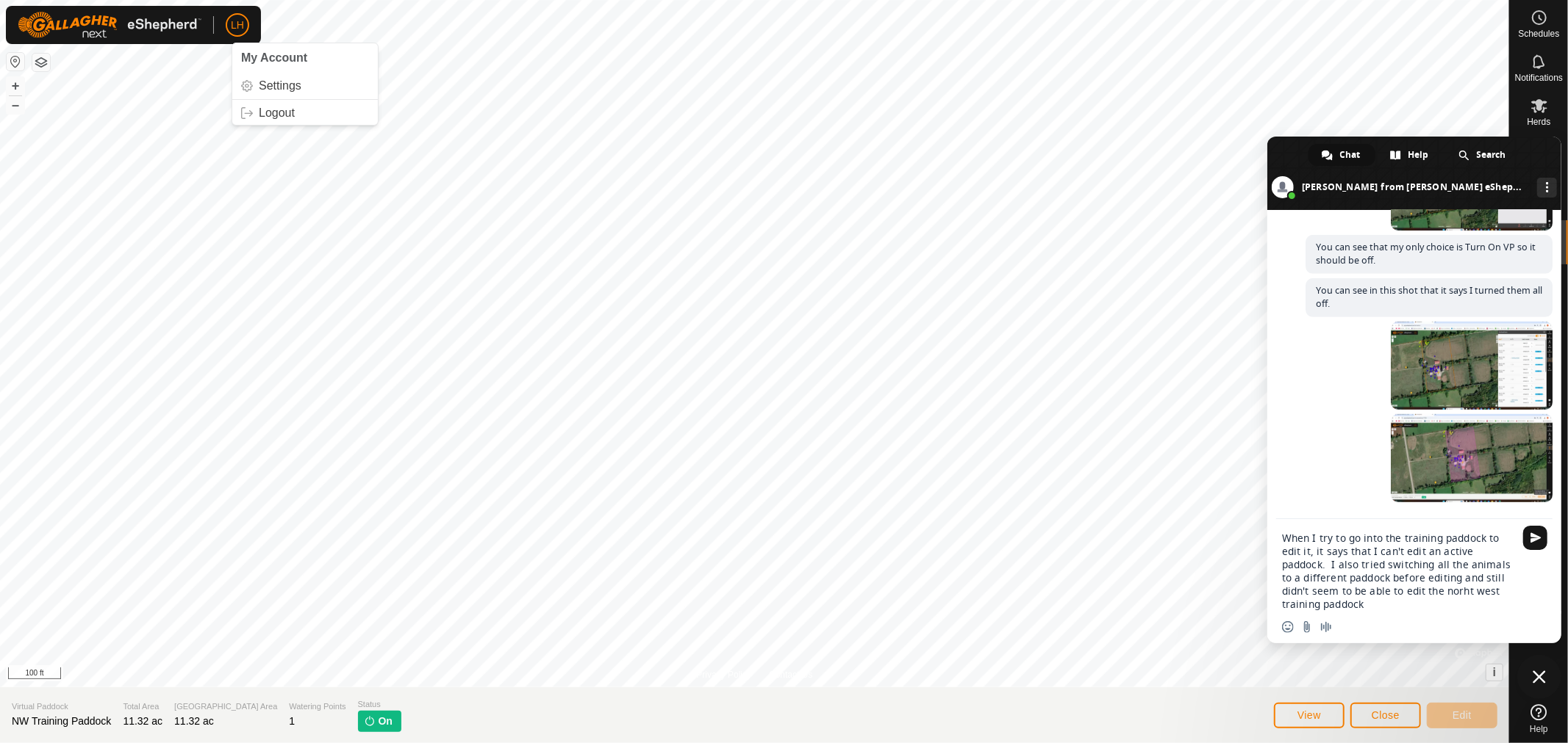
click at [1436, 593] on textarea "When I try to go into the training paddock to edit it, it says that I can't edi…" at bounding box center [1398, 572] width 232 height 80
type textarea "When I try to go into the training paddock to edit it, it says that I can't edi…"
click at [1334, 607] on textarea "When I try to go into the training paddock to edit it, it says that I can't edi…" at bounding box center [1398, 572] width 232 height 80
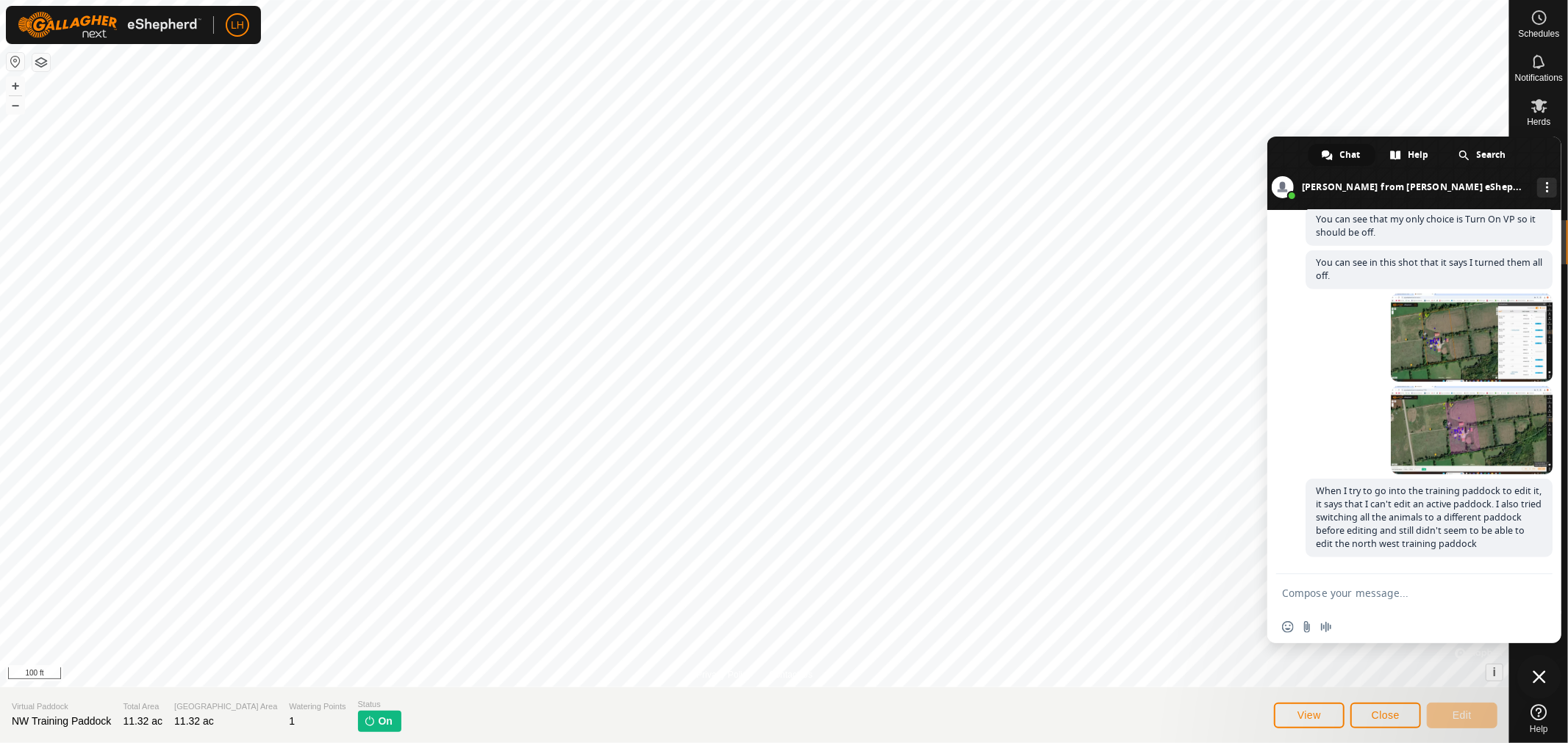
scroll to position [10640, 0]
click at [1434, 203] on span at bounding box center [1471, 158] width 162 height 88
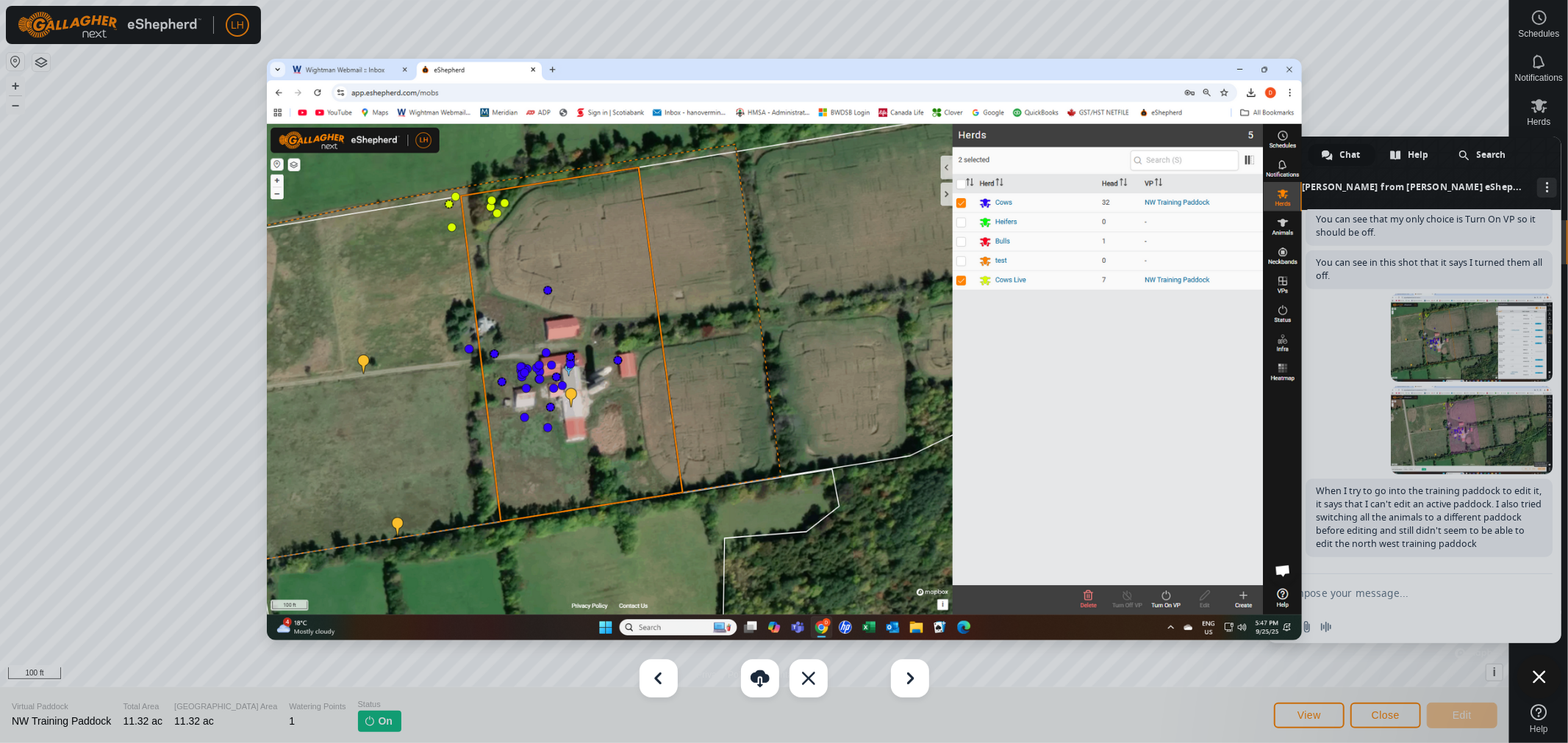
click at [1288, 77] on img at bounding box center [784, 349] width 1035 height 582
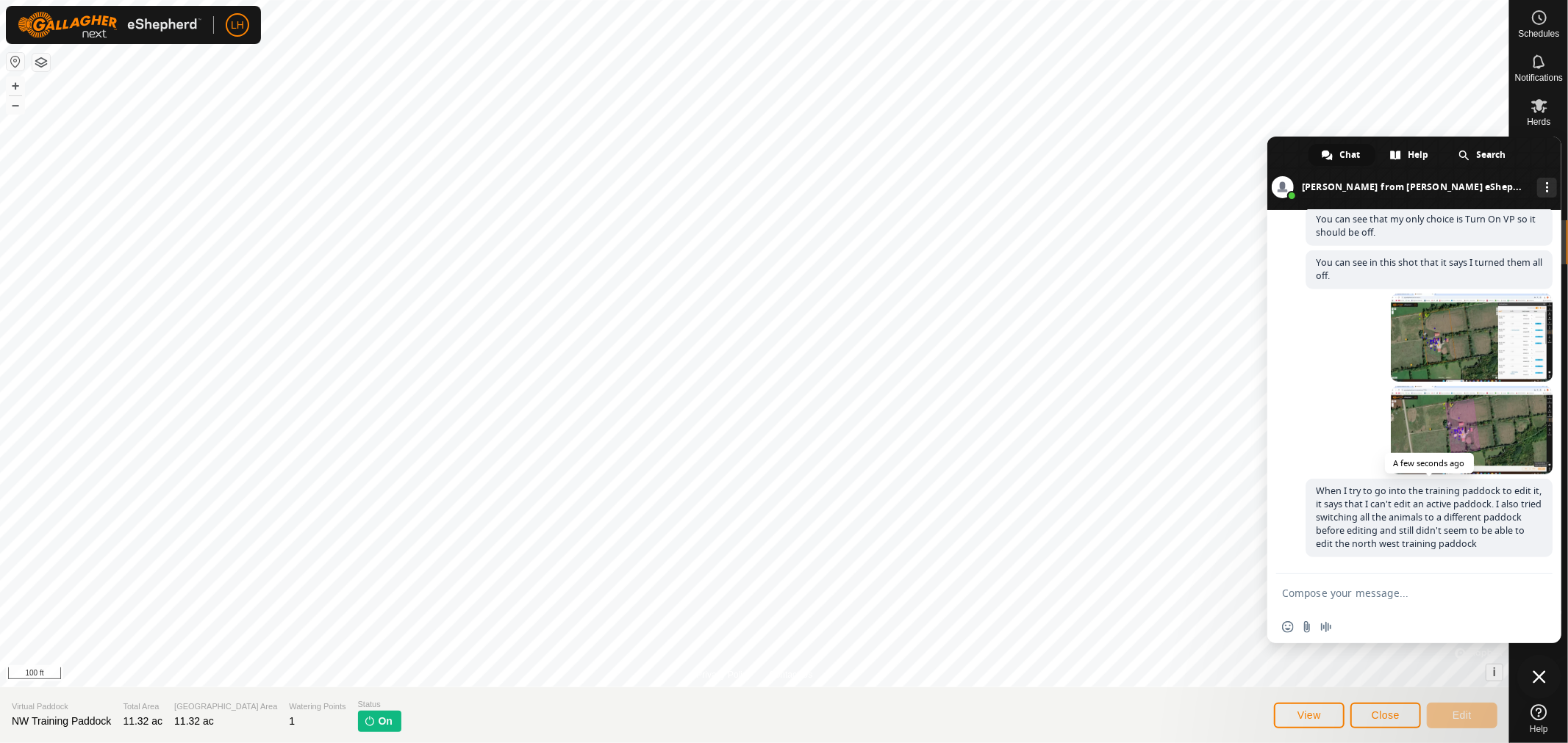
scroll to position [10884, 0]
click at [1432, 325] on span at bounding box center [1471, 337] width 162 height 88
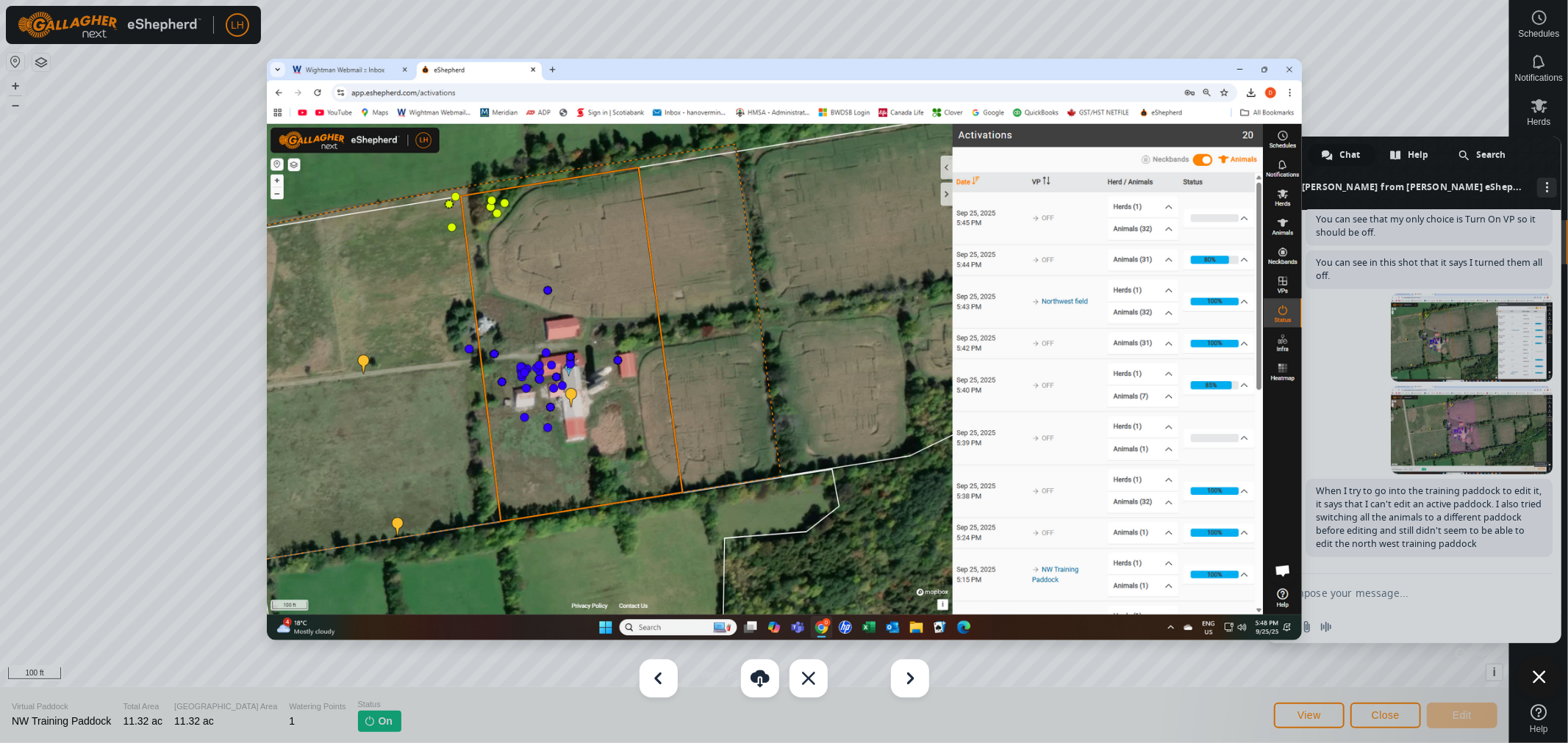
click at [1292, 72] on img at bounding box center [784, 349] width 1035 height 582
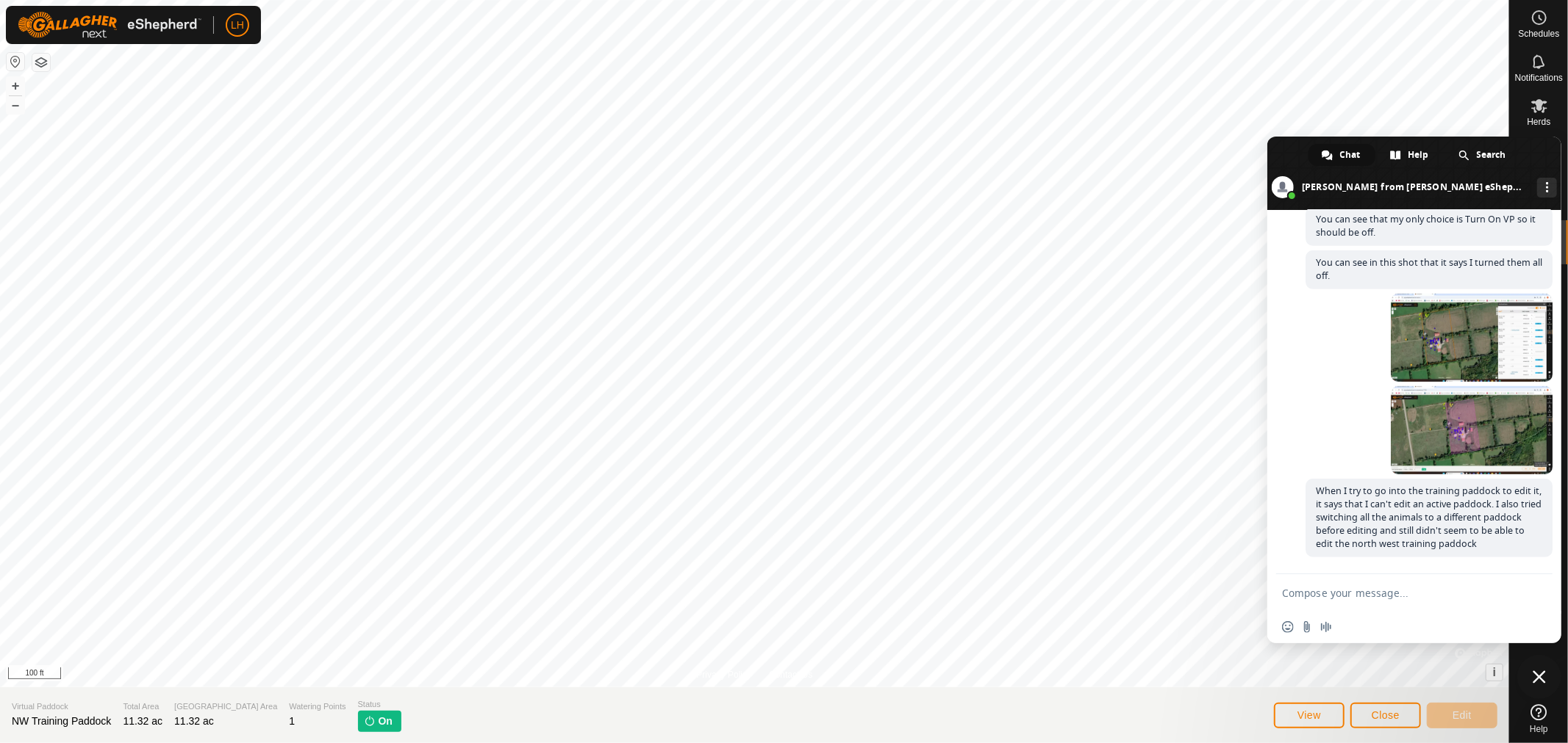
drag, startPoint x: 1539, startPoint y: 671, endPoint x: 1545, endPoint y: 613, distance: 58.3
click at [1538, 671] on span "Close chat" at bounding box center [1539, 678] width 13 height 13
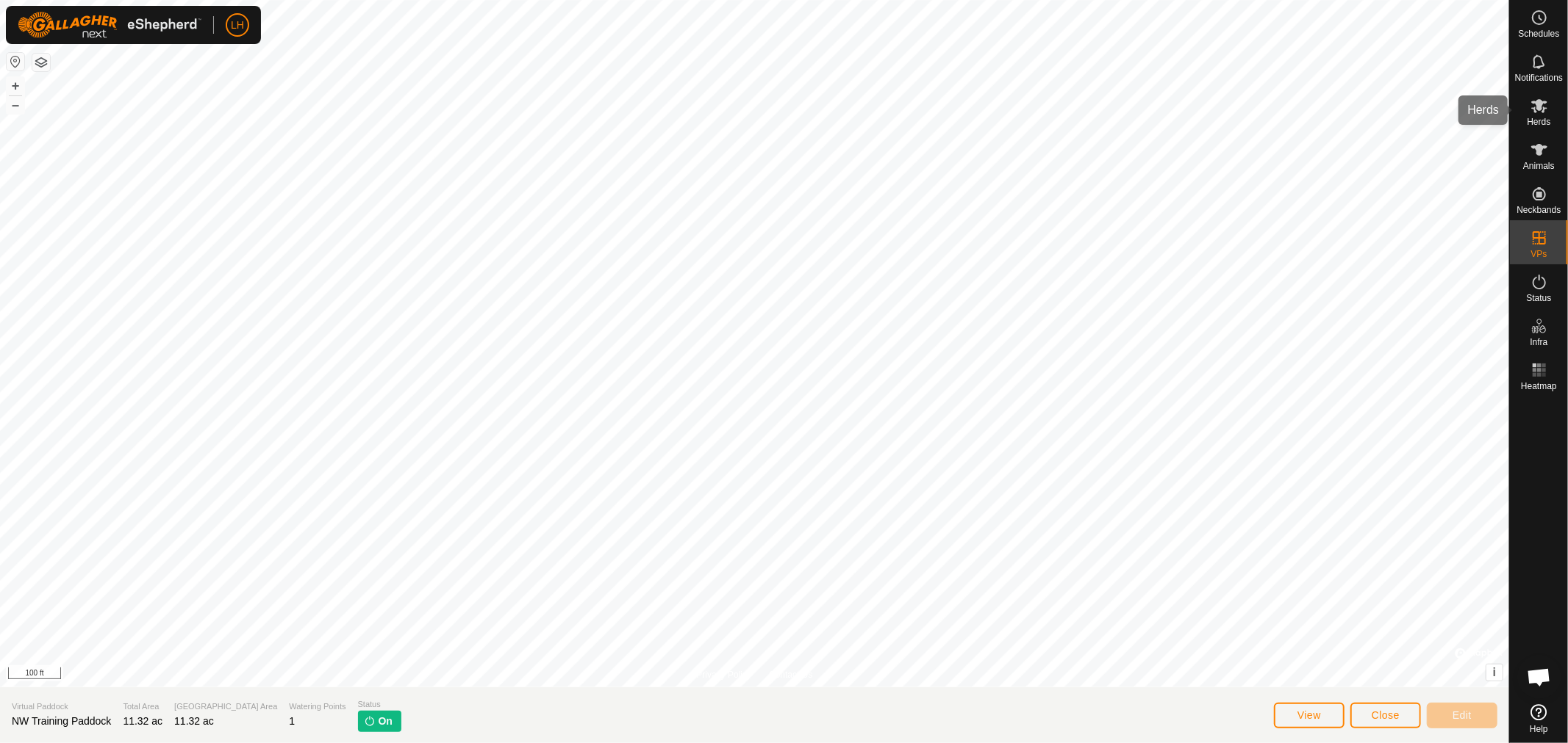
click at [1541, 113] on icon at bounding box center [1539, 105] width 18 height 18
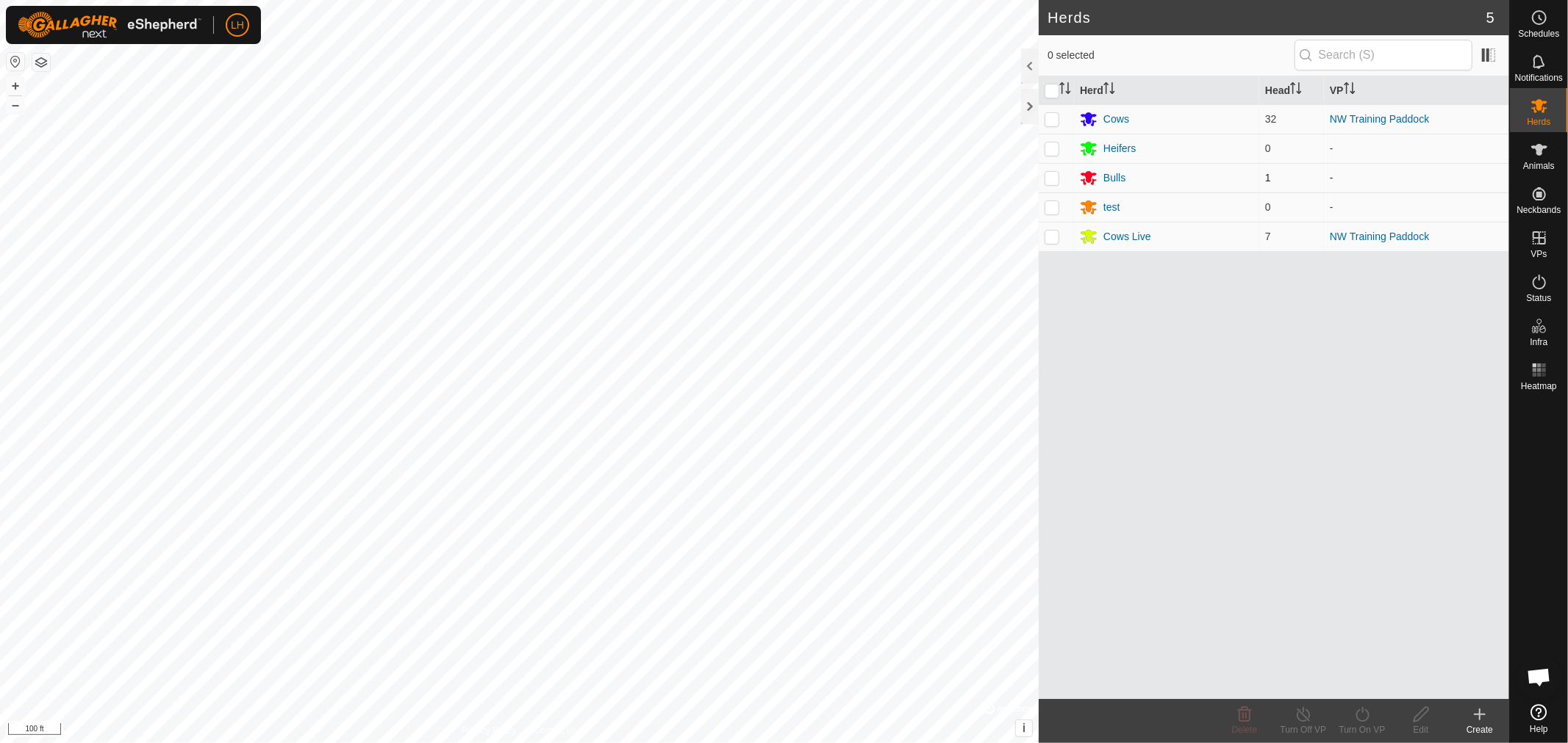
click at [1056, 181] on p-checkbox at bounding box center [1052, 178] width 15 height 11
checkbox input "true"
click at [1114, 181] on div "Bulls" at bounding box center [1114, 178] width 22 height 15
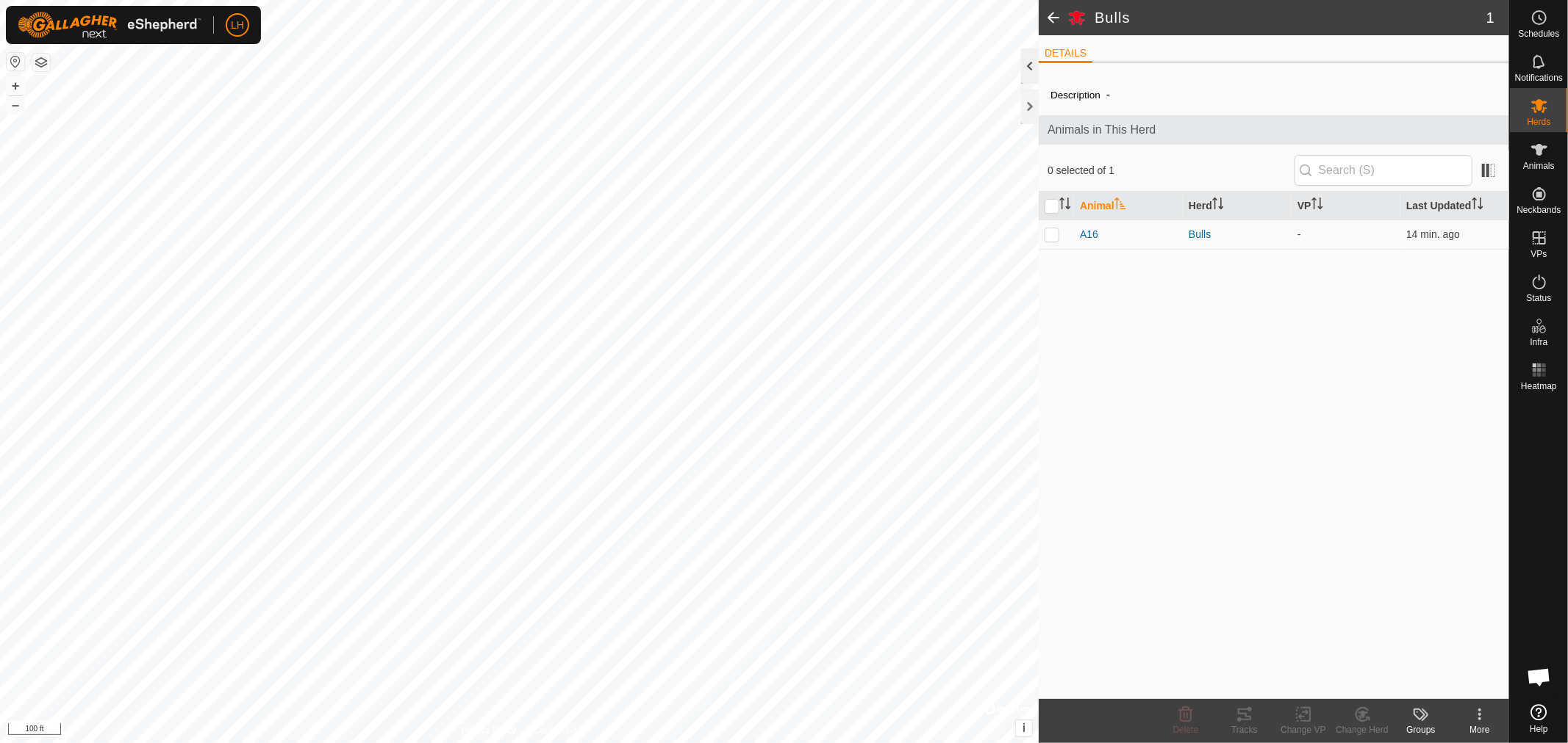
click at [1026, 64] on div at bounding box center [1029, 65] width 18 height 35
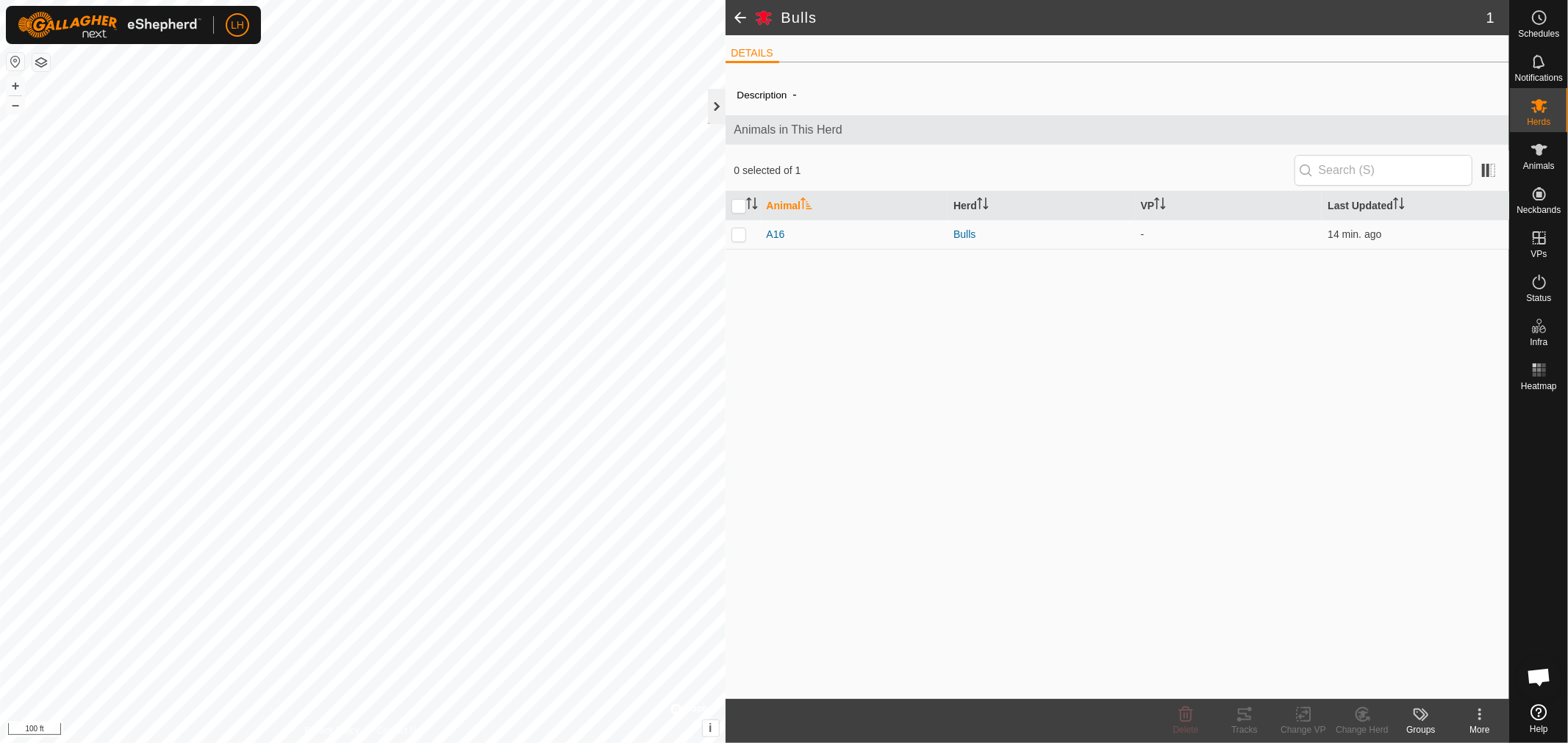
click at [716, 104] on div at bounding box center [716, 106] width 18 height 35
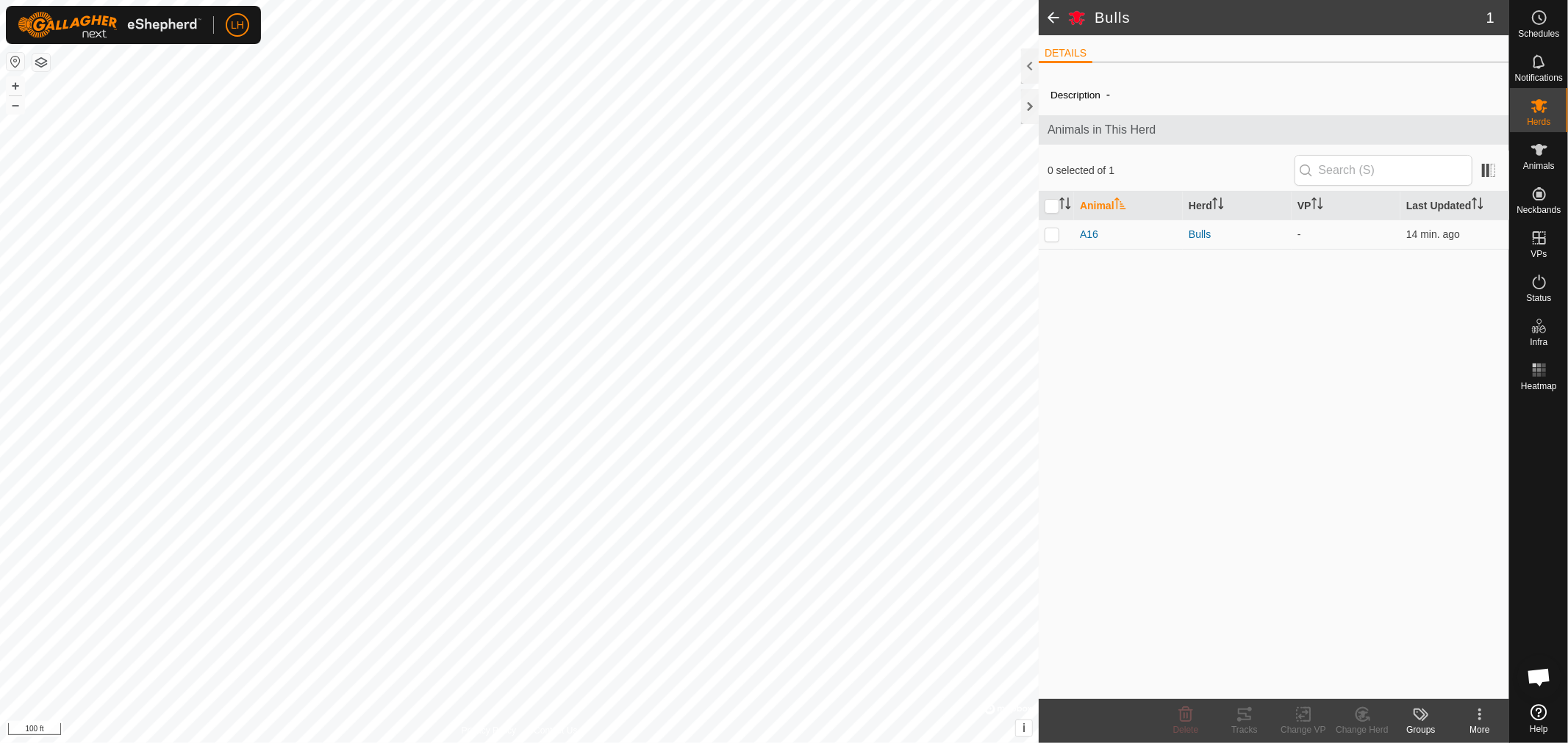
click at [1479, 722] on icon at bounding box center [1479, 715] width 18 height 18
click at [1027, 66] on div at bounding box center [1029, 65] width 18 height 35
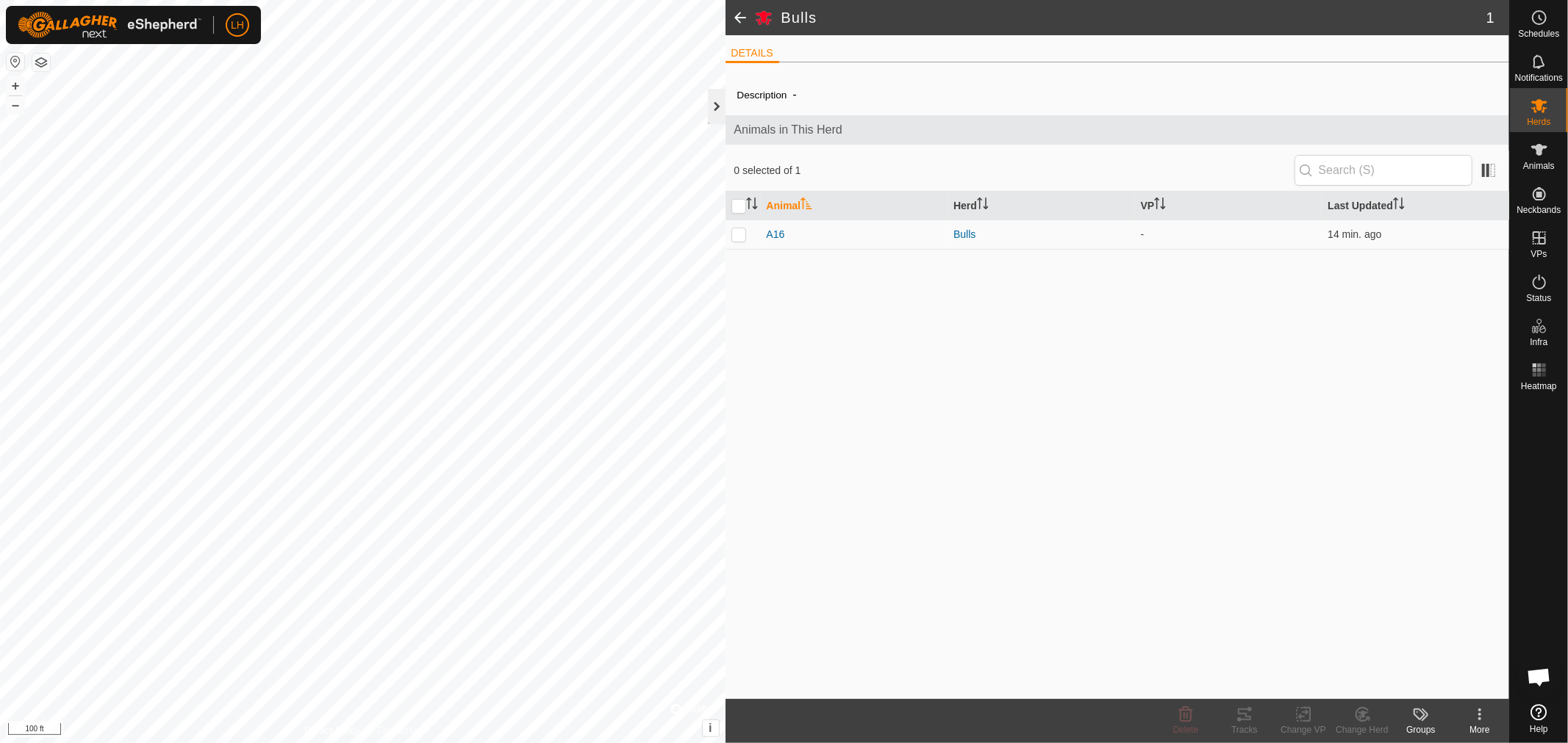
click at [721, 100] on div at bounding box center [716, 106] width 18 height 35
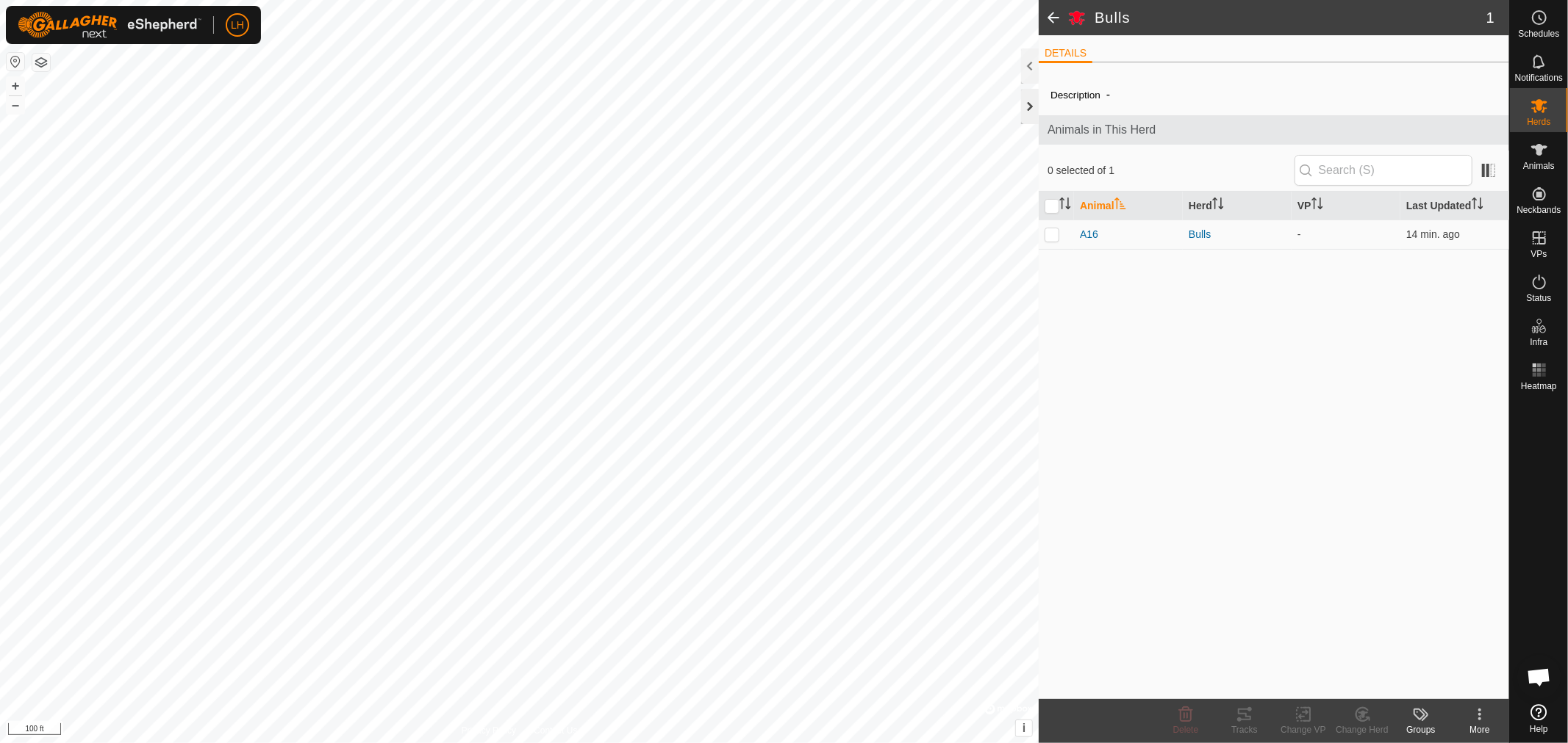
click at [1029, 100] on div at bounding box center [1029, 106] width 18 height 35
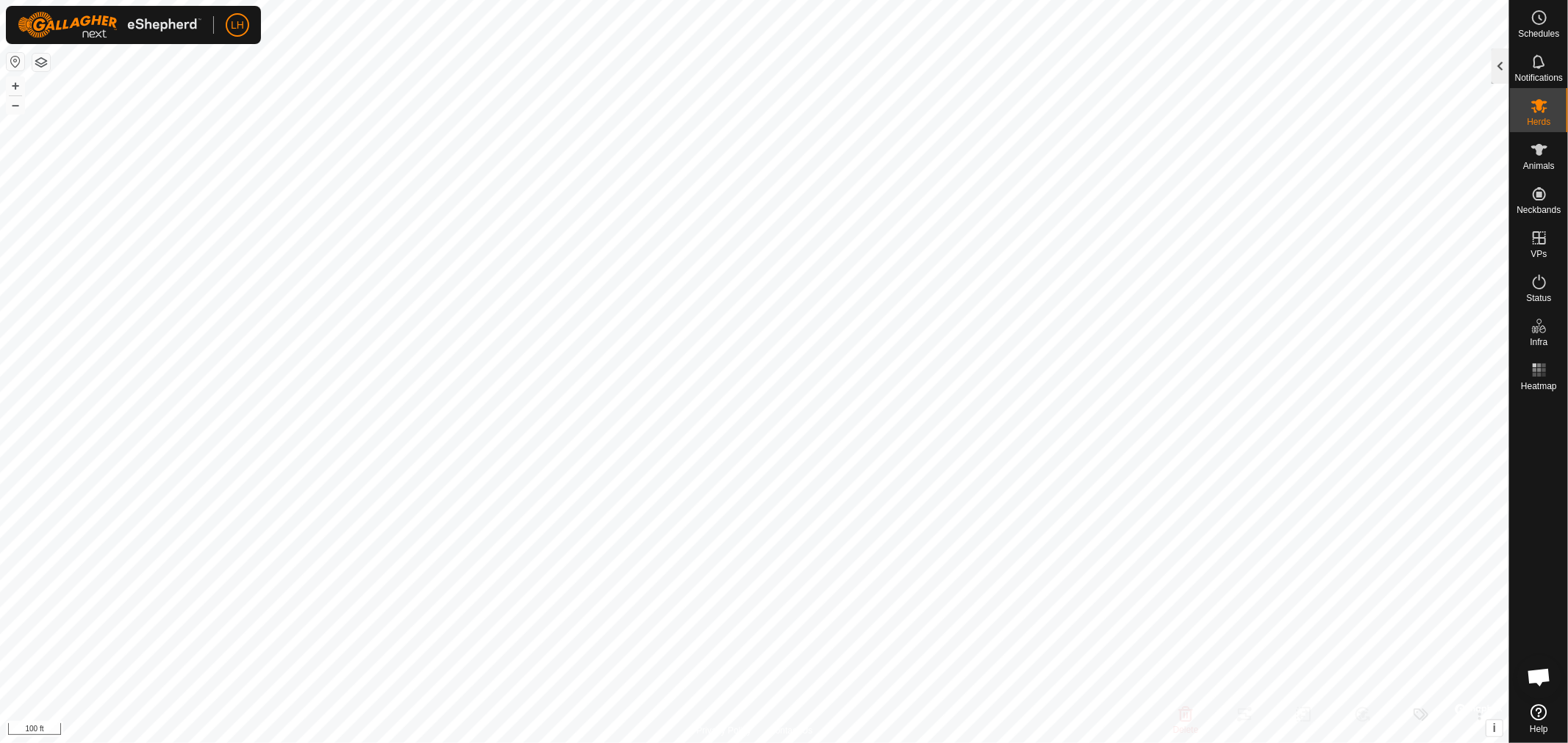
click at [1502, 64] on div at bounding box center [1500, 65] width 18 height 35
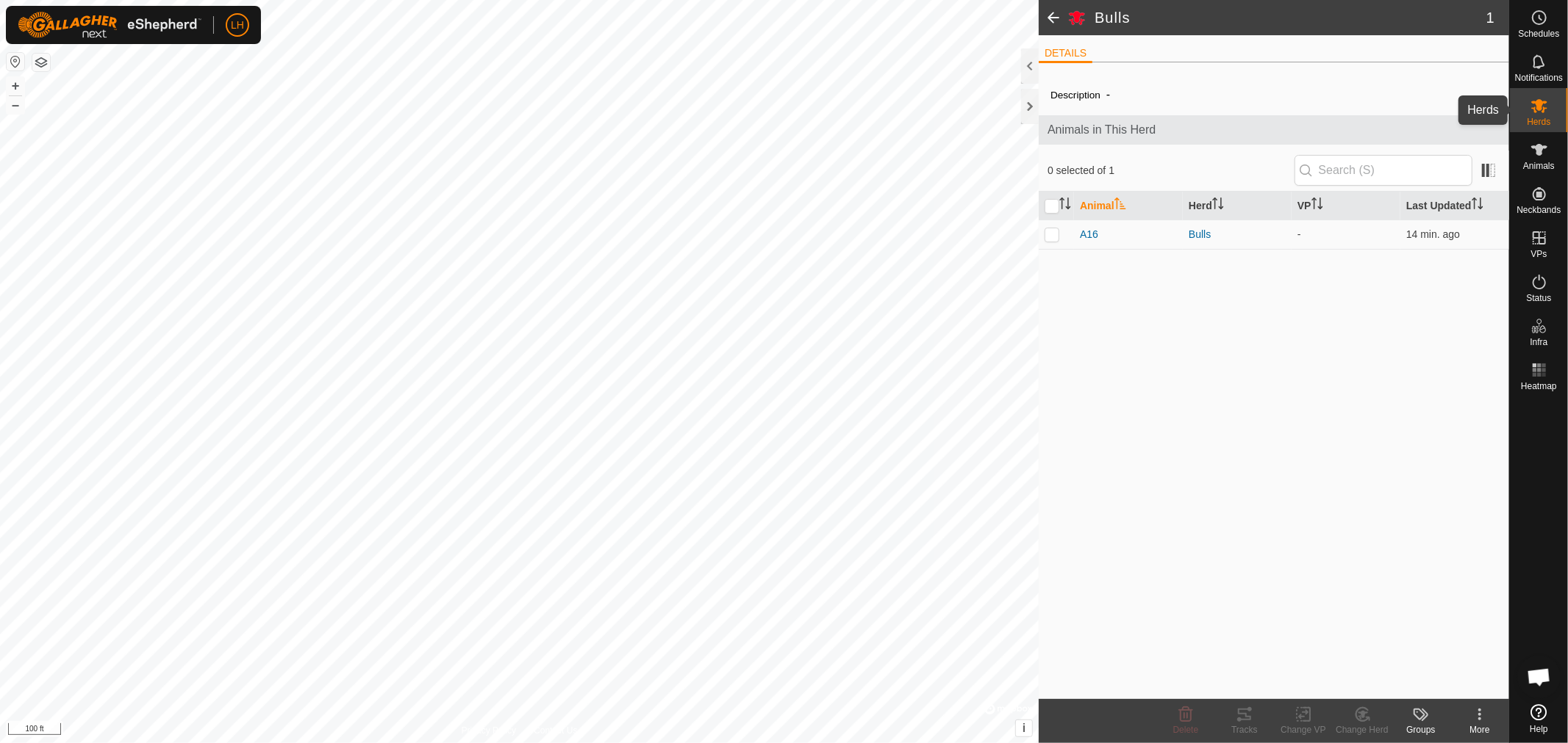
click at [1553, 110] on div "Herds" at bounding box center [1538, 110] width 58 height 44
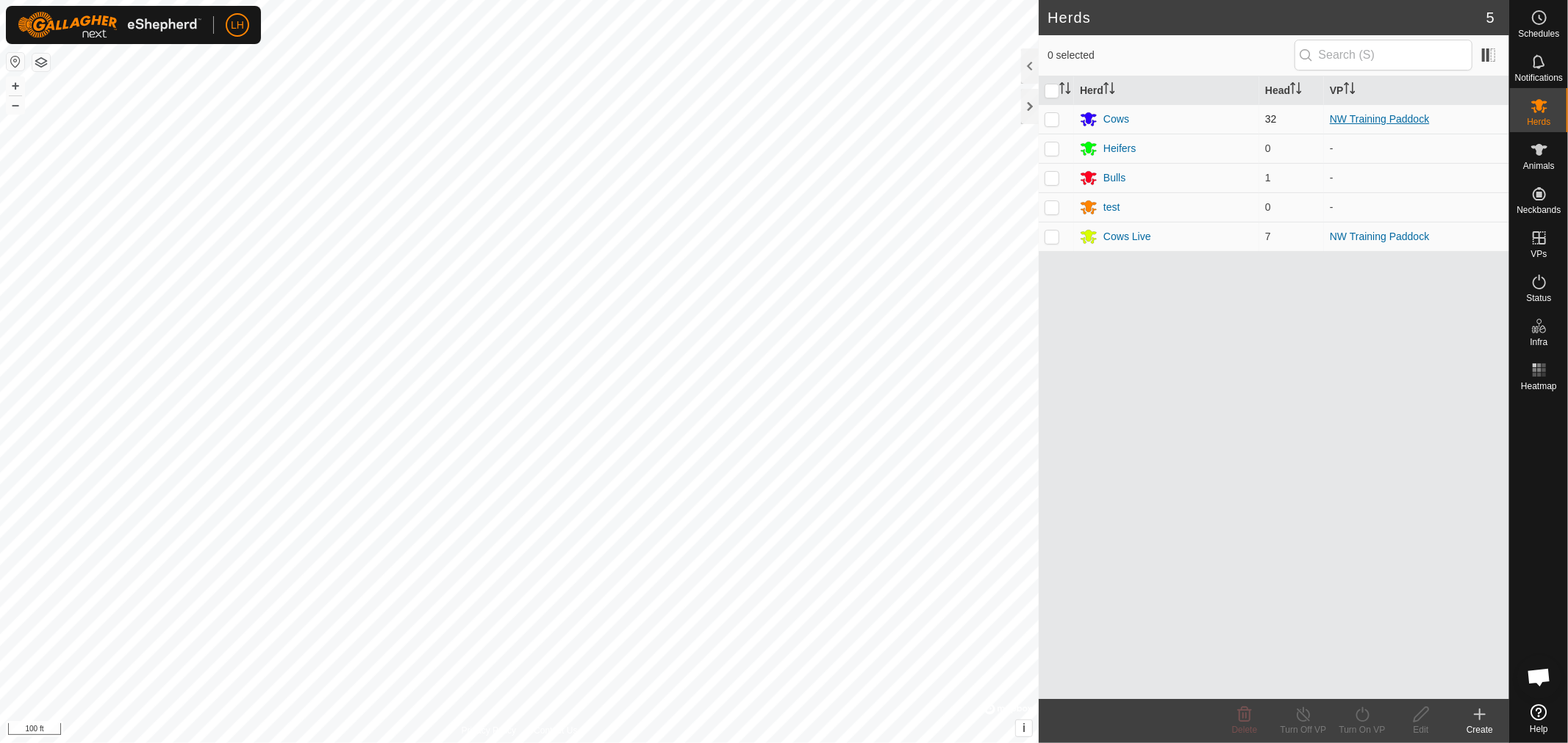
click at [1356, 120] on link "NW Training Paddock" at bounding box center [1379, 119] width 99 height 11
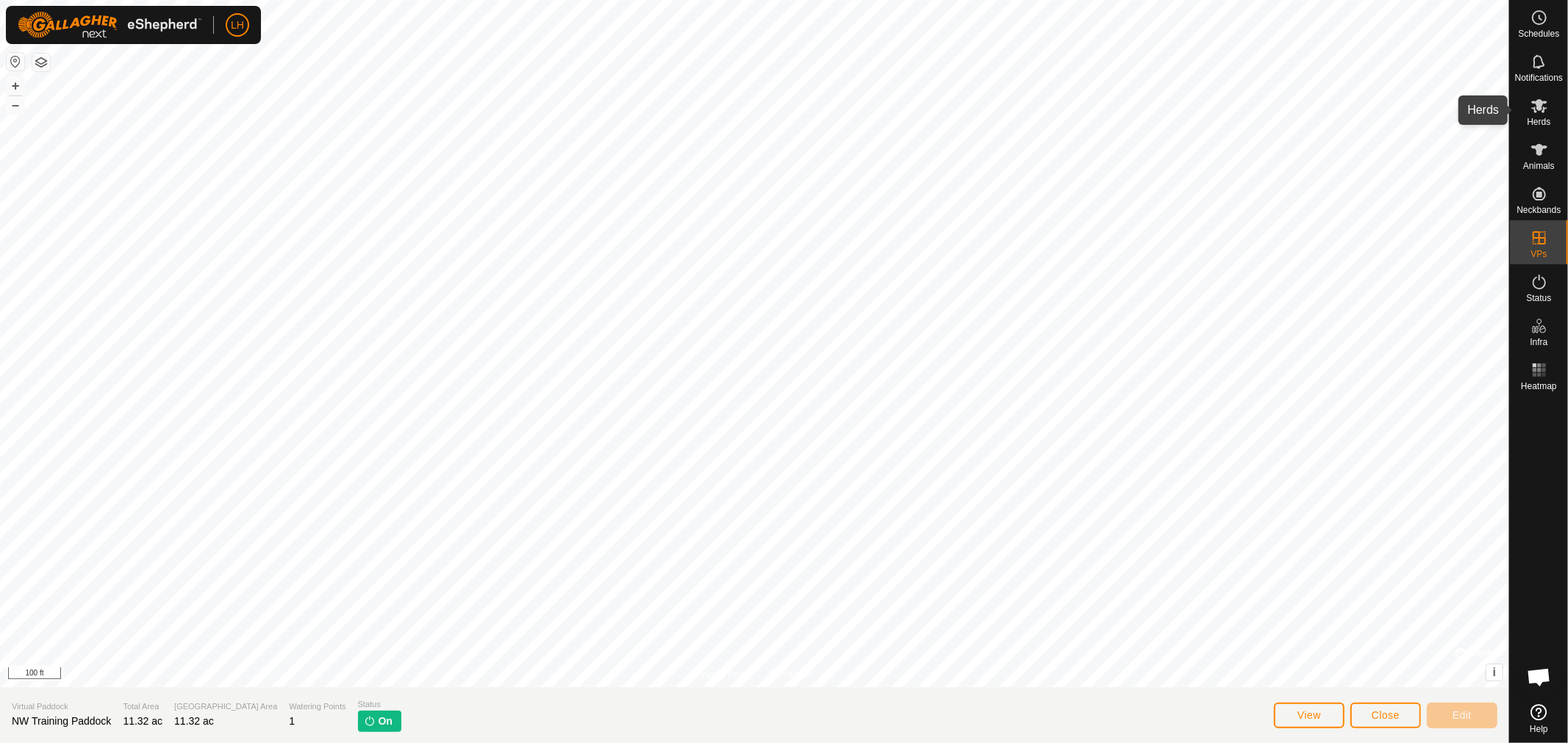
click at [1539, 110] on icon at bounding box center [1539, 106] width 16 height 14
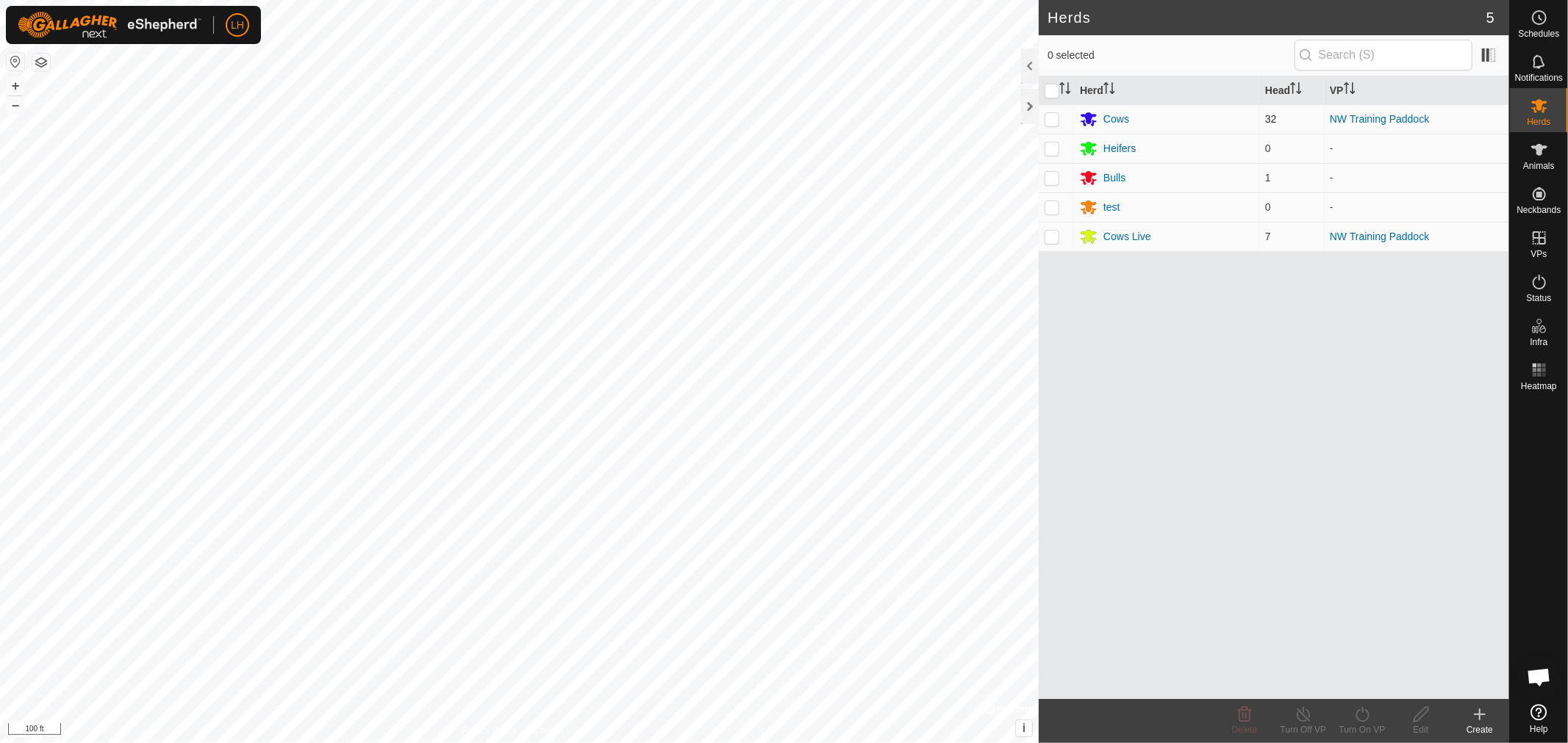
click at [1046, 115] on p-checkbox at bounding box center [1052, 119] width 15 height 11
click at [1054, 112] on td at bounding box center [1056, 118] width 35 height 29
checkbox input "false"
click at [1051, 238] on p-checkbox at bounding box center [1052, 237] width 15 height 11
click at [1052, 239] on p-checkbox at bounding box center [1052, 237] width 15 height 11
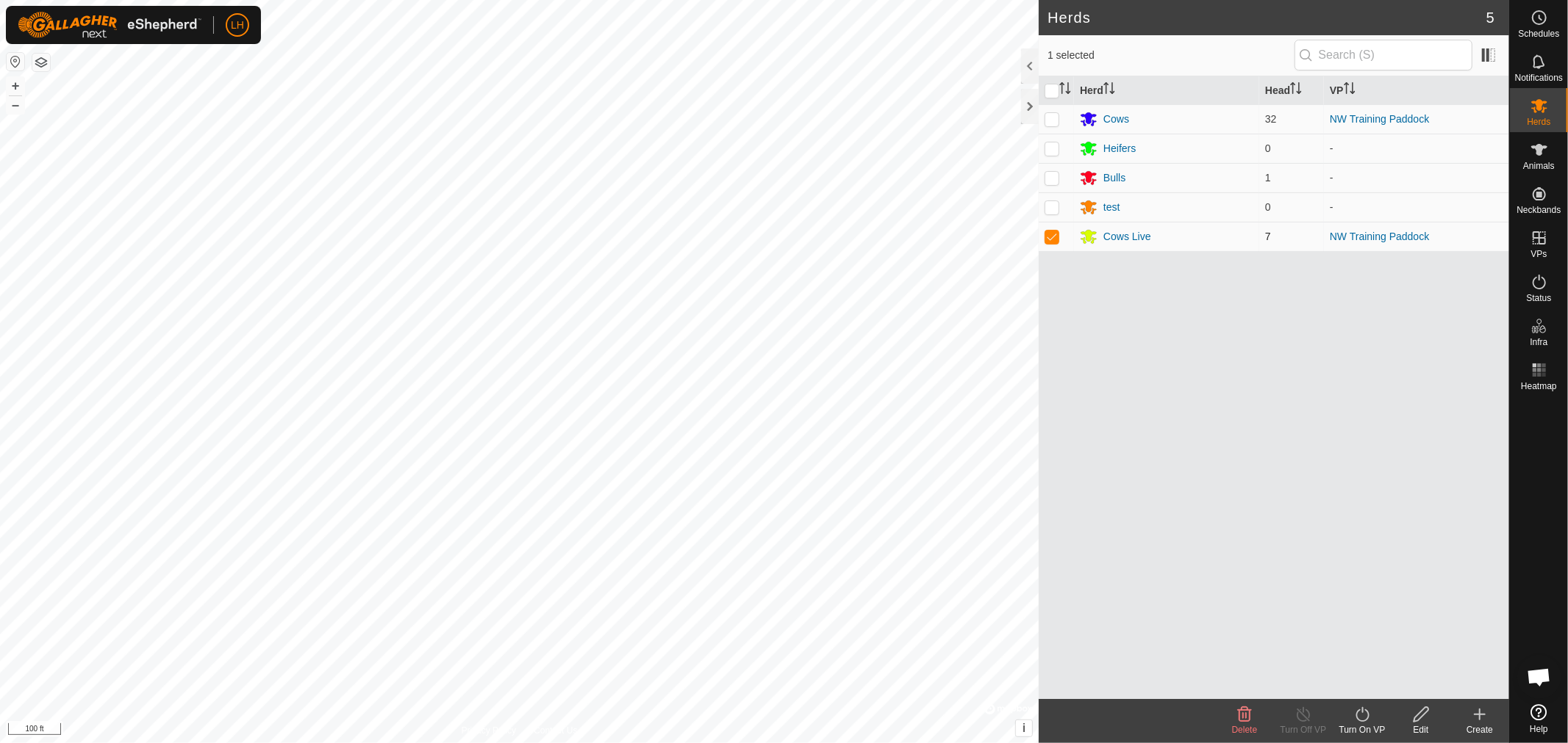
checkbox input "false"
click at [1030, 104] on div at bounding box center [1029, 106] width 18 height 35
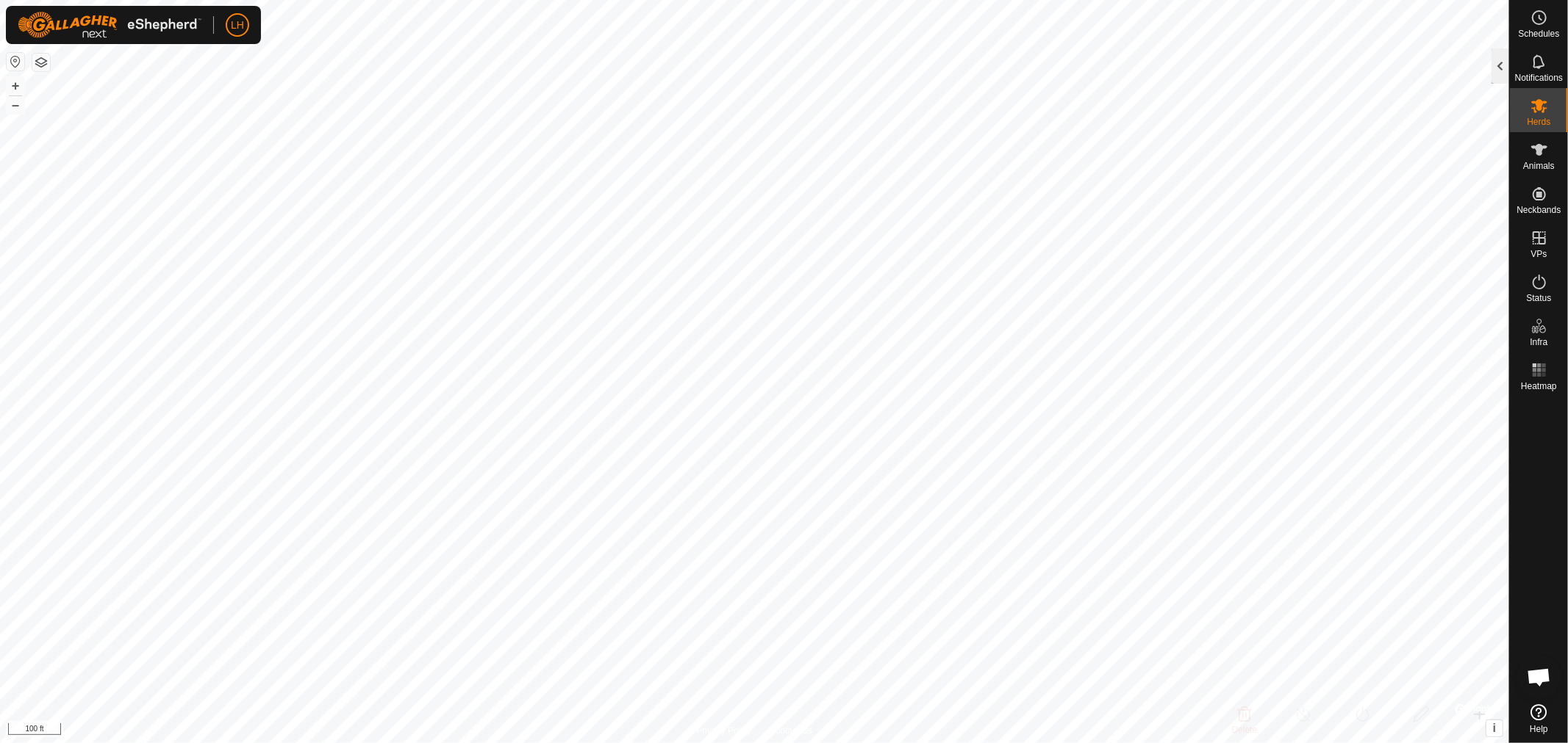
click at [1502, 72] on div at bounding box center [1500, 65] width 18 height 35
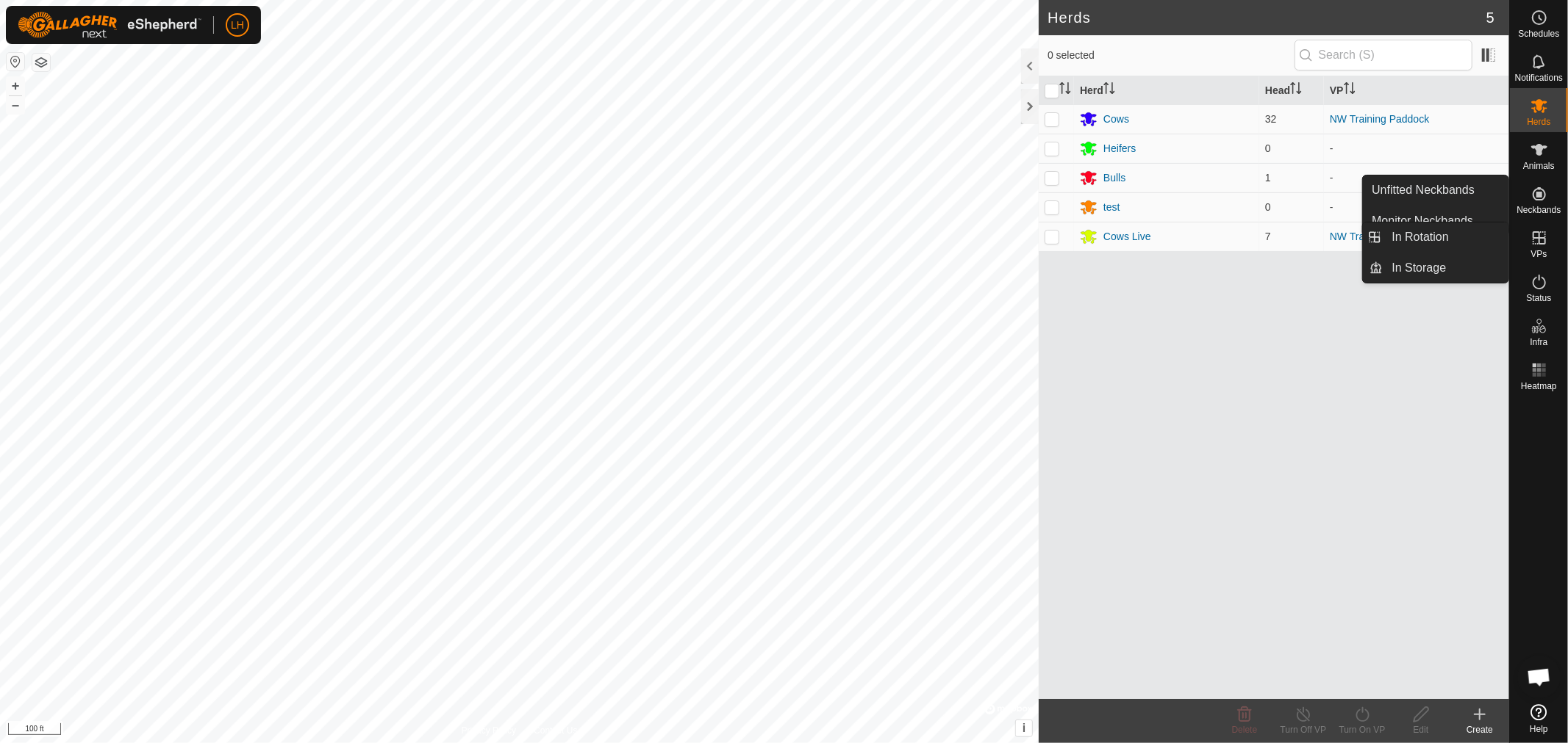
click at [1536, 244] on icon at bounding box center [1539, 238] width 18 height 18
click at [1443, 236] on link "In Rotation" at bounding box center [1446, 237] width 126 height 29
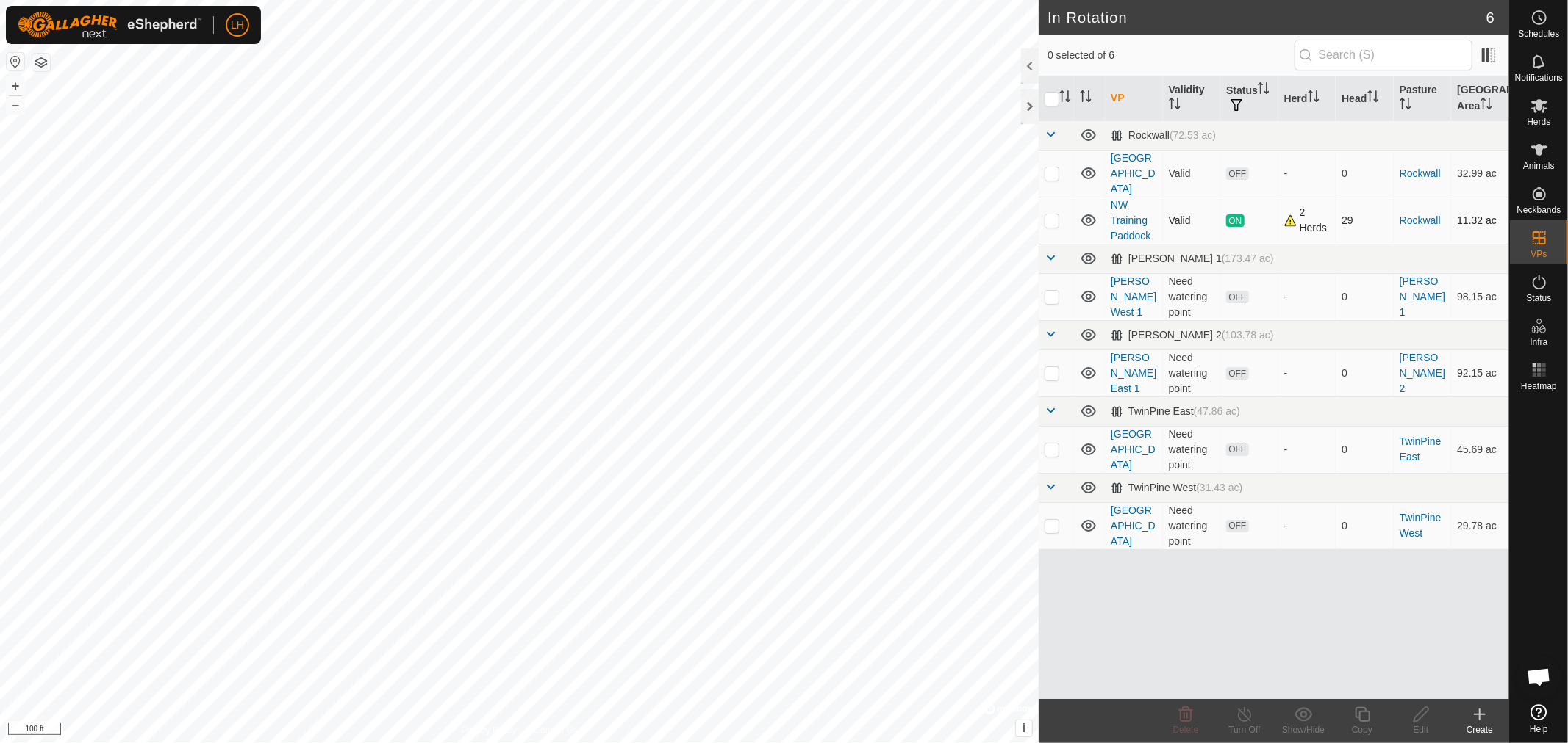
click at [1052, 215] on p-checkbox at bounding box center [1052, 221] width 15 height 11
checkbox input "true"
click at [1239, 715] on icon at bounding box center [1244, 715] width 18 height 18
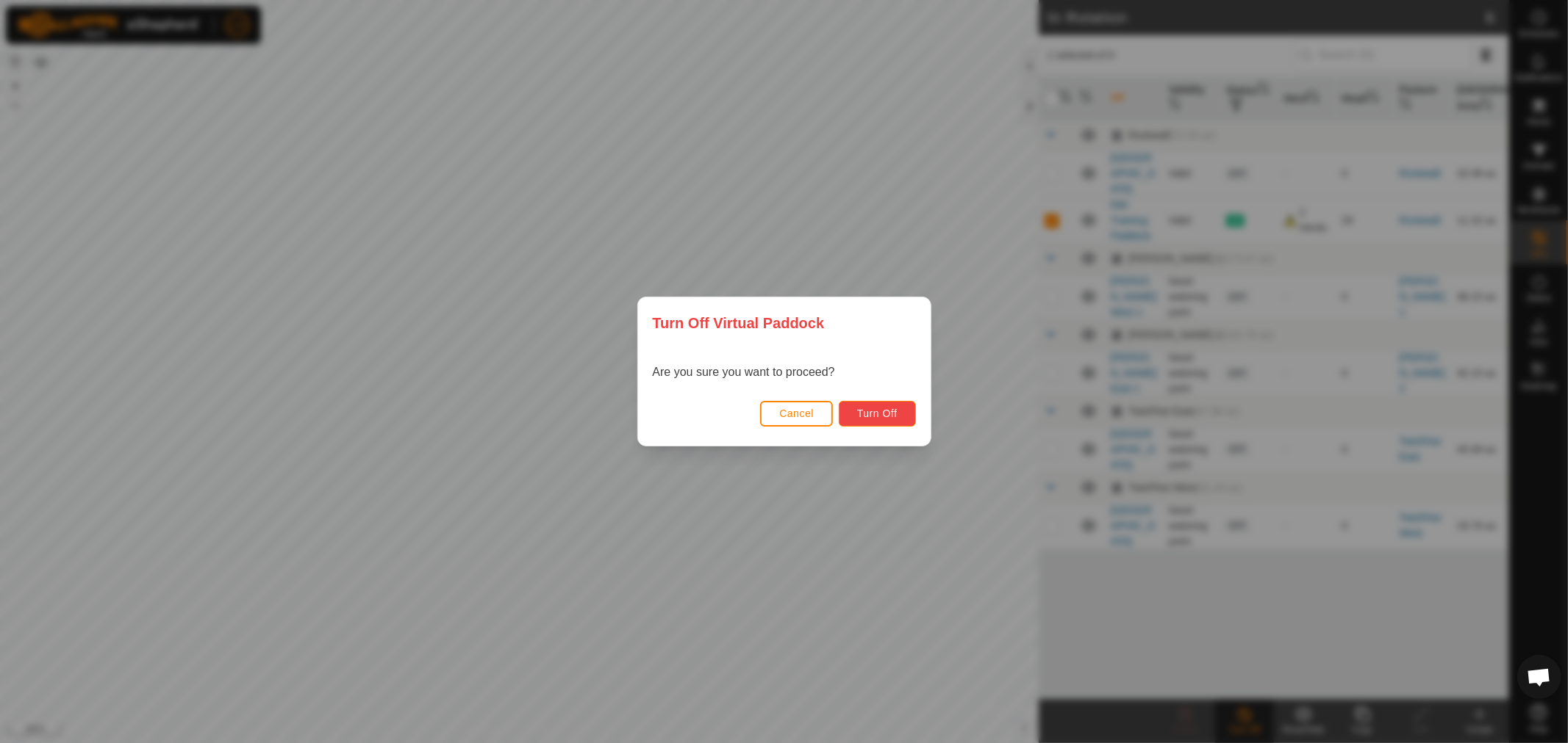
click at [893, 418] on span "Turn Off" at bounding box center [877, 414] width 41 height 11
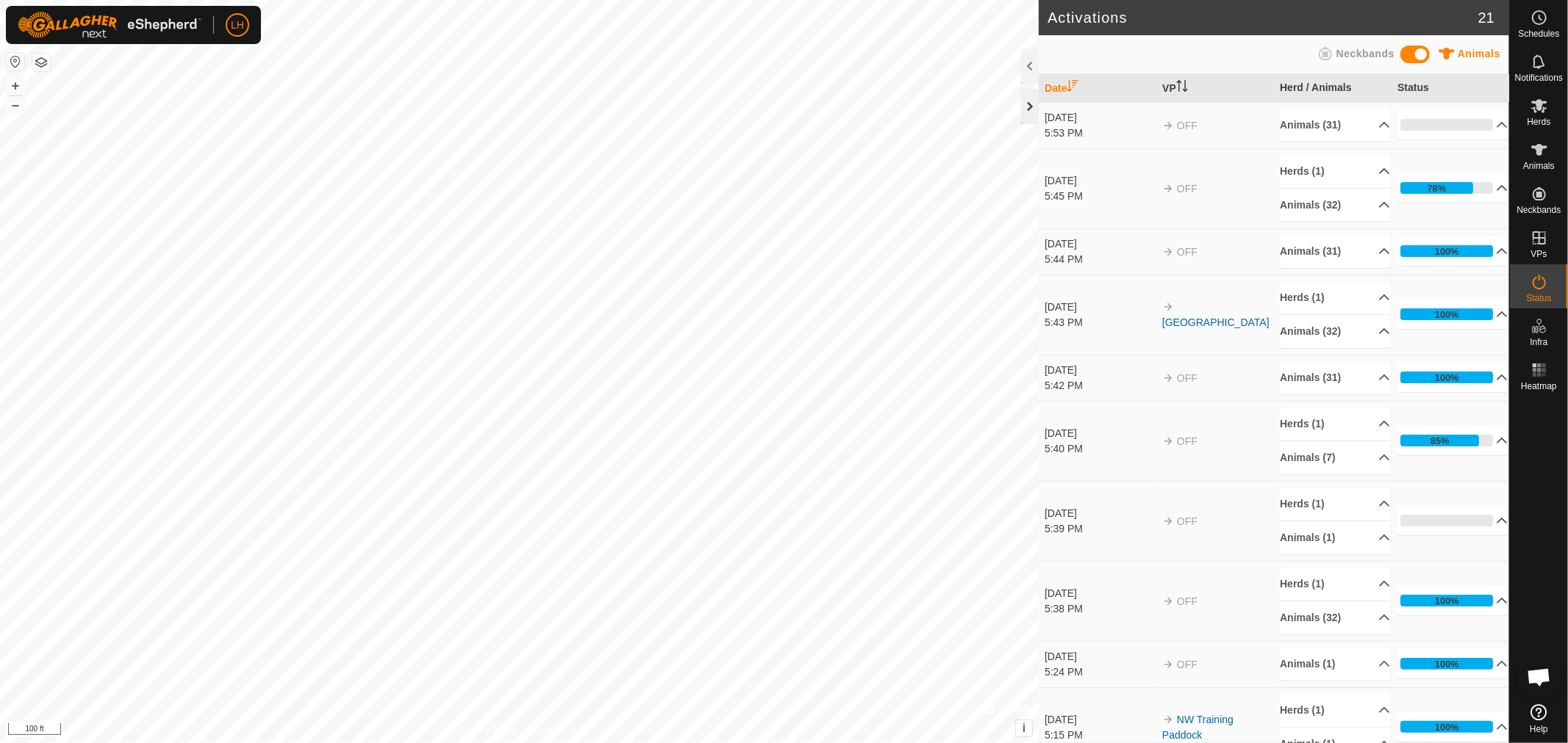
click at [1033, 104] on div at bounding box center [1029, 106] width 18 height 35
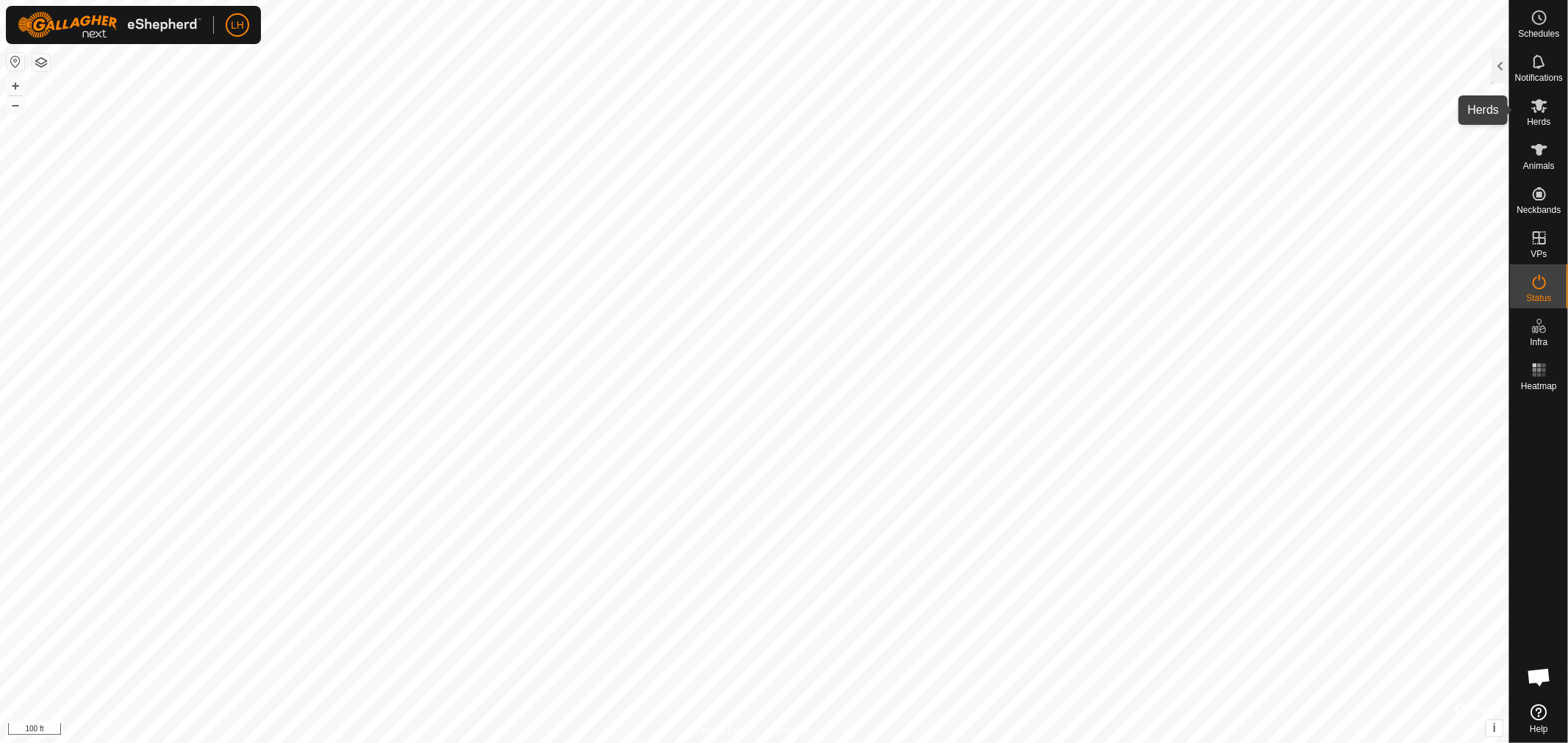
click at [1539, 111] on icon at bounding box center [1539, 105] width 18 height 18
click at [1503, 63] on div at bounding box center [1500, 65] width 18 height 35
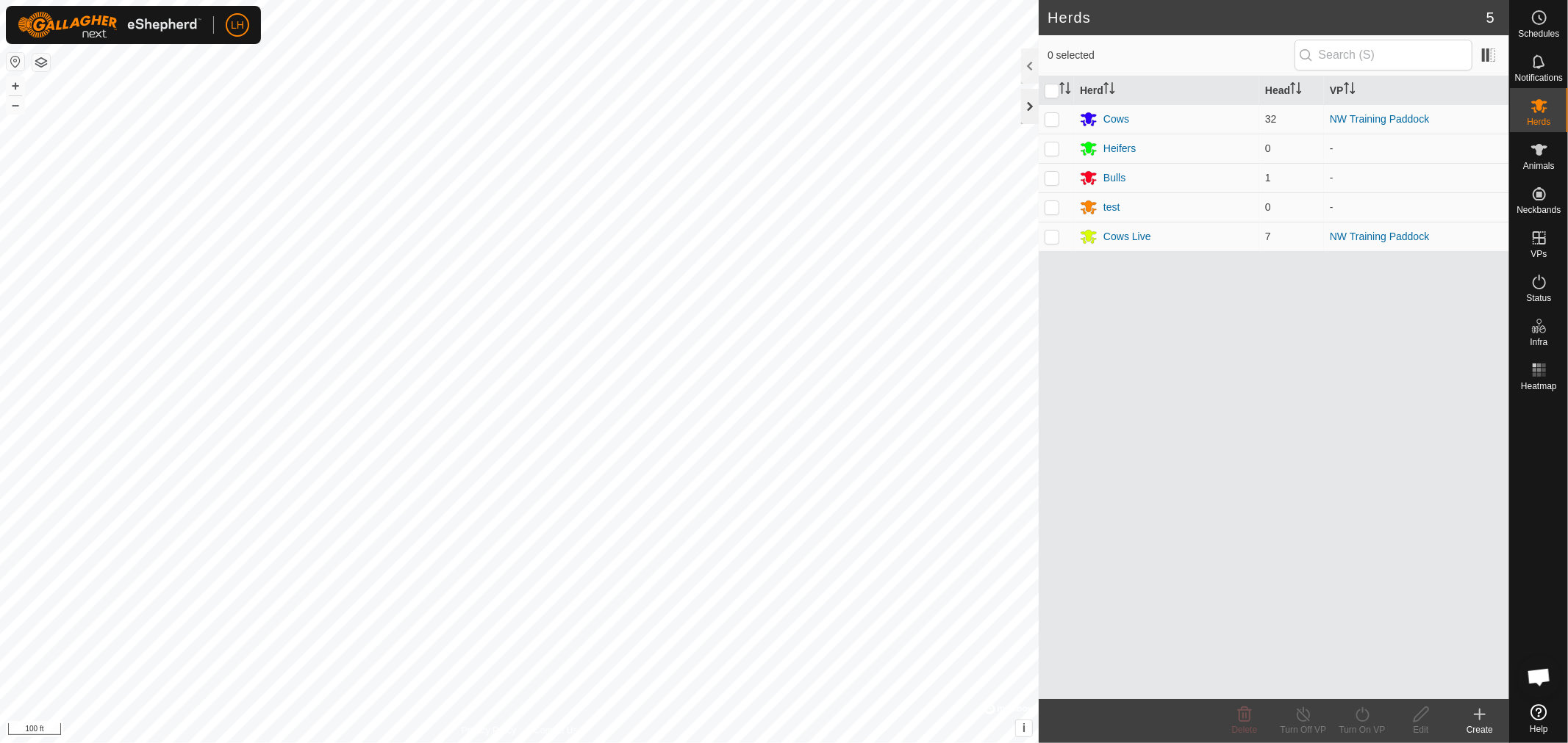
click at [1031, 105] on div at bounding box center [1029, 106] width 18 height 35
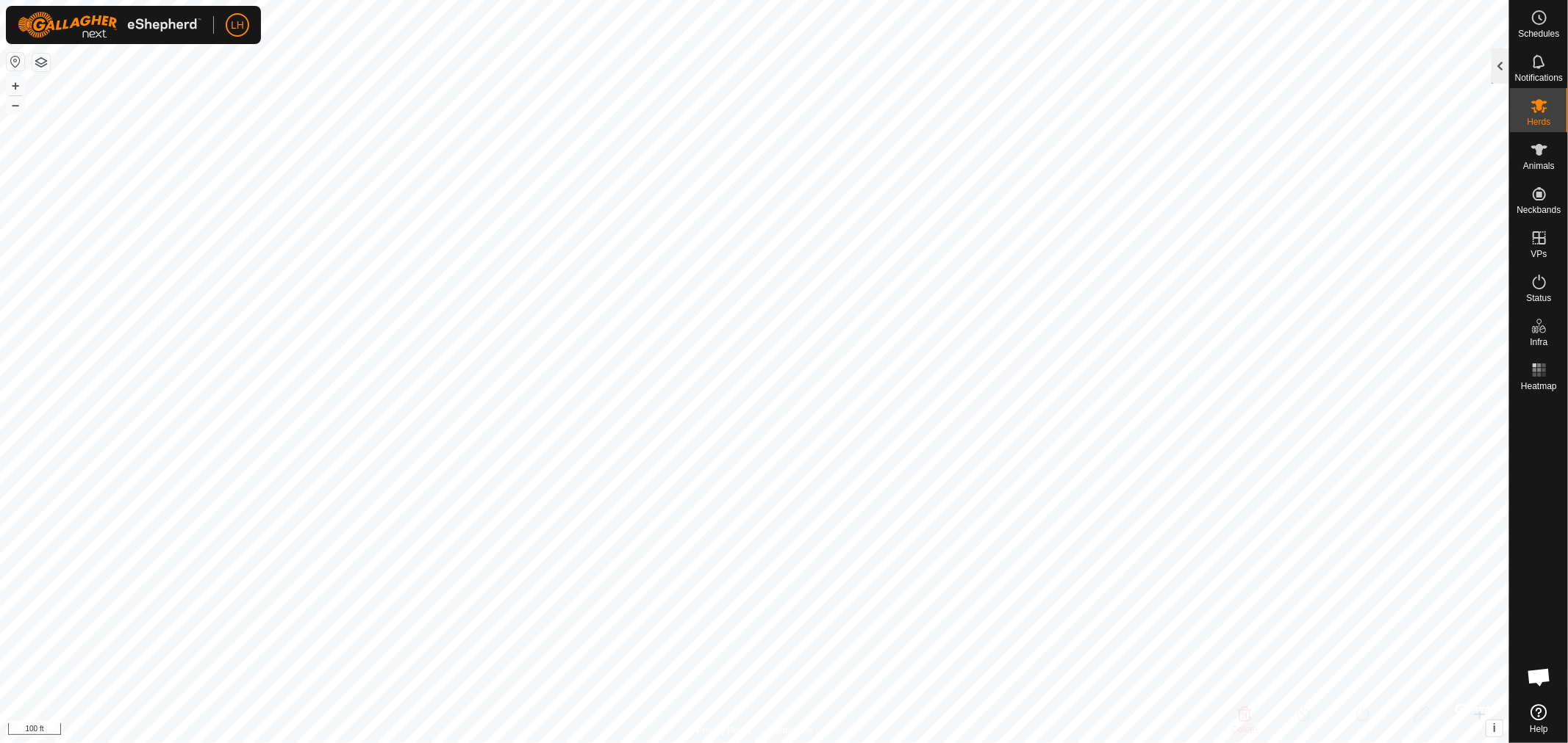
click at [1503, 71] on div at bounding box center [1500, 65] width 18 height 35
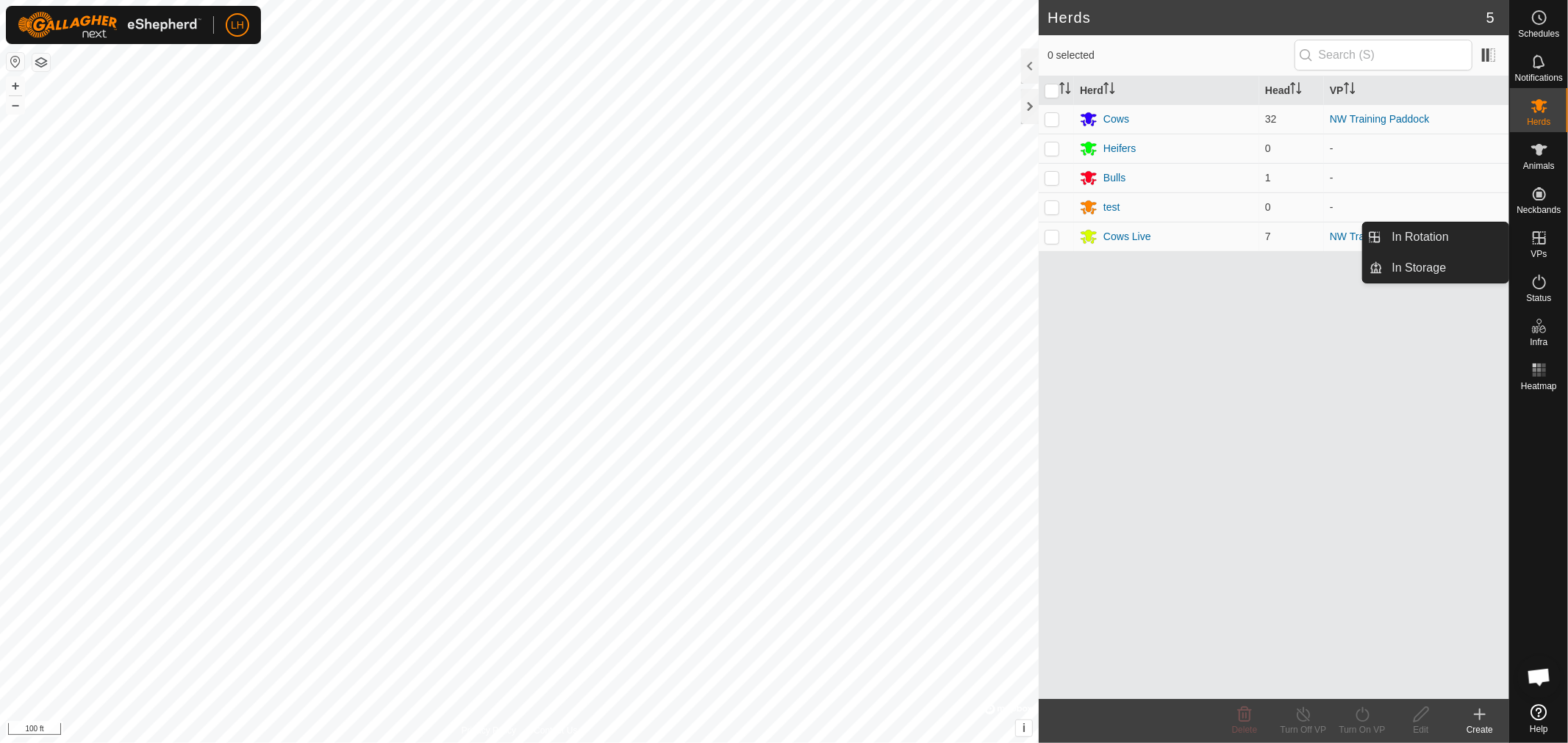
click at [1538, 250] on span "VPs" at bounding box center [1538, 254] width 16 height 9
click at [1416, 233] on link "In Rotation" at bounding box center [1446, 237] width 126 height 29
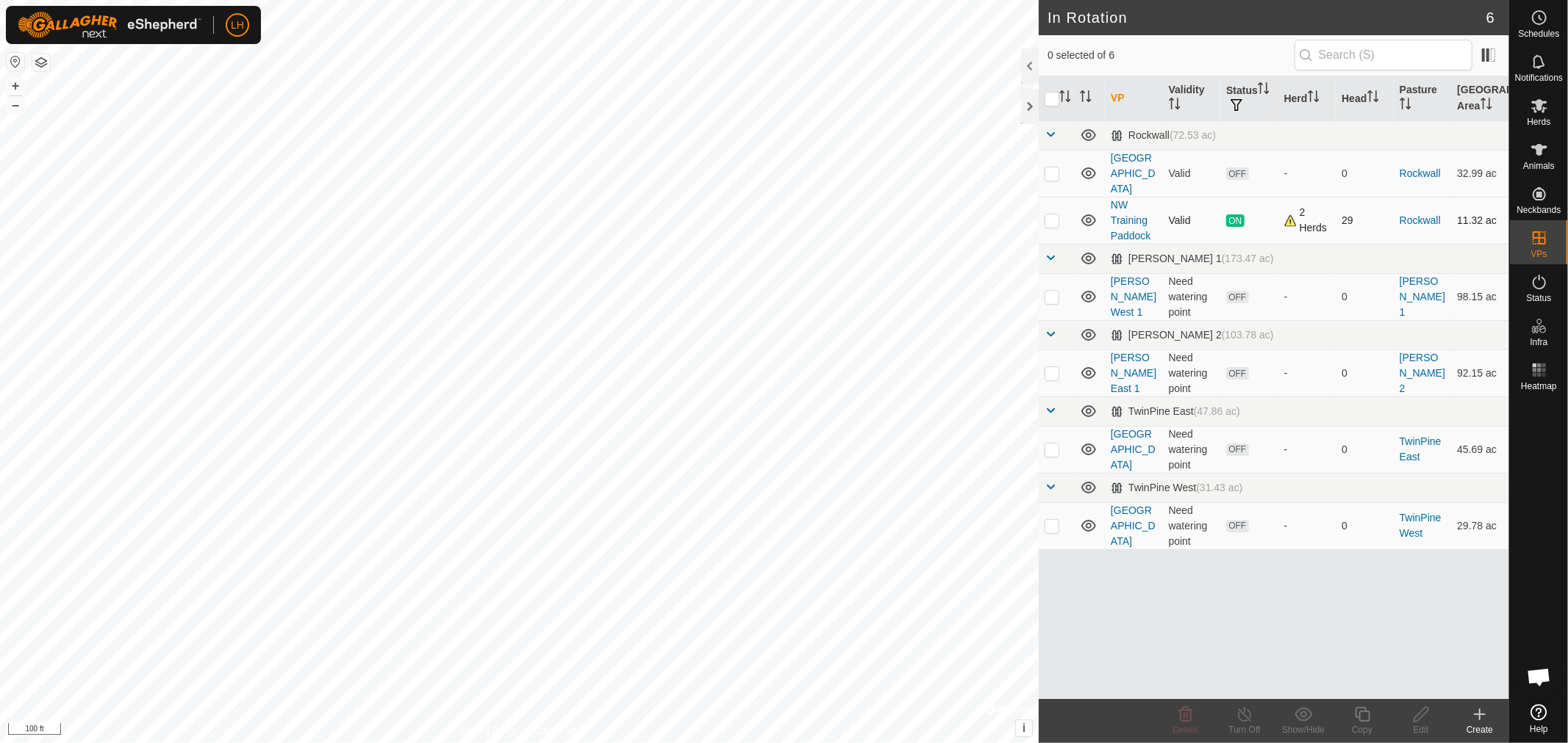
click at [1055, 215] on p-checkbox at bounding box center [1052, 221] width 15 height 11
checkbox input "true"
click at [1243, 720] on icon at bounding box center [1244, 715] width 18 height 18
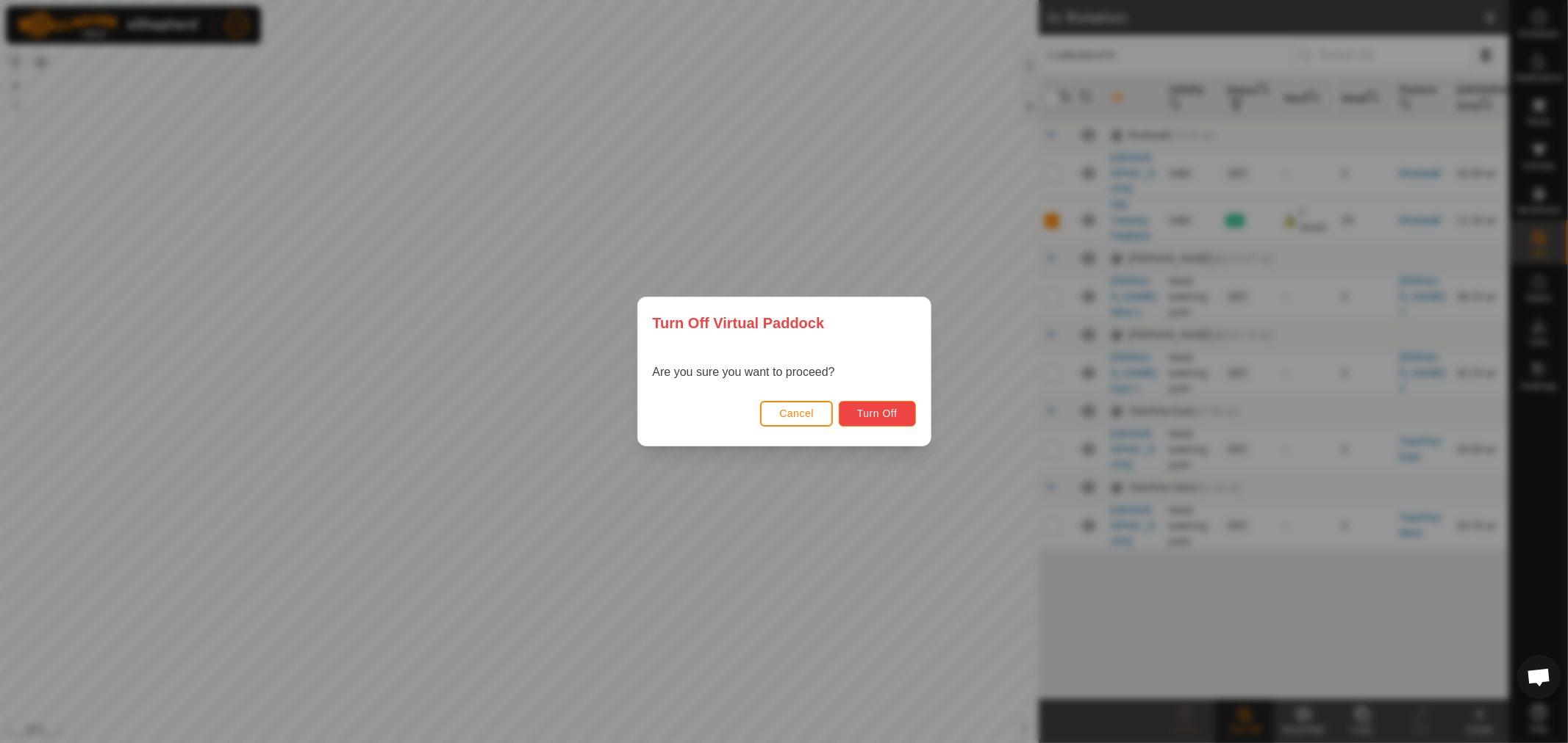
click at [880, 406] on button "Turn Off" at bounding box center [877, 414] width 77 height 26
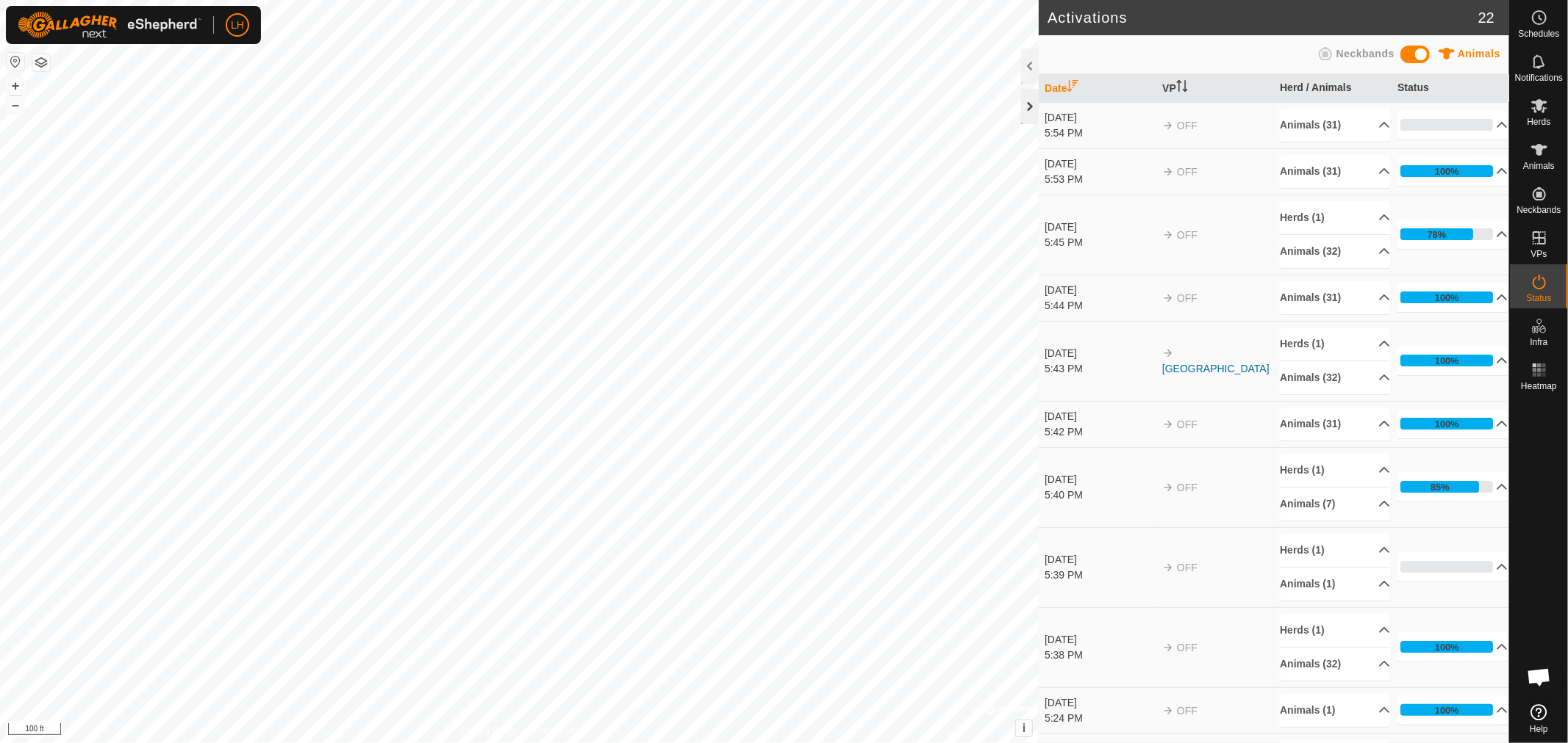
click at [1029, 99] on div at bounding box center [1029, 106] width 18 height 35
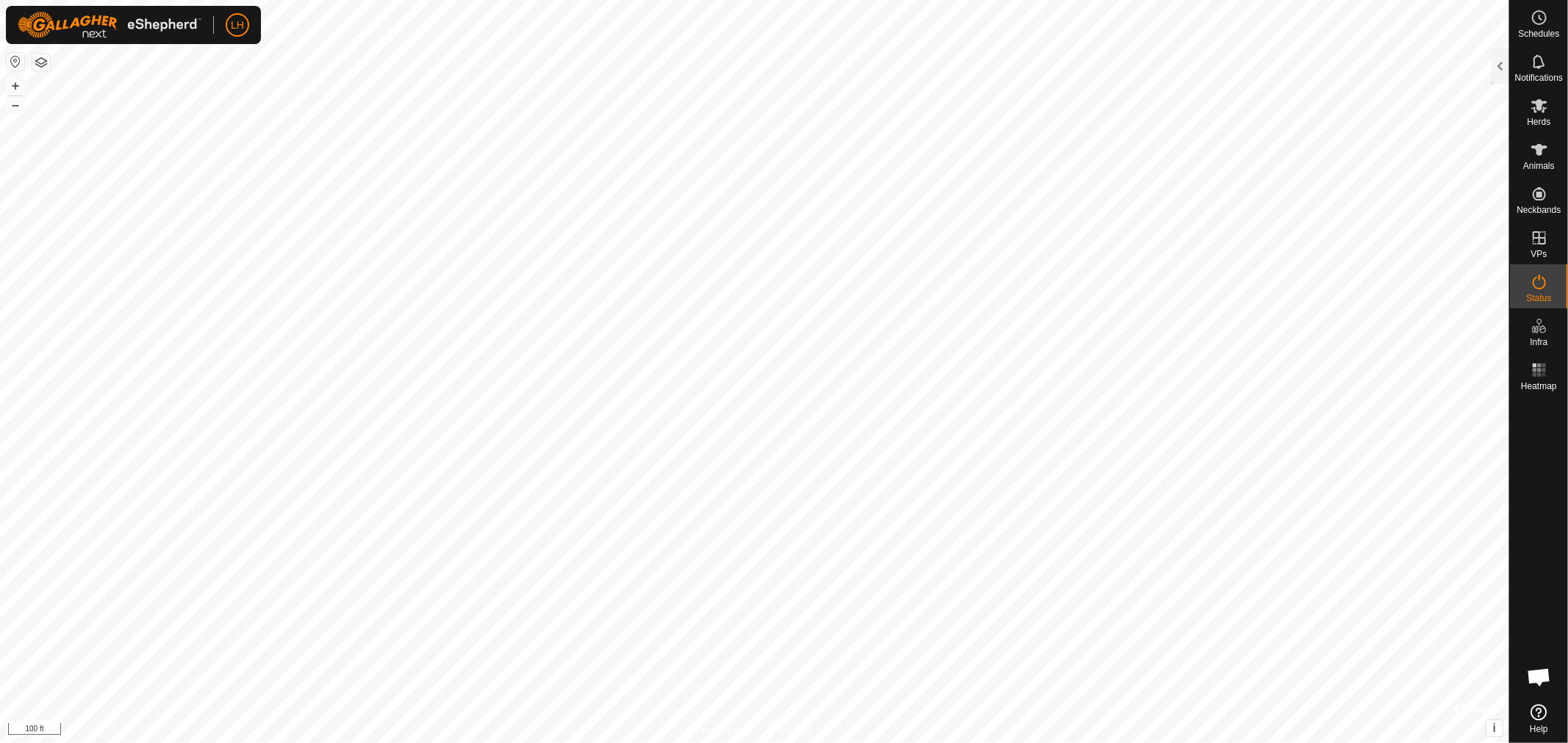
click at [1544, 674] on span "Open chat" at bounding box center [1539, 679] width 25 height 21
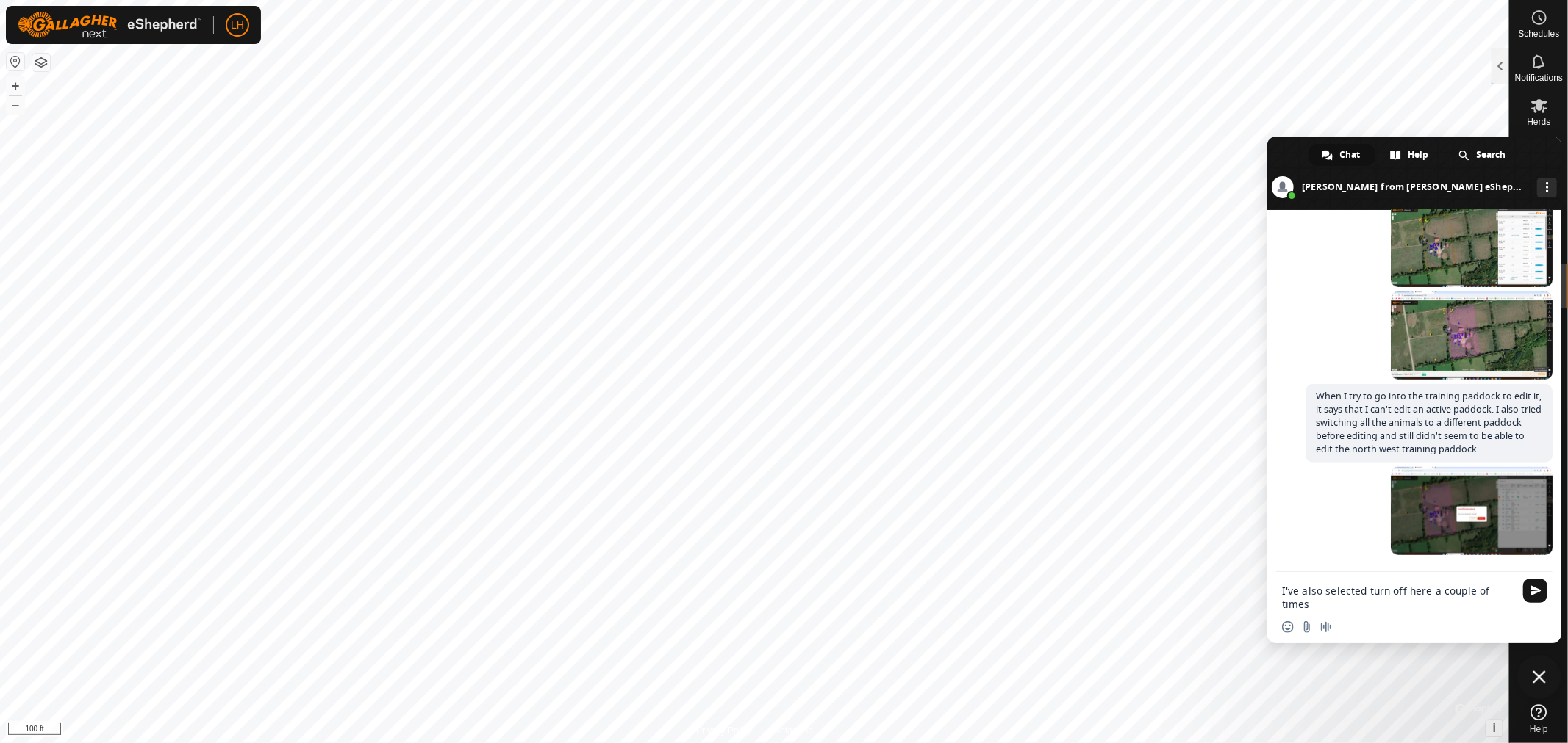
scroll to position [10977, 0]
type textarea "I've also selected turn off here a couple of times, so not sure what's going on."
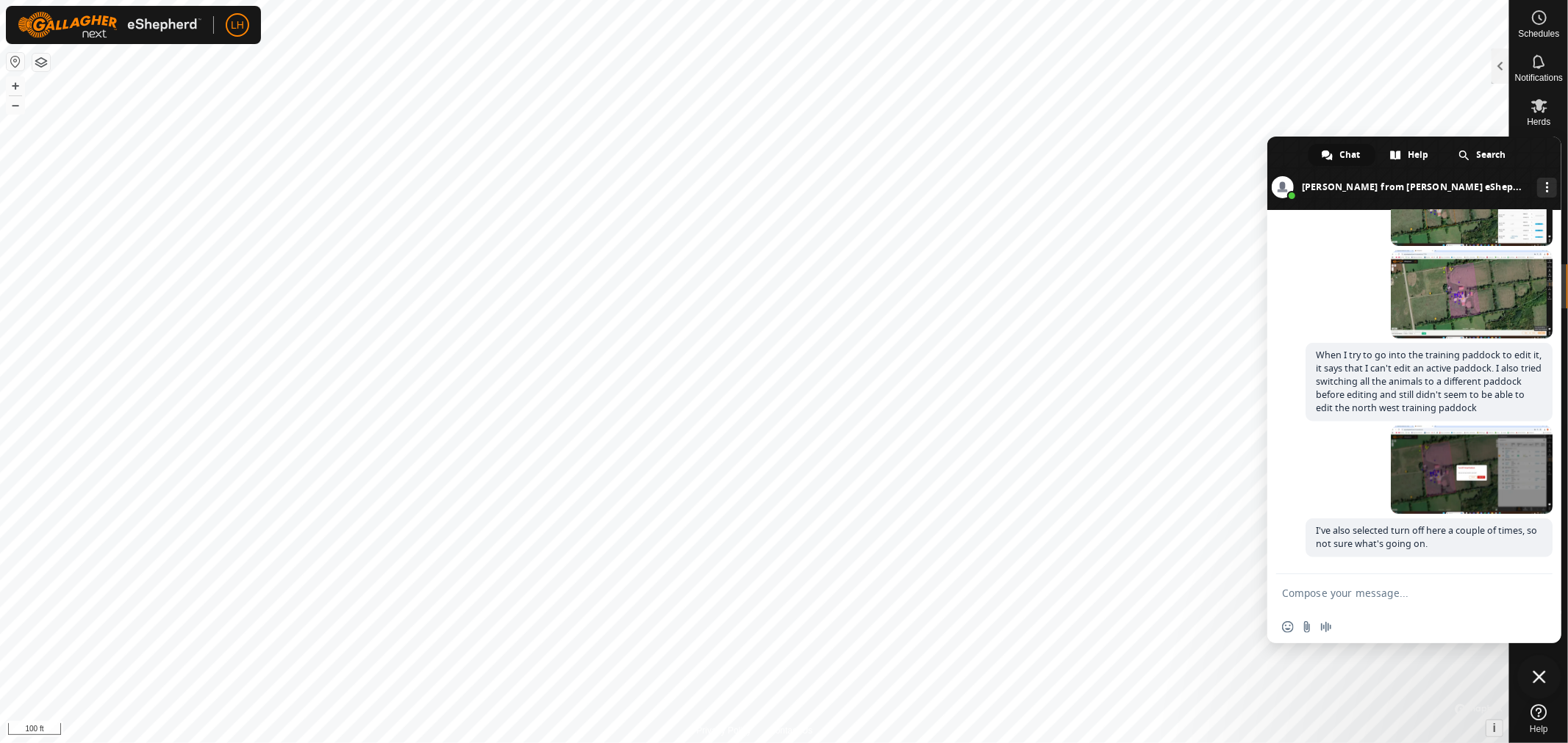
scroll to position [11021, 0]
click at [1541, 677] on span "Close chat" at bounding box center [1539, 678] width 13 height 13
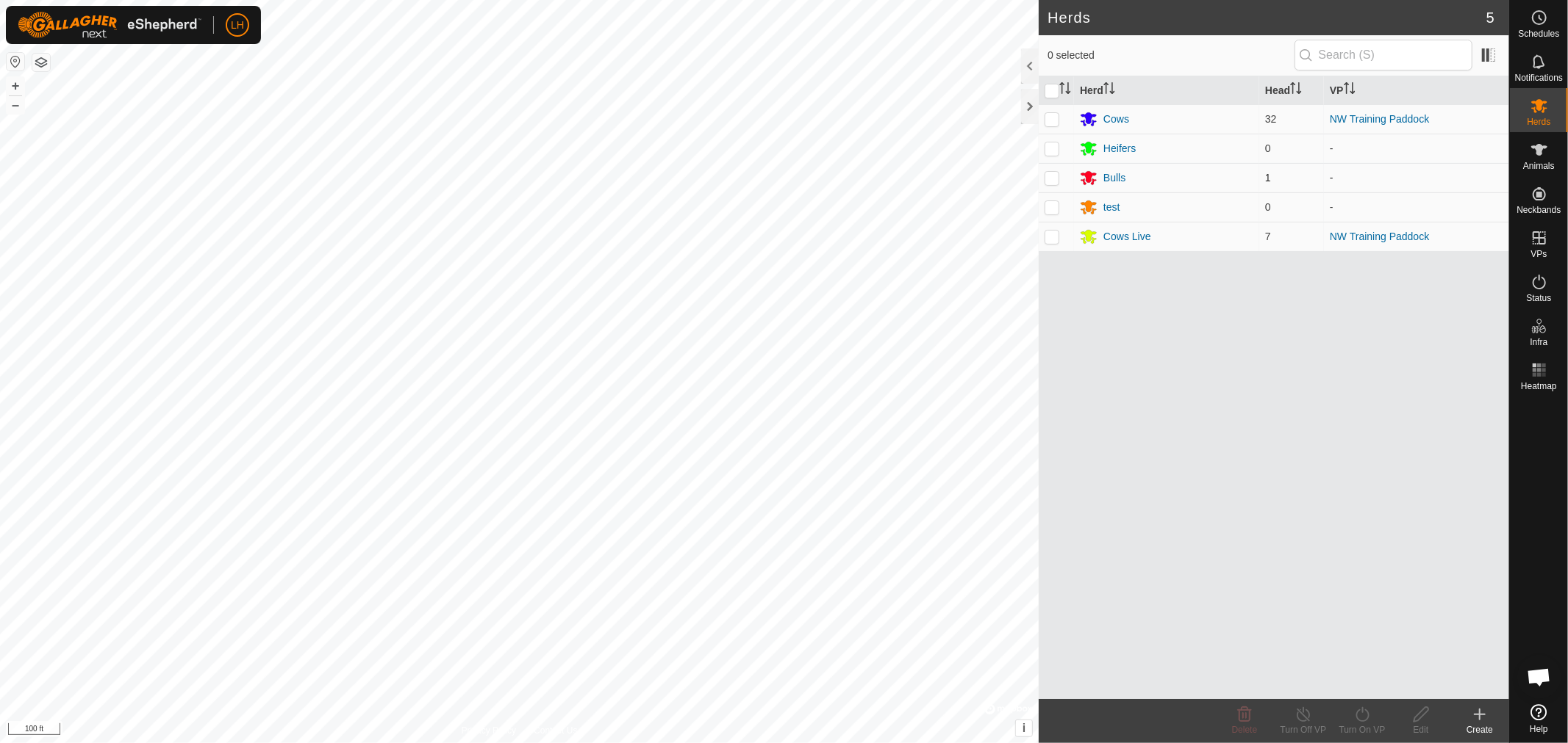
scroll to position [9780, 0]
click at [1049, 115] on p-checkbox at bounding box center [1052, 119] width 15 height 11
checkbox input "true"
click at [1405, 120] on link "NW Training Paddock" at bounding box center [1379, 119] width 99 height 11
click at [1039, 120] on div at bounding box center [519, 371] width 1039 height 743
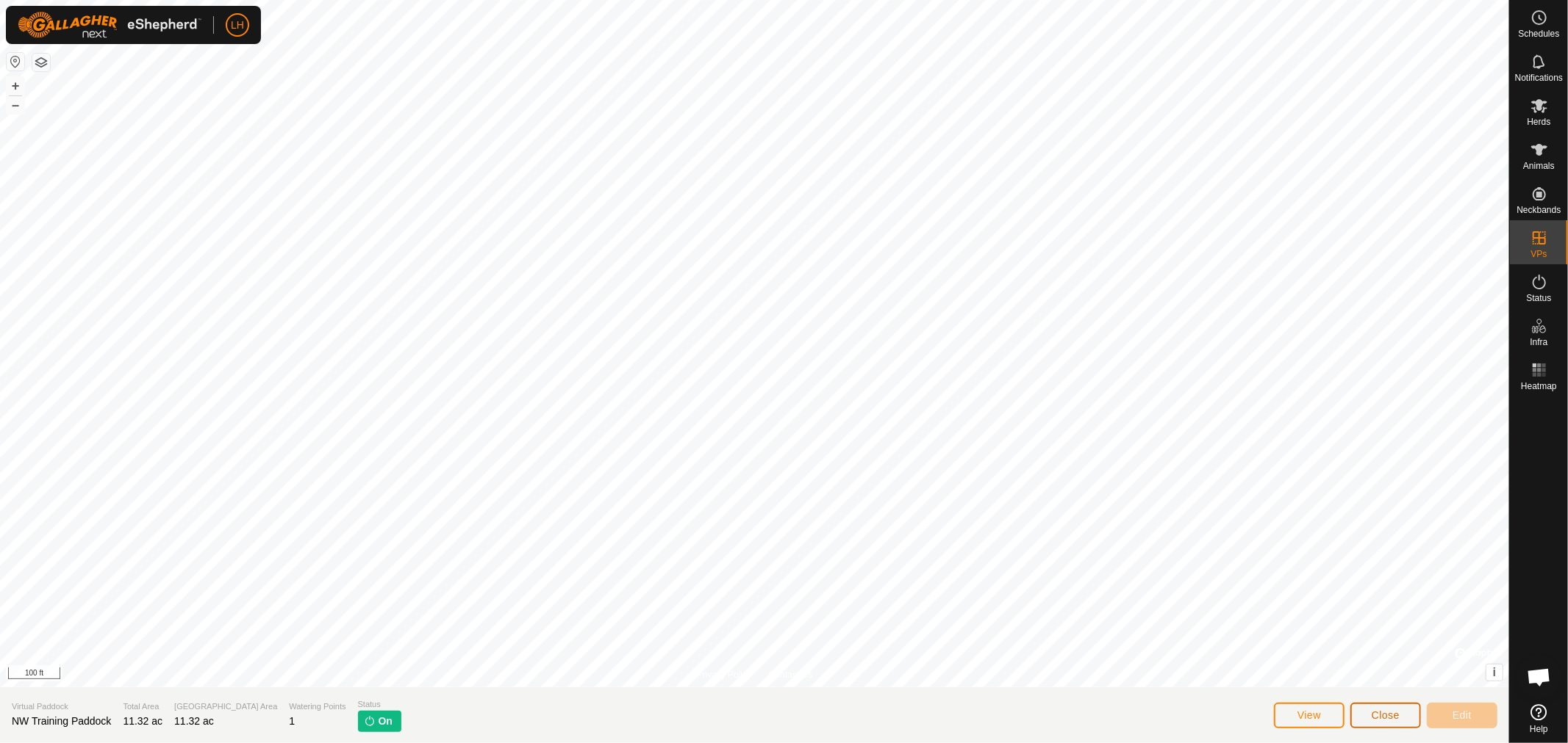
click at [1379, 716] on span "Close" at bounding box center [1384, 716] width 27 height 11
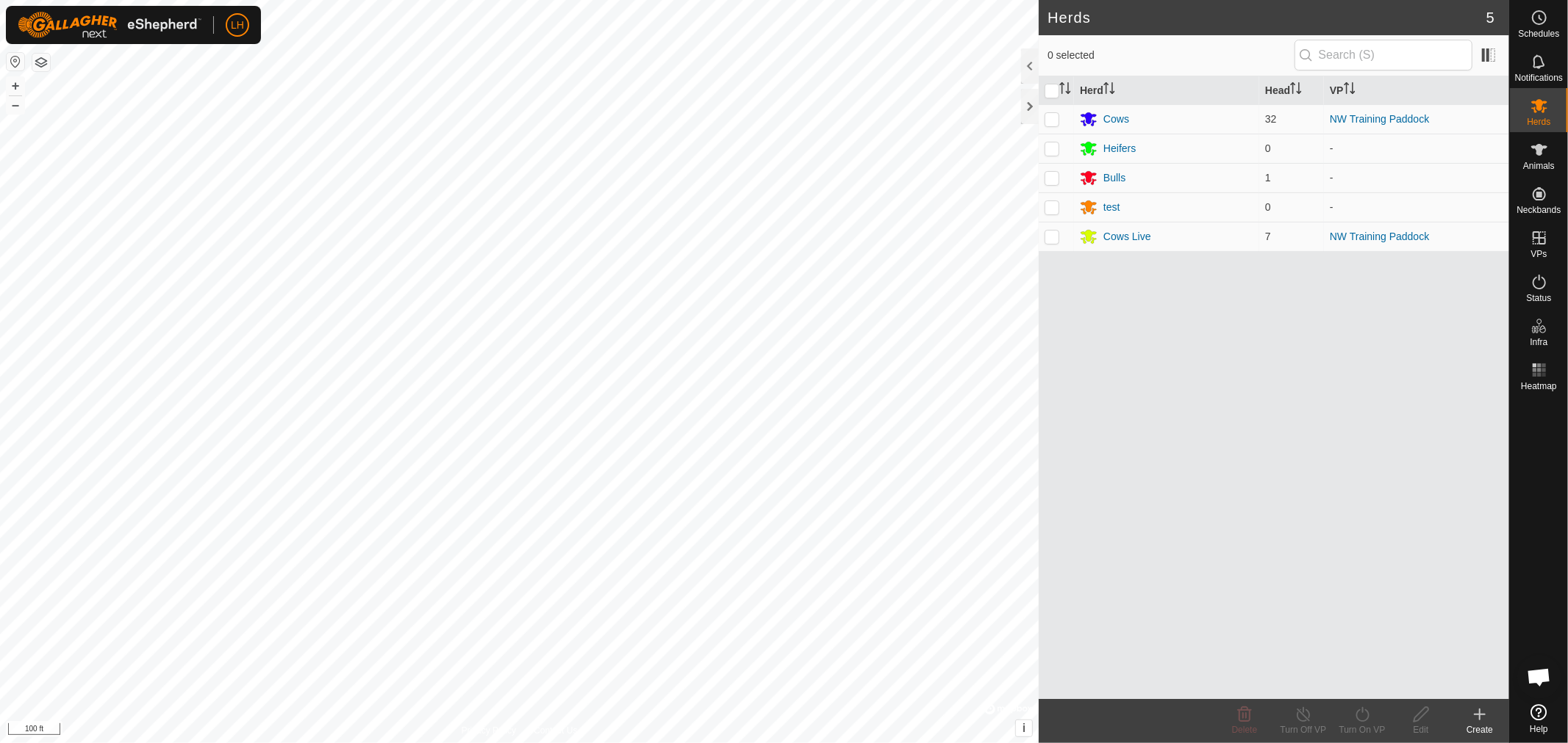
click at [1541, 666] on span "Open chat" at bounding box center [1539, 677] width 45 height 44
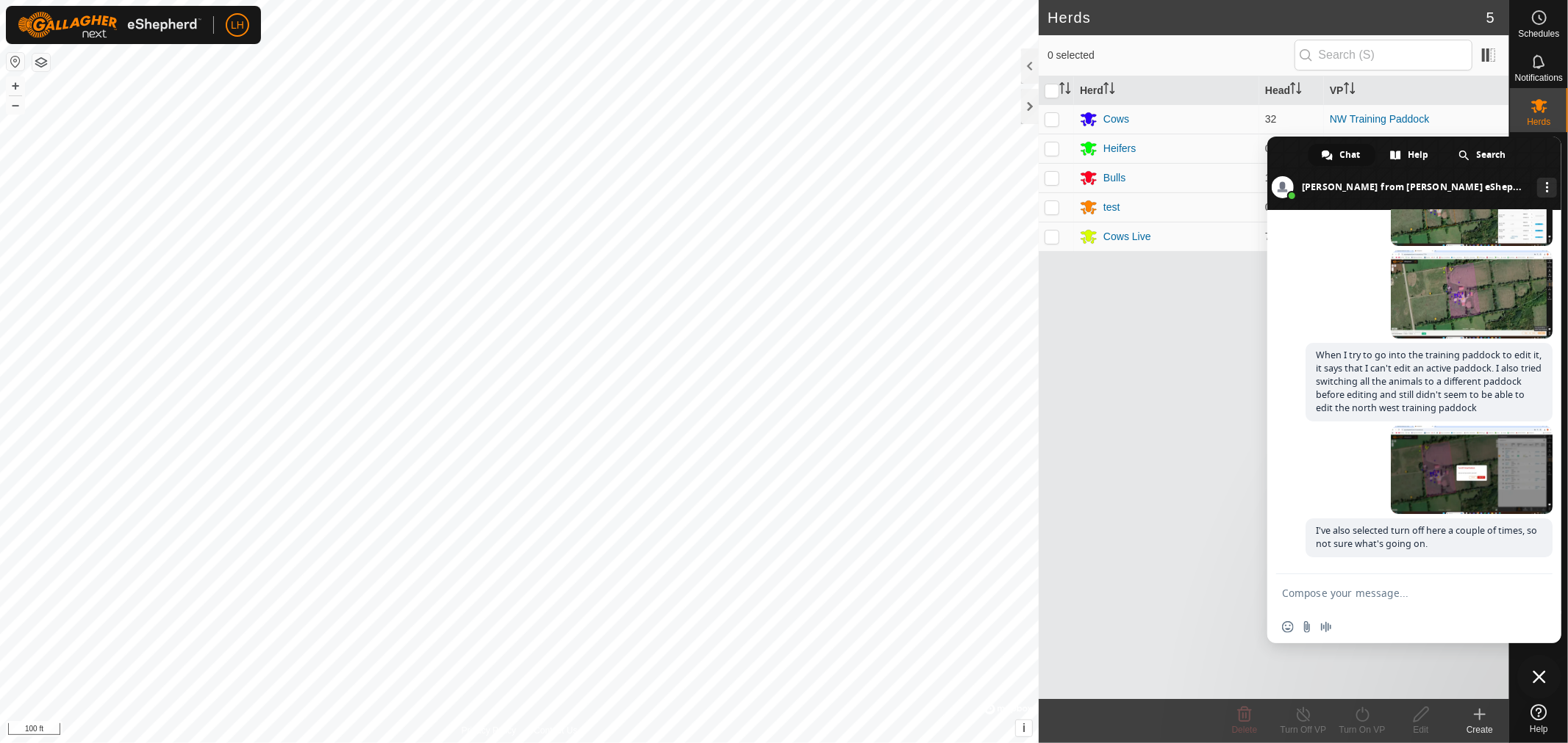
scroll to position [9208, 0]
click at [1540, 672] on span "Close chat" at bounding box center [1539, 678] width 13 height 13
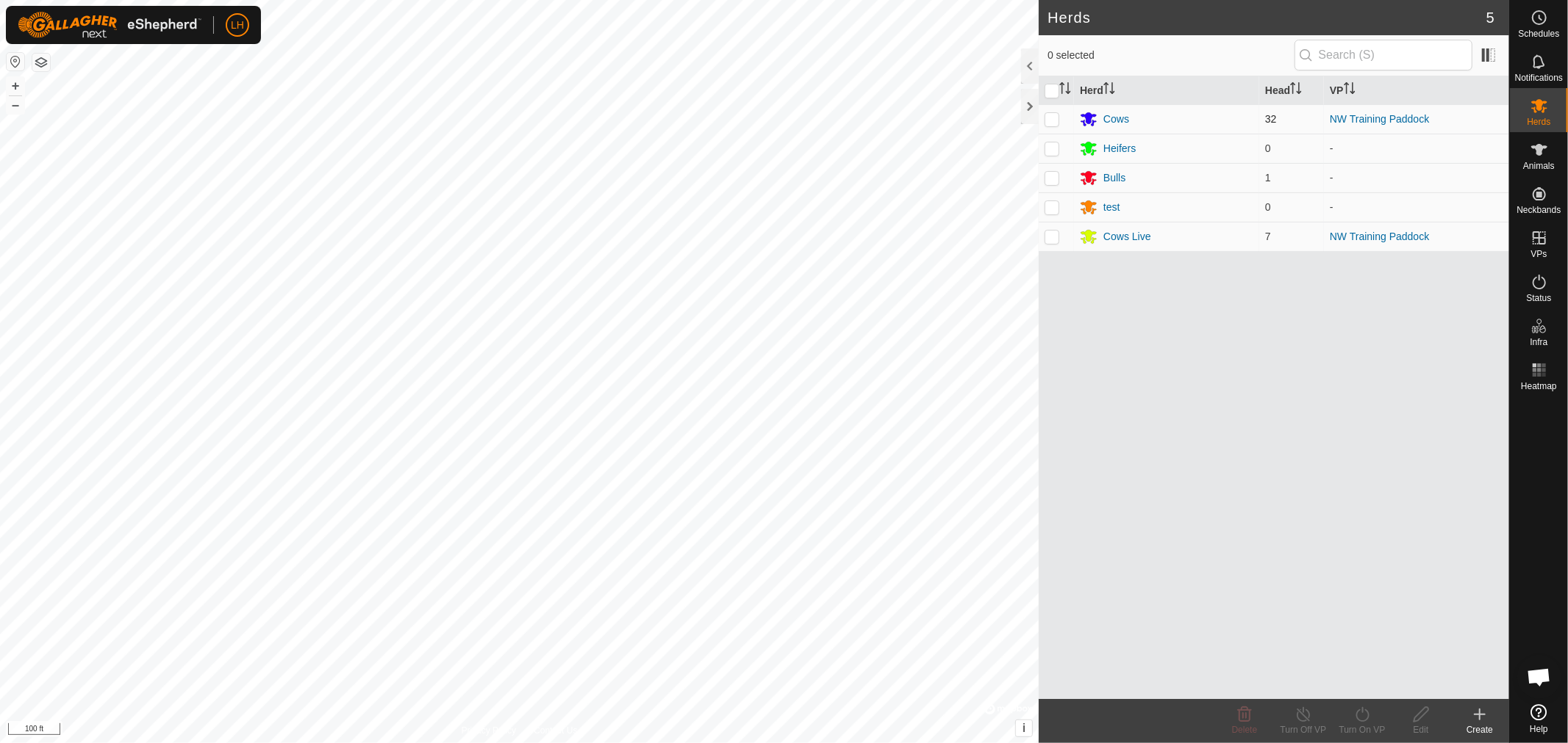
click at [1052, 117] on p-checkbox at bounding box center [1052, 119] width 15 height 11
click at [1029, 110] on div at bounding box center [1029, 106] width 18 height 35
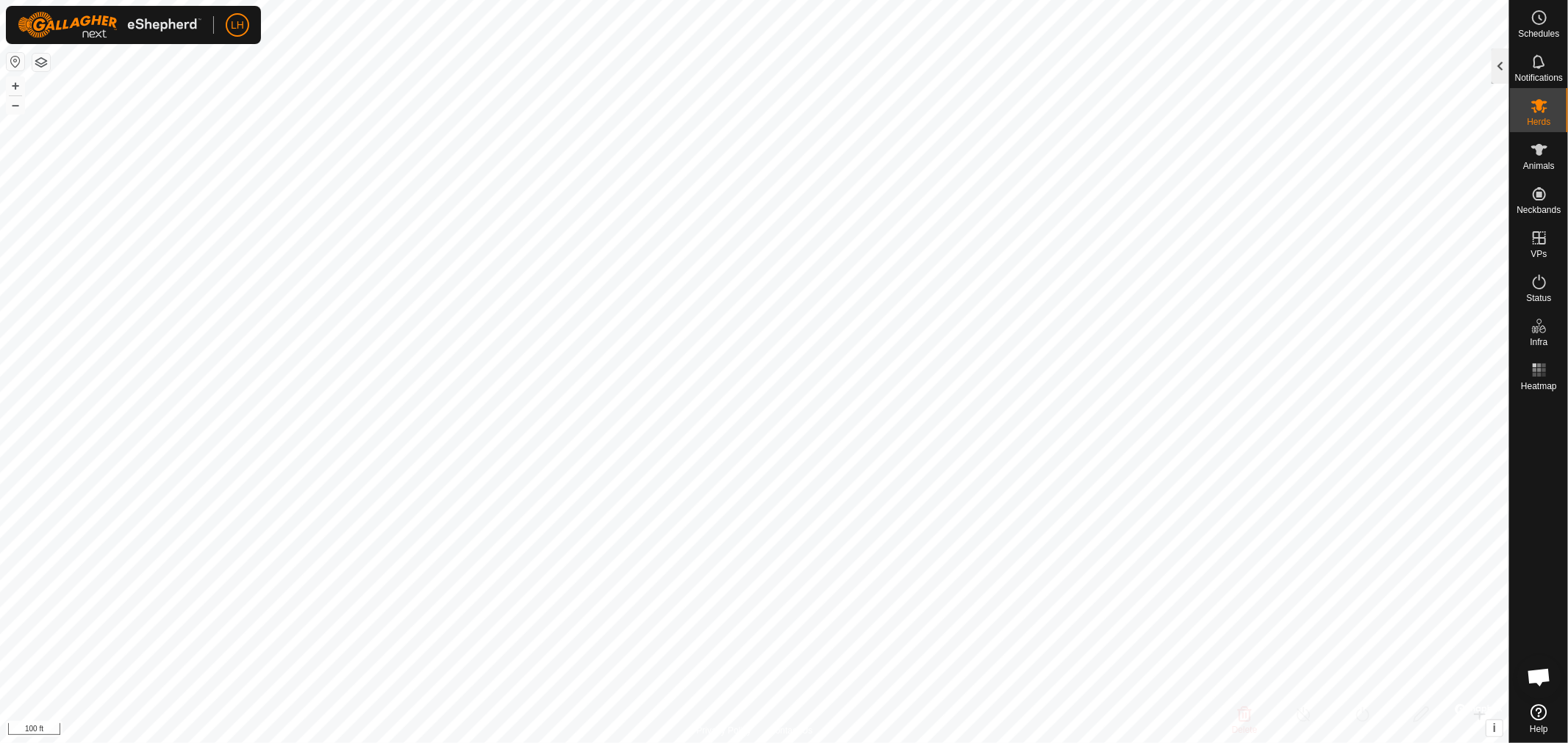
click at [1503, 63] on div at bounding box center [1500, 65] width 18 height 35
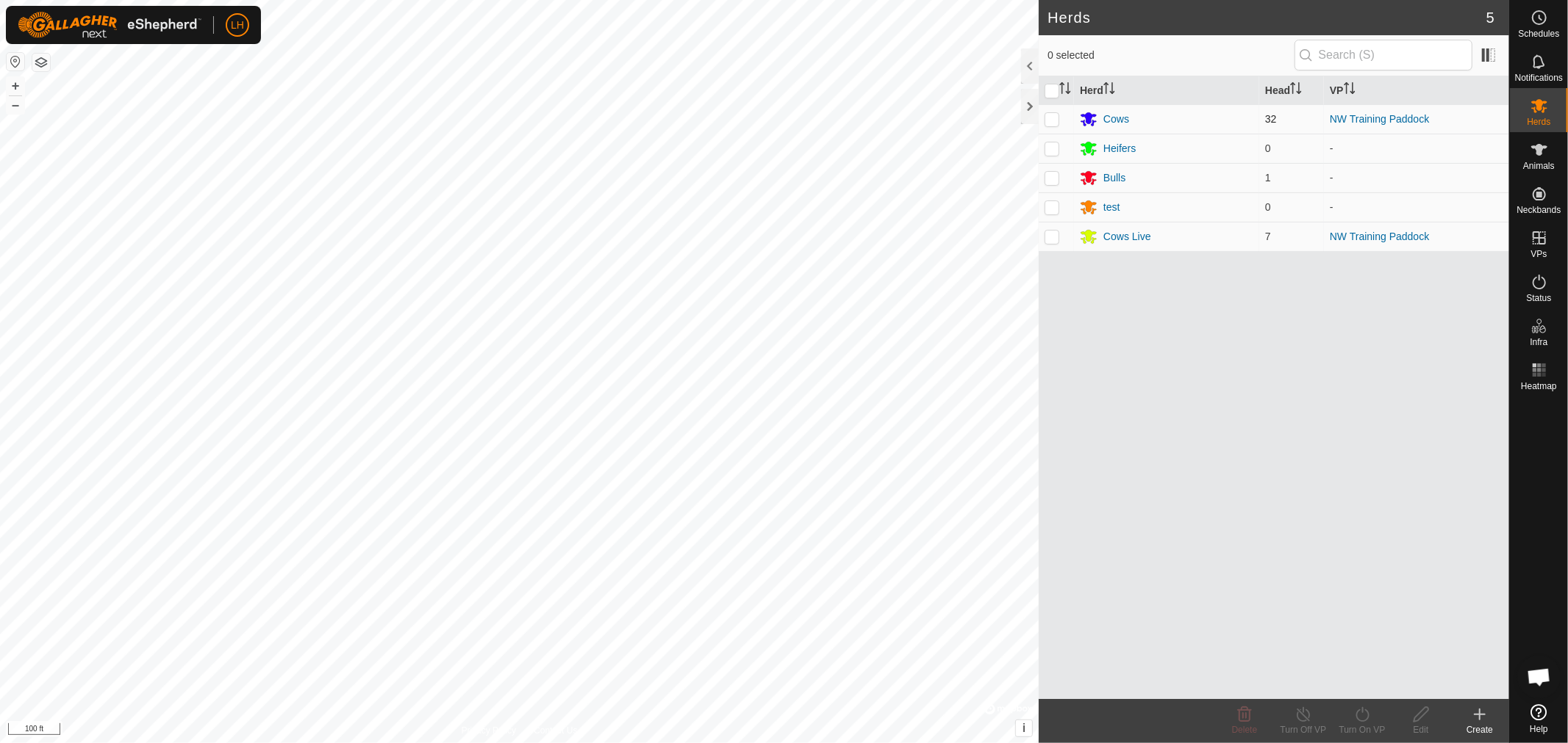
click at [1049, 120] on p-checkbox at bounding box center [1052, 119] width 15 height 11
checkbox input "true"
click at [1421, 720] on icon at bounding box center [1420, 715] width 18 height 18
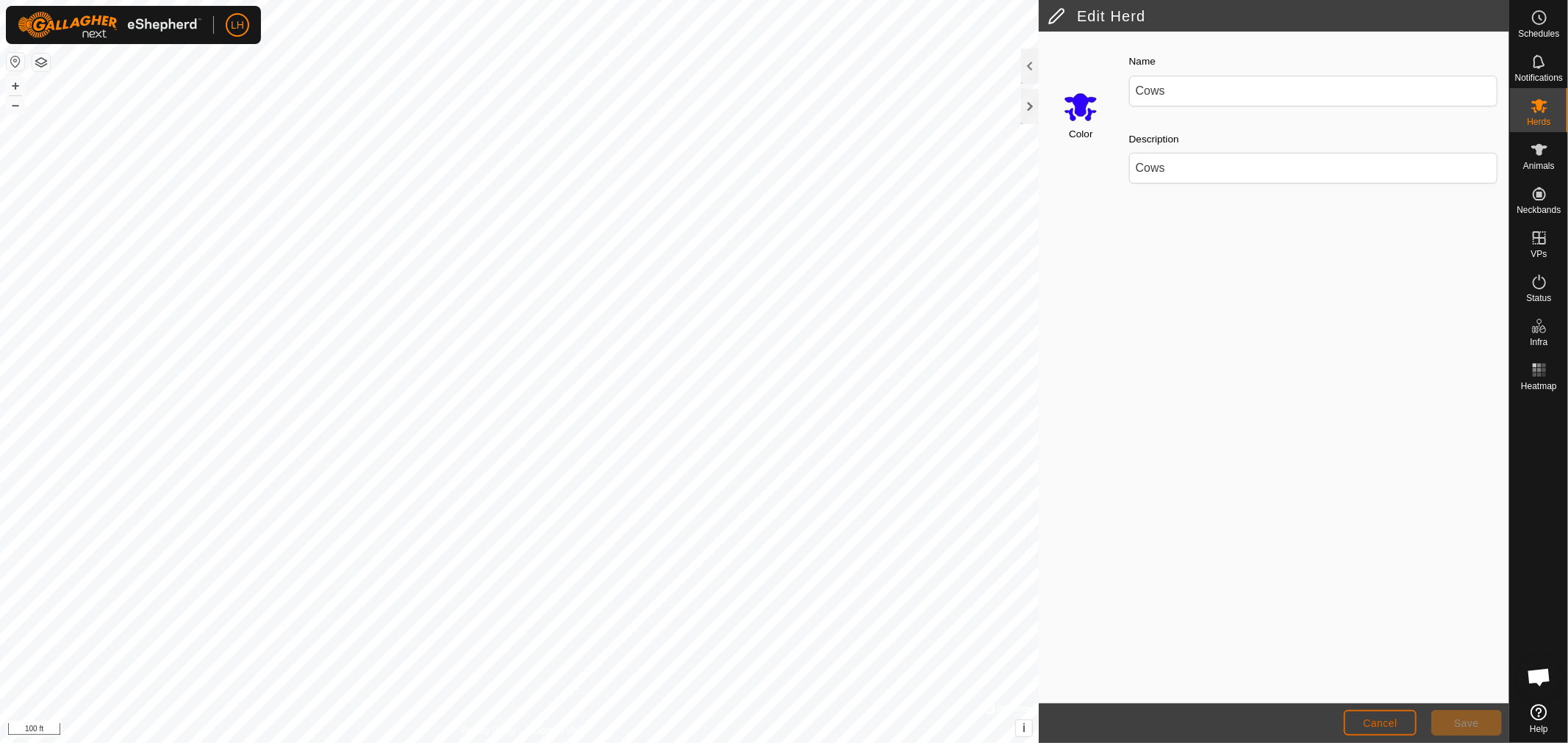
click at [1394, 729] on span "Cancel" at bounding box center [1380, 723] width 34 height 11
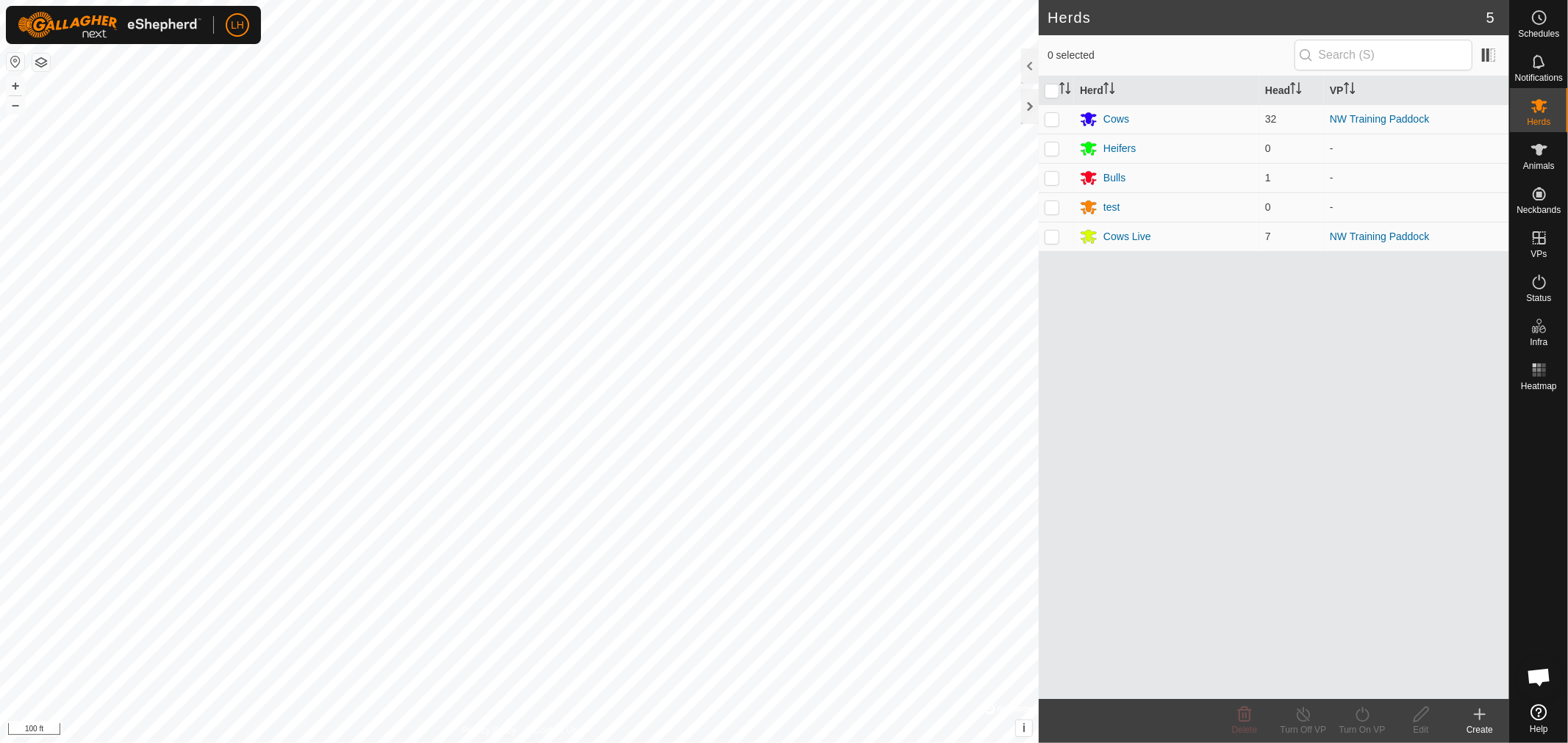
drag, startPoint x: 1395, startPoint y: 123, endPoint x: 1409, endPoint y: 378, distance: 255.4
click at [1409, 378] on div "Herd Head VP Cows 32 NW Training Paddock Heifers 0 - Bulls 1 - test 0 - Cows Li…" at bounding box center [1274, 388] width 471 height 623
click at [1377, 119] on link "NW Training Paddock" at bounding box center [1379, 119] width 99 height 11
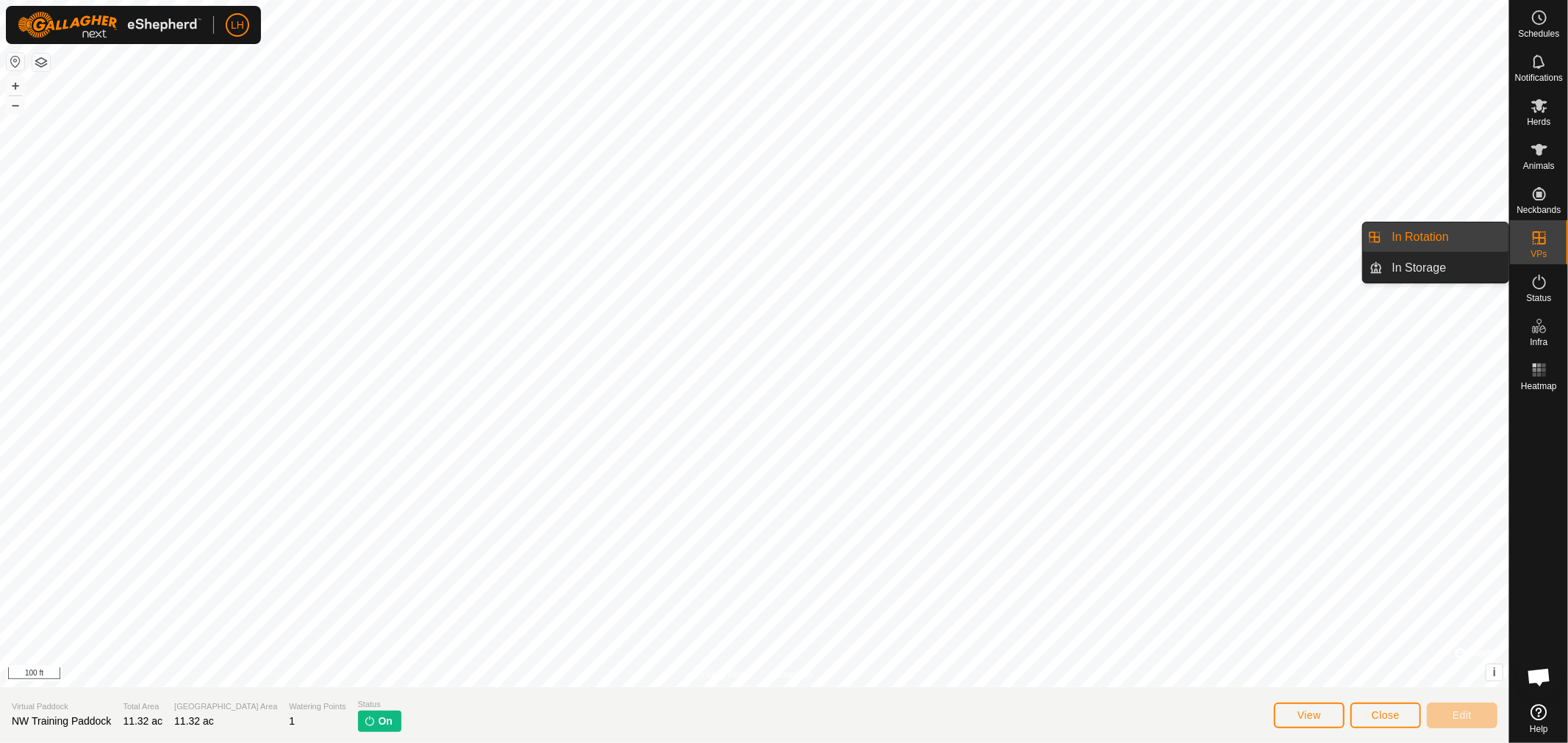
click at [1443, 236] on link "In Rotation" at bounding box center [1446, 237] width 126 height 29
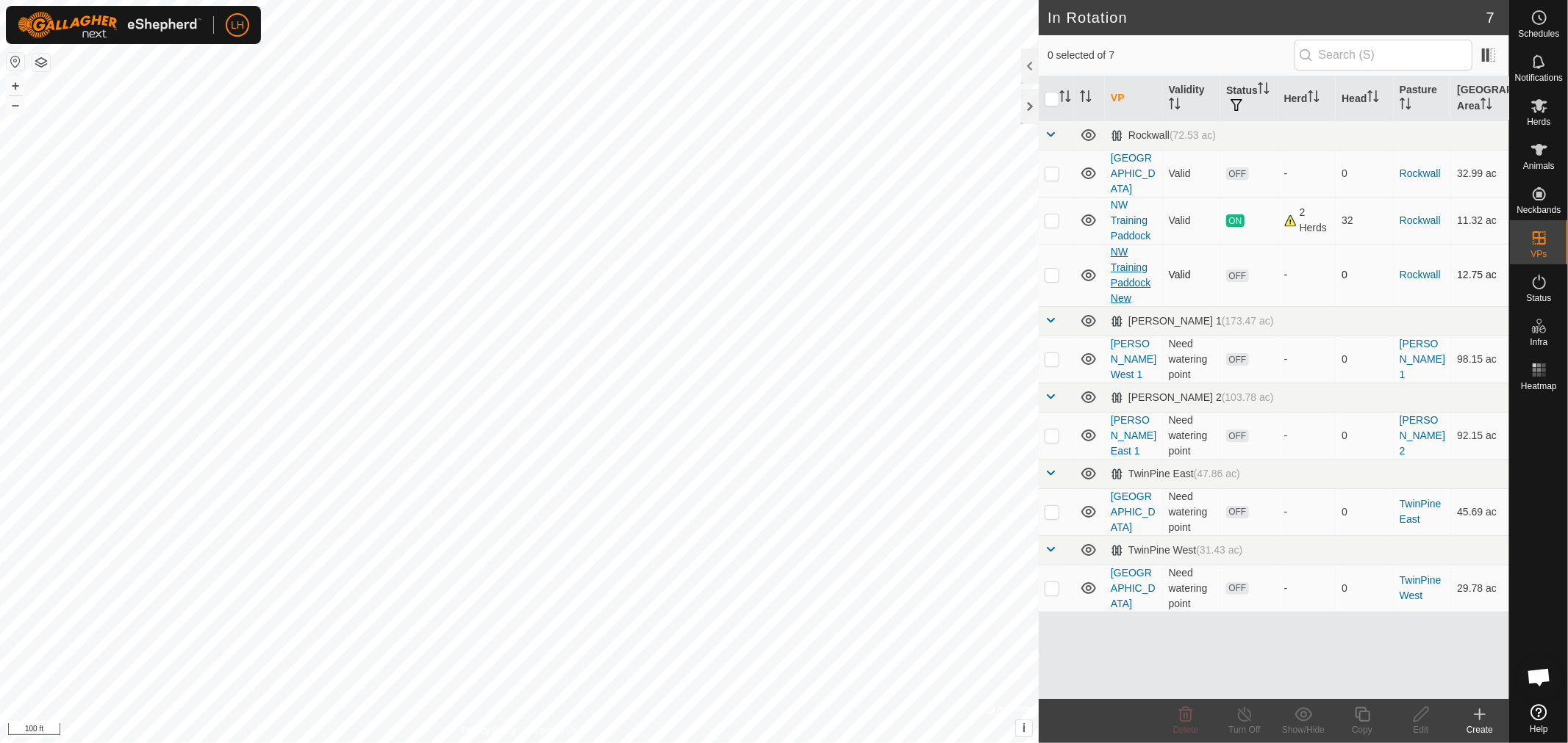
click at [1131, 251] on link "NW Training Paddock New" at bounding box center [1131, 274] width 40 height 58
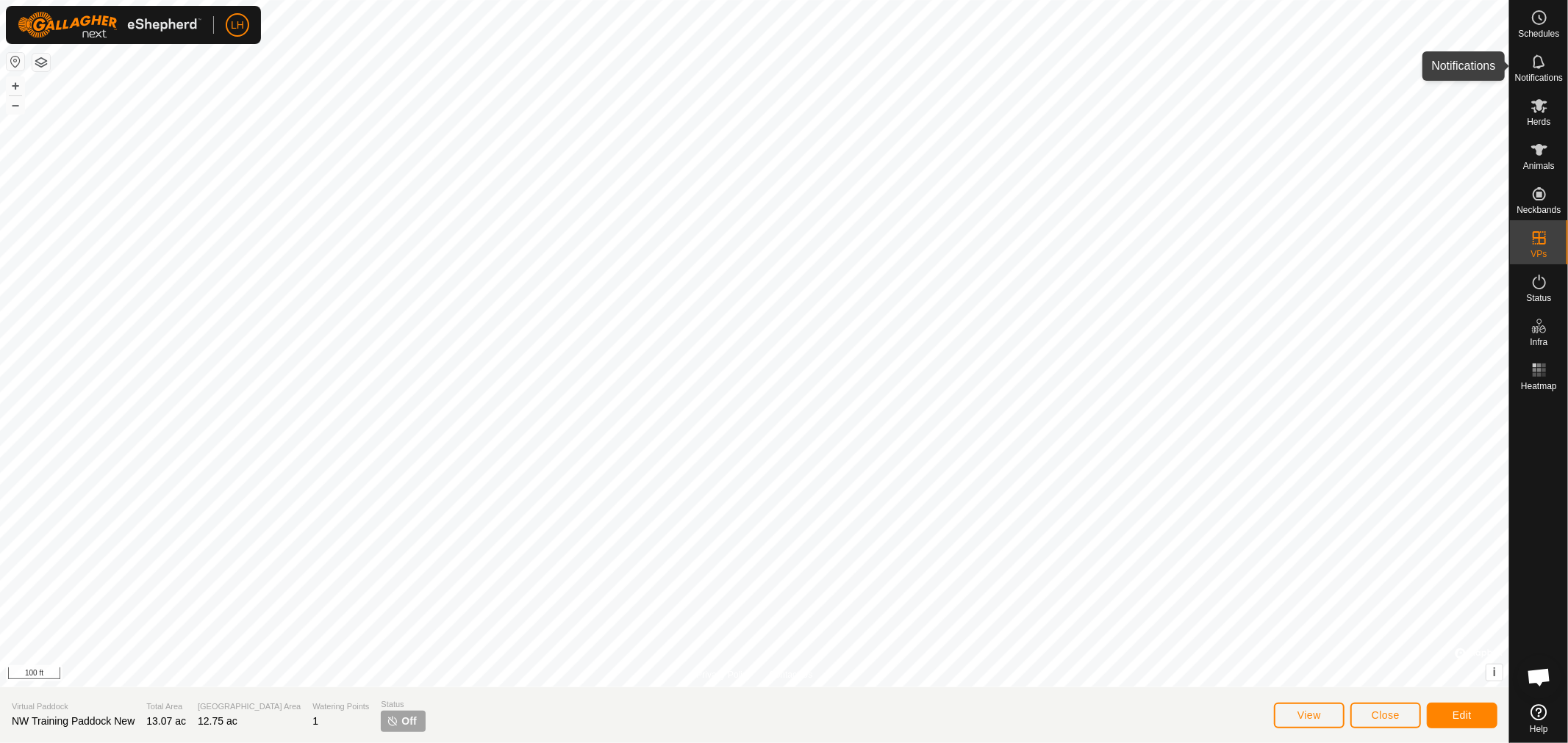
click at [1532, 62] on icon at bounding box center [1539, 62] width 18 height 18
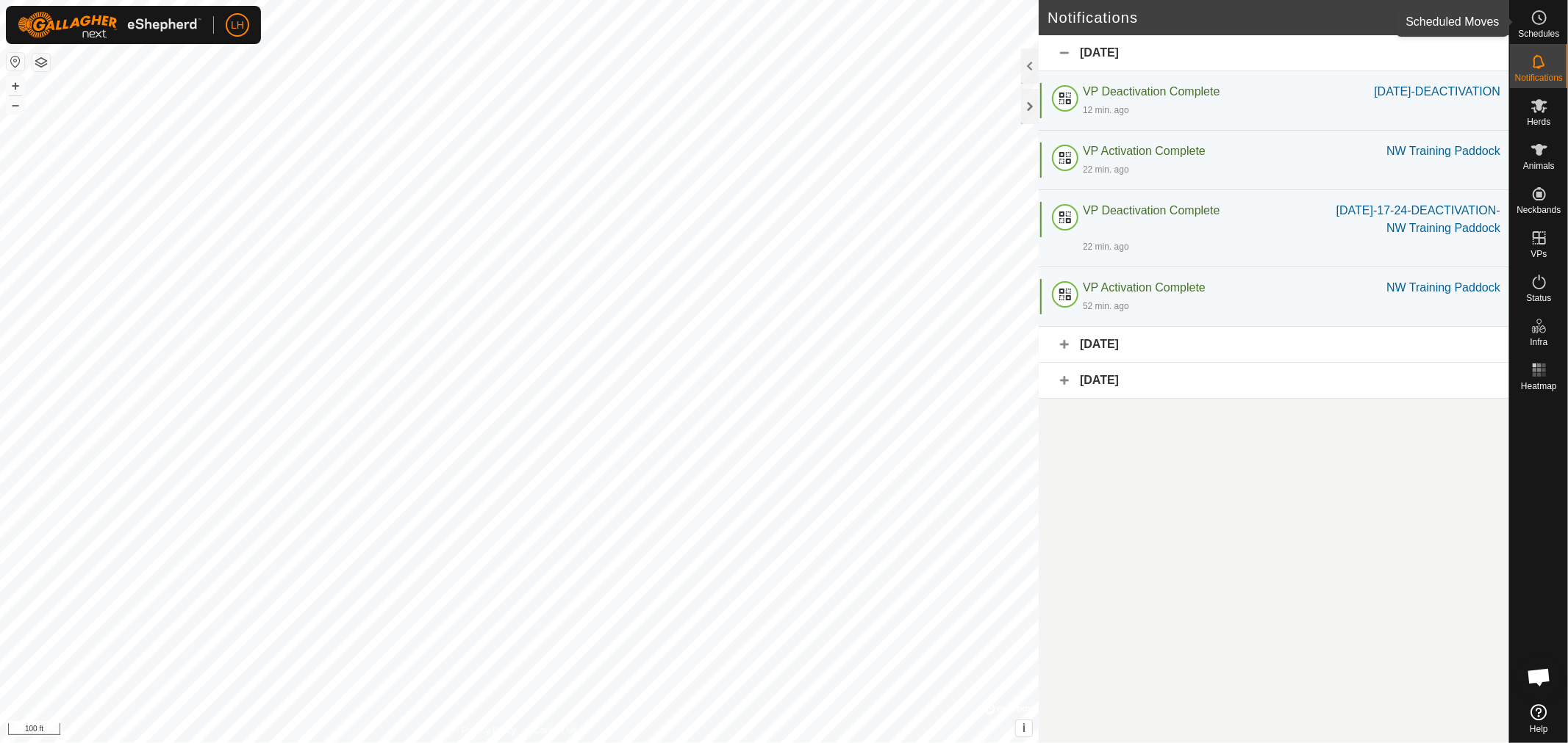
click at [1537, 25] on circle at bounding box center [1539, 18] width 13 height 13
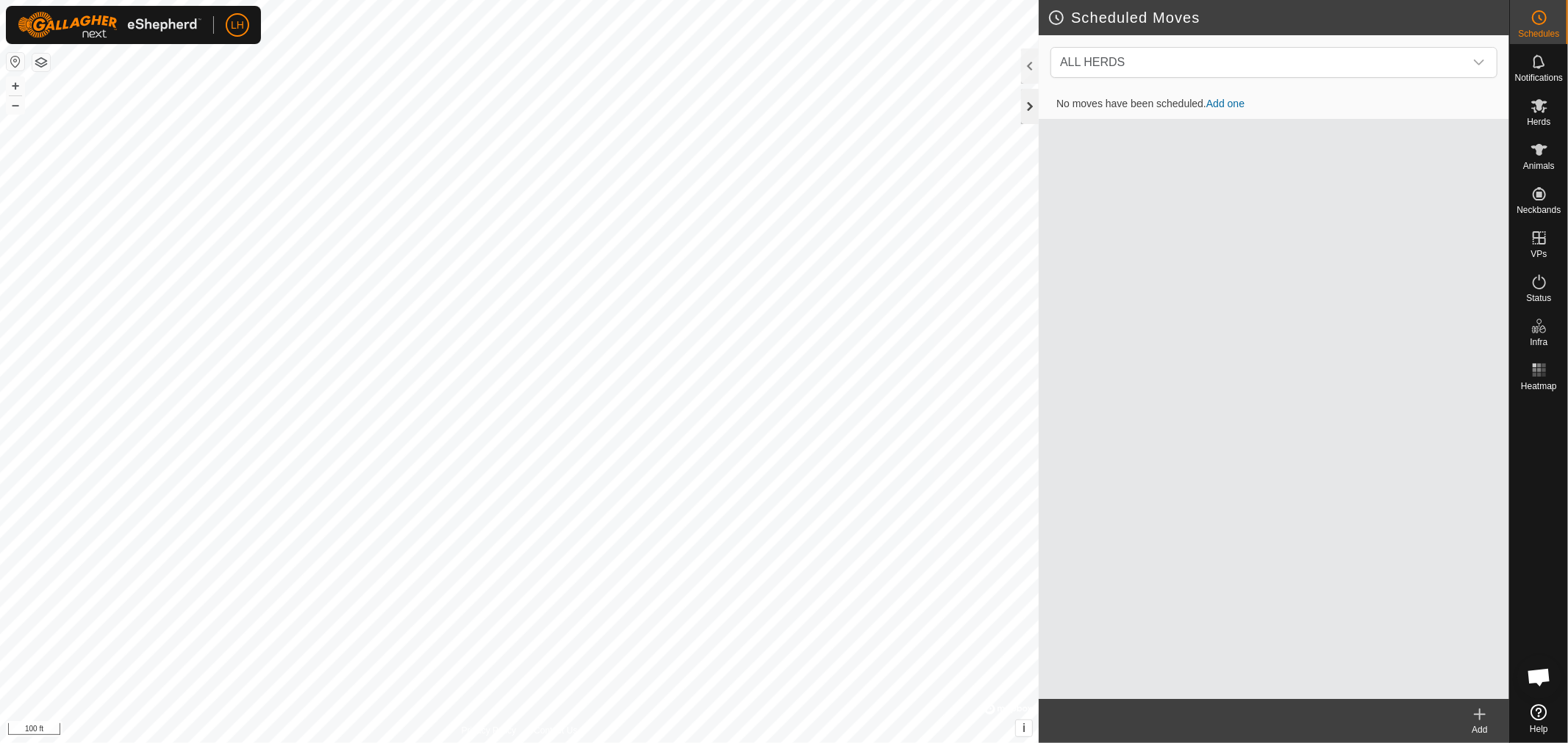
click at [1026, 113] on div at bounding box center [1029, 106] width 18 height 35
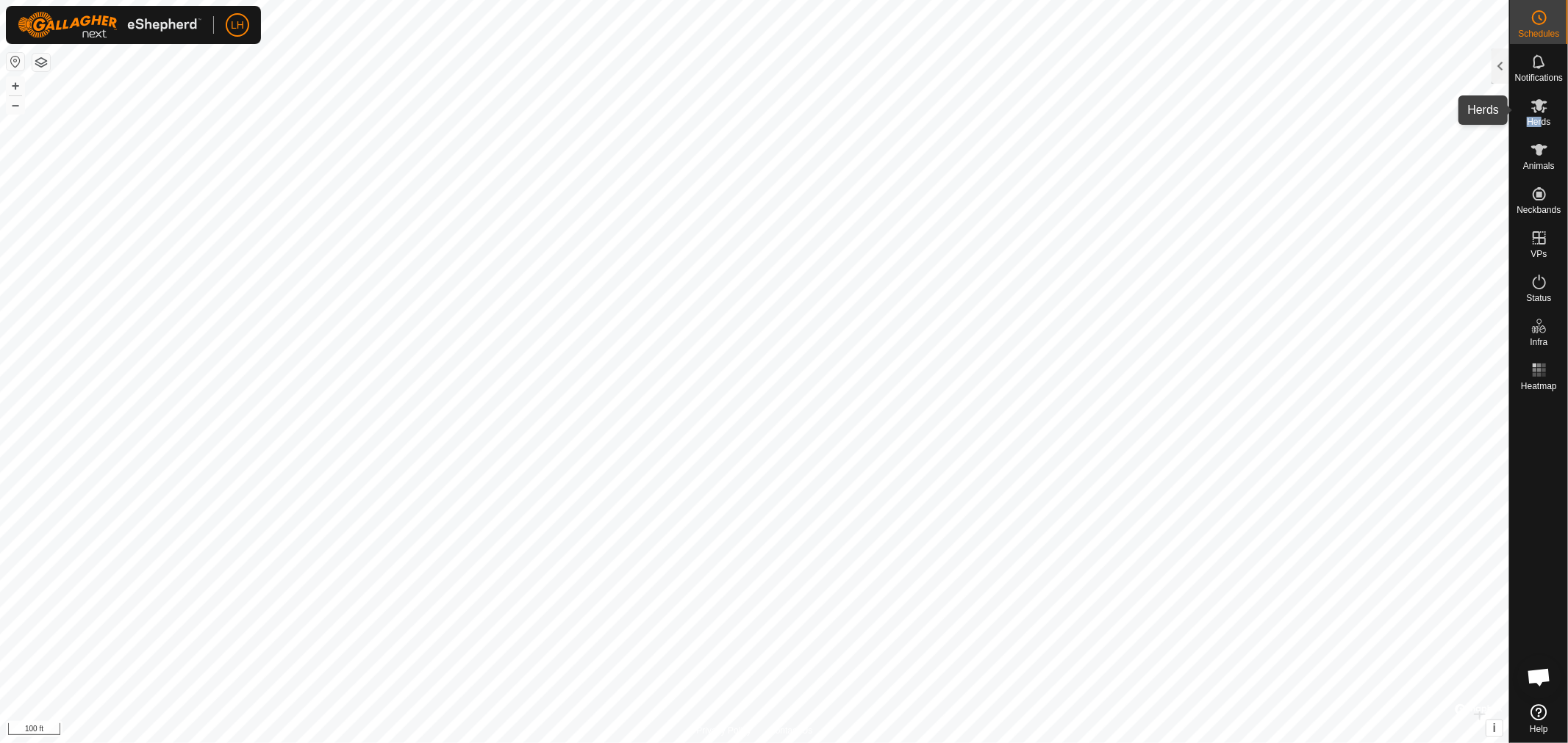
click at [1544, 115] on div "Herds" at bounding box center [1538, 110] width 58 height 44
click at [1545, 683] on span "Open chat" at bounding box center [1539, 679] width 25 height 21
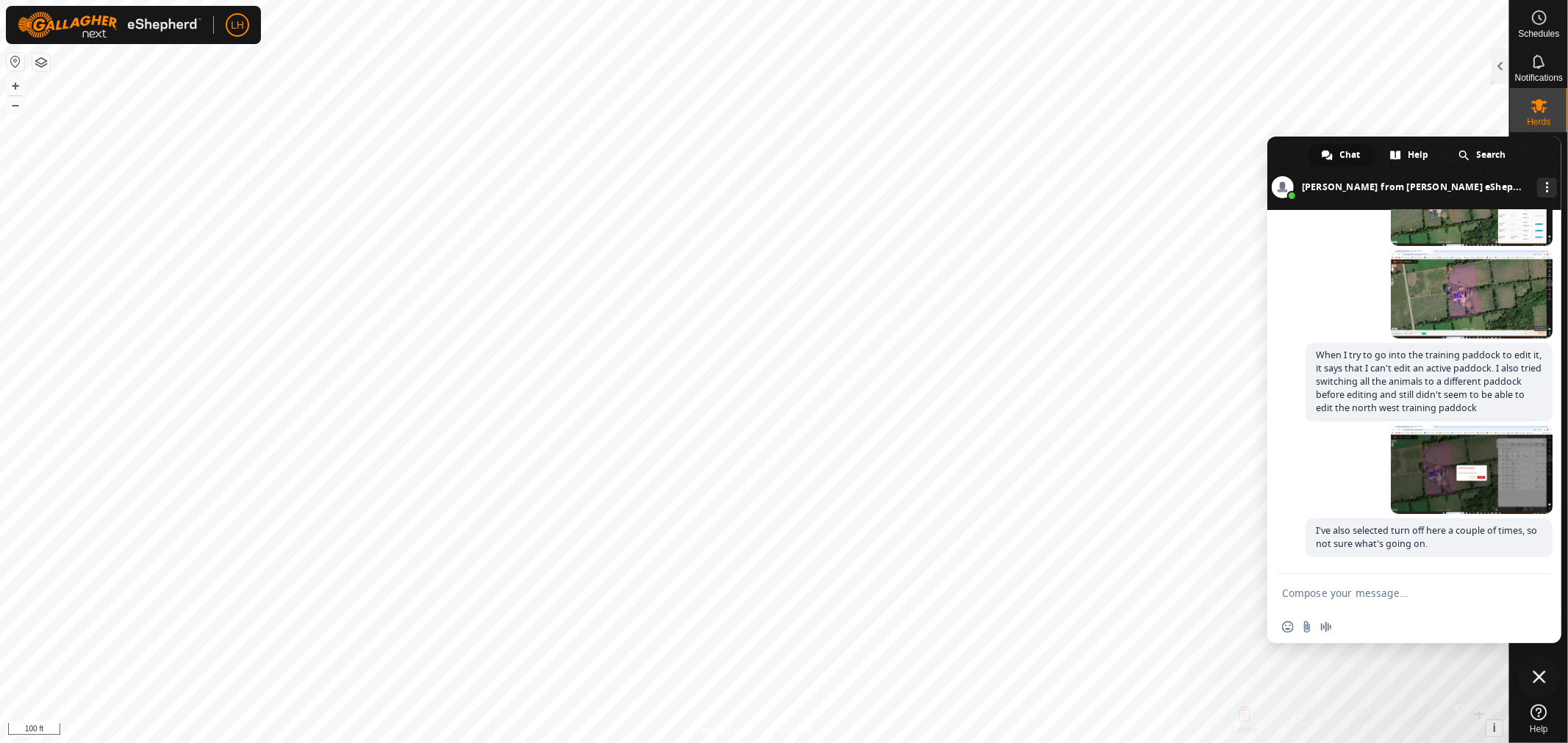
scroll to position [9208, 0]
click at [1539, 666] on span "Close chat" at bounding box center [1539, 677] width 45 height 44
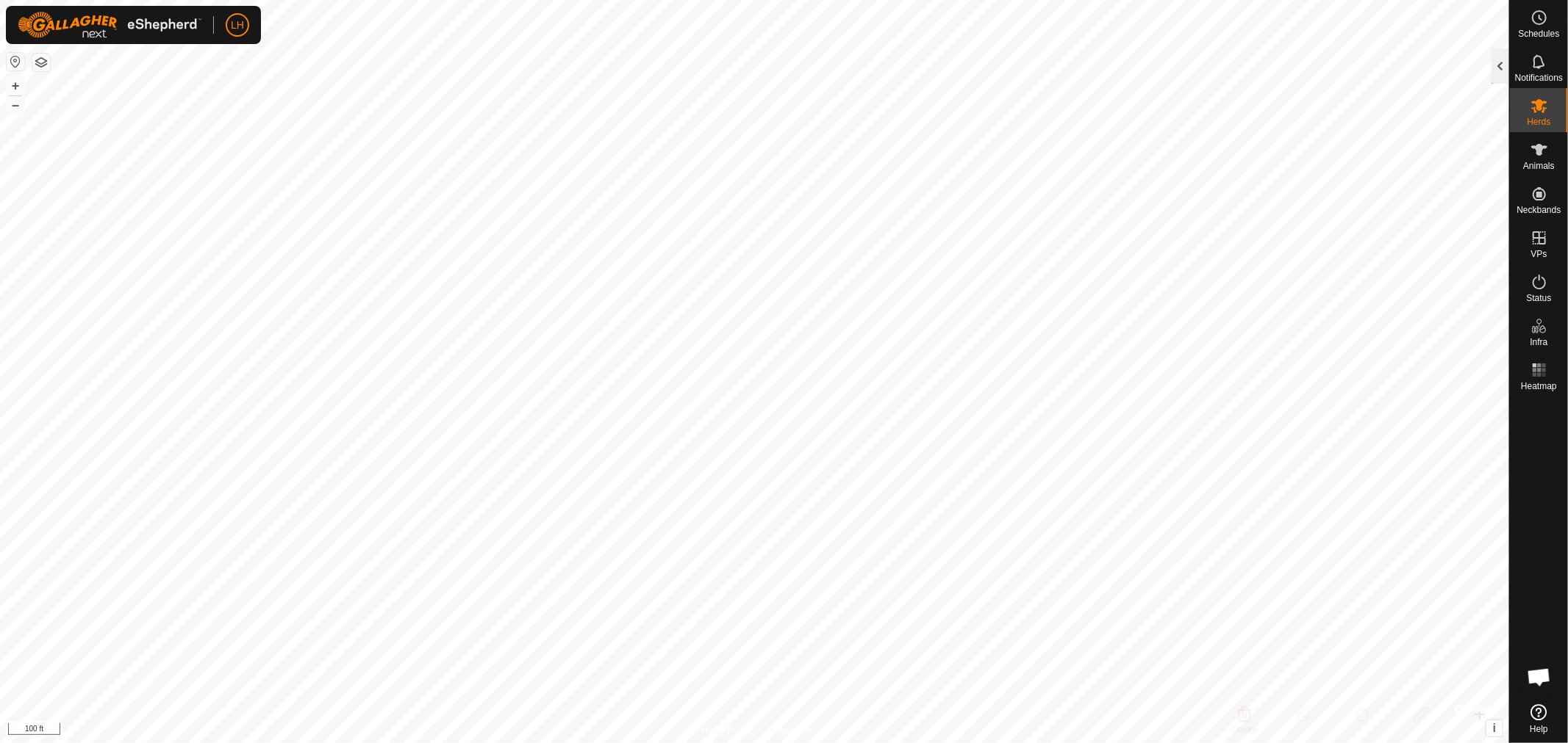
click at [1495, 70] on div at bounding box center [1500, 65] width 18 height 35
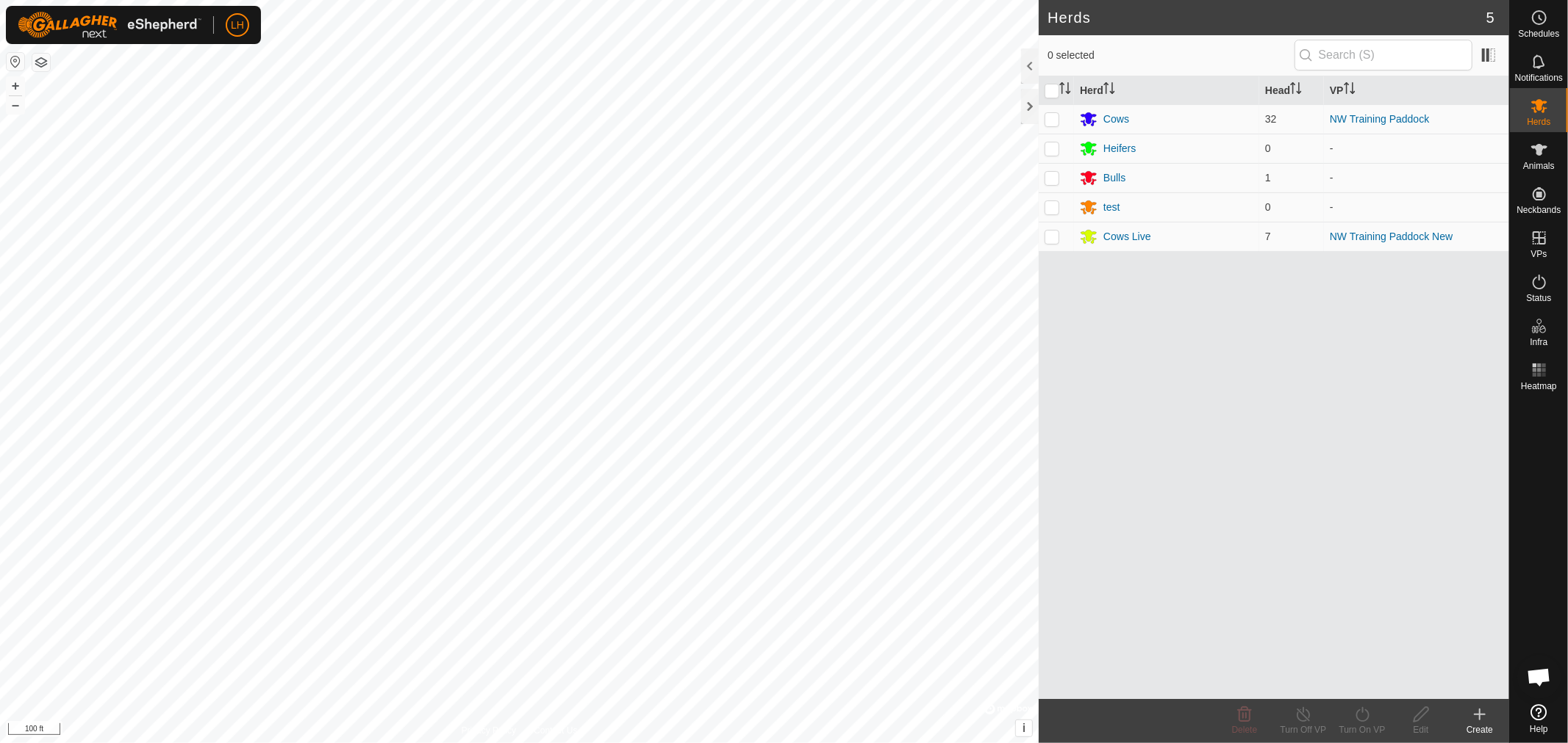
scroll to position [9208, 0]
click at [1046, 116] on p-checkbox at bounding box center [1052, 119] width 15 height 11
checkbox input "true"
click at [1117, 120] on div "Cows" at bounding box center [1115, 119] width 26 height 15
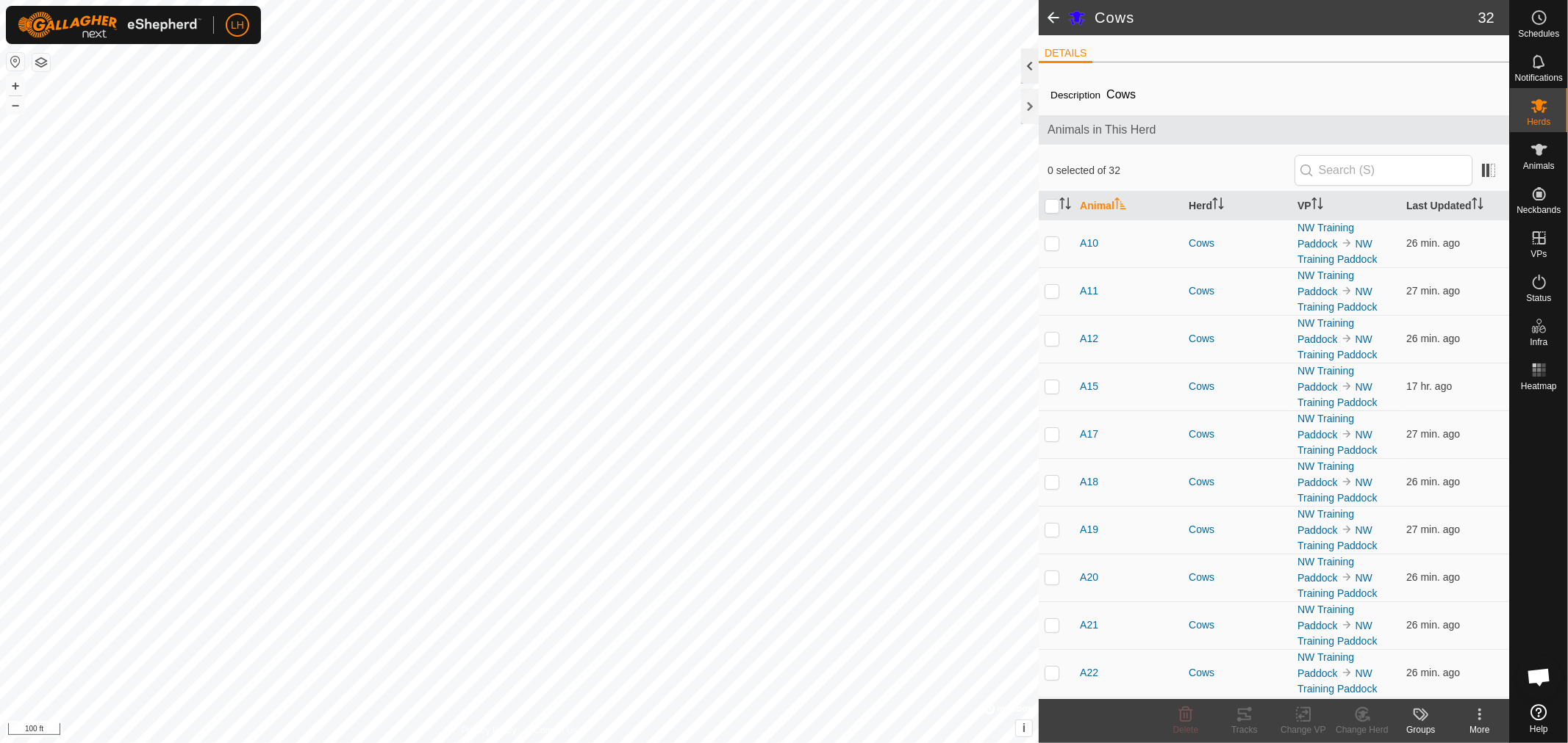
click at [1026, 63] on div at bounding box center [1029, 65] width 18 height 35
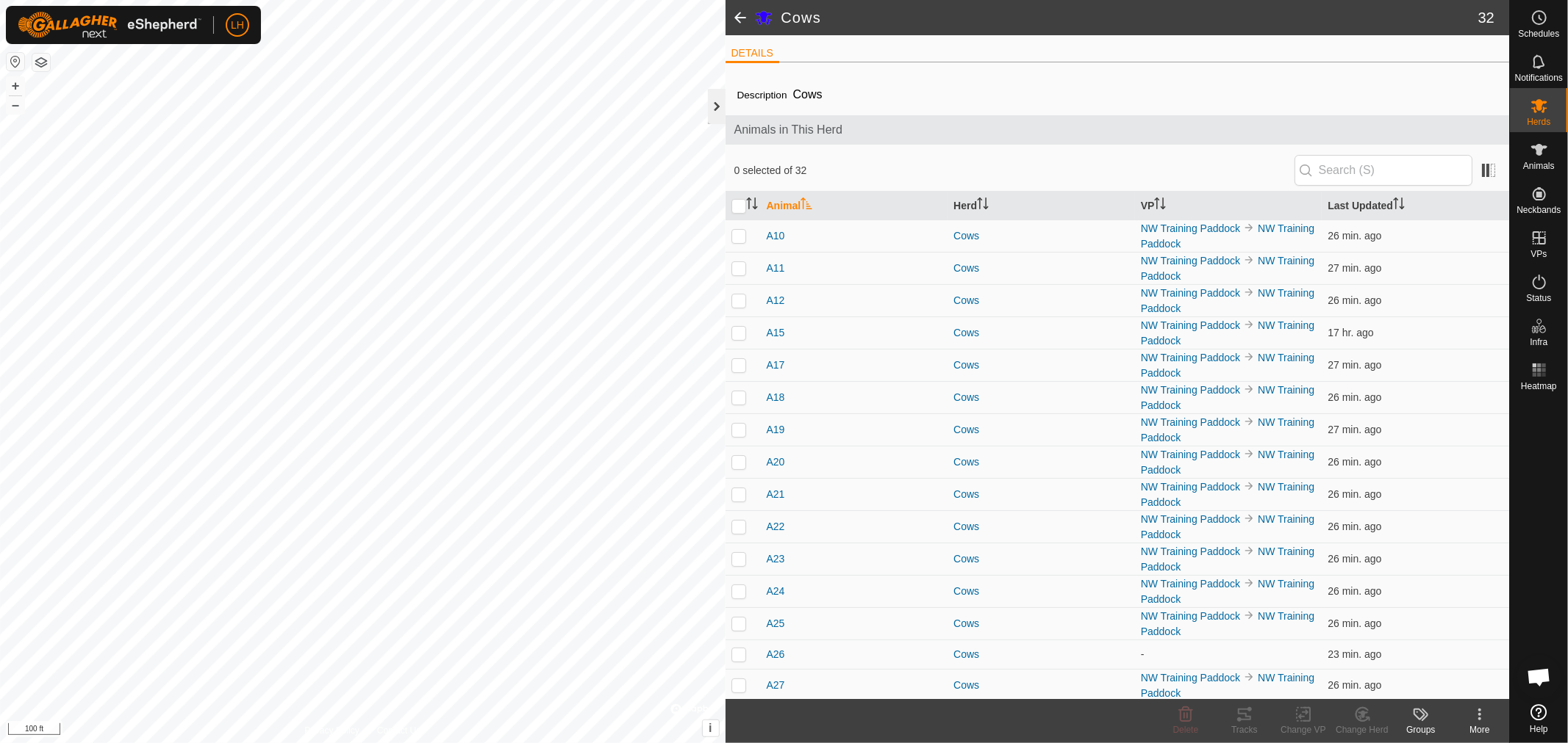
click at [719, 113] on div at bounding box center [716, 106] width 18 height 35
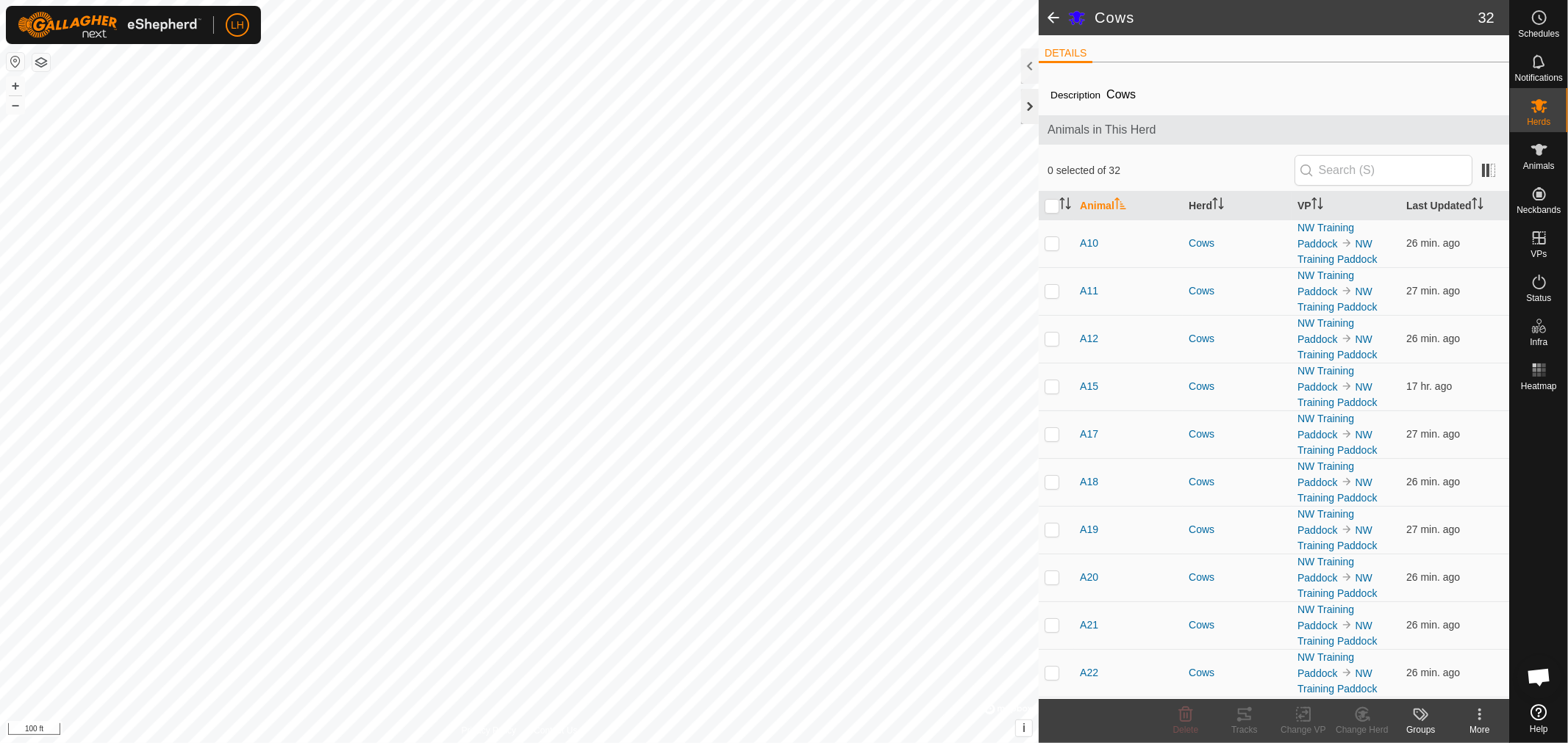
click at [1024, 116] on div at bounding box center [1029, 106] width 18 height 35
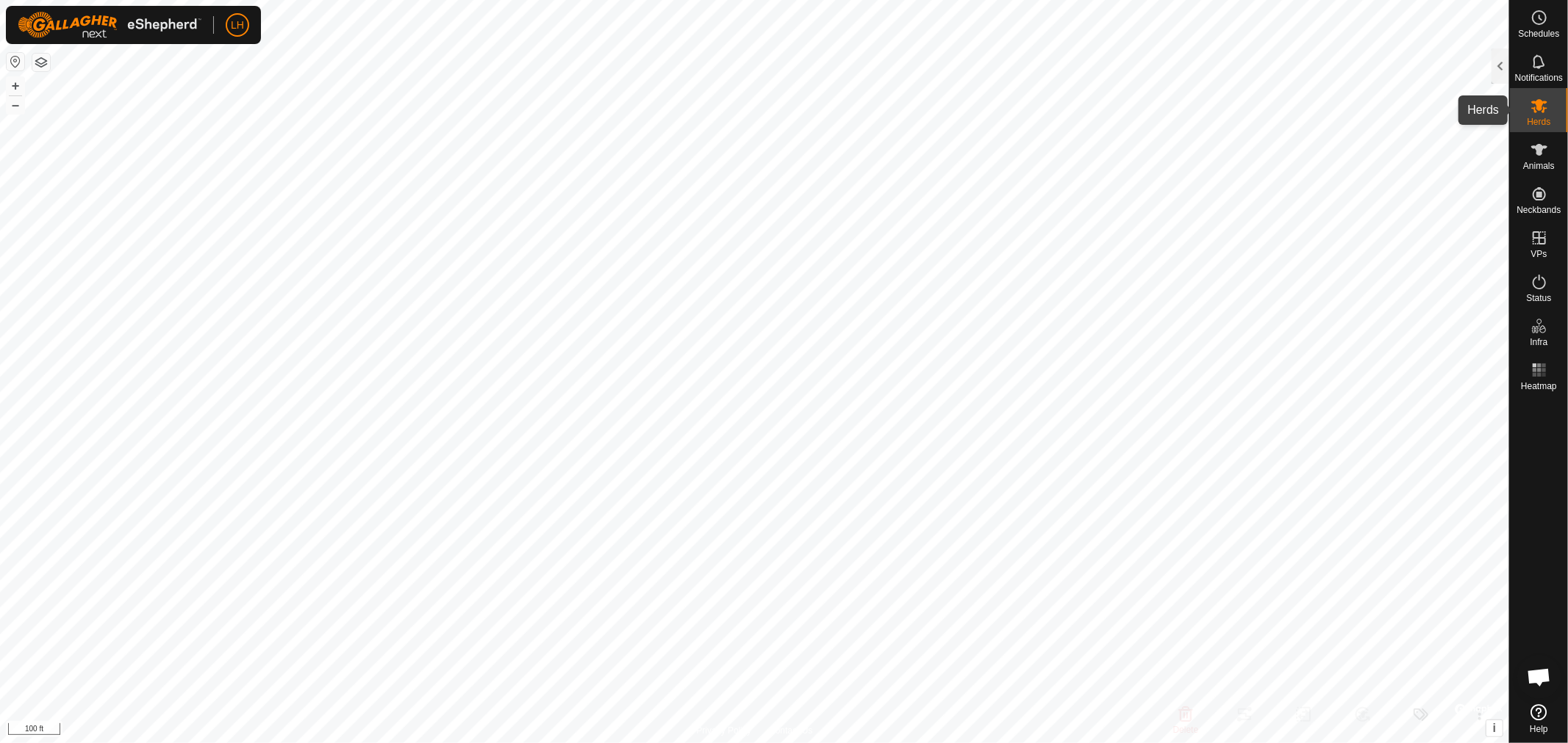
click at [1548, 113] on es-mob-svg-icon at bounding box center [1539, 105] width 27 height 24
click at [1543, 114] on icon at bounding box center [1539, 105] width 18 height 18
click at [1502, 67] on div at bounding box center [1500, 65] width 18 height 35
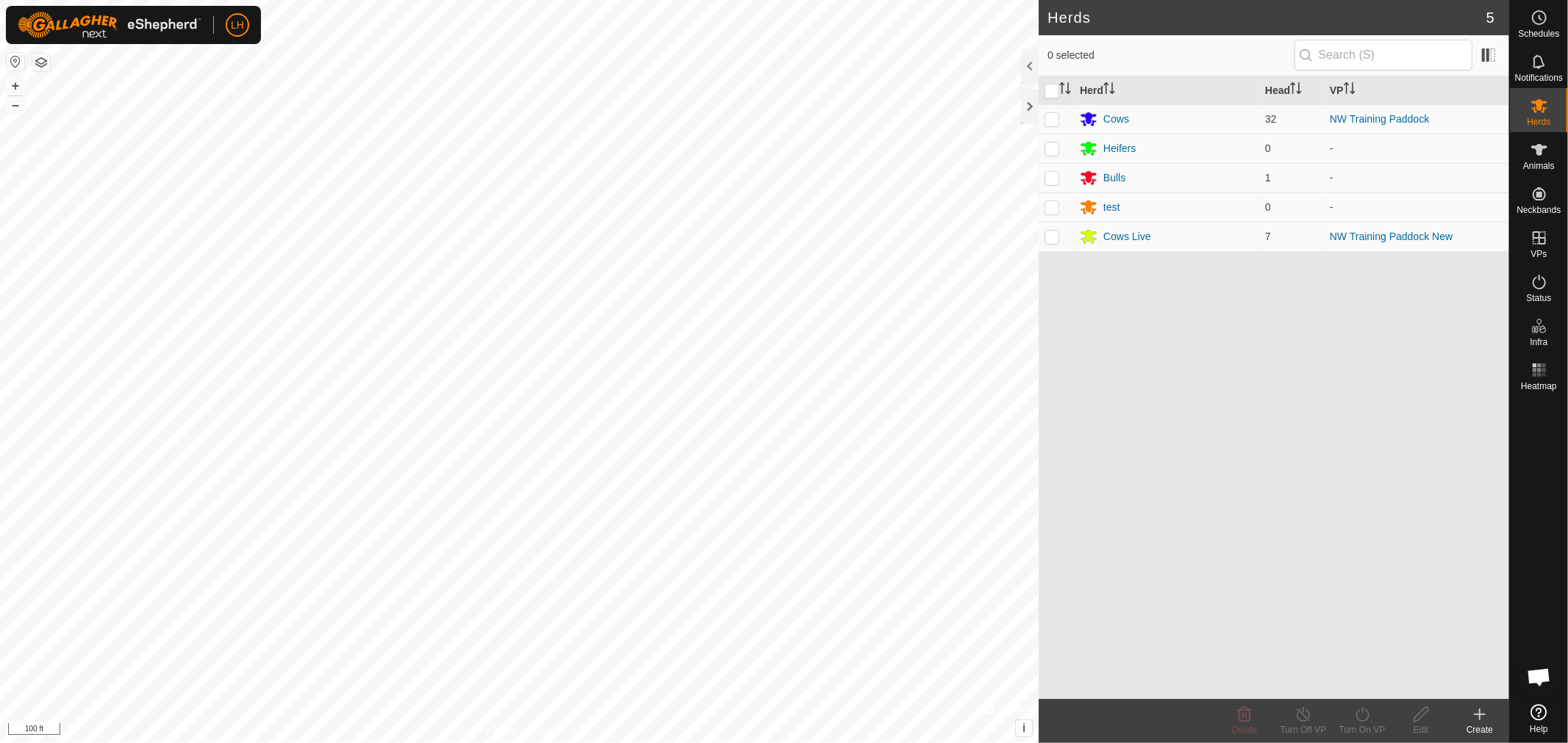
scroll to position [9208, 0]
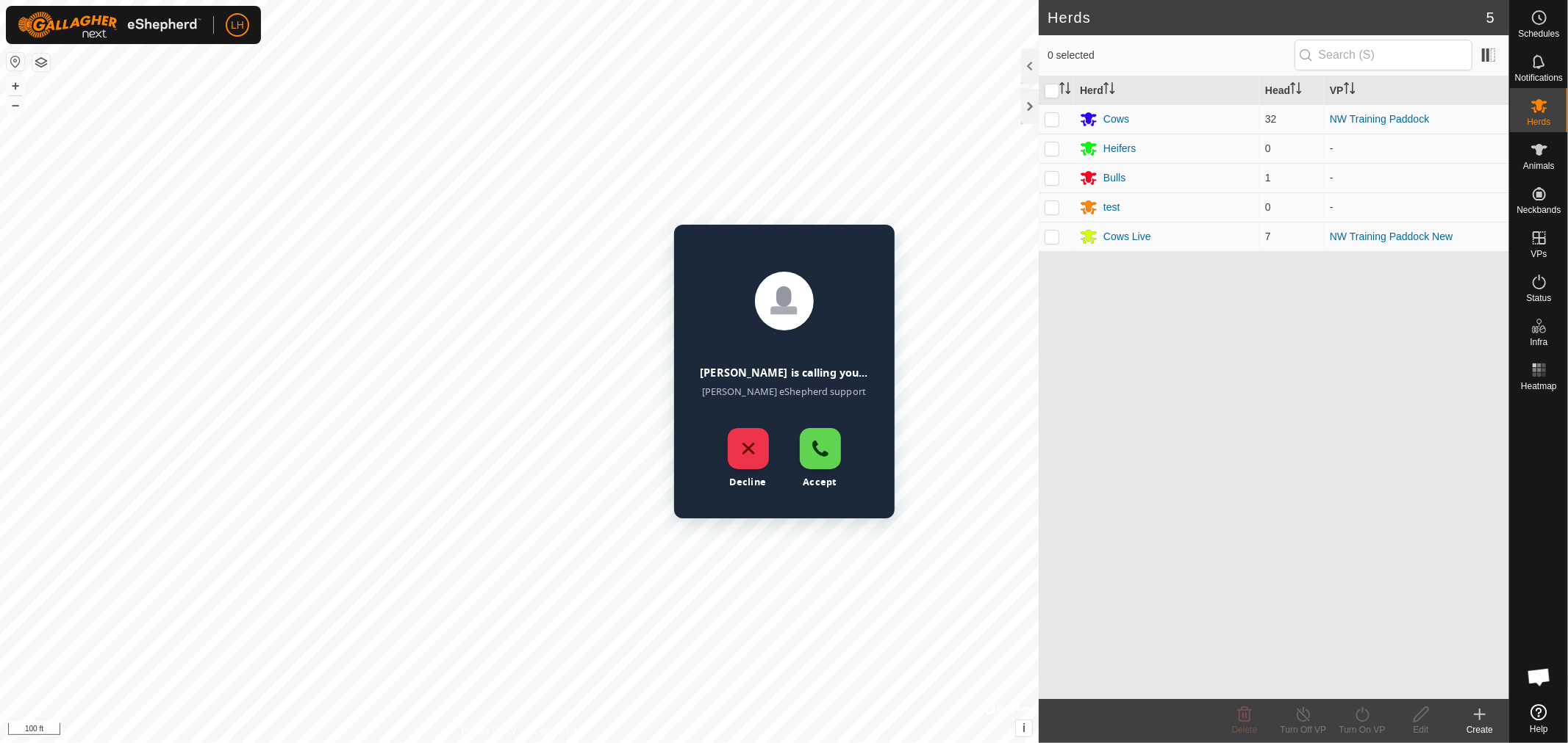
click at [816, 441] on div "Accept" at bounding box center [819, 449] width 41 height 41
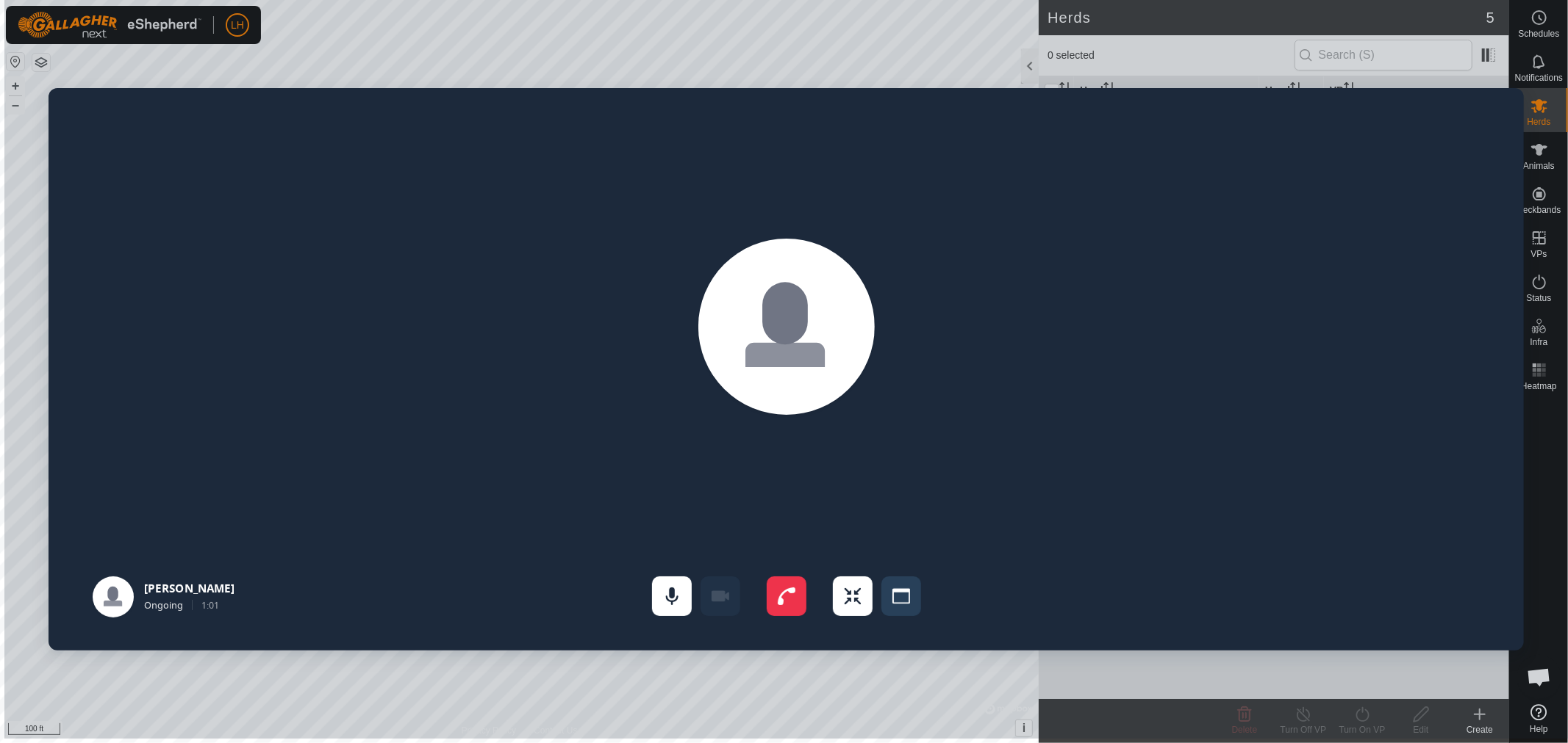
click at [1030, 66] on div "[PERSON_NAME] 1:01" at bounding box center [786, 369] width 1563 height 739
click at [1027, 69] on div "[PERSON_NAME] 1:31" at bounding box center [786, 369] width 1563 height 739
click at [694, 704] on div "[PERSON_NAME] 1:38" at bounding box center [786, 369] width 1563 height 739
drag, startPoint x: 1539, startPoint y: 273, endPoint x: 1539, endPoint y: 281, distance: 8.0
click at [1539, 281] on div "[PERSON_NAME] 7:45" at bounding box center [786, 369] width 1563 height 739
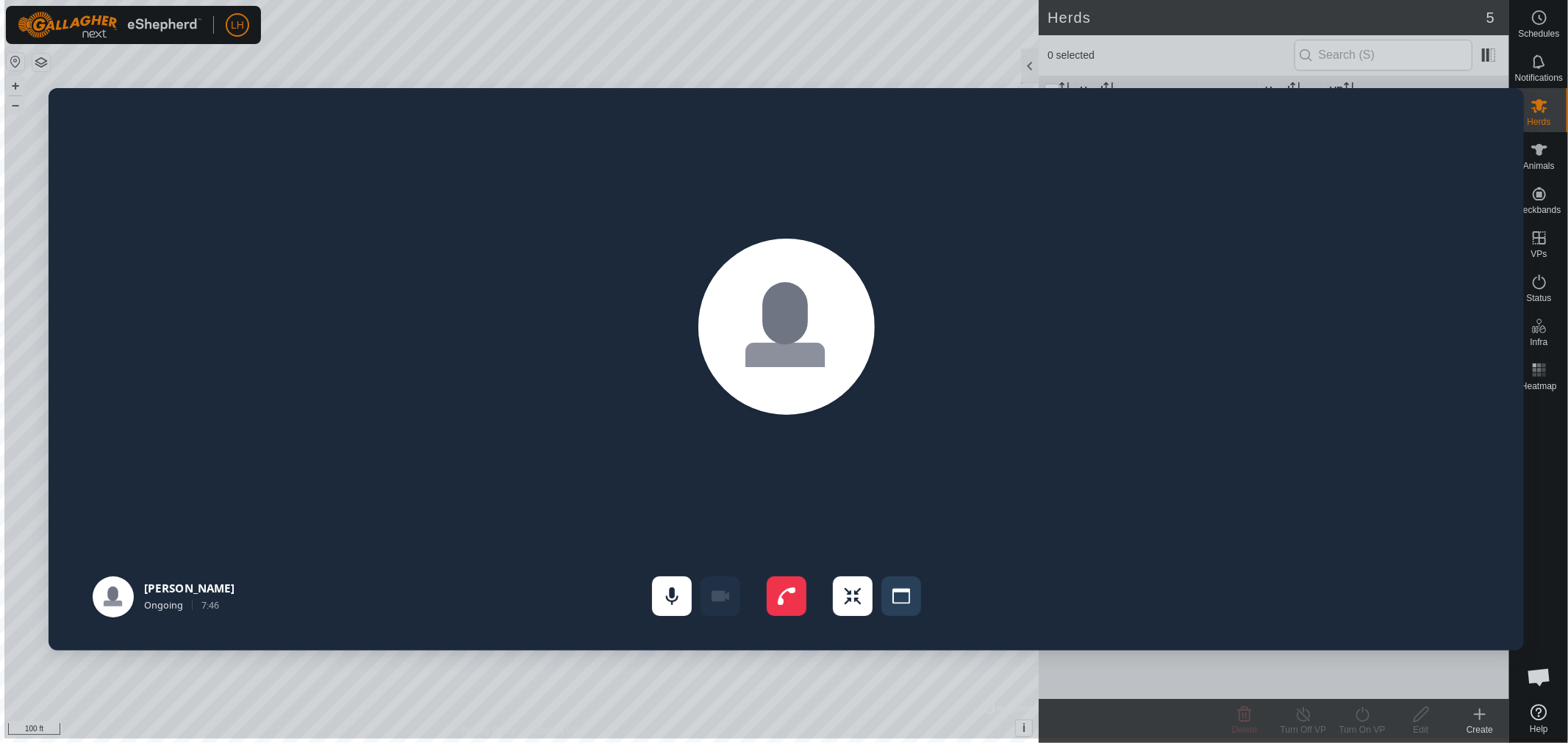
click at [1539, 282] on div "[PERSON_NAME] 7:46" at bounding box center [786, 369] width 1563 height 739
click at [776, 599] on span "End call" at bounding box center [787, 596] width 40 height 40
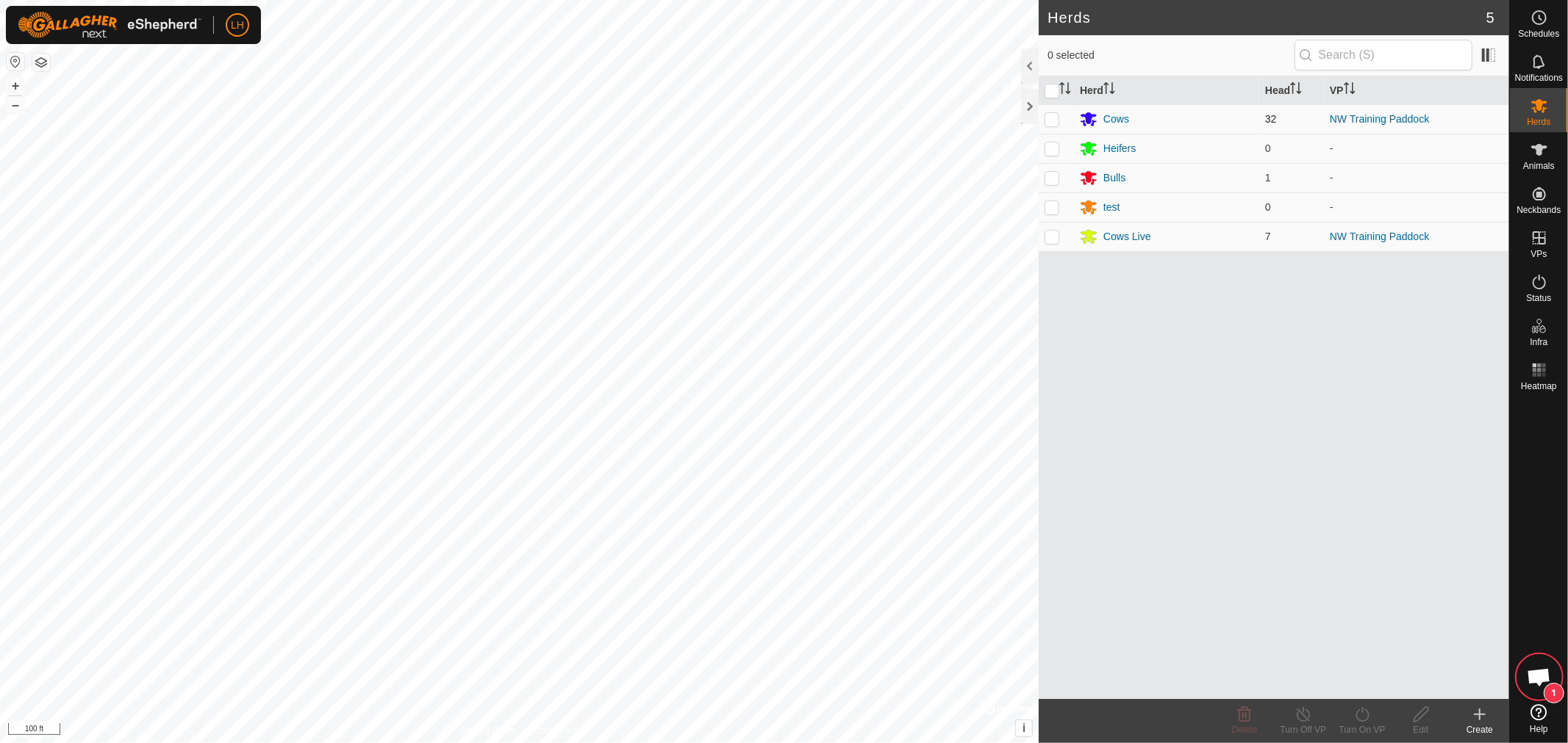
scroll to position [9907, 0]
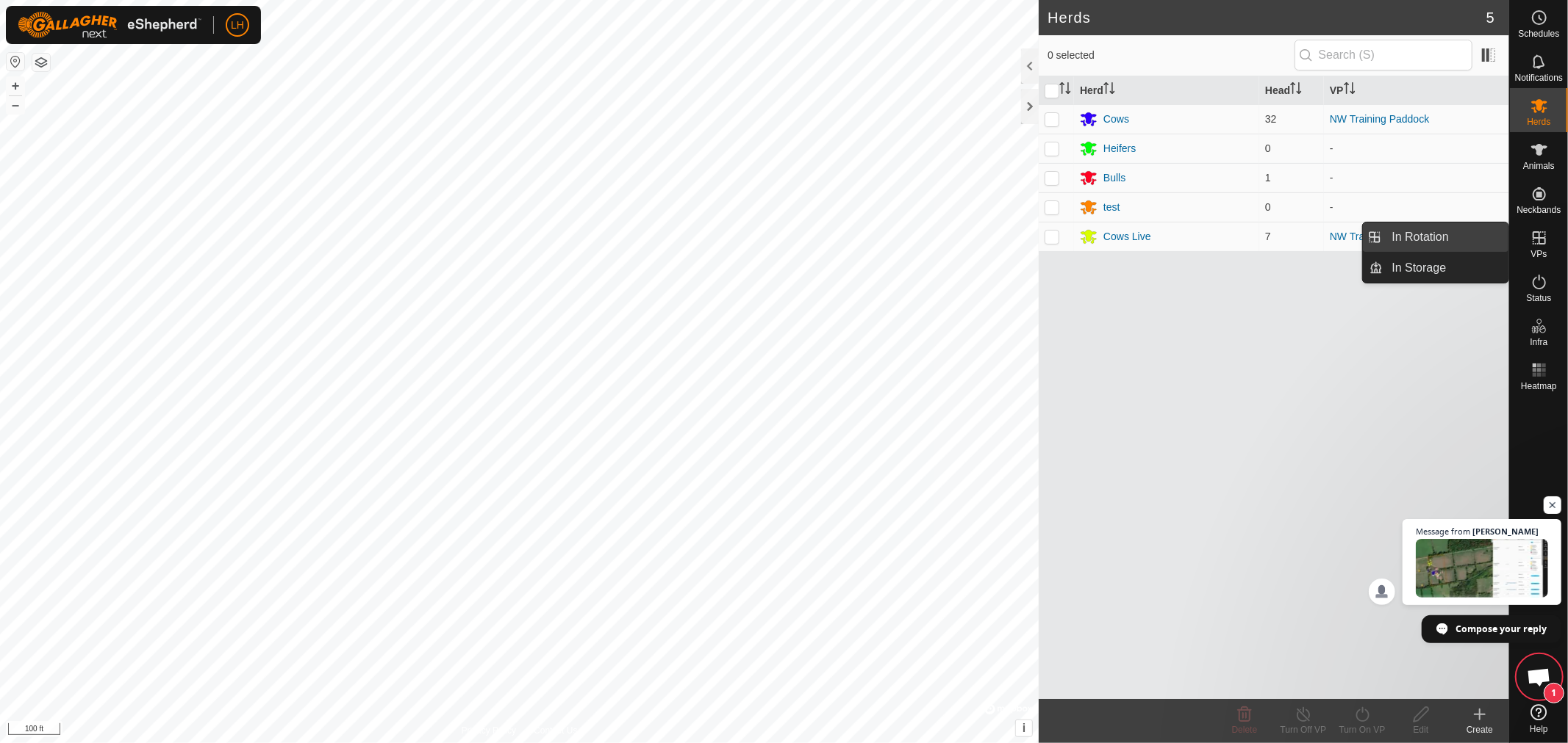
click at [1436, 234] on link "In Rotation" at bounding box center [1446, 237] width 126 height 29
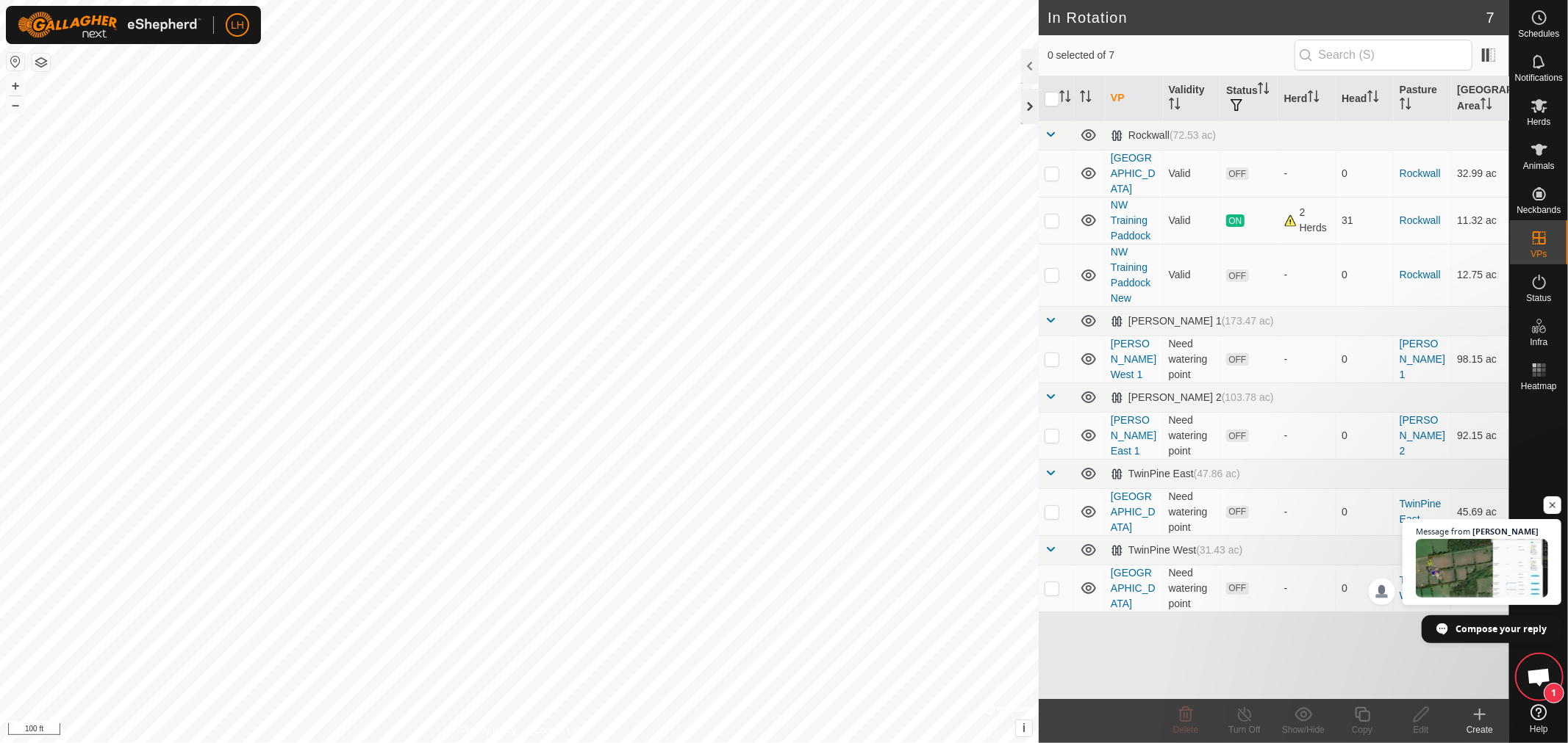
click at [1025, 104] on div at bounding box center [1029, 106] width 18 height 35
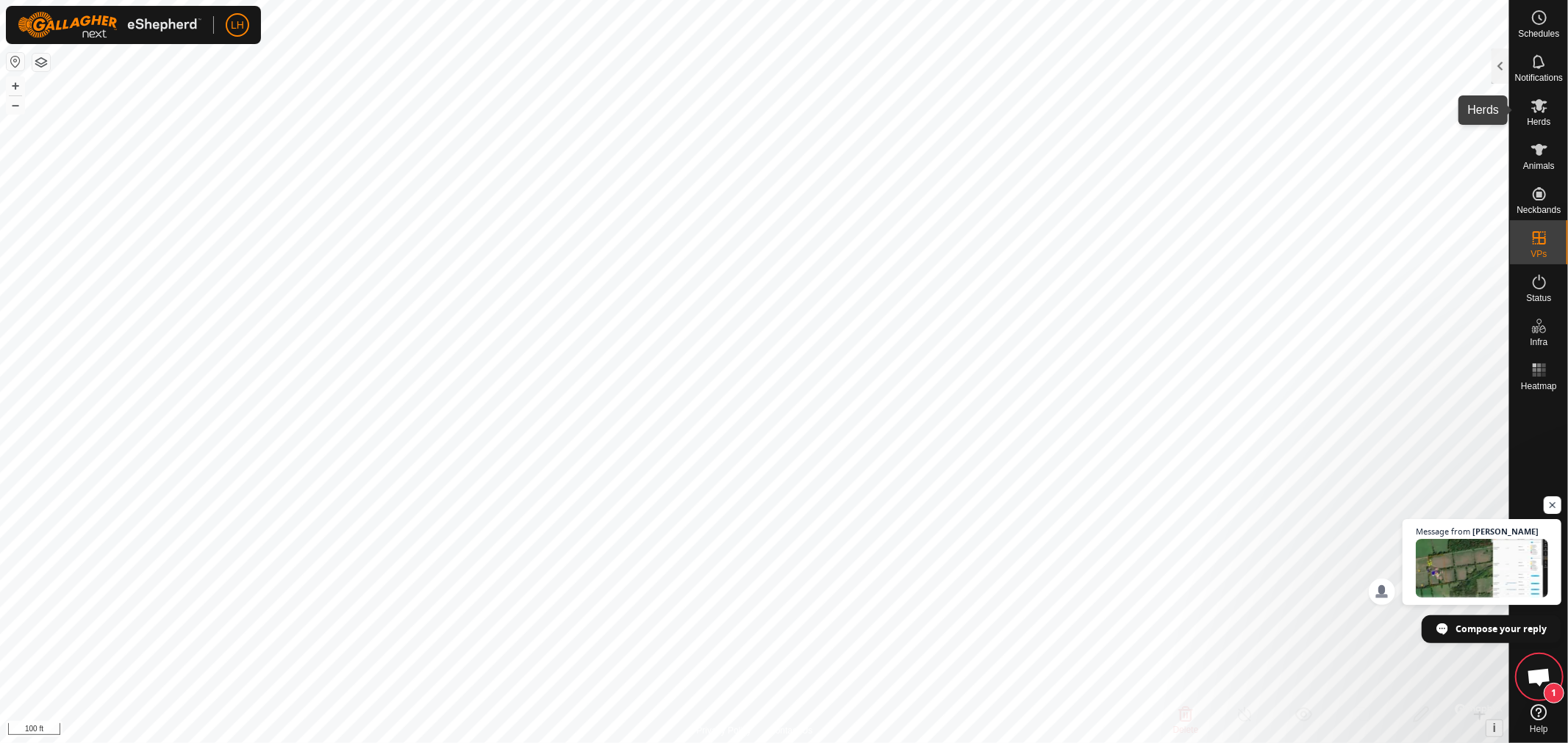
click at [1537, 107] on icon at bounding box center [1539, 106] width 16 height 14
click at [1506, 68] on div at bounding box center [1500, 65] width 18 height 35
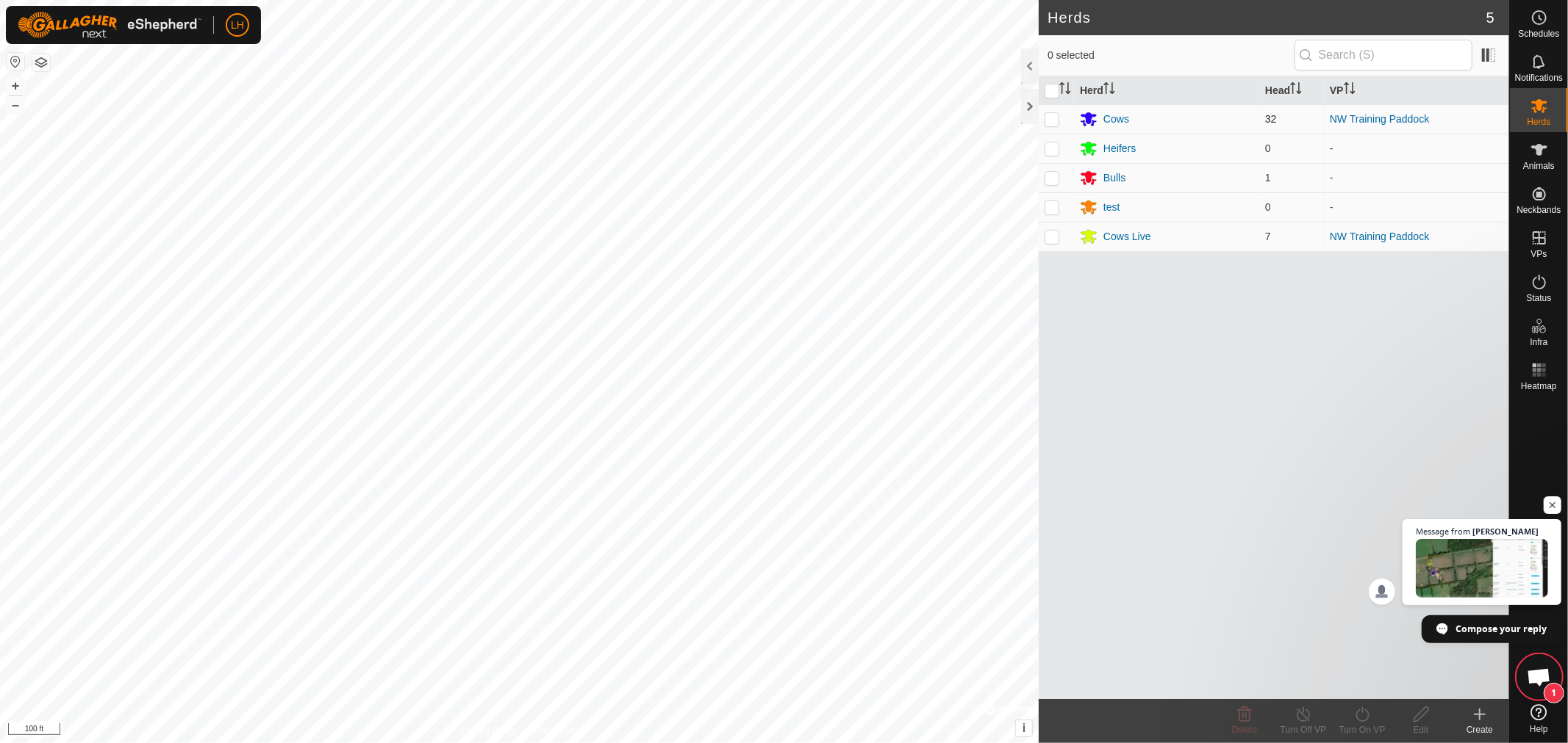
click at [1044, 115] on p-checkbox at bounding box center [1052, 119] width 15 height 11
checkbox input "true"
click at [1049, 237] on p-checkbox at bounding box center [1052, 237] width 15 height 11
checkbox input "true"
click at [1364, 718] on icon at bounding box center [1362, 715] width 18 height 18
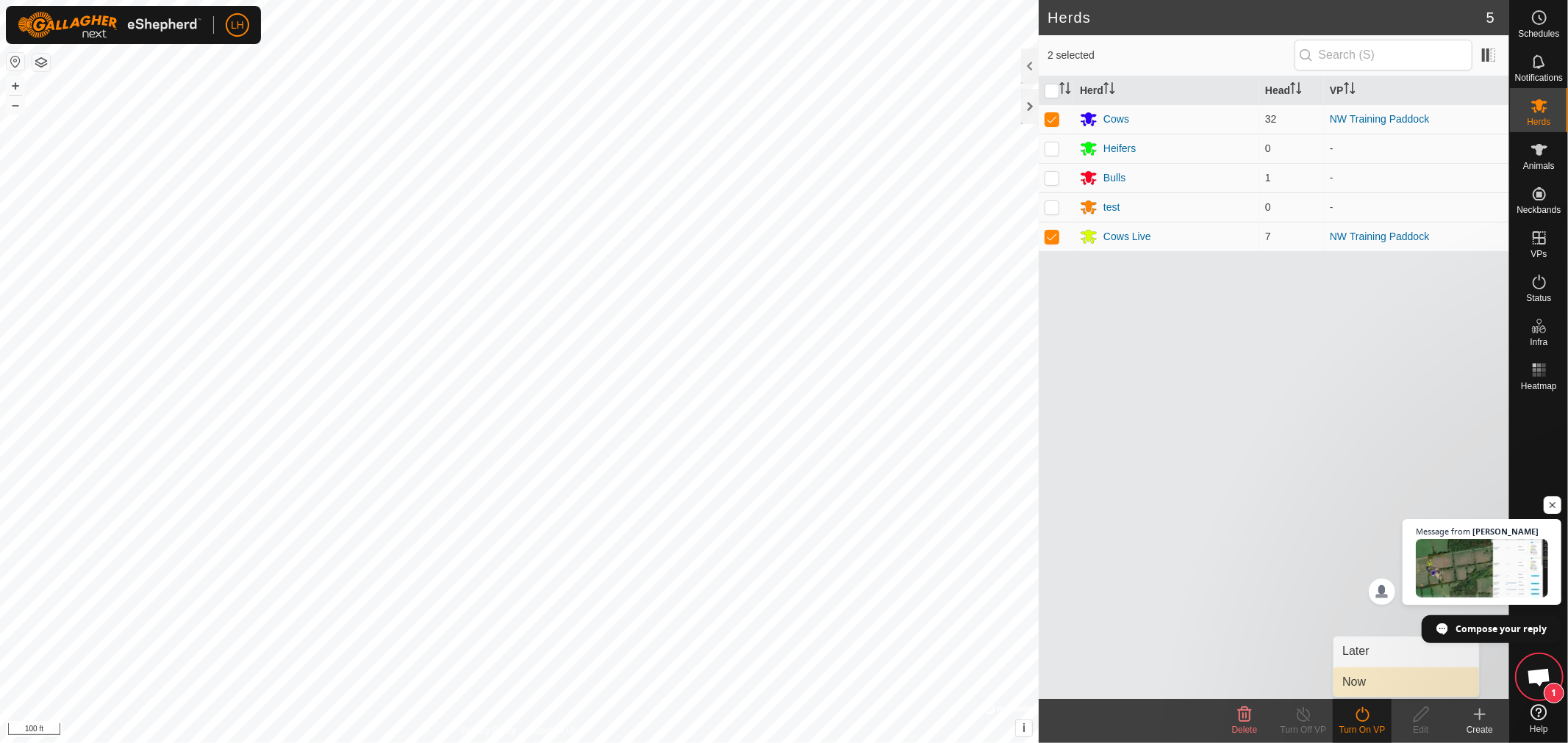
click at [1352, 684] on link "Now" at bounding box center [1406, 682] width 146 height 29
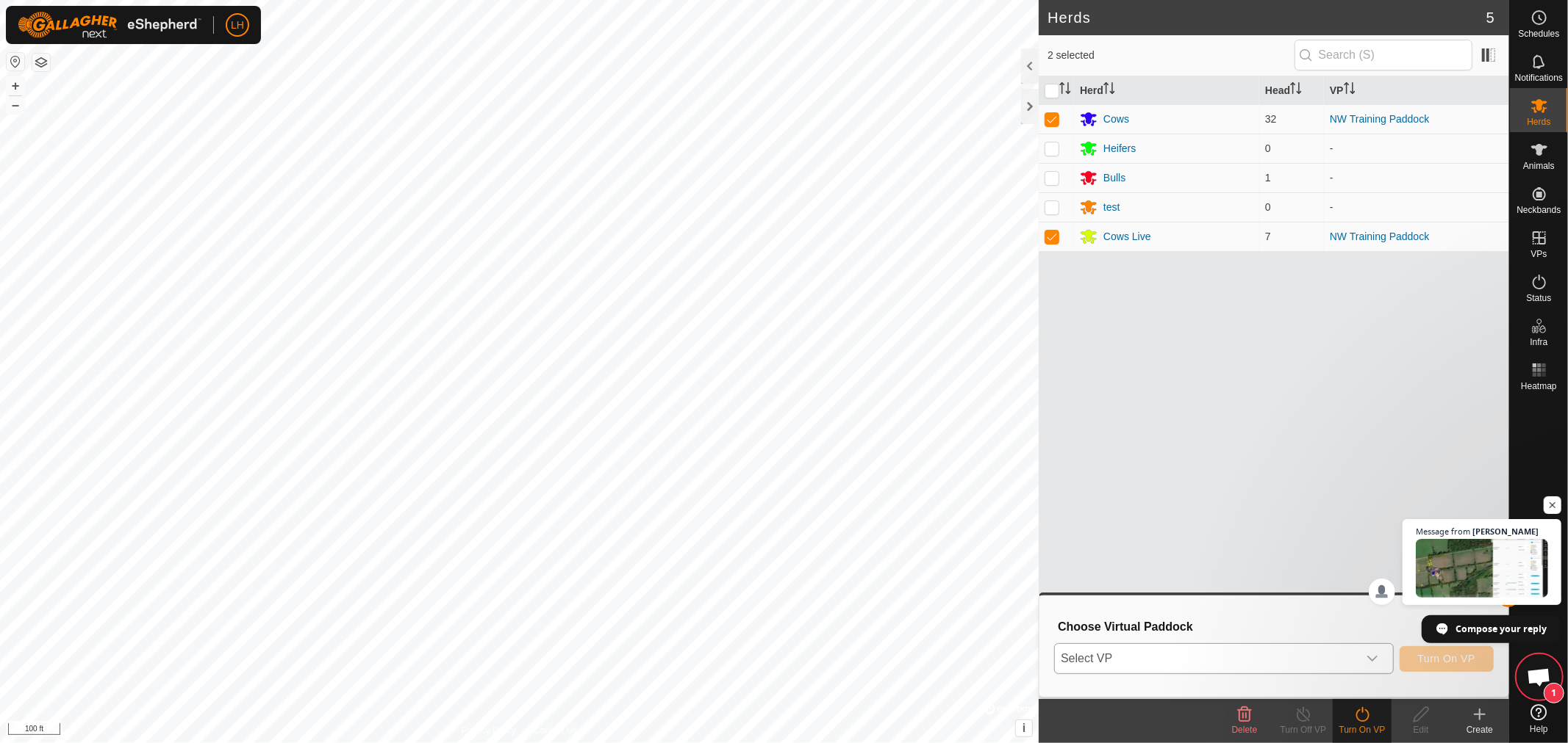
click at [1377, 655] on icon "dropdown trigger" at bounding box center [1372, 659] width 11 height 11
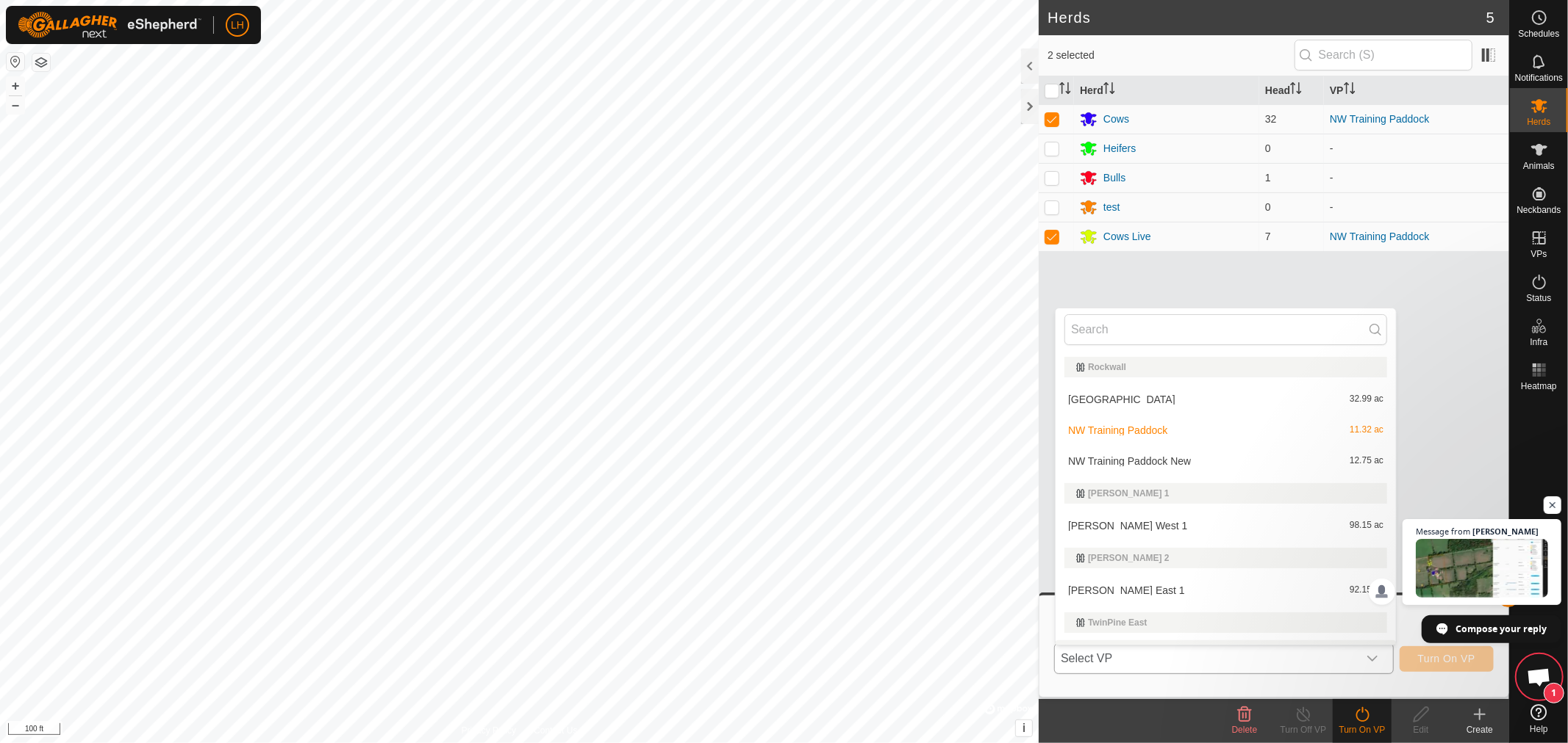
scroll to position [25, 0]
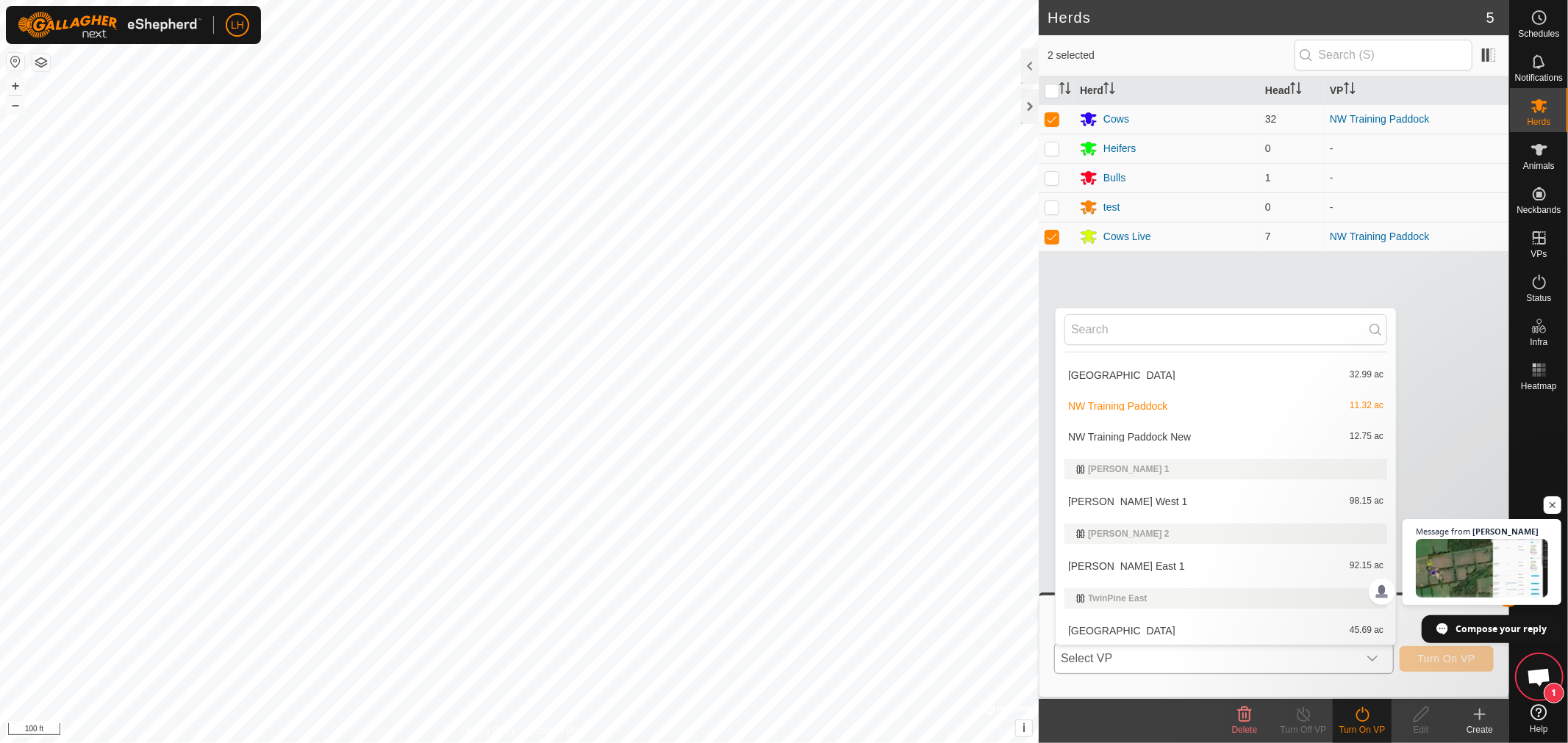
click at [1167, 436] on li "NW Training Paddock New 12.75 ac" at bounding box center [1225, 436] width 340 height 29
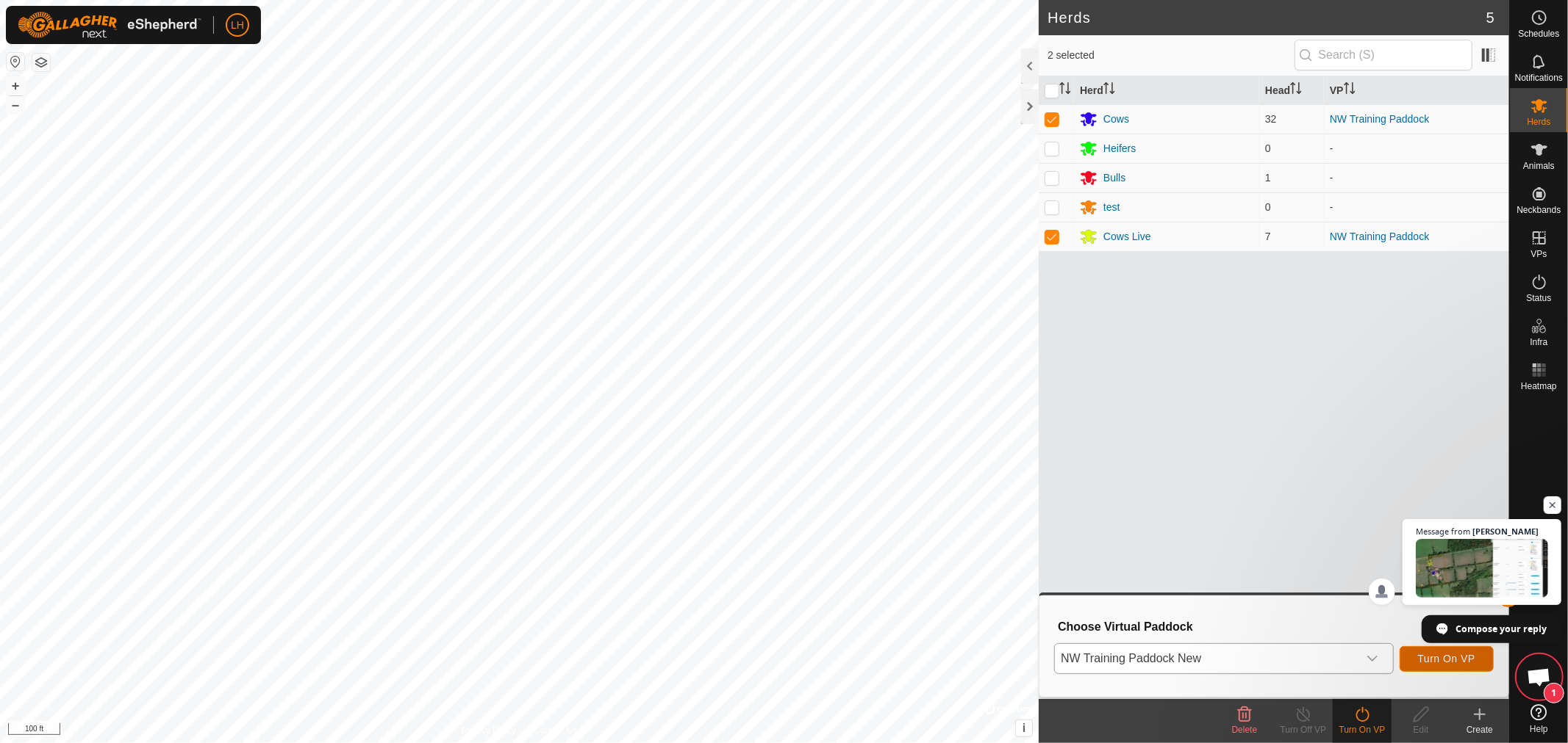
click at [1444, 662] on span "Turn On VP" at bounding box center [1446, 659] width 58 height 11
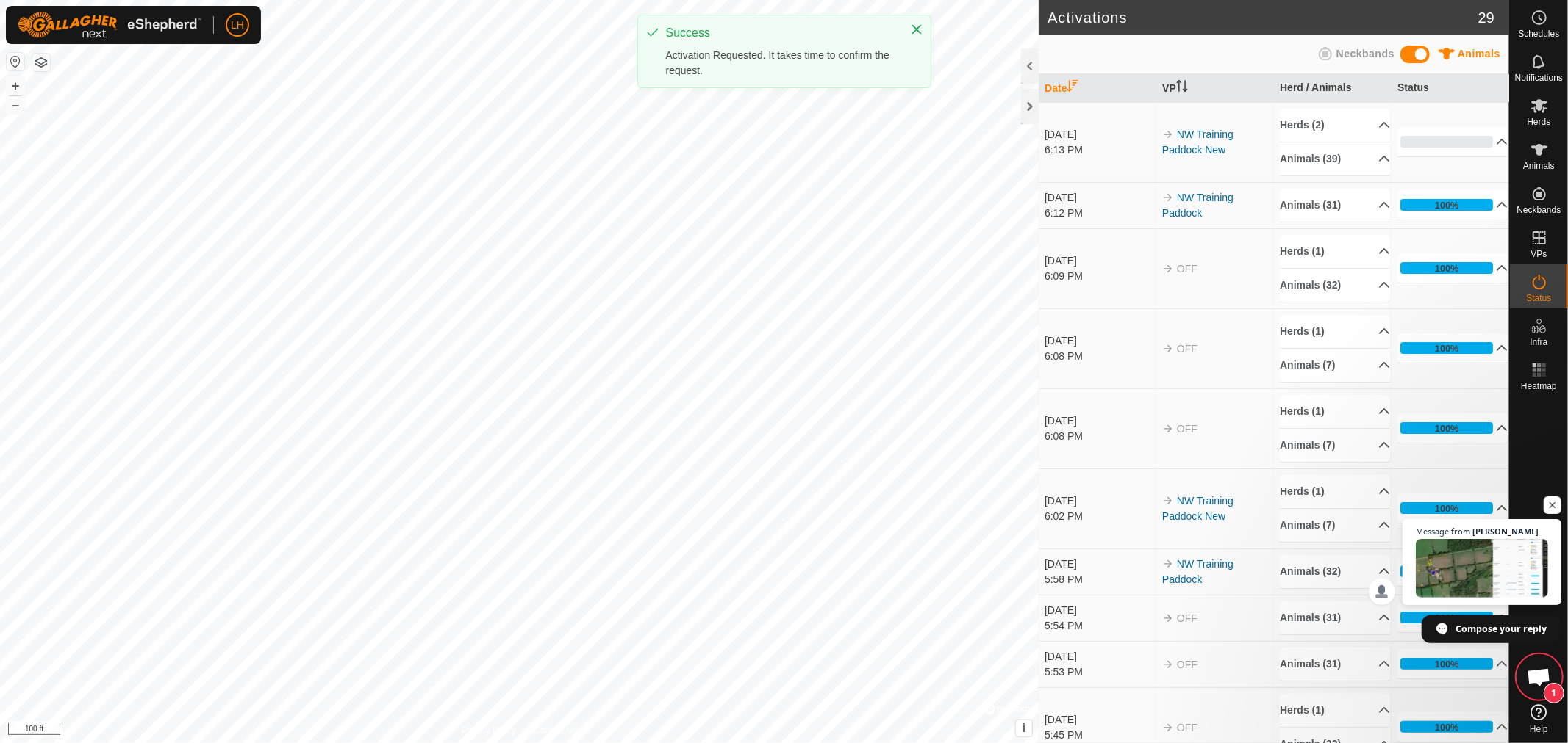
scroll to position [9936, 0]
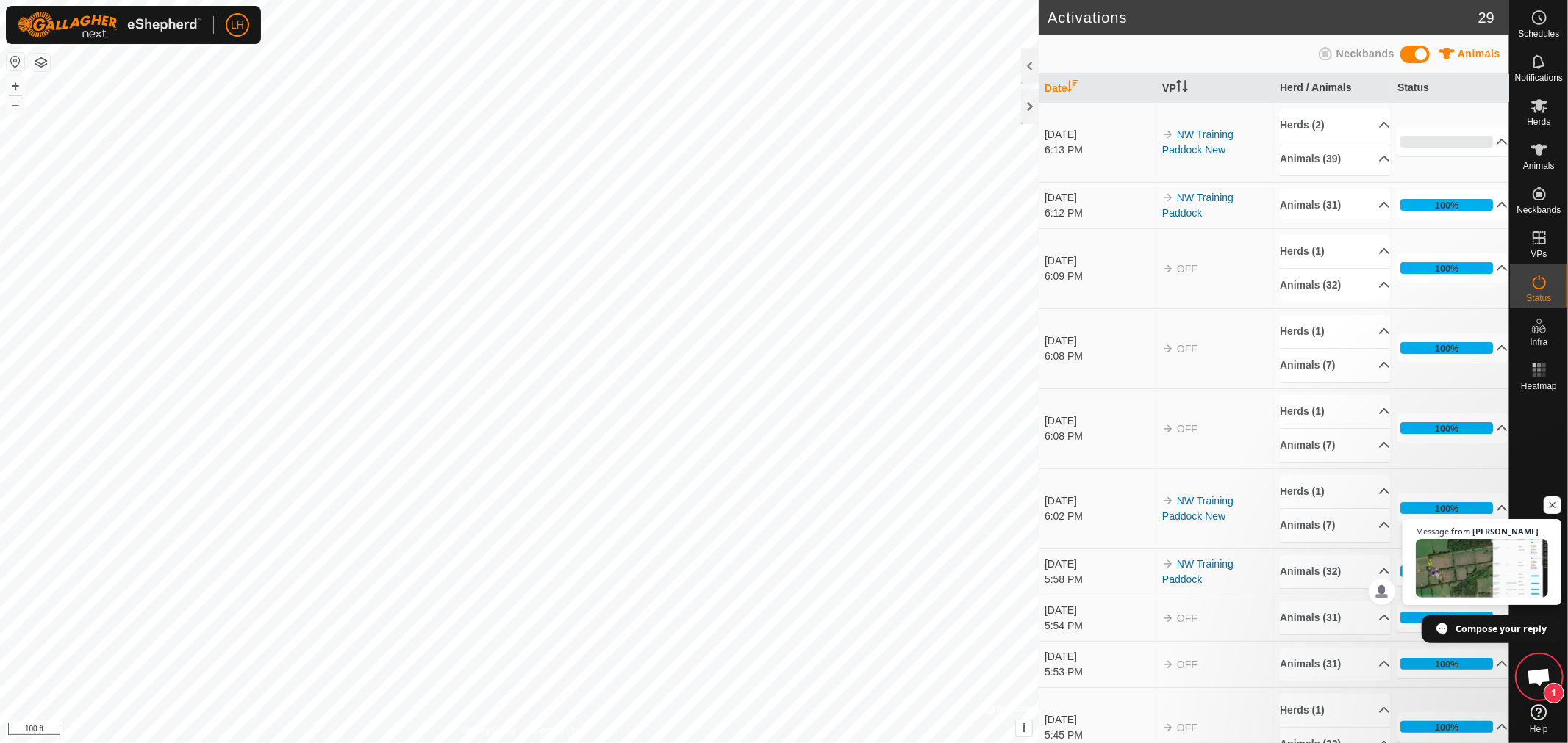
click at [1555, 696] on span "1" at bounding box center [1554, 694] width 21 height 21
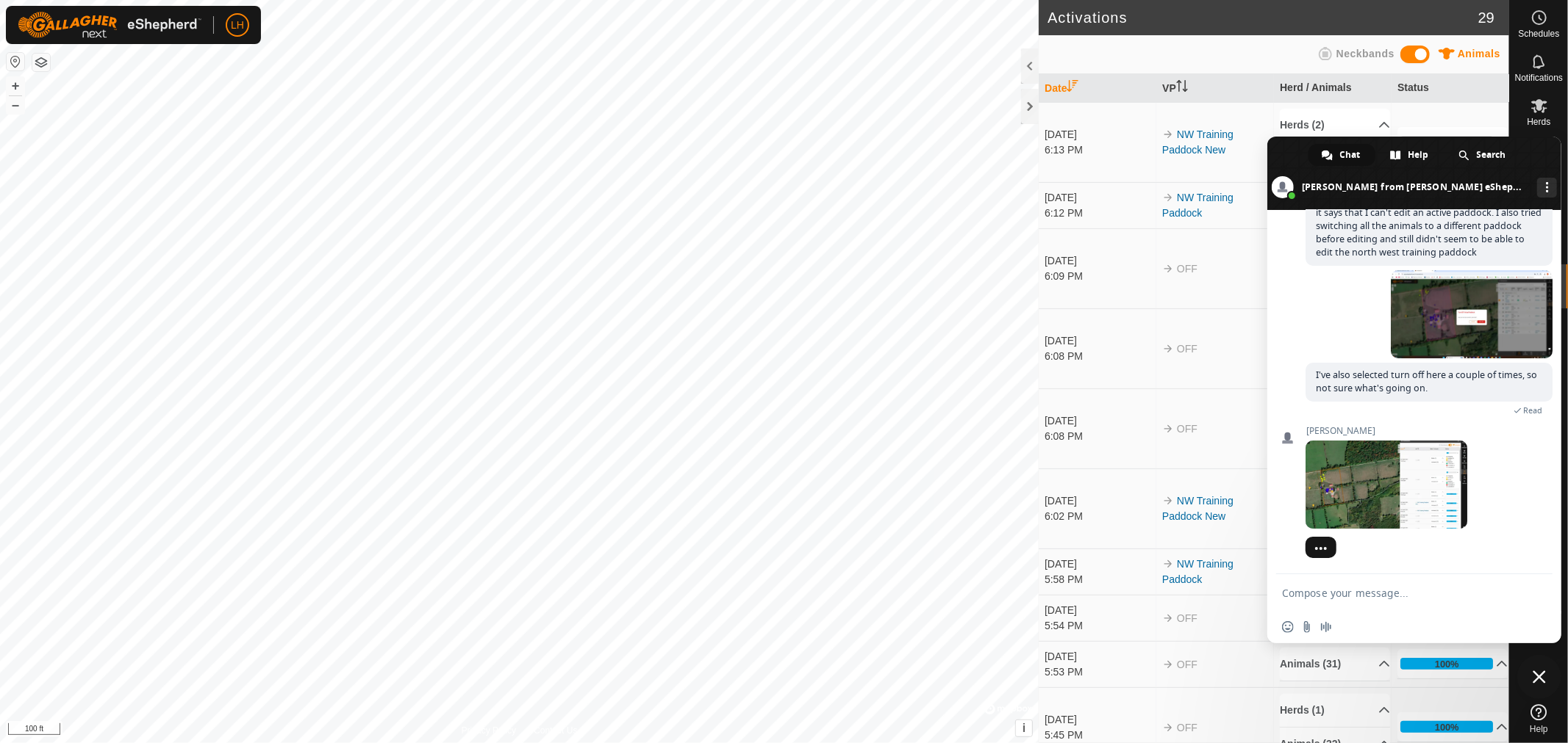
click at [1534, 674] on span "Close chat" at bounding box center [1539, 678] width 13 height 13
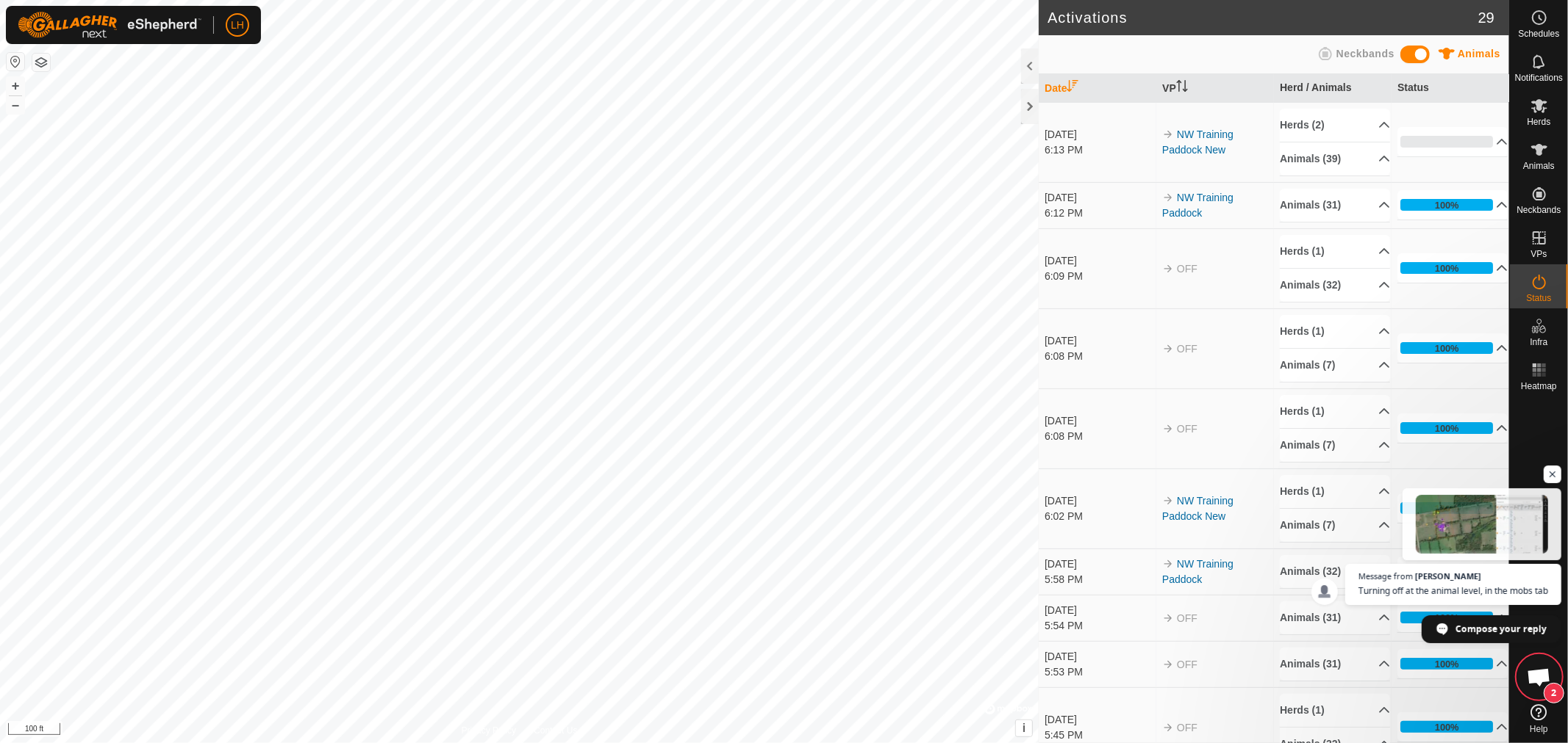
scroll to position [10031, 0]
click at [1029, 110] on div at bounding box center [1029, 106] width 18 height 35
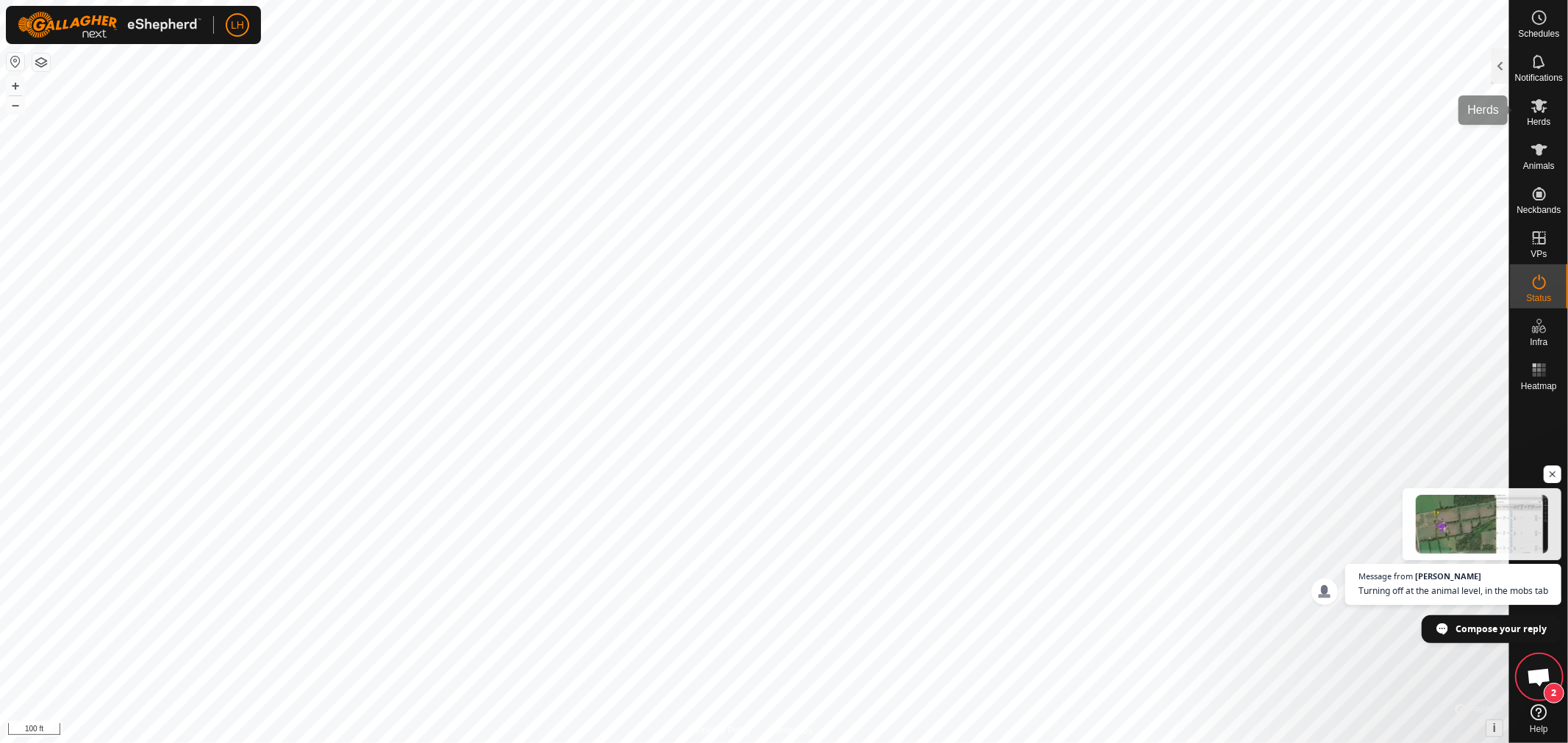
click at [1541, 120] on span "Herds" at bounding box center [1538, 121] width 24 height 9
click at [1501, 60] on div at bounding box center [1500, 65] width 18 height 35
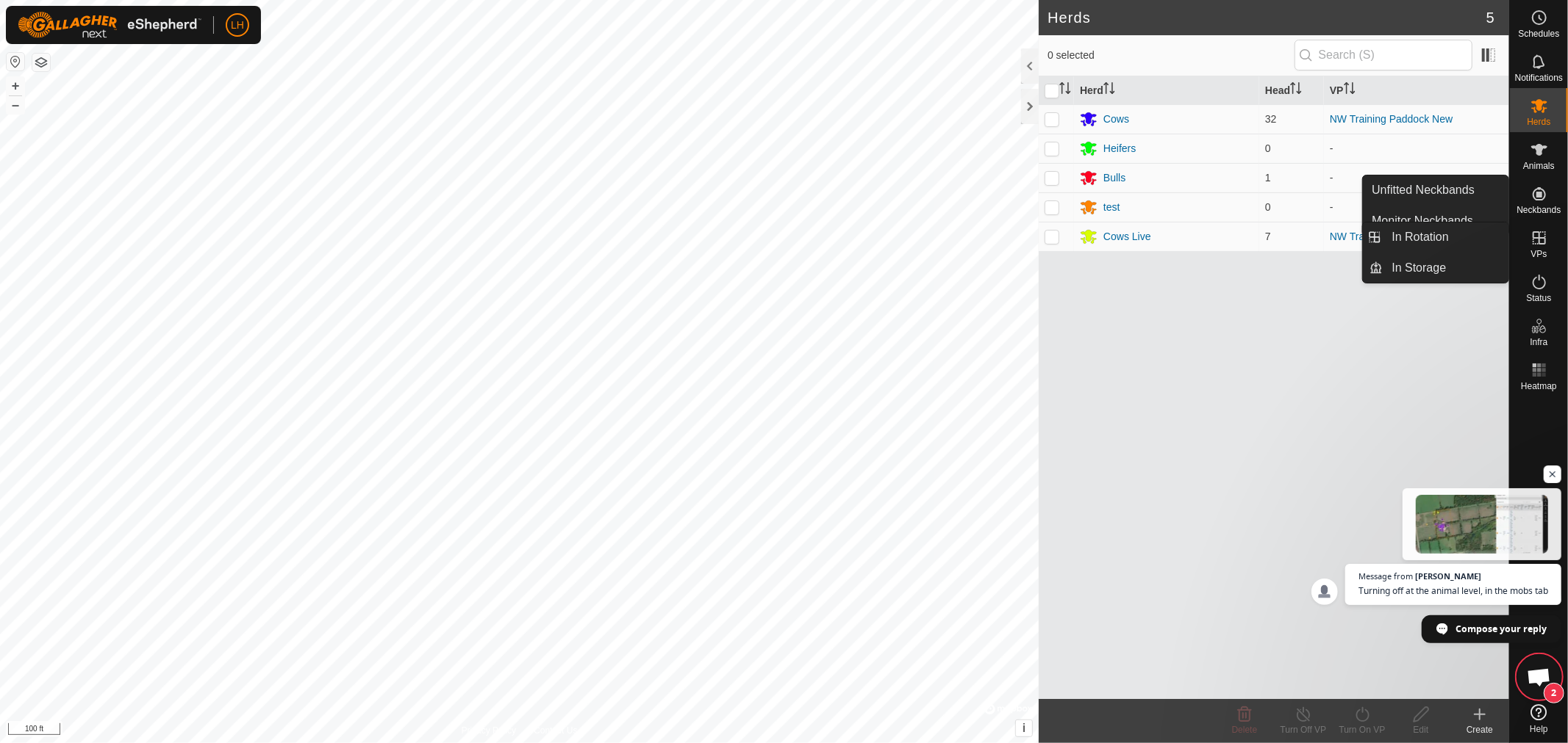
click at [1534, 236] on icon at bounding box center [1539, 238] width 18 height 18
click at [1430, 236] on link "In Rotation" at bounding box center [1446, 237] width 126 height 29
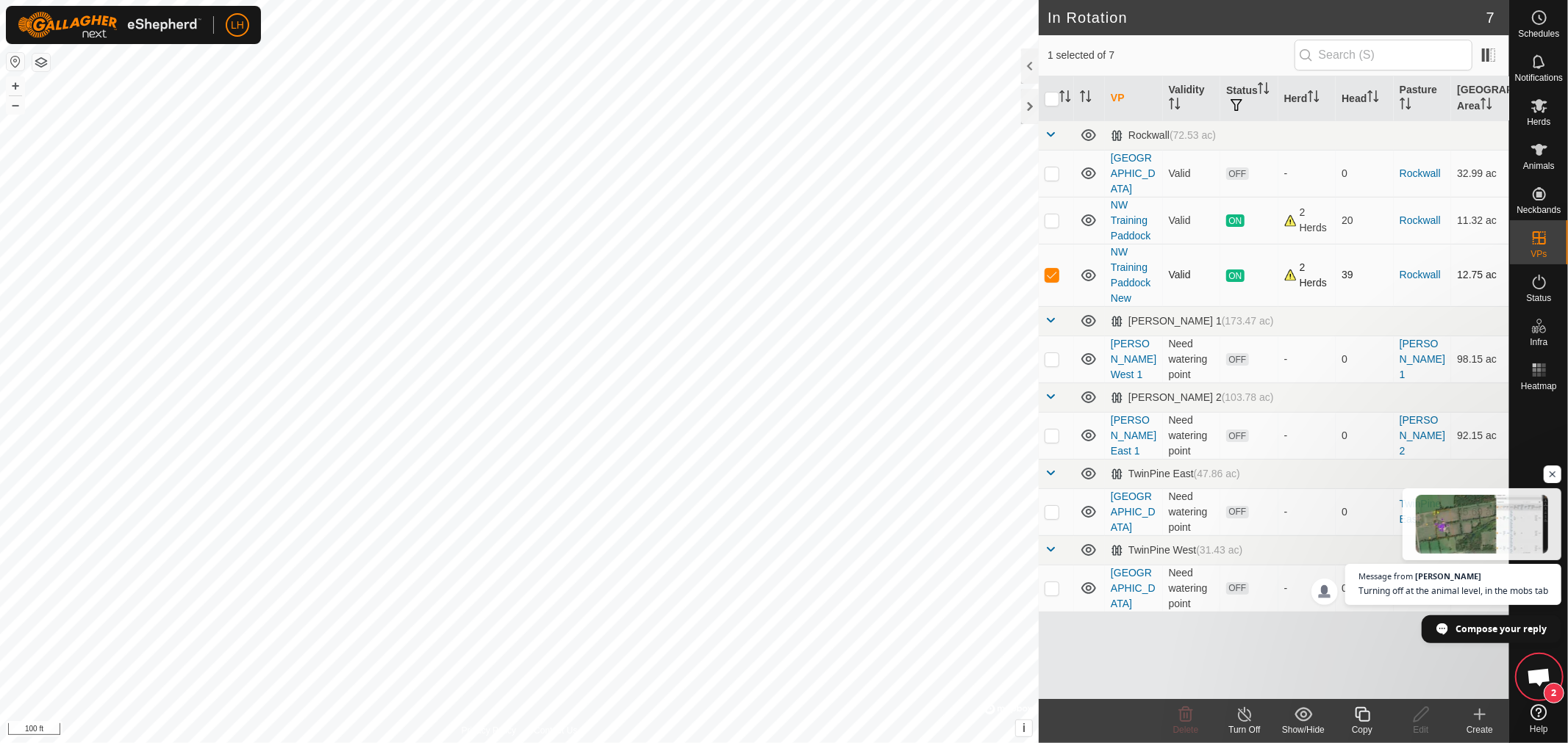
click at [1052, 269] on p-checkbox at bounding box center [1052, 274] width 15 height 11
checkbox input "false"
click at [1052, 215] on p-checkbox at bounding box center [1052, 221] width 15 height 11
checkbox input "true"
click at [1242, 713] on line at bounding box center [1244, 716] width 11 height 11
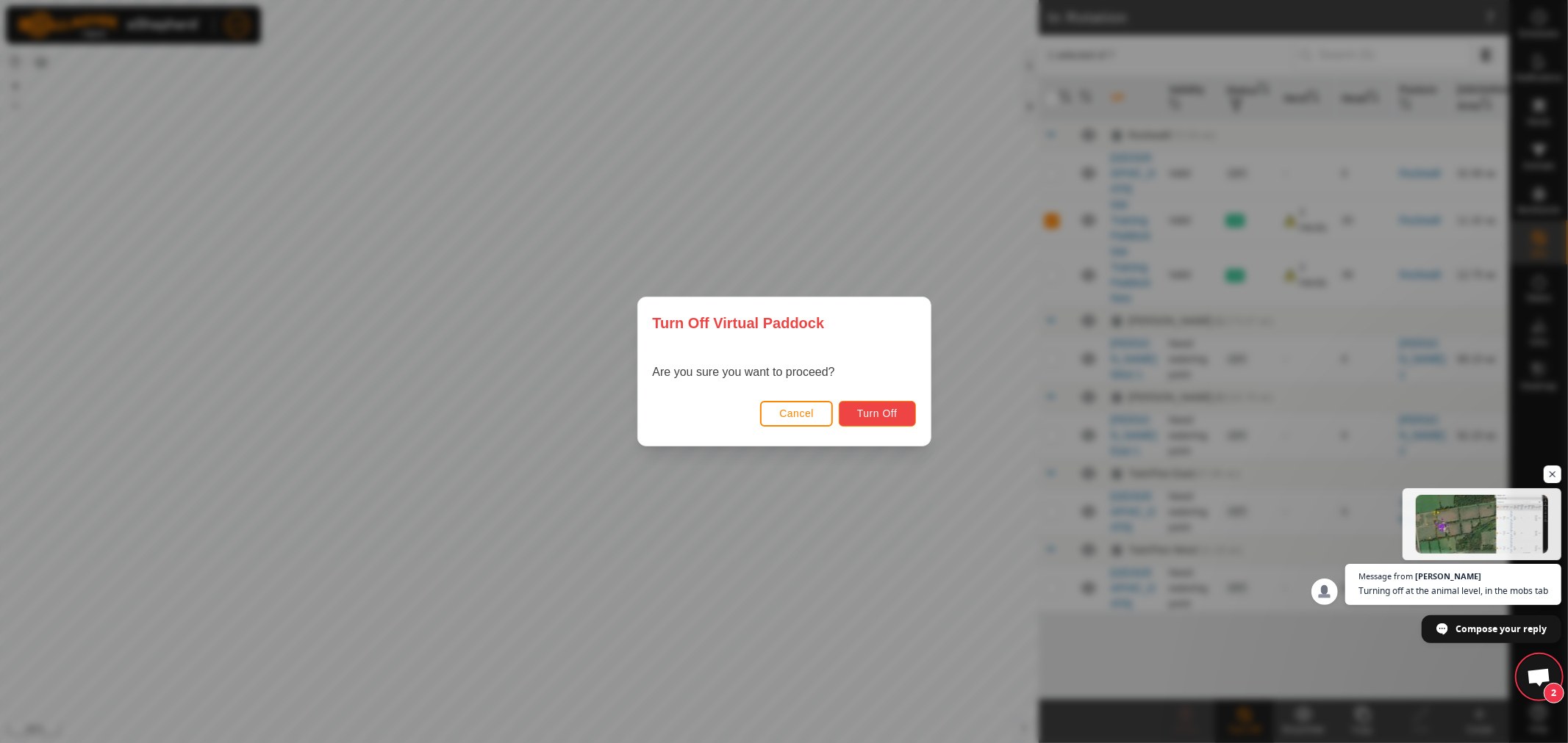
click at [864, 413] on span "Turn Off" at bounding box center [877, 414] width 41 height 11
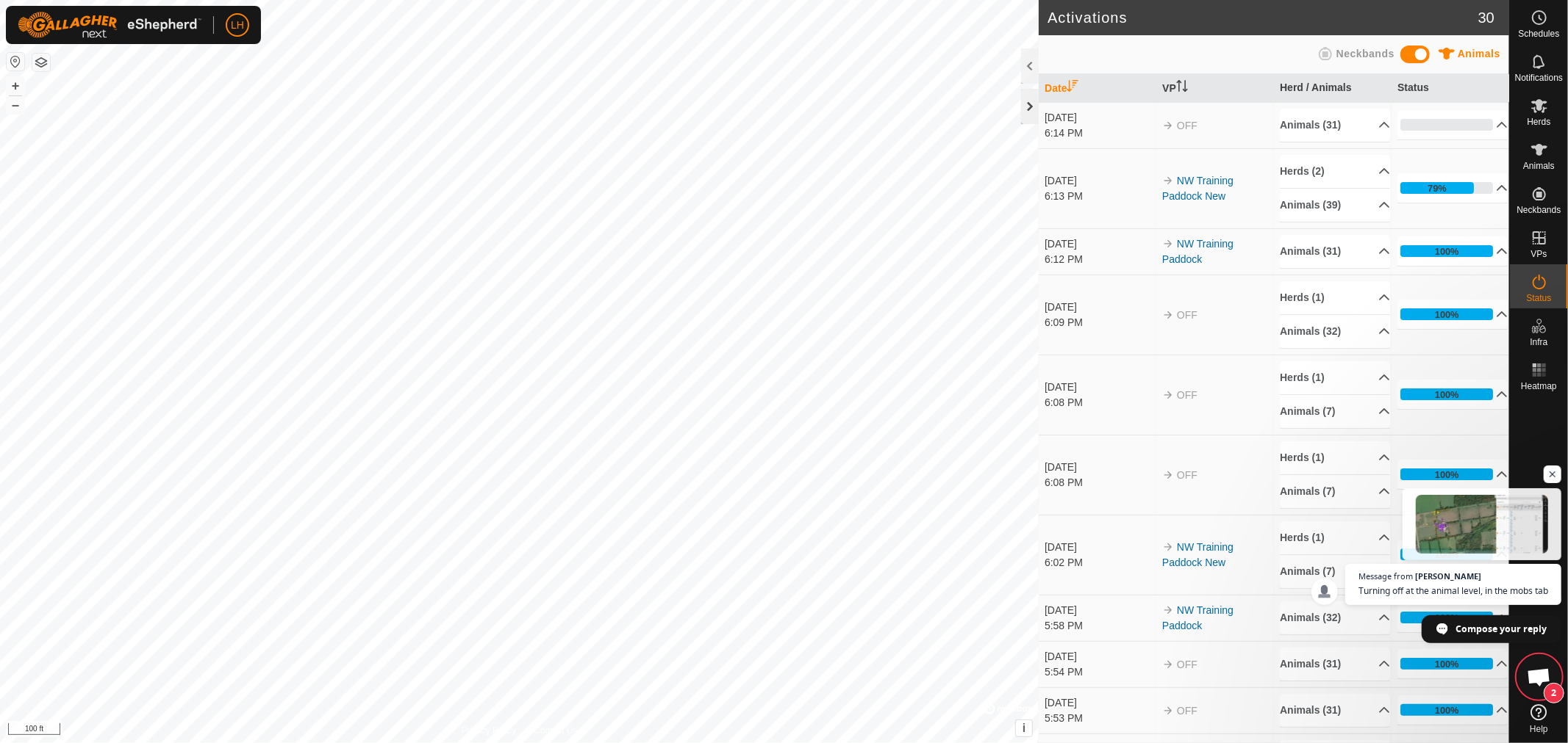
click at [1027, 109] on div at bounding box center [1029, 106] width 18 height 35
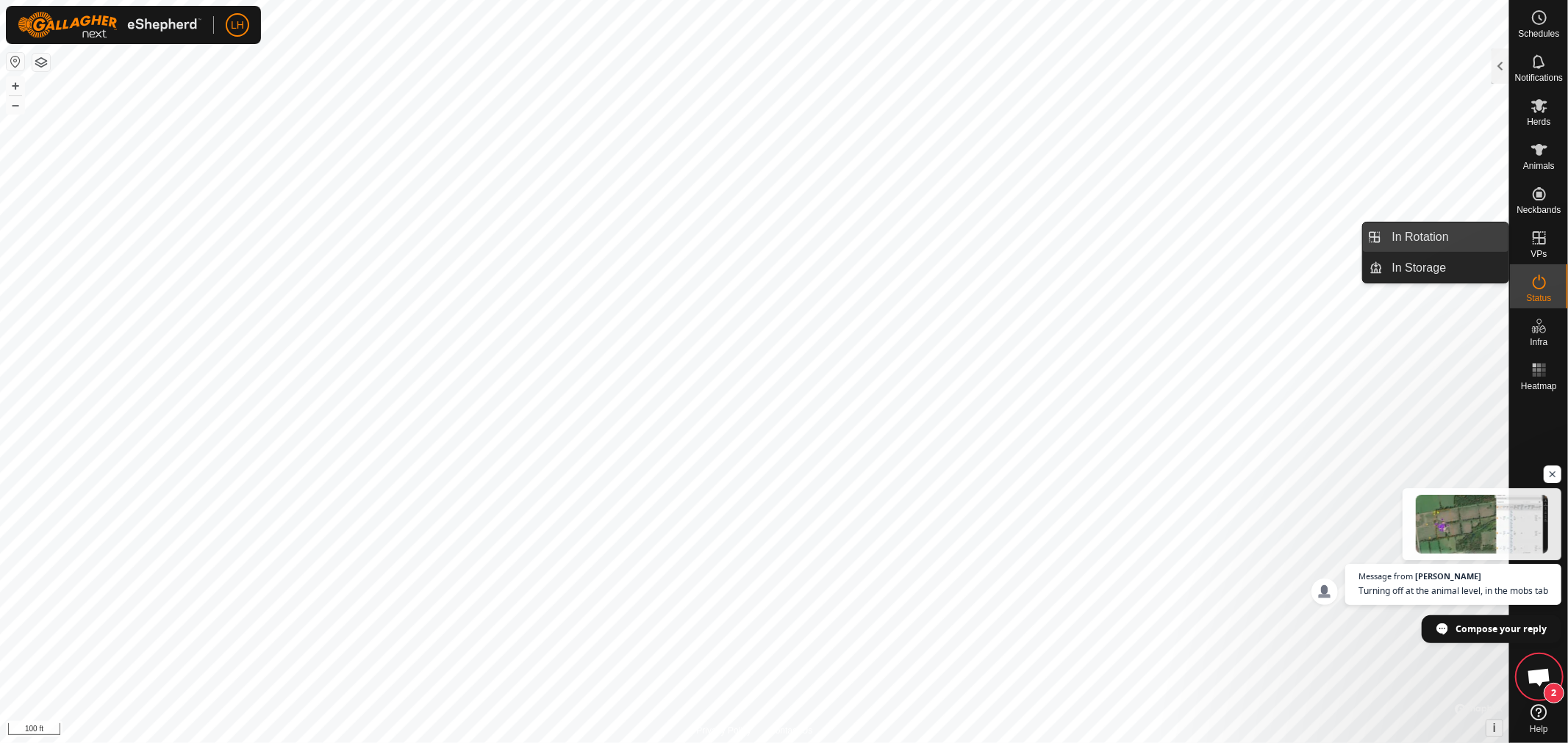
drag, startPoint x: 1506, startPoint y: 237, endPoint x: 1397, endPoint y: 230, distance: 109.2
click at [1397, 231] on link "In Rotation" at bounding box center [1446, 237] width 126 height 29
click at [1437, 234] on link "In Rotation" at bounding box center [1446, 237] width 126 height 29
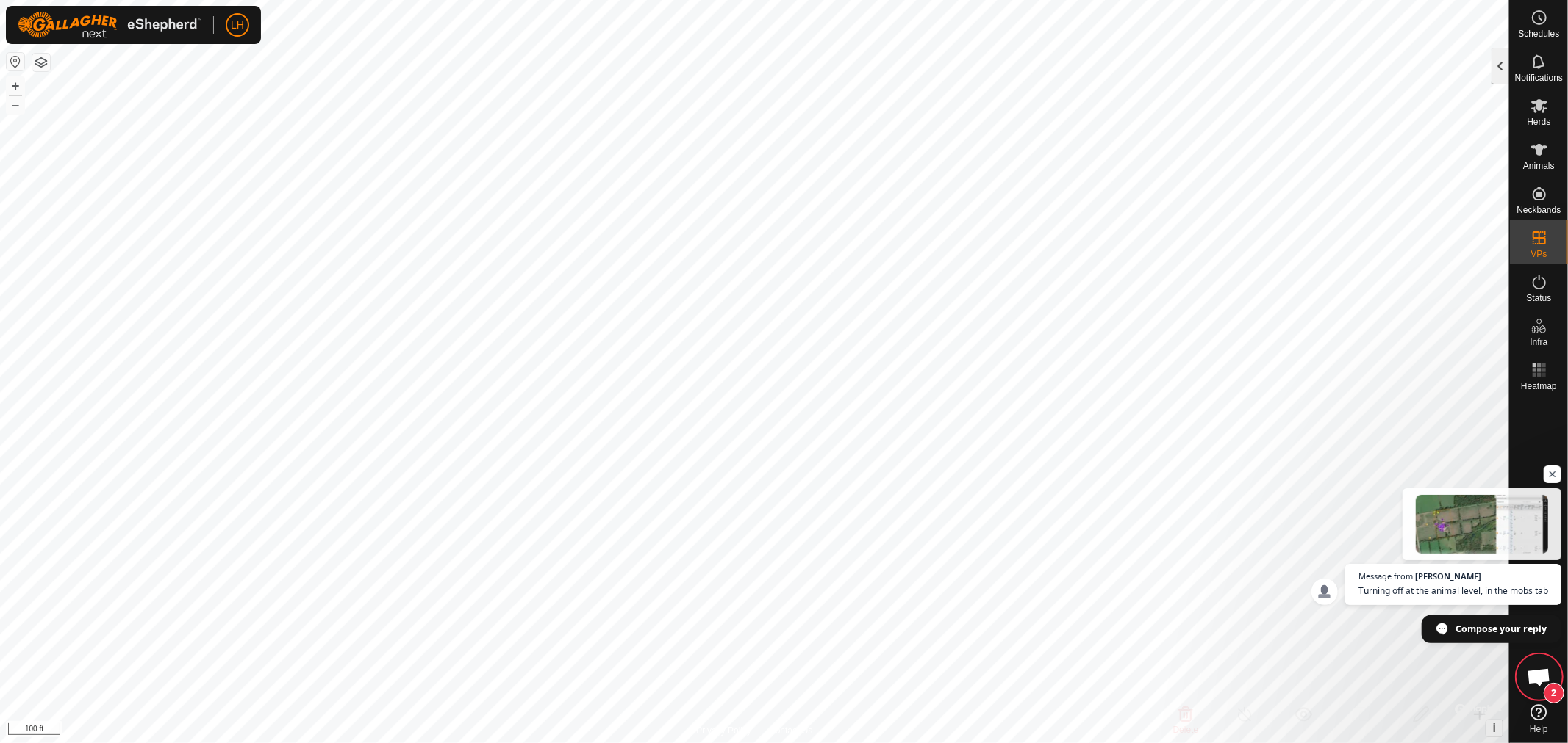
click at [1502, 67] on div at bounding box center [1500, 65] width 18 height 35
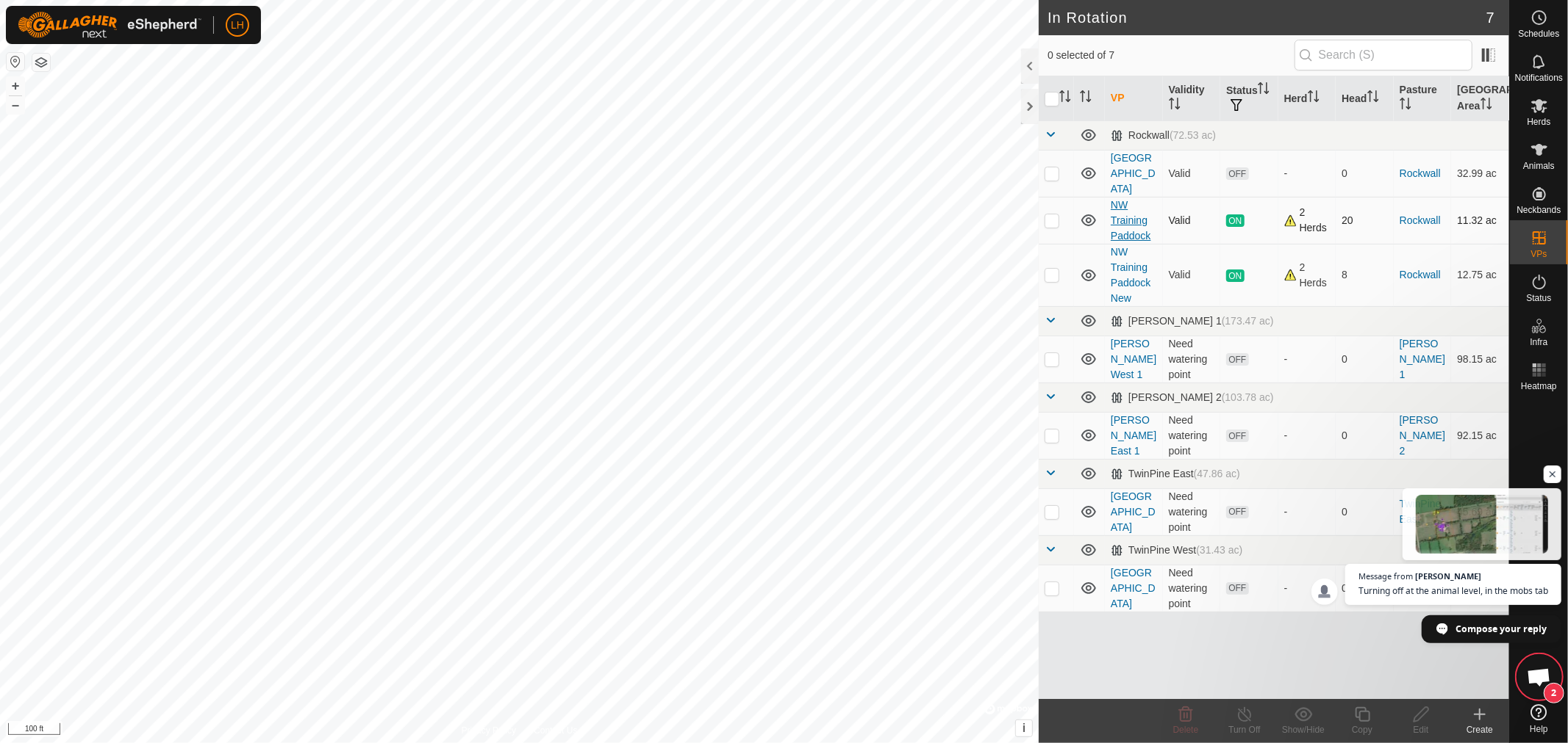
click at [1117, 207] on link "NW Training Paddock" at bounding box center [1131, 220] width 40 height 43
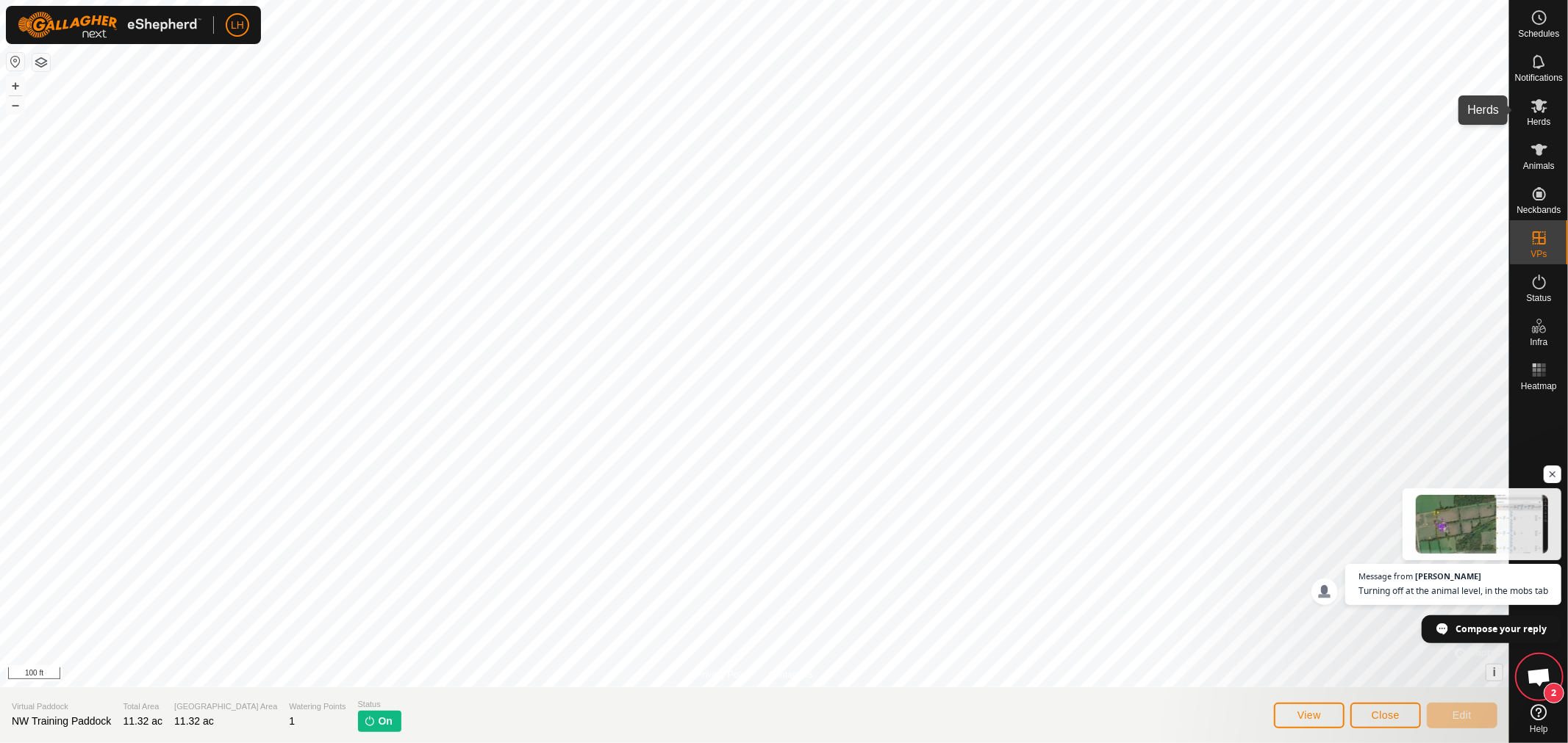
click at [1545, 107] on icon at bounding box center [1539, 106] width 16 height 14
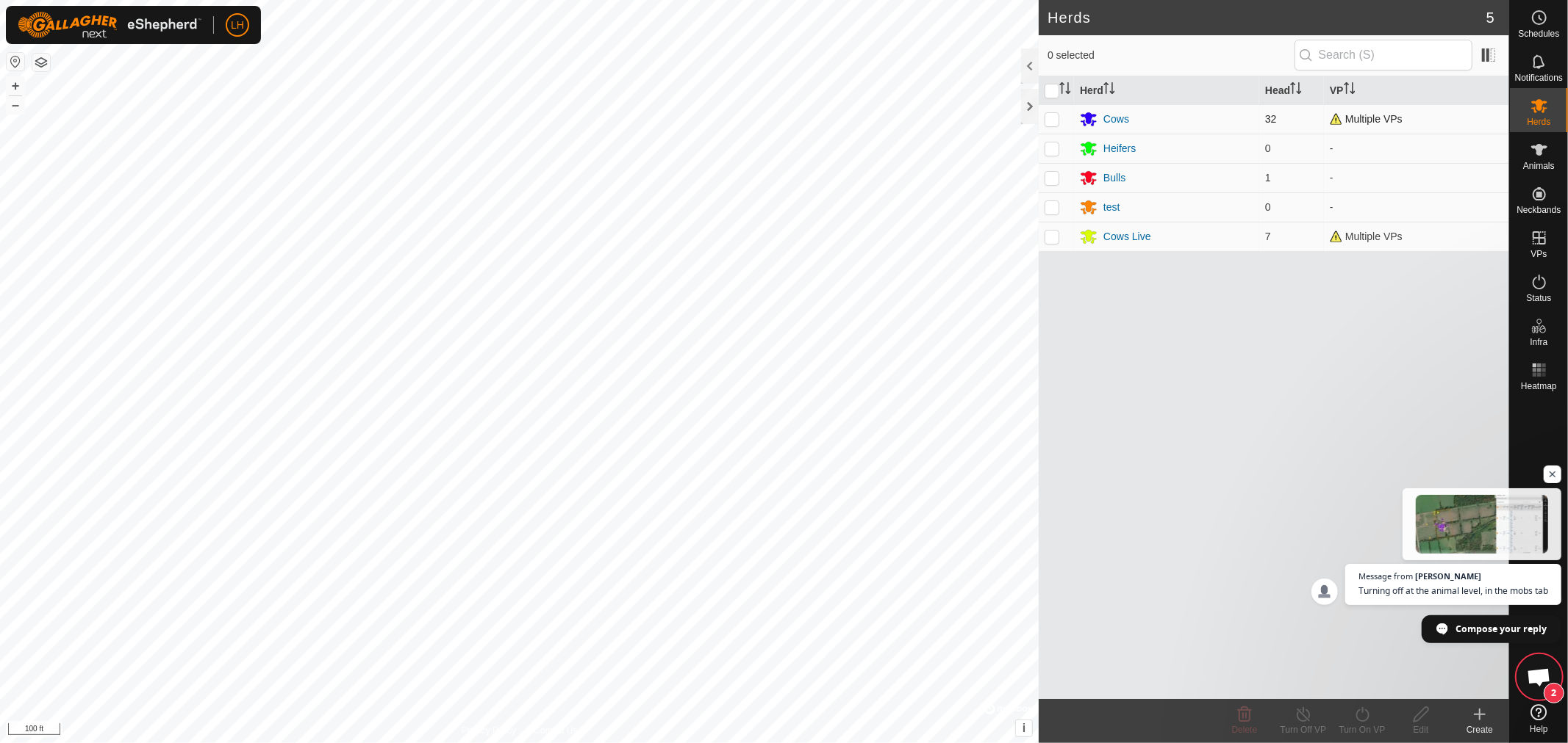
click at [1047, 118] on p-checkbox at bounding box center [1052, 119] width 15 height 11
checkbox input "true"
click at [1044, 238] on p-checkbox at bounding box center [1052, 237] width 15 height 11
checkbox input "true"
click at [1358, 717] on icon at bounding box center [1362, 715] width 18 height 18
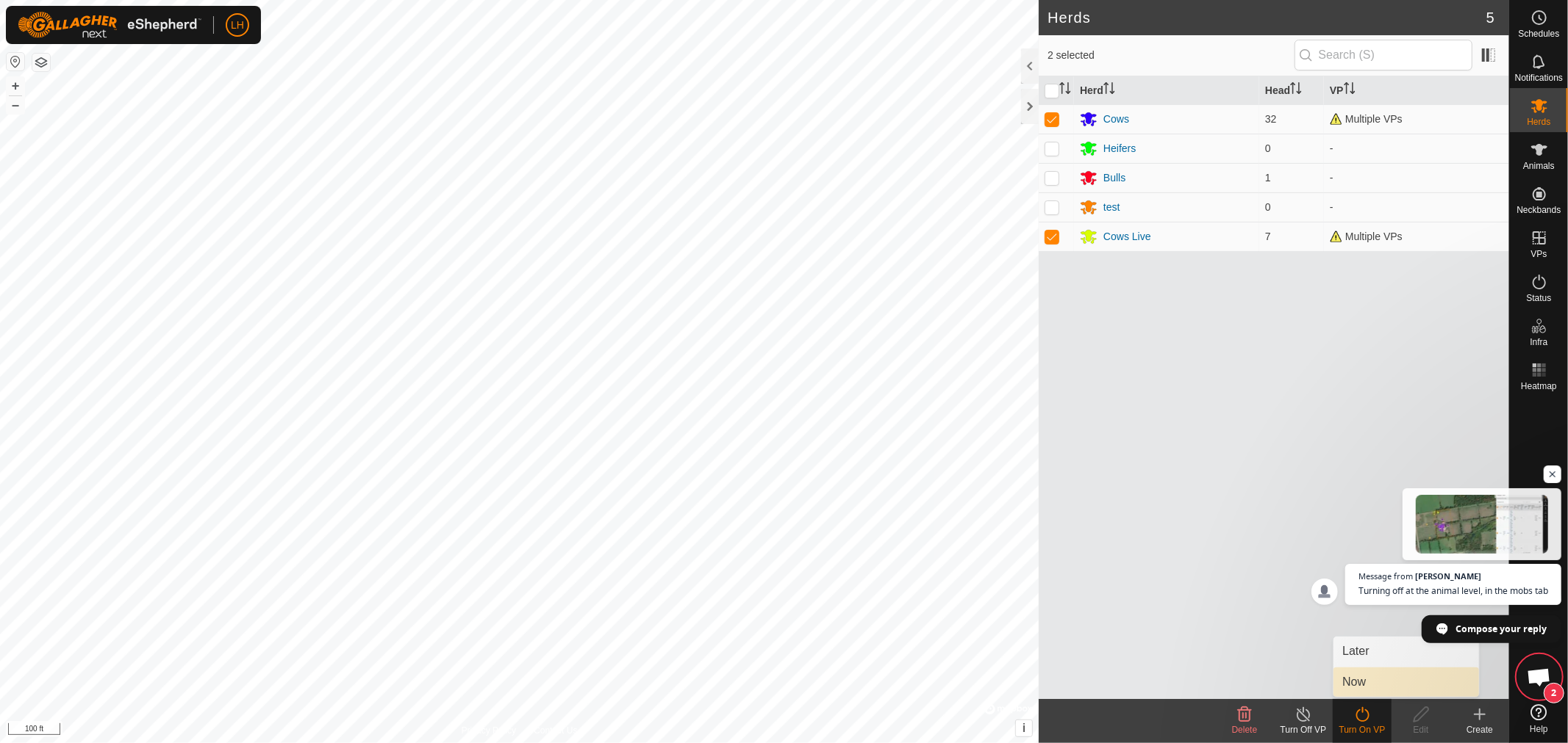
click at [1353, 681] on link "Now" at bounding box center [1406, 682] width 146 height 29
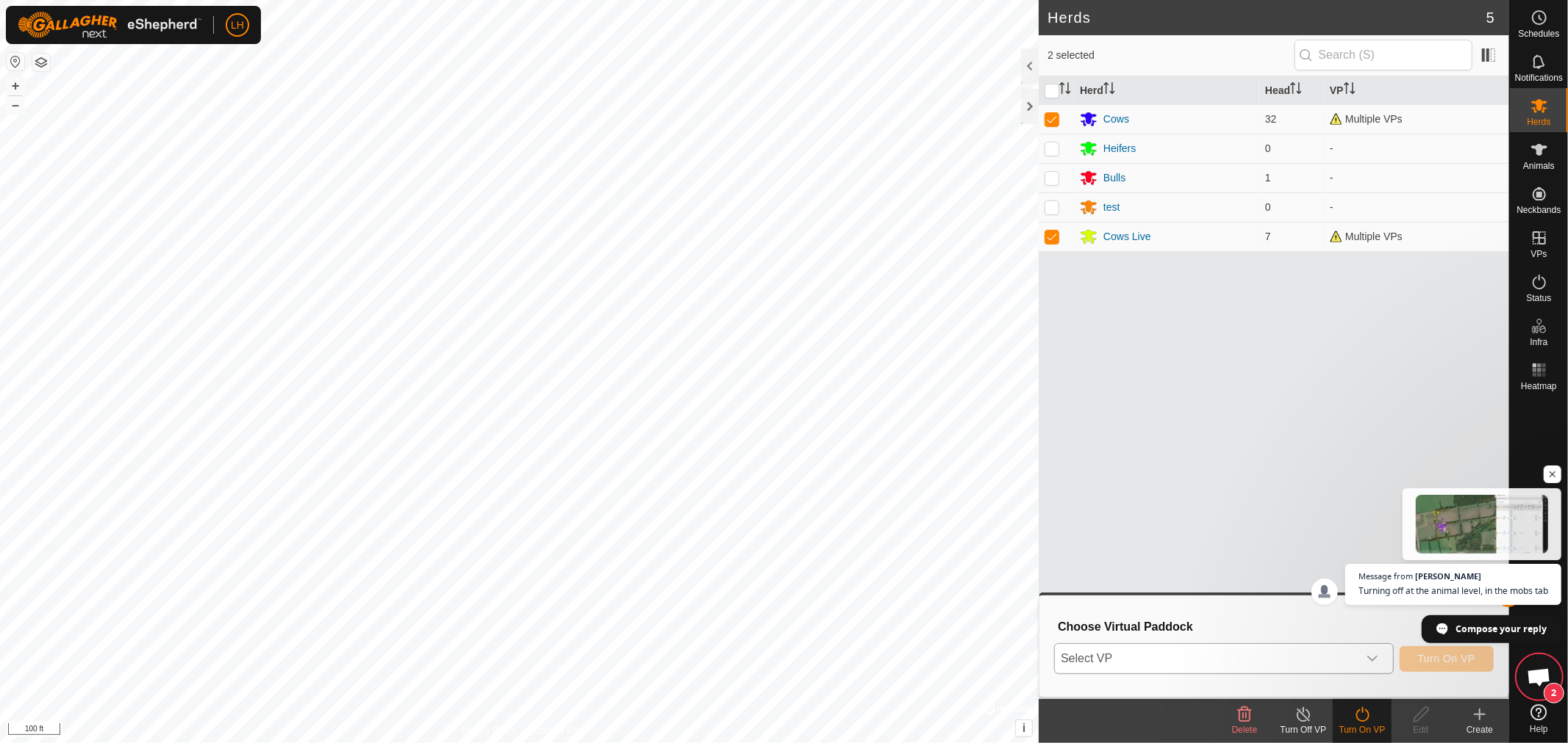
click at [1378, 659] on icon "dropdown trigger" at bounding box center [1372, 659] width 11 height 11
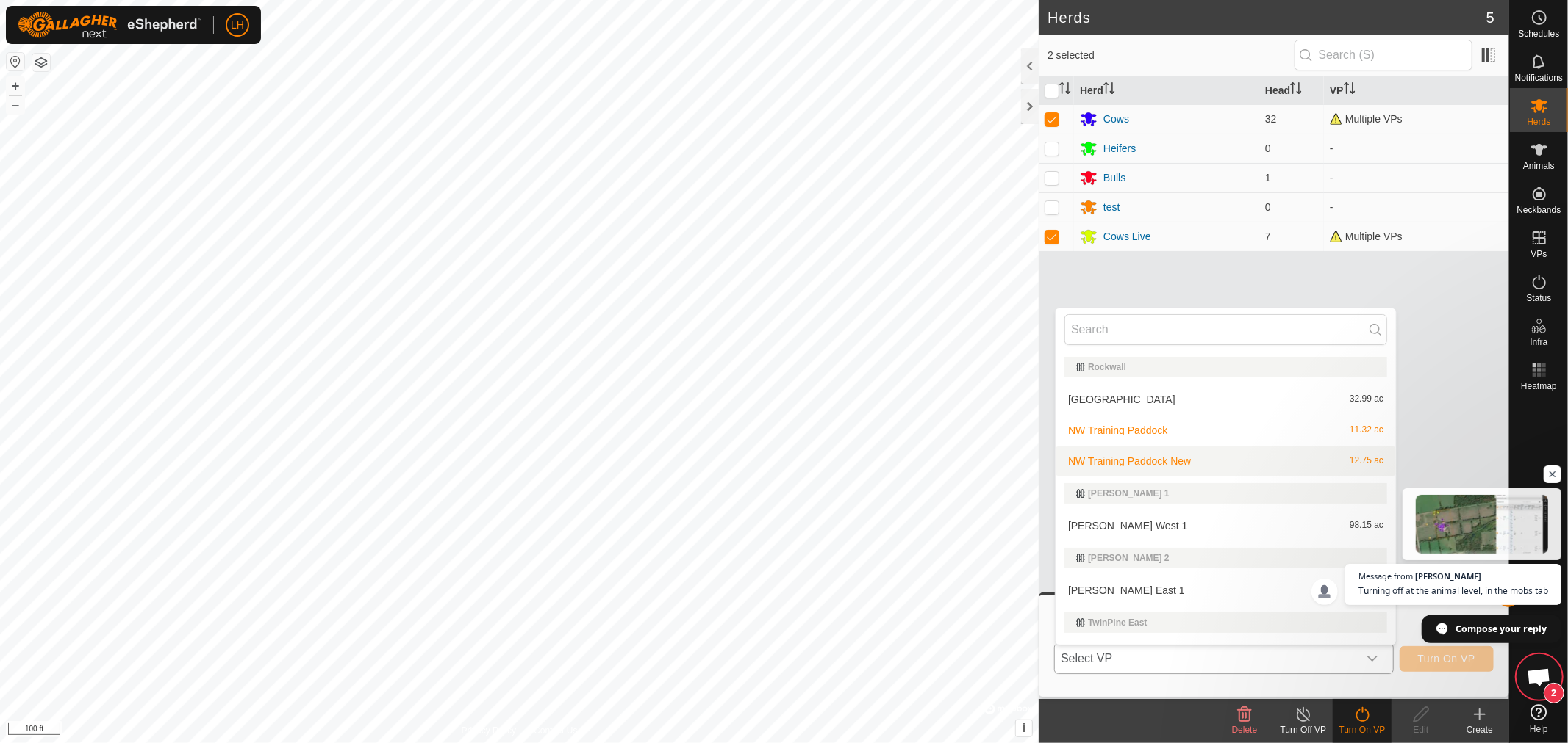
click at [1135, 459] on li "NW Training Paddock New 12.75 ac" at bounding box center [1225, 461] width 340 height 29
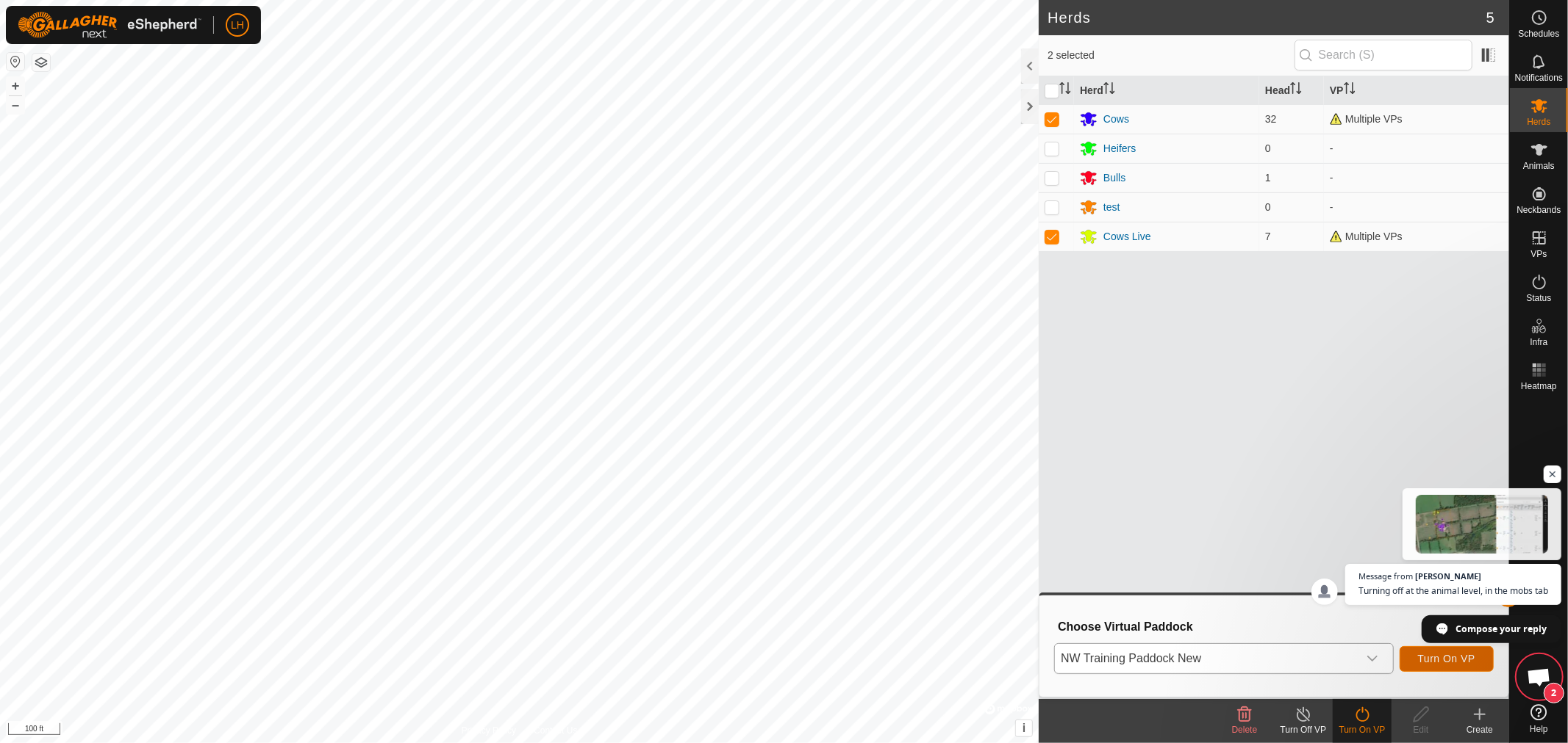
click at [1452, 655] on span "Turn On VP" at bounding box center [1446, 659] width 58 height 11
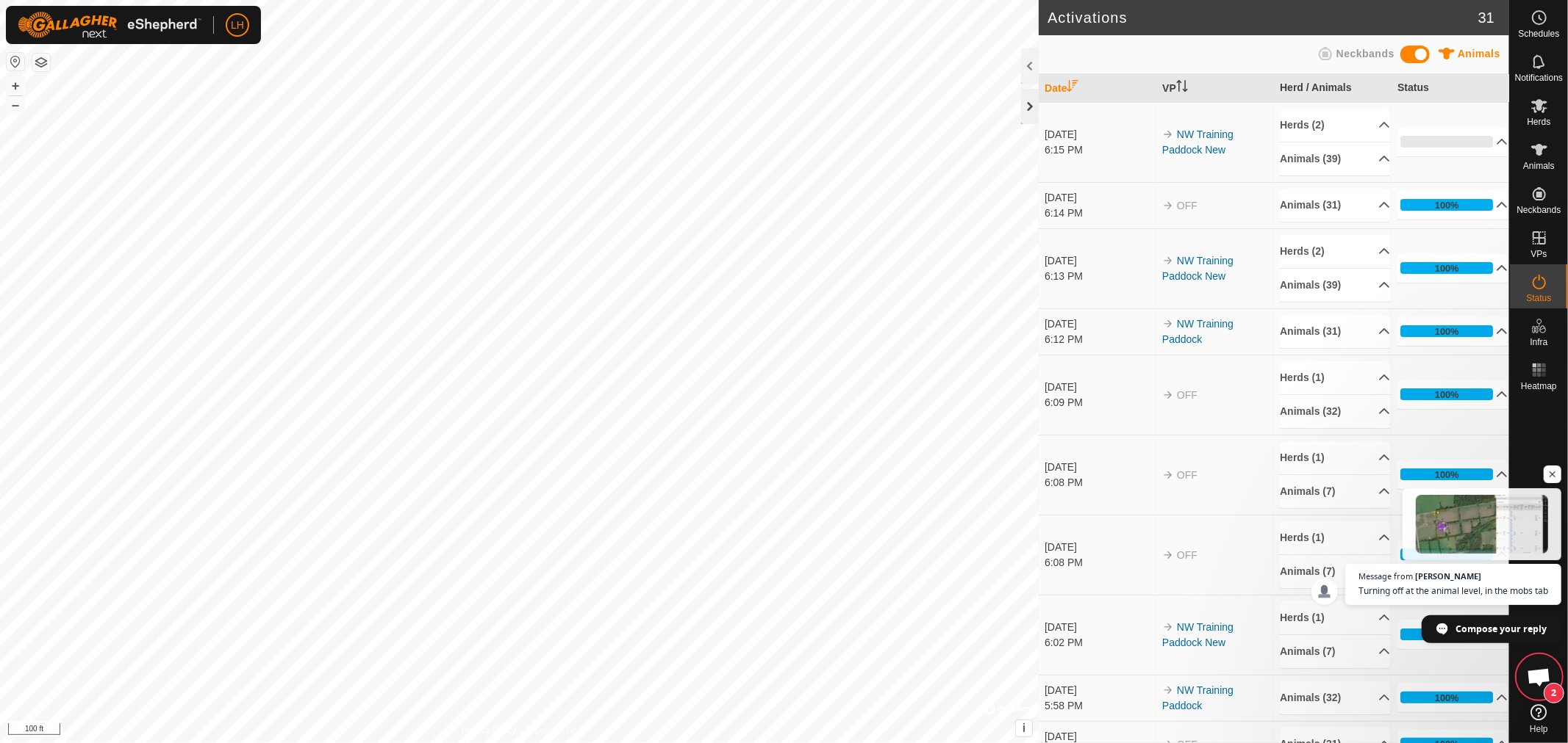
click at [1025, 109] on div at bounding box center [1029, 106] width 18 height 35
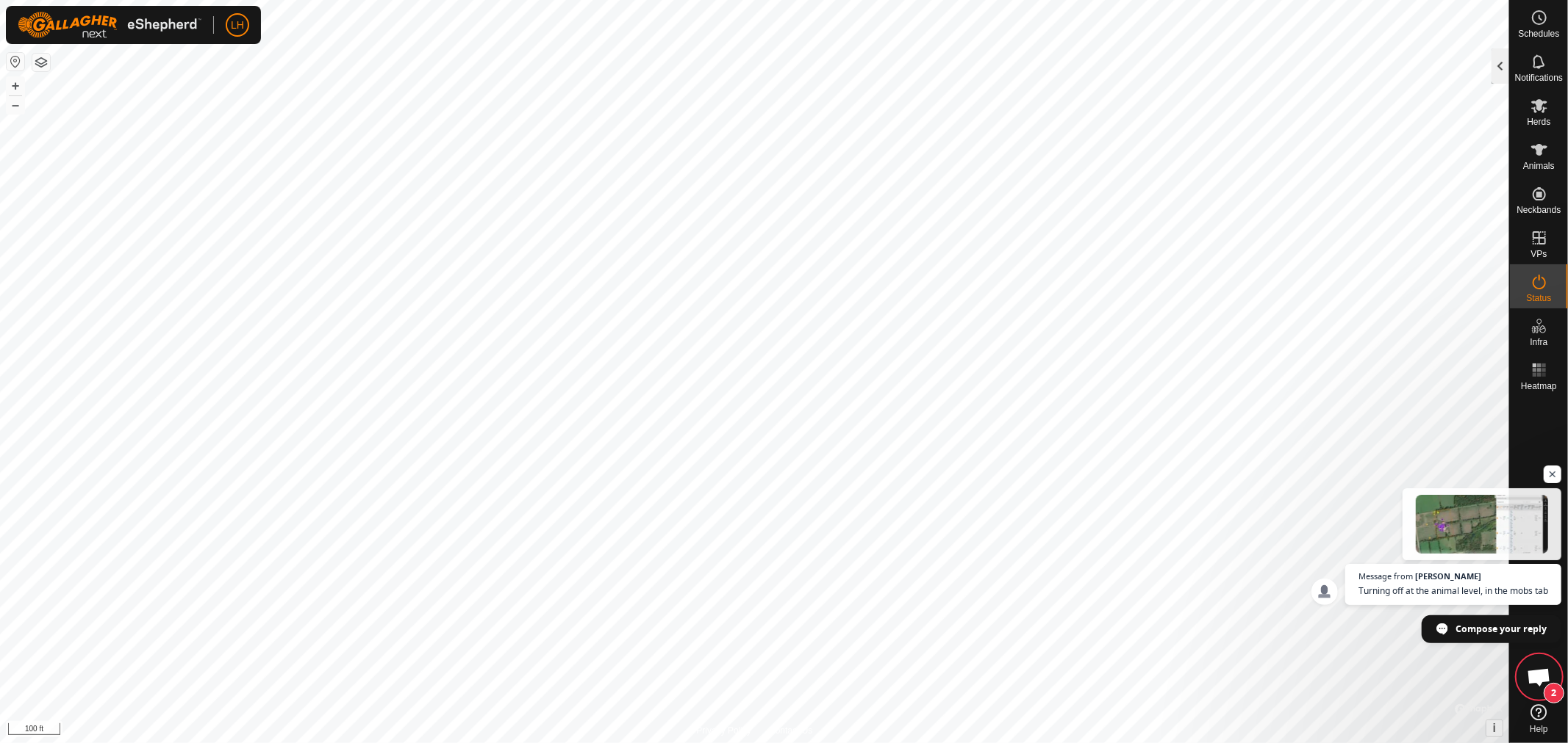
click at [1494, 63] on div at bounding box center [1500, 65] width 18 height 35
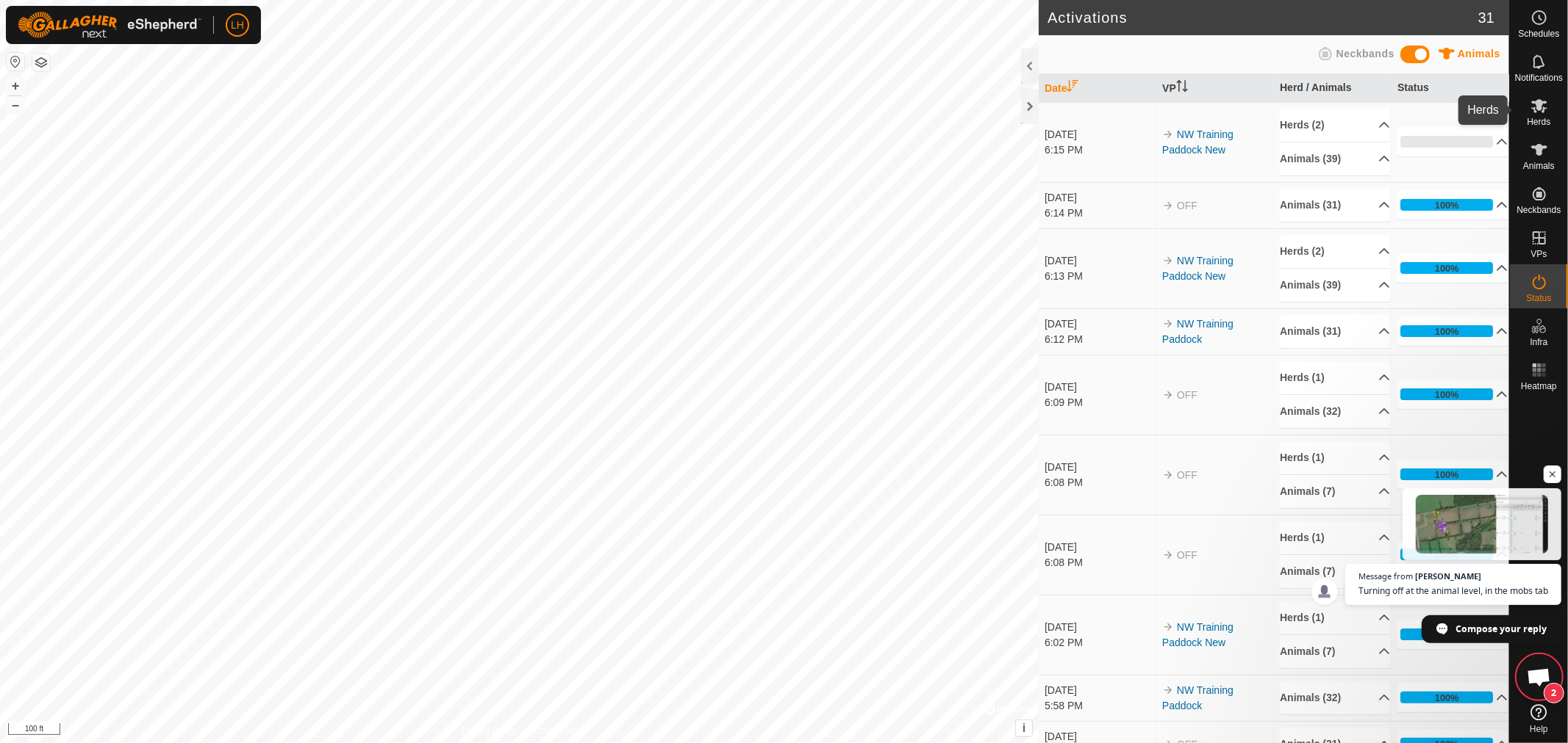
click at [1532, 117] on span "Herds" at bounding box center [1538, 121] width 24 height 9
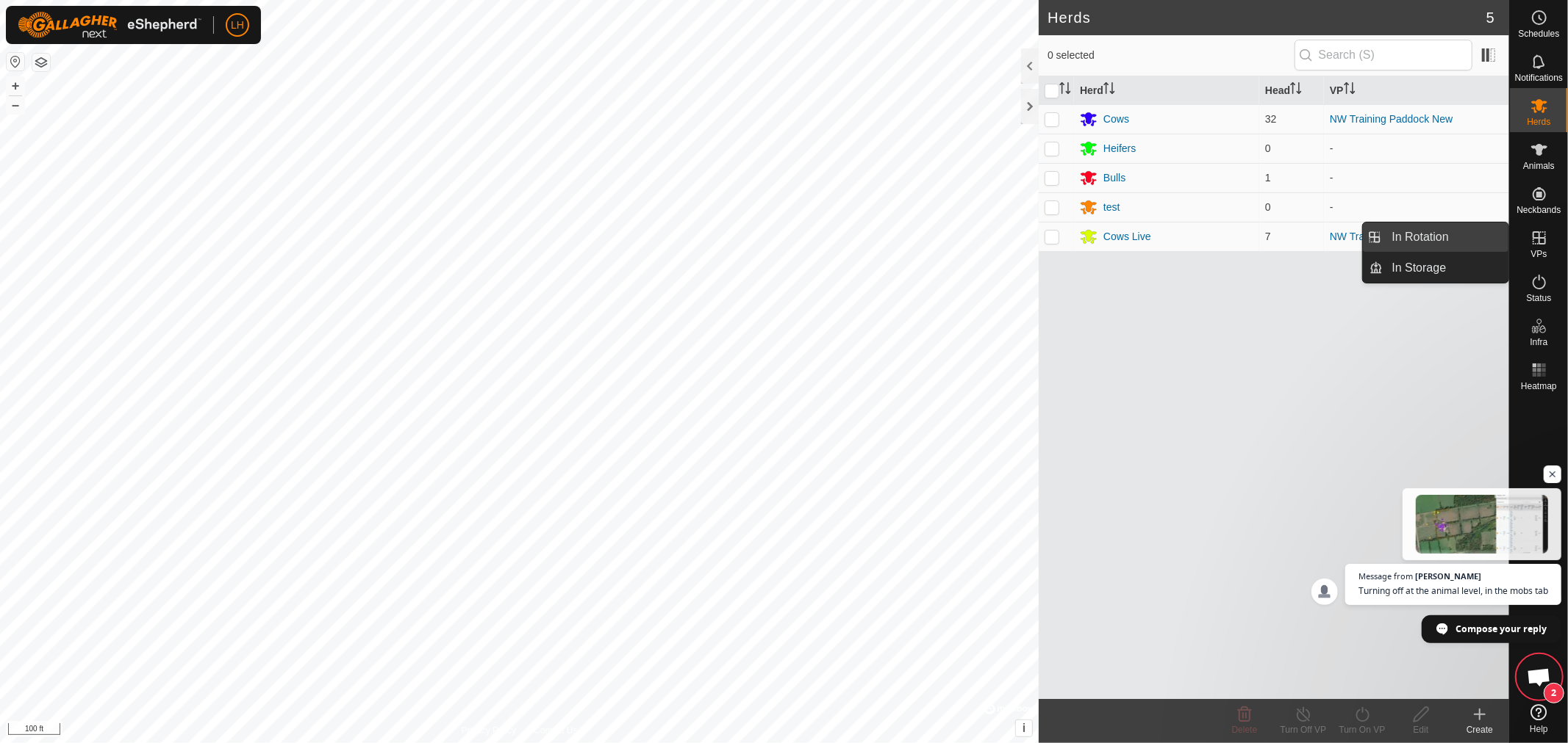
click at [1430, 239] on link "In Rotation" at bounding box center [1446, 237] width 126 height 29
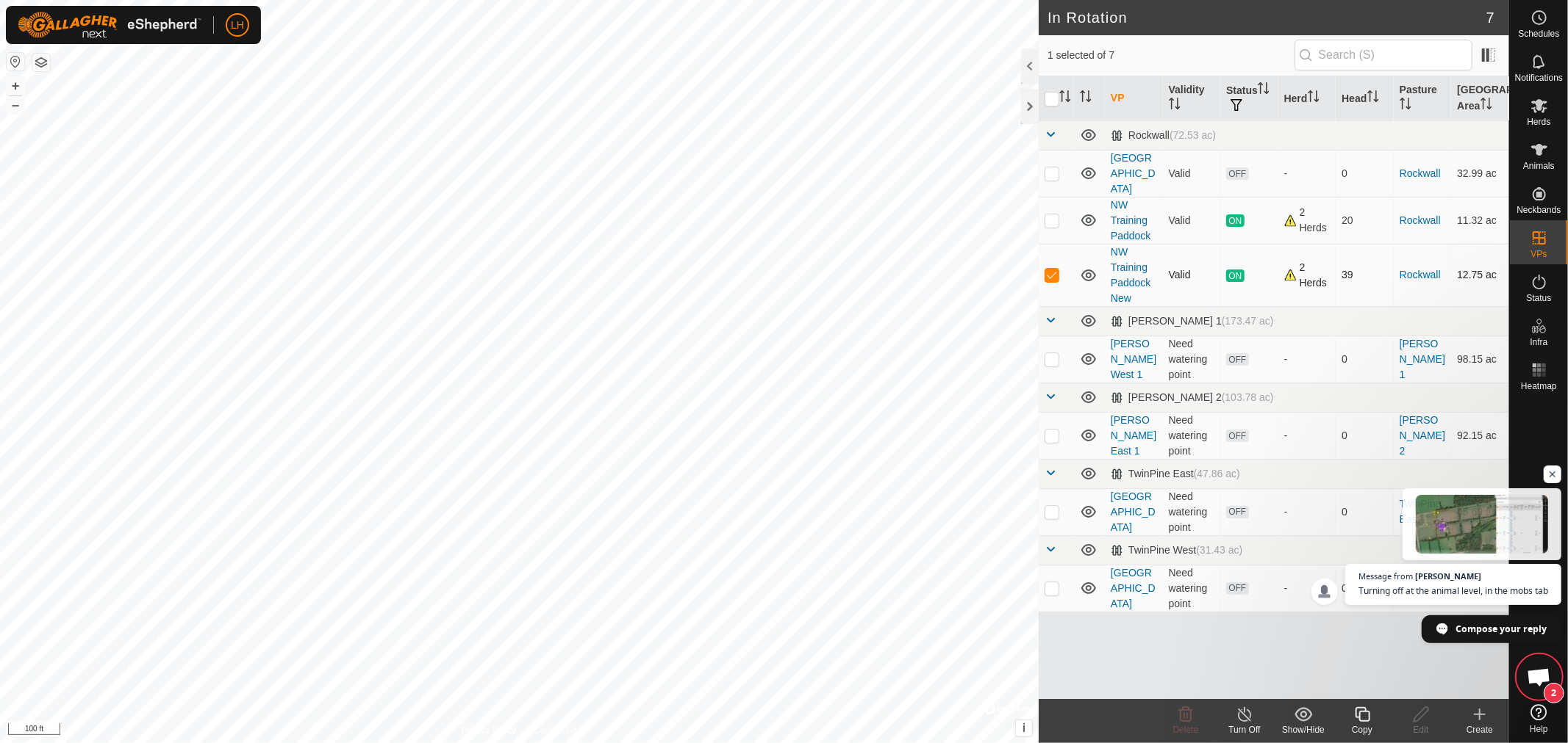
click at [1051, 269] on p-checkbox at bounding box center [1052, 274] width 15 height 11
checkbox input "false"
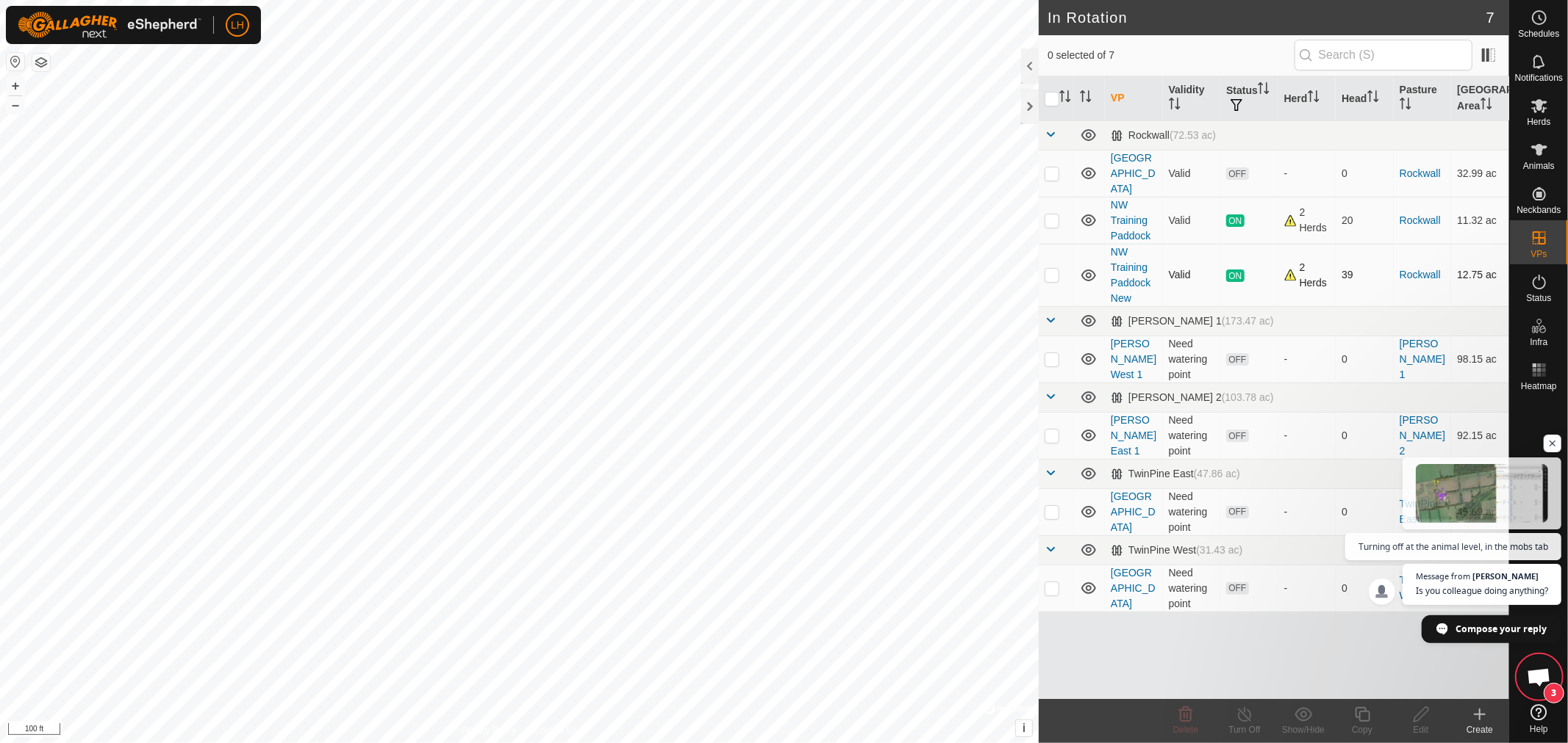
scroll to position [10061, 0]
click at [1054, 215] on p-checkbox at bounding box center [1052, 221] width 15 height 11
checkbox input "true"
click at [1243, 713] on icon at bounding box center [1244, 715] width 13 height 15
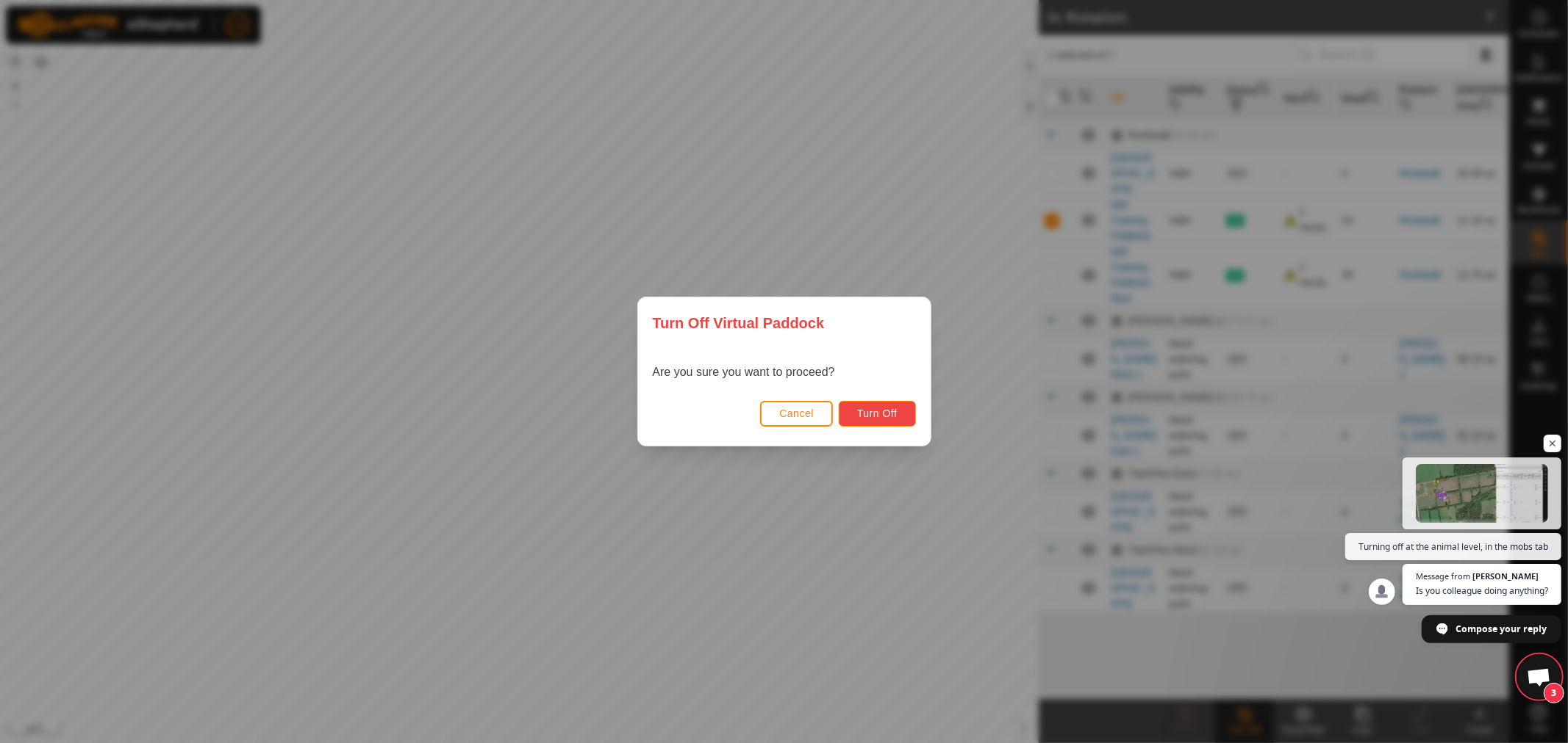
click at [881, 404] on button "Turn Off" at bounding box center [877, 414] width 77 height 26
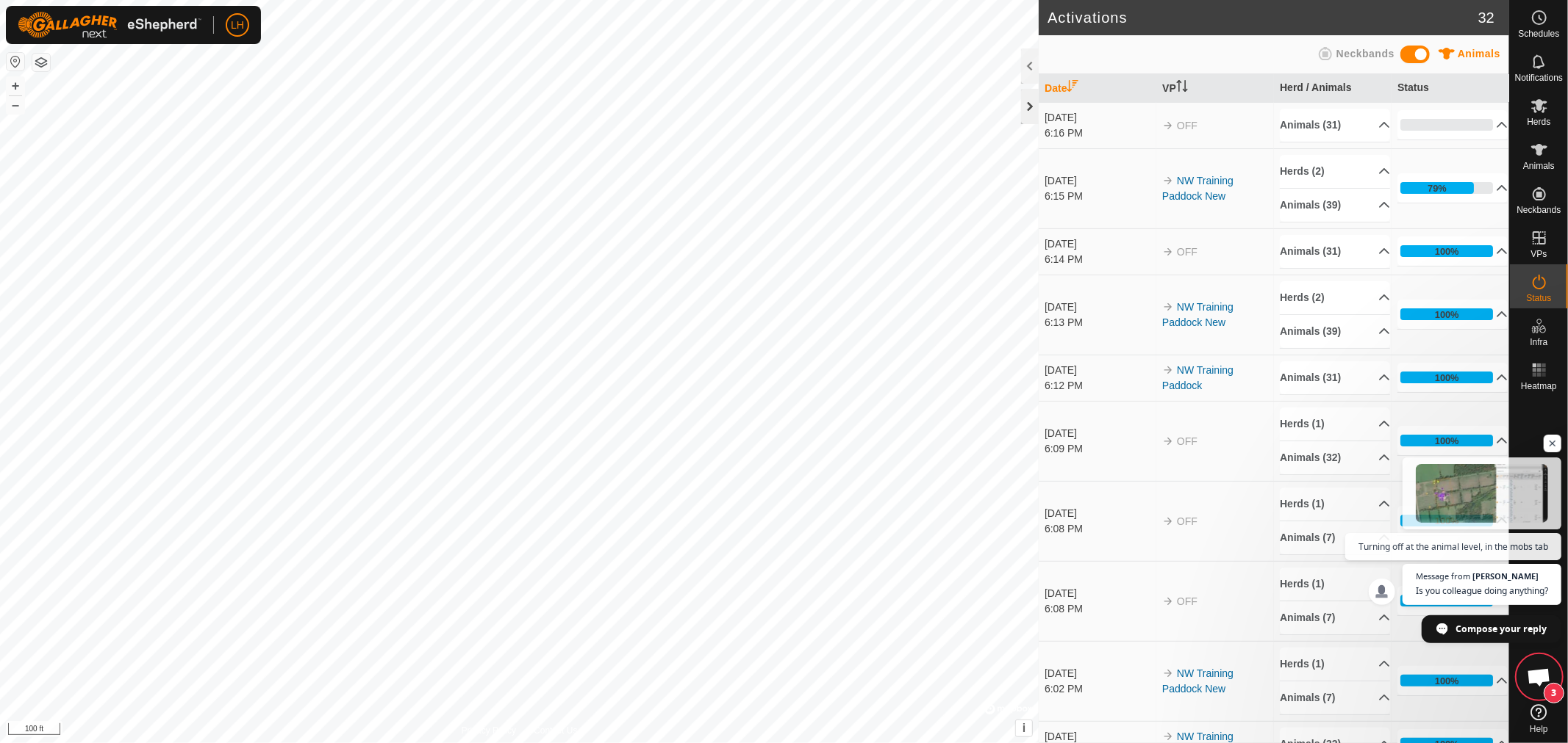
click at [1029, 100] on div at bounding box center [1029, 106] width 18 height 35
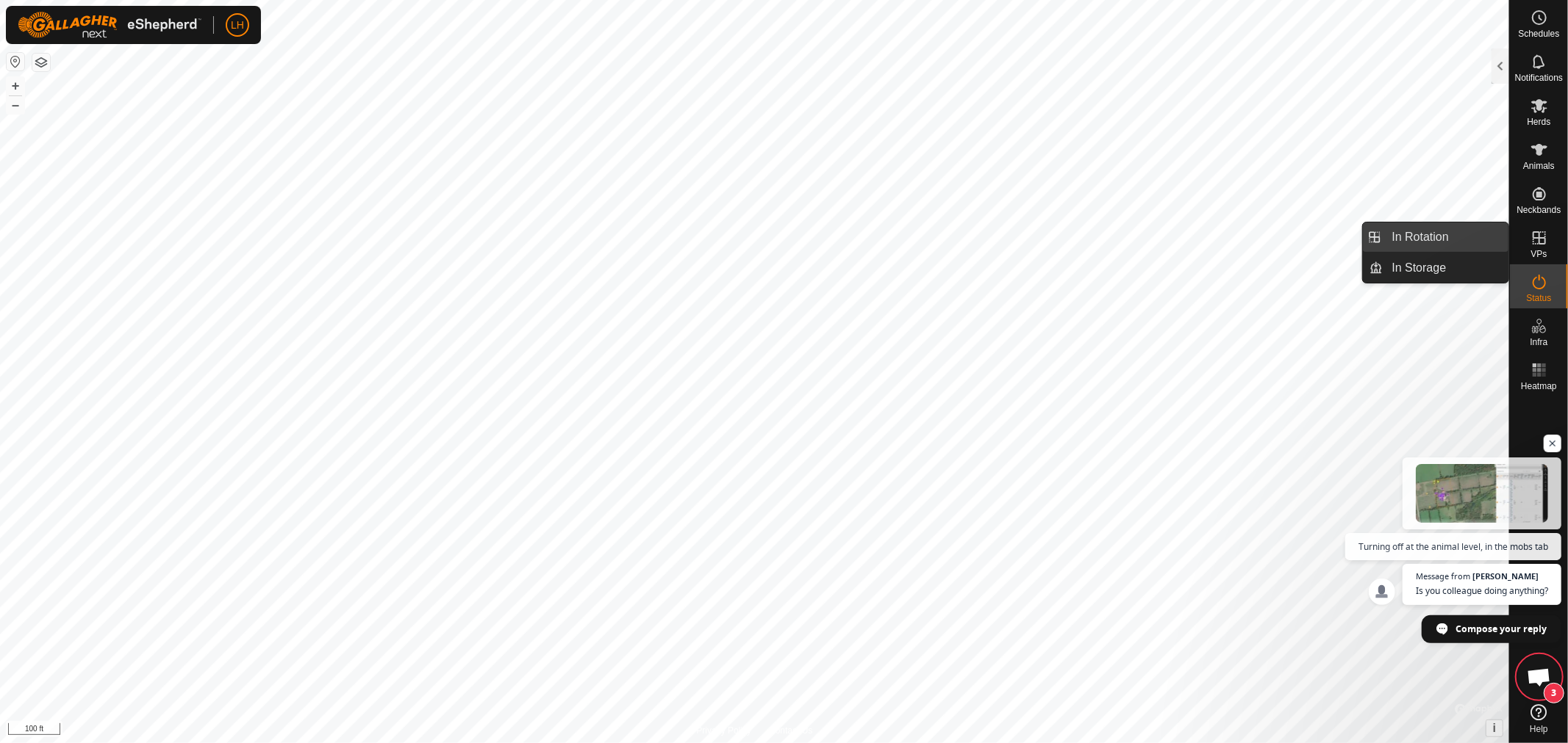
click at [1447, 237] on link "In Rotation" at bounding box center [1446, 237] width 126 height 29
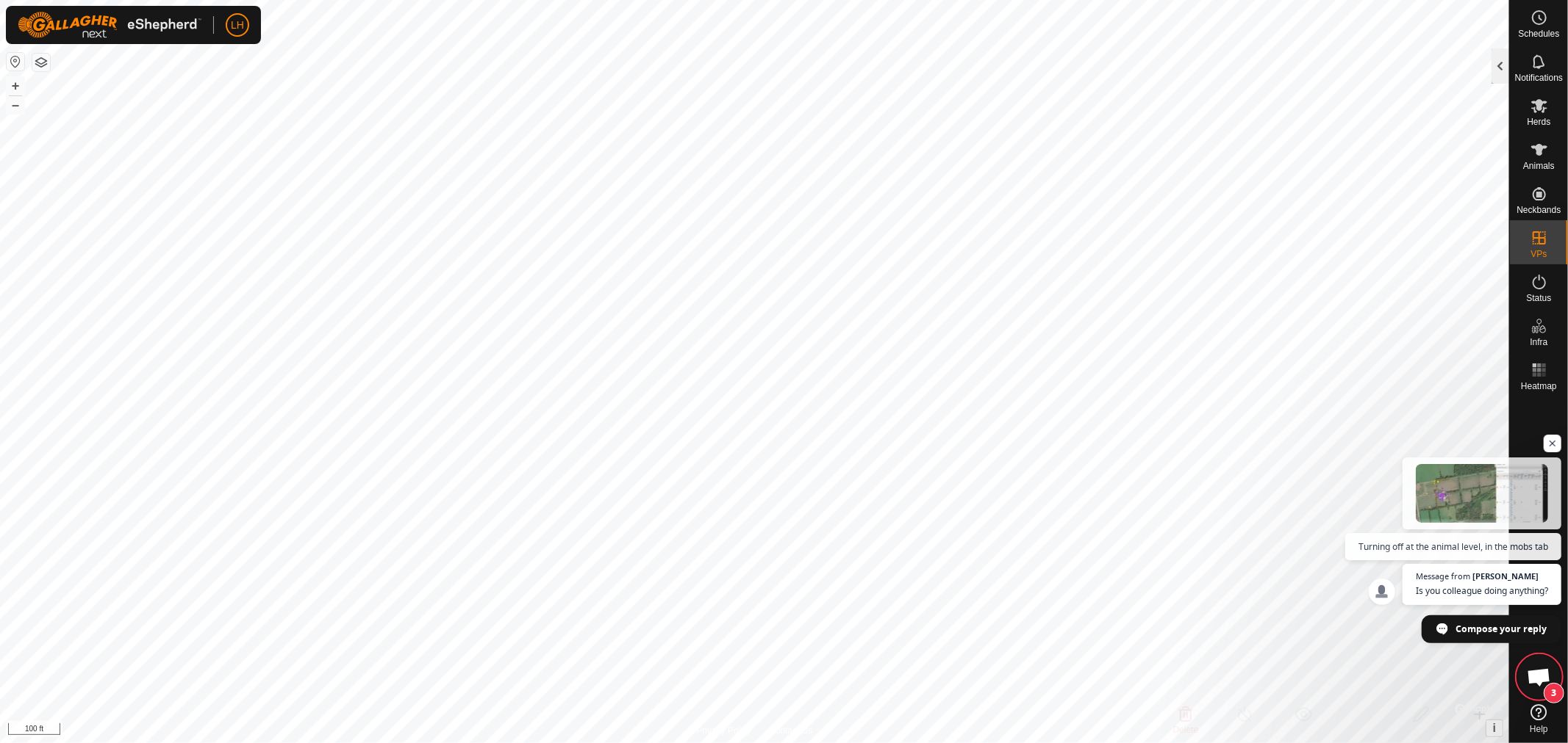
click at [1496, 68] on div at bounding box center [1500, 65] width 18 height 35
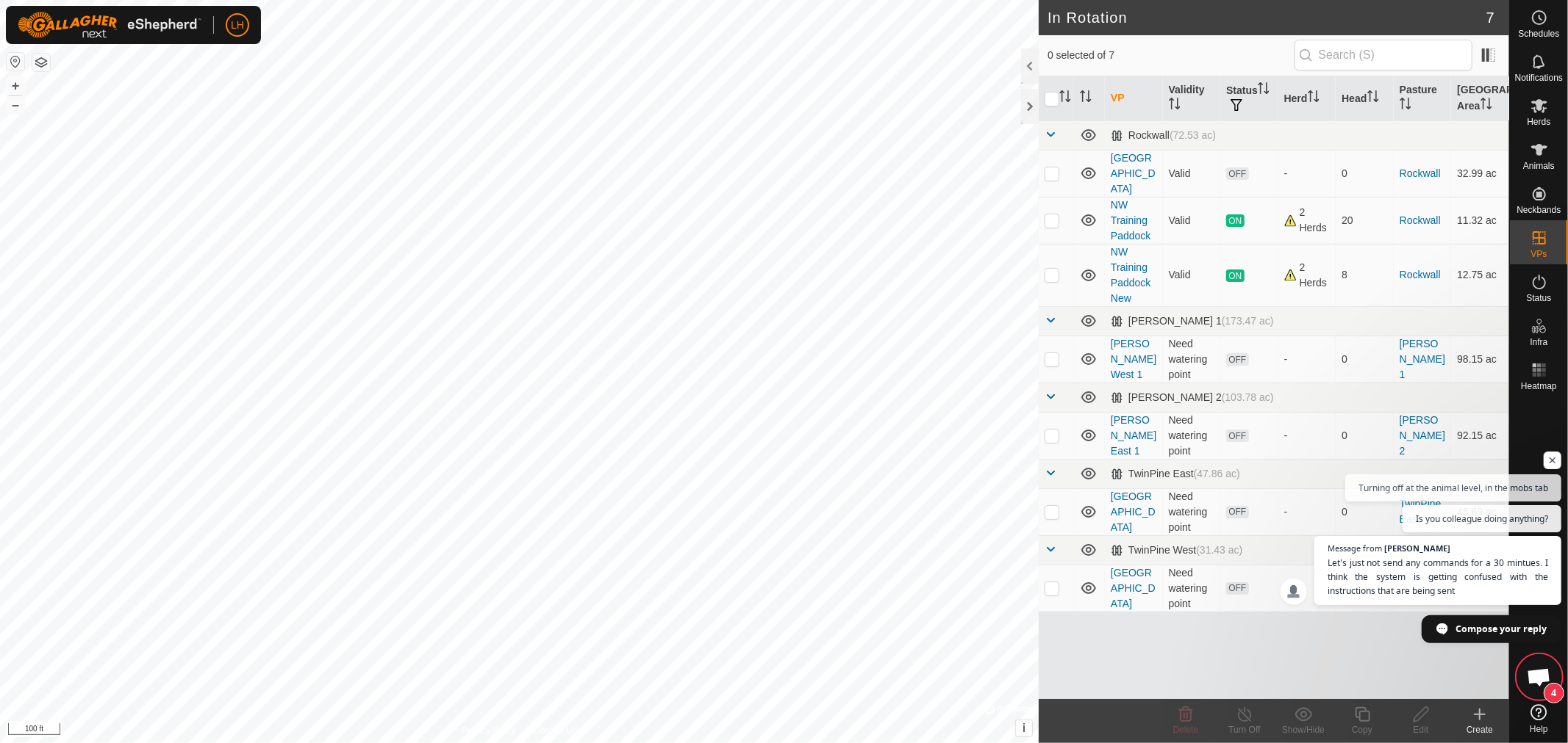
scroll to position [10120, 0]
click at [1538, 680] on span "Open chat" at bounding box center [1539, 679] width 25 height 21
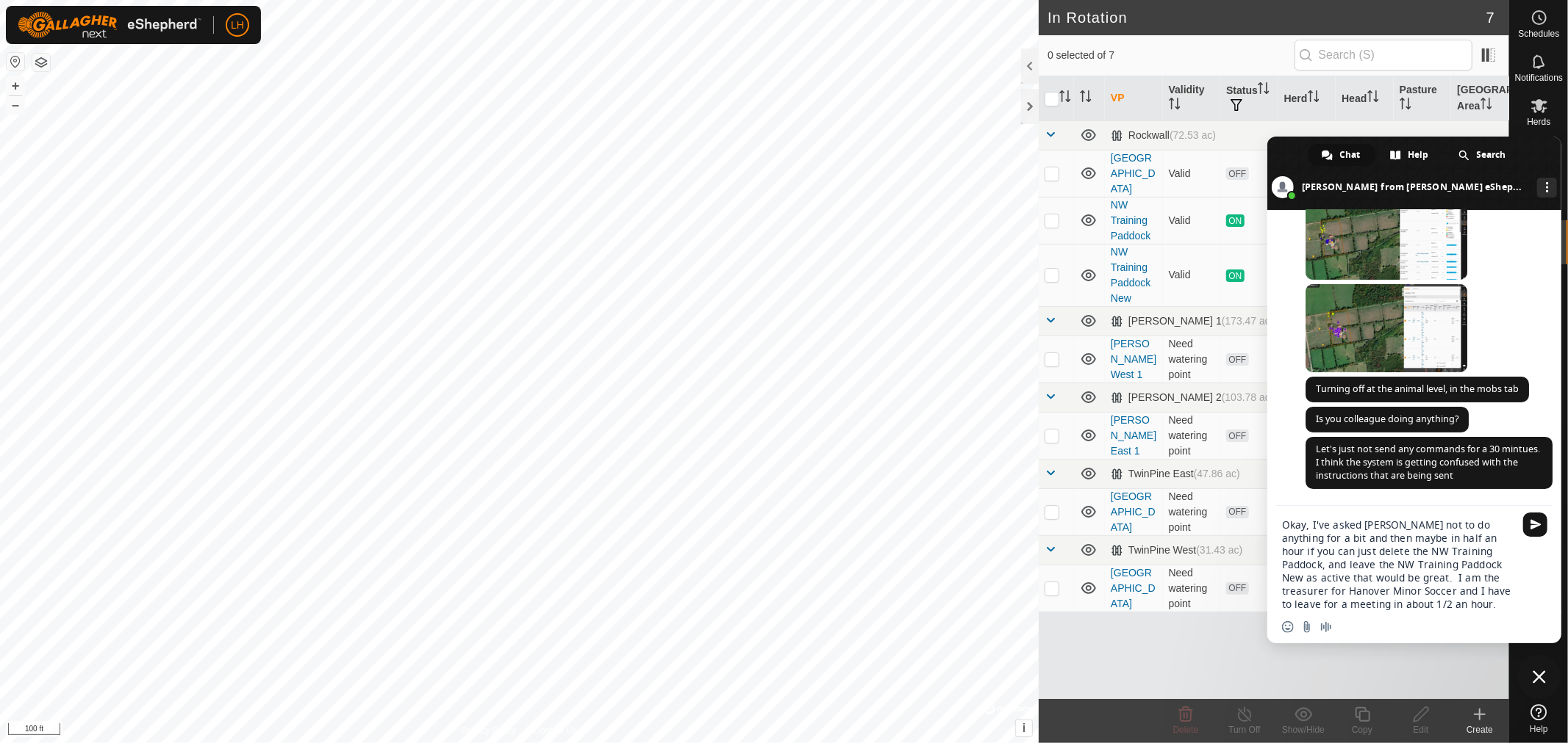
drag, startPoint x: 1486, startPoint y: 525, endPoint x: 1292, endPoint y: 541, distance: 194.7
click at [1292, 541] on textarea "Okay, I've asked [PERSON_NAME] not to do anything for a bit and then maybe in h…" at bounding box center [1398, 565] width 232 height 93
click at [1472, 566] on textarea "Okay, I've asked [PERSON_NAME] not to do anything further and then maybe in hal…" at bounding box center [1398, 565] width 232 height 93
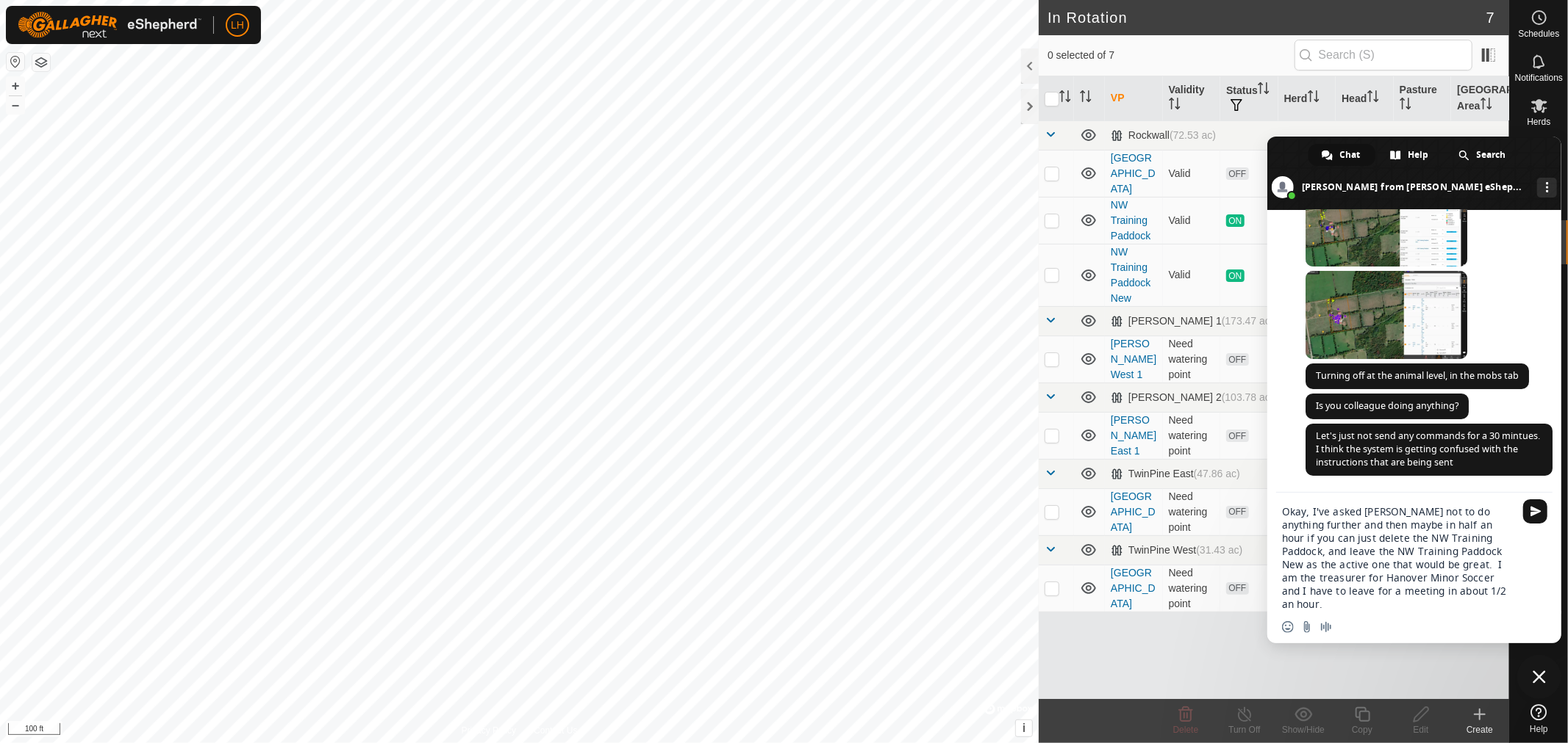
click at [1506, 593] on textarea "Okay, I've asked [PERSON_NAME] not to do anything further and then maybe in hal…" at bounding box center [1398, 558] width 232 height 106
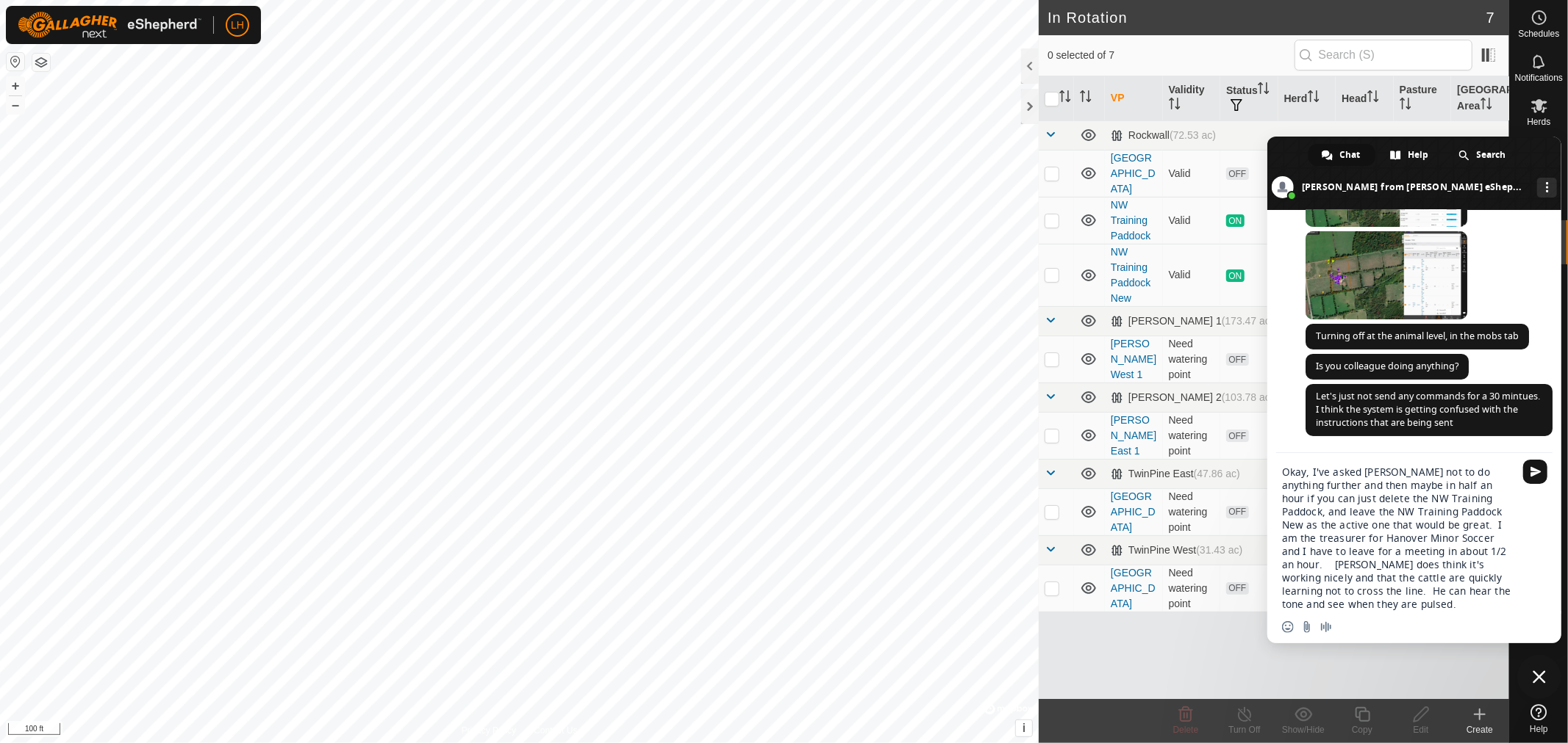
type textarea "Okay, I've asked [PERSON_NAME] not to do anything further and then maybe in hal…"
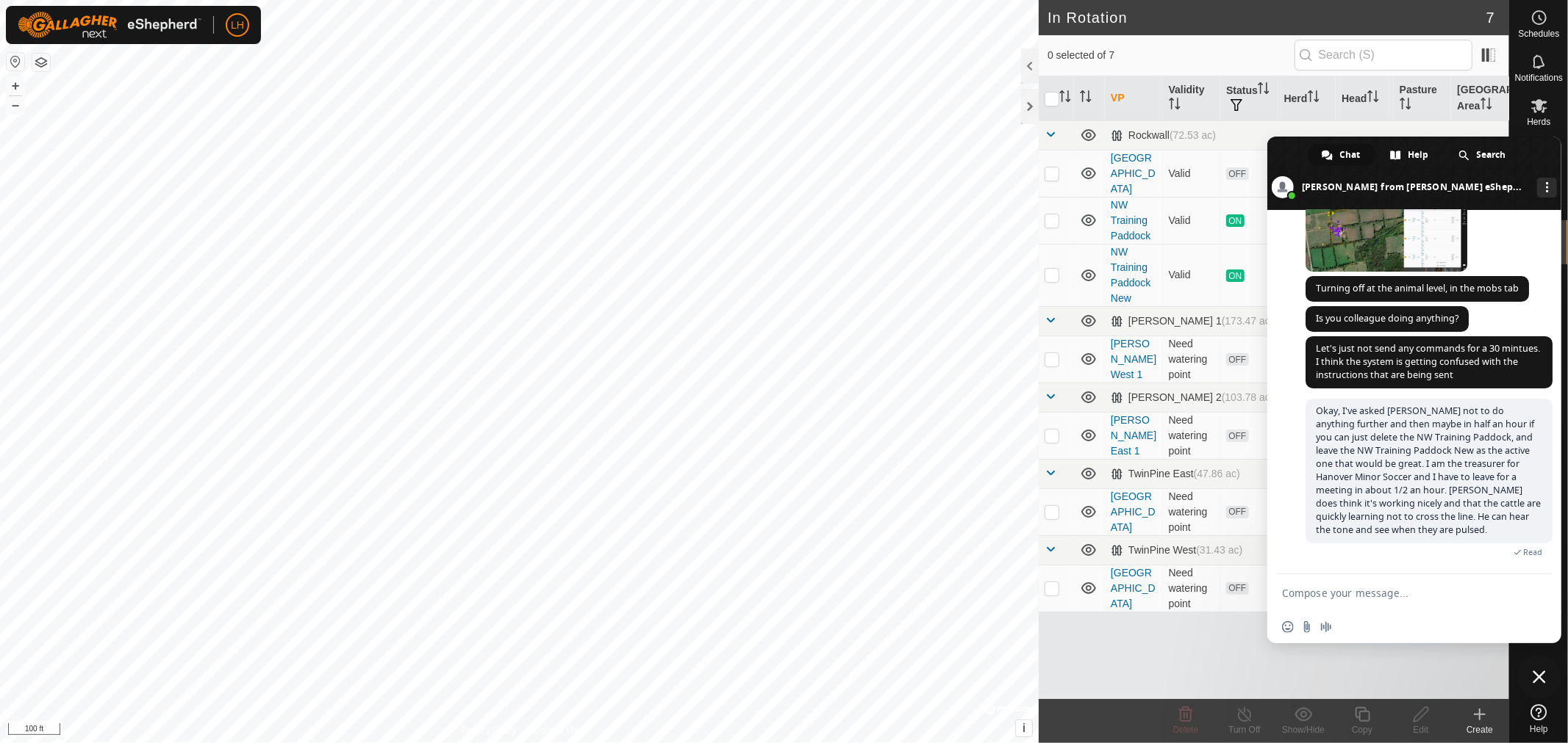
scroll to position [10269, 0]
click at [1543, 676] on span "Close chat" at bounding box center [1539, 678] width 13 height 13
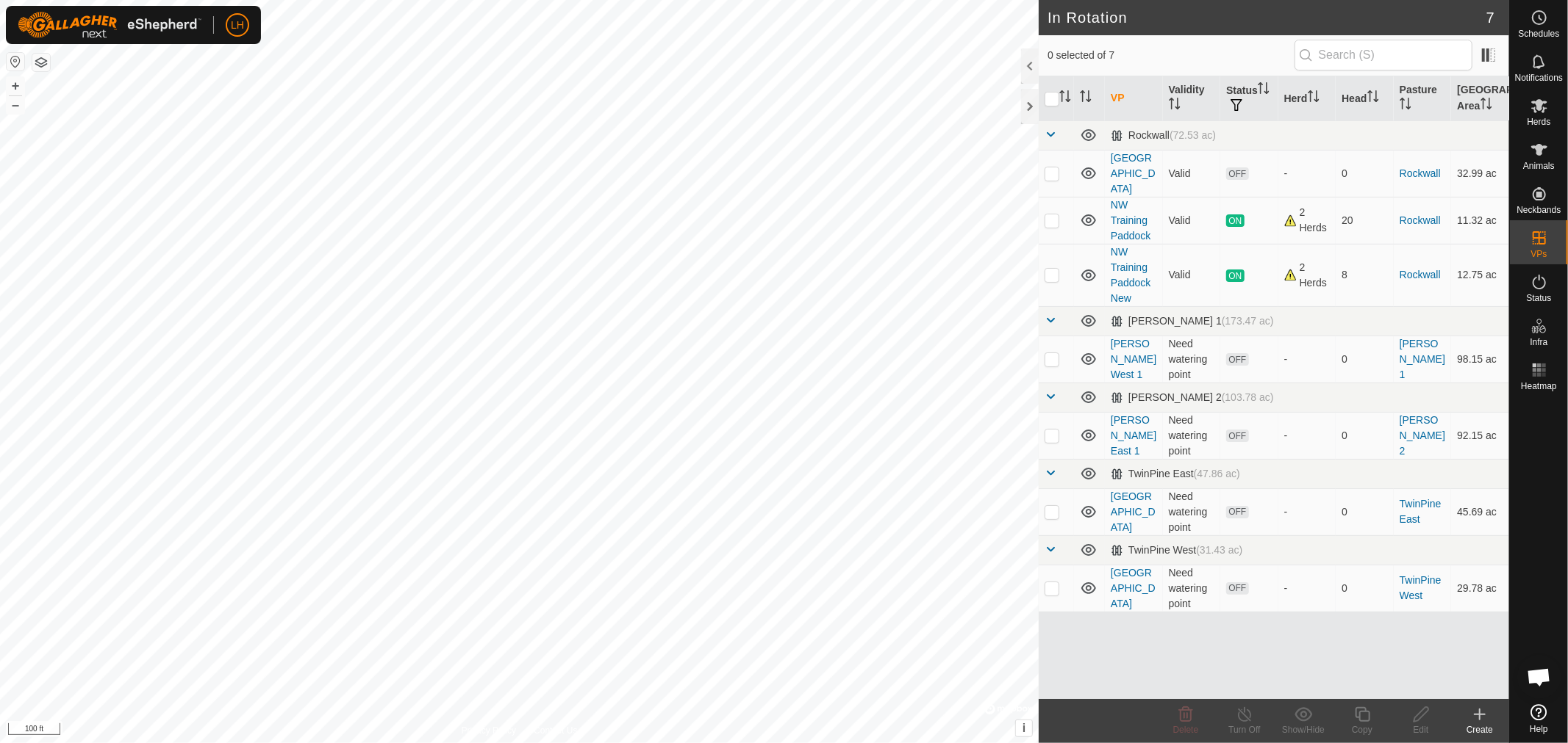
scroll to position [10311, 0]
click at [1541, 675] on span "Open chat" at bounding box center [1539, 679] width 25 height 21
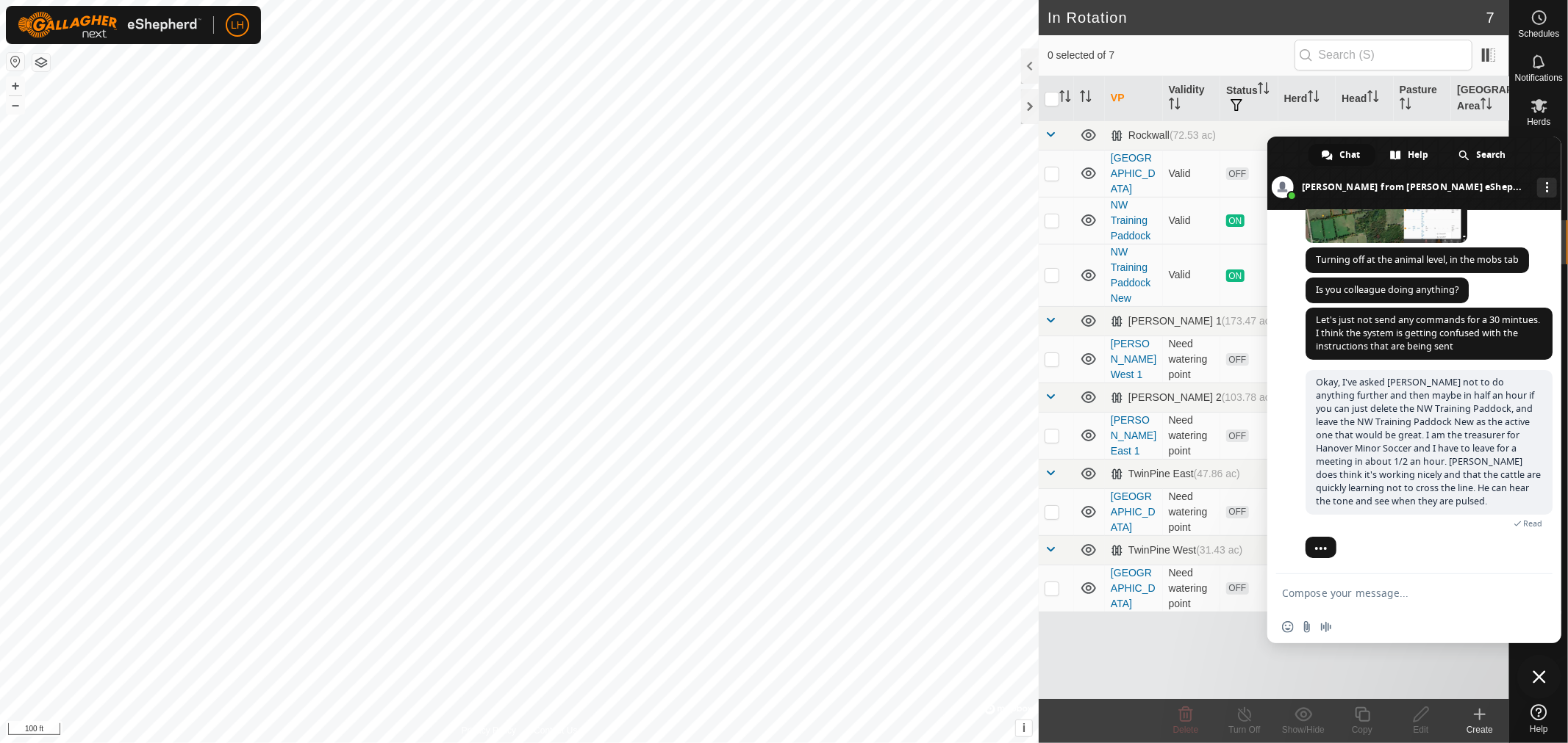
click at [1345, 593] on textarea "Compose your message..." at bounding box center [1398, 593] width 232 height 13
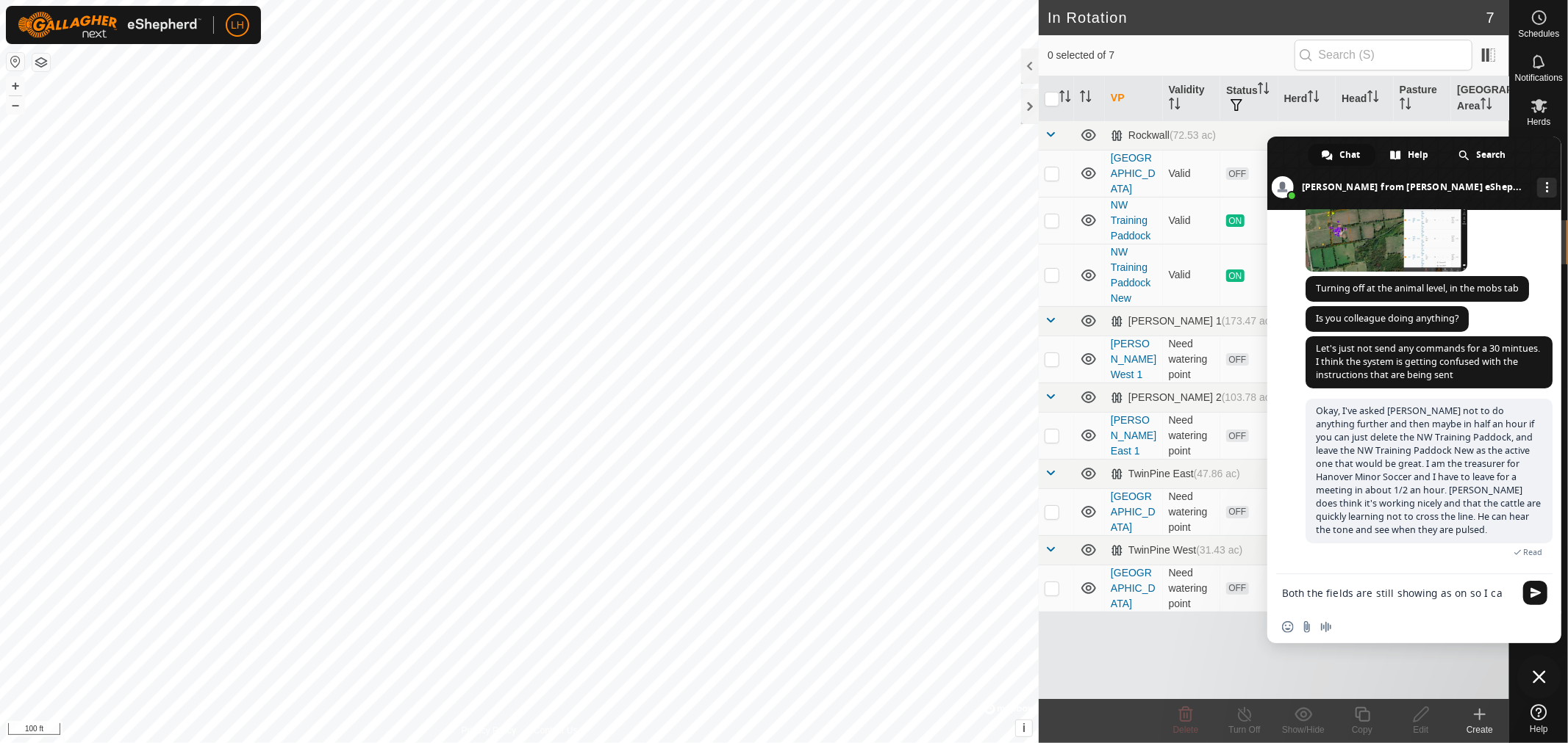
scroll to position [10335, 0]
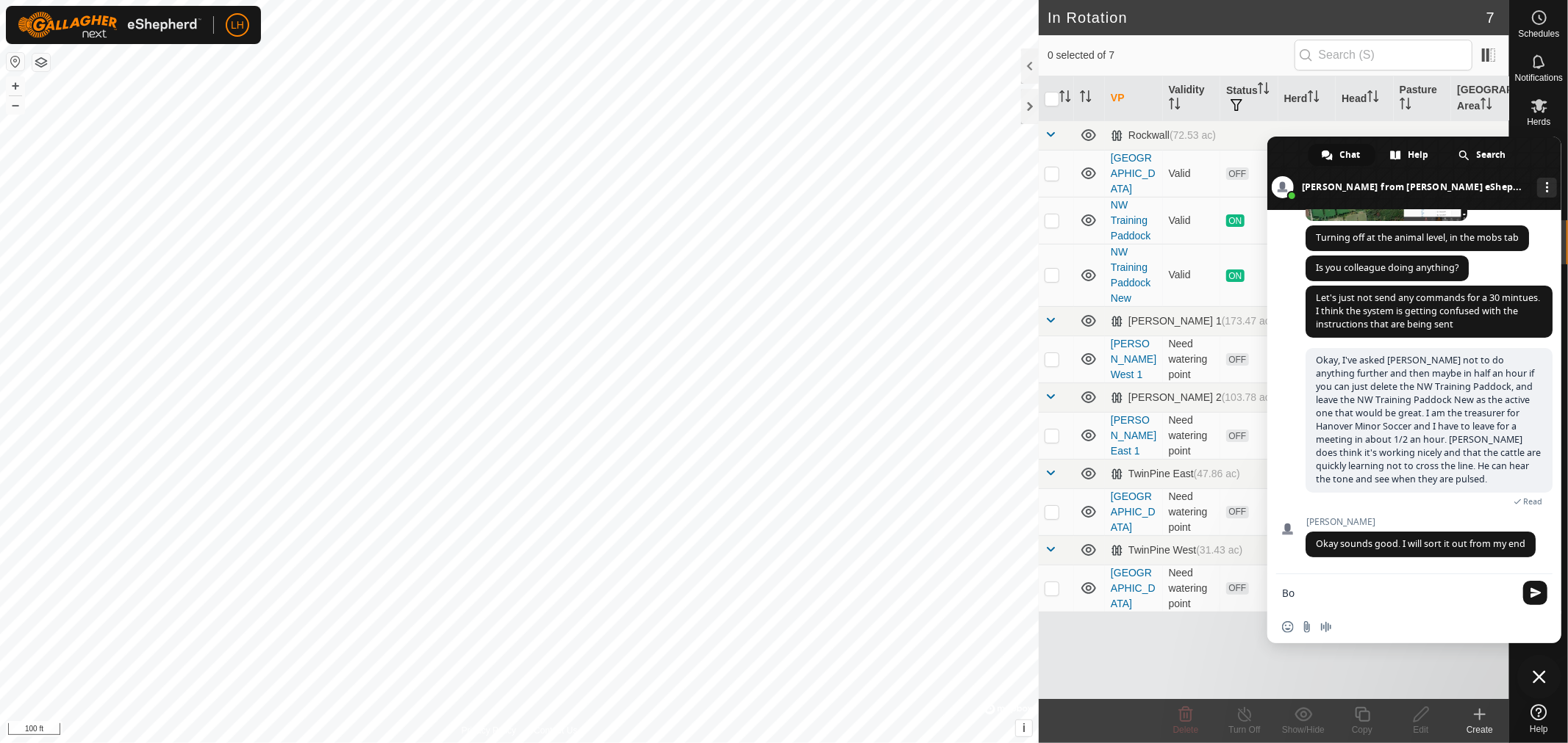
type textarea "B"
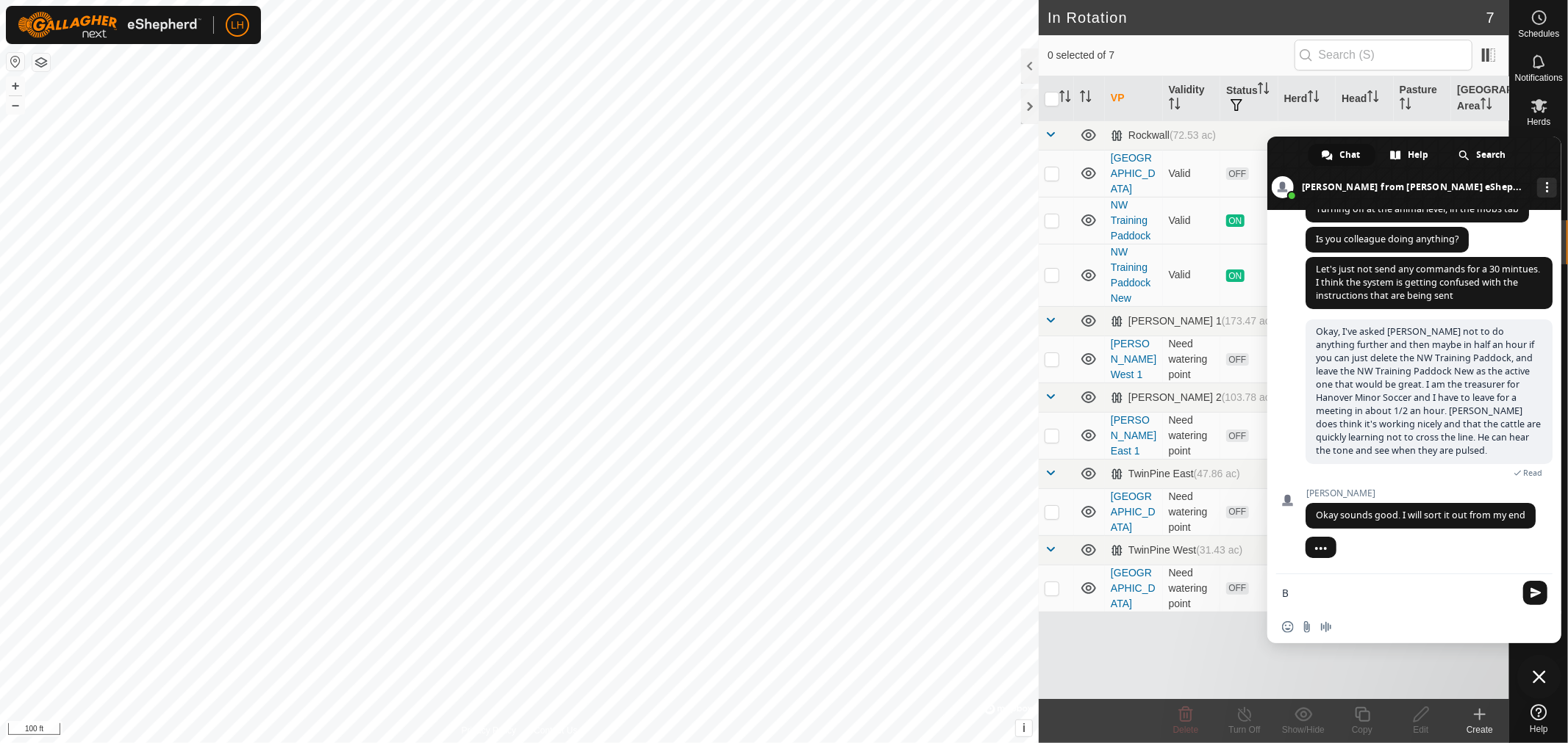
scroll to position [10363, 0]
type textarea "Thanks a bunch."
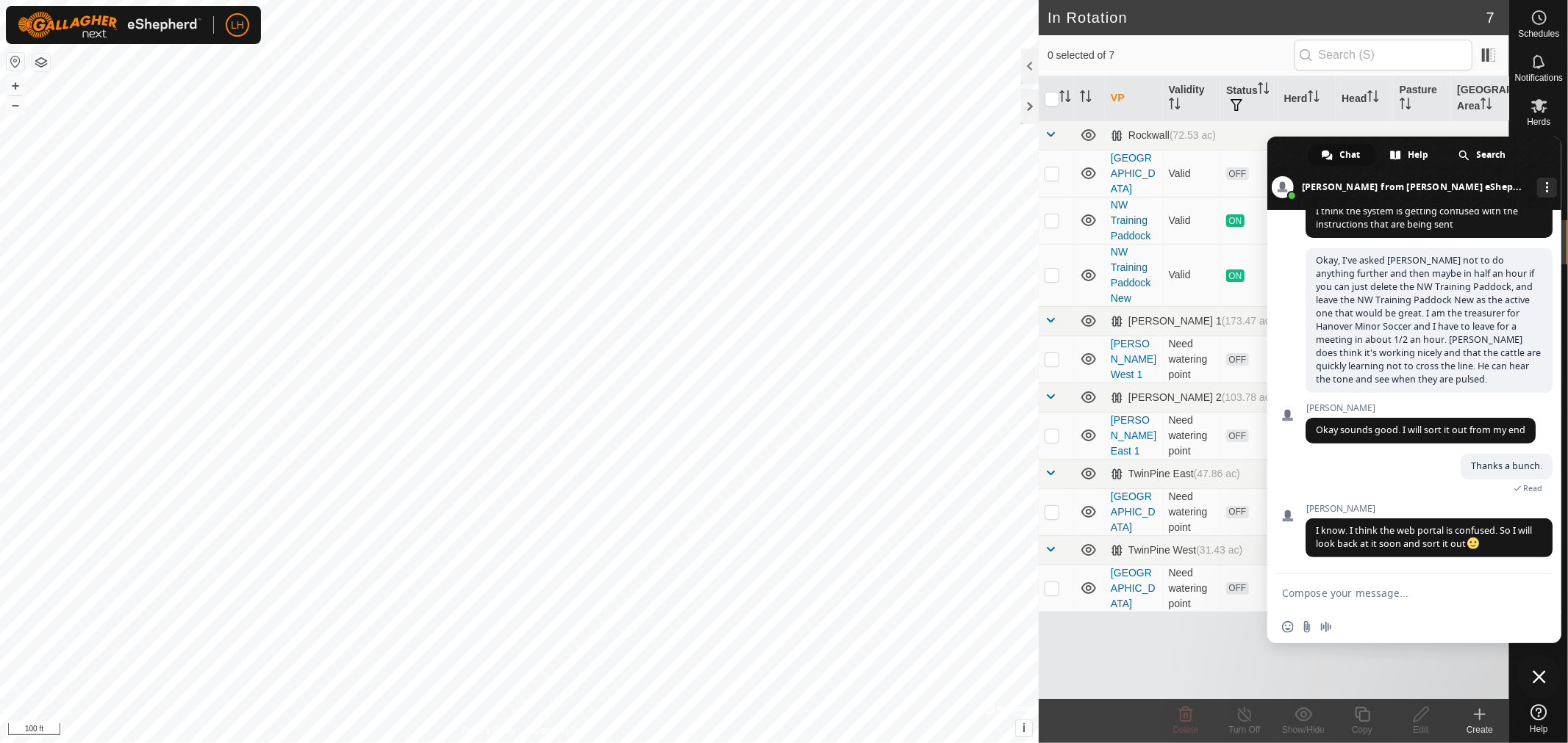
scroll to position [10437, 0]
click at [1539, 678] on span "Close chat" at bounding box center [1539, 678] width 13 height 13
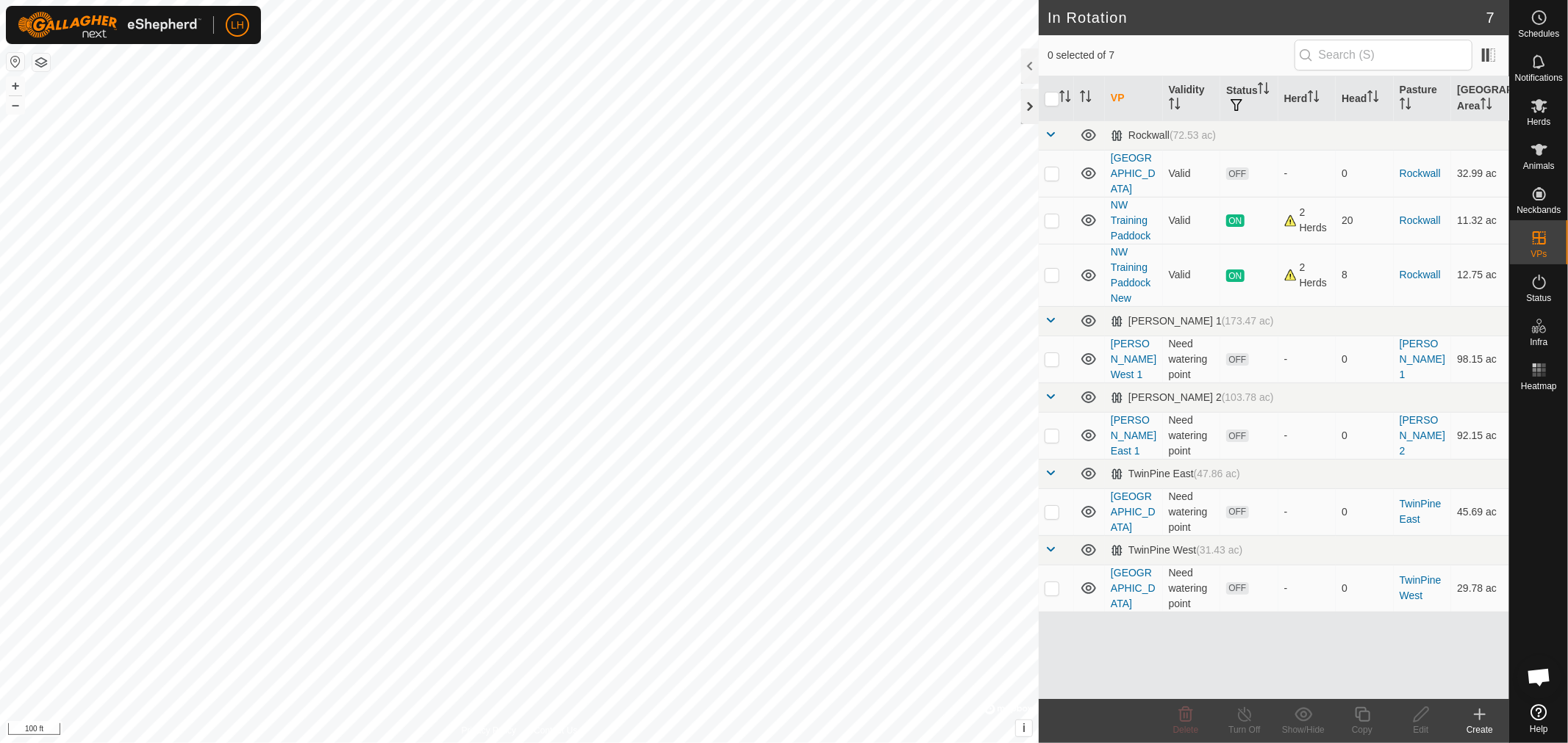
click at [1027, 98] on div at bounding box center [1029, 106] width 18 height 35
